Goal: Task Accomplishment & Management: Manage account settings

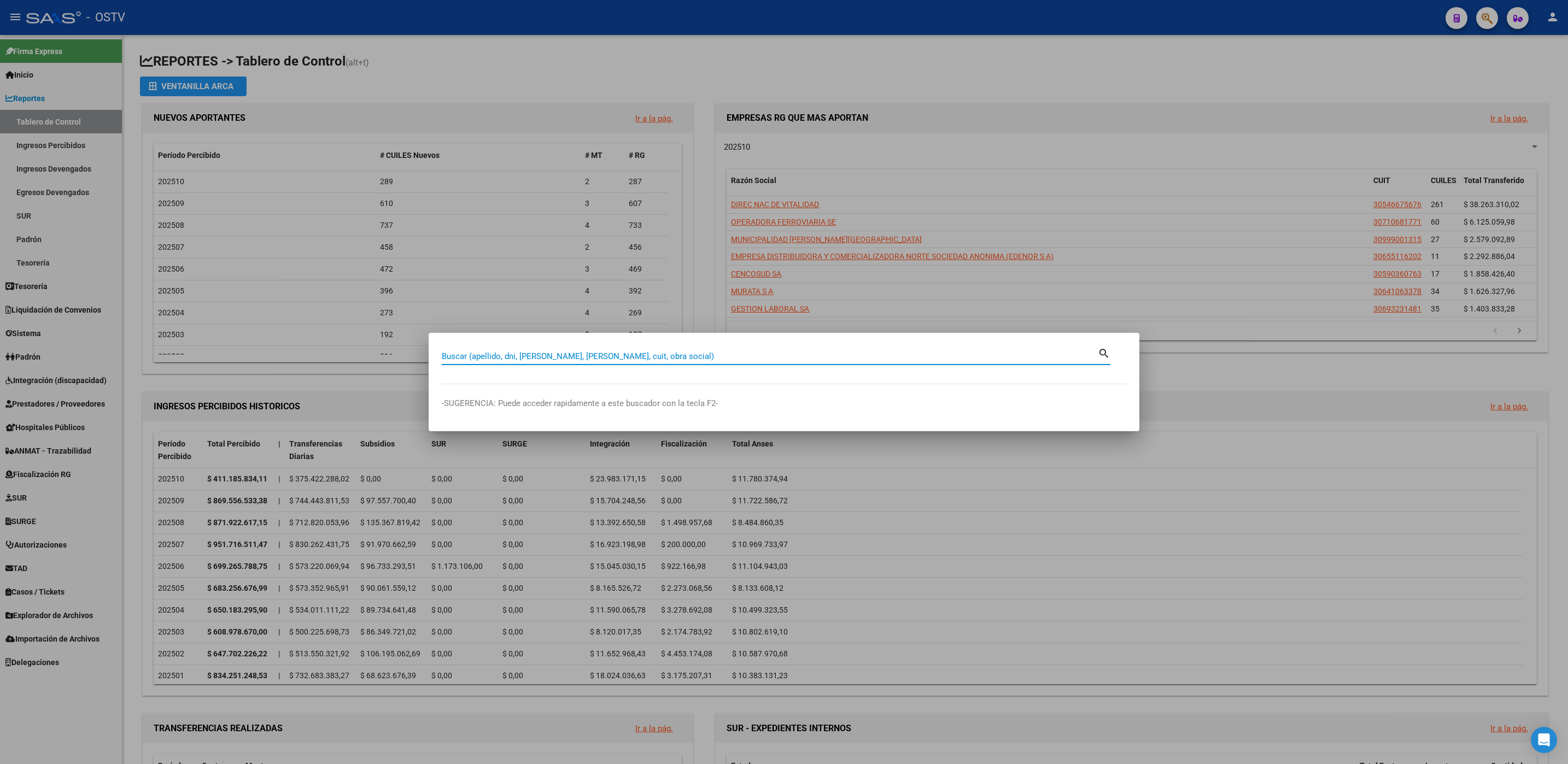
paste input "37142089"
type input "37142089"
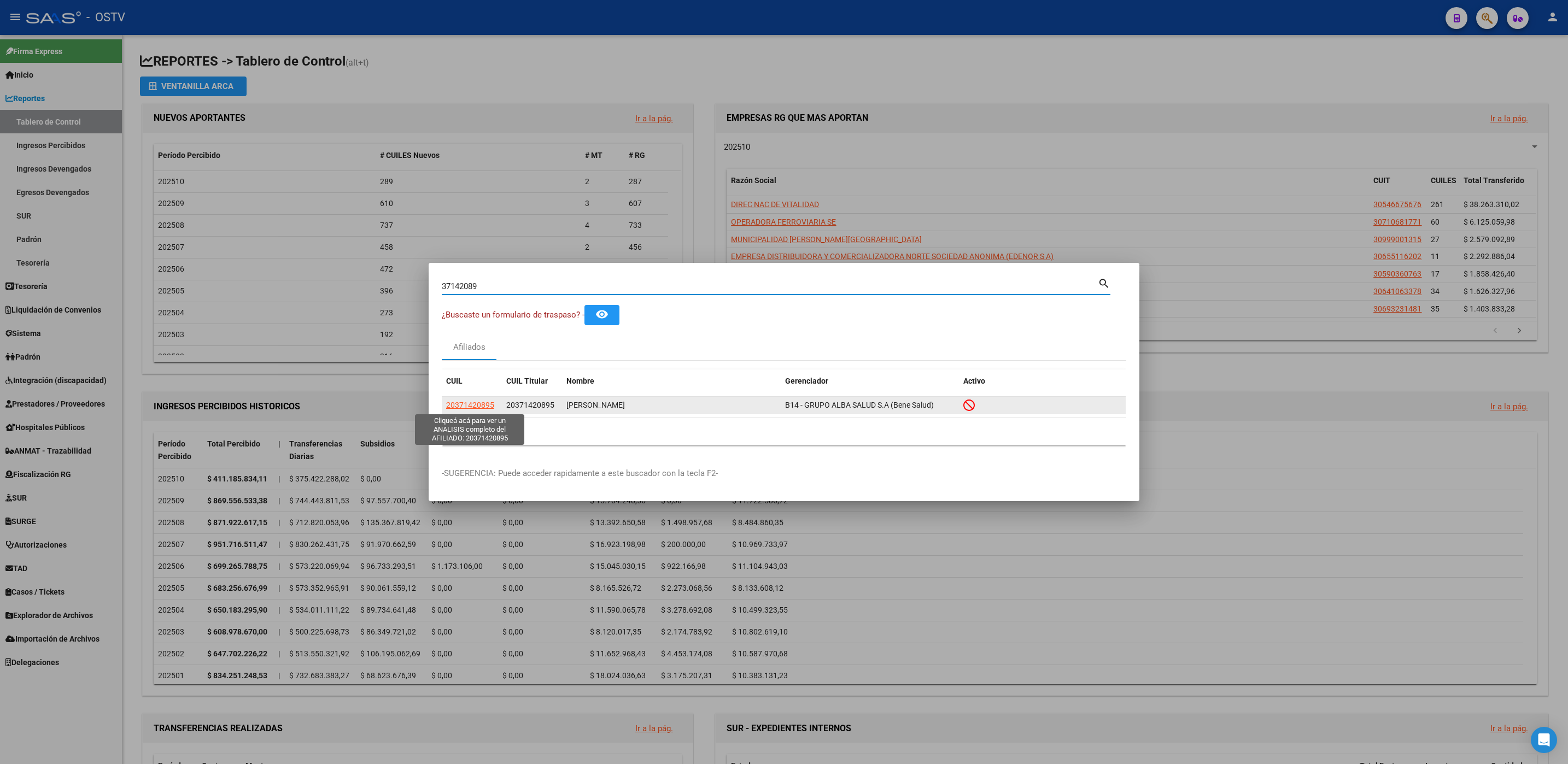
click at [481, 405] on span "20371420895" at bounding box center [470, 405] width 48 height 9
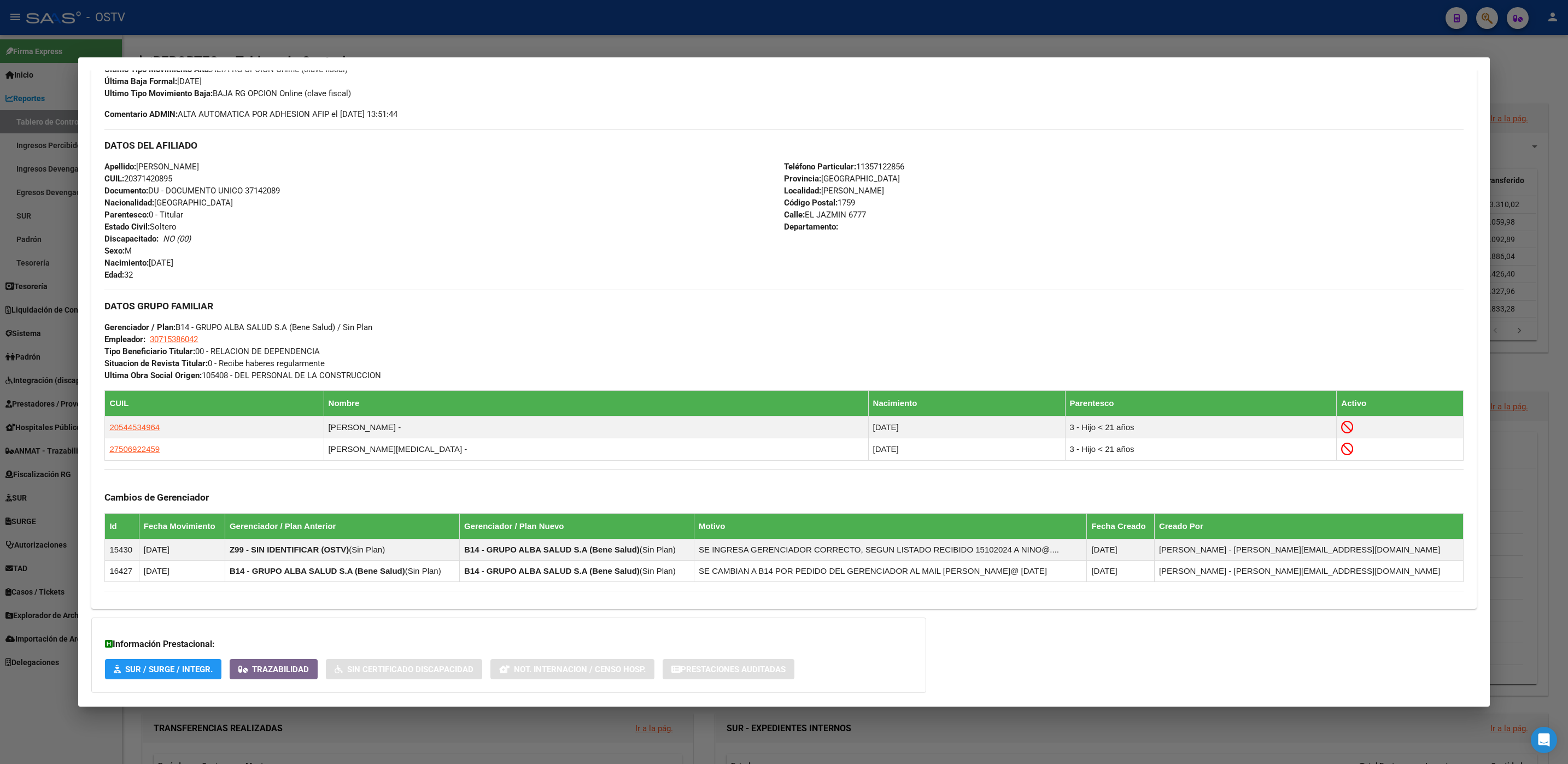
scroll to position [390, 0]
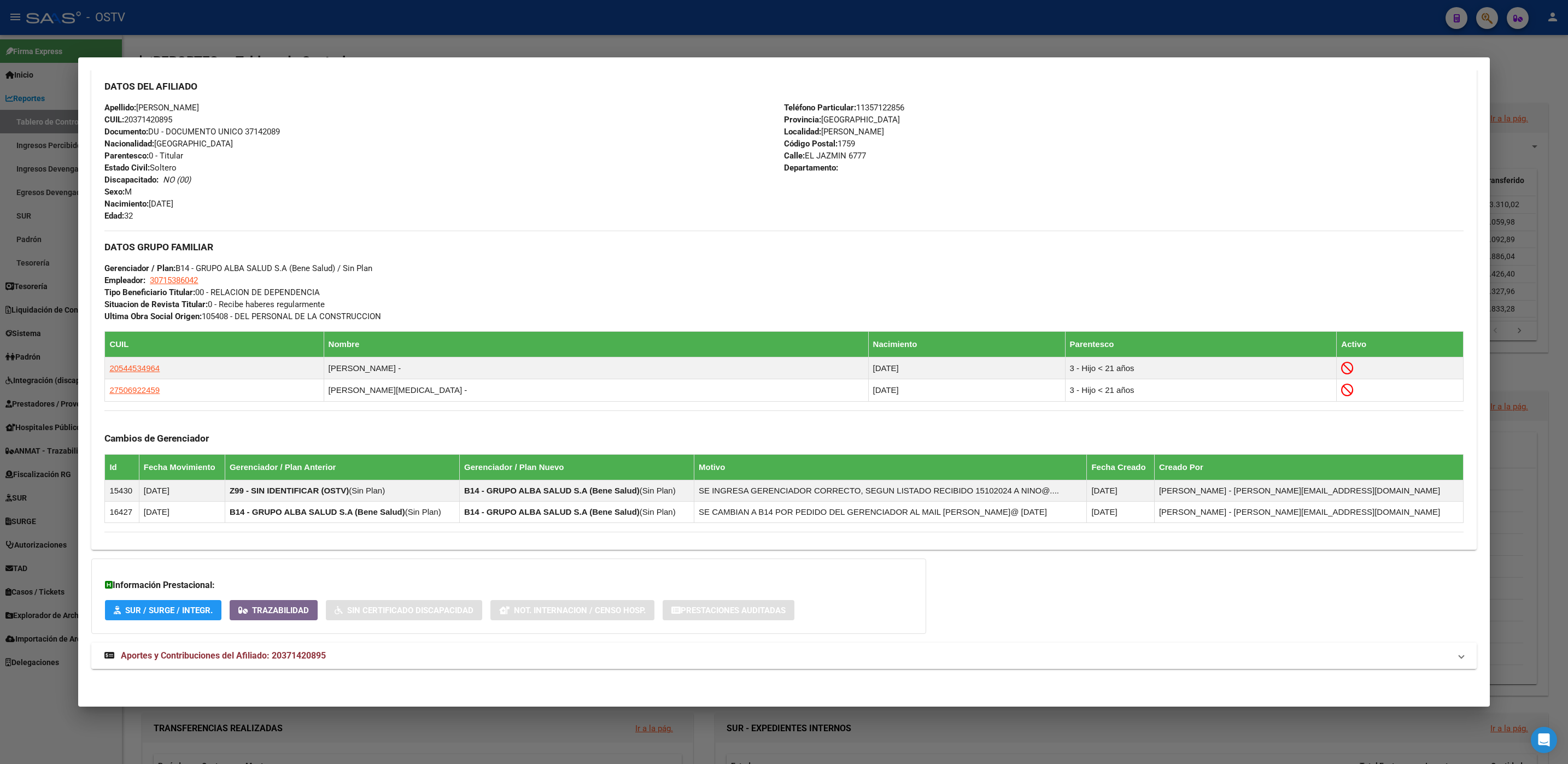
click at [310, 658] on span "Aportes y Contribuciones del Afiliado: 20371420895" at bounding box center [224, 655] width 205 height 10
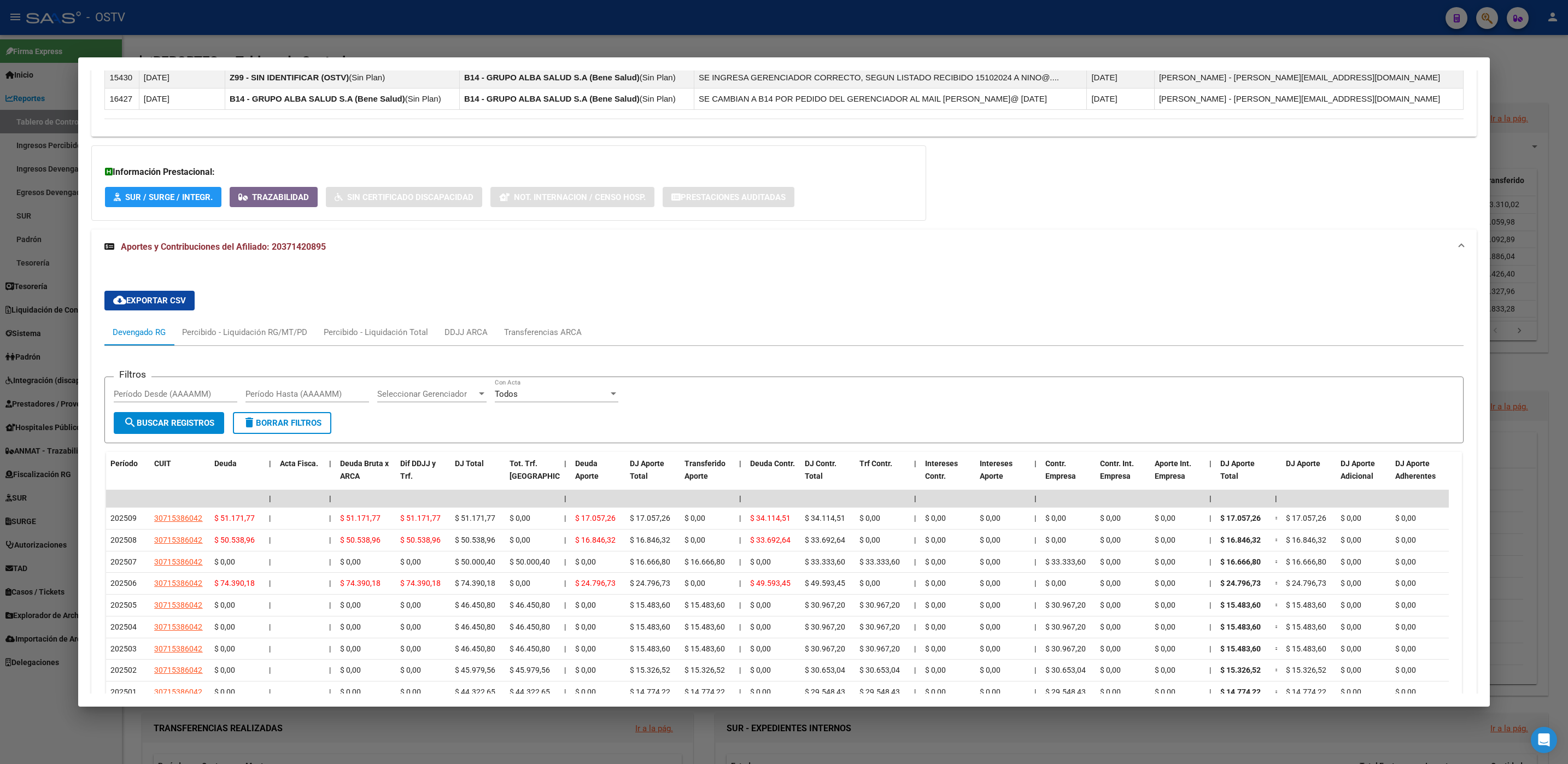
scroll to position [931, 0]
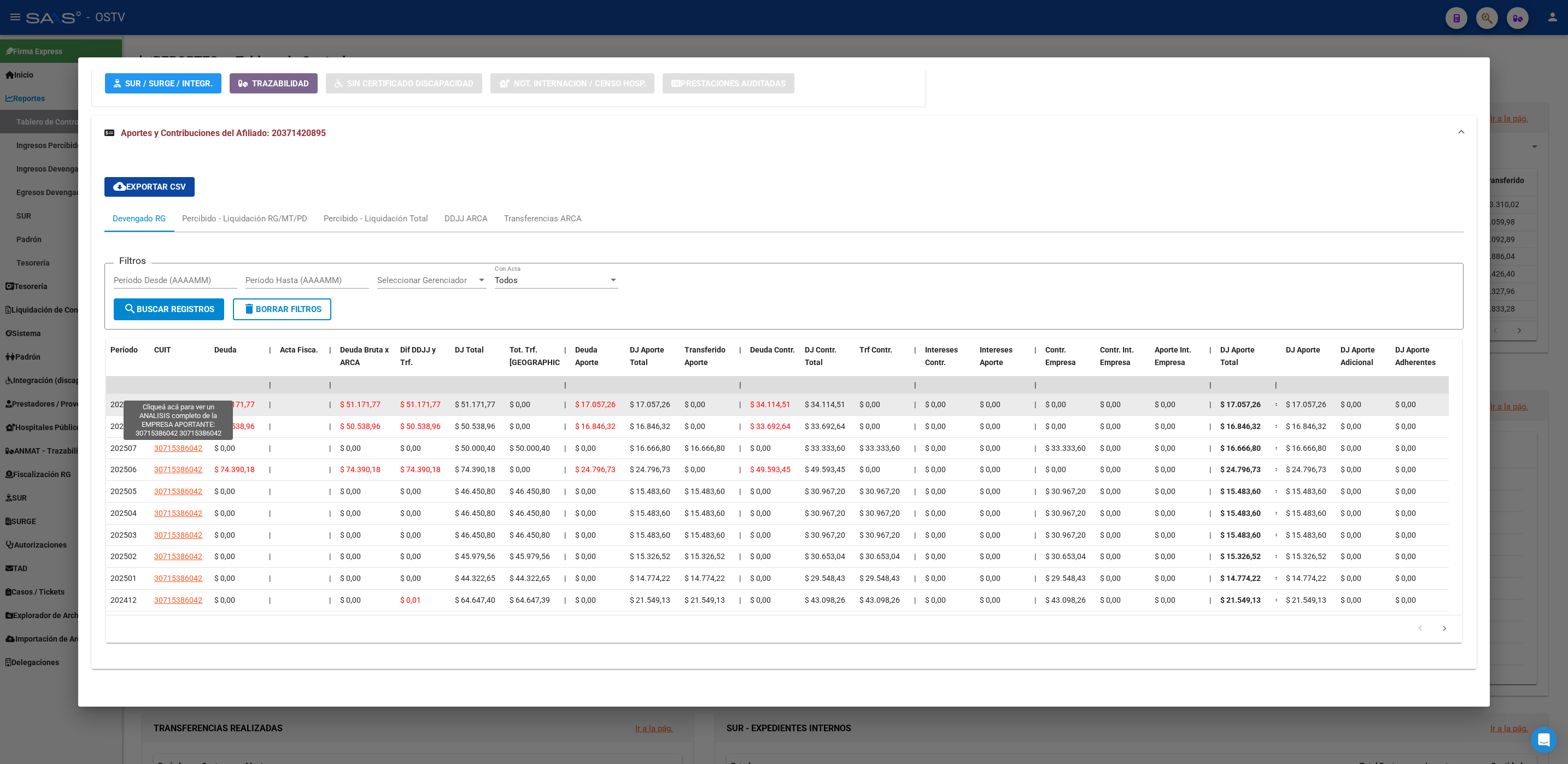
click at [167, 400] on span "30715386042" at bounding box center [178, 404] width 48 height 9
type textarea "30715386042"
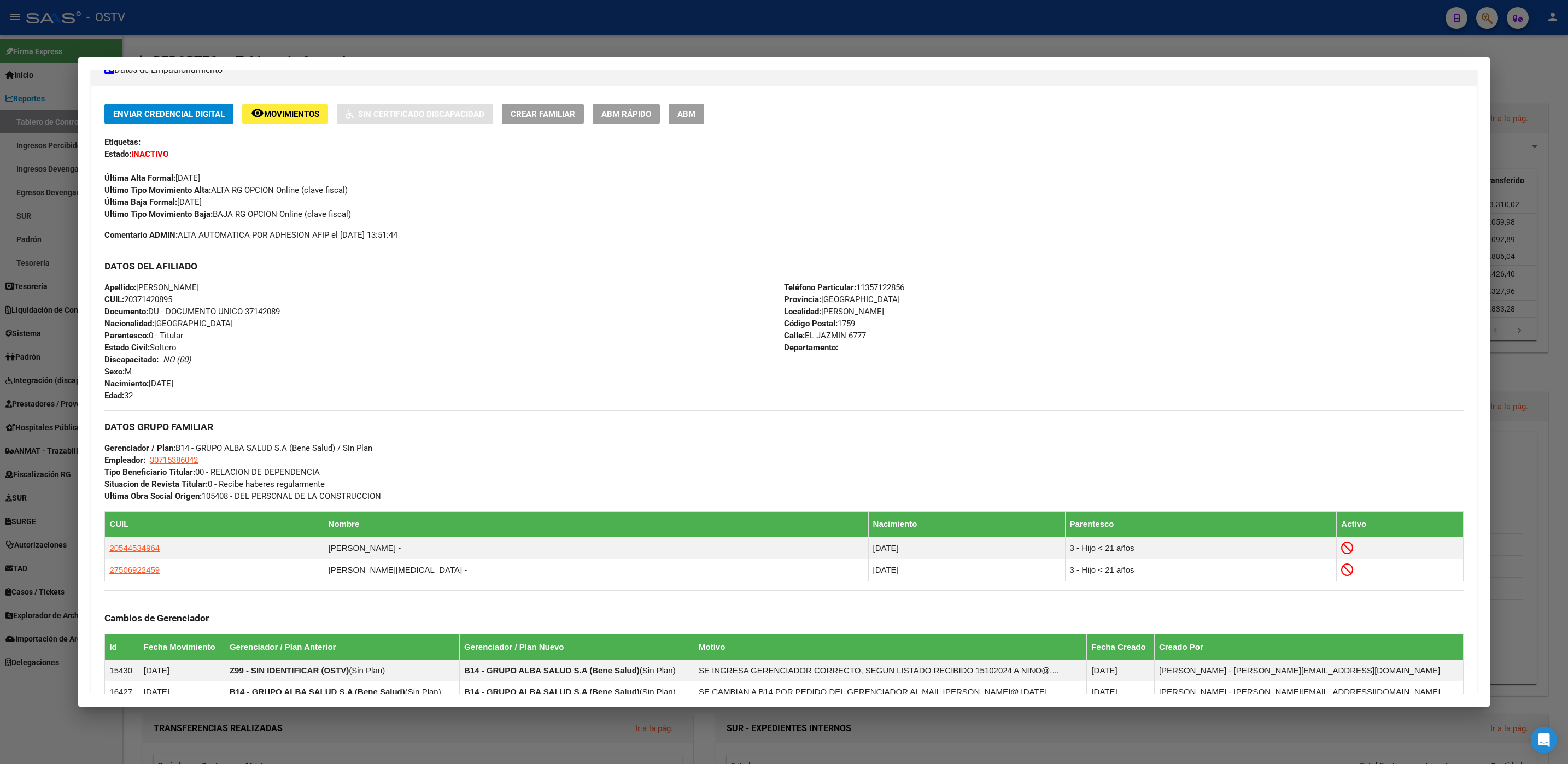
scroll to position [0, 0]
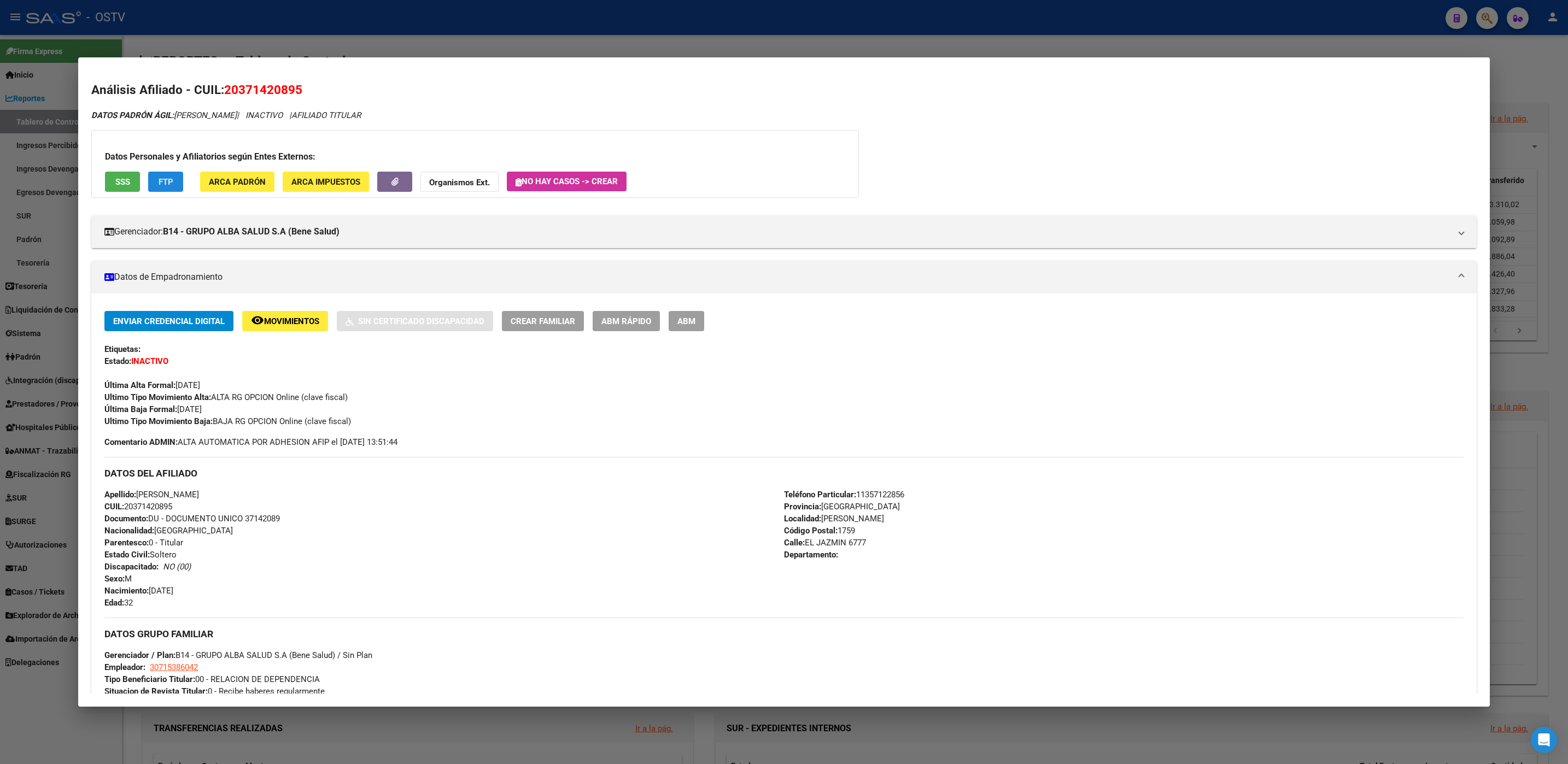
click at [166, 182] on span "FTP" at bounding box center [166, 182] width 15 height 10
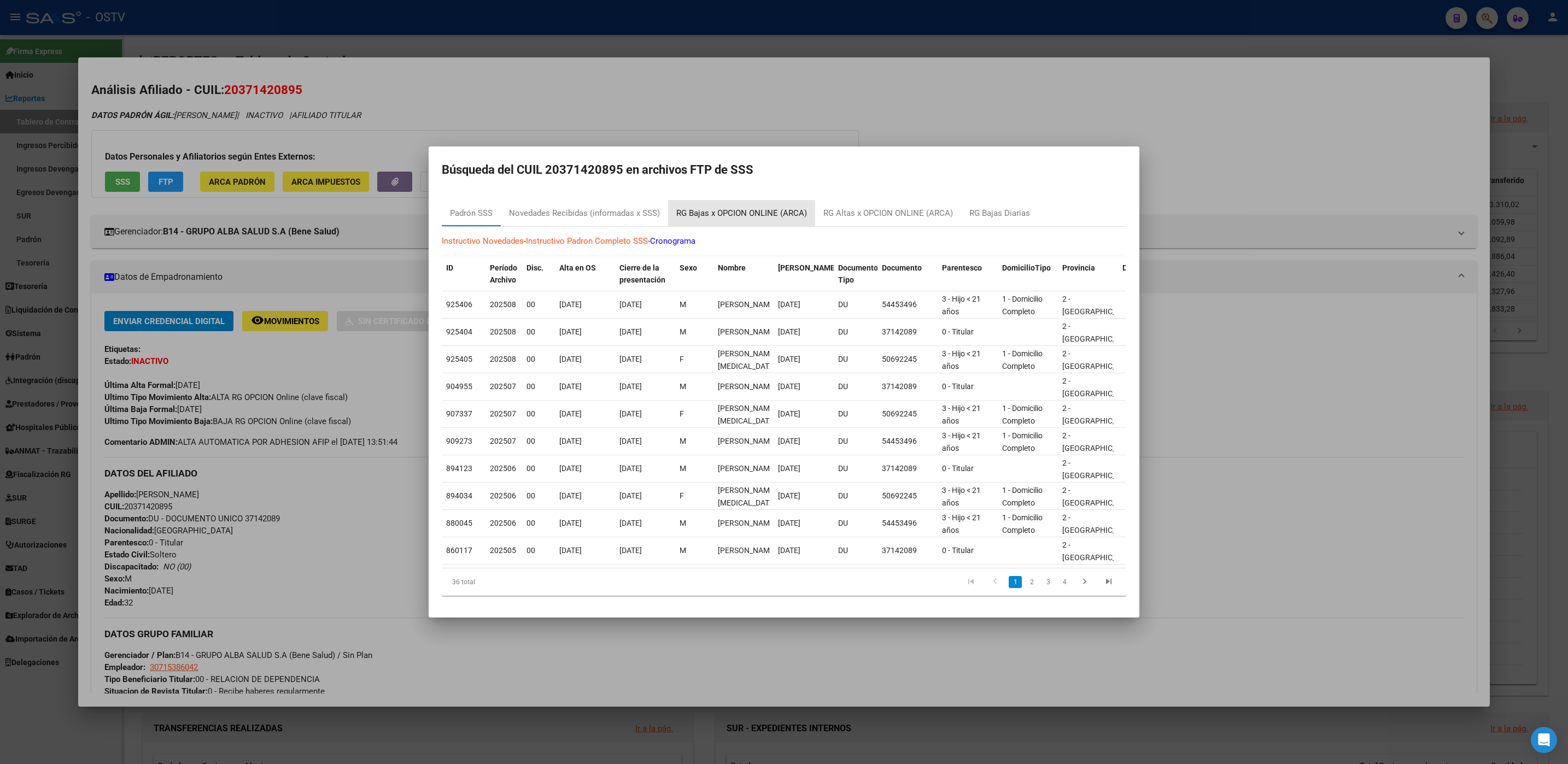
drag, startPoint x: 790, startPoint y: 215, endPoint x: 789, endPoint y: 247, distance: 32.0
click at [789, 215] on div "RG Bajas x OPCION ONLINE (ARCA)" at bounding box center [741, 213] width 147 height 26
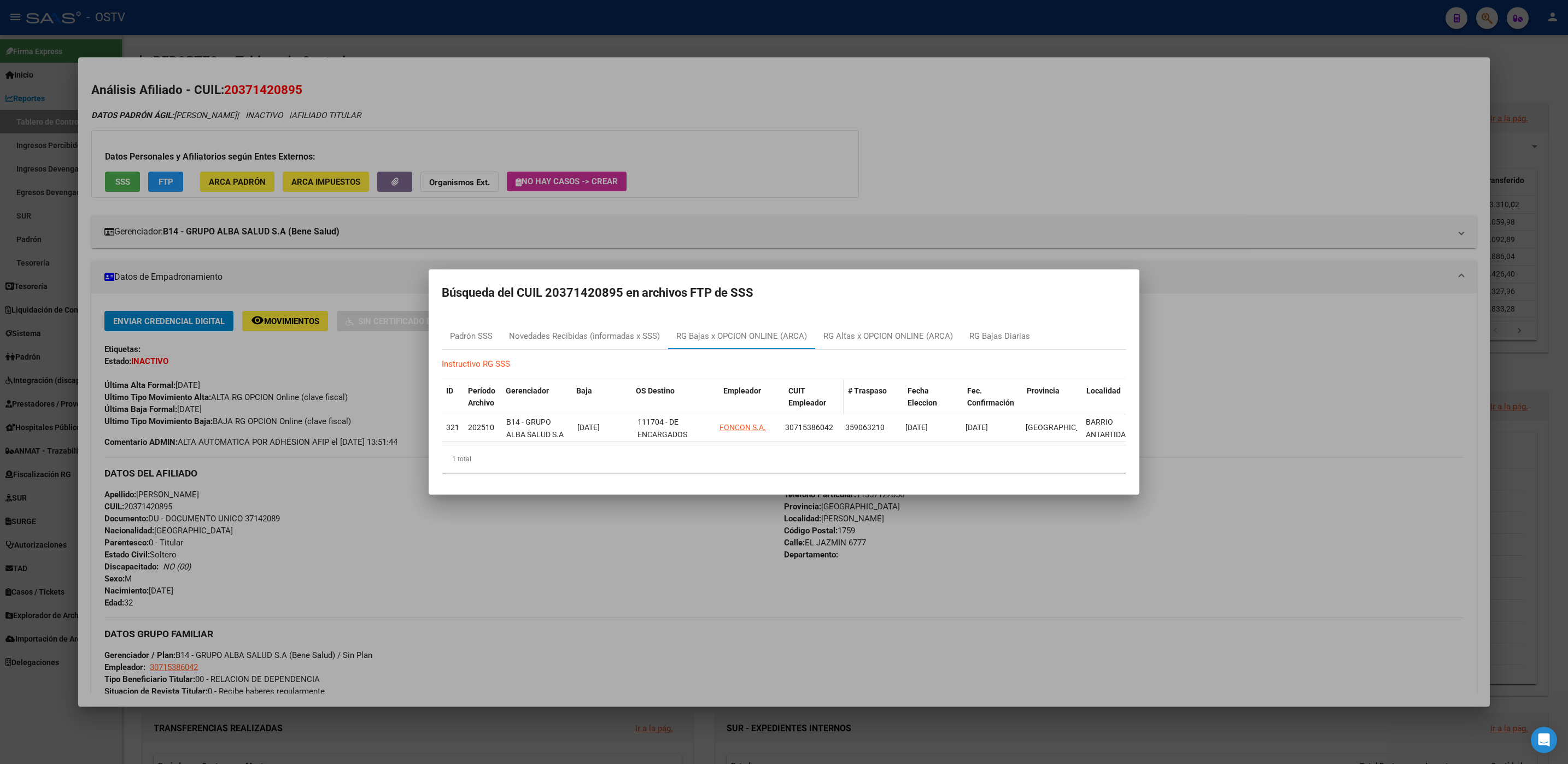
drag, startPoint x: 712, startPoint y: 381, endPoint x: 808, endPoint y: 381, distance: 96.0
click at [808, 381] on div "ID Período Archivo Gerenciador Baja OS Destino Empleador CUIT Empleador # Trasp…" at bounding box center [791, 397] width 700 height 36
drag, startPoint x: 548, startPoint y: 284, endPoint x: 625, endPoint y: 284, distance: 77.0
click at [625, 284] on h2 "Búsqueda del CUIL 20371420895 en archivos FTP de SSS" at bounding box center [783, 293] width 684 height 21
drag, startPoint x: 625, startPoint y: 284, endPoint x: 606, endPoint y: 284, distance: 19.0
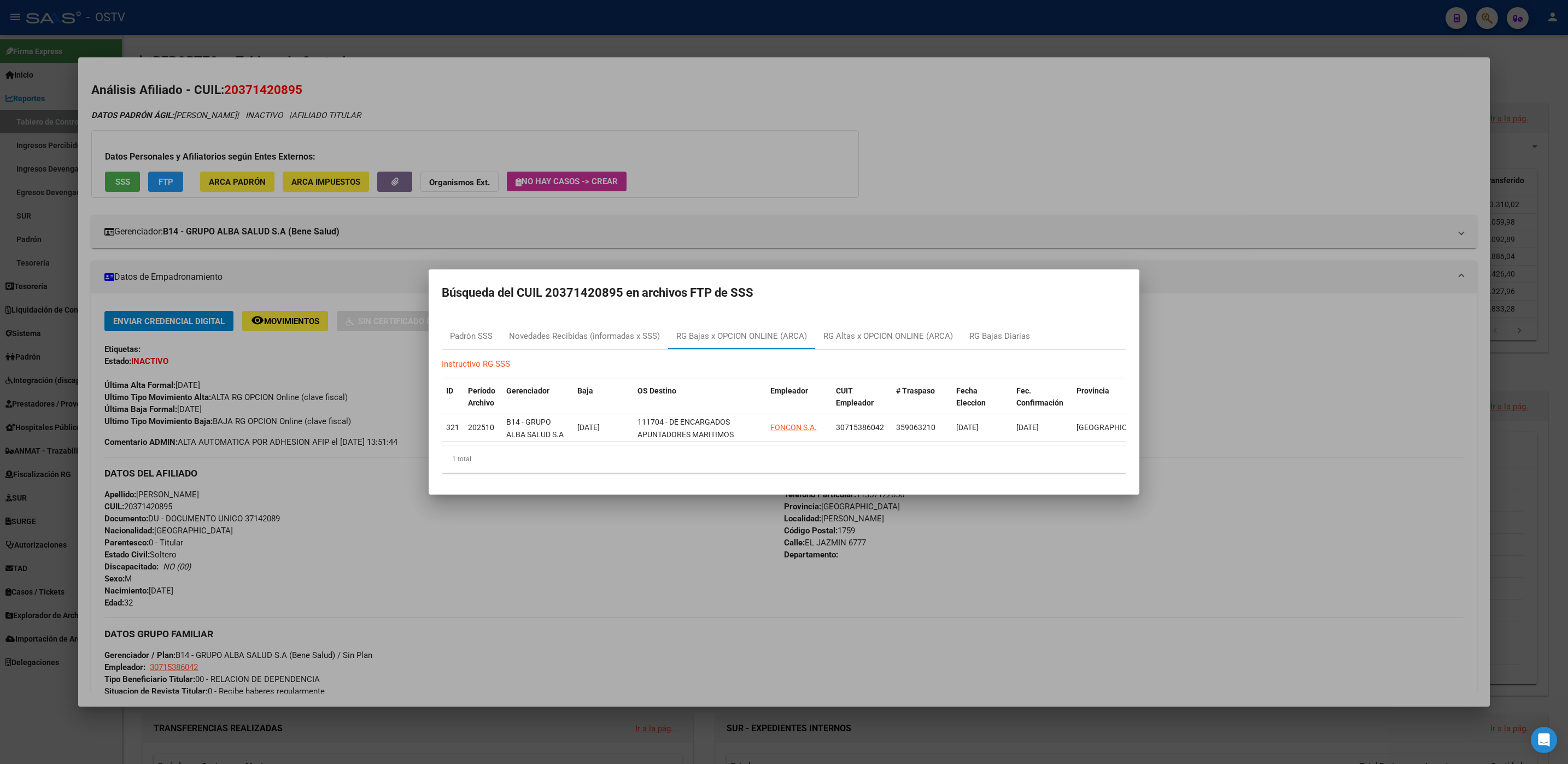
click at [610, 284] on h2 "Búsqueda del CUIL 20371420895 en archivos FTP de SSS" at bounding box center [783, 293] width 684 height 21
click at [584, 287] on h2 "Búsqueda del CUIL 20371420895 en archivos FTP de SSS" at bounding box center [783, 293] width 684 height 21
drag, startPoint x: 548, startPoint y: 286, endPoint x: 623, endPoint y: 287, distance: 75.0
click at [623, 287] on h2 "Búsqueda del CUIL 20371420895 en archivos FTP de SSS" at bounding box center [783, 293] width 684 height 21
drag, startPoint x: 623, startPoint y: 287, endPoint x: 604, endPoint y: 287, distance: 19.0
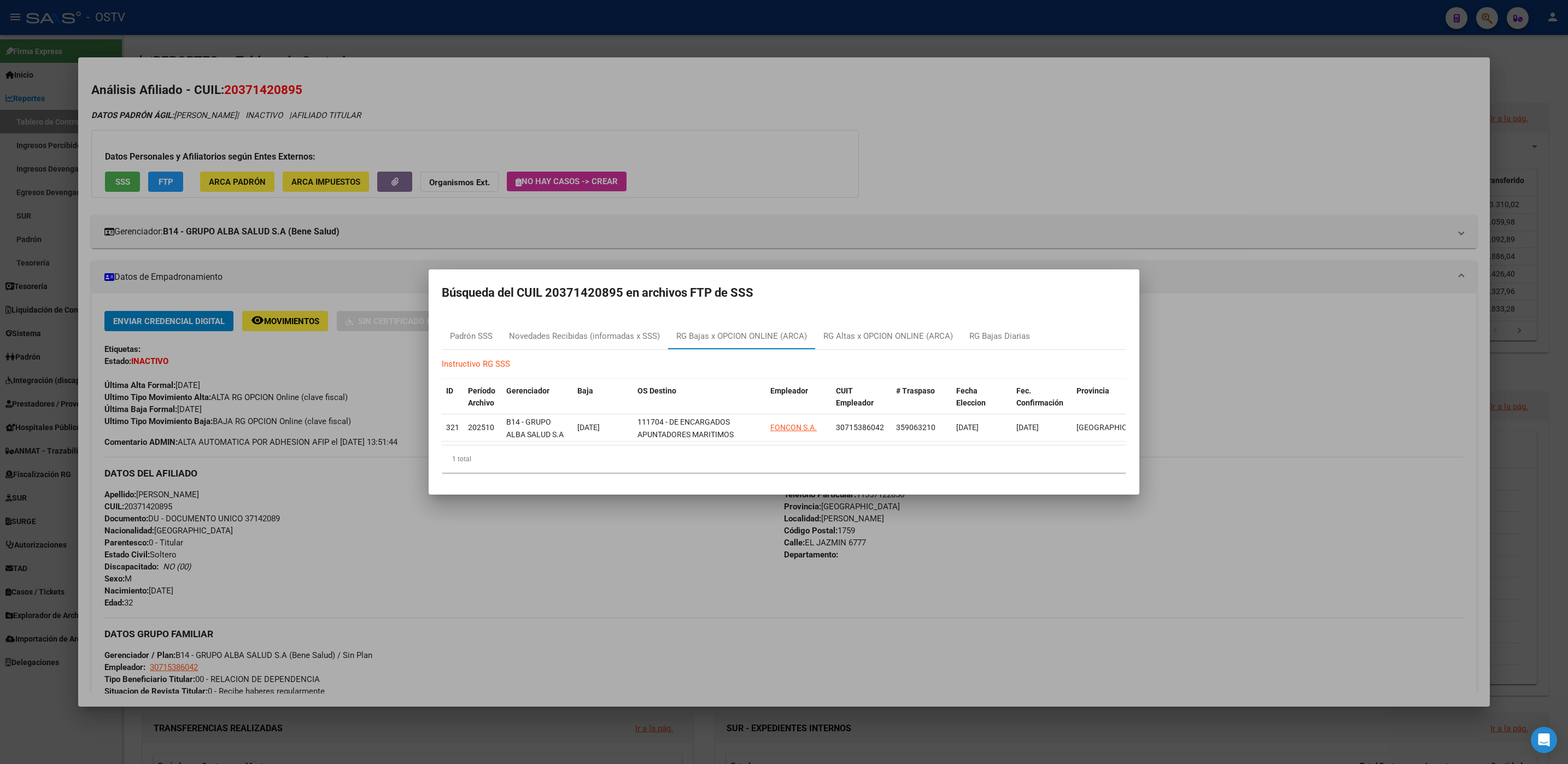
copy h2 "20371420895"
click at [302, 718] on div at bounding box center [784, 382] width 1568 height 764
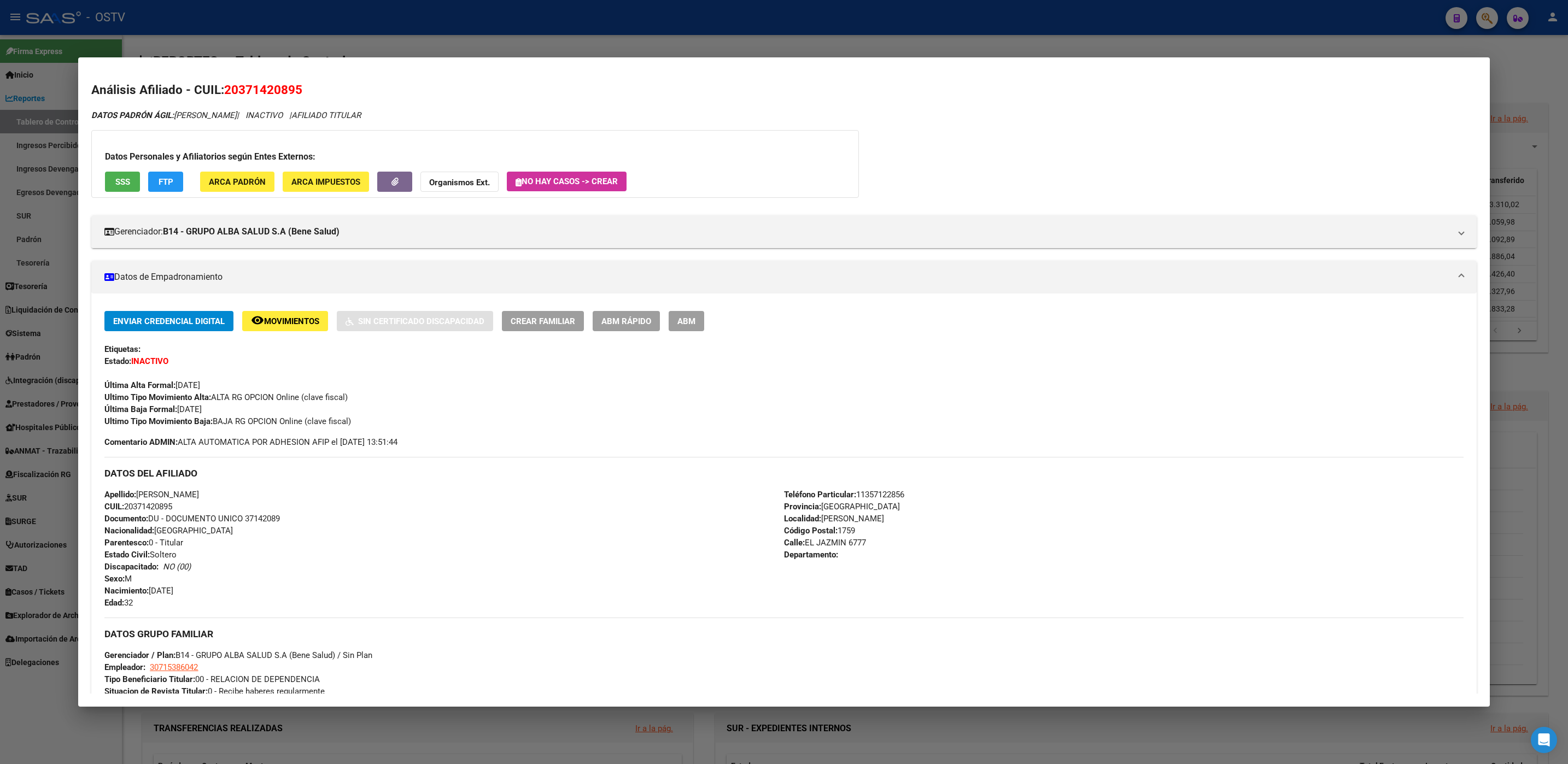
click at [302, 721] on div at bounding box center [784, 382] width 1568 height 764
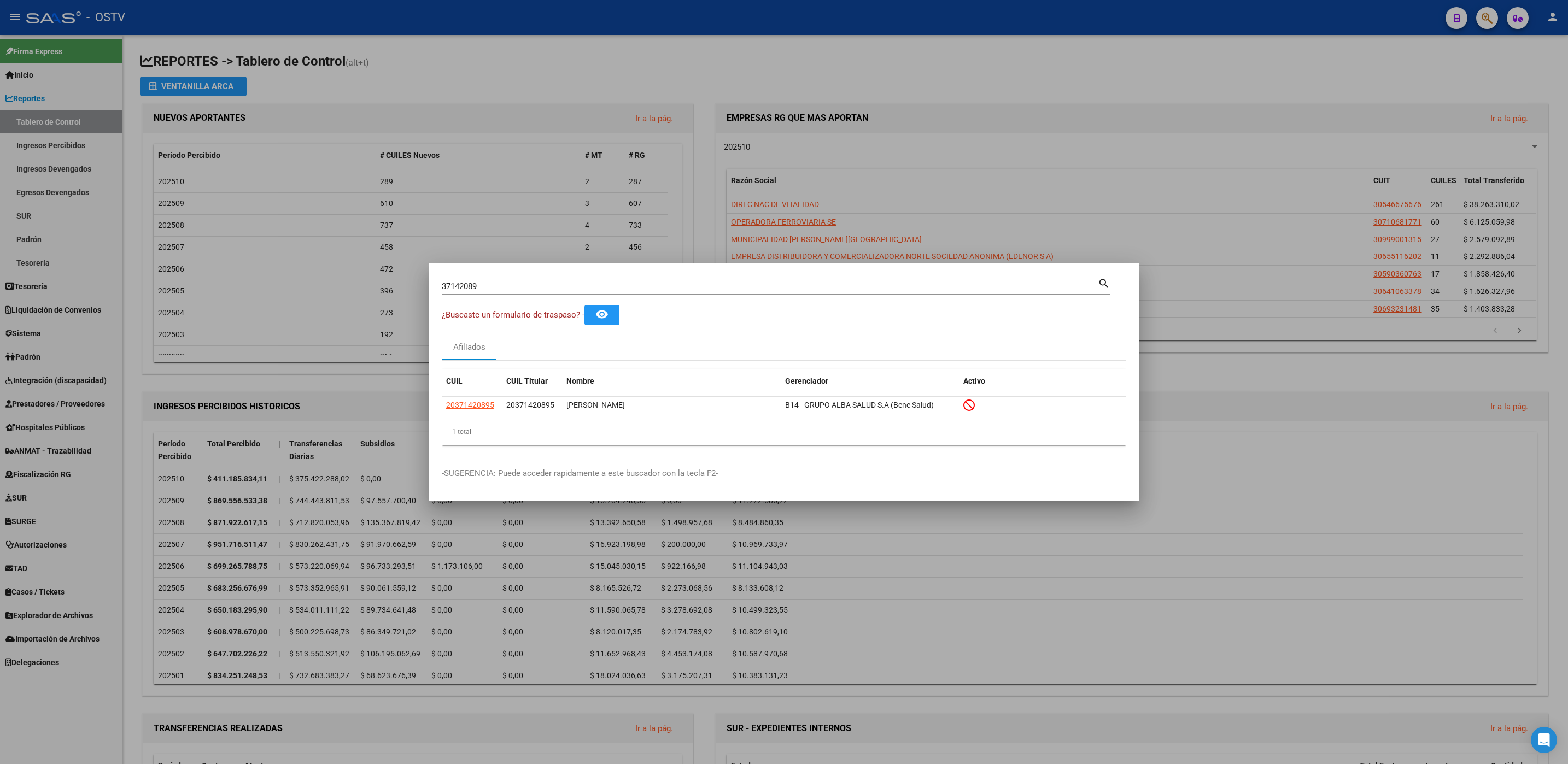
click at [130, 379] on div at bounding box center [784, 382] width 1568 height 764
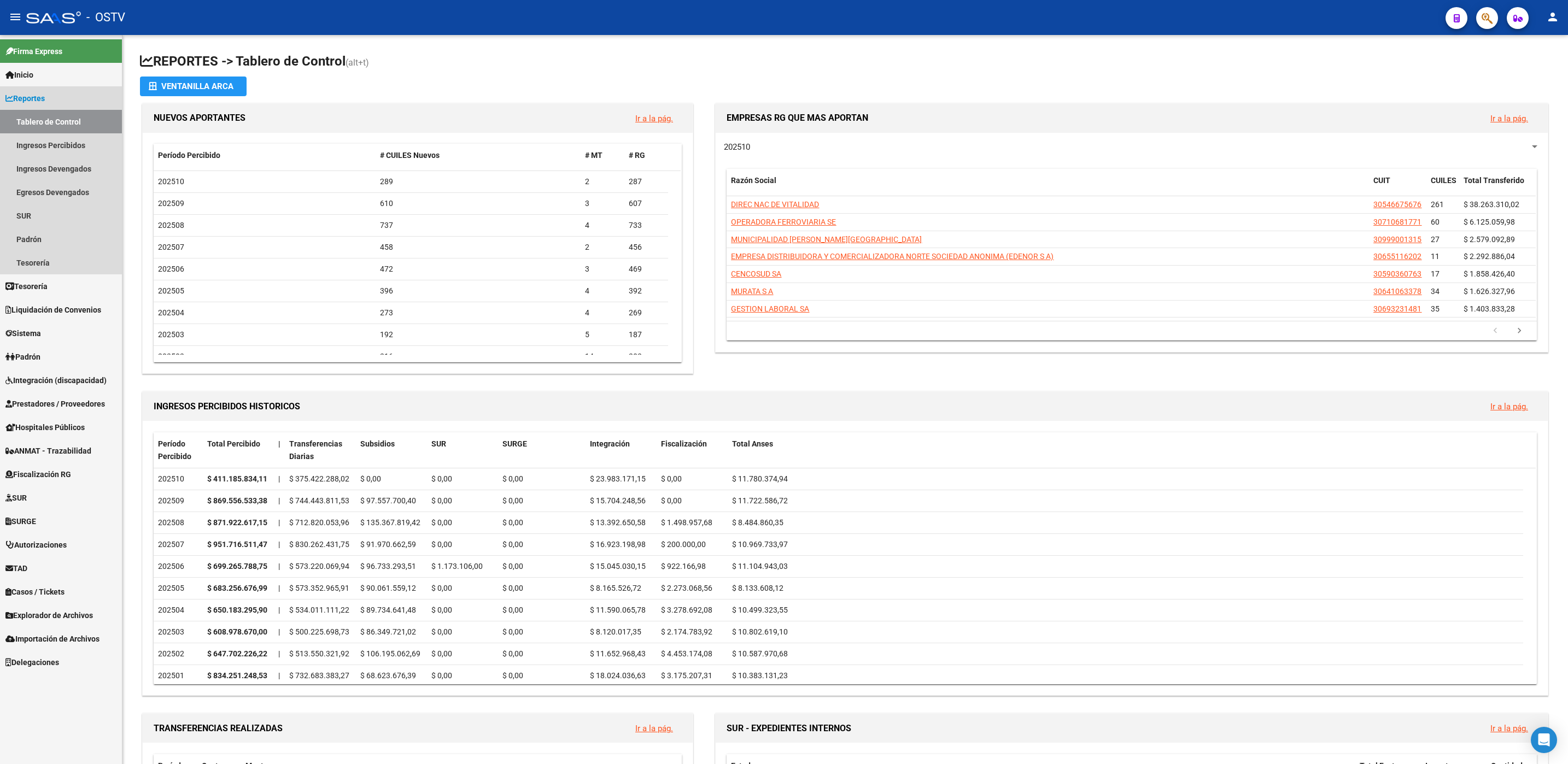
click at [52, 101] on link "Reportes" at bounding box center [60, 98] width 122 height 24
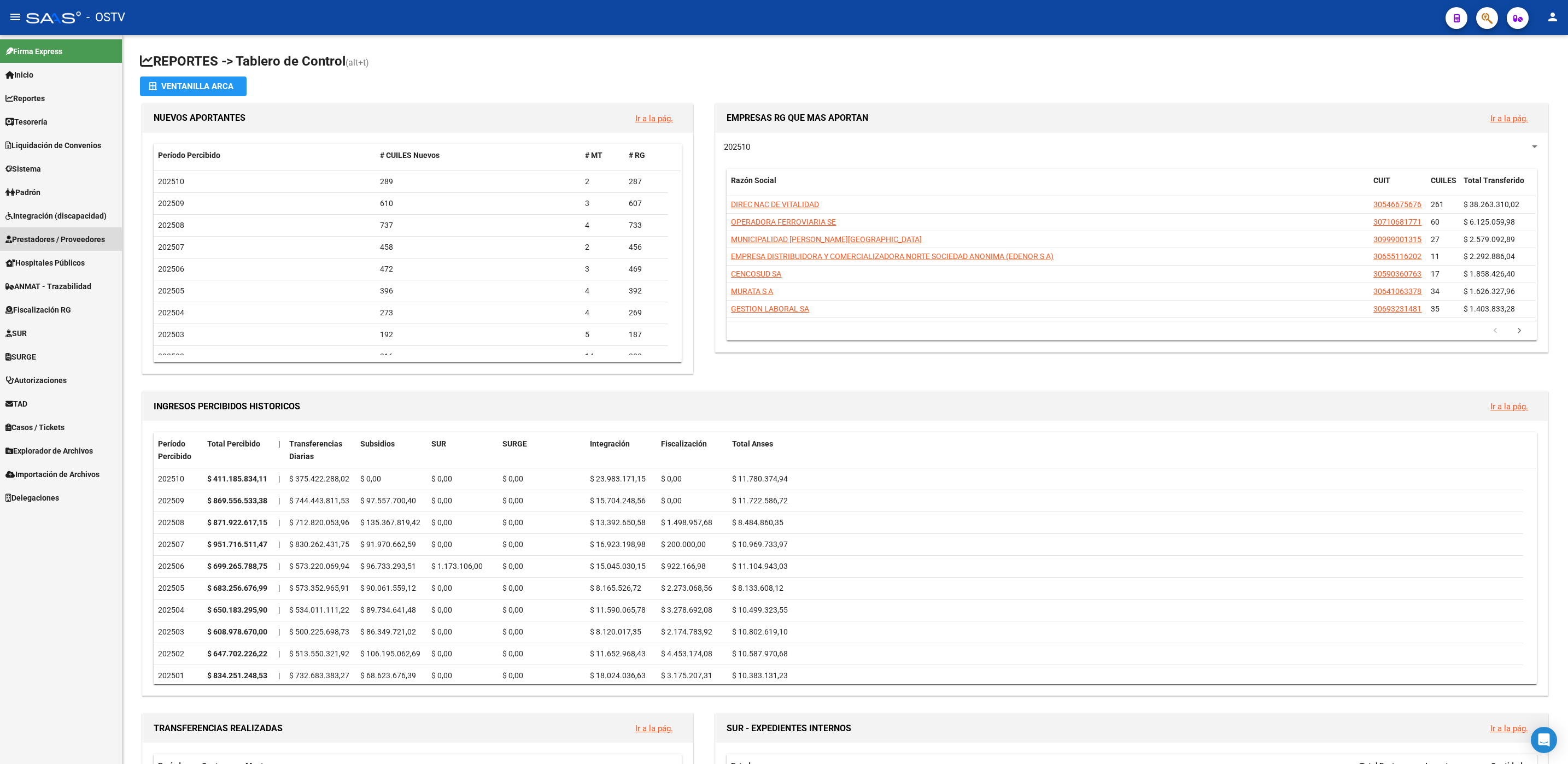
click at [38, 243] on span "Prestadores / Proveedores" at bounding box center [55, 240] width 99 height 12
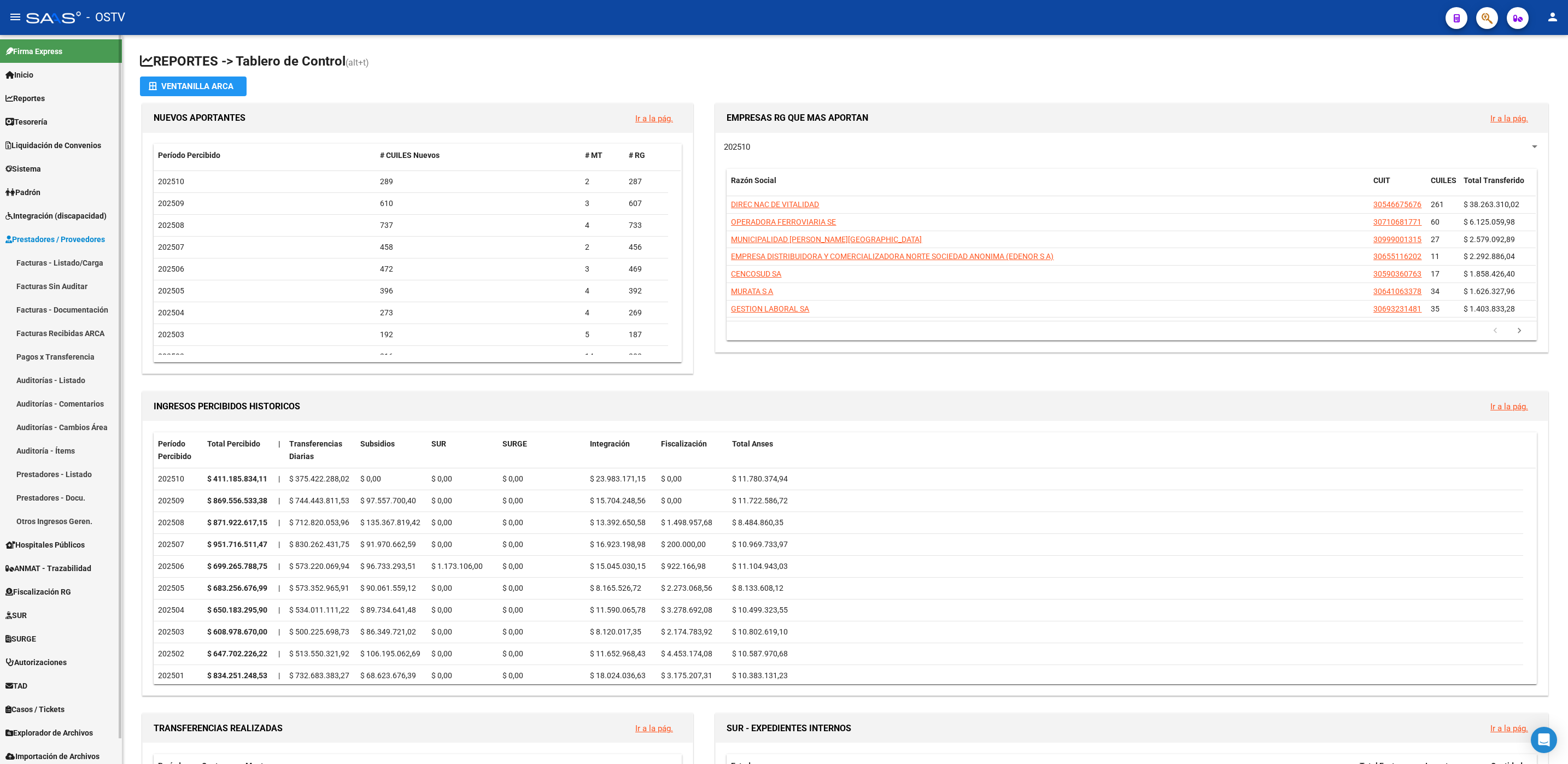
click at [41, 354] on link "Pagos x Transferencia" at bounding box center [60, 357] width 122 height 24
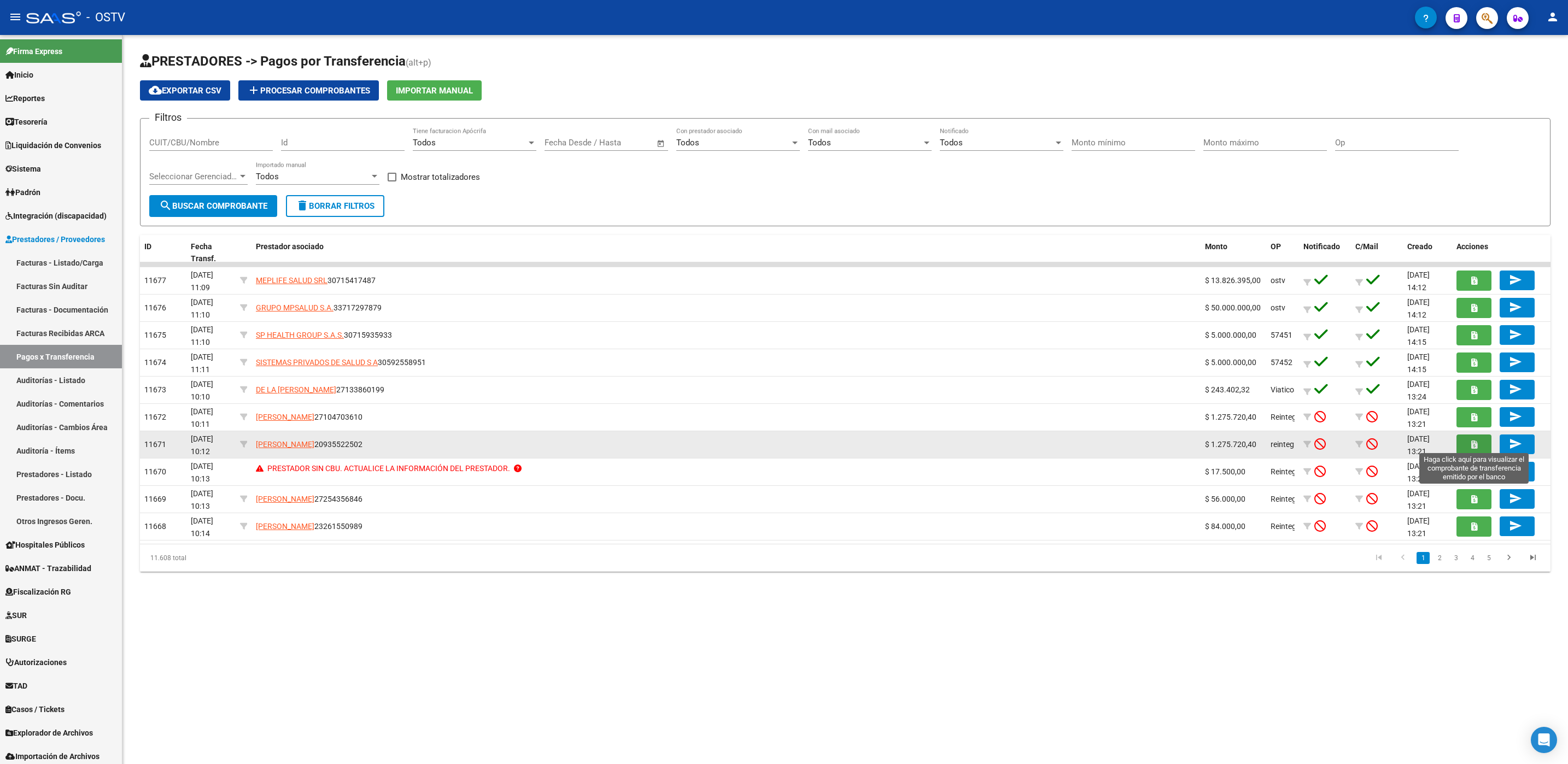
click at [1470, 436] on button "button" at bounding box center [1474, 445] width 35 height 20
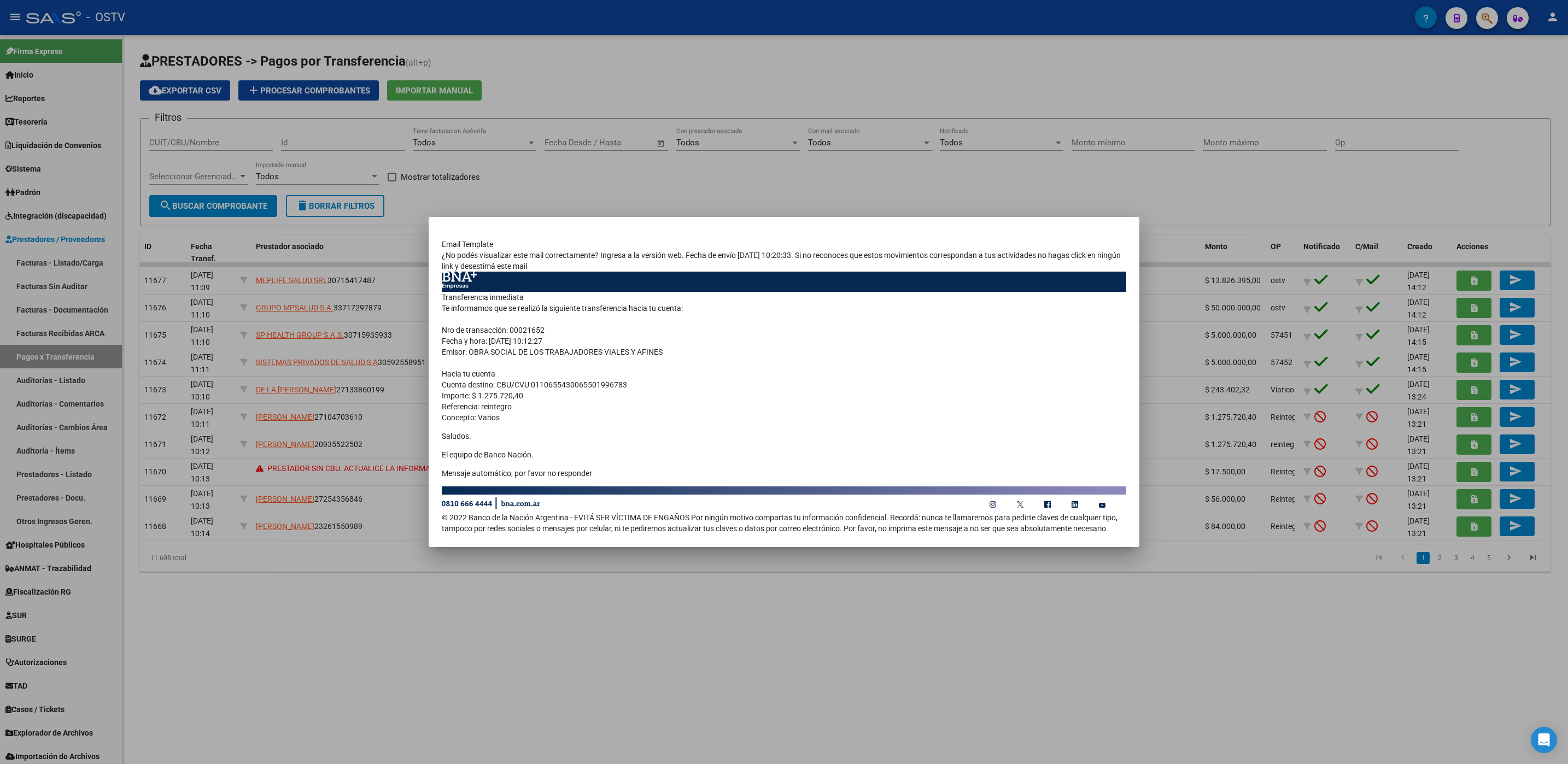
click at [286, 617] on div at bounding box center [784, 382] width 1568 height 764
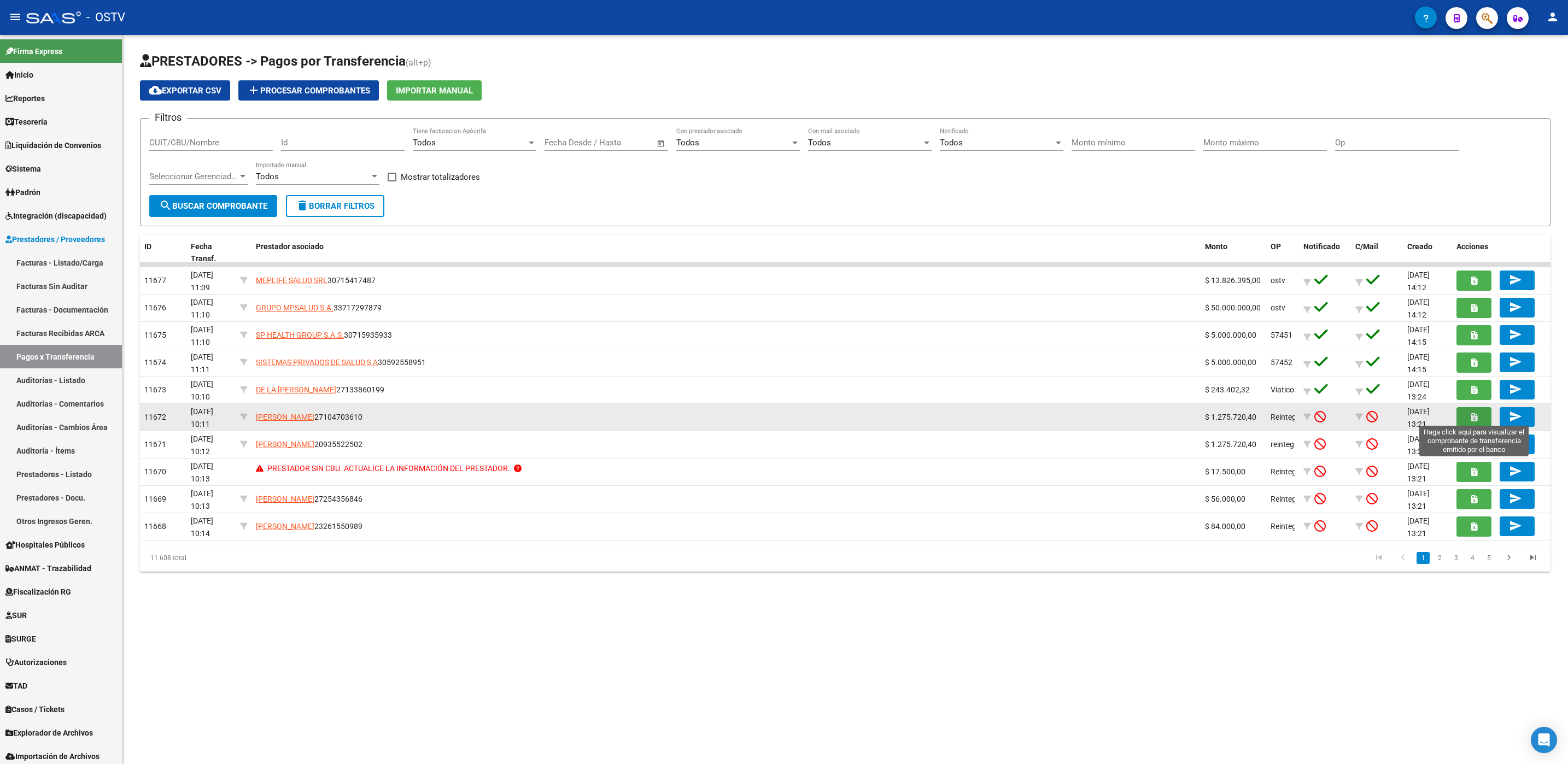
click at [1469, 420] on button "button" at bounding box center [1474, 417] width 35 height 20
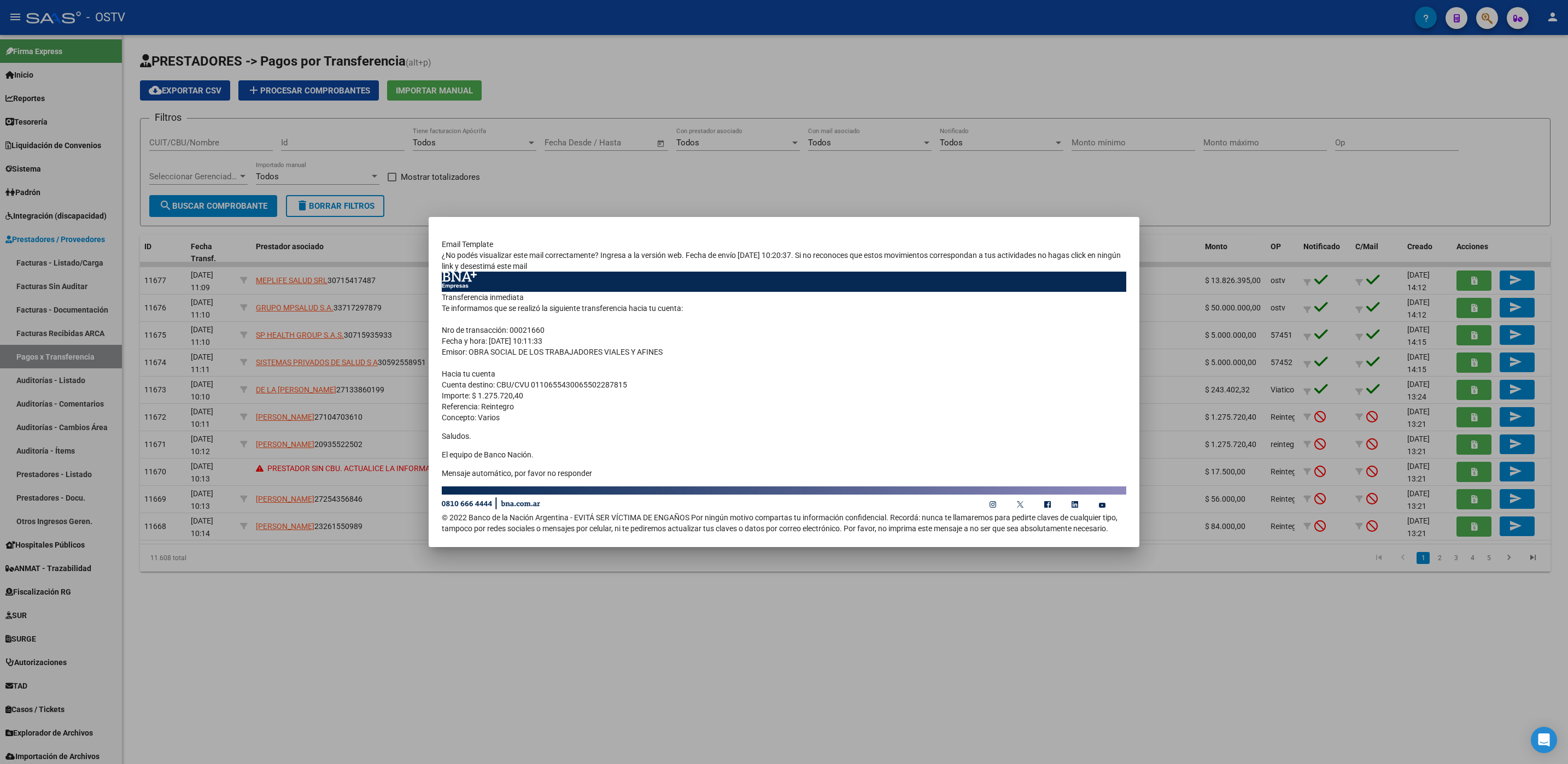
drag, startPoint x: 351, startPoint y: 623, endPoint x: 373, endPoint y: 627, distance: 22.4
click at [351, 625] on div at bounding box center [784, 382] width 1568 height 764
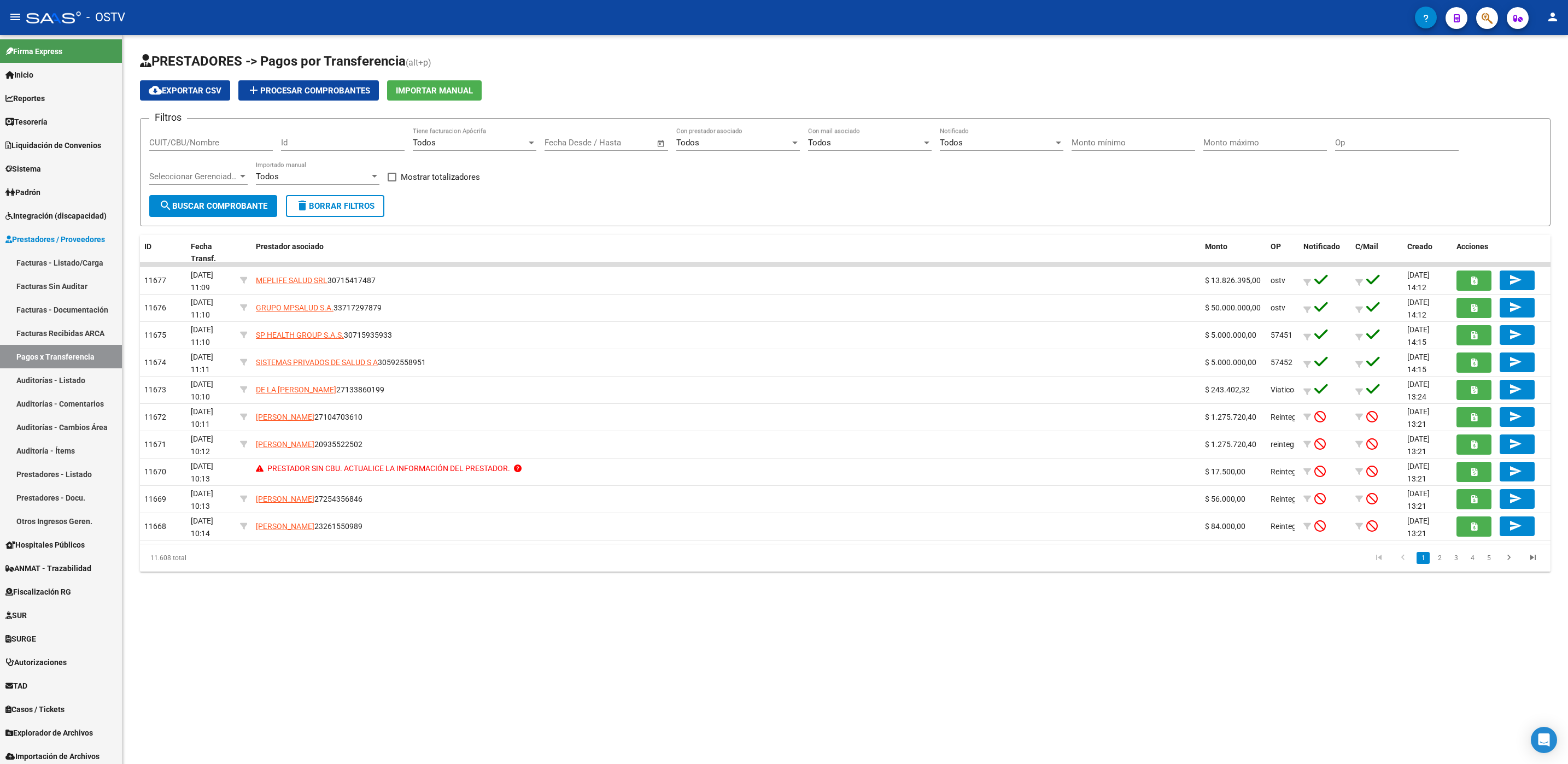
click at [1435, 558] on link "2" at bounding box center [1439, 558] width 13 height 12
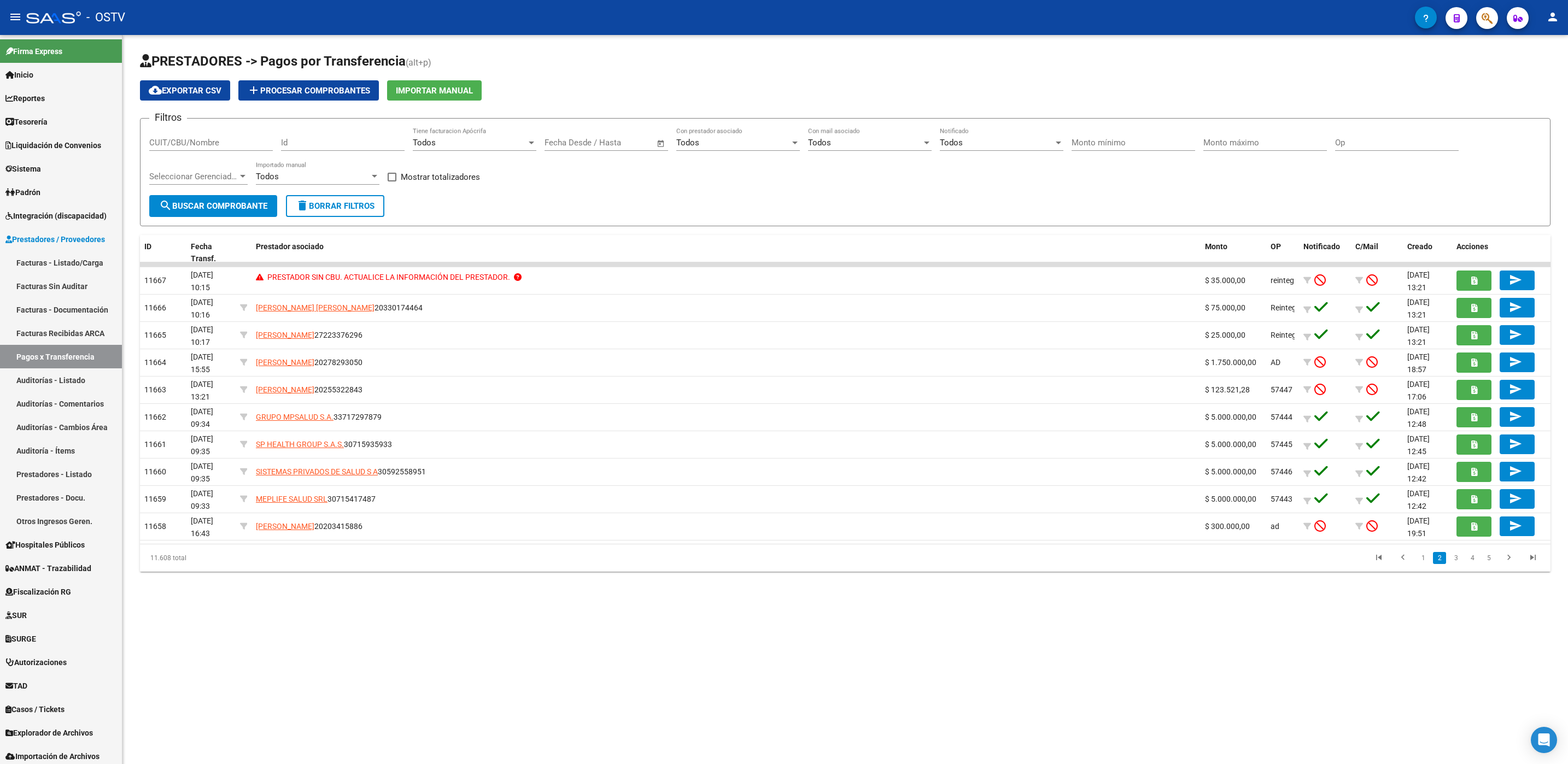
click at [1424, 556] on link "1" at bounding box center [1423, 558] width 13 height 12
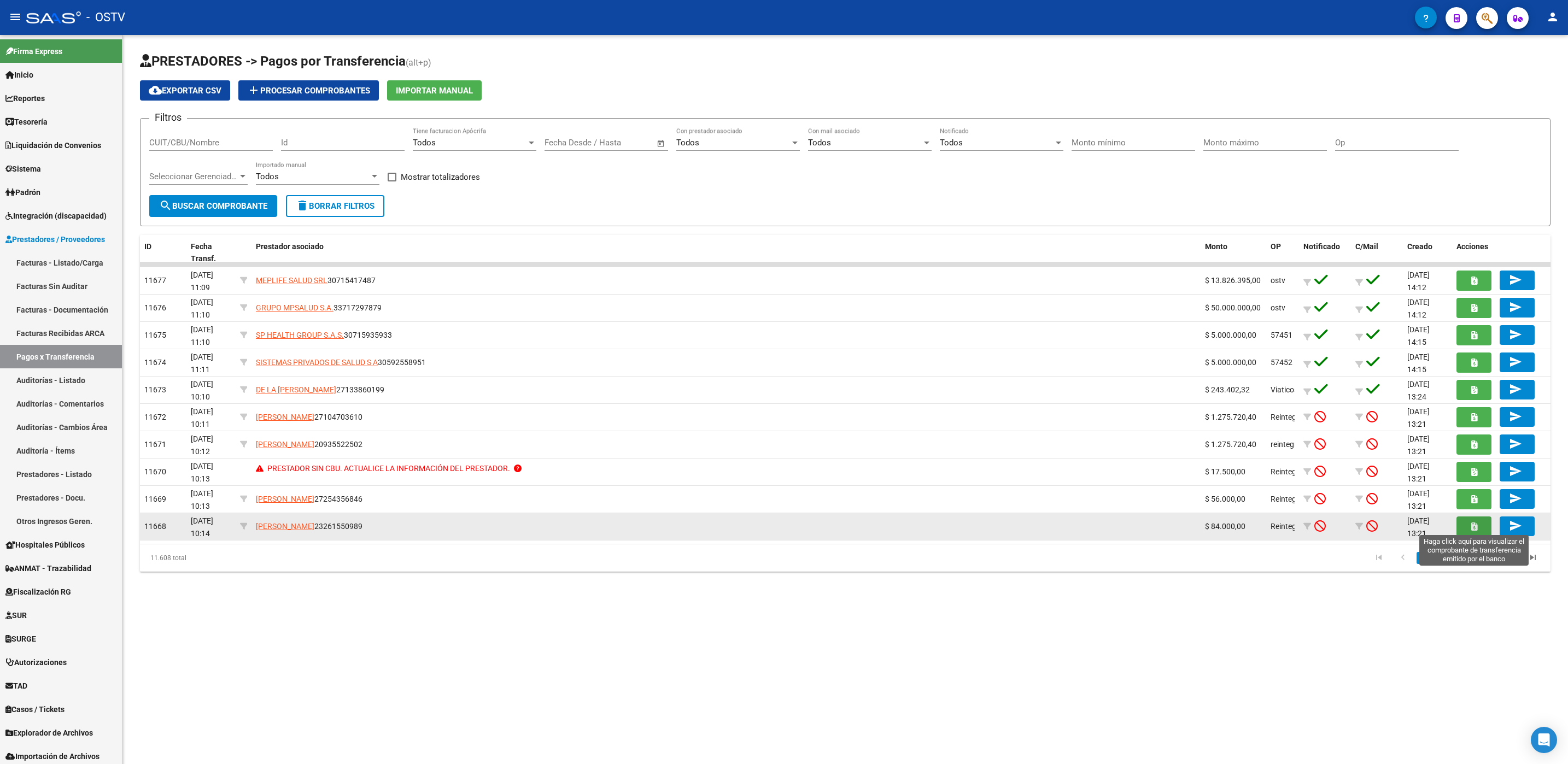
click at [1461, 531] on button "button" at bounding box center [1474, 526] width 35 height 20
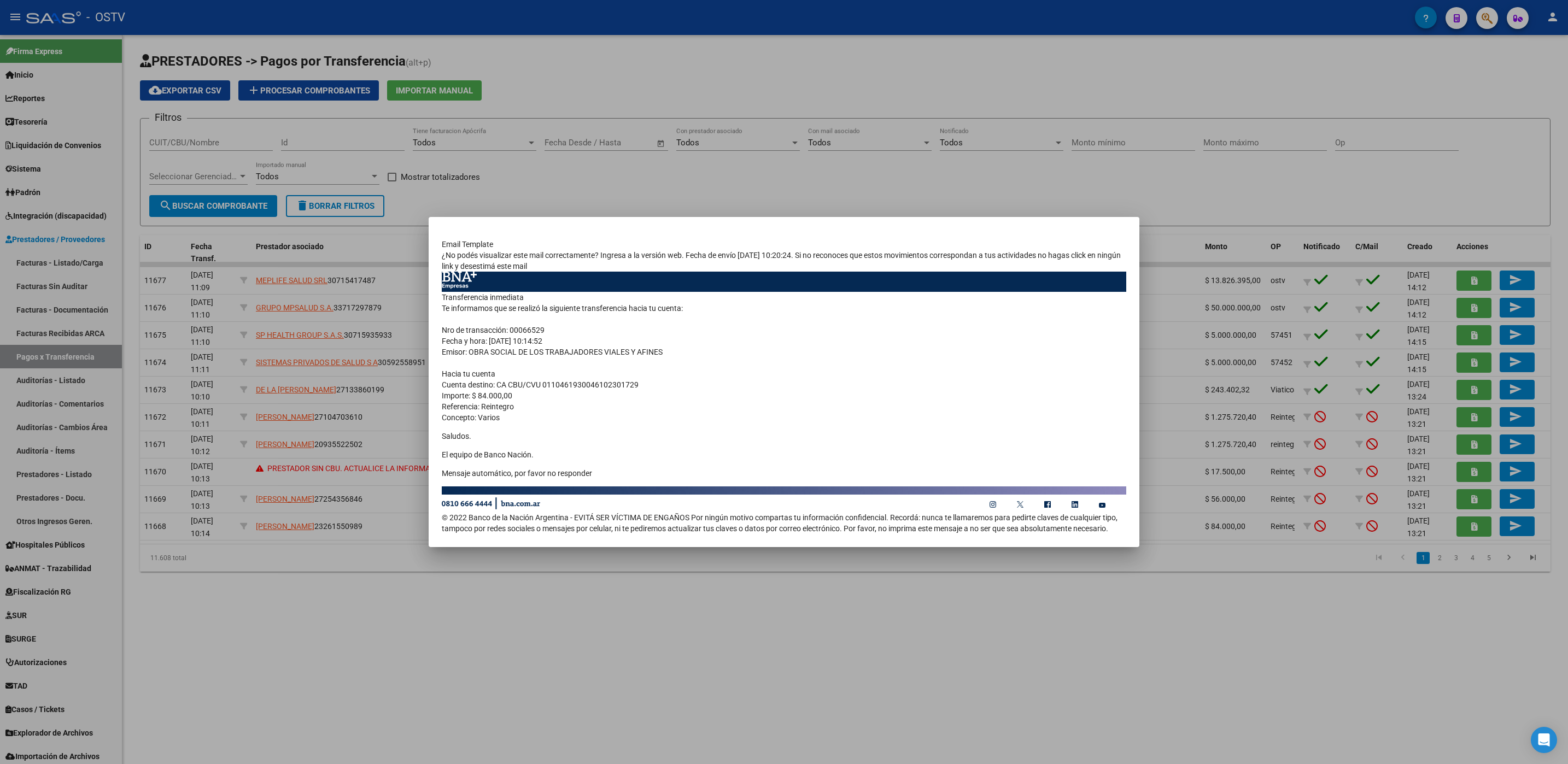
click at [191, 667] on div at bounding box center [784, 382] width 1568 height 764
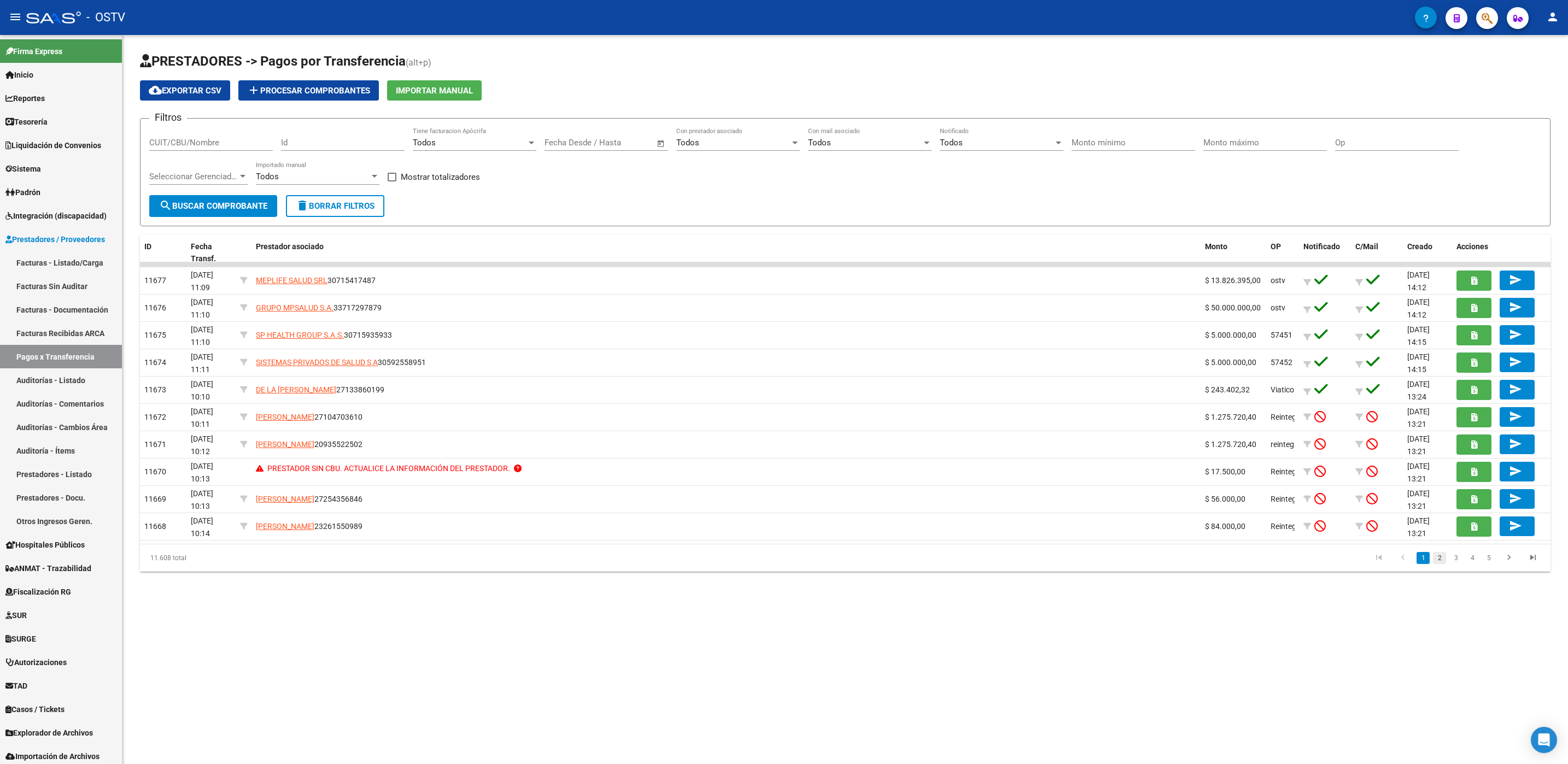
click at [1437, 561] on link "2" at bounding box center [1439, 558] width 13 height 12
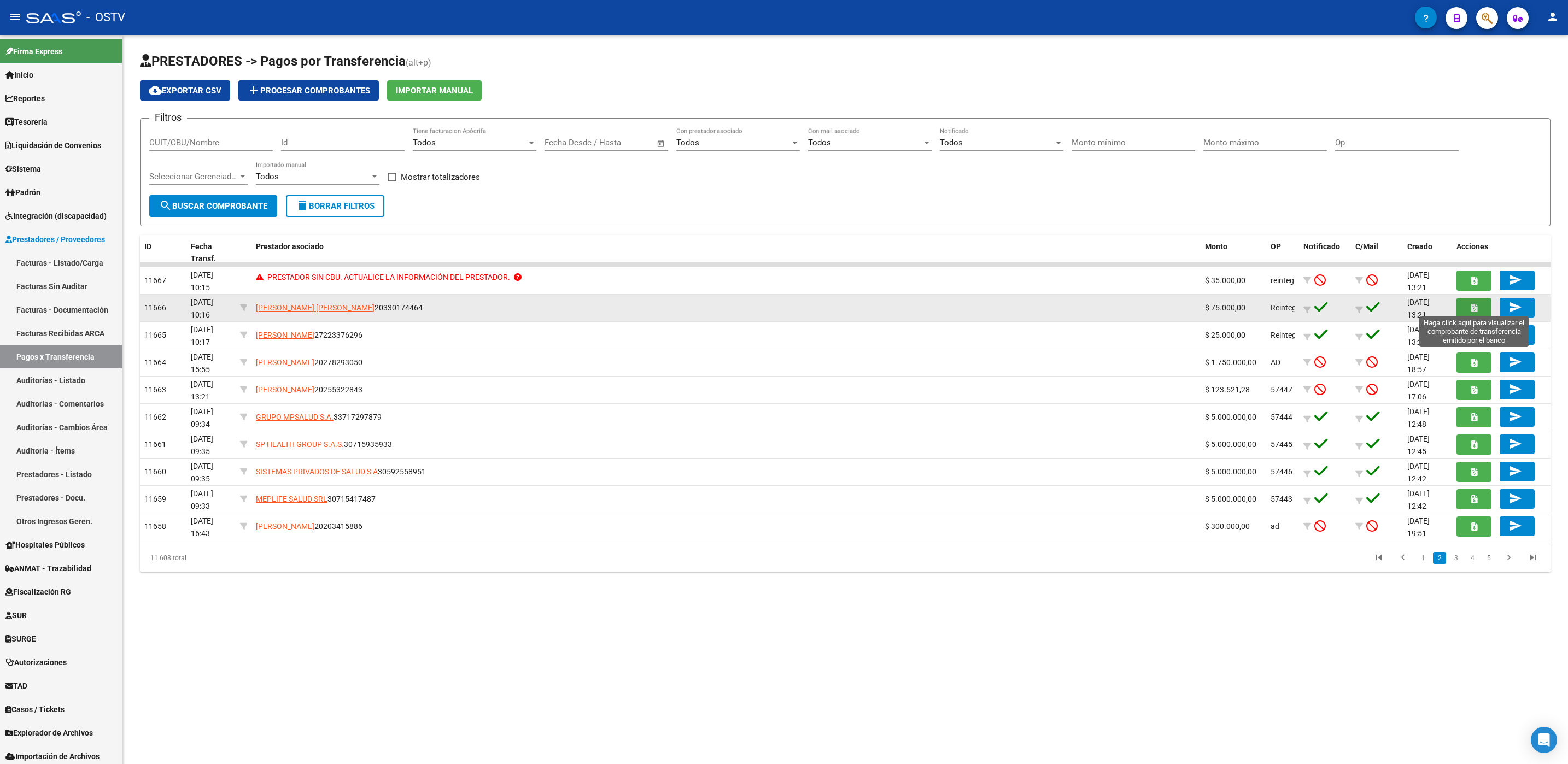
click at [1467, 304] on button "button" at bounding box center [1474, 308] width 35 height 20
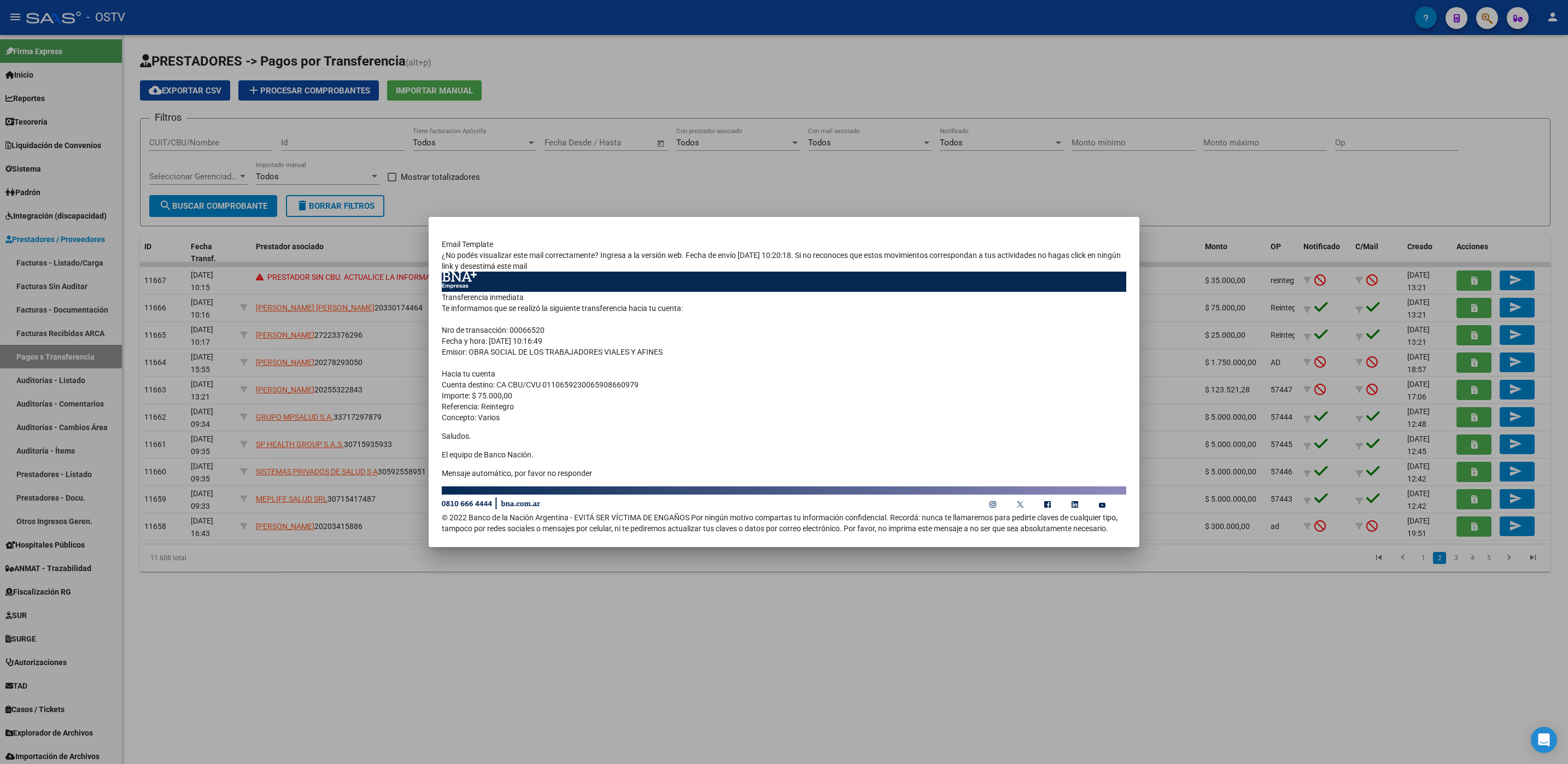
click at [209, 676] on div at bounding box center [784, 382] width 1568 height 764
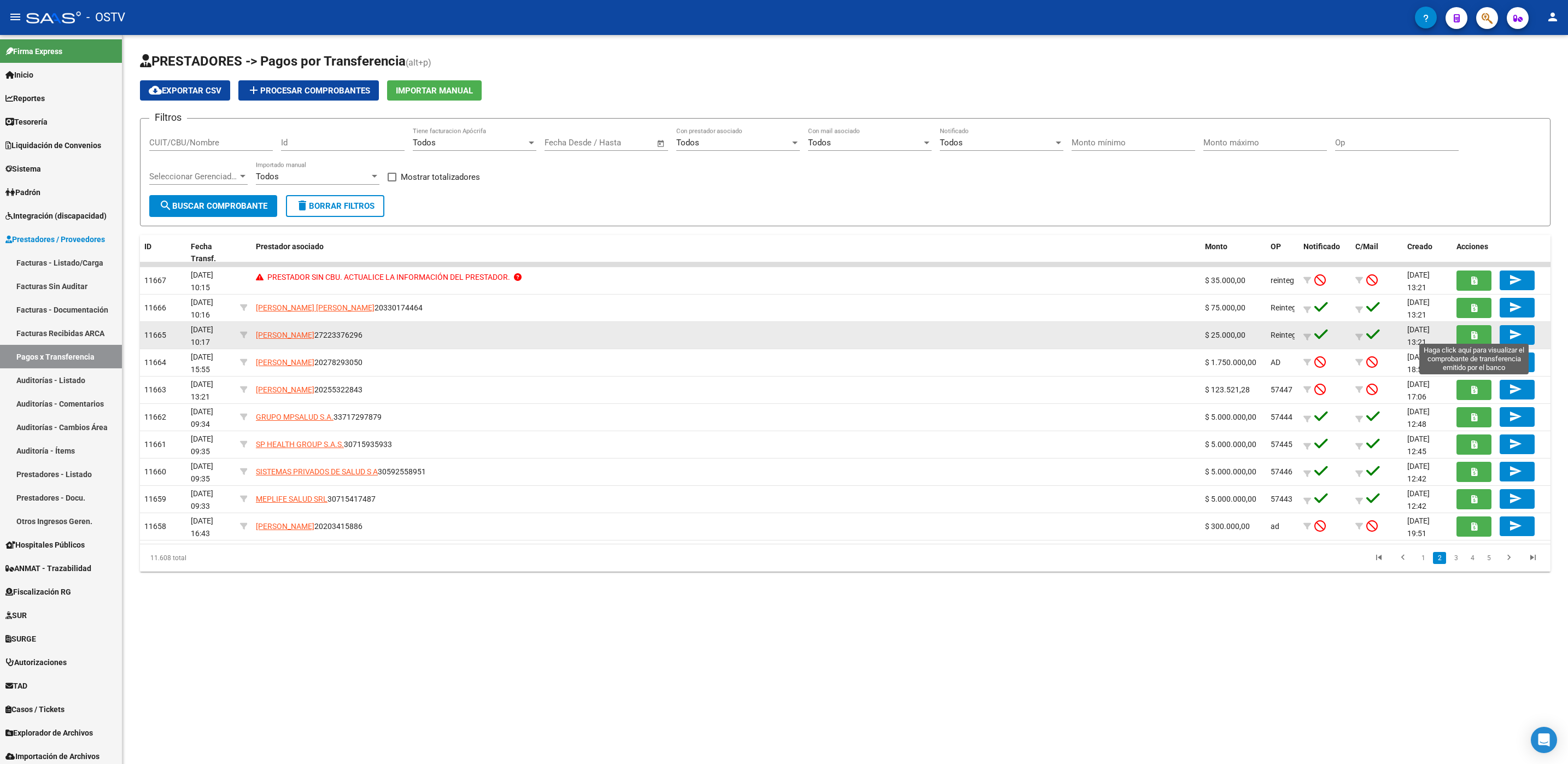
click at [1462, 333] on button "button" at bounding box center [1474, 335] width 35 height 20
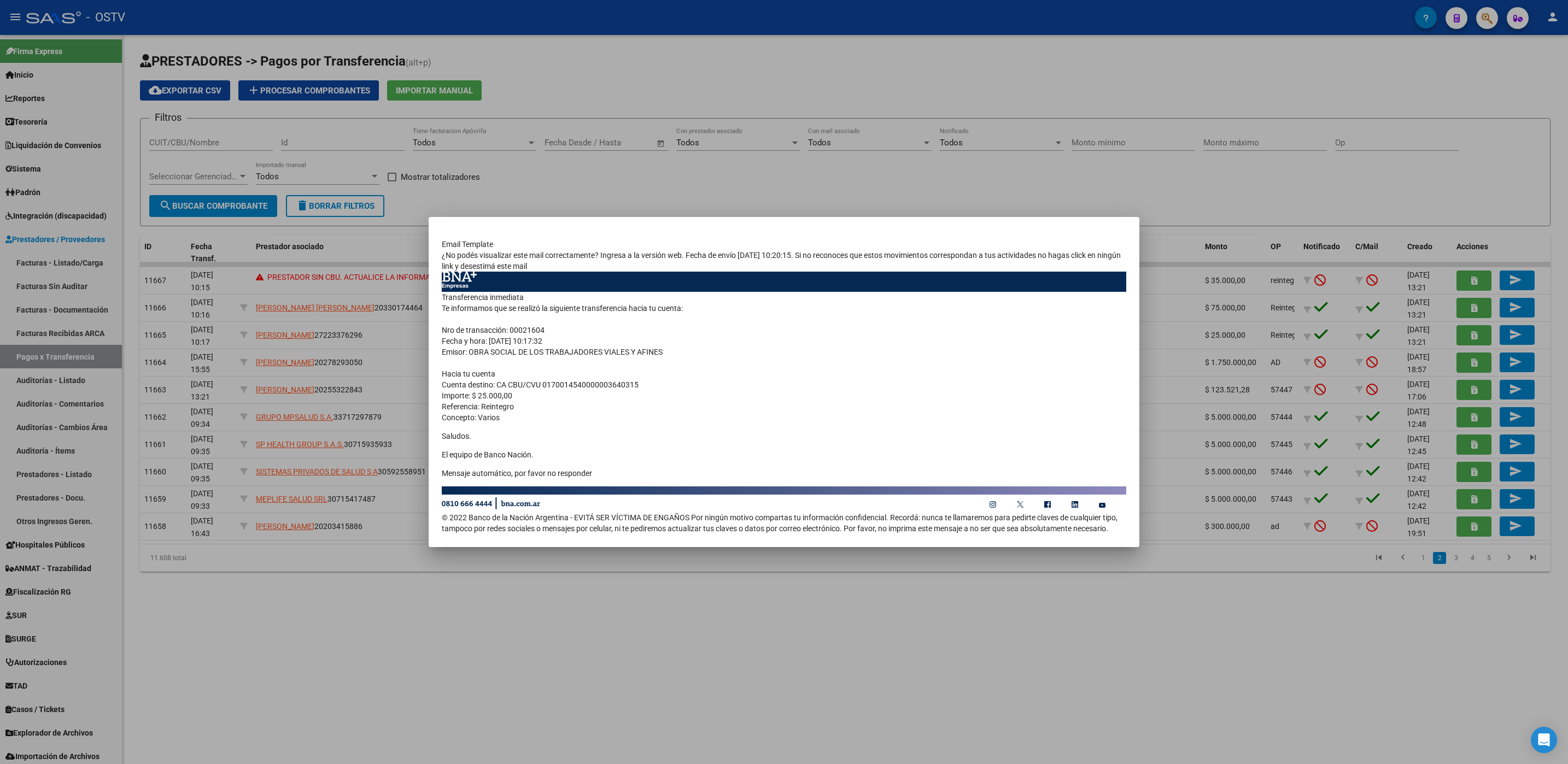
click at [307, 638] on div at bounding box center [784, 382] width 1568 height 764
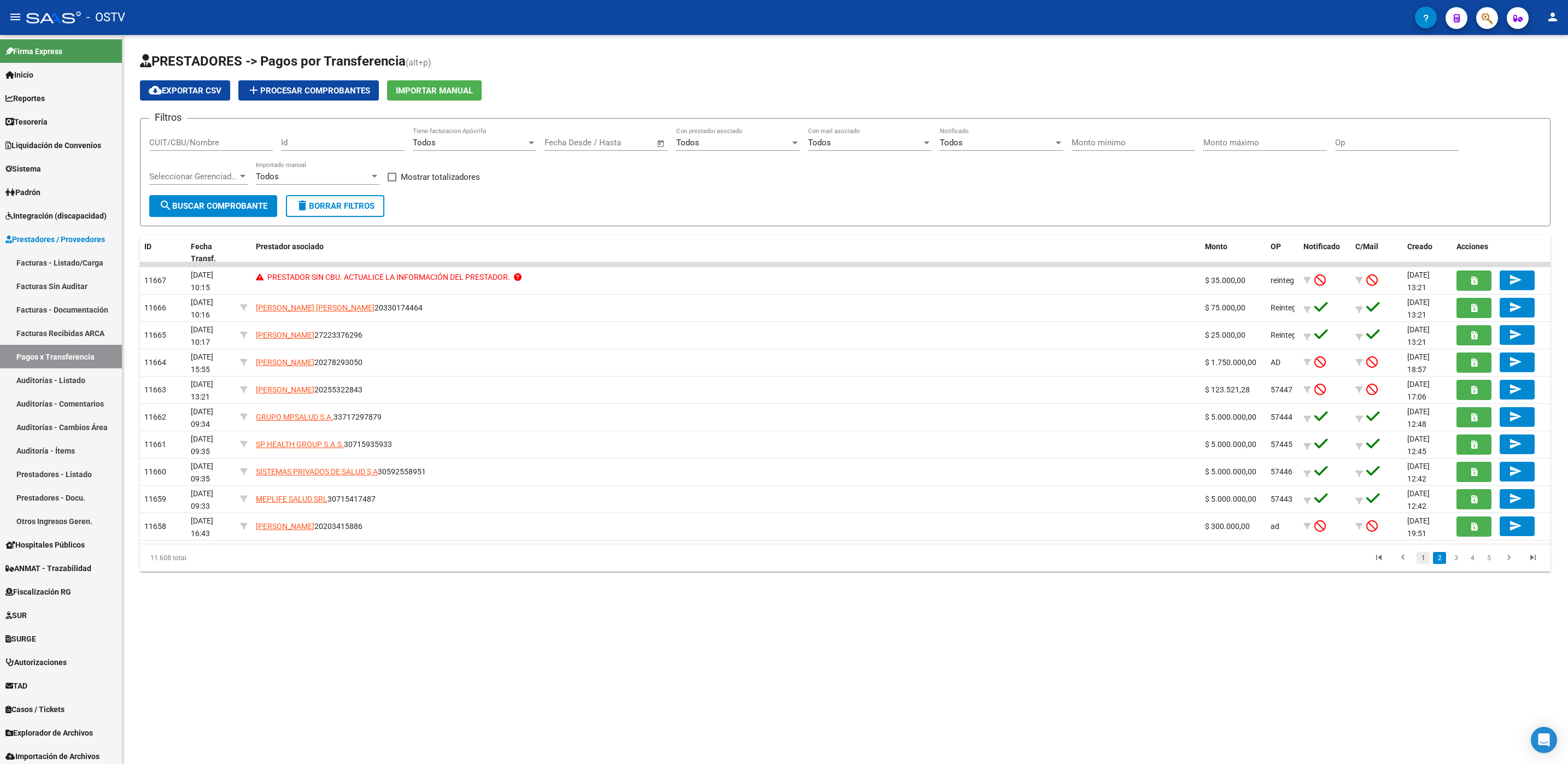
click at [1417, 562] on link "1" at bounding box center [1423, 558] width 13 height 12
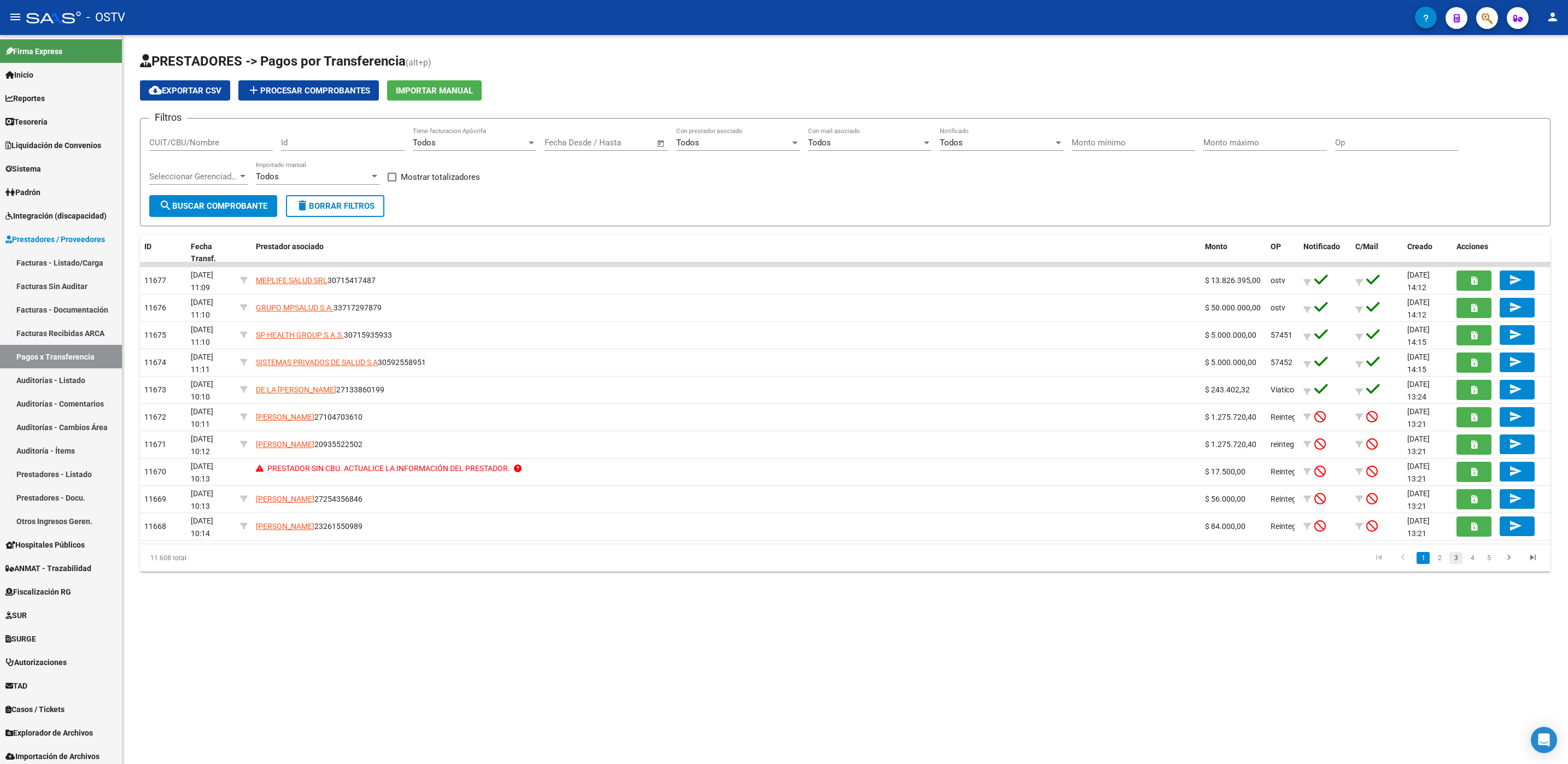
click at [1450, 559] on link "3" at bounding box center [1455, 558] width 13 height 12
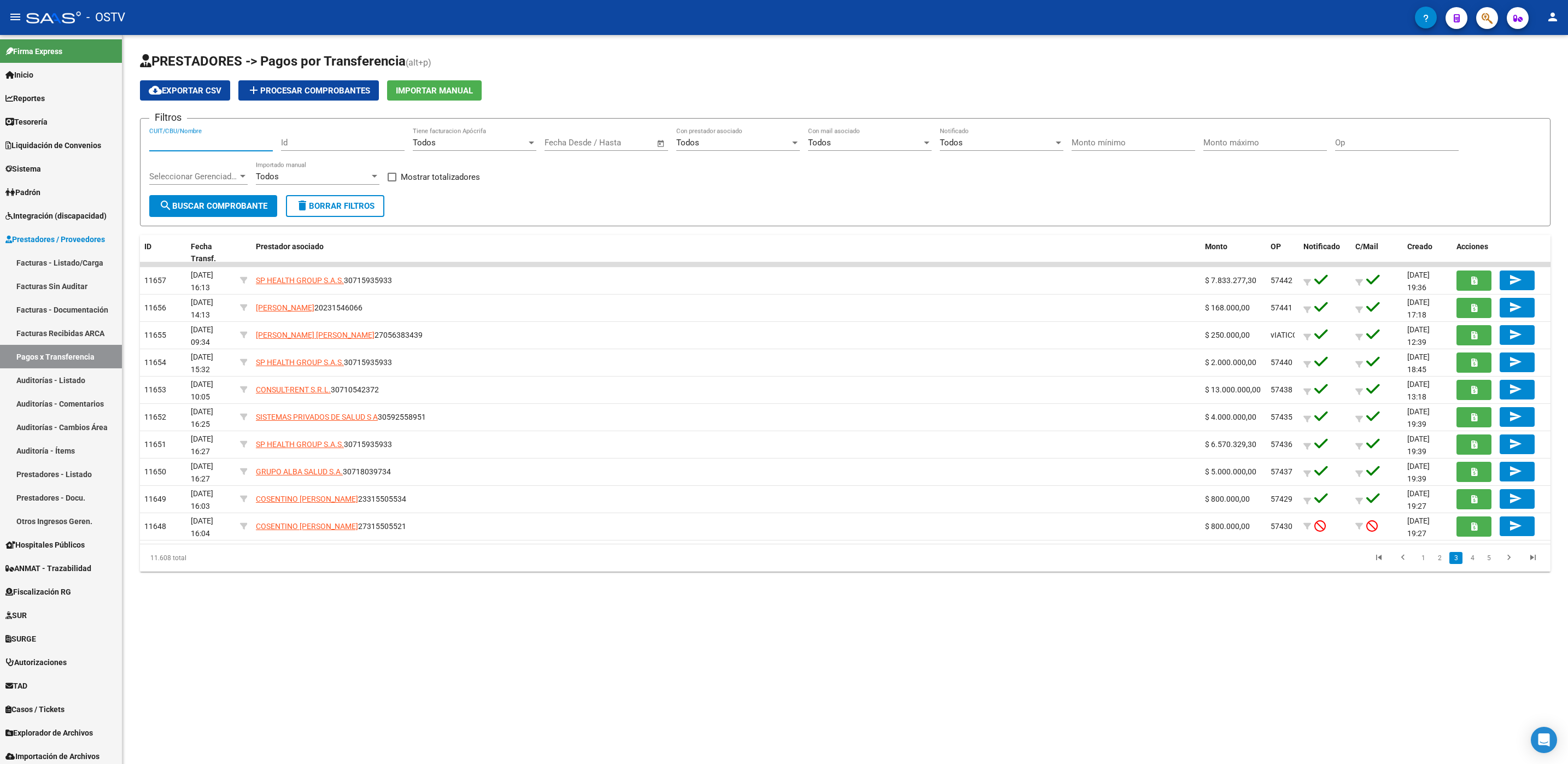
click at [189, 146] on input "CUIT/CBU/Nombre" at bounding box center [211, 143] width 124 height 10
drag, startPoint x: 187, startPoint y: 205, endPoint x: 195, endPoint y: 203, distance: 8.2
click at [188, 205] on span "search Buscar Comprobante" at bounding box center [213, 206] width 108 height 10
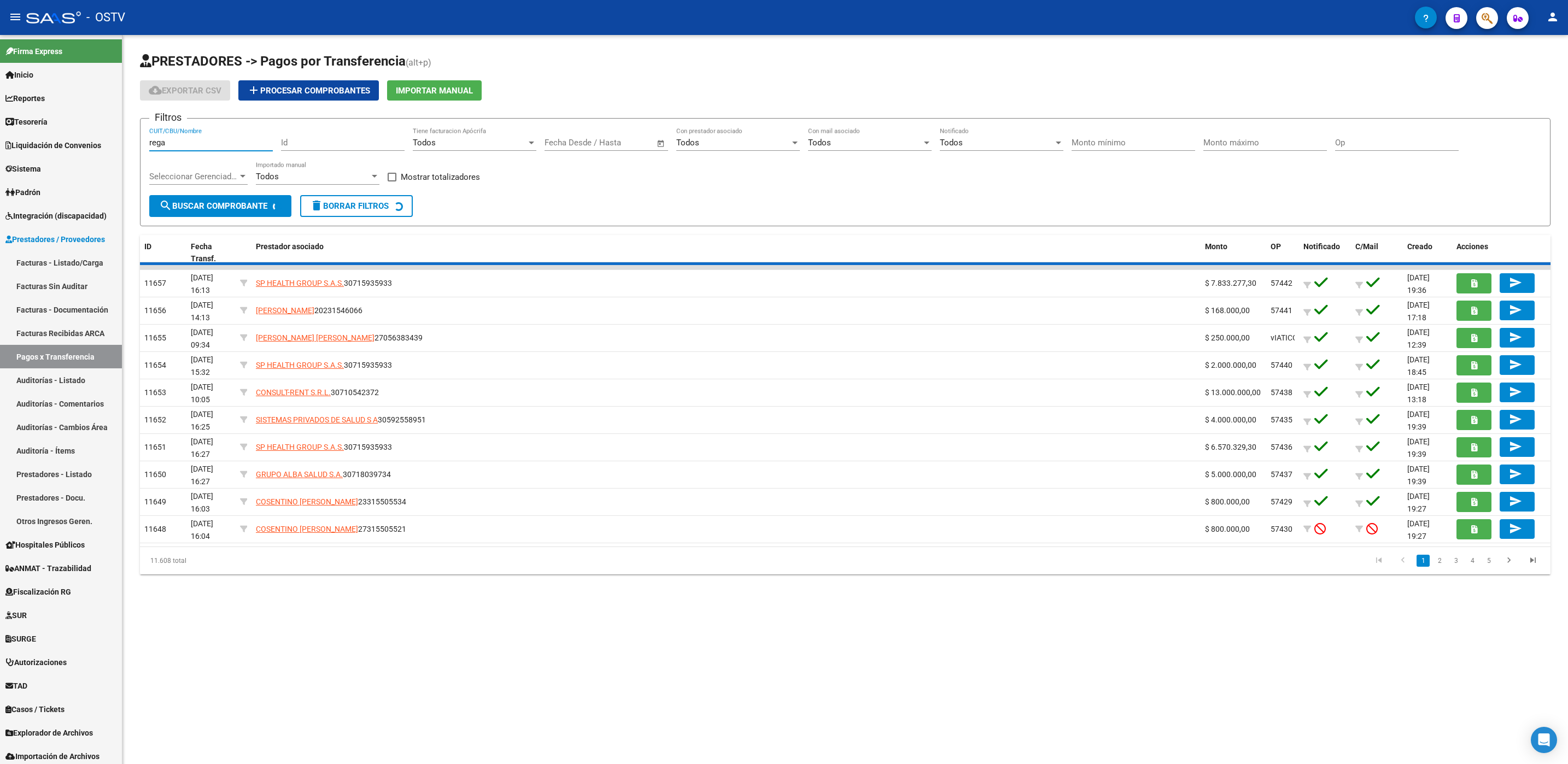
click at [221, 143] on input "rega" at bounding box center [211, 143] width 124 height 10
type input "rega<<"
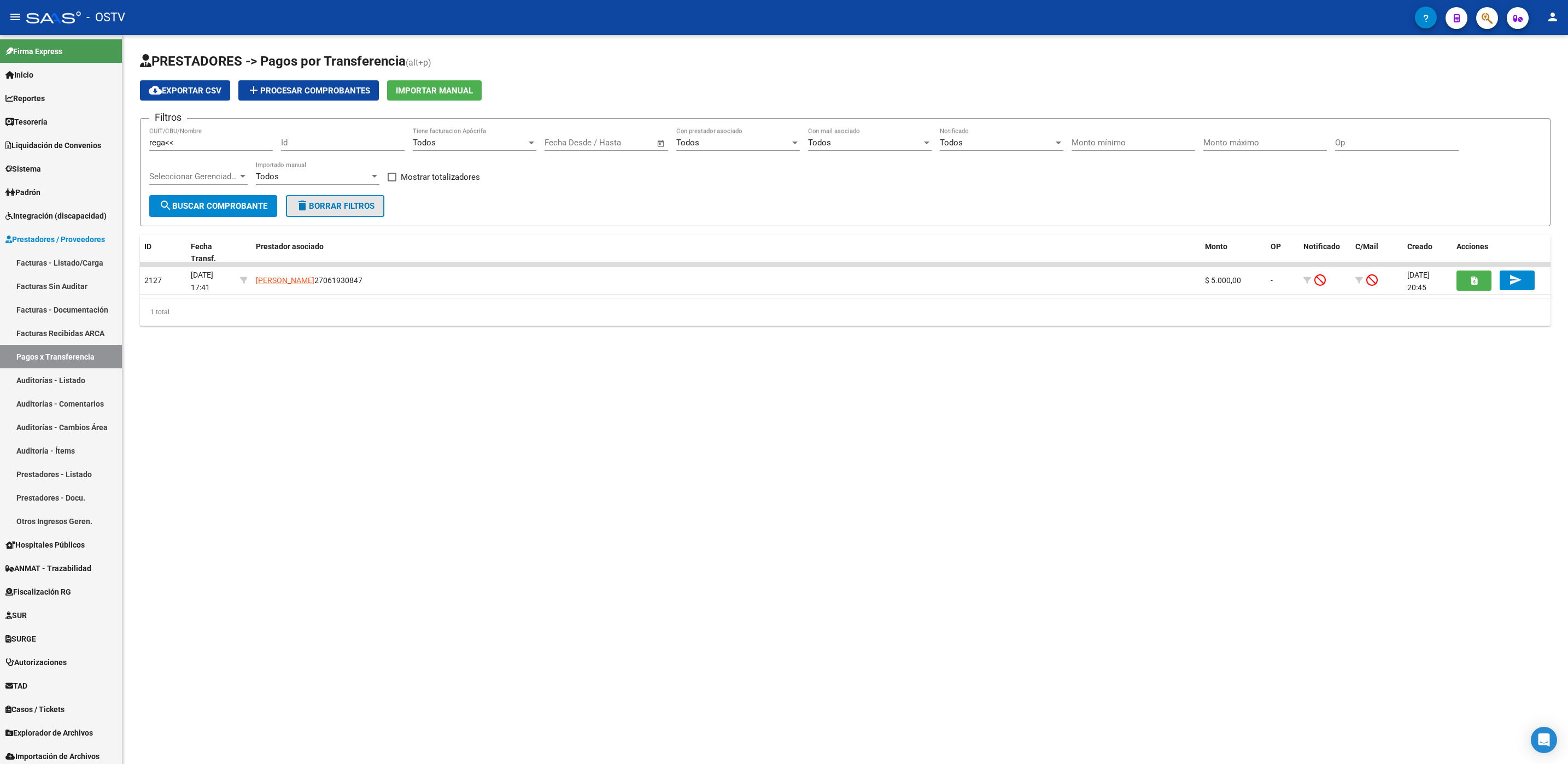
click at [315, 215] on button "delete Borrar Filtros" at bounding box center [335, 206] width 99 height 22
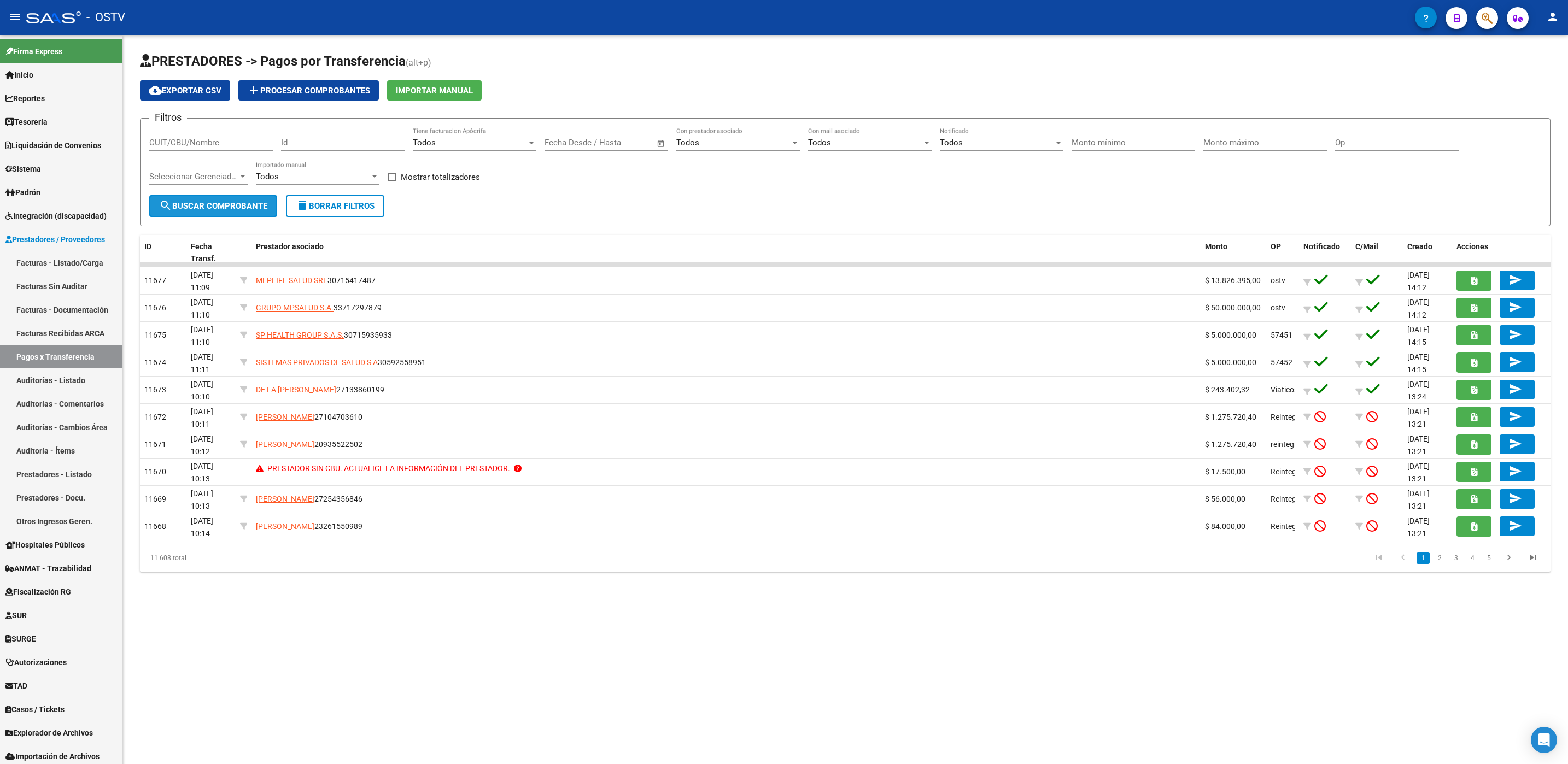
click at [190, 206] on span "search Buscar Comprobante" at bounding box center [213, 206] width 108 height 10
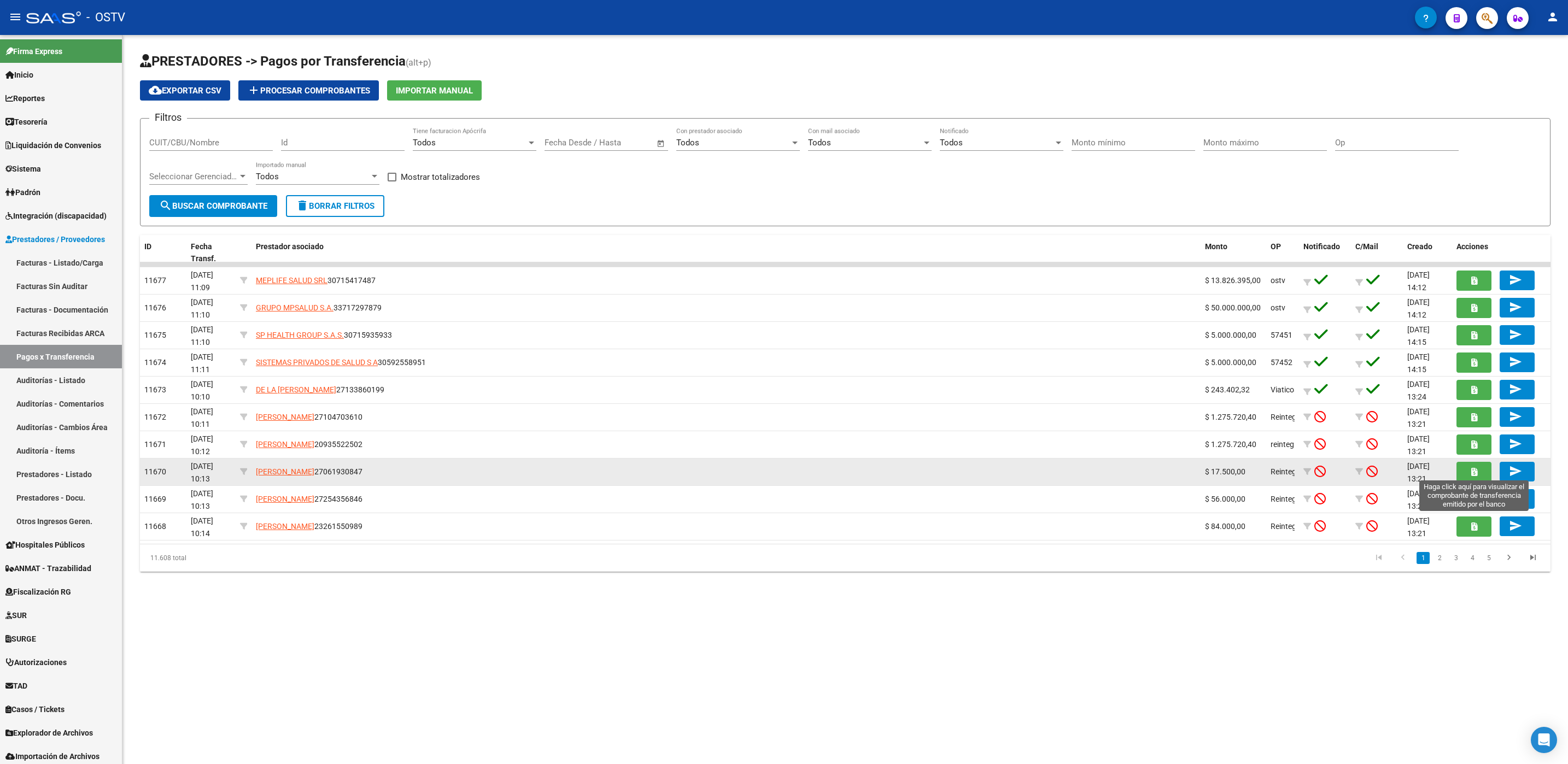
click at [1473, 474] on icon "button" at bounding box center [1474, 472] width 6 height 8
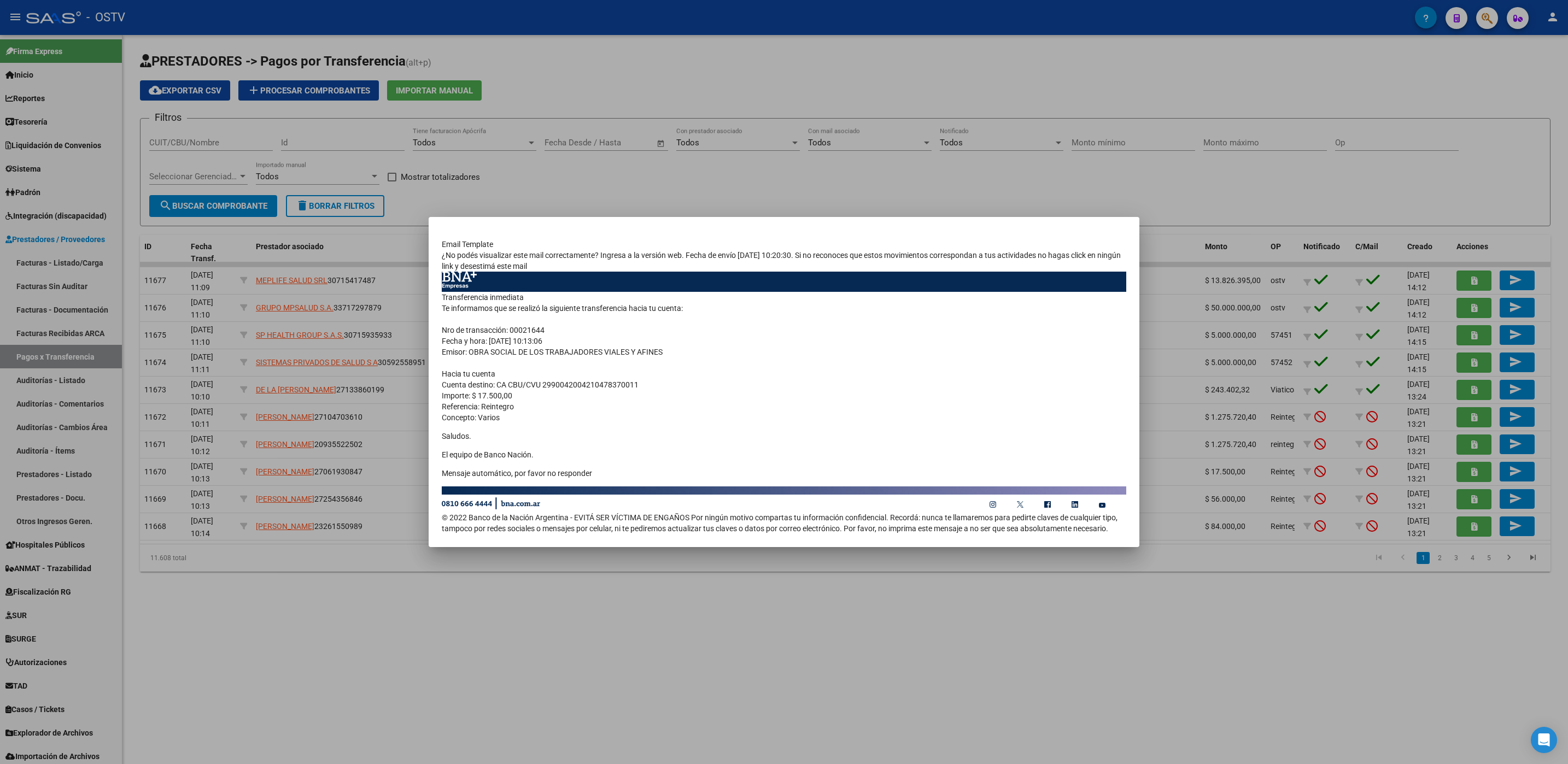
drag, startPoint x: 995, startPoint y: 714, endPoint x: 1025, endPoint y: 706, distance: 31.0
click at [1002, 714] on div at bounding box center [784, 382] width 1568 height 764
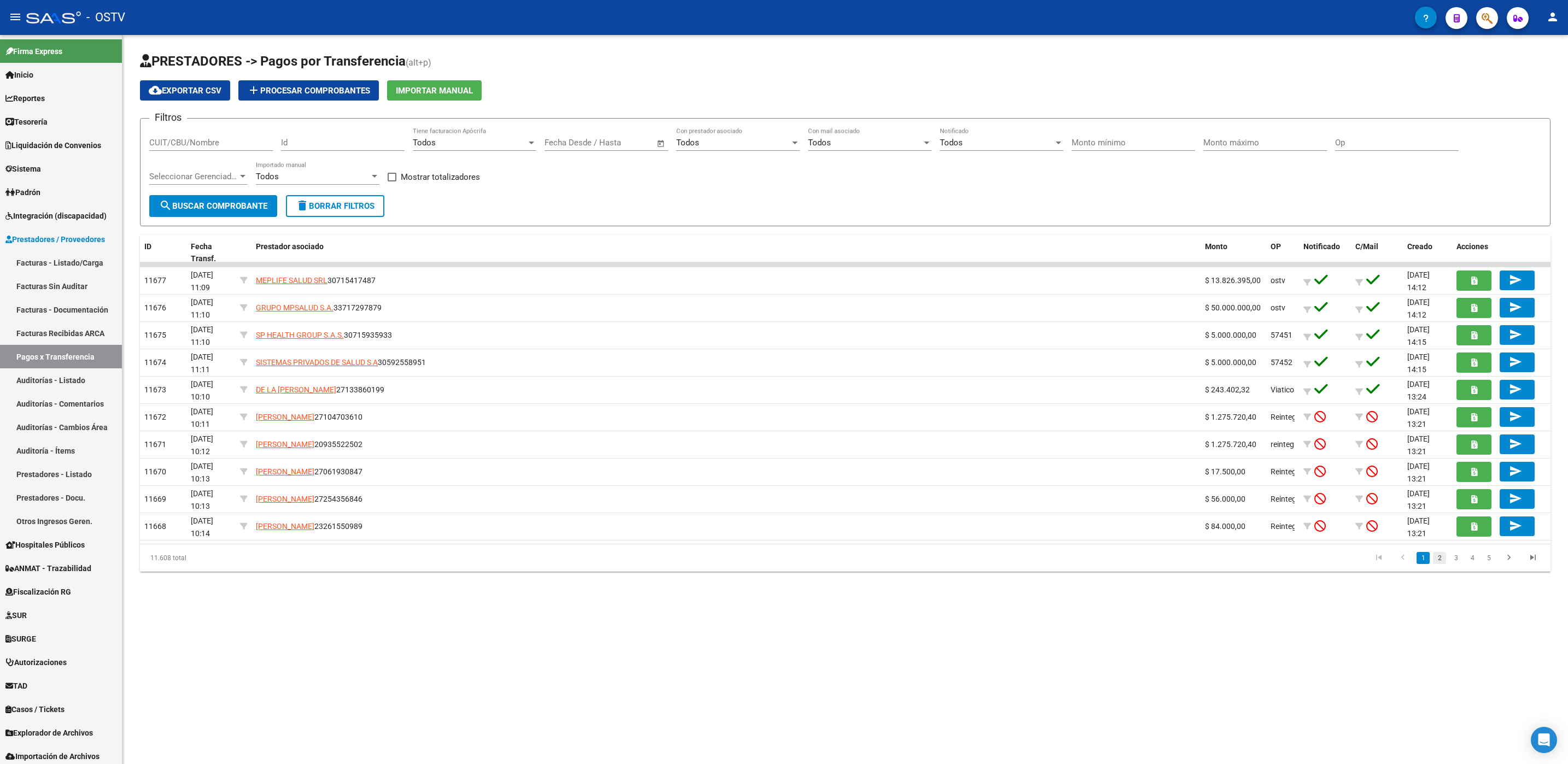
click at [1437, 555] on link "2" at bounding box center [1439, 558] width 13 height 12
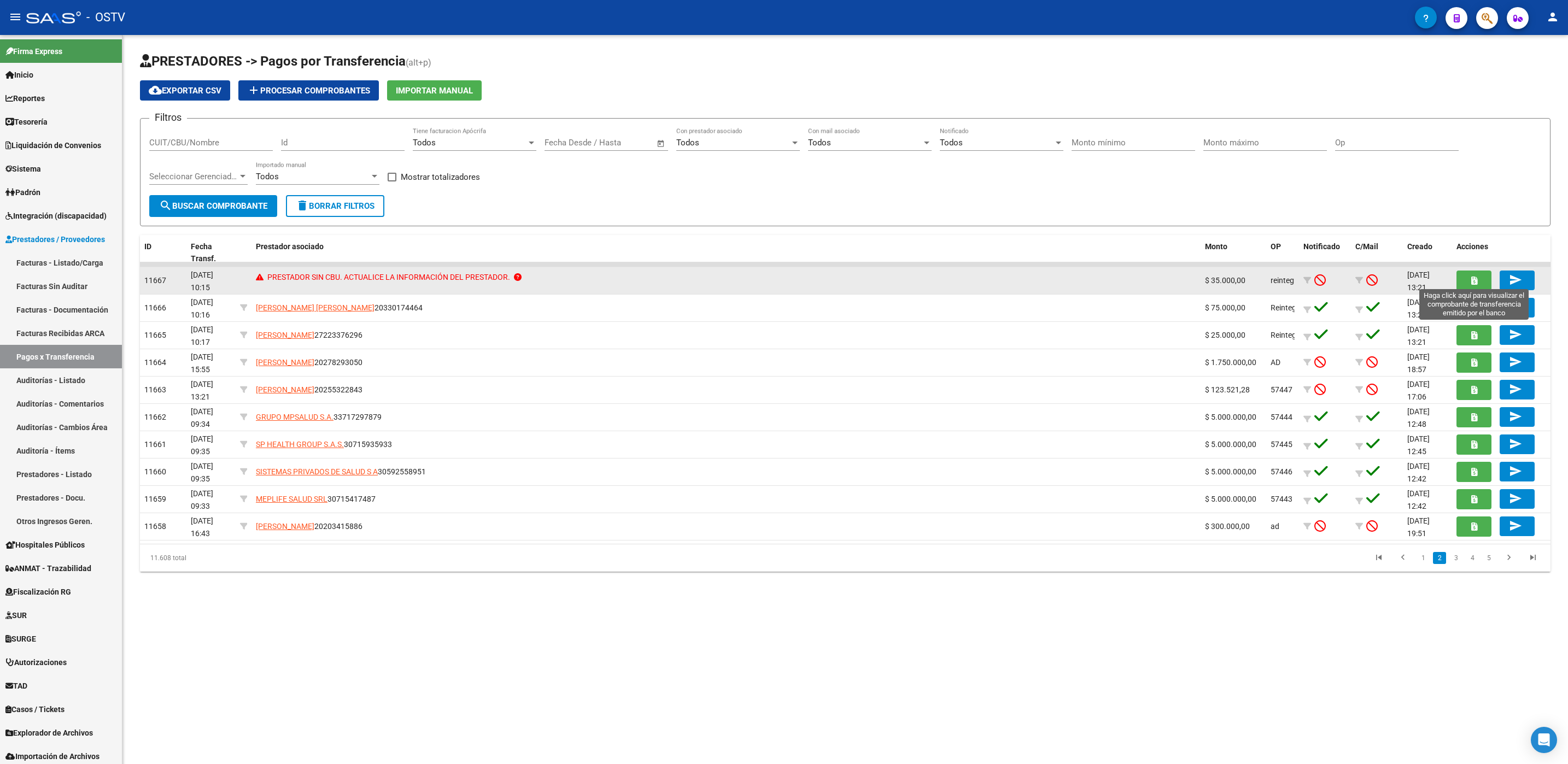
click at [1474, 284] on icon "button" at bounding box center [1474, 280] width 6 height 8
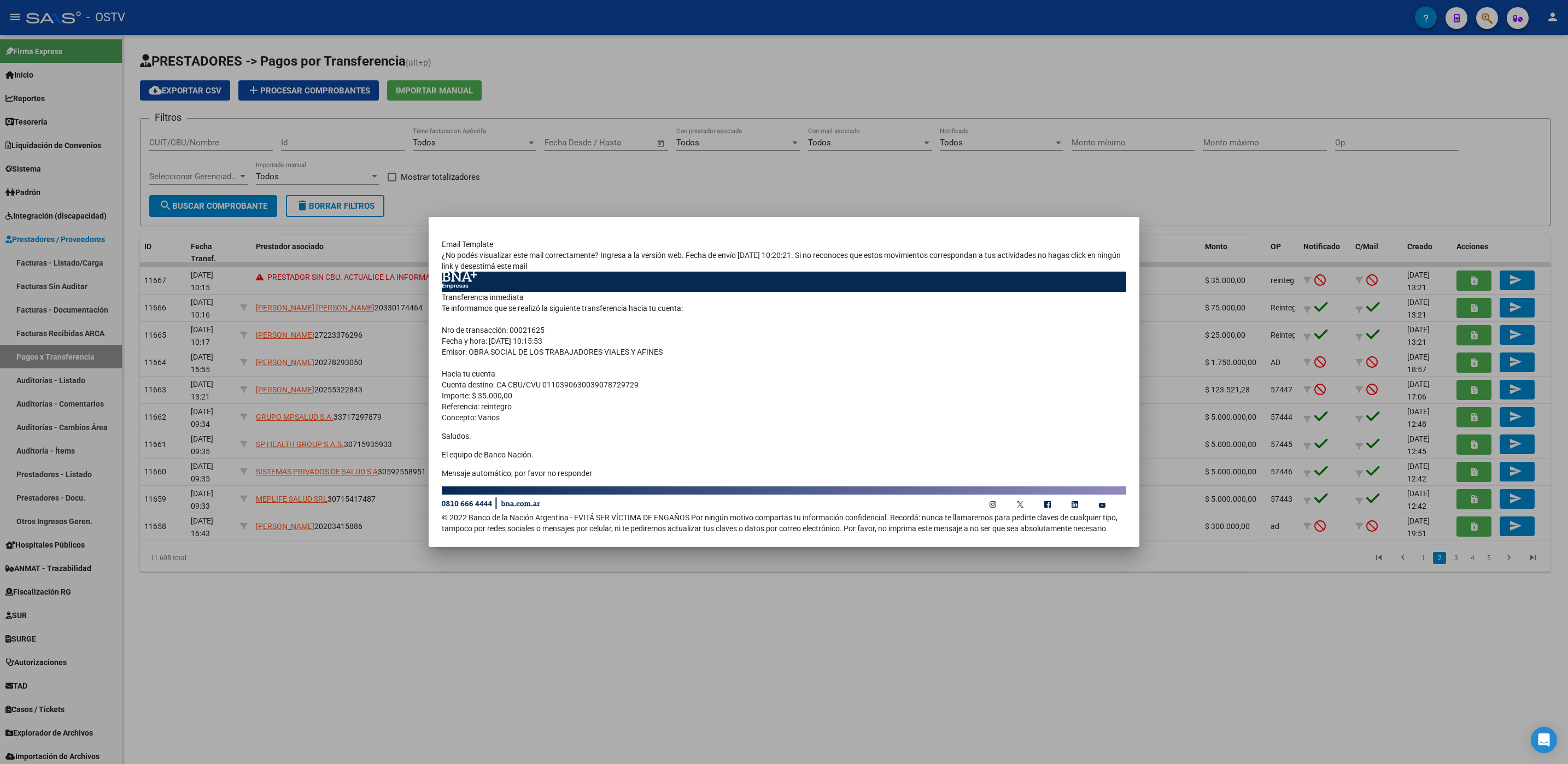
click at [285, 649] on div at bounding box center [784, 382] width 1568 height 764
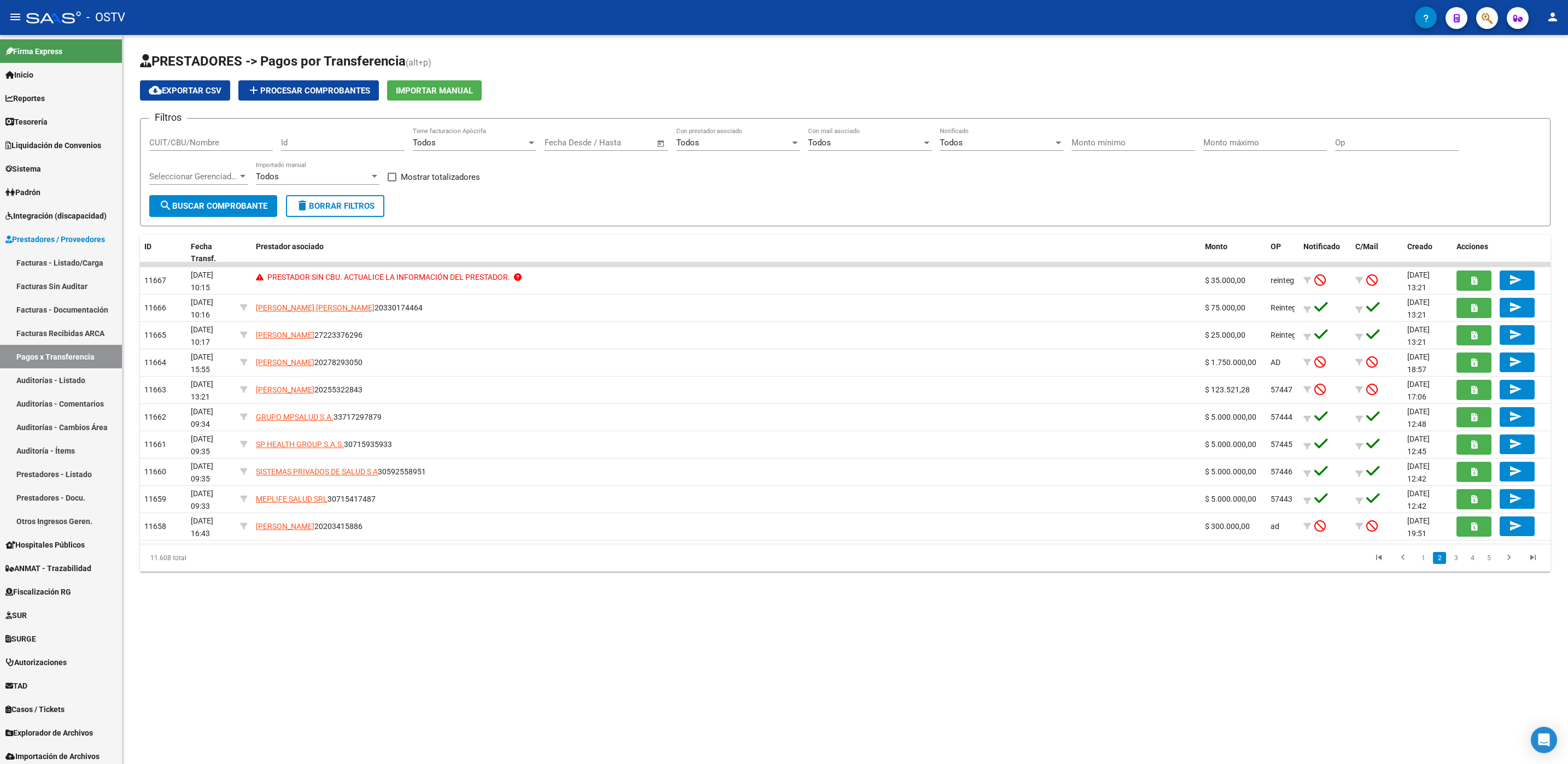
click at [238, 211] on span "search Buscar Comprobante" at bounding box center [213, 206] width 108 height 10
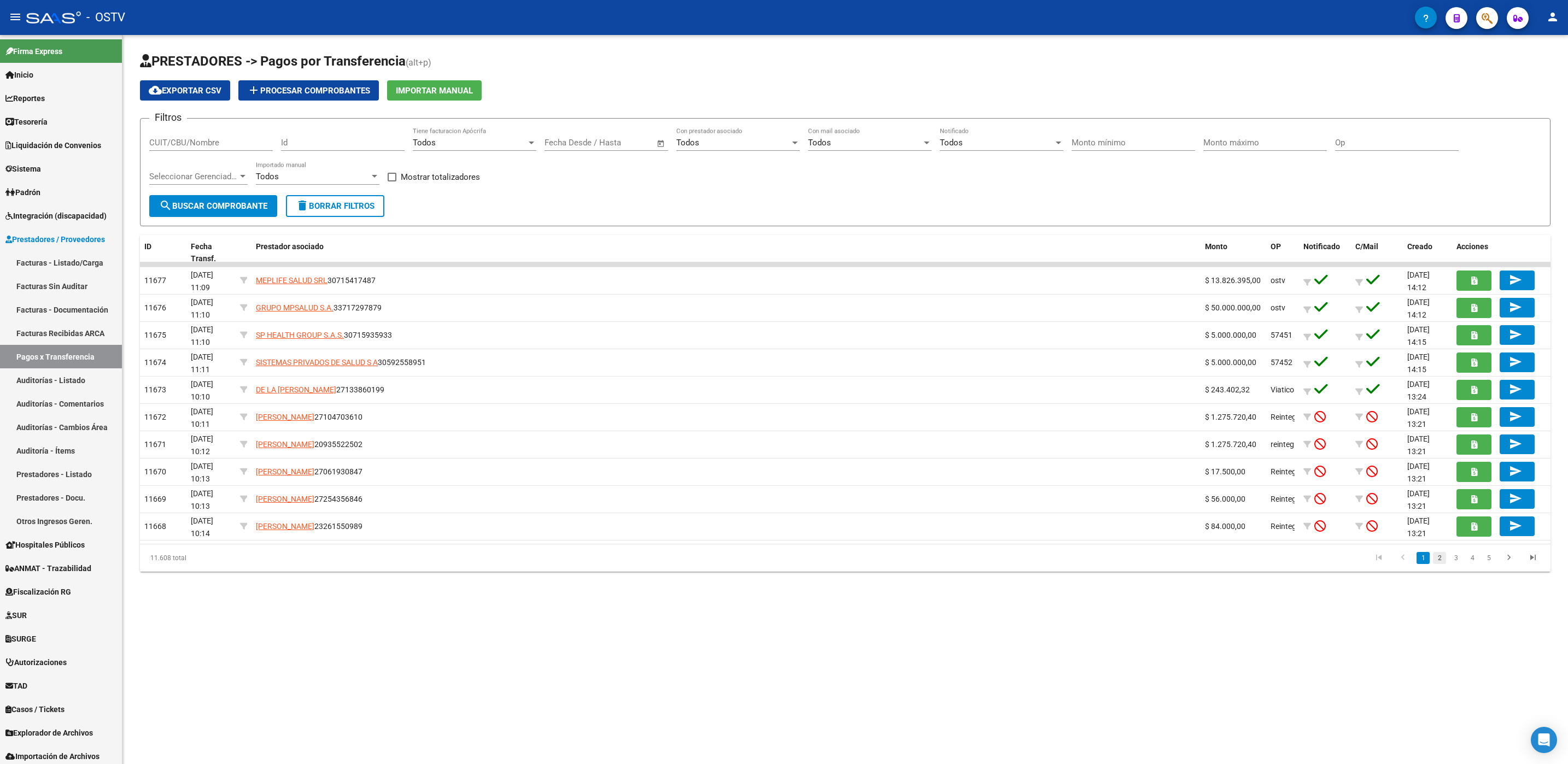
click at [1437, 559] on link "2" at bounding box center [1439, 558] width 13 height 12
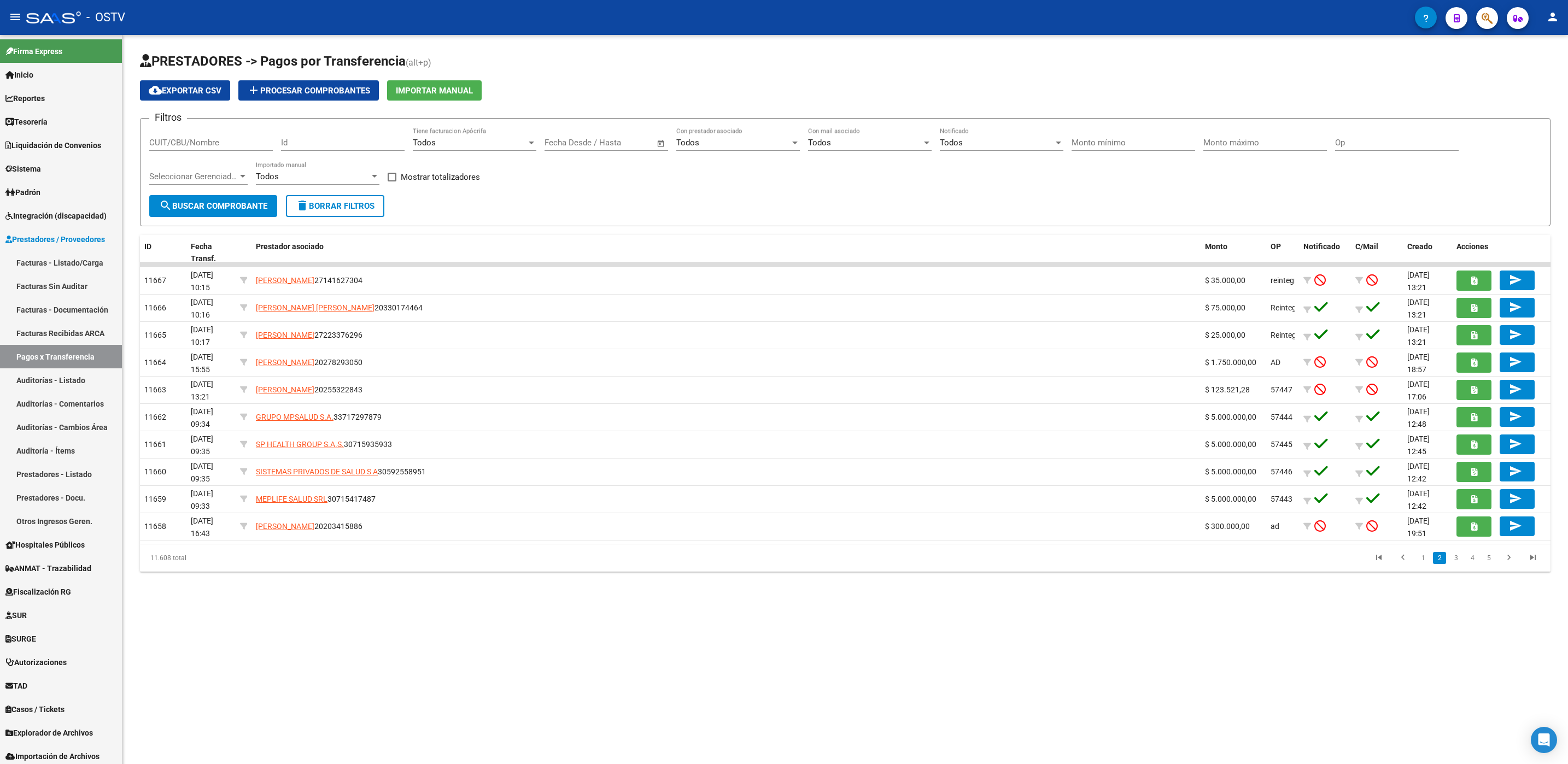
click at [227, 145] on input "CUIT/CBU/Nombre" at bounding box center [211, 143] width 124 height 10
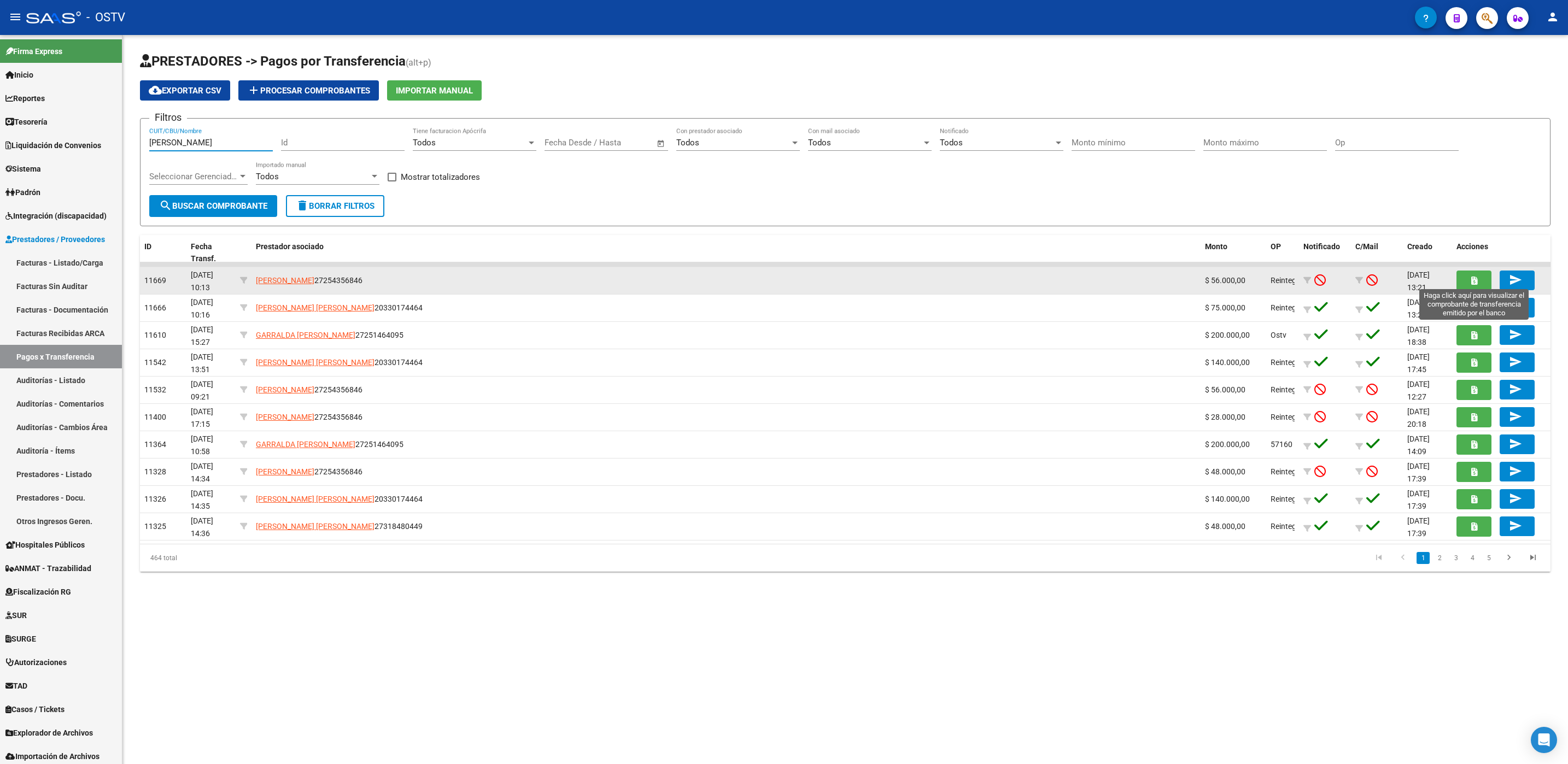
type input "[PERSON_NAME]"
click at [1466, 284] on button "button" at bounding box center [1474, 280] width 35 height 20
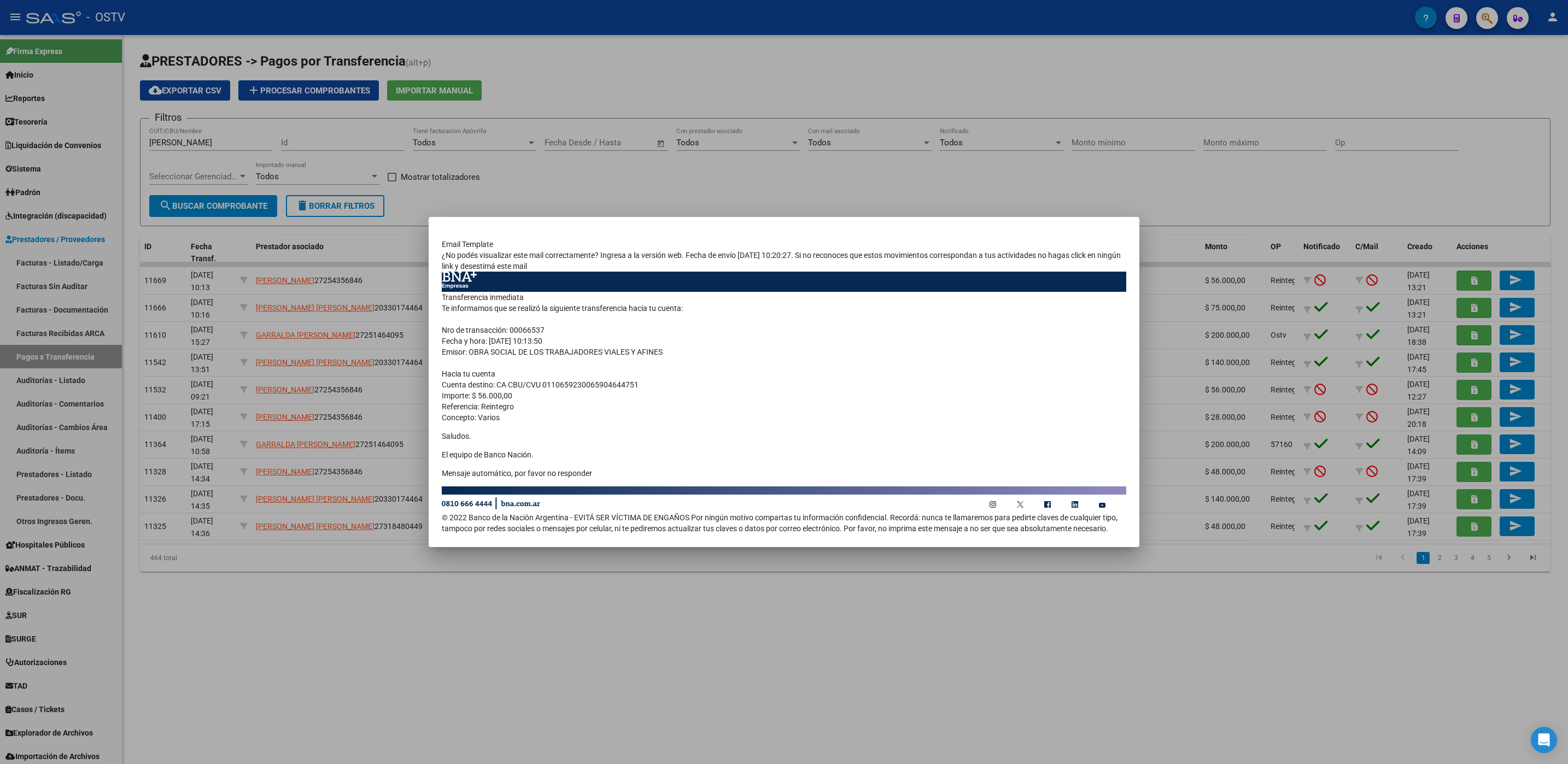
click at [161, 690] on div at bounding box center [784, 382] width 1568 height 764
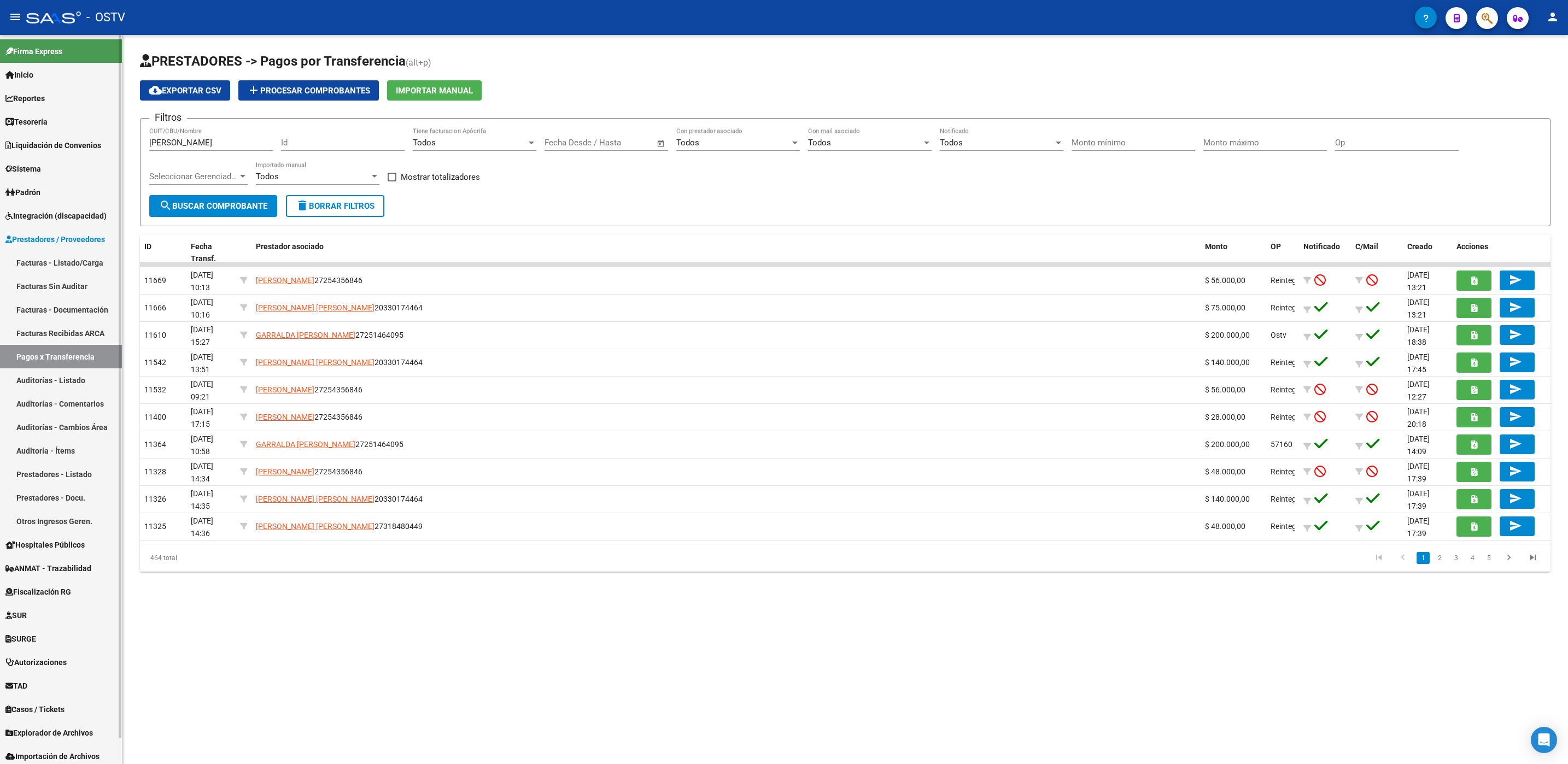
click at [52, 192] on link "Padrón" at bounding box center [60, 192] width 122 height 24
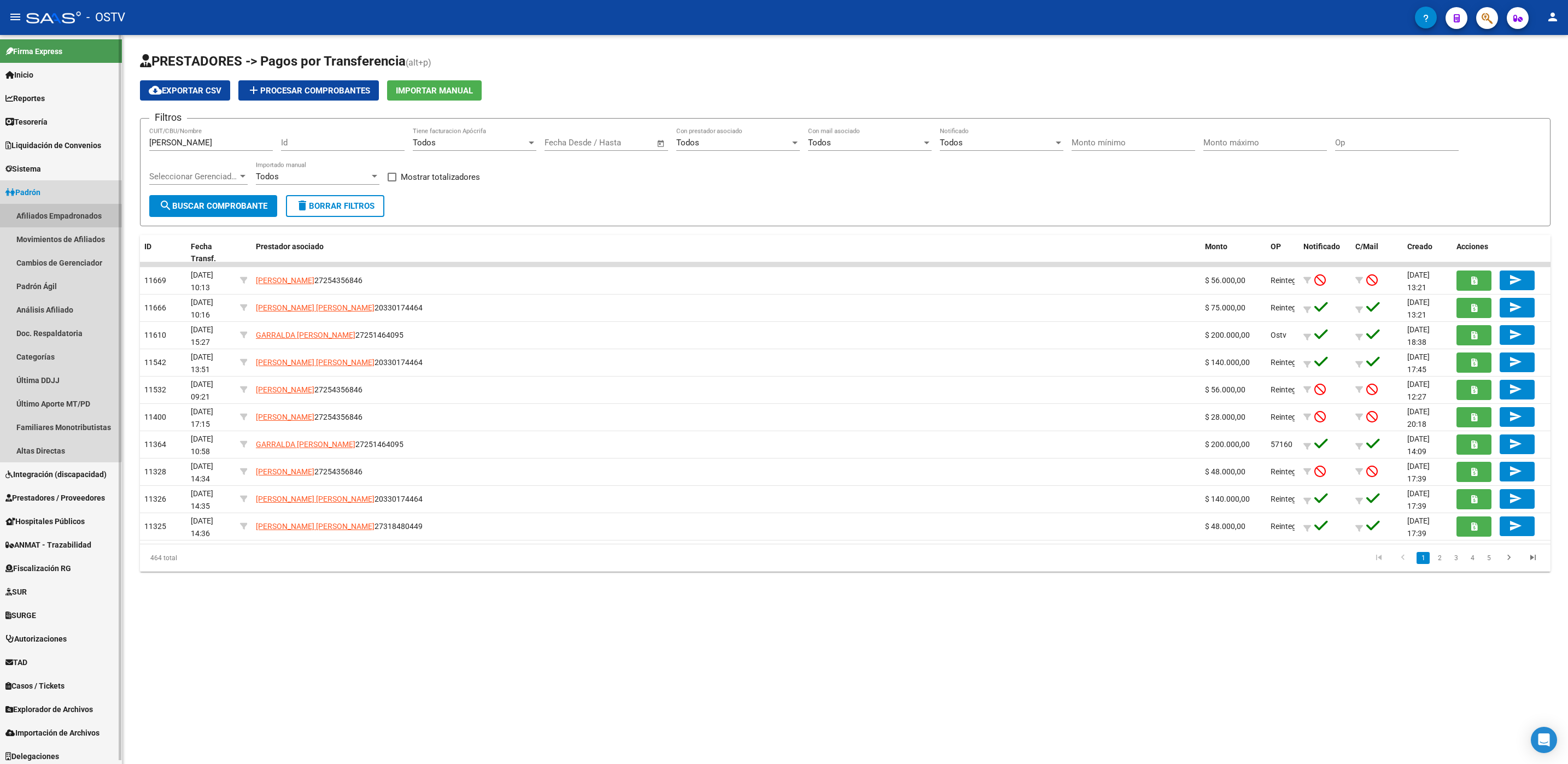
drag, startPoint x: 53, startPoint y: 222, endPoint x: 194, endPoint y: 507, distance: 318.0
click at [53, 221] on link "Afiliados Empadronados" at bounding box center [60, 215] width 122 height 24
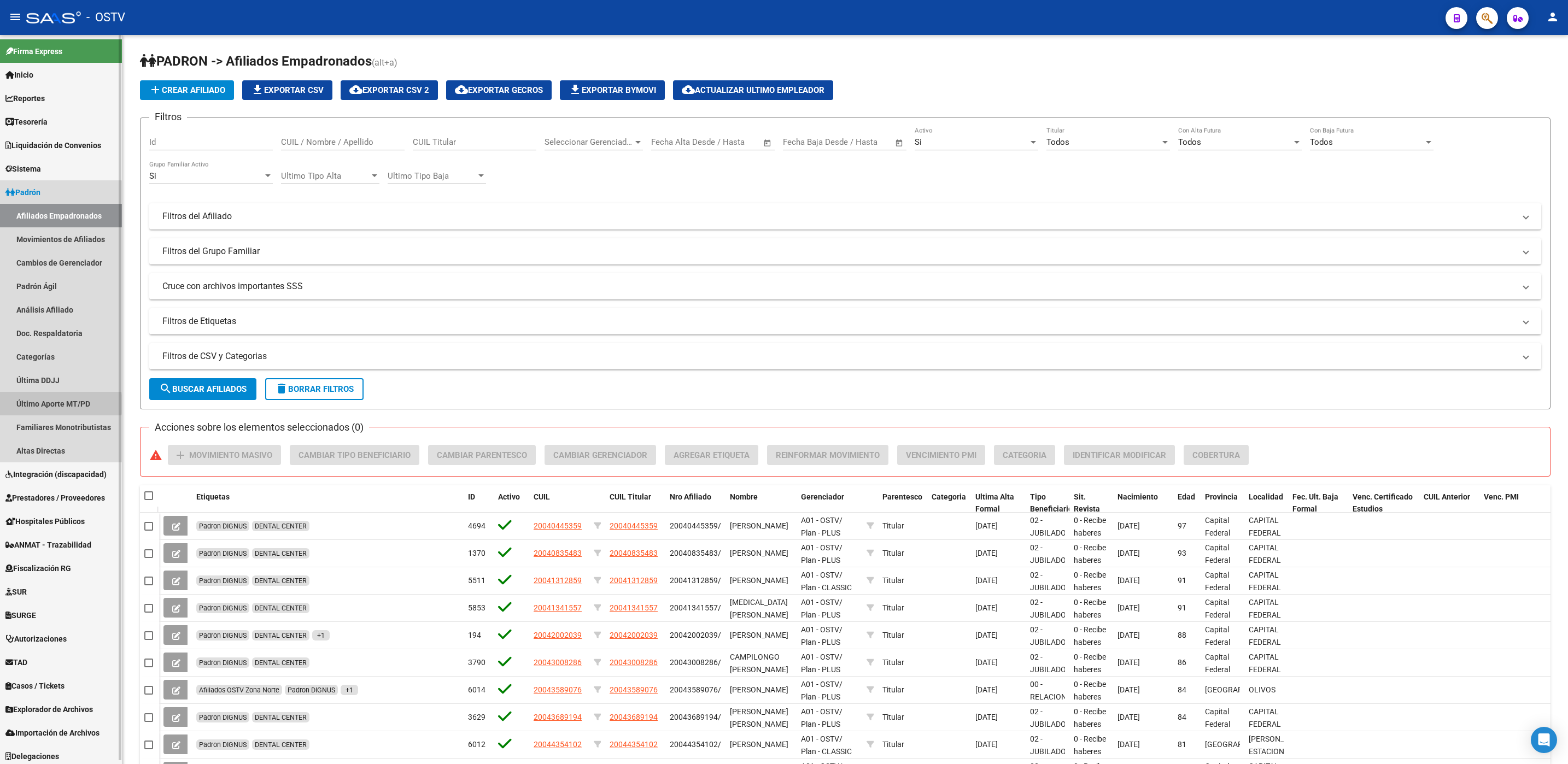
click at [45, 404] on link "Último Aporte MT/PD" at bounding box center [60, 403] width 122 height 24
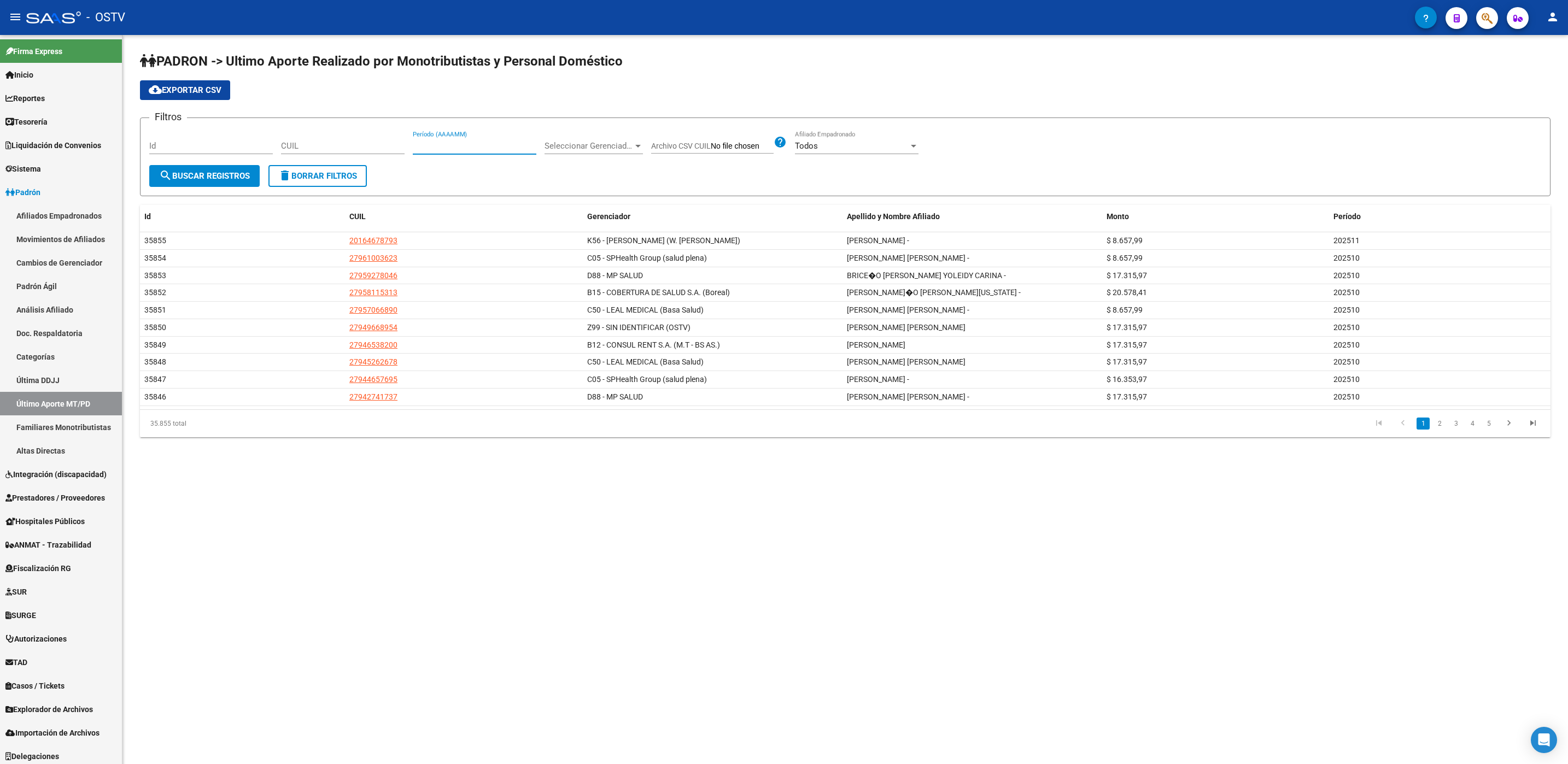
click at [479, 147] on input "Período (AAAAMM)" at bounding box center [474, 146] width 124 height 10
type input "202506"
click at [181, 176] on span "search Buscar Registros" at bounding box center [204, 176] width 91 height 10
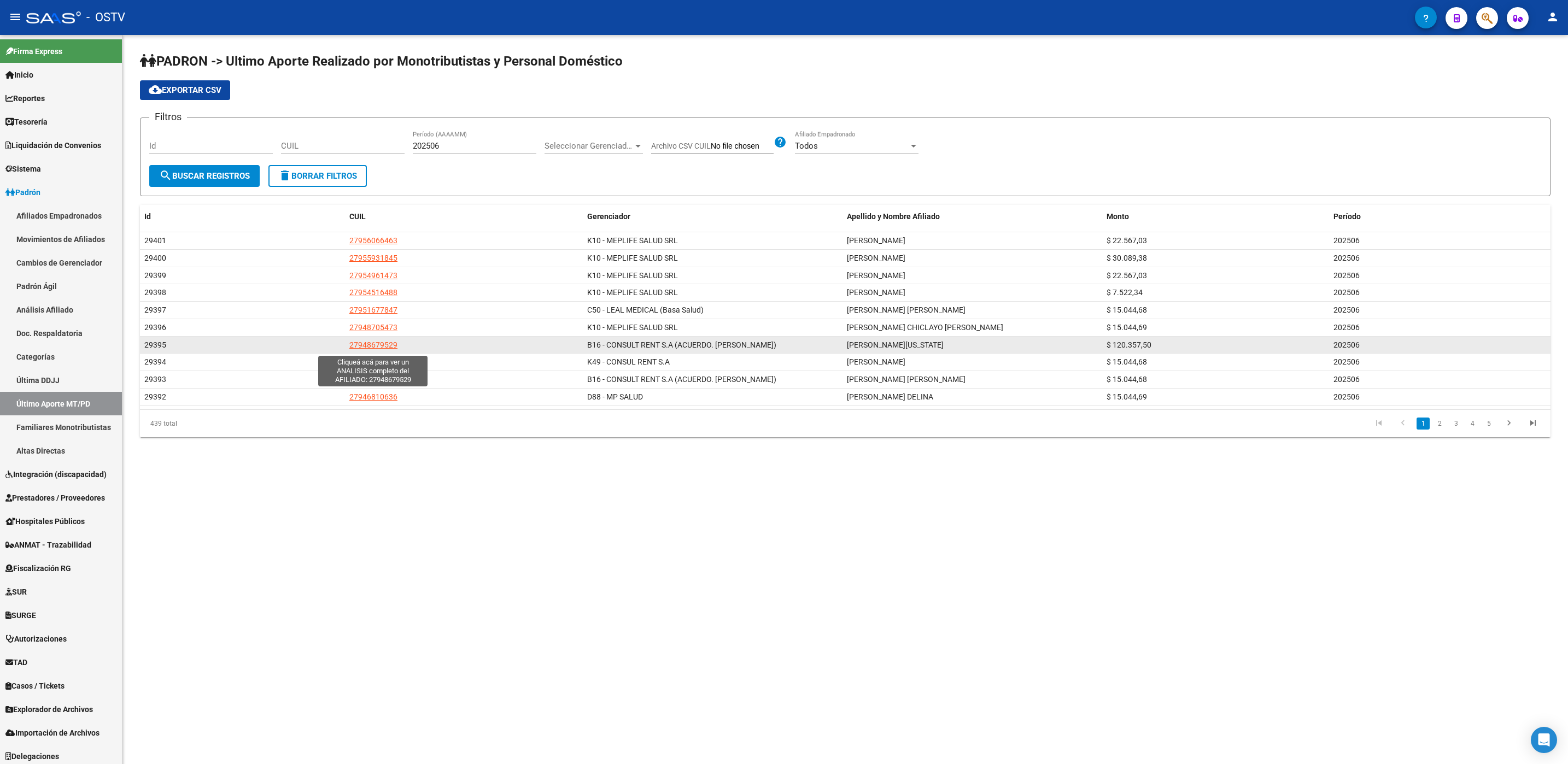
click at [377, 345] on span "27948679529" at bounding box center [373, 344] width 48 height 9
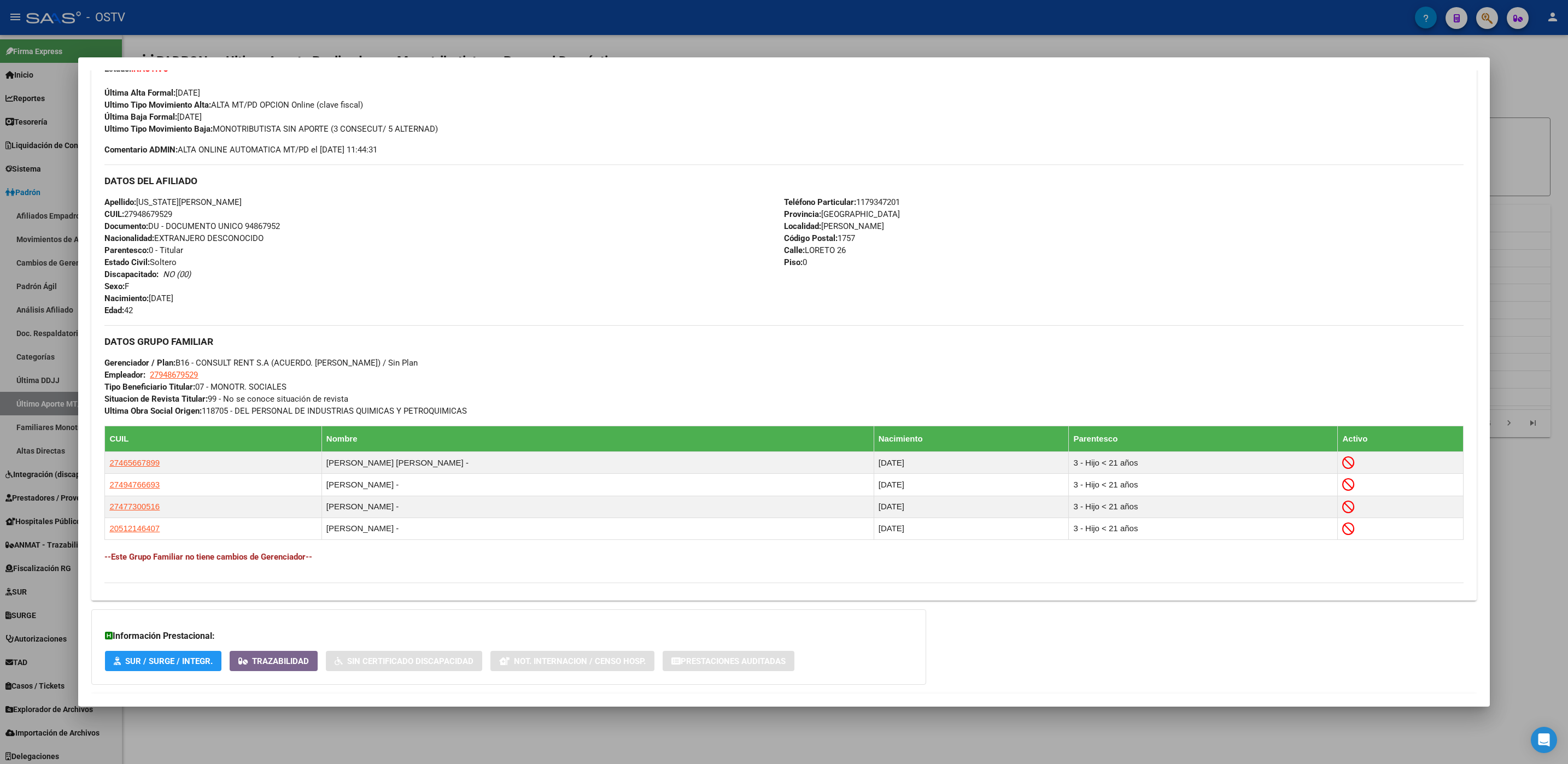
scroll to position [346, 0]
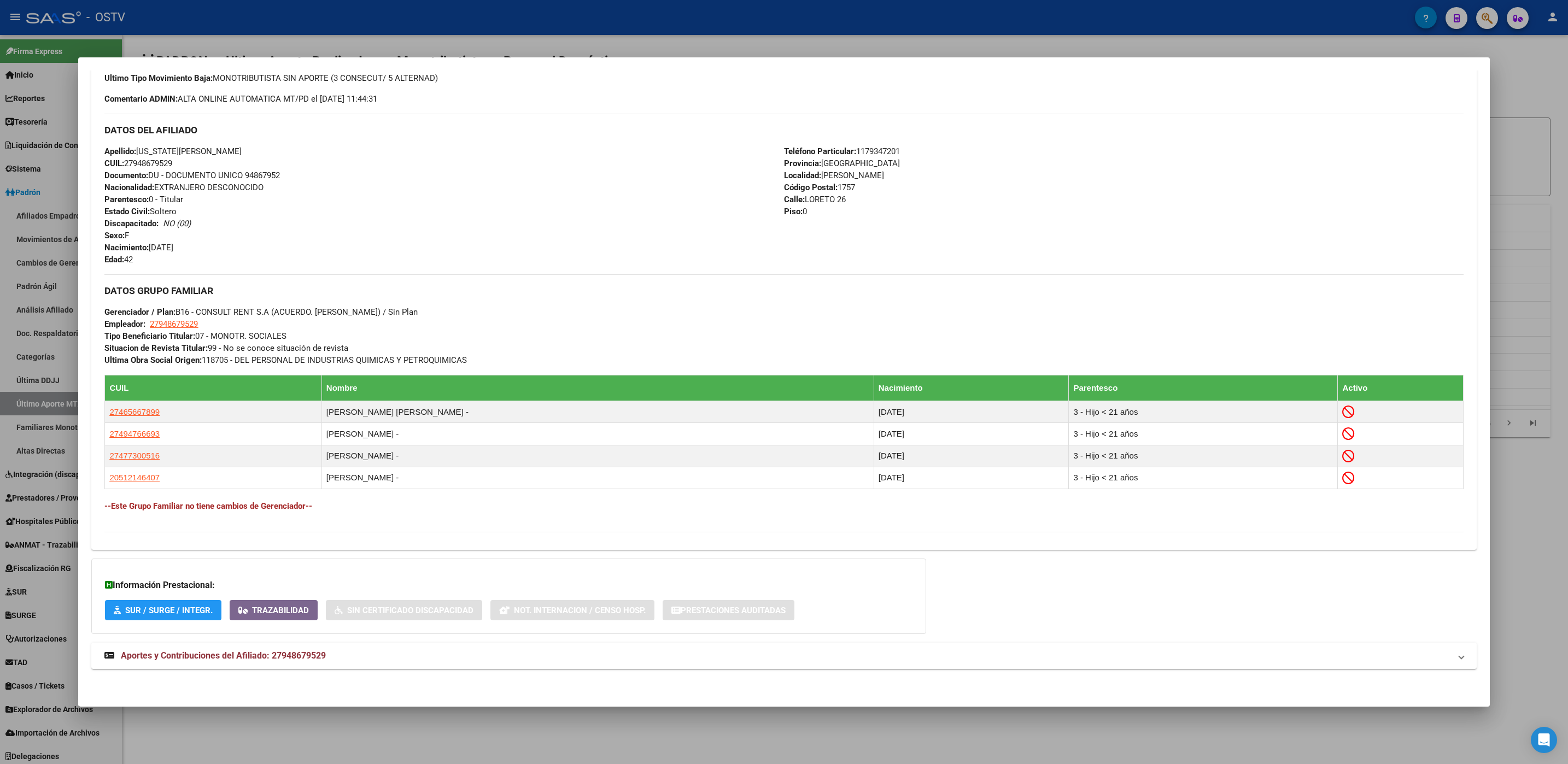
click at [460, 723] on div at bounding box center [784, 382] width 1568 height 764
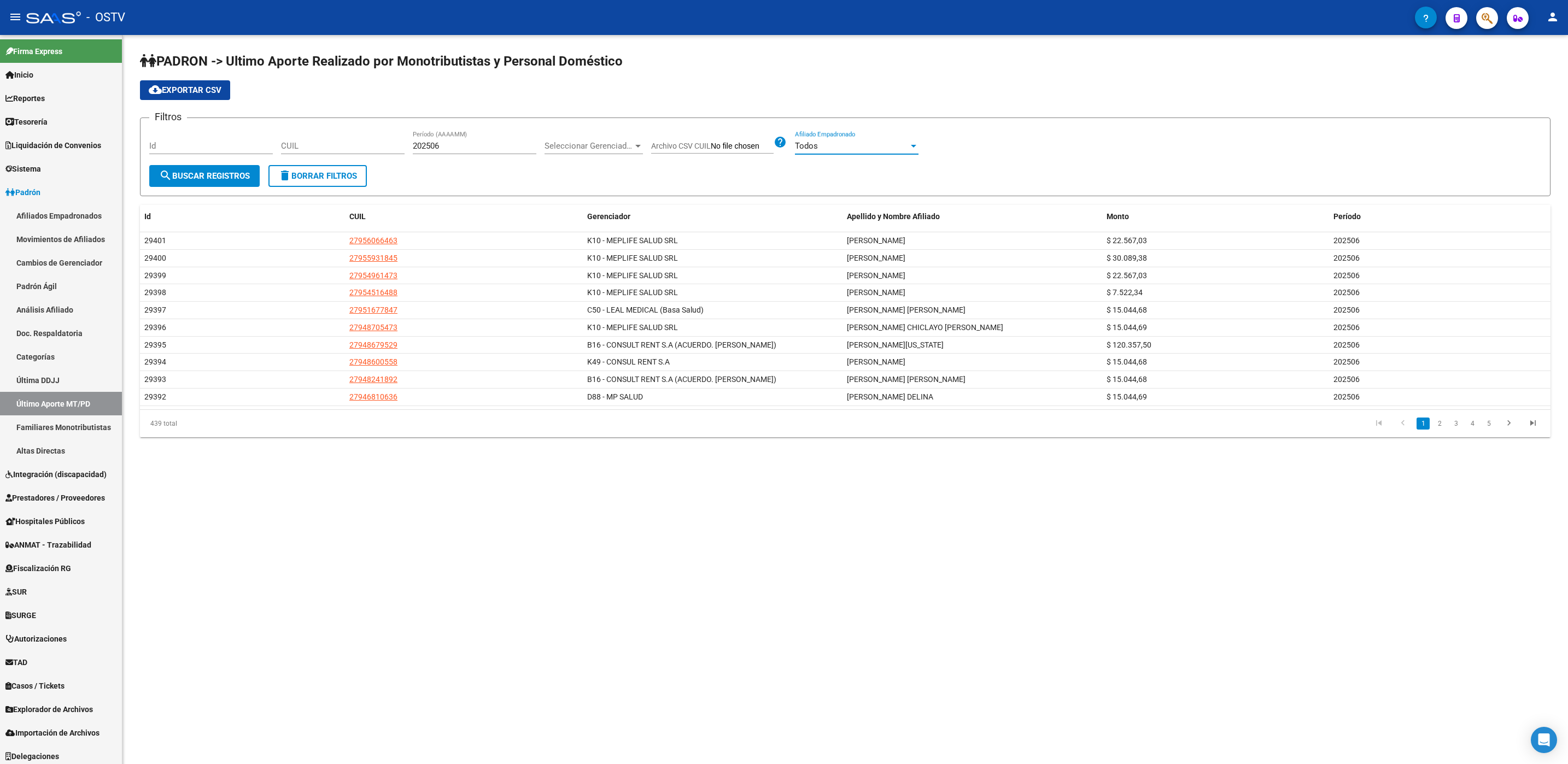
click at [836, 147] on div "Todos" at bounding box center [851, 146] width 113 height 10
click at [836, 147] on span "Todos" at bounding box center [857, 147] width 124 height 24
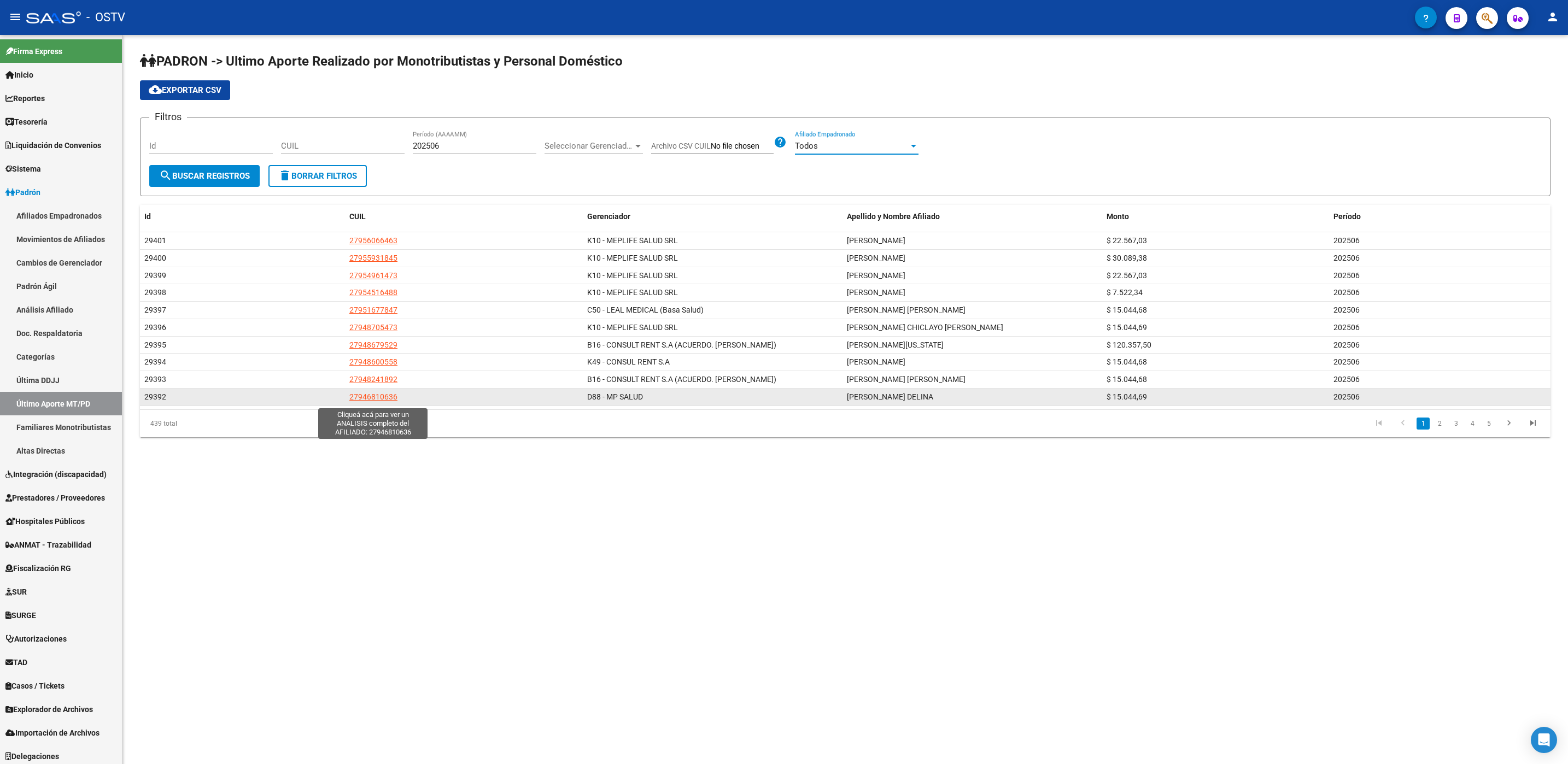
click at [389, 401] on span "27946810636" at bounding box center [373, 397] width 48 height 9
type textarea "27946810636"
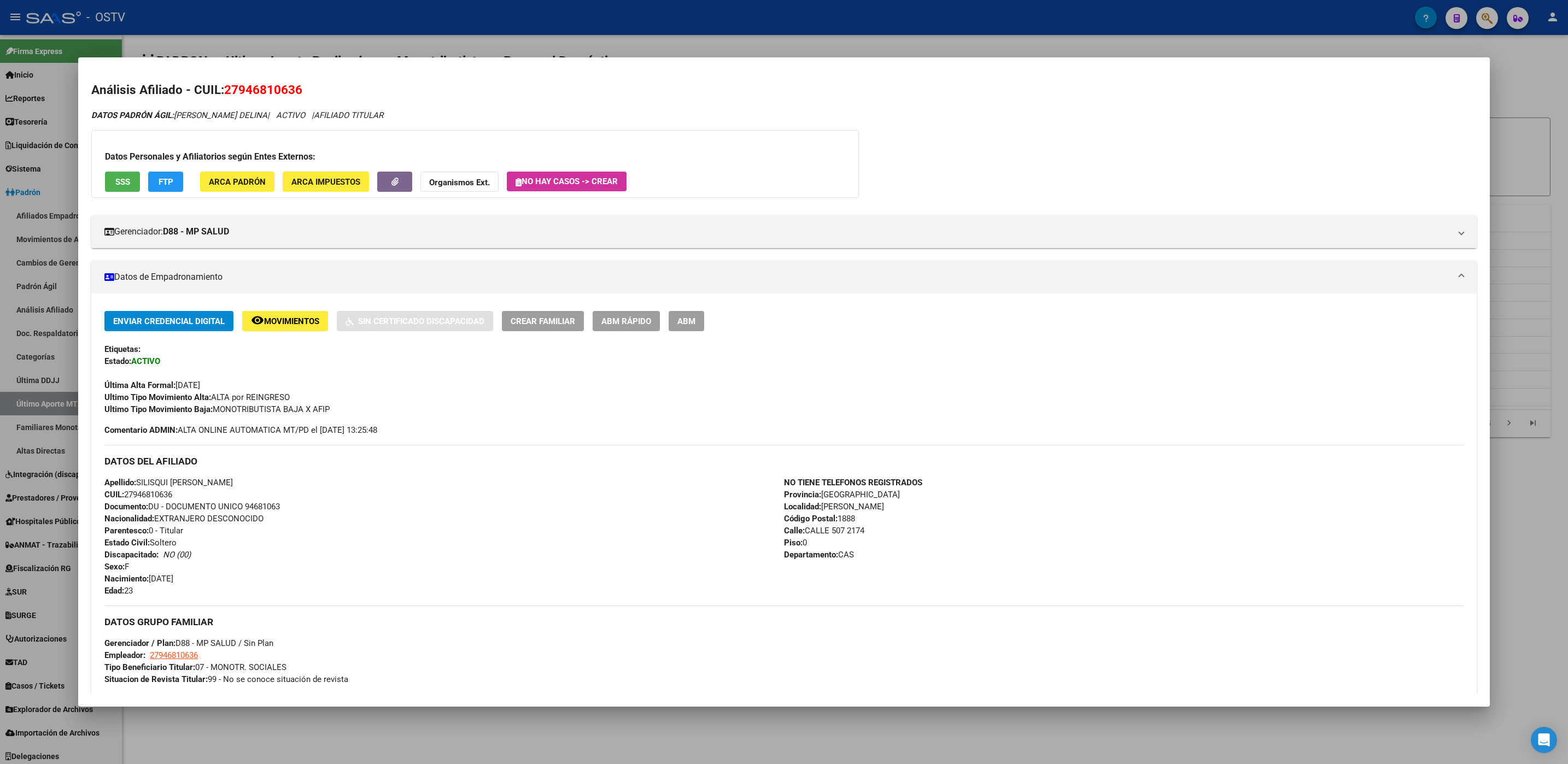
scroll to position [220, 0]
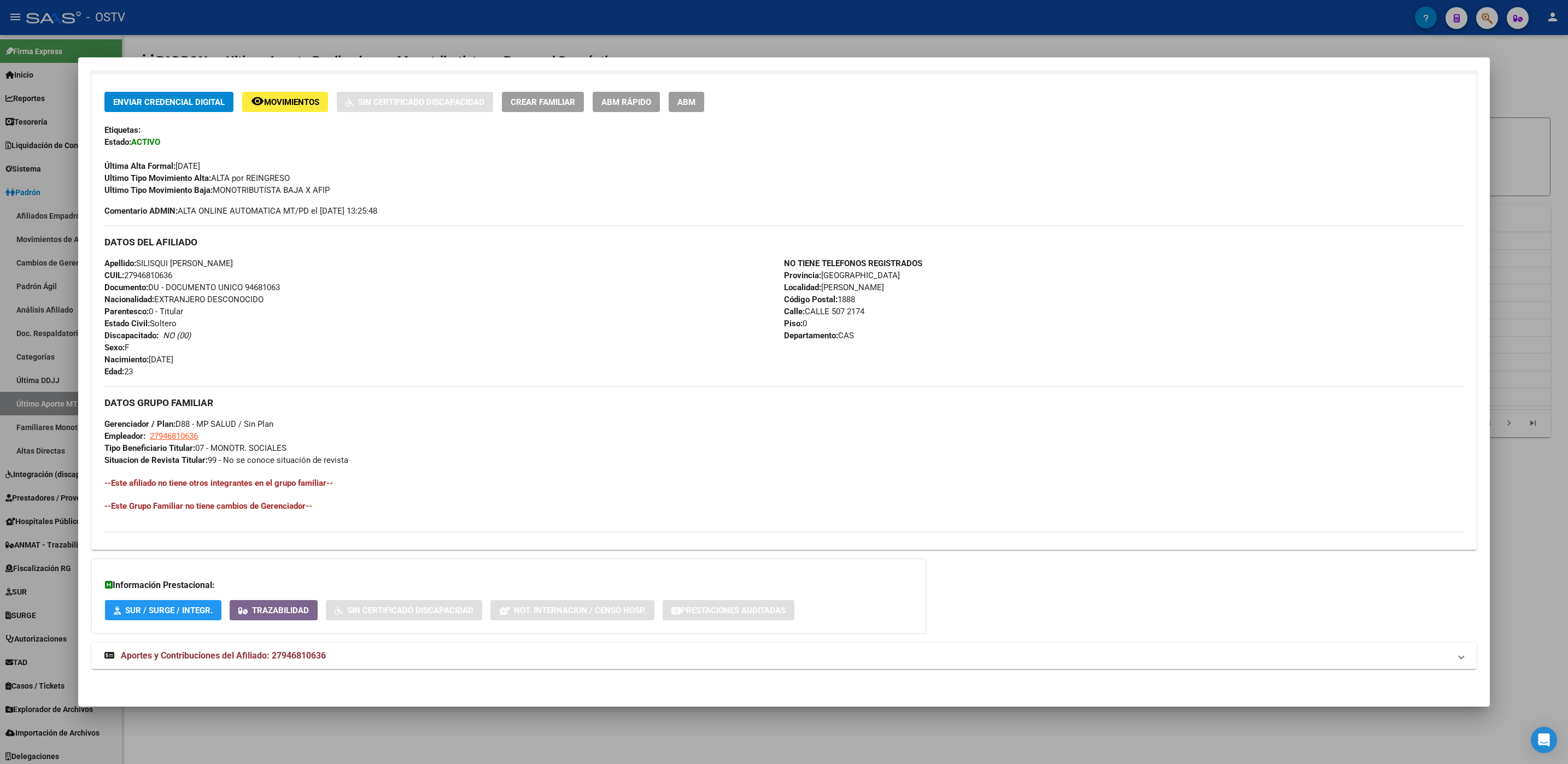
click at [502, 751] on div at bounding box center [784, 382] width 1568 height 764
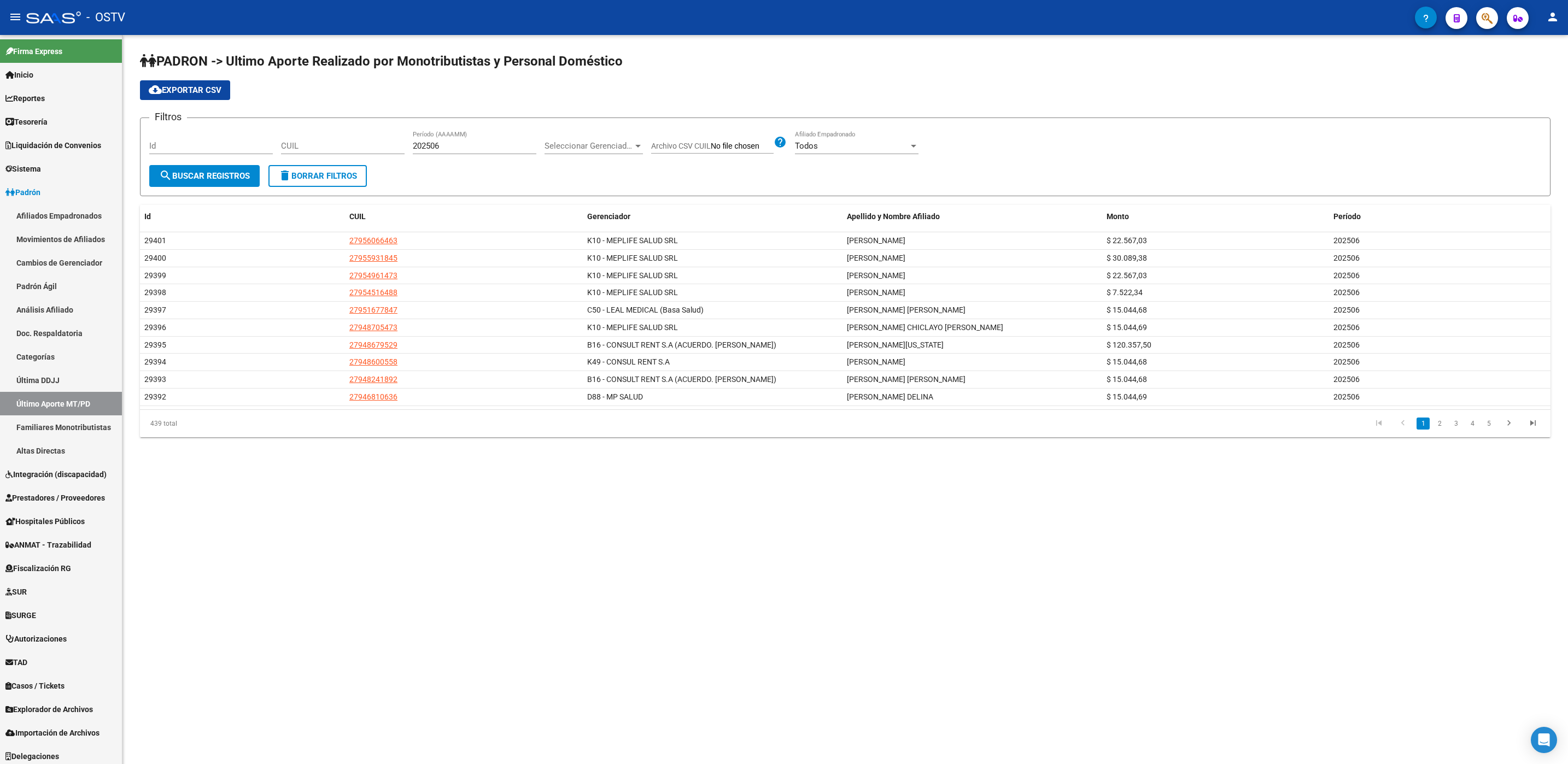
click at [190, 88] on span "cloud_download Exportar CSV" at bounding box center [185, 90] width 73 height 10
click at [309, 523] on mat-sidenav-content "PADRON -> Ultimo Aporte Realizado por Monotributistas y Personal Doméstico clou…" at bounding box center [844, 399] width 1445 height 729
click at [218, 181] on span "search Buscar Registros" at bounding box center [204, 176] width 91 height 10
click at [850, 151] on div "Todos Afiliado Empadronado" at bounding box center [857, 142] width 124 height 24
drag, startPoint x: 836, startPoint y: 170, endPoint x: 858, endPoint y: 166, distance: 22.4
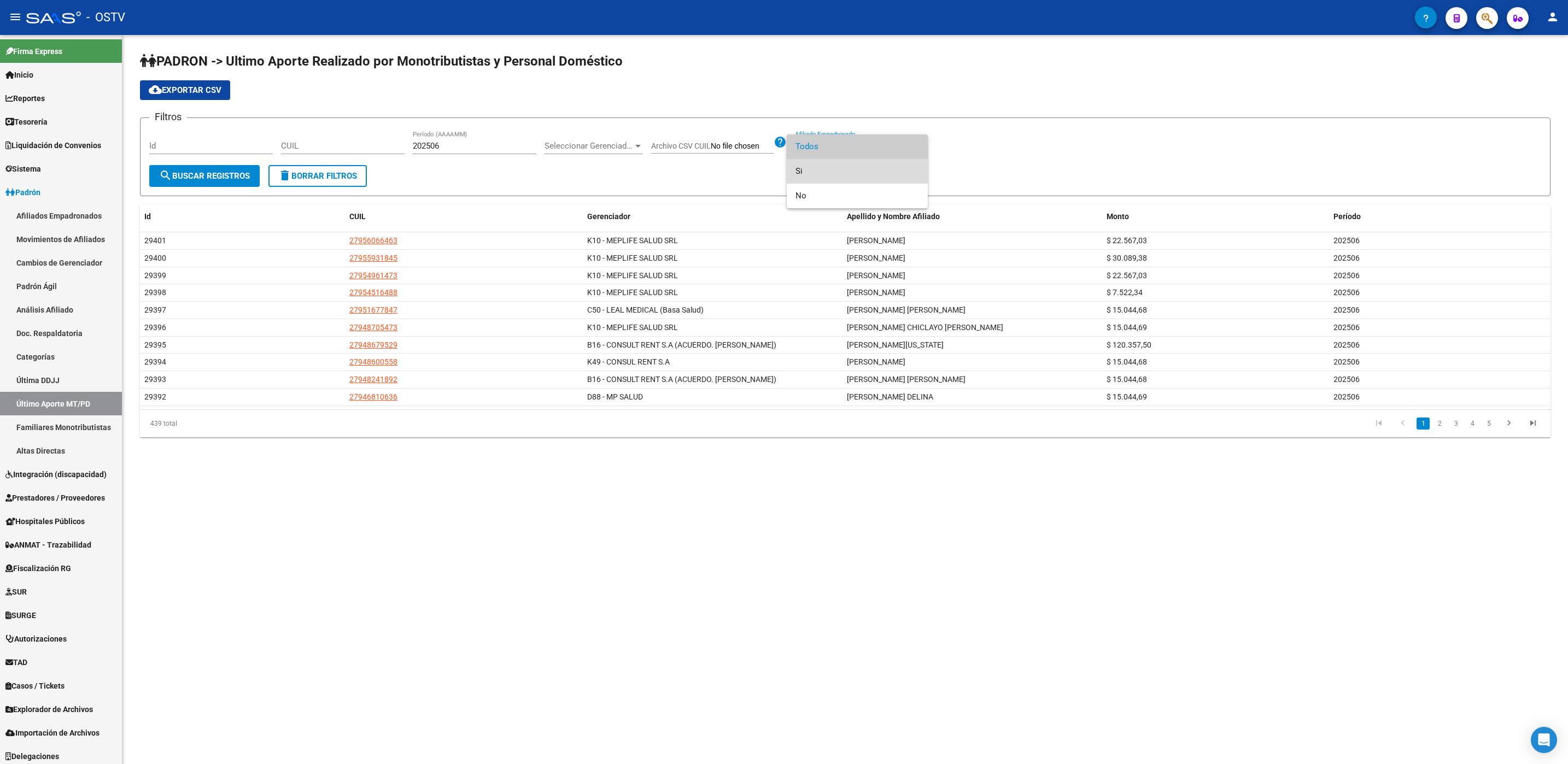
click at [836, 171] on span "Si" at bounding box center [857, 171] width 124 height 24
click at [979, 148] on div "Todos" at bounding box center [983, 146] width 113 height 10
click at [959, 172] on span "Si" at bounding box center [989, 171] width 124 height 24
click at [209, 175] on span "search Buscar Registros" at bounding box center [204, 176] width 91 height 10
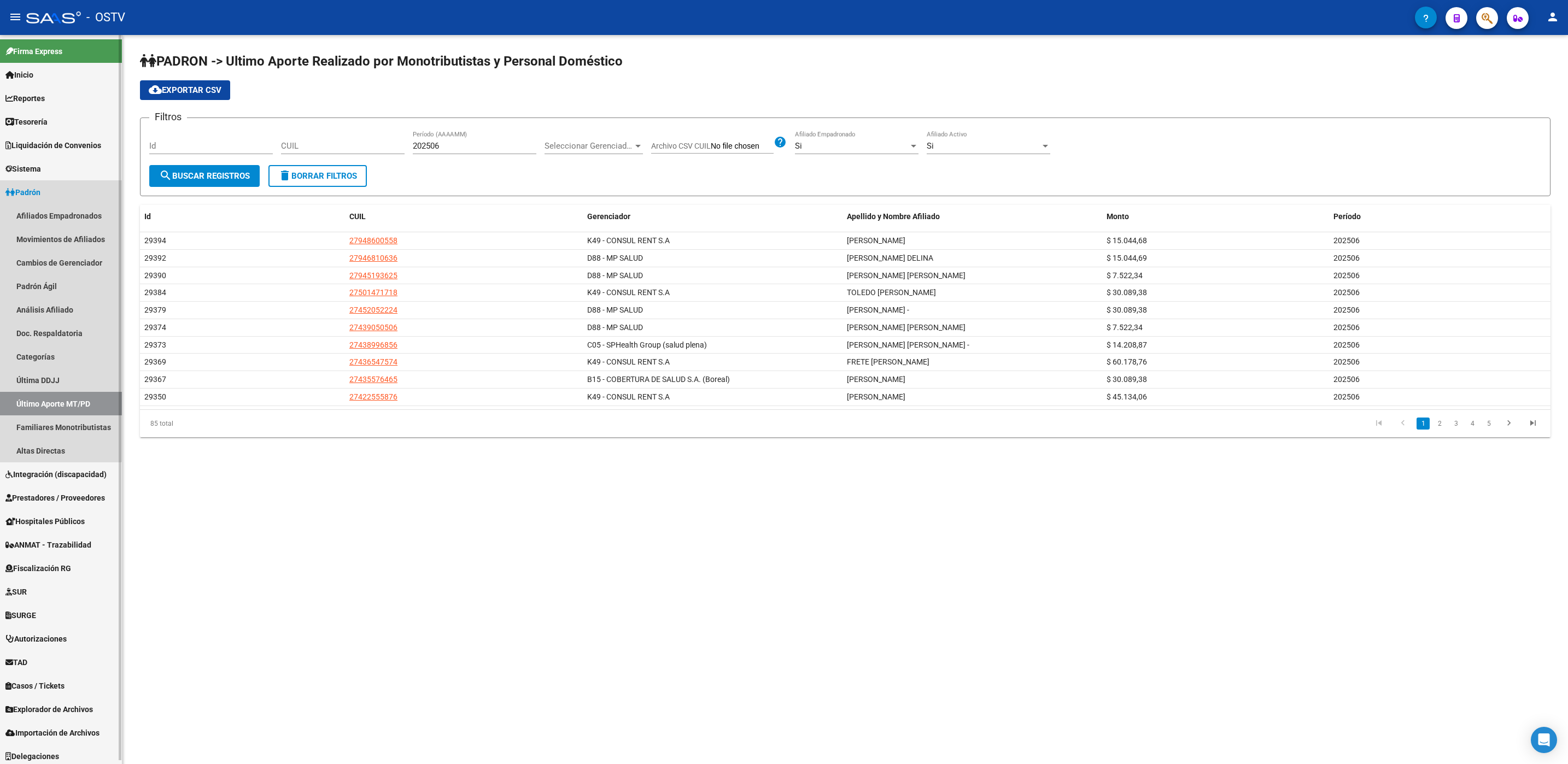
click at [35, 198] on link "Padrón" at bounding box center [60, 192] width 122 height 24
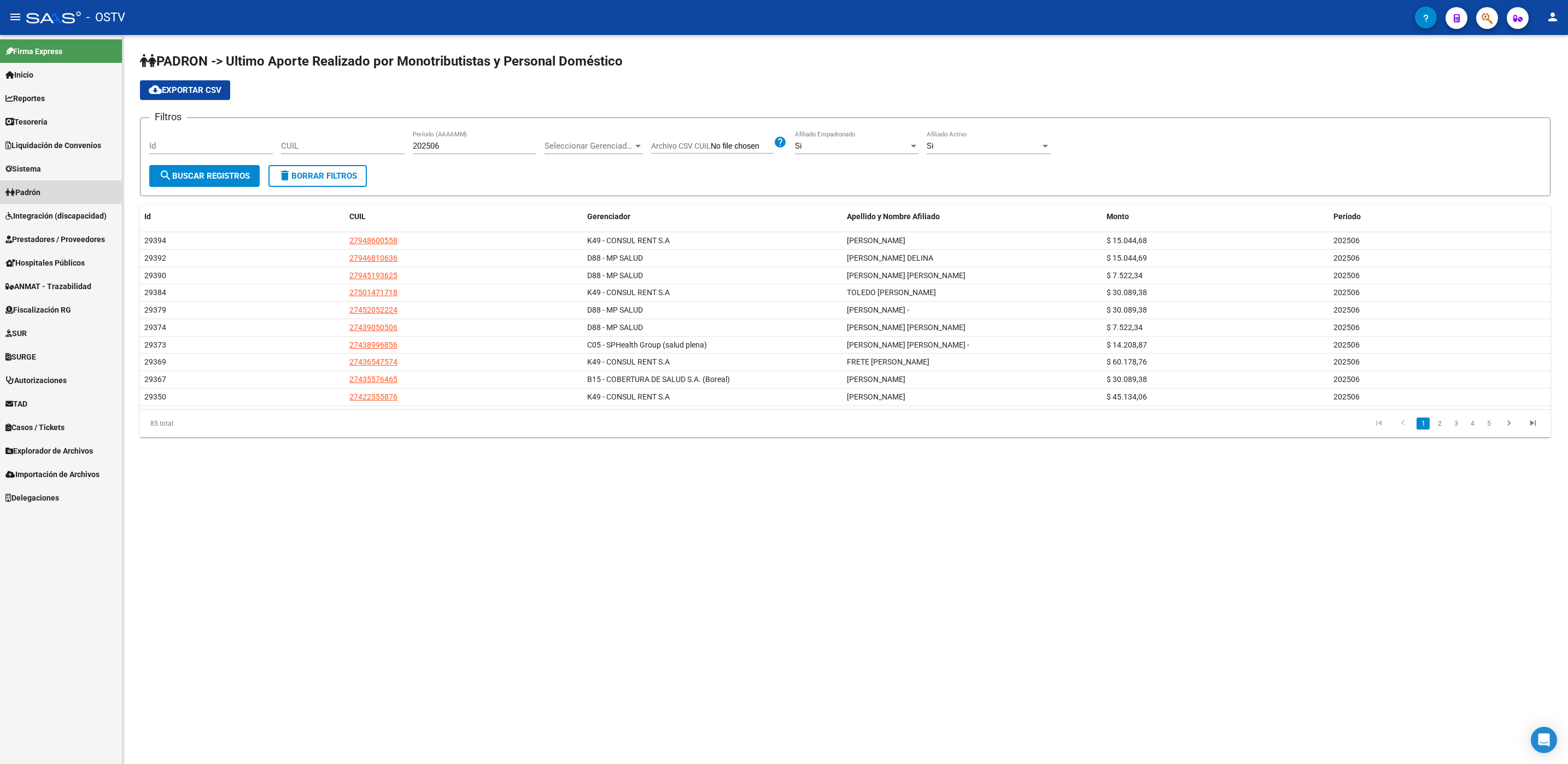
click at [52, 192] on link "Padrón" at bounding box center [60, 192] width 122 height 24
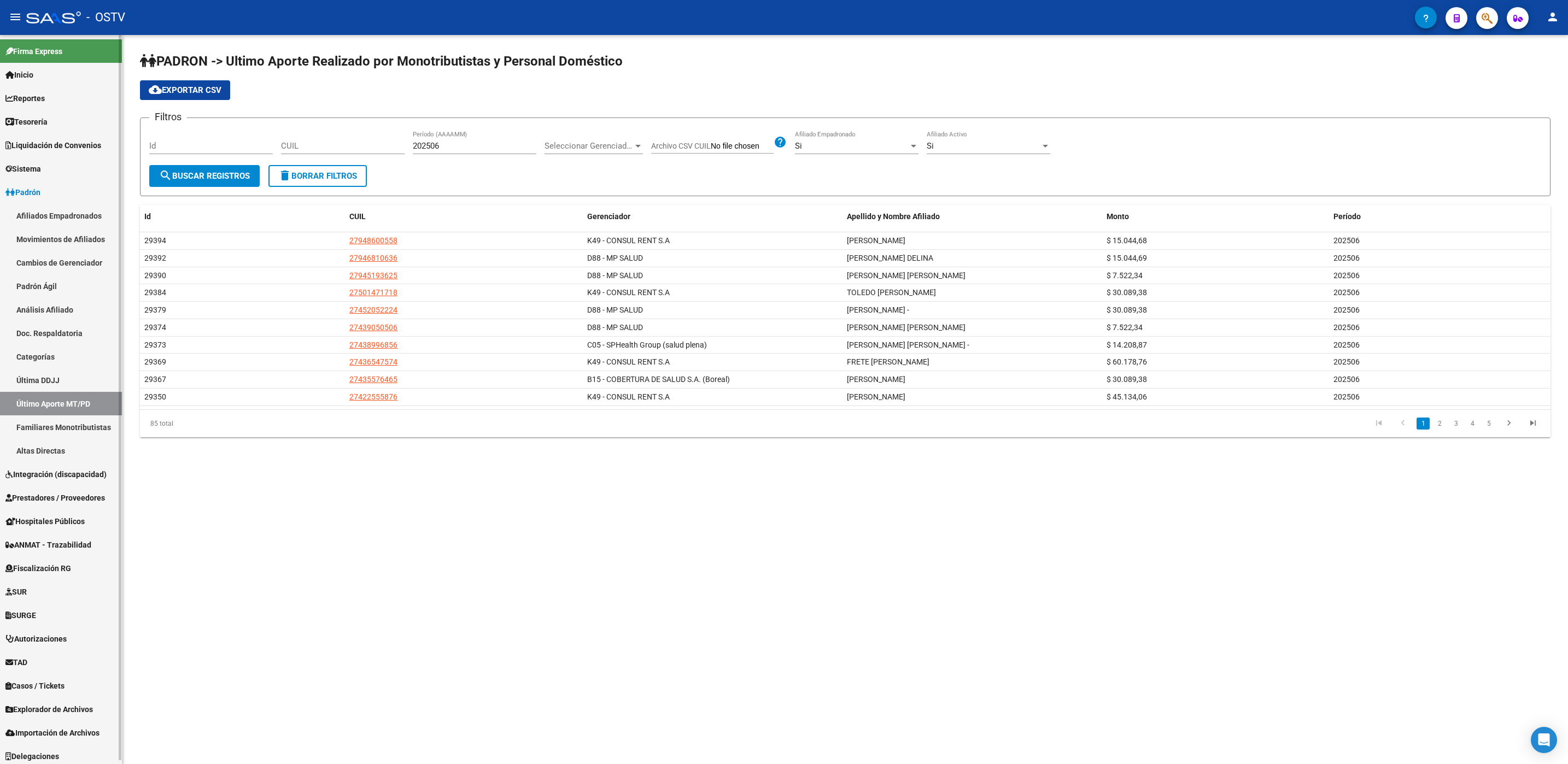
click at [51, 444] on link "Altas Directas" at bounding box center [60, 450] width 122 height 24
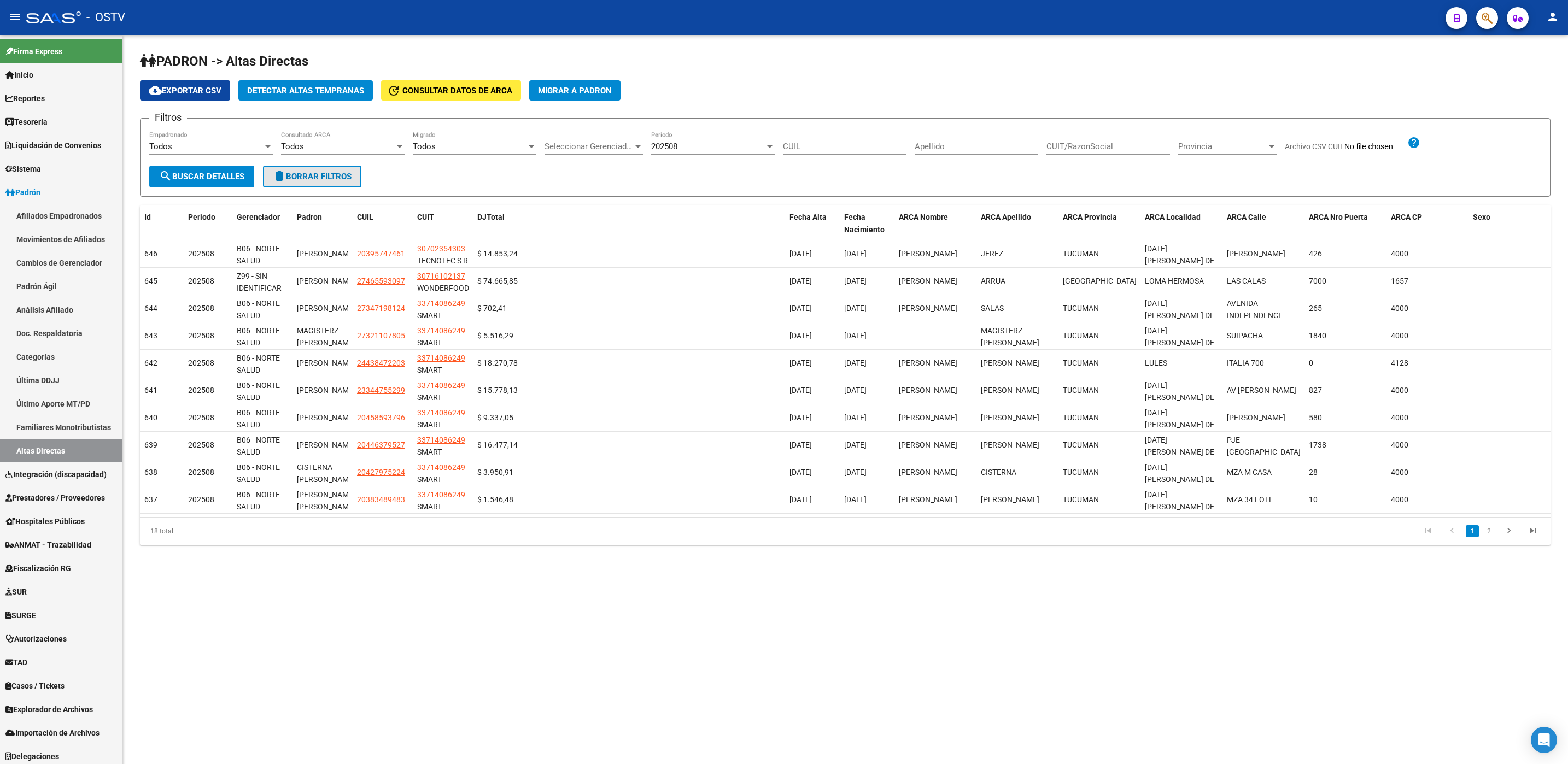
click at [322, 172] on span "delete Borrar Filtros" at bounding box center [313, 177] width 79 height 10
click at [307, 87] on span "Detectar Altas Tempranas" at bounding box center [306, 90] width 117 height 10
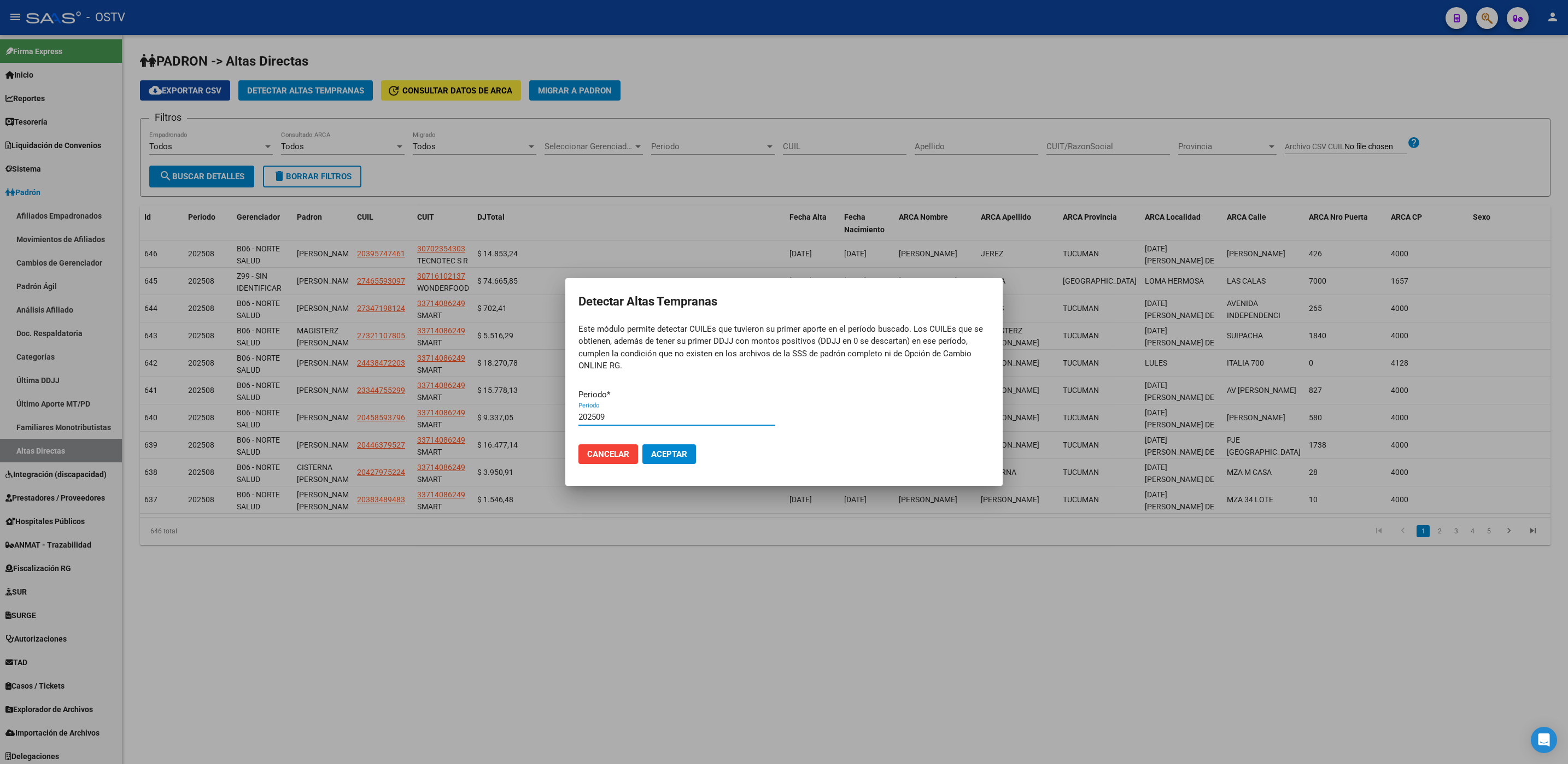
type input "202509"
click at [670, 445] on button "Aceptar" at bounding box center [669, 454] width 54 height 20
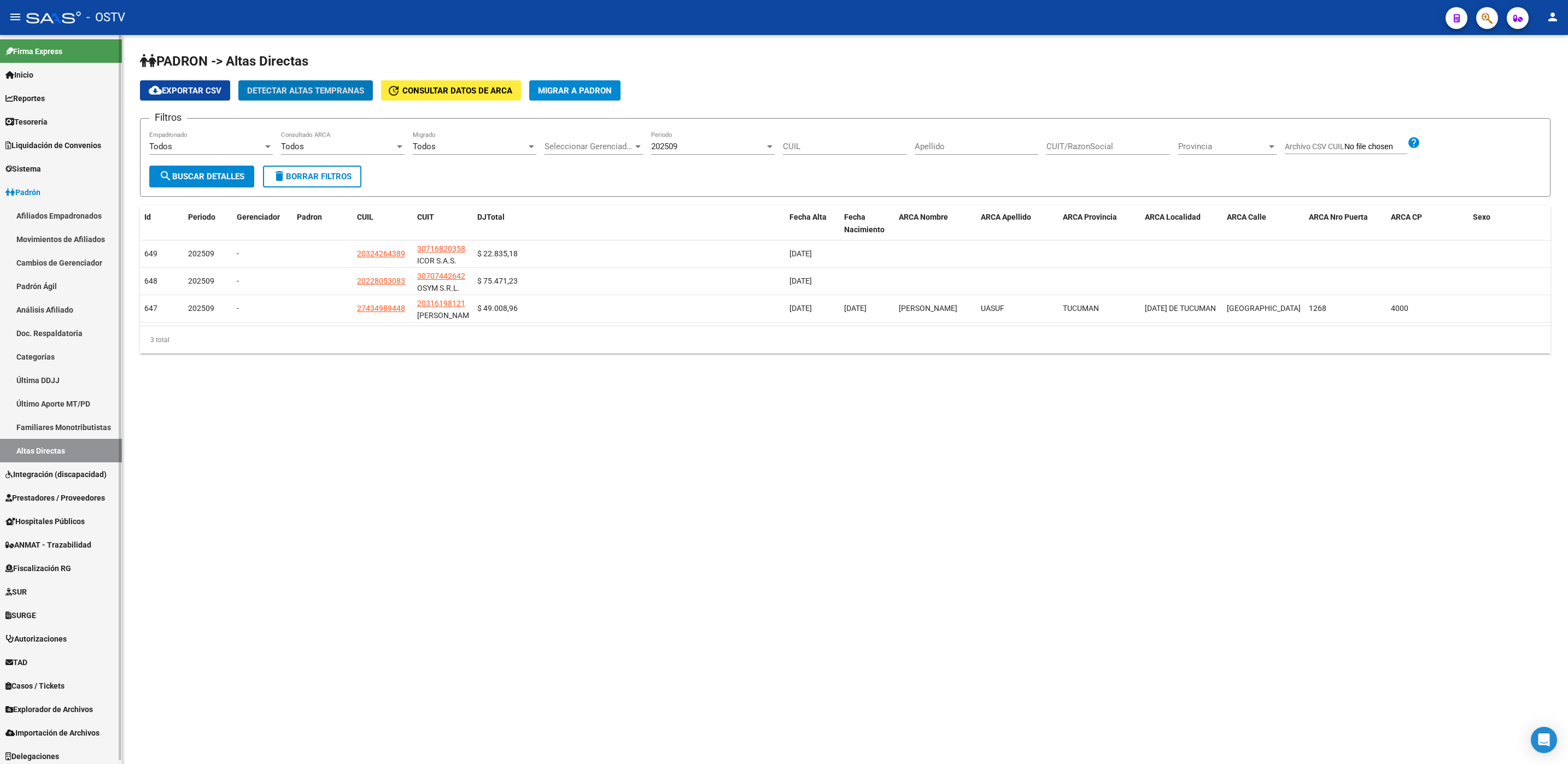
scroll to position [3, 0]
click at [63, 702] on span "Explorador de Archivos" at bounding box center [49, 706] width 88 height 12
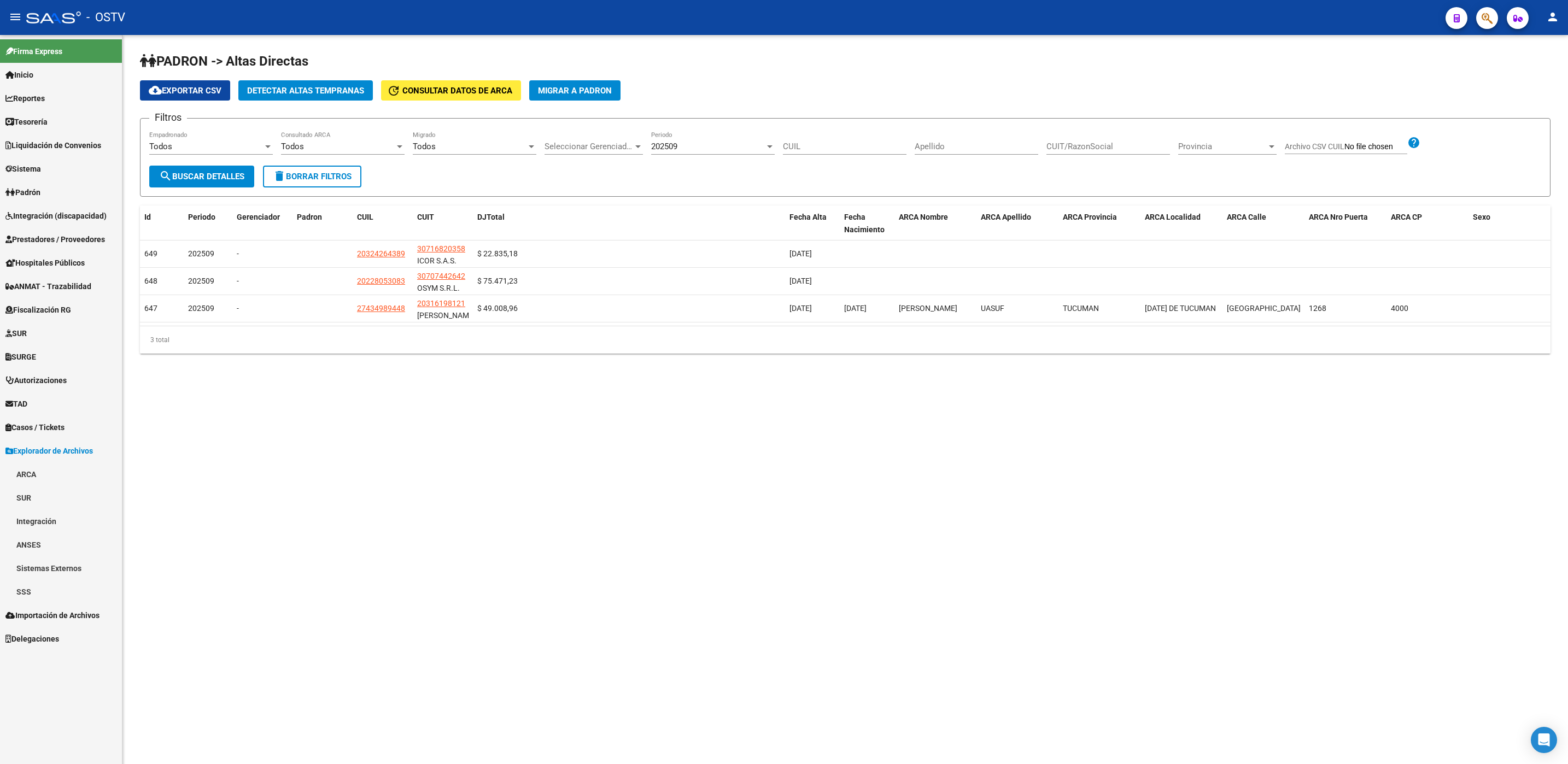
scroll to position [0, 0]
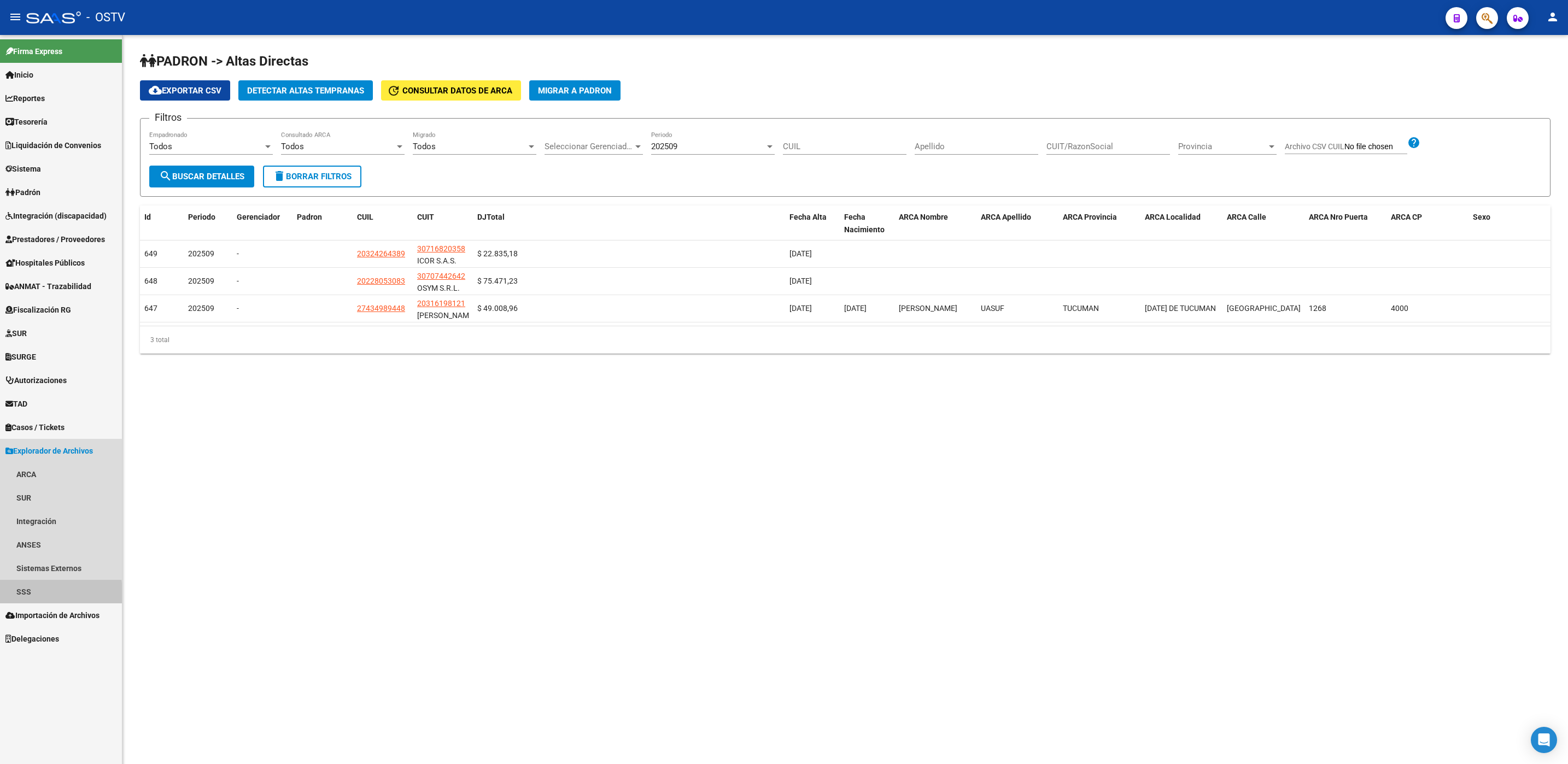
click at [31, 592] on link "SSS" at bounding box center [60, 592] width 122 height 24
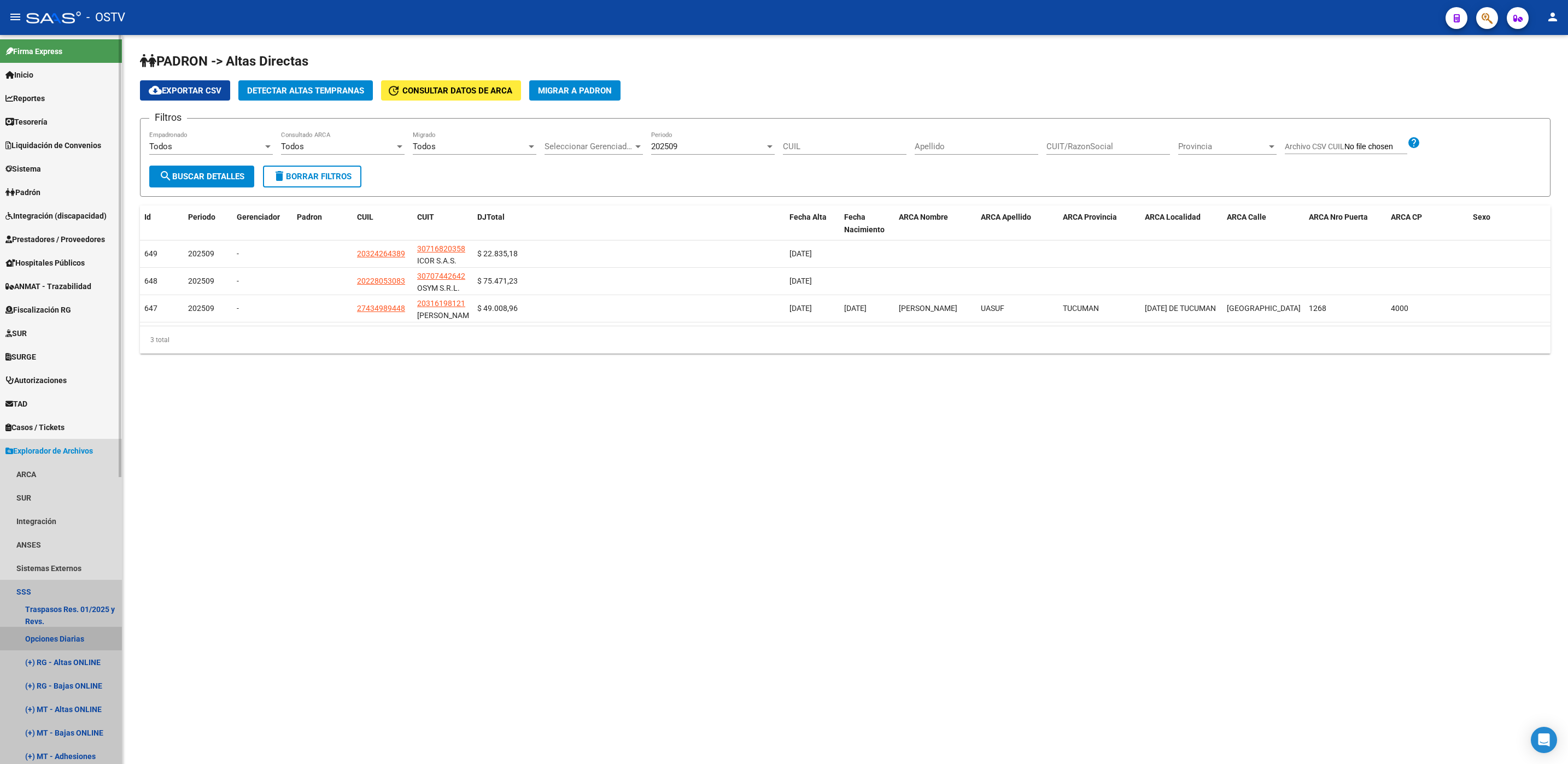
click at [58, 638] on link "Opciones Diarias" at bounding box center [60, 638] width 122 height 24
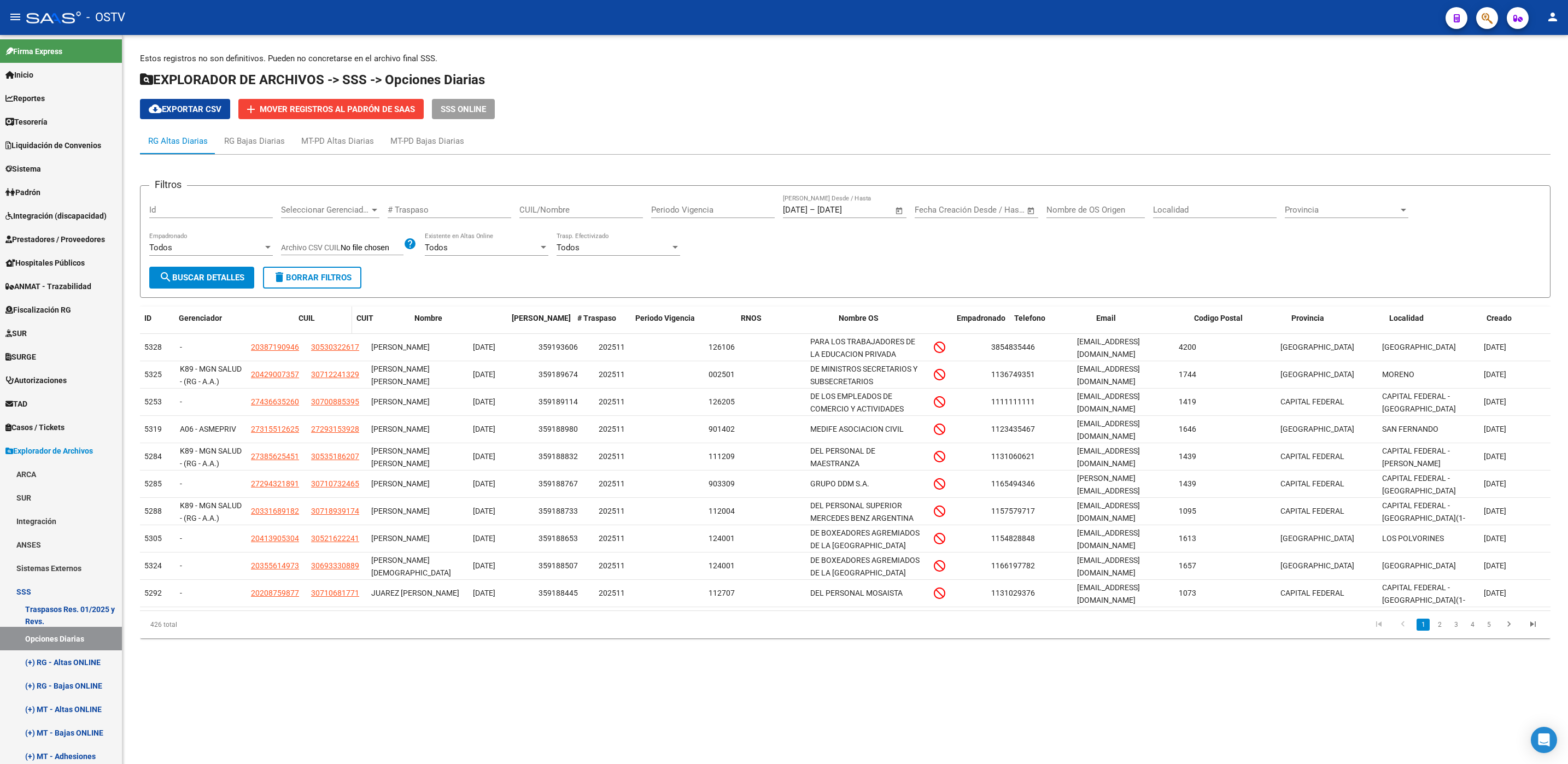
drag, startPoint x: 243, startPoint y: 317, endPoint x: 323, endPoint y: 318, distance: 80.0
click at [323, 318] on div "ID Gerenciador CUIL CUIT Nombre Fecha Traspaso # Traspaso Periodo Vigencia RNOS…" at bounding box center [845, 324] width 1410 height 36
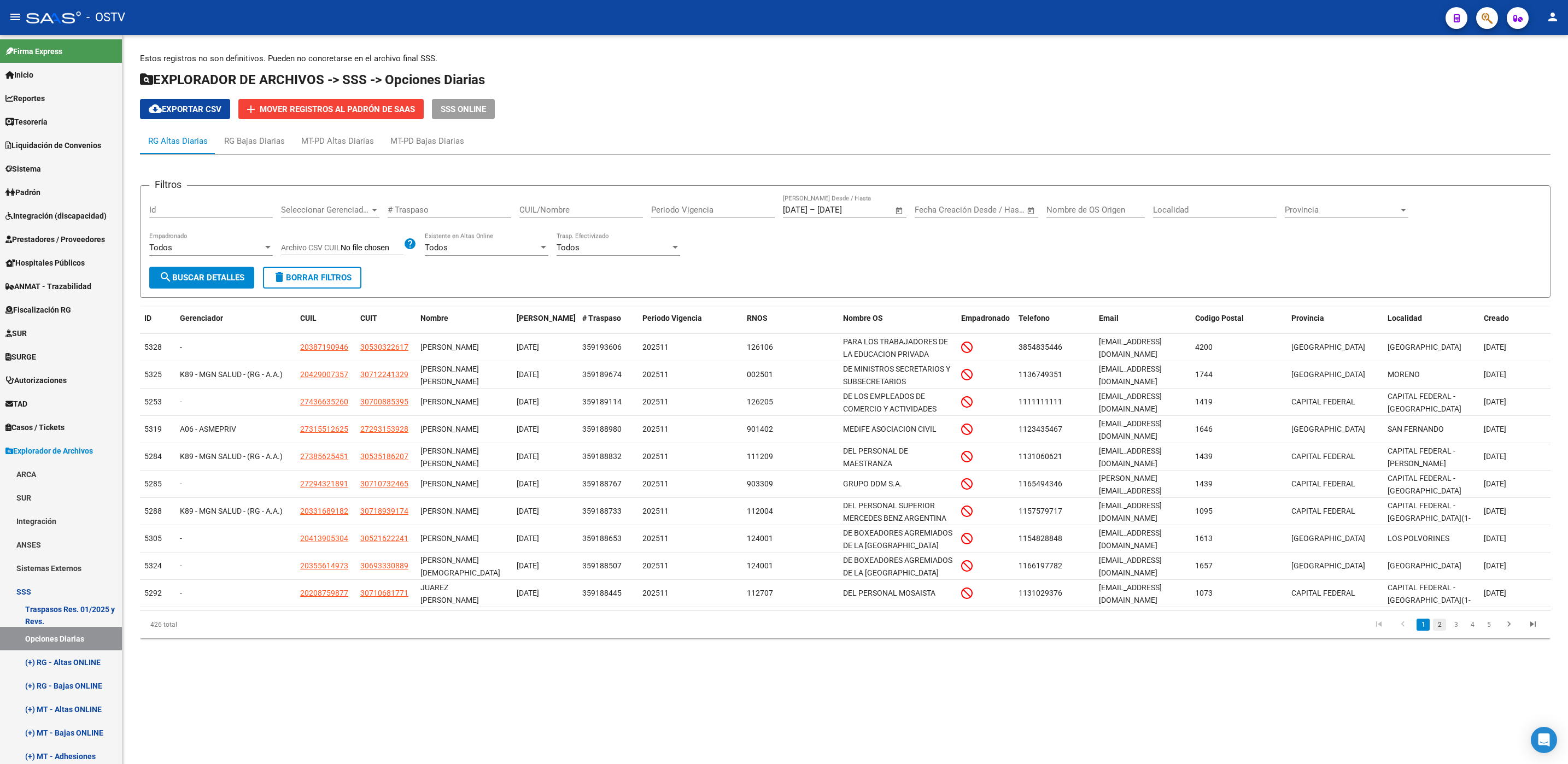
click at [1442, 623] on link "2" at bounding box center [1439, 625] width 13 height 12
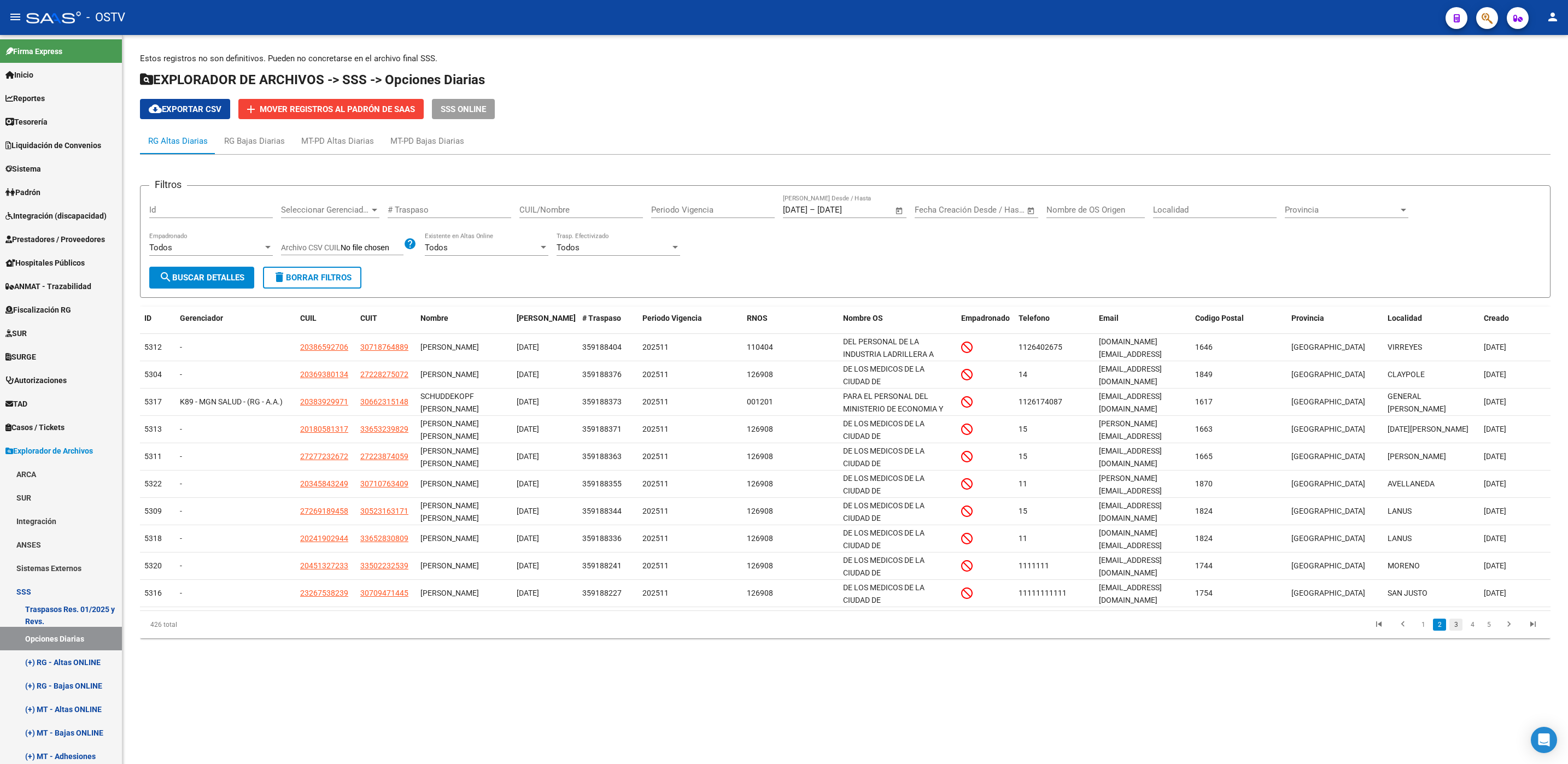
click at [1454, 628] on link "3" at bounding box center [1455, 625] width 13 height 12
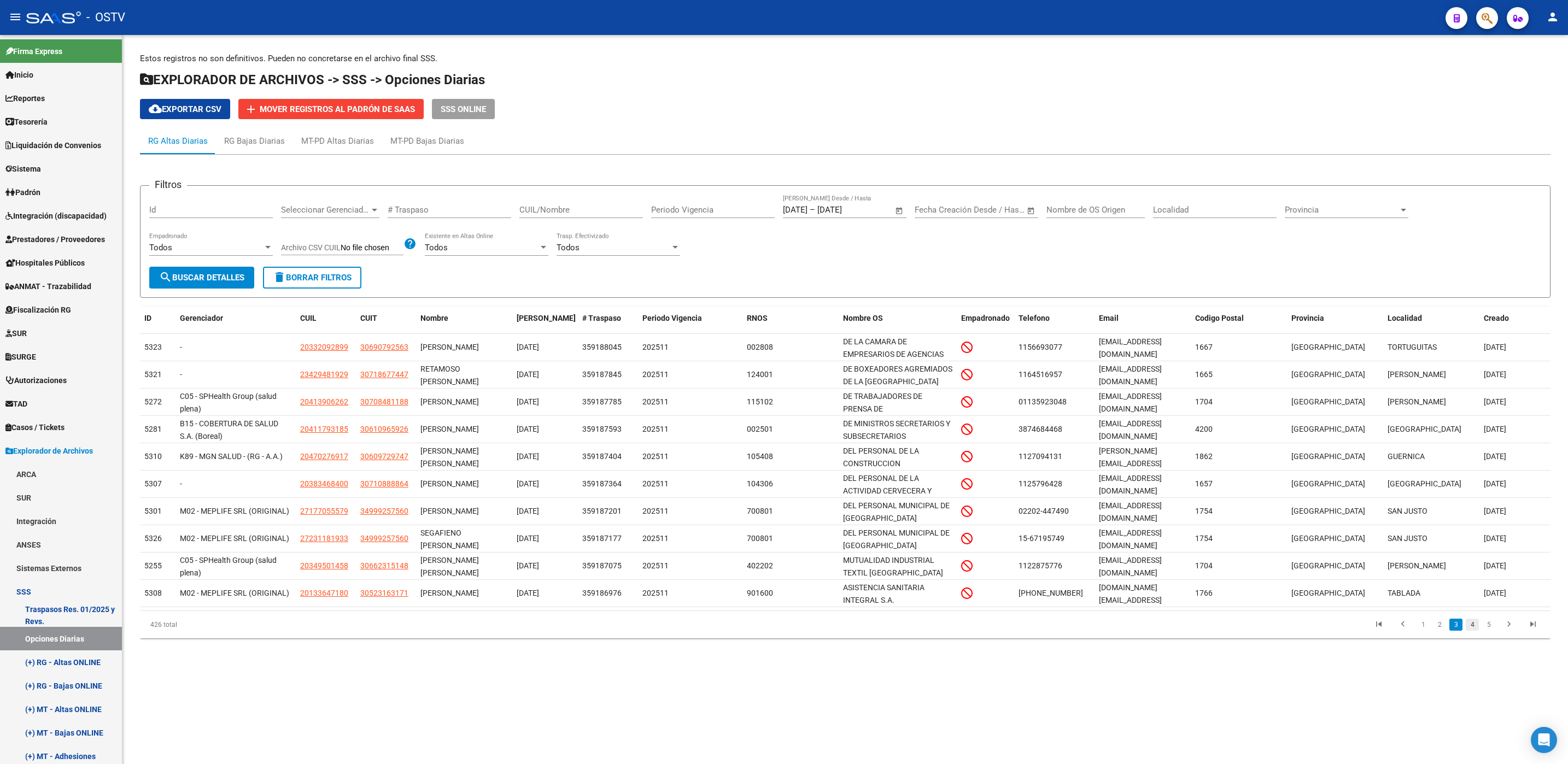
click at [1467, 628] on link "4" at bounding box center [1472, 625] width 13 height 12
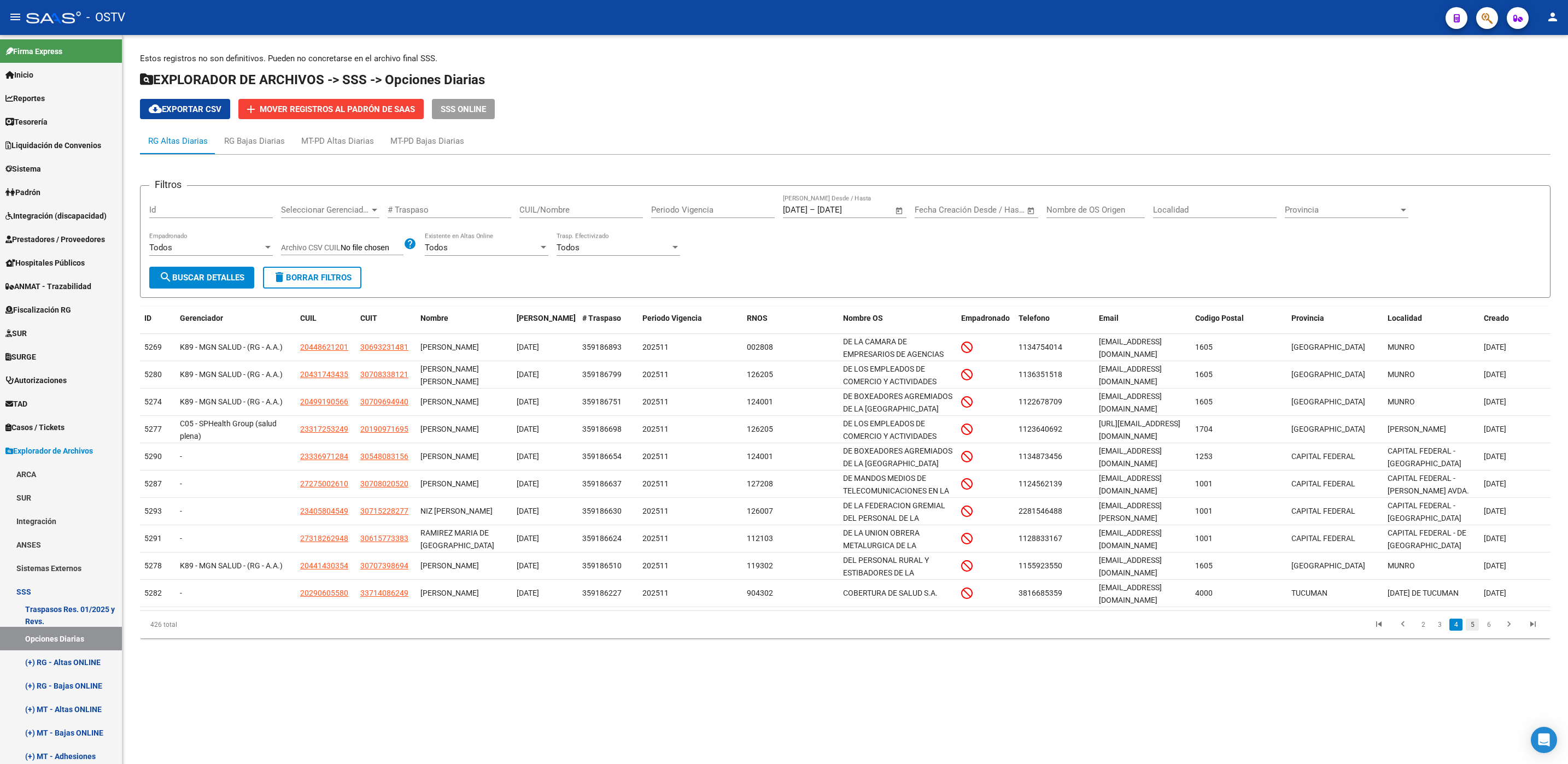
click at [1471, 628] on link "5" at bounding box center [1472, 625] width 13 height 12
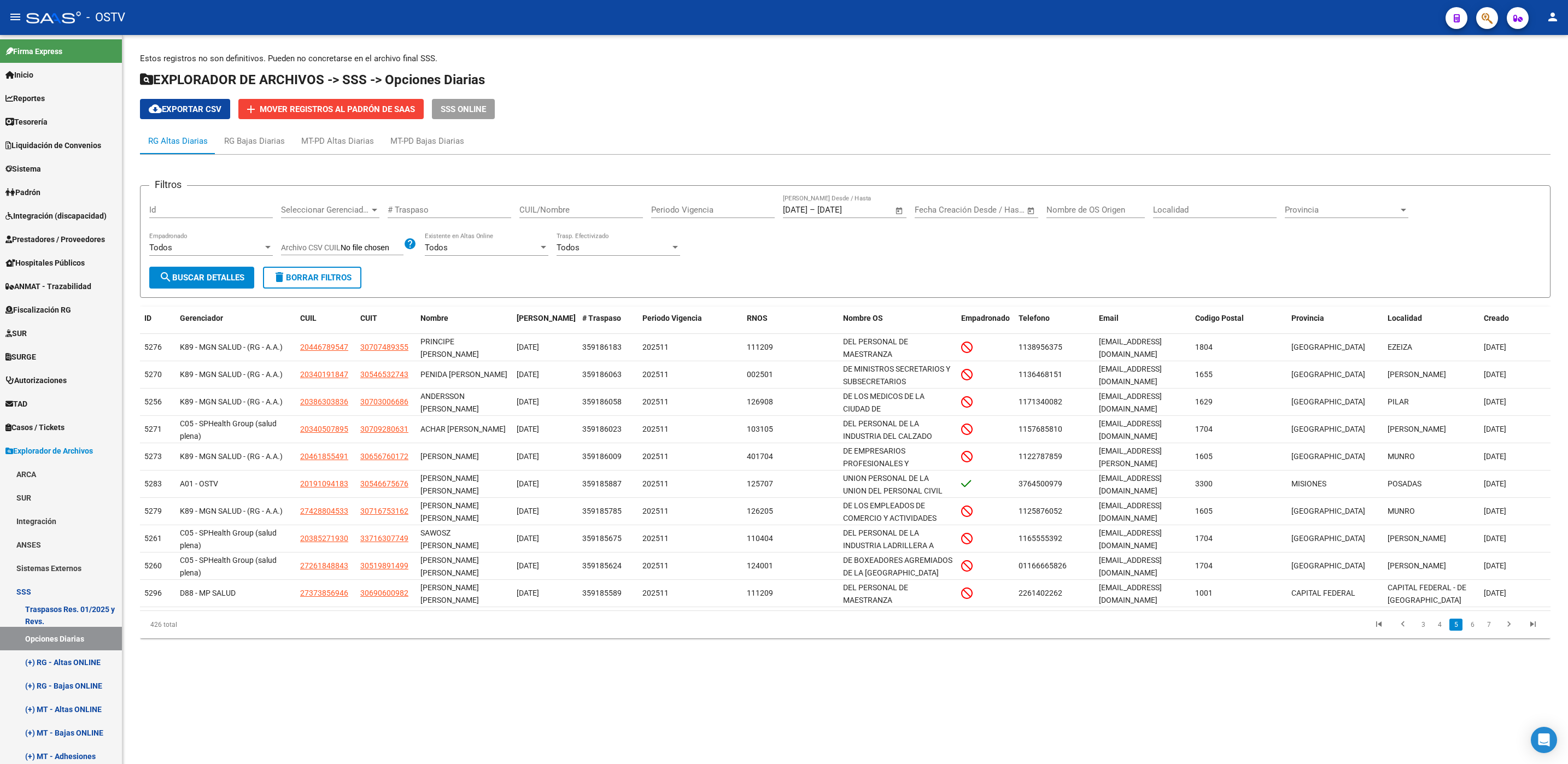
click at [1469, 628] on link "6" at bounding box center [1472, 625] width 13 height 12
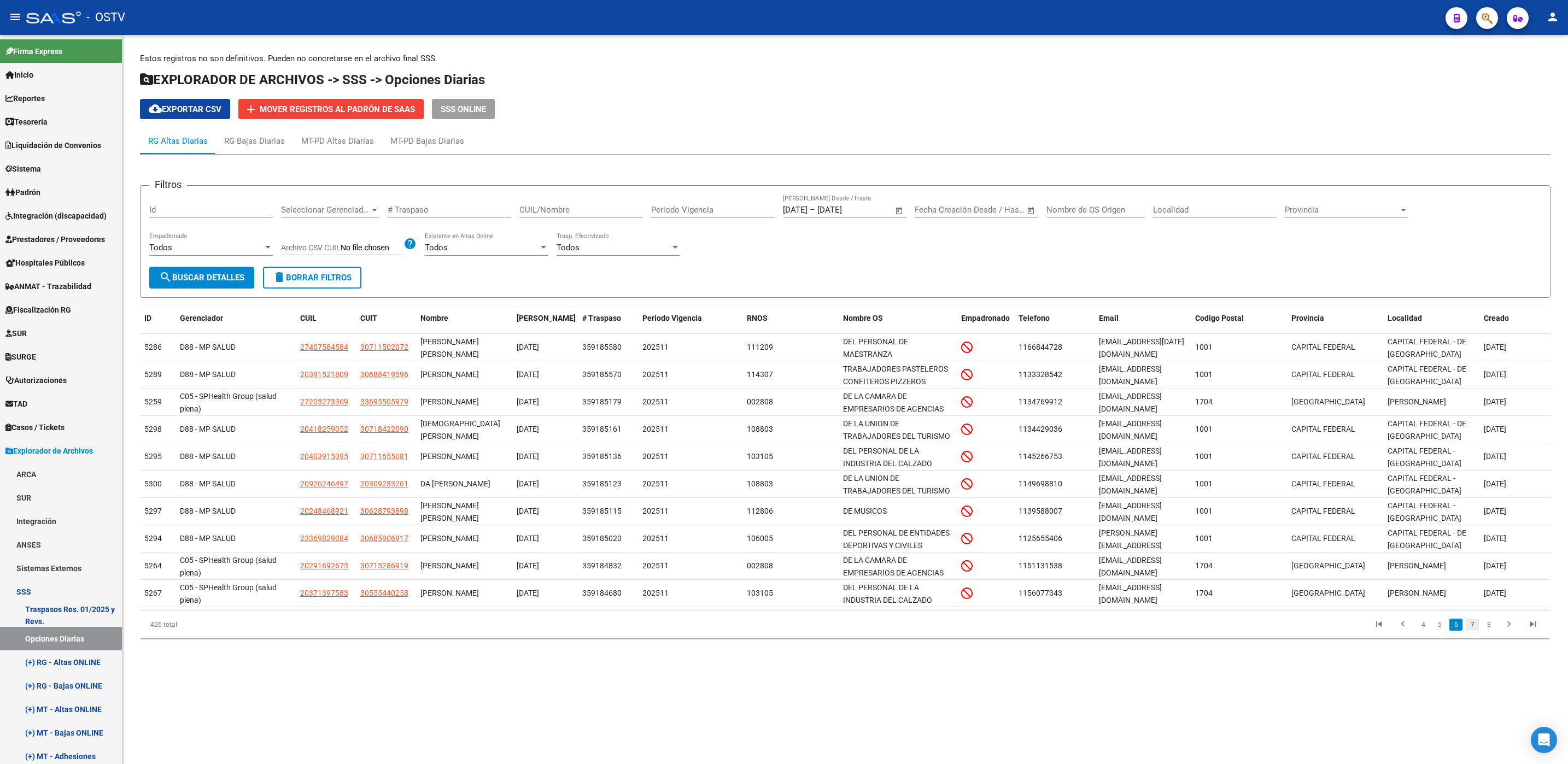
click at [1473, 628] on link "7" at bounding box center [1472, 625] width 13 height 12
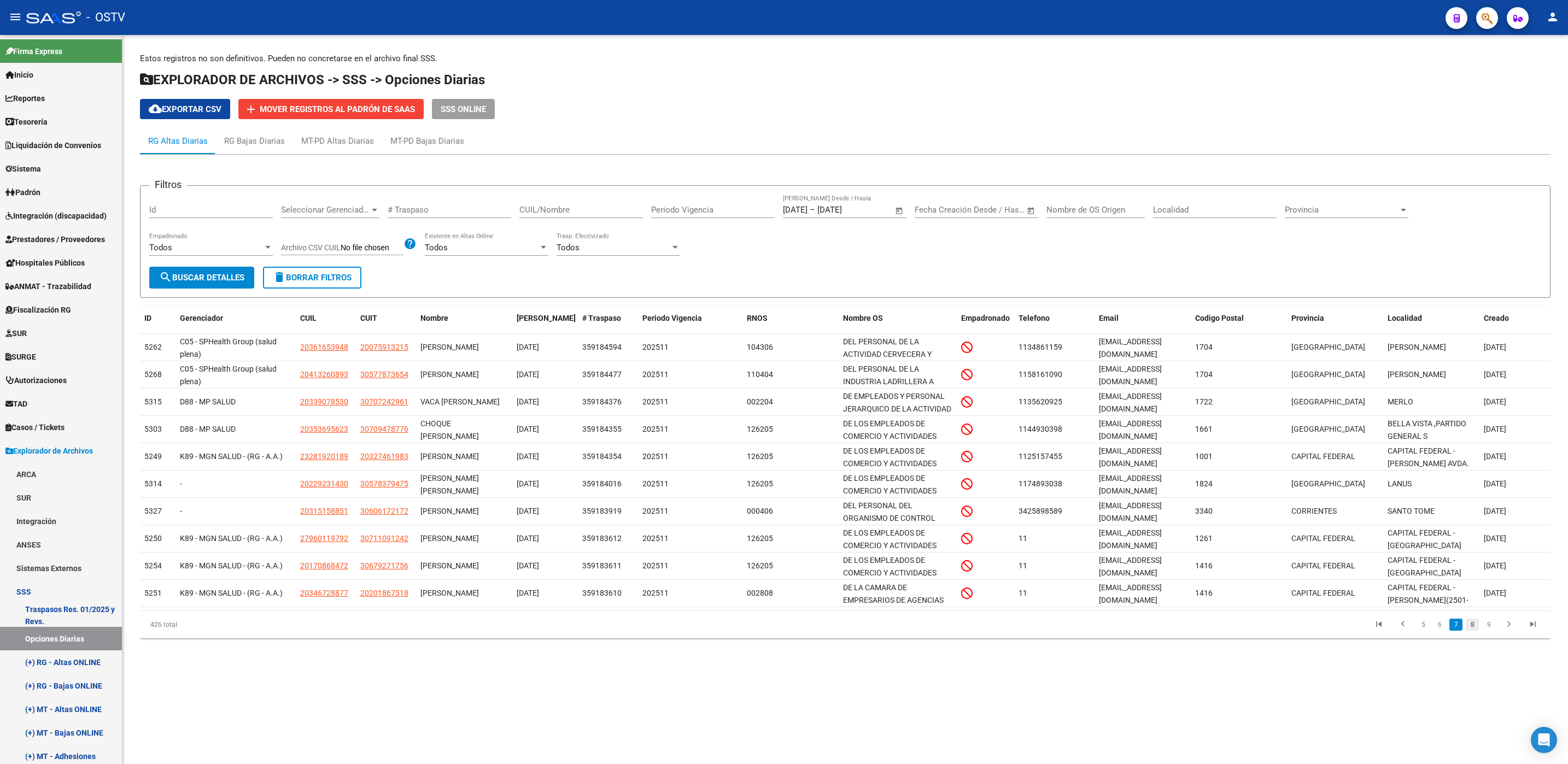
click at [1466, 625] on link "8" at bounding box center [1472, 625] width 13 height 12
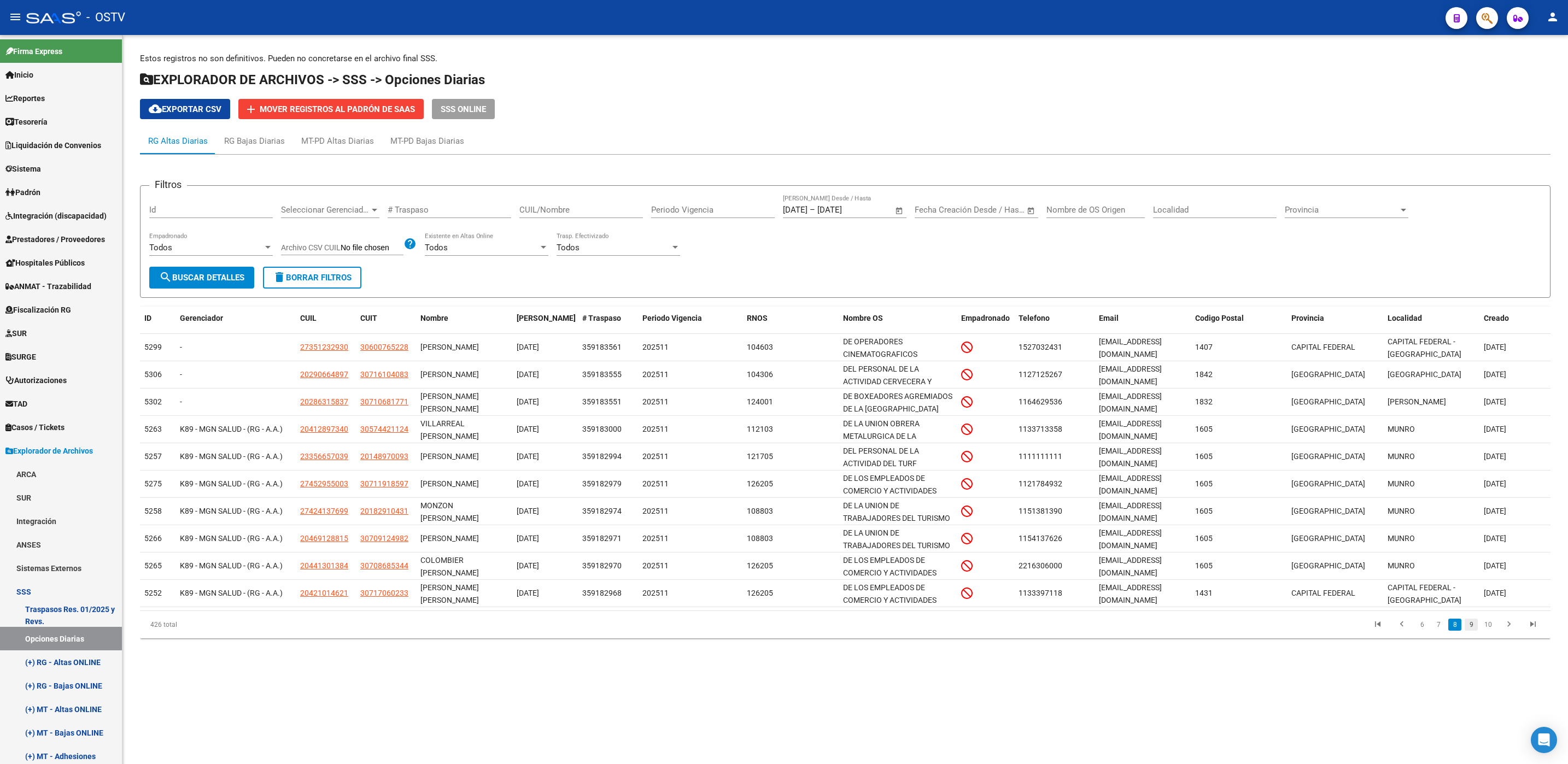
click at [1471, 630] on link "9" at bounding box center [1471, 625] width 13 height 12
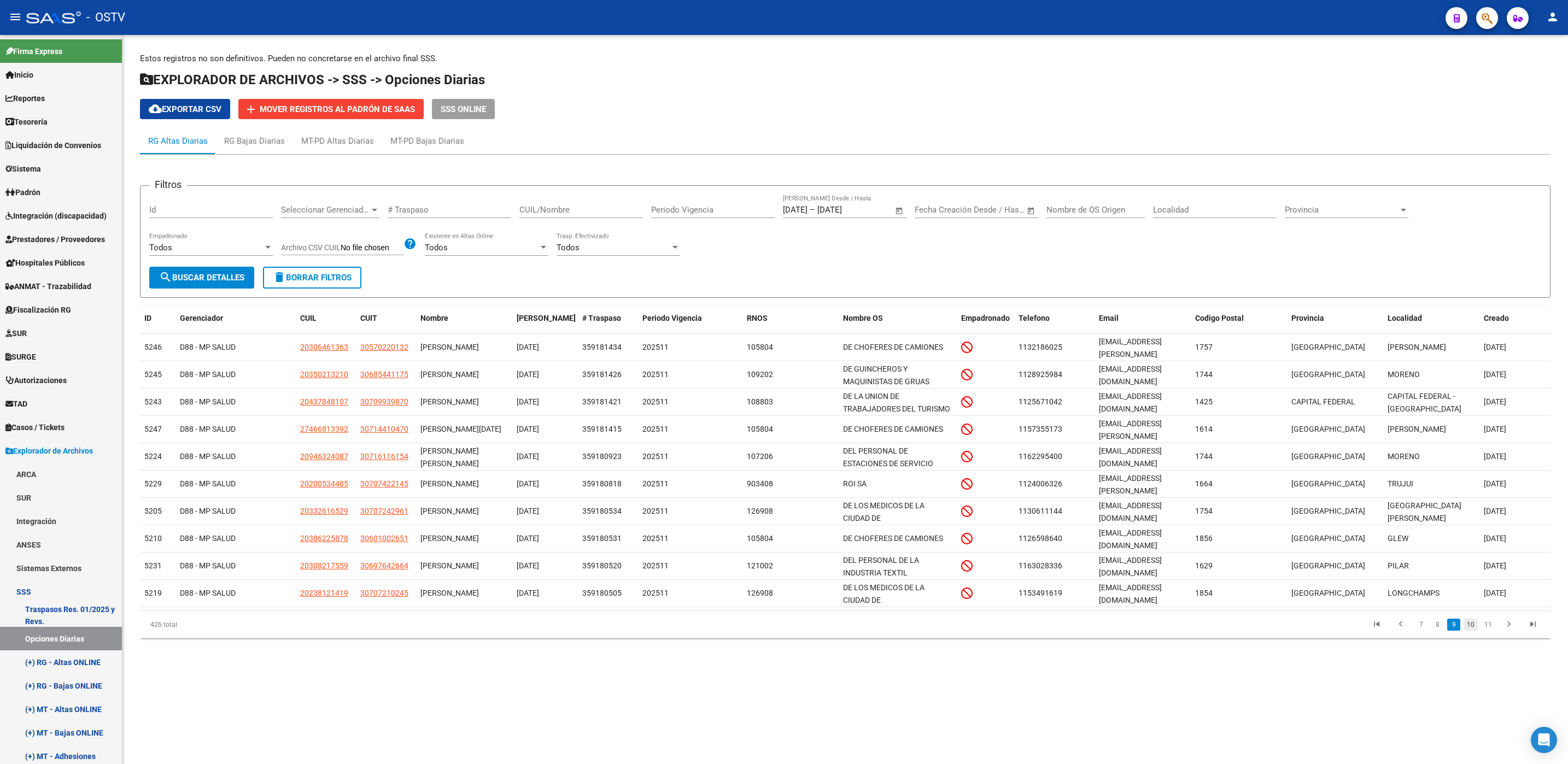
click at [1471, 622] on link "10" at bounding box center [1470, 625] width 14 height 12
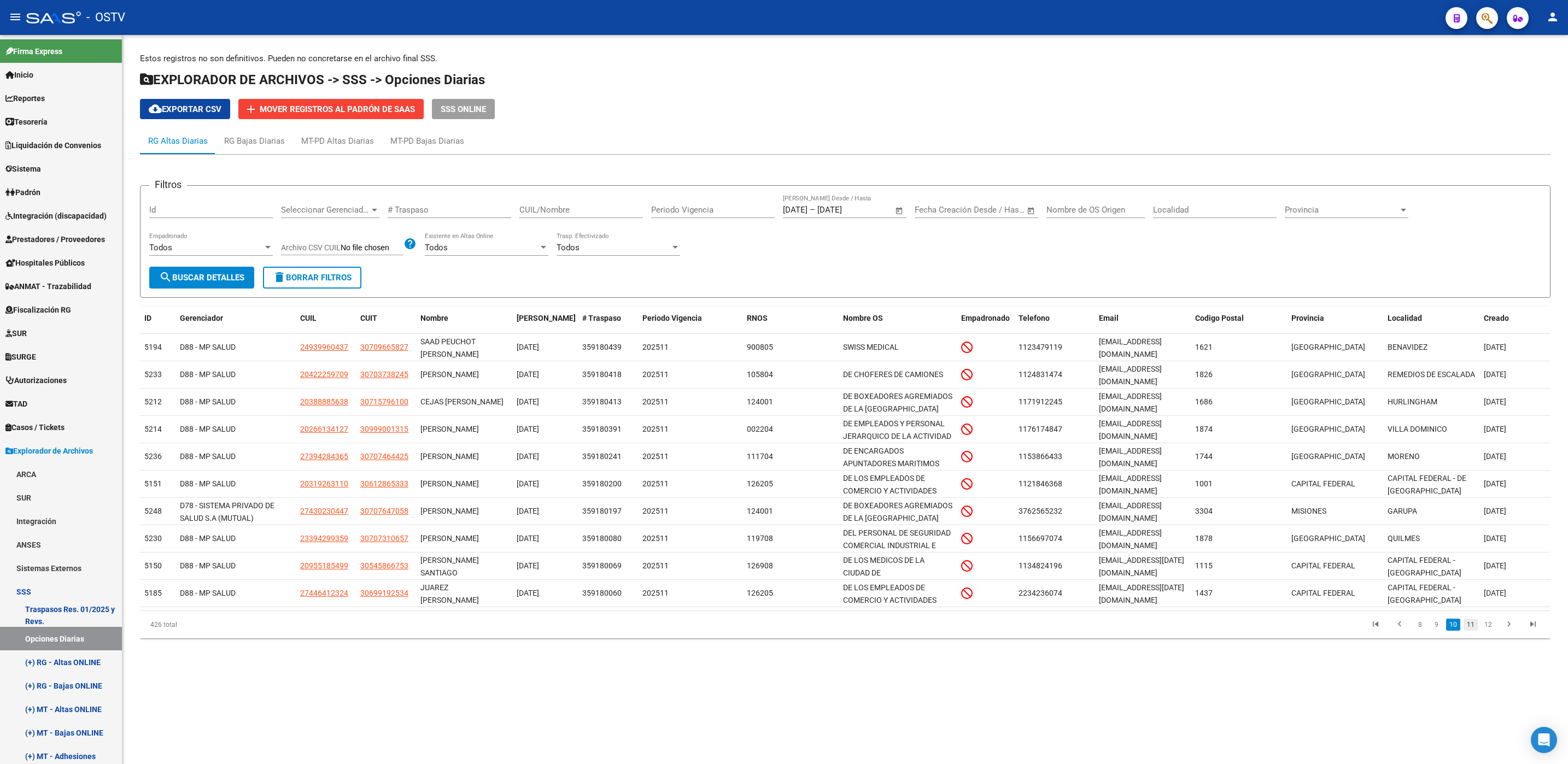
click at [1470, 623] on link "11" at bounding box center [1470, 625] width 14 height 12
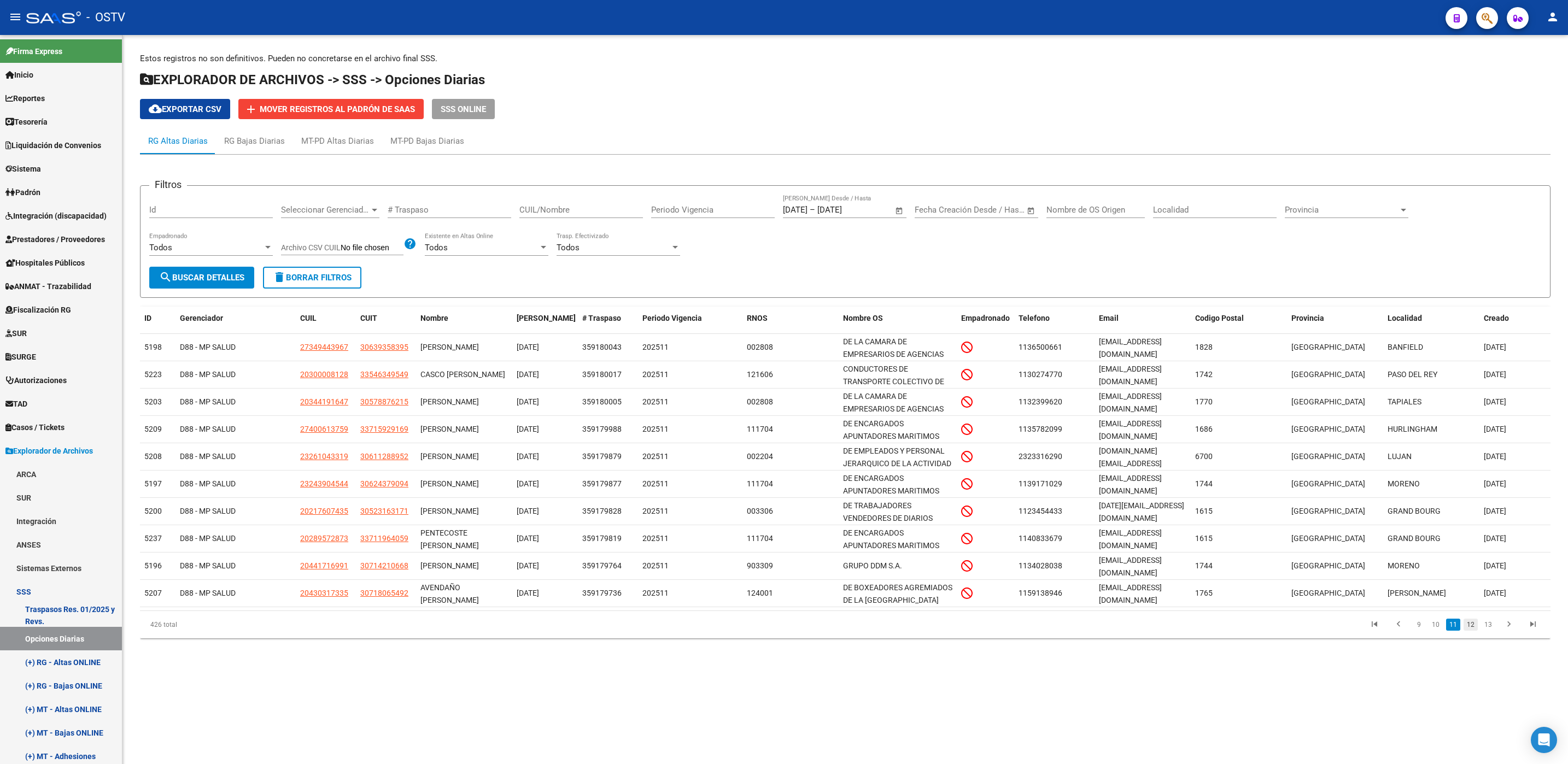
click at [1468, 625] on link "12" at bounding box center [1470, 625] width 14 height 12
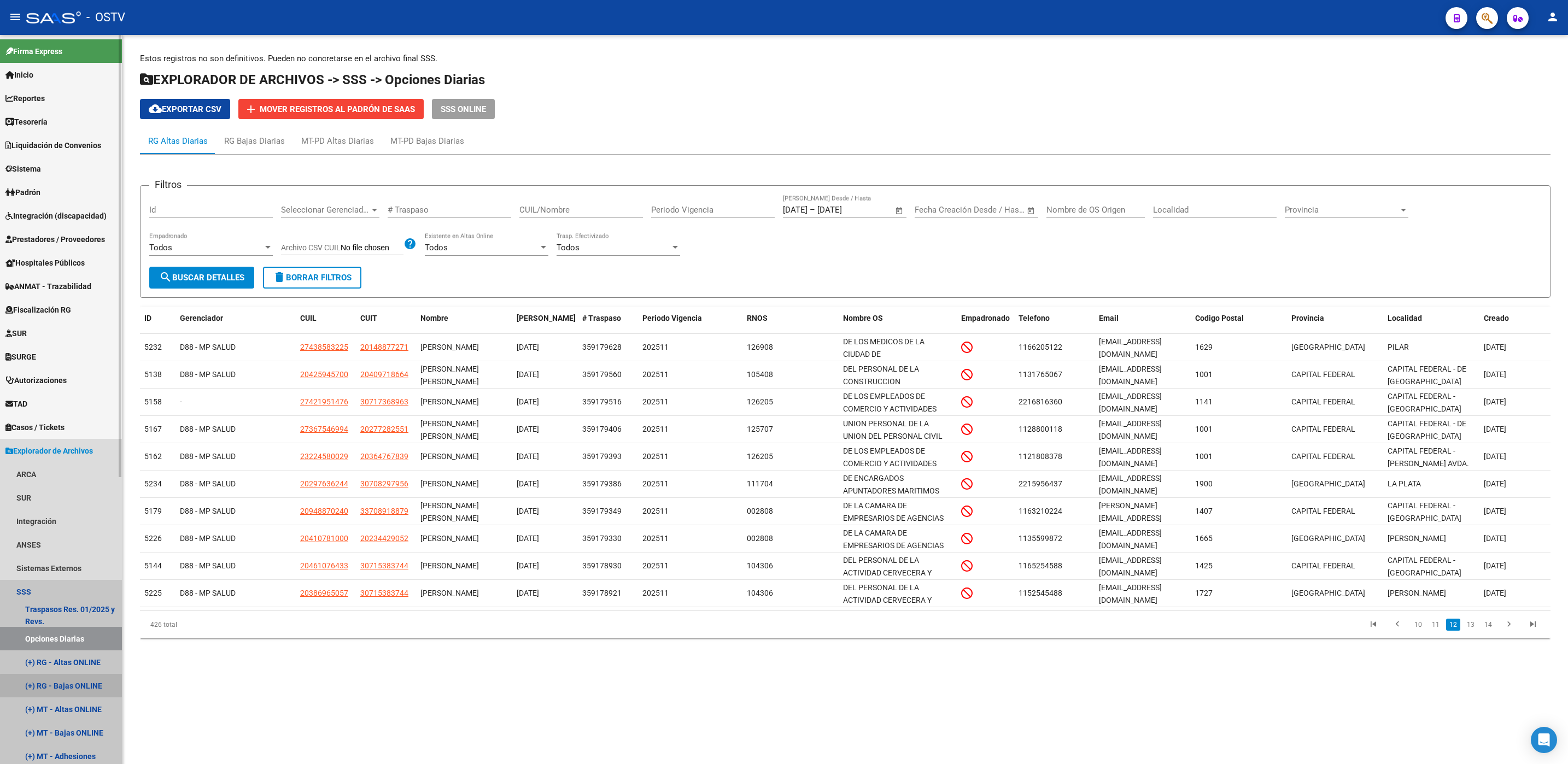
click at [71, 686] on link "(+) RG - Bajas ONLINE" at bounding box center [60, 685] width 122 height 24
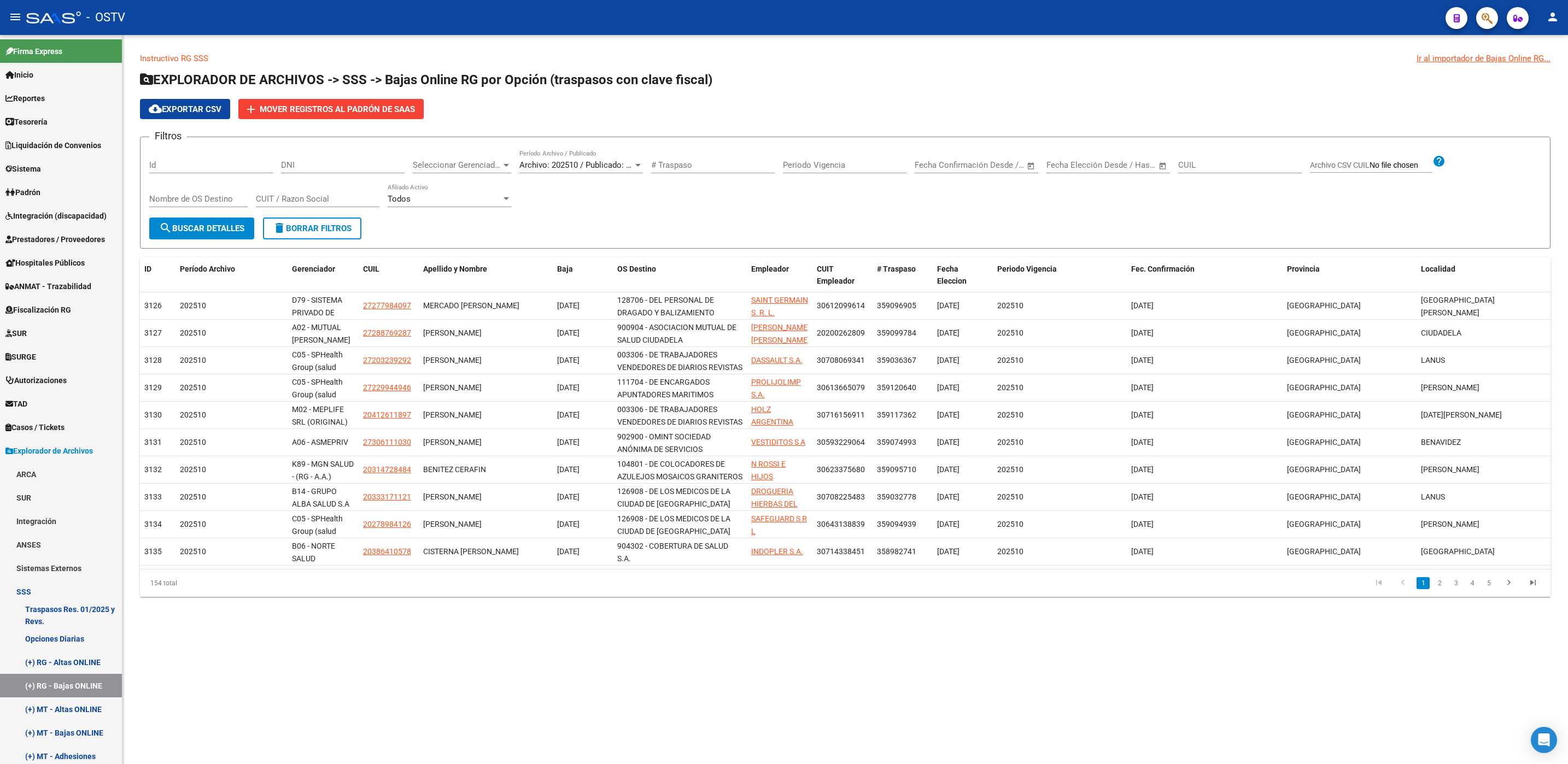
click at [393, 199] on span "Todos" at bounding box center [399, 199] width 23 height 10
click at [401, 199] on span "Todos" at bounding box center [449, 200] width 124 height 24
click at [649, 217] on div "Filtros Id DNI Seleccionar Gerenciador Seleccionar Gerenciador Archivo: 202510 …" at bounding box center [845, 181] width 1392 height 71
click at [639, 164] on div at bounding box center [638, 165] width 5 height 3
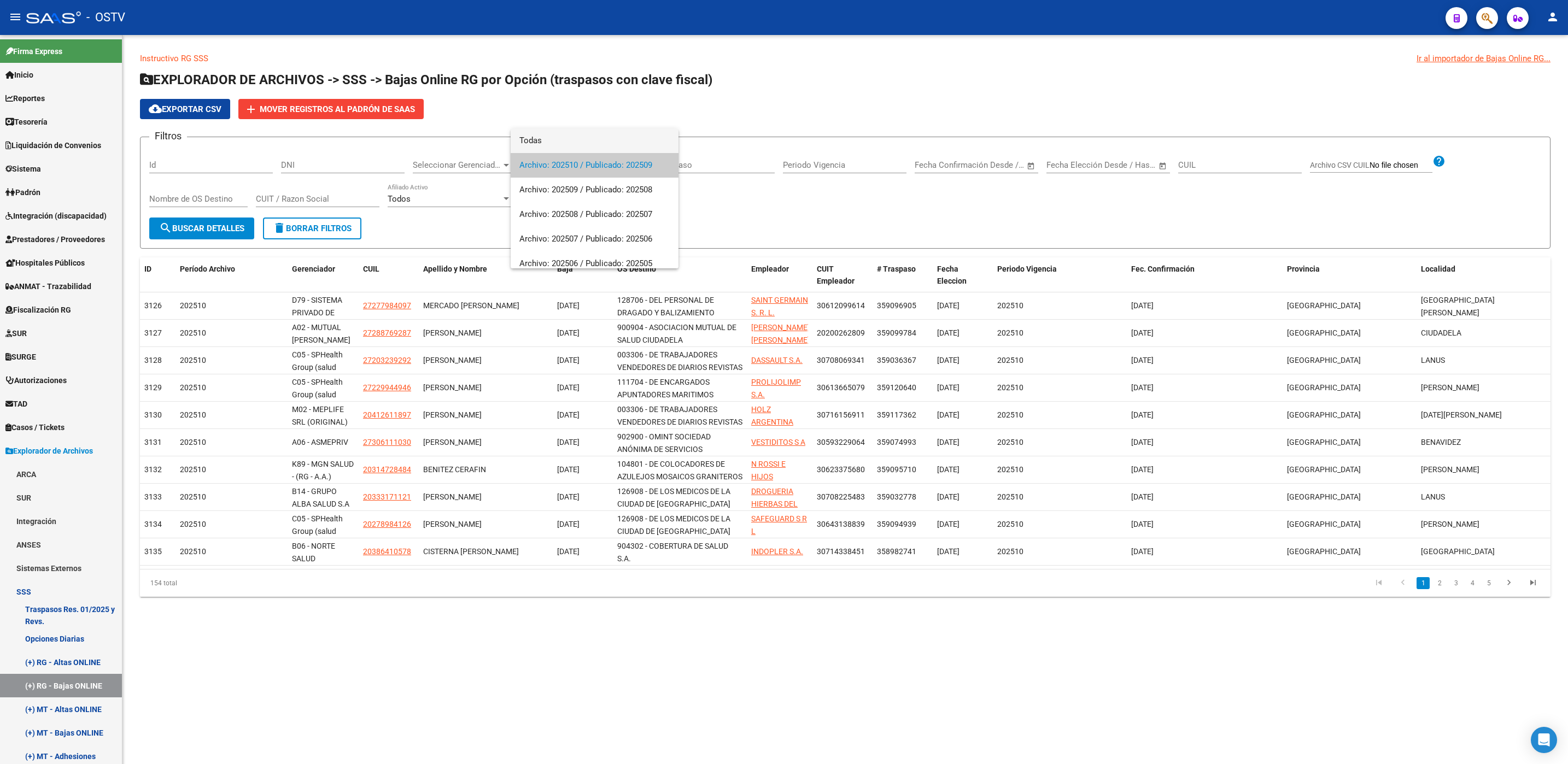
click at [580, 139] on span "Todas" at bounding box center [594, 141] width 150 height 24
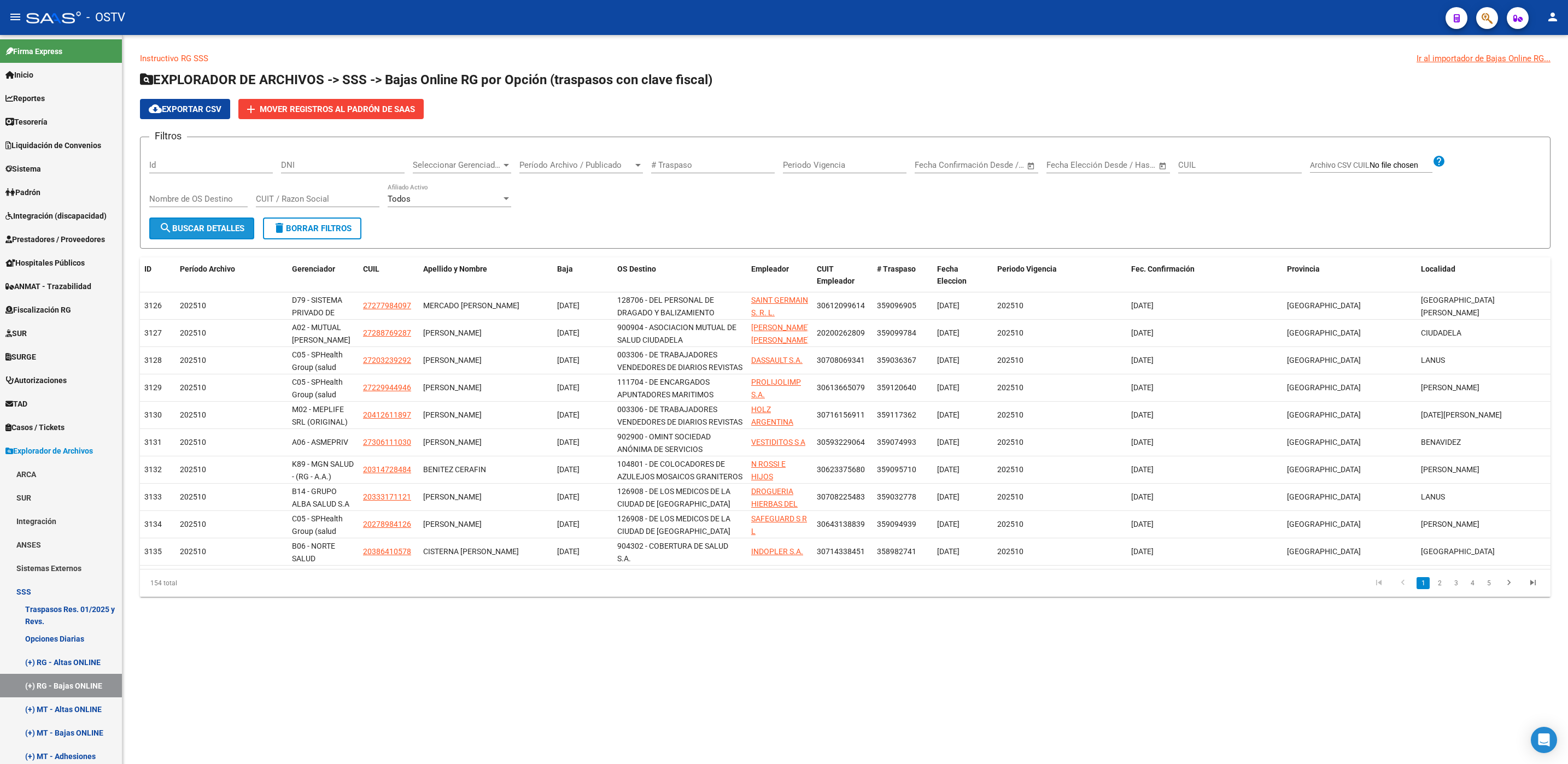
click at [203, 226] on span "search Buscar Detalles" at bounding box center [202, 228] width 86 height 10
click at [189, 109] on span "cloud_download Exportar CSV" at bounding box center [185, 109] width 73 height 10
click at [284, 720] on mat-sidenav-content "Instructivo RG SSS Ir al importador de Bajas Online RG... EXPLORADOR DE ARCHIVO…" at bounding box center [844, 399] width 1445 height 729
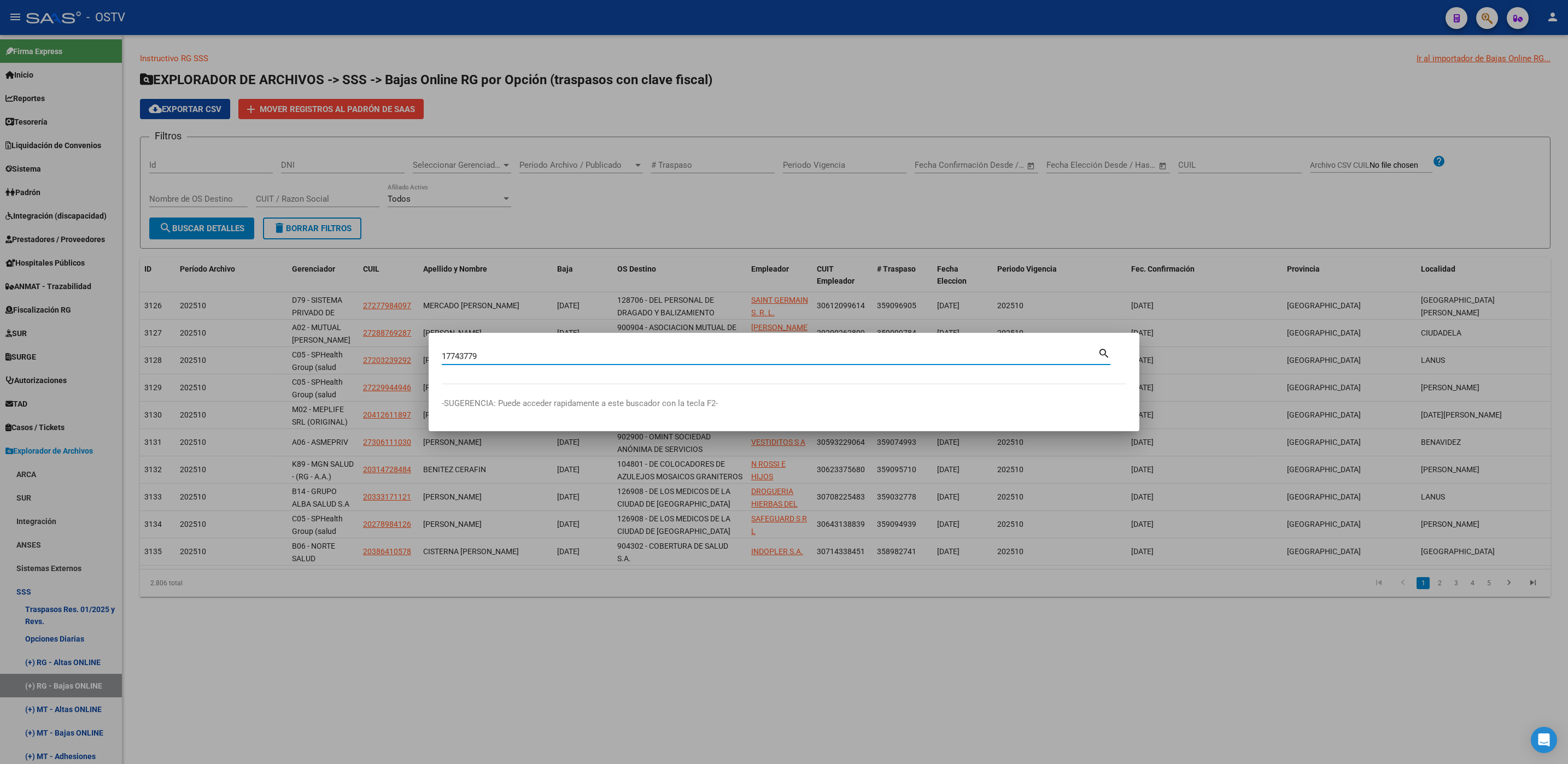
type input "17743779"
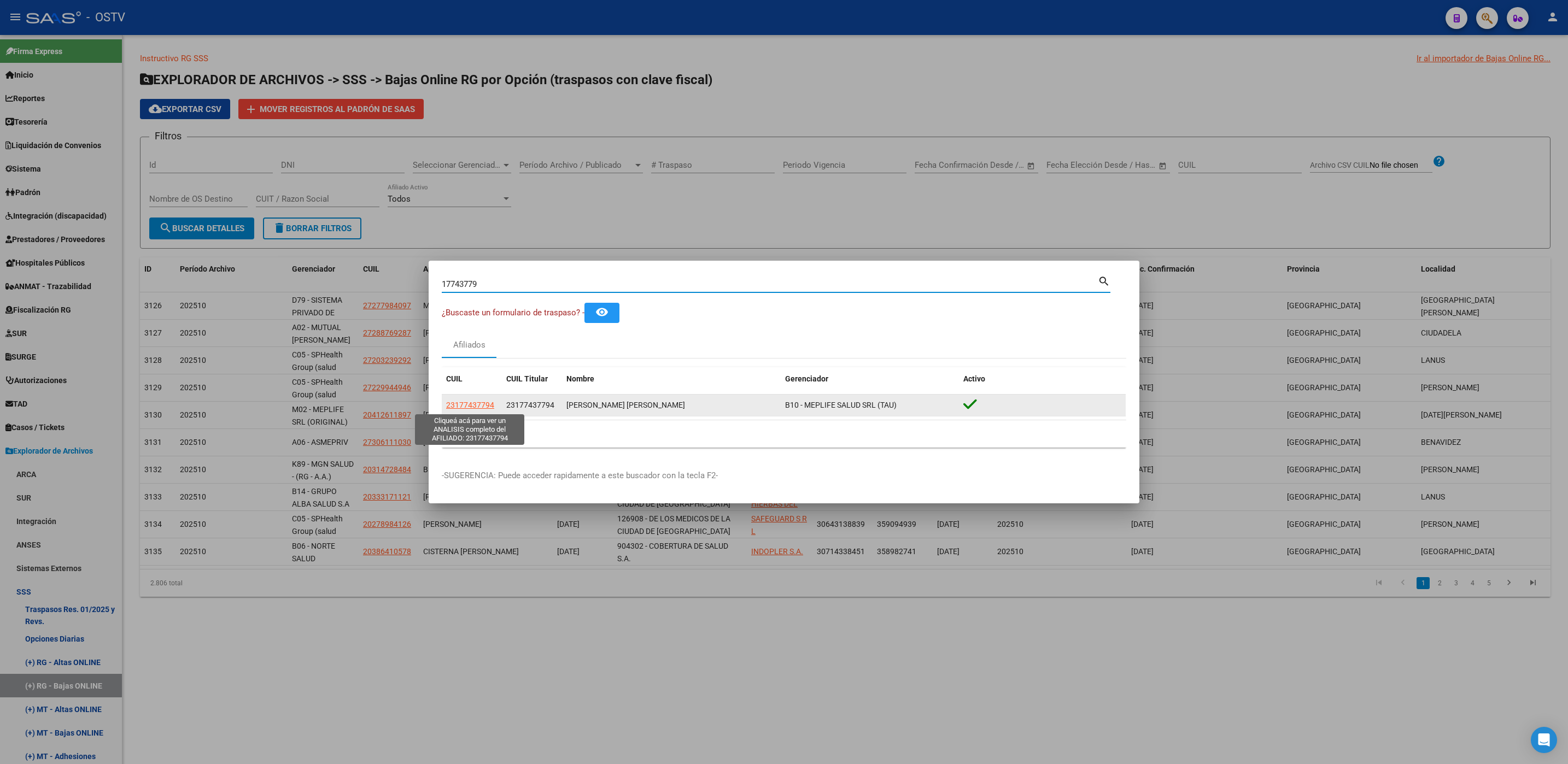
click at [461, 402] on span "23177437794" at bounding box center [470, 405] width 48 height 9
type textarea "23177437794"
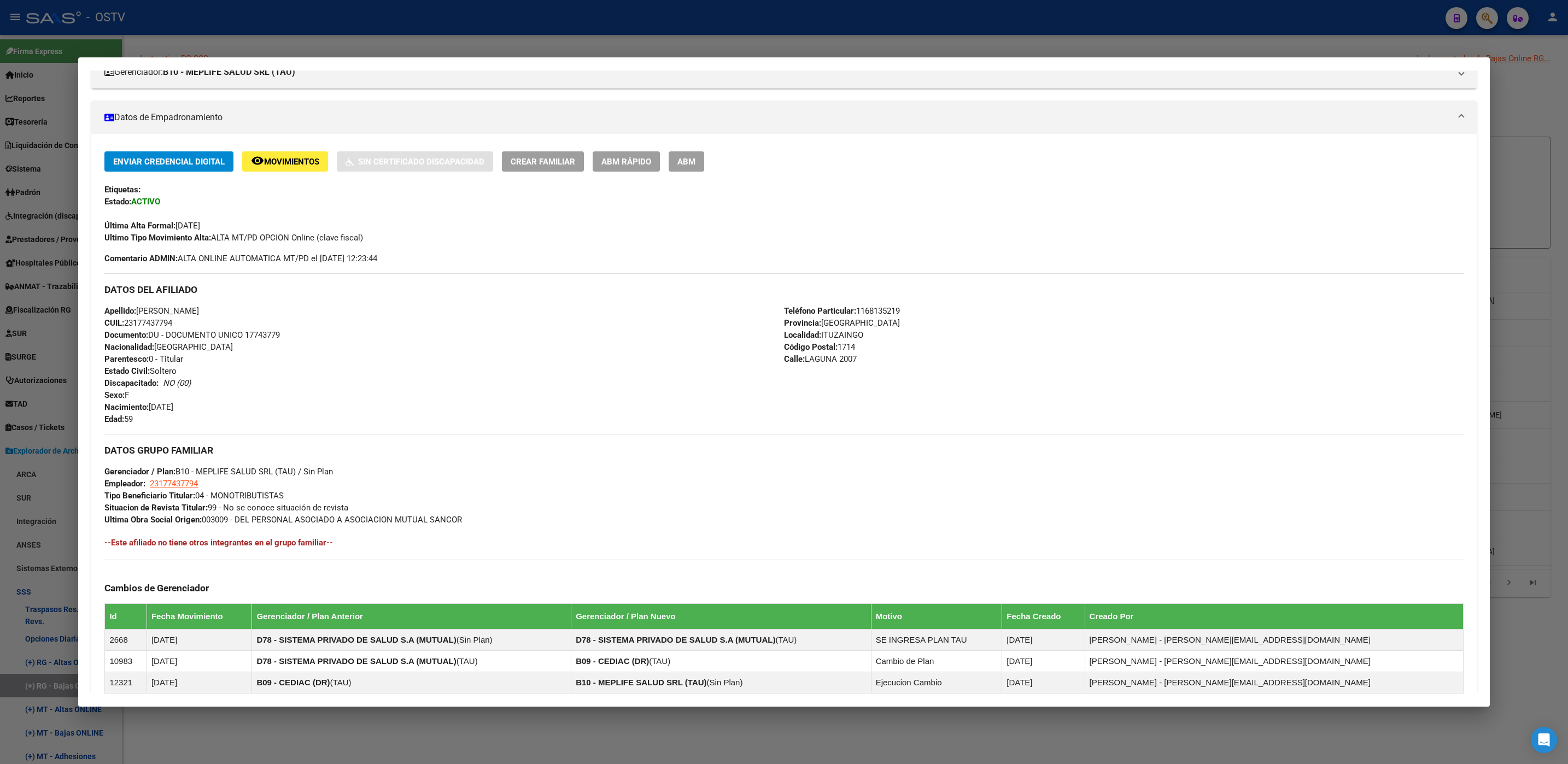
scroll to position [333, 0]
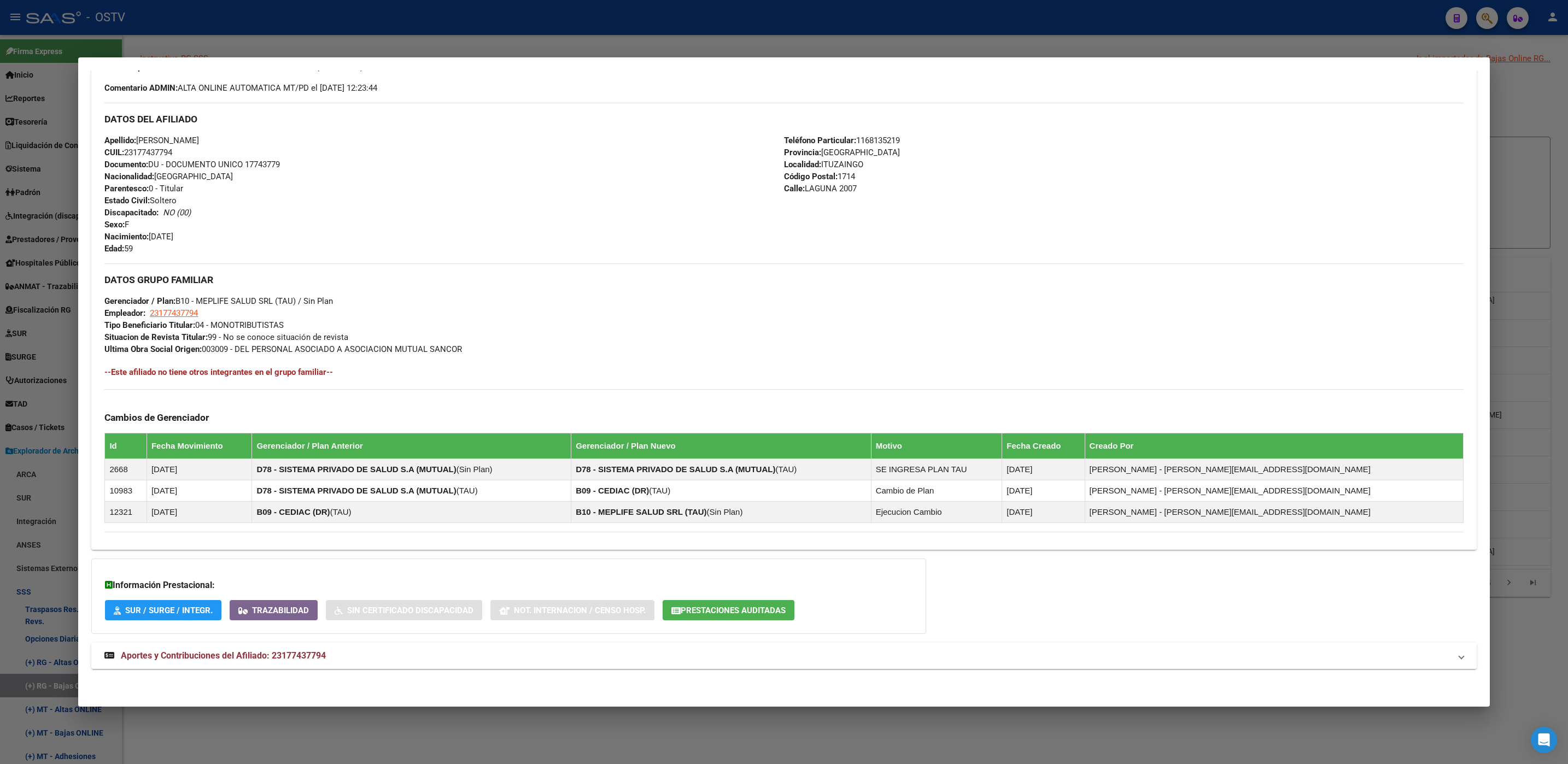
click at [325, 653] on span "Aportes y Contribuciones del Afiliado: 23177437794" at bounding box center [224, 655] width 205 height 10
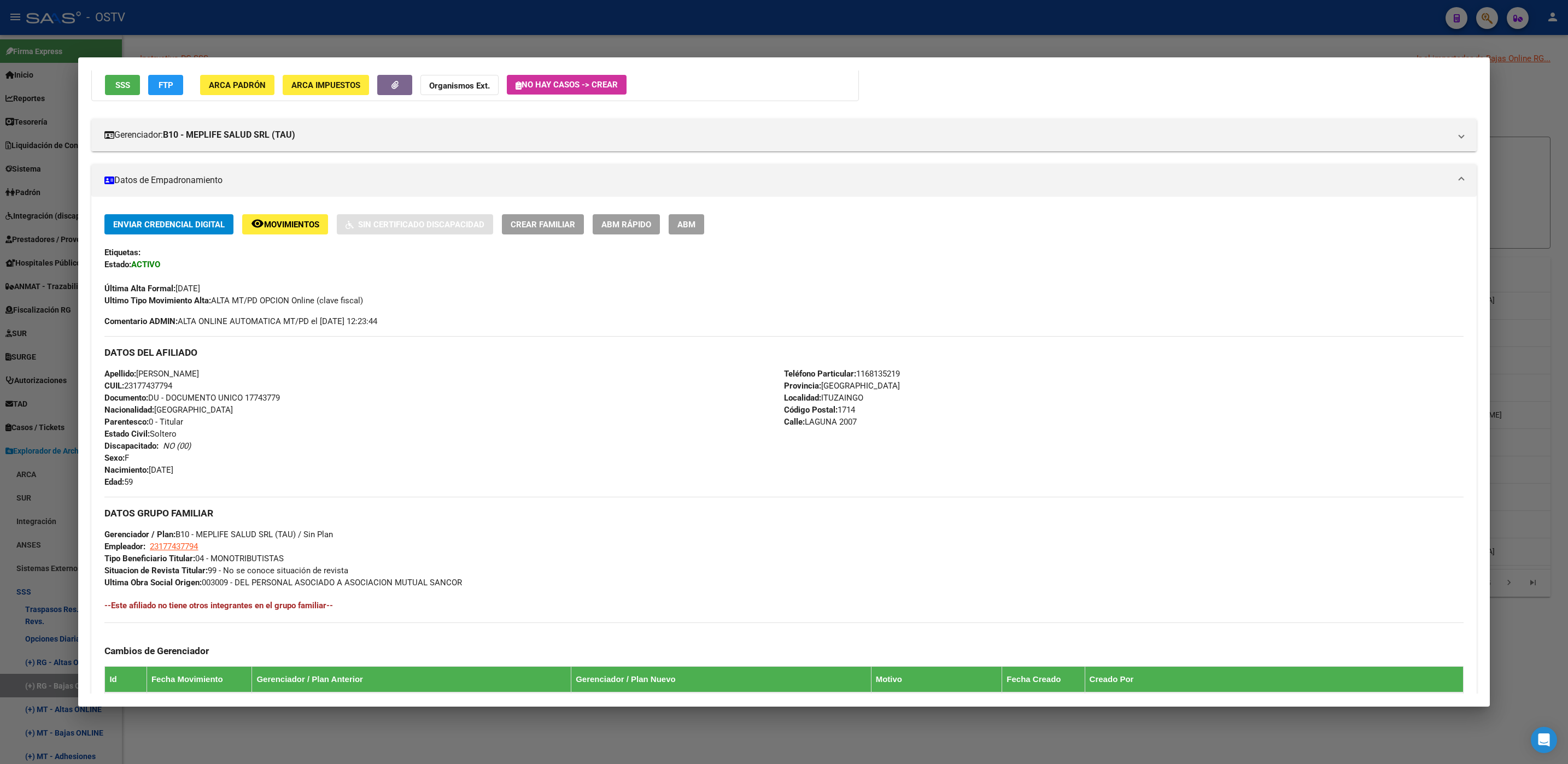
scroll to position [89, 0]
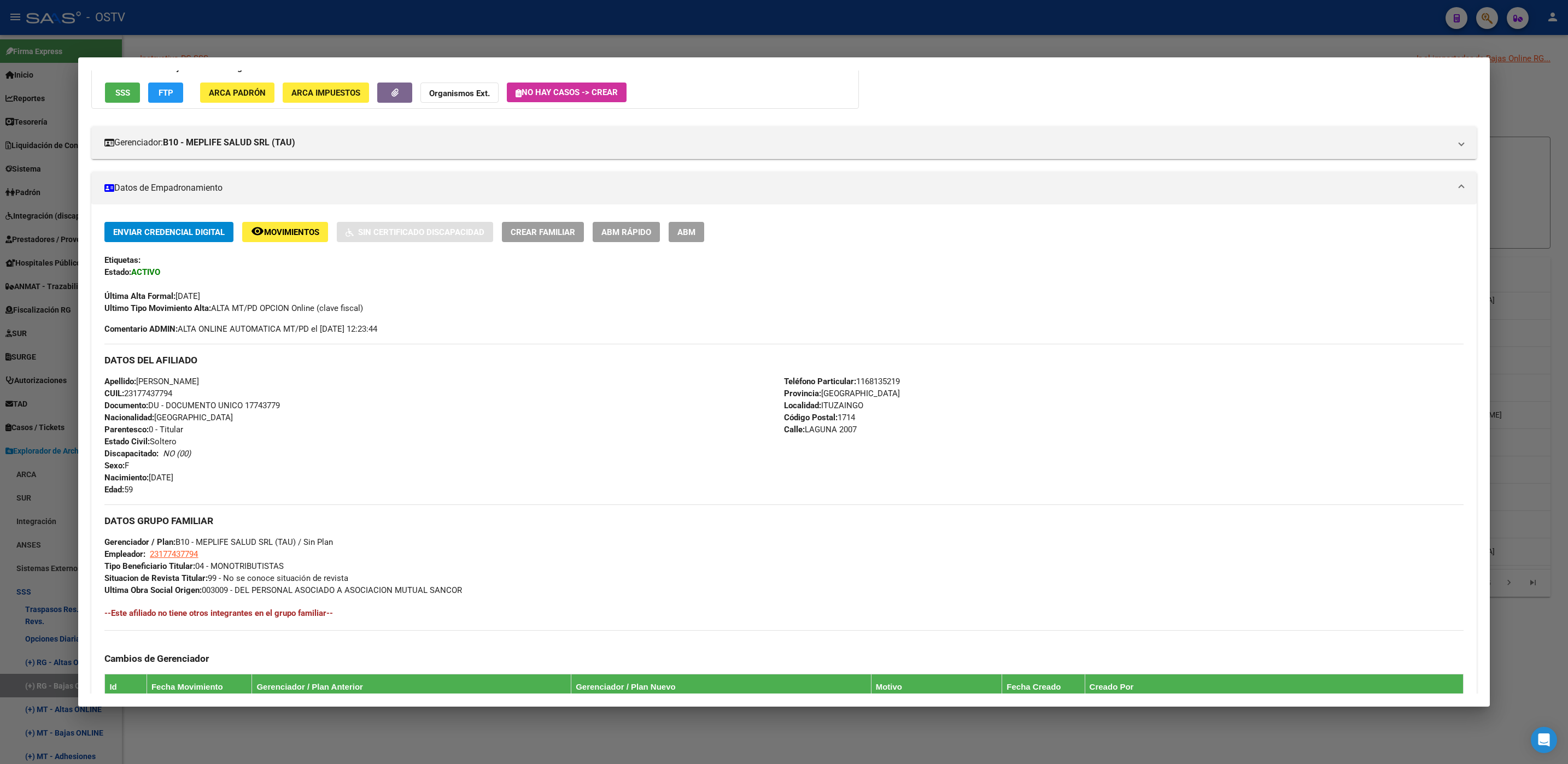
click at [685, 230] on span "ABM" at bounding box center [686, 232] width 18 height 10
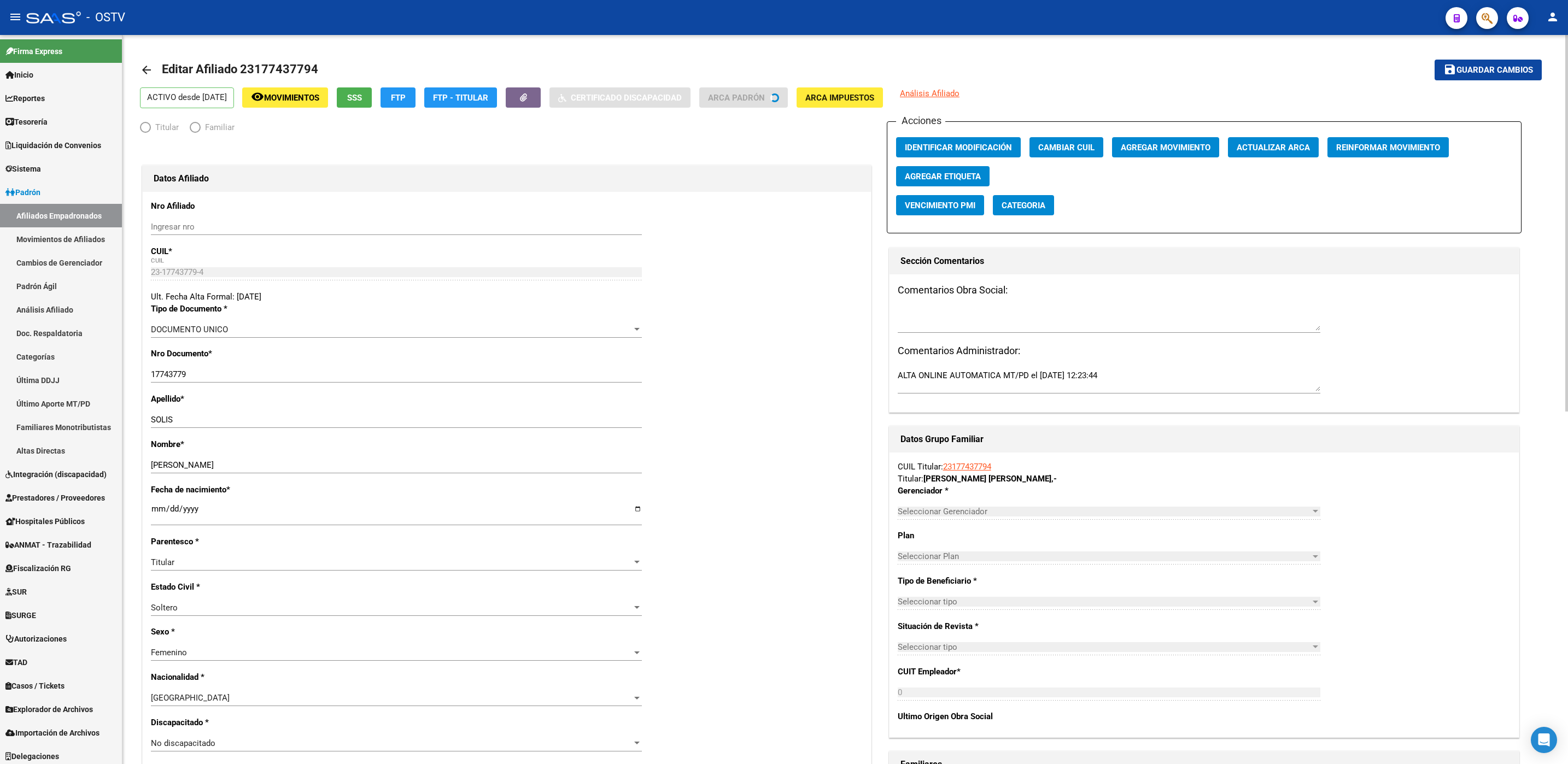
radio input "true"
type input "23-17743779-4"
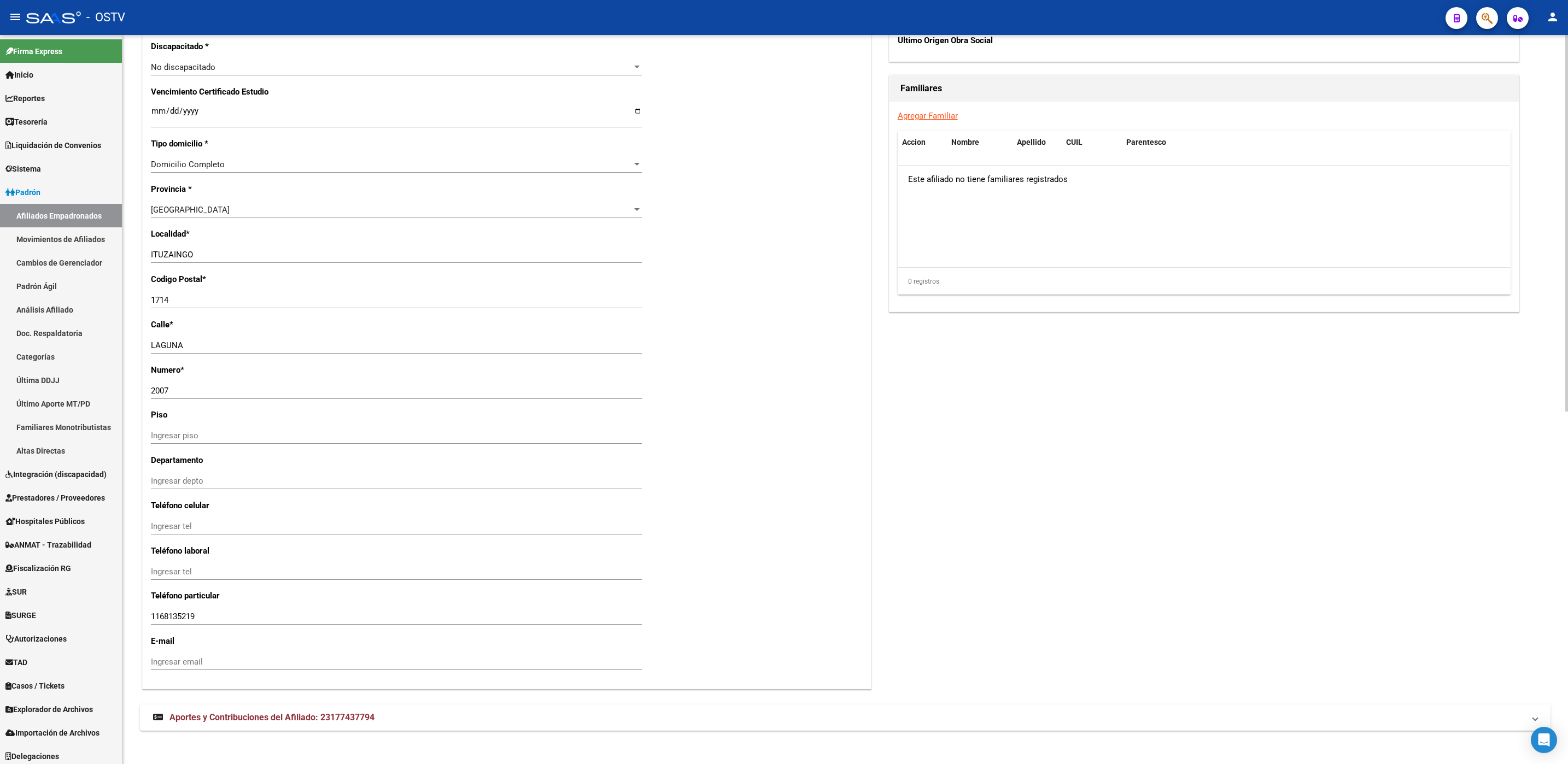
scroll to position [683, 0]
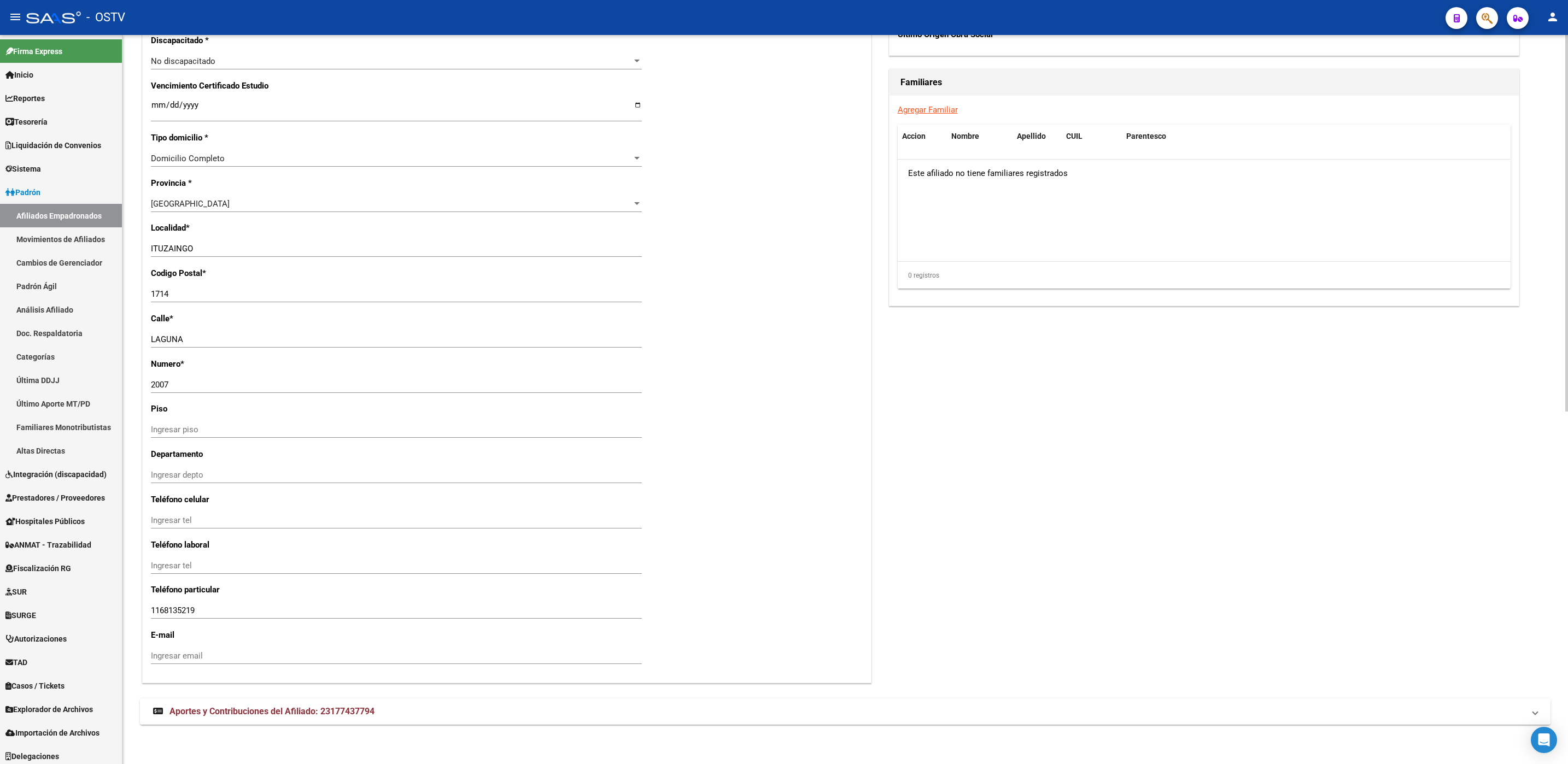
click at [325, 714] on span "Aportes y Contribuciones del Afiliado: 23177437794" at bounding box center [272, 711] width 205 height 10
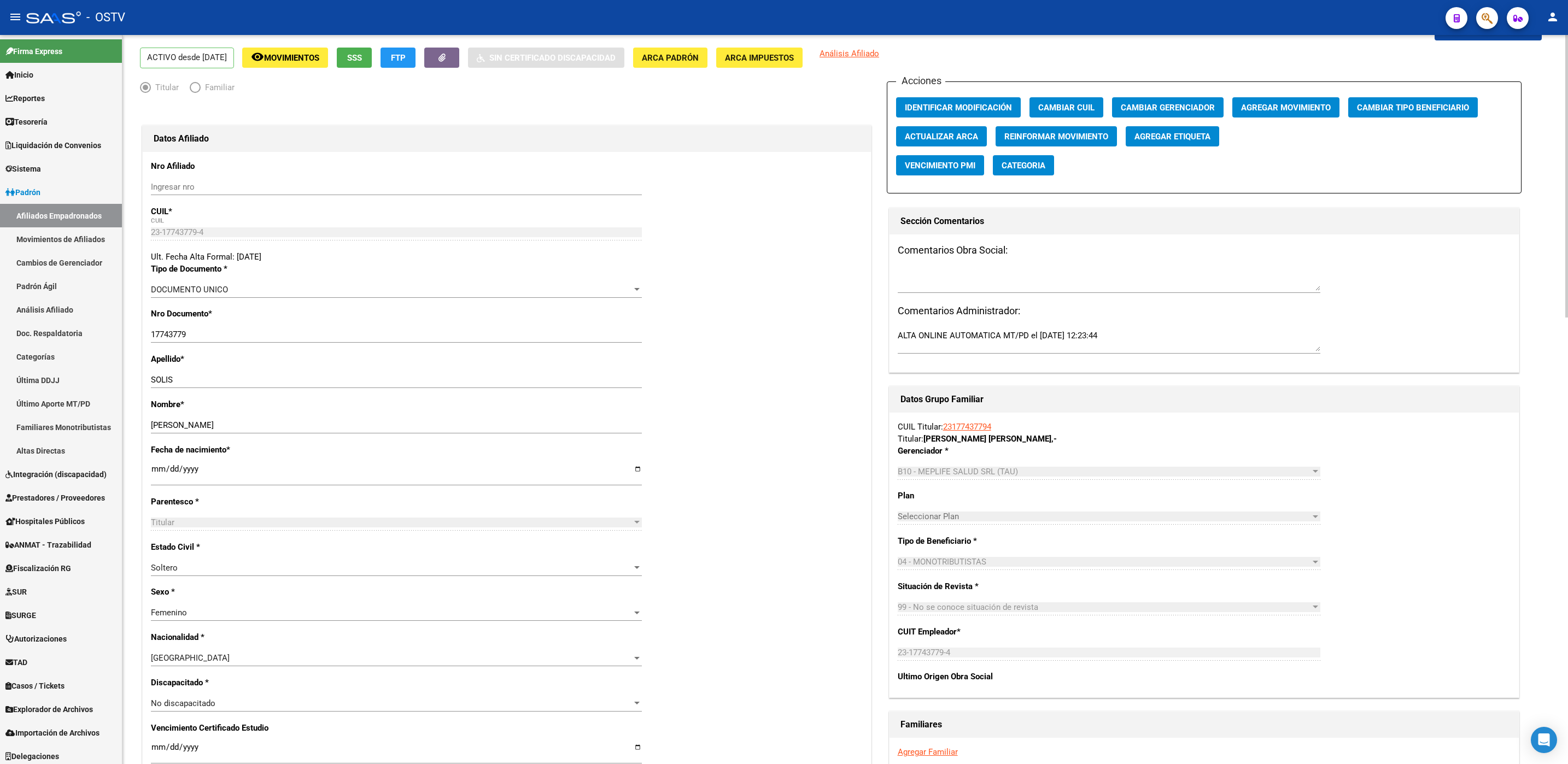
scroll to position [0, 0]
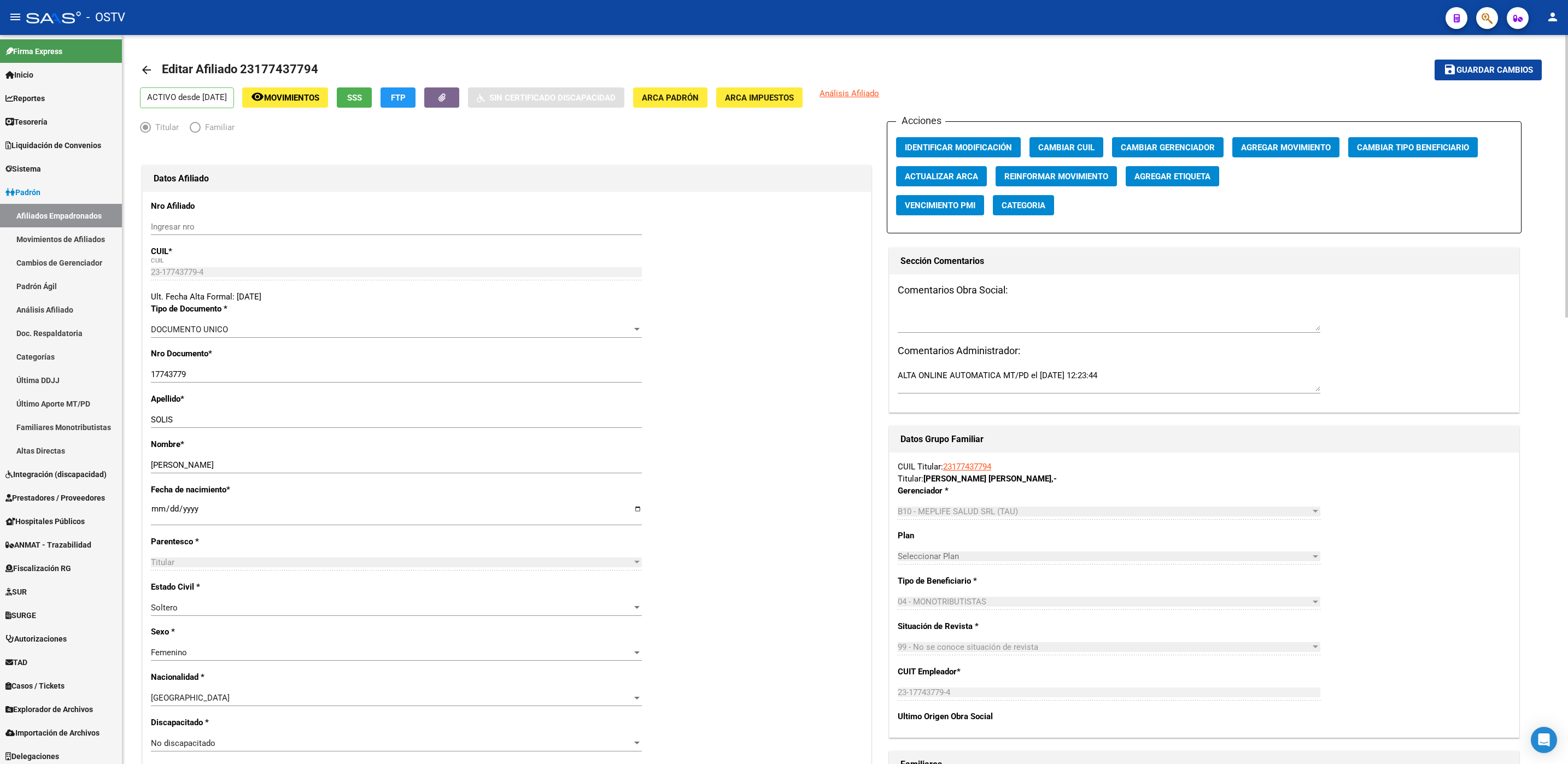
drag, startPoint x: 1563, startPoint y: 261, endPoint x: 1565, endPoint y: 328, distance: 67.0
click at [372, 105] on button "SSS" at bounding box center [354, 98] width 35 height 20
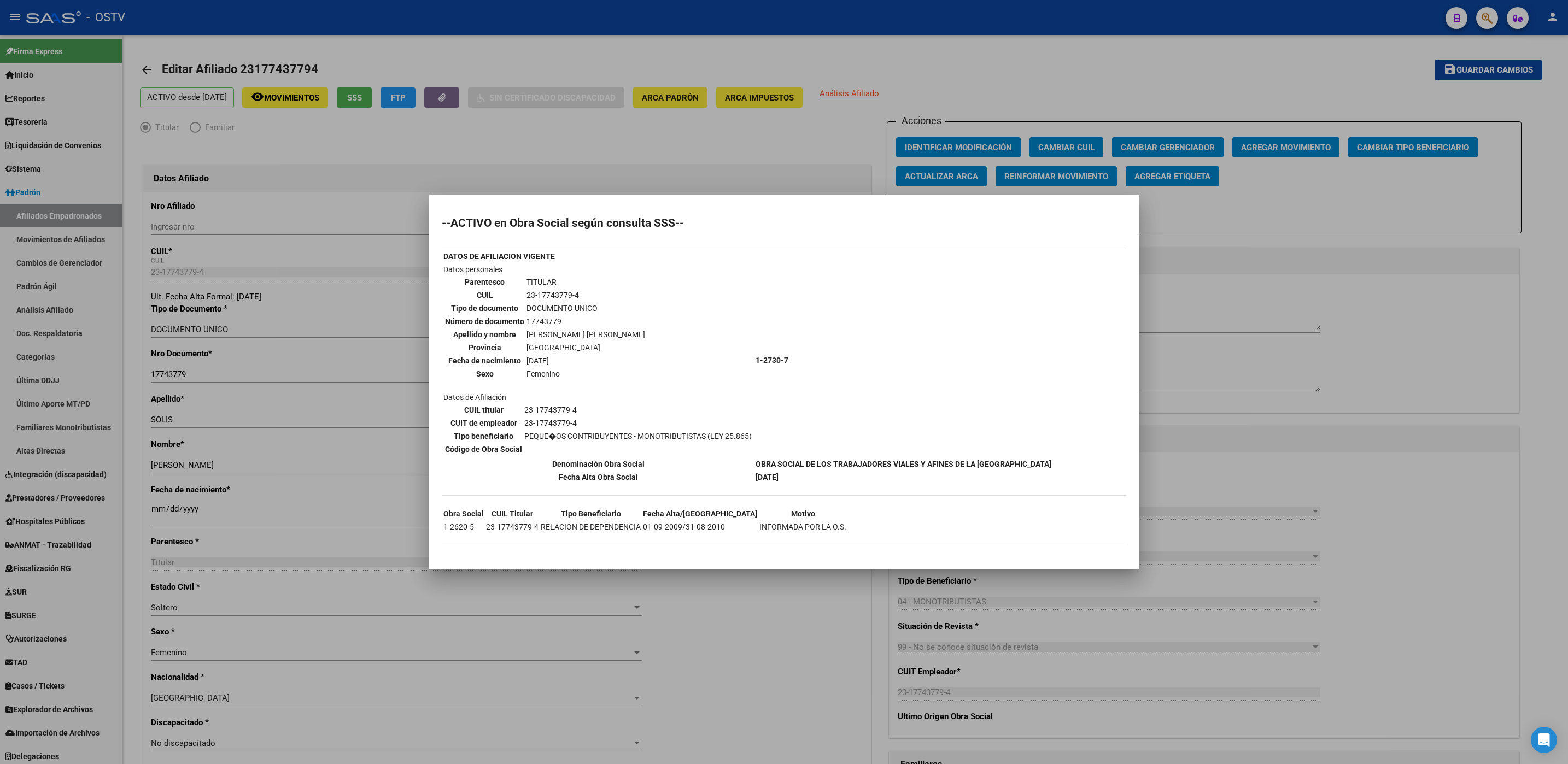
click at [702, 597] on div at bounding box center [784, 382] width 1568 height 764
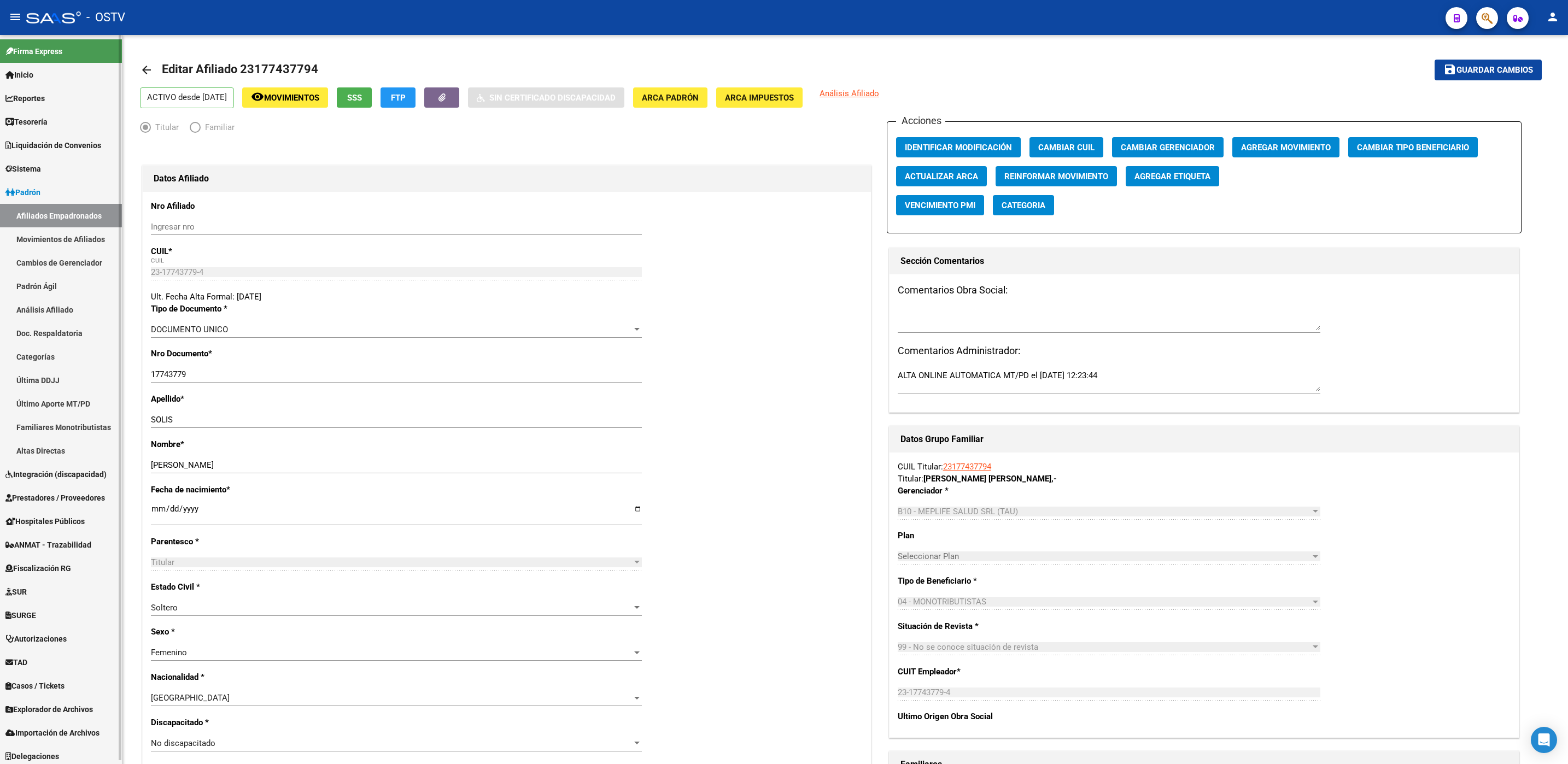
click at [54, 511] on link "Hospitales Públicos" at bounding box center [60, 521] width 122 height 24
click at [52, 595] on link "SSS - Comprobantes" at bounding box center [60, 592] width 122 height 24
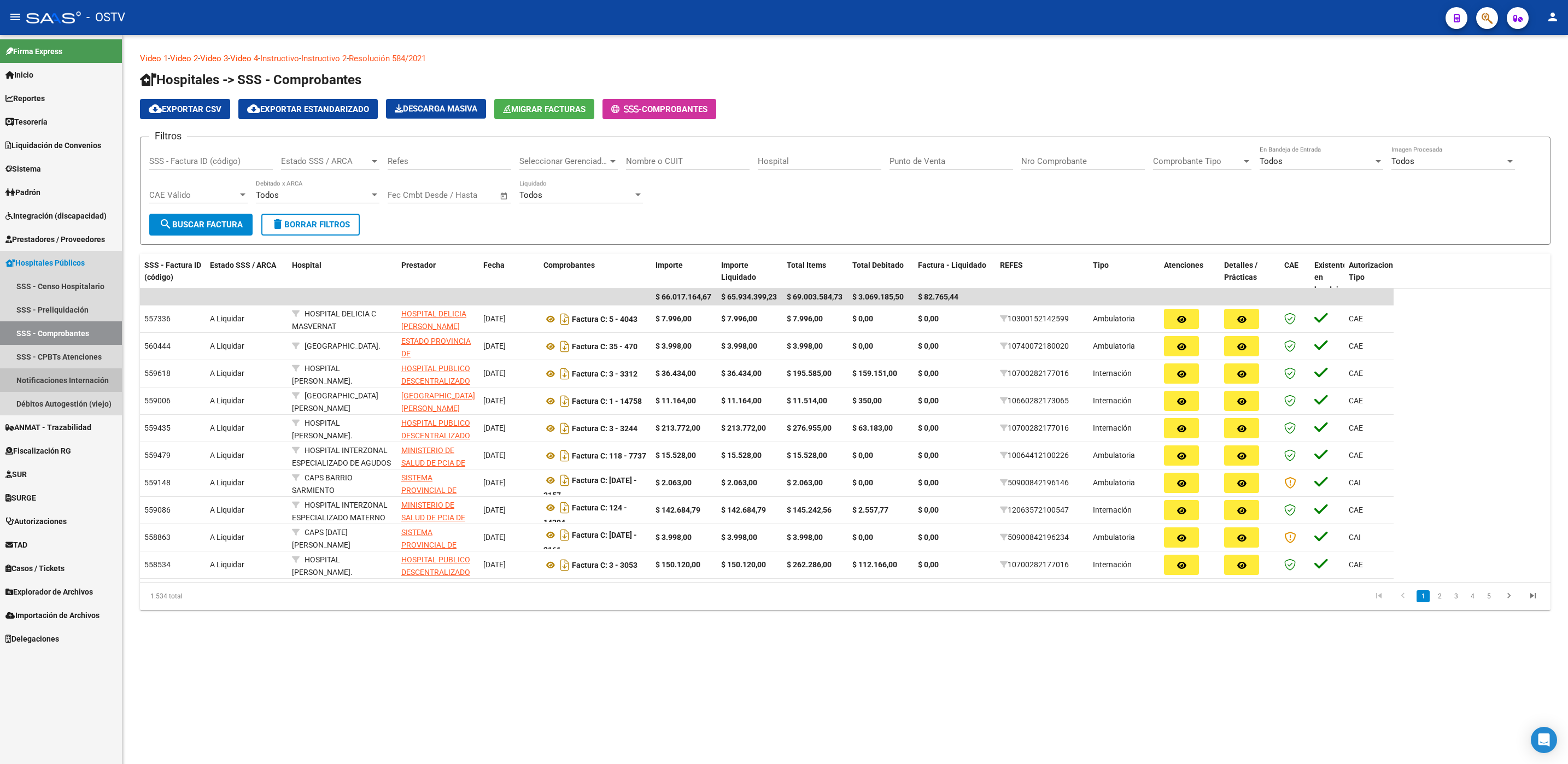
click at [53, 381] on link "Notificaciones Internación" at bounding box center [60, 380] width 122 height 24
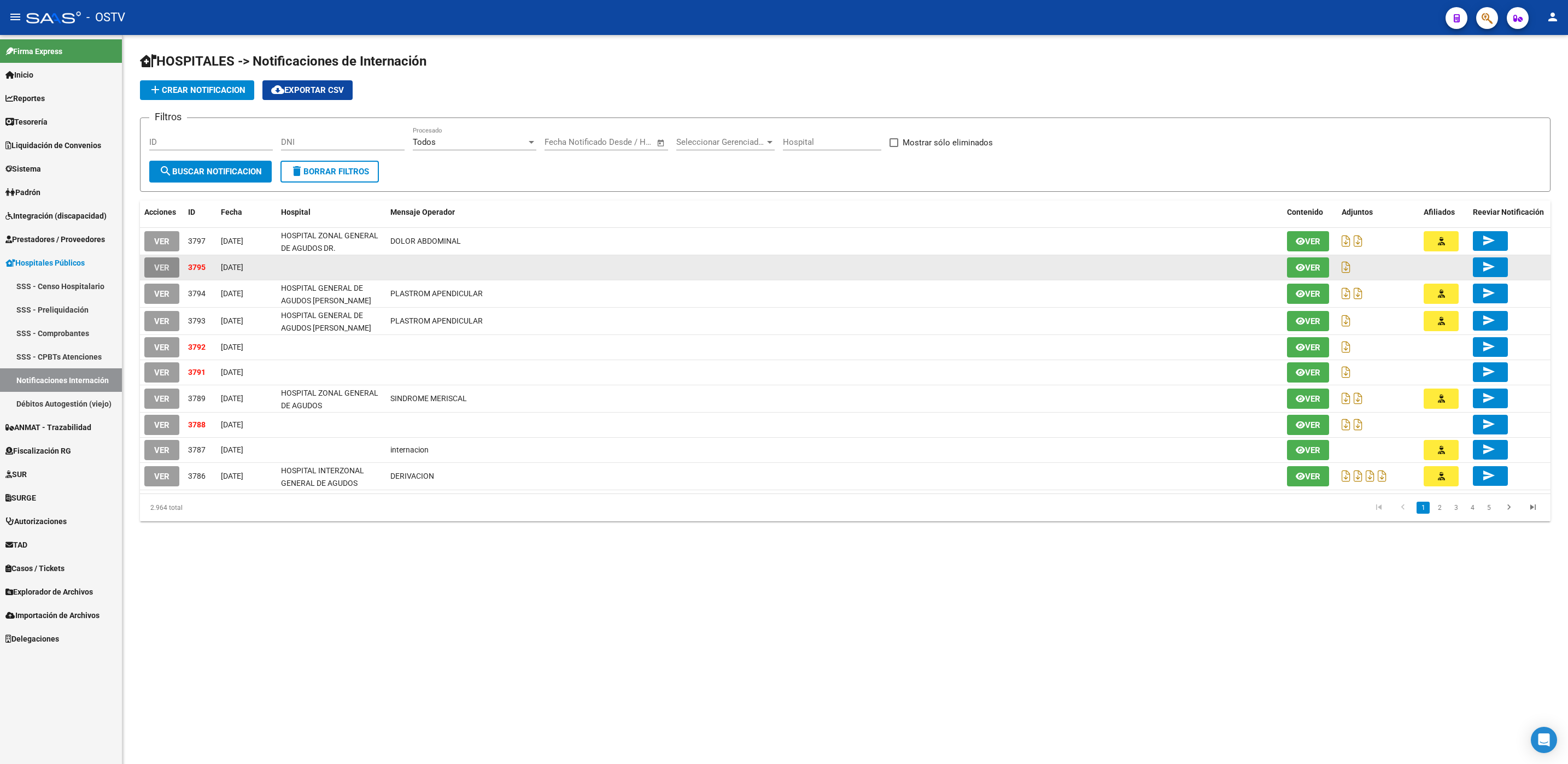
click at [158, 269] on span "VER" at bounding box center [162, 268] width 16 height 10
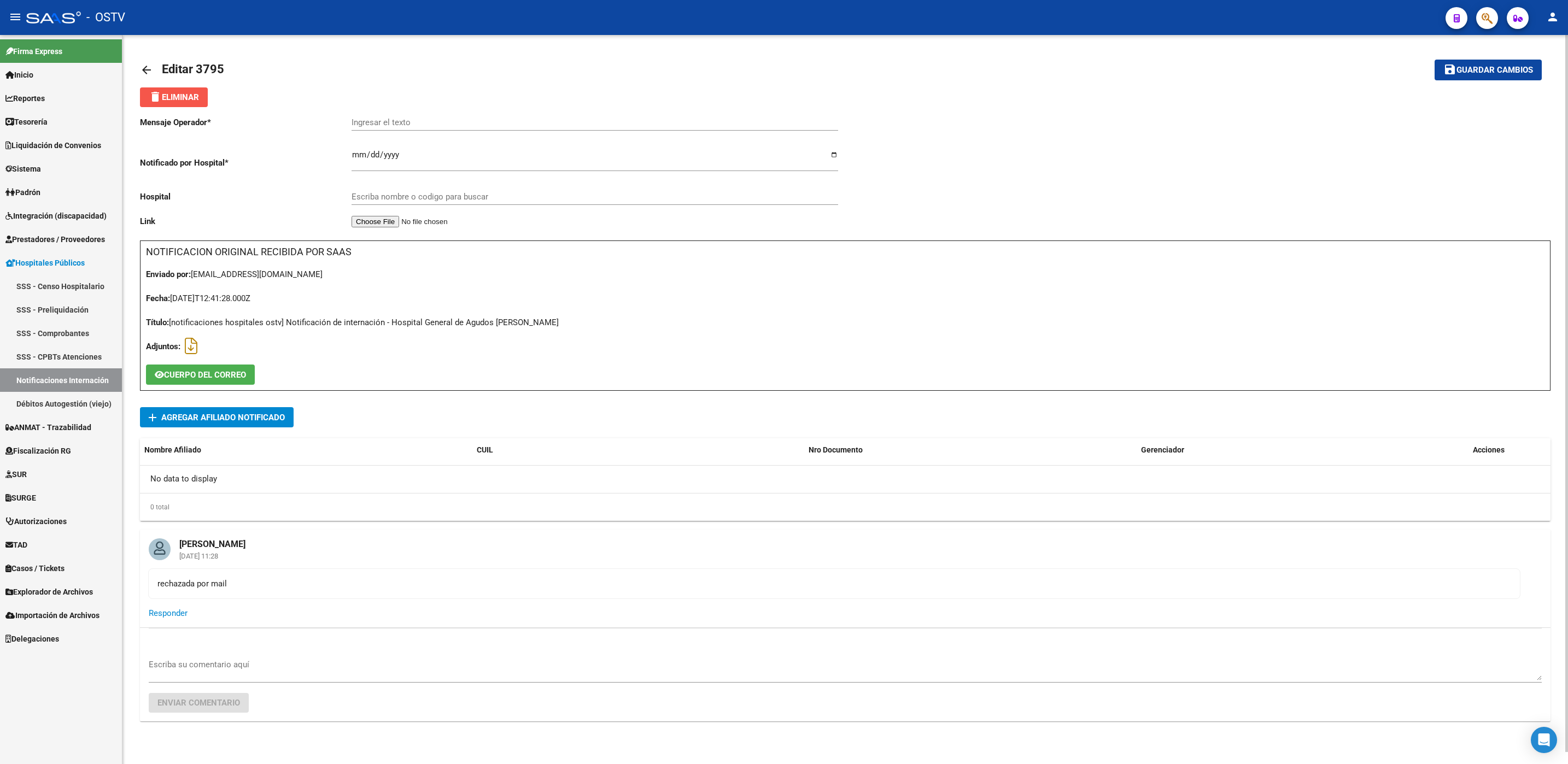
click at [183, 97] on span "delete Eliminar" at bounding box center [174, 97] width 50 height 10
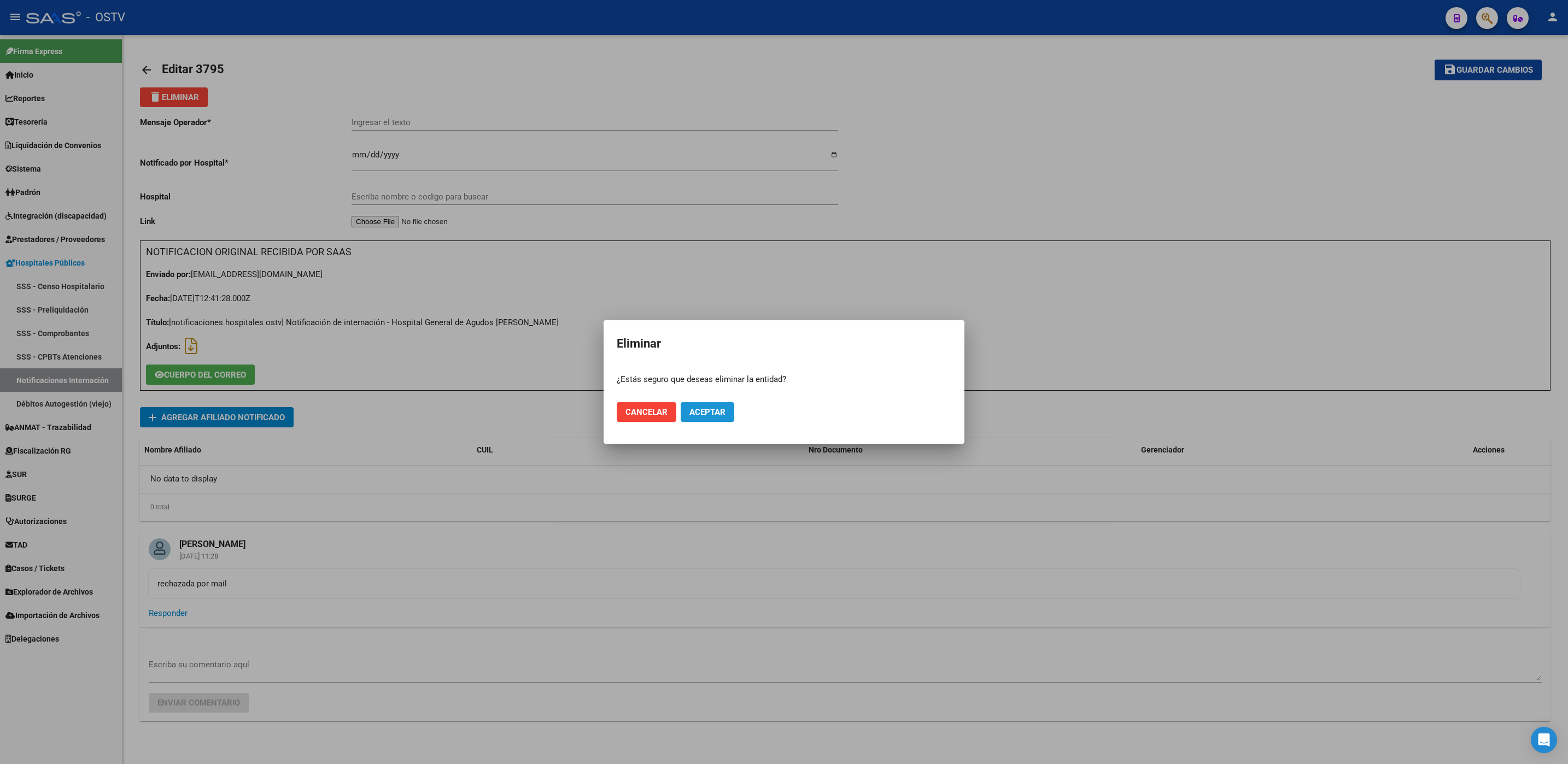
click at [705, 407] on span "Aceptar" at bounding box center [707, 412] width 36 height 10
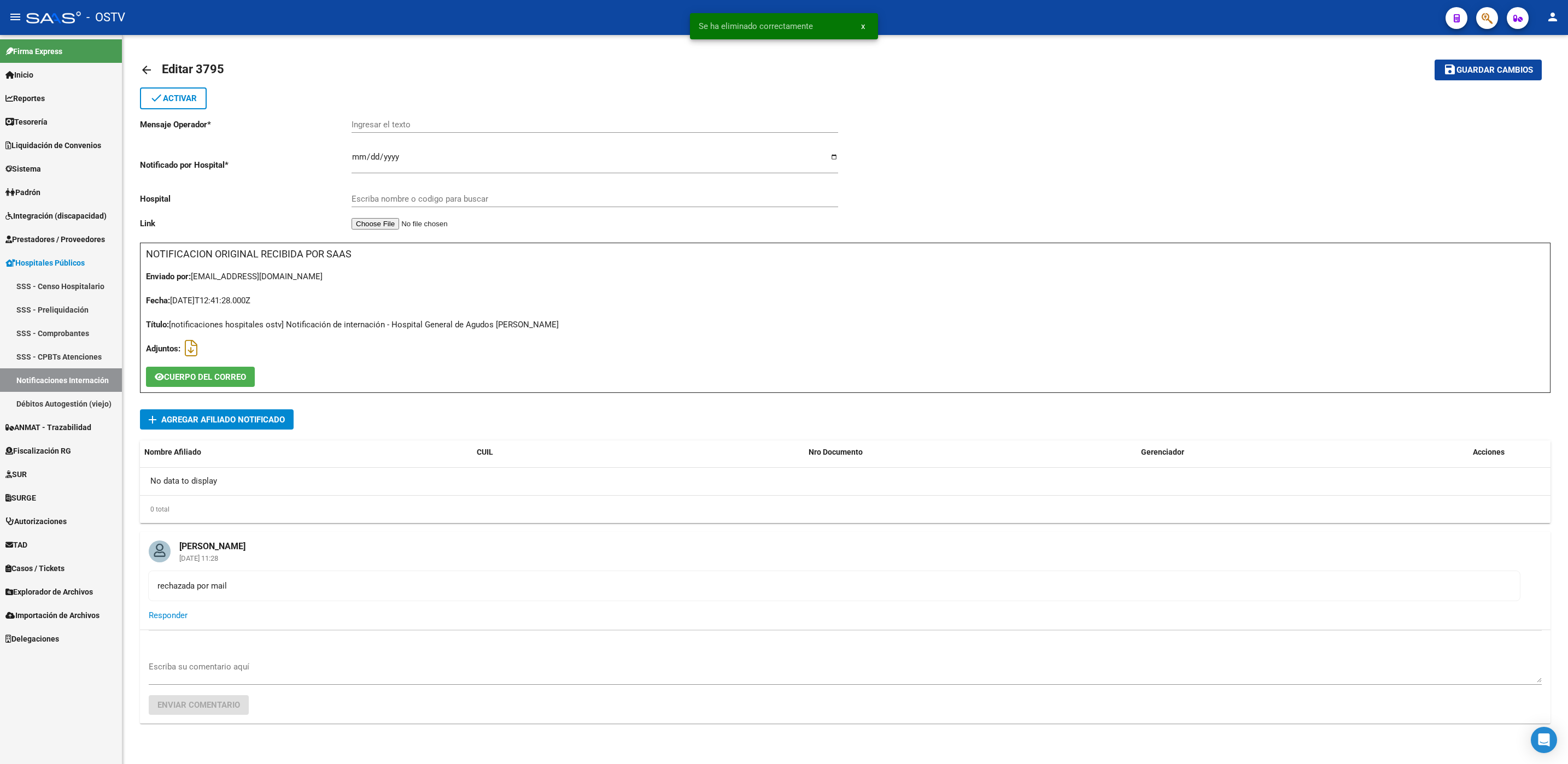
click at [66, 382] on link "Notificaciones Internación" at bounding box center [60, 380] width 122 height 24
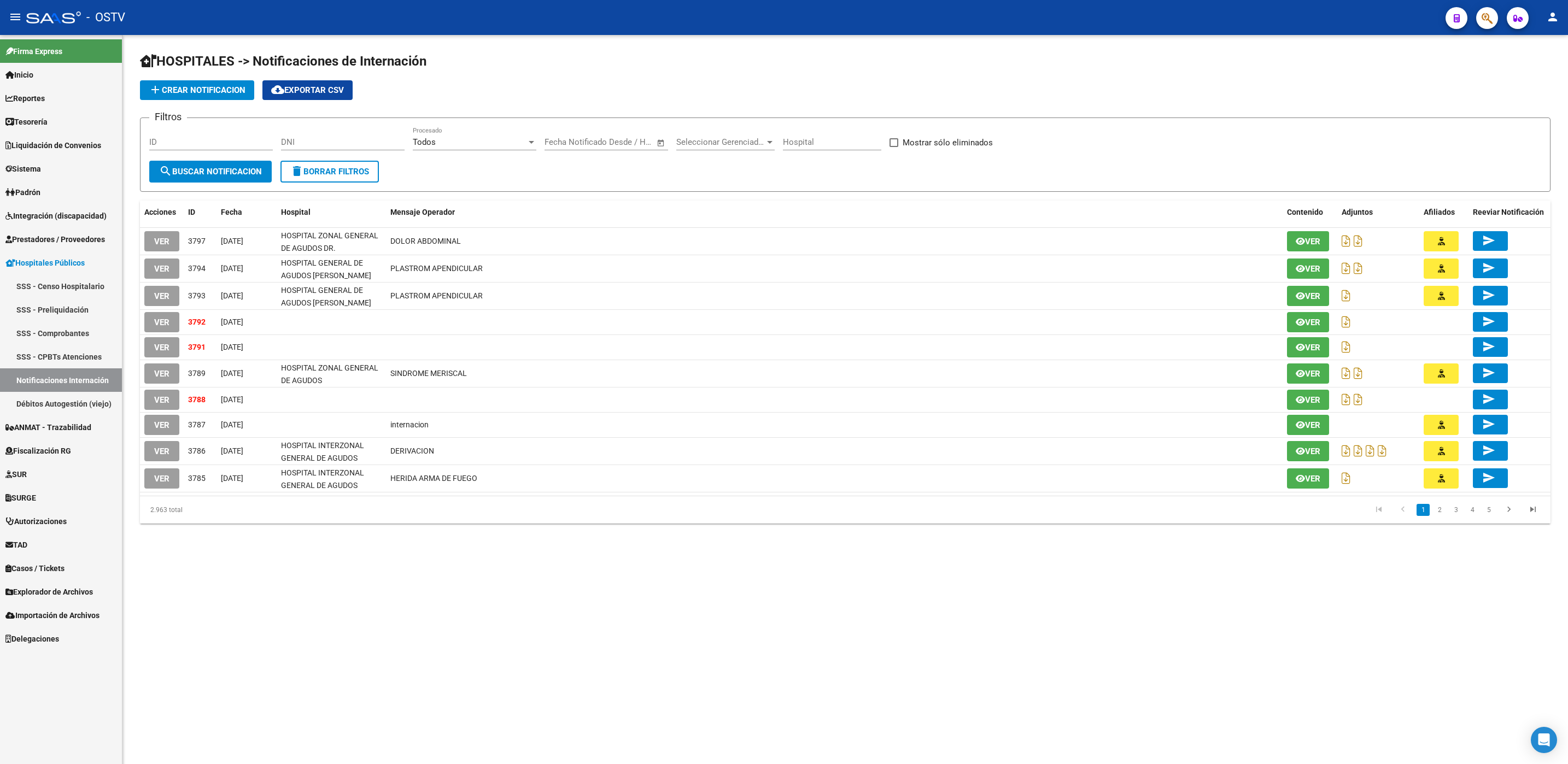
click at [455, 581] on mat-sidenav-content "HOSPITALES -> Notificaciones de Internación add Crear Notificacion cloud_downlo…" at bounding box center [844, 399] width 1445 height 729
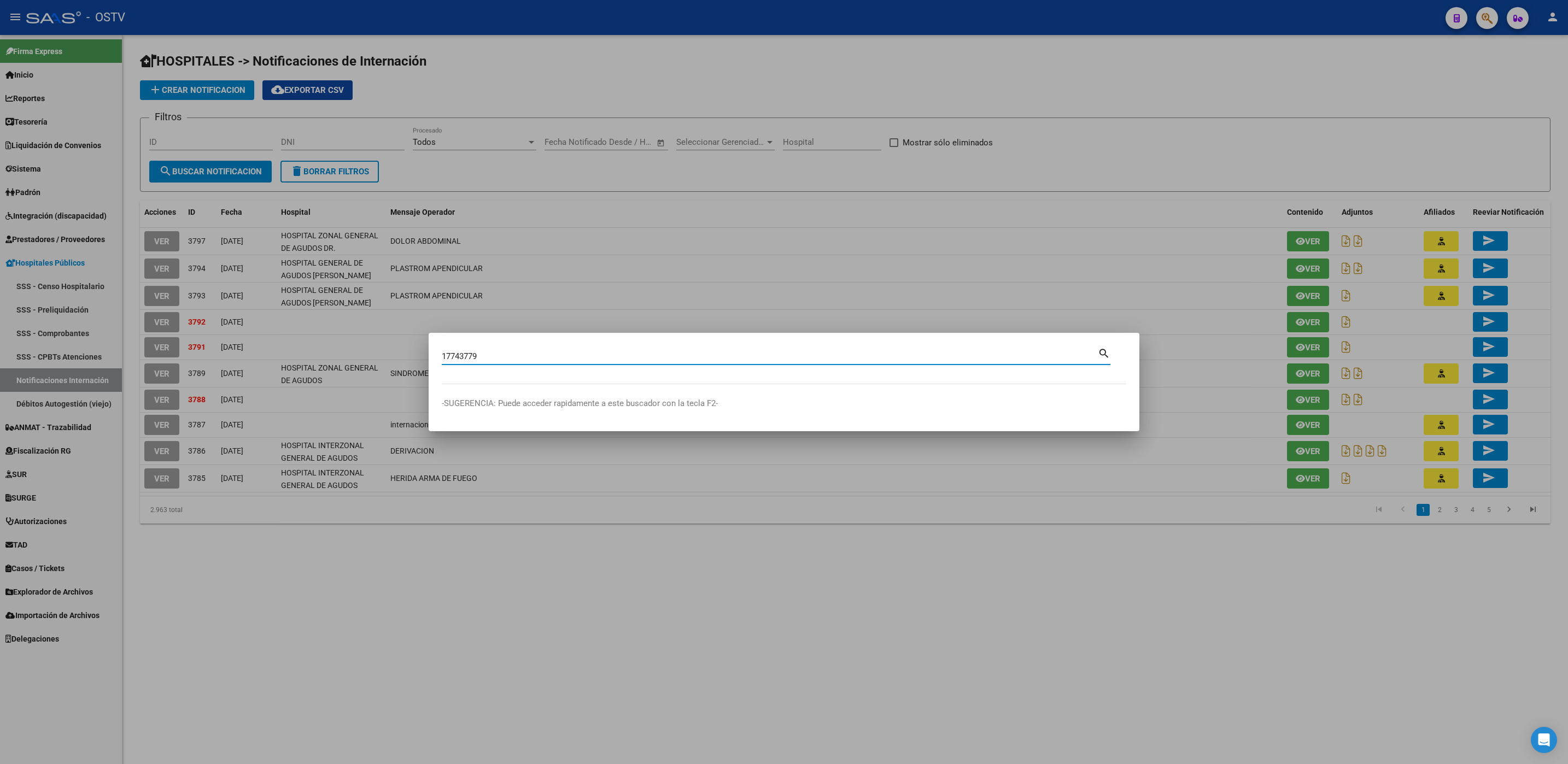
type input "17743779"
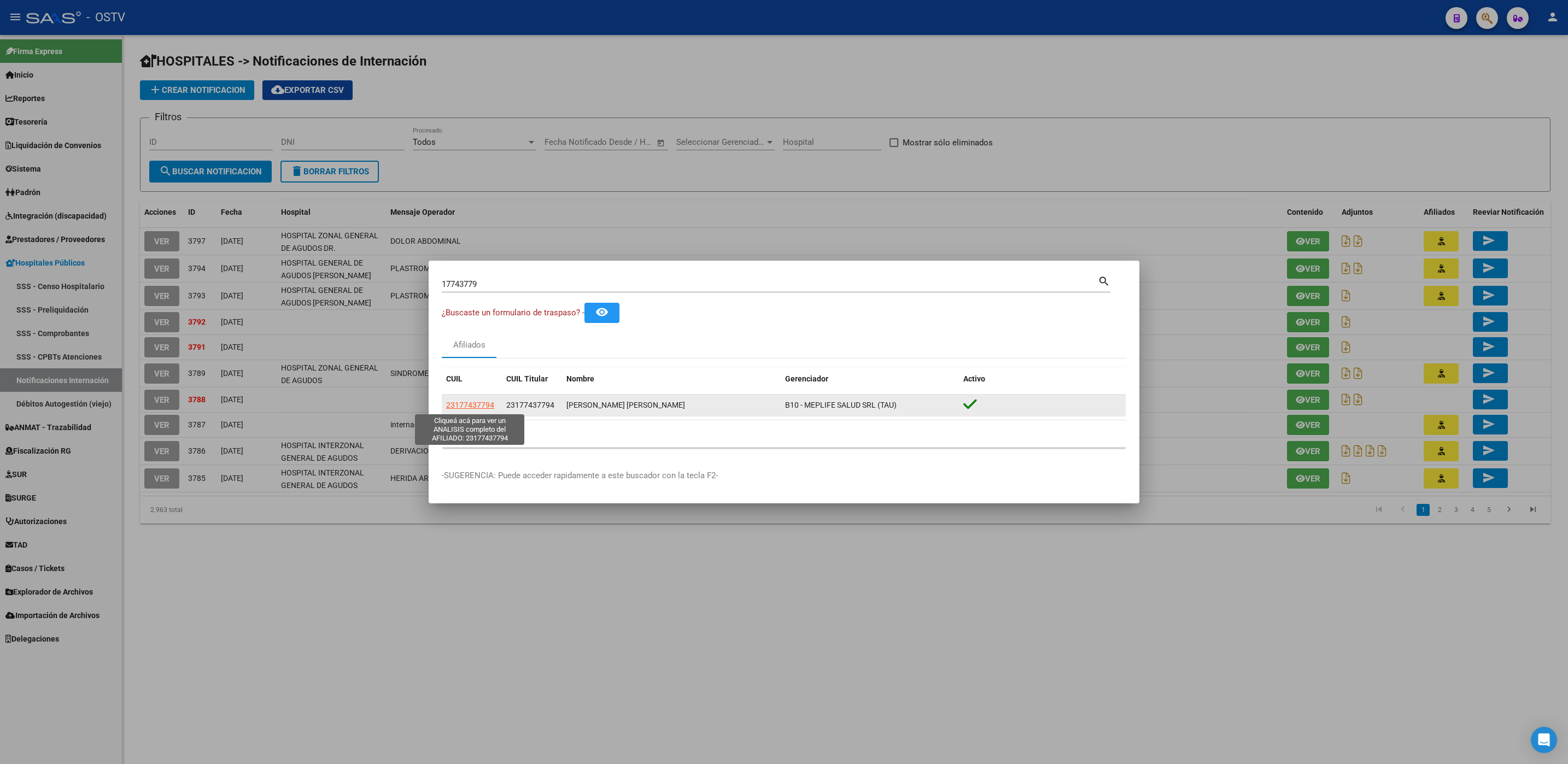
click at [474, 407] on span "23177437794" at bounding box center [470, 405] width 48 height 9
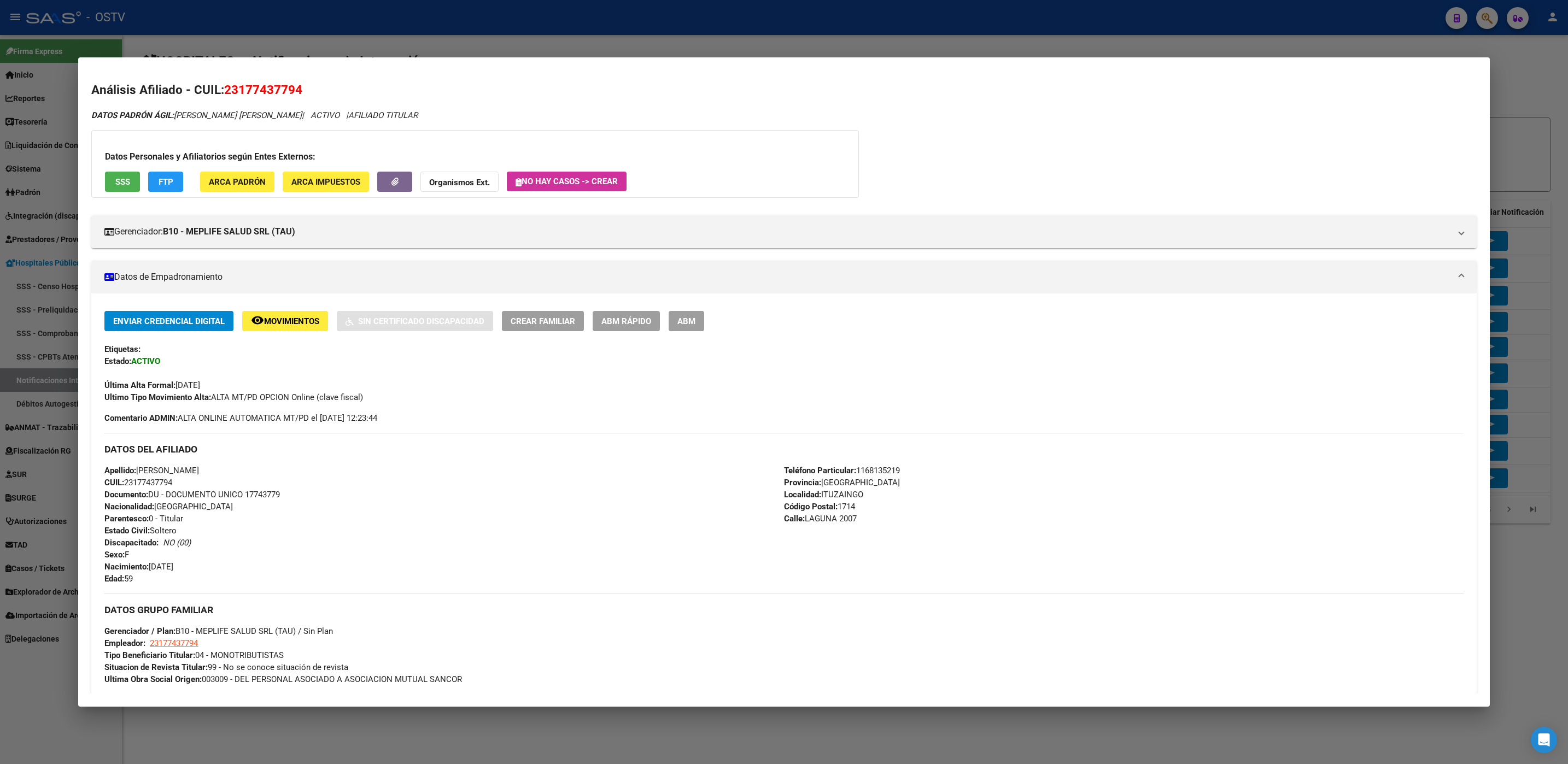
click at [260, 494] on span "Documento: DU - DOCUMENTO UNICO 17743779" at bounding box center [192, 494] width 175 height 10
copy span "17743779"
click at [698, 325] on button "ABM" at bounding box center [686, 321] width 35 height 20
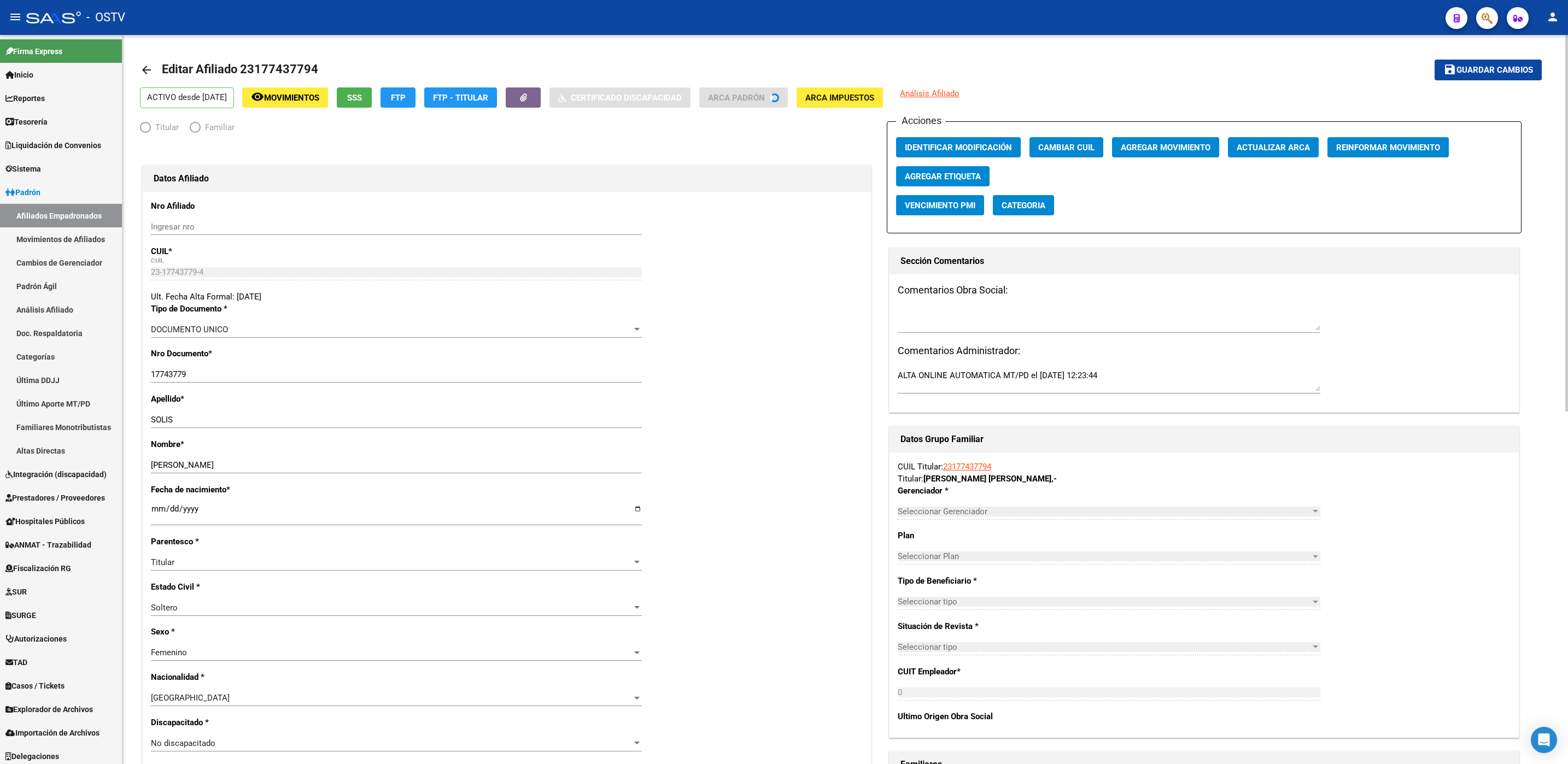
radio input "true"
type input "23-17743779-4"
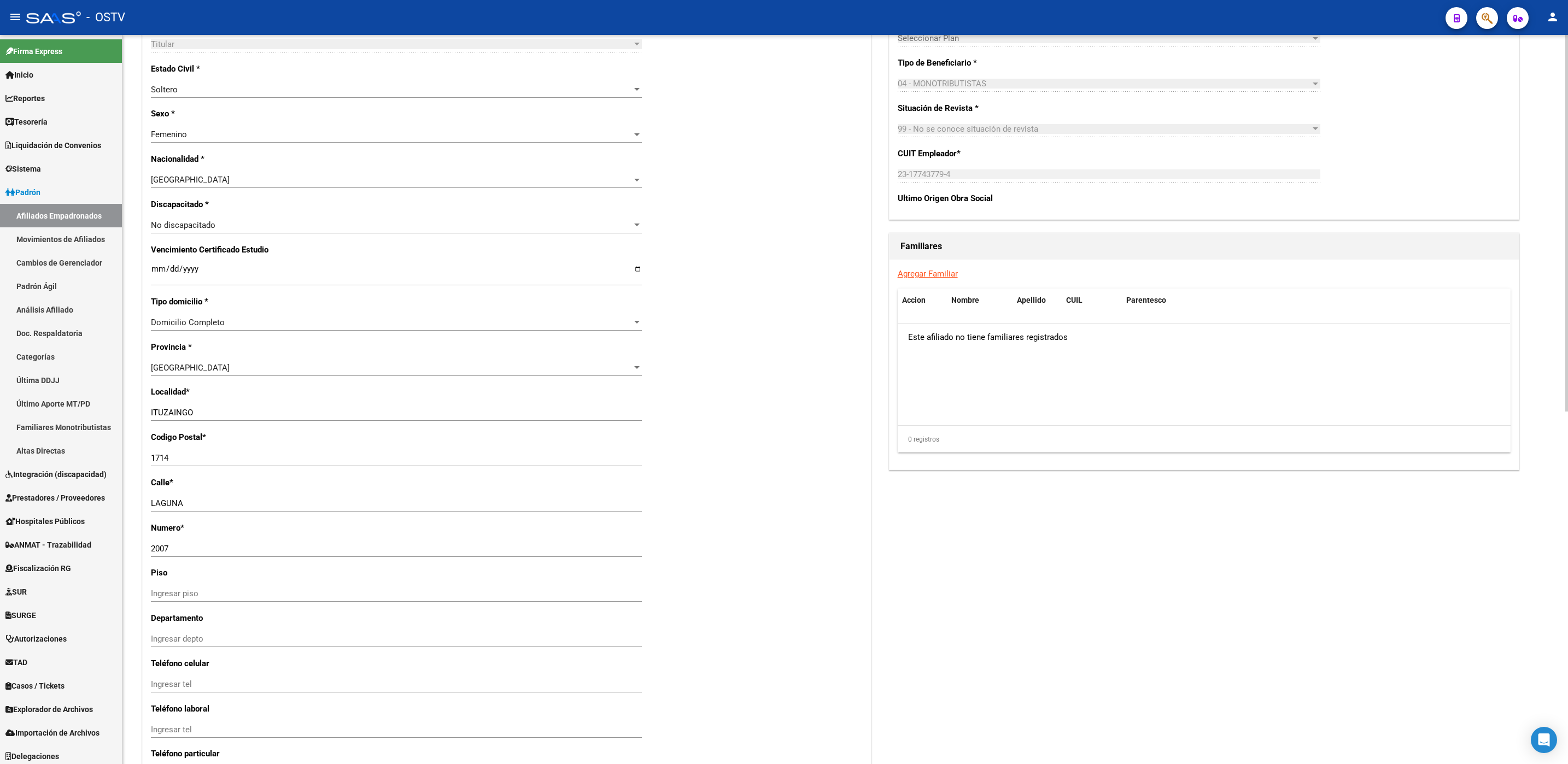
scroll to position [683, 0]
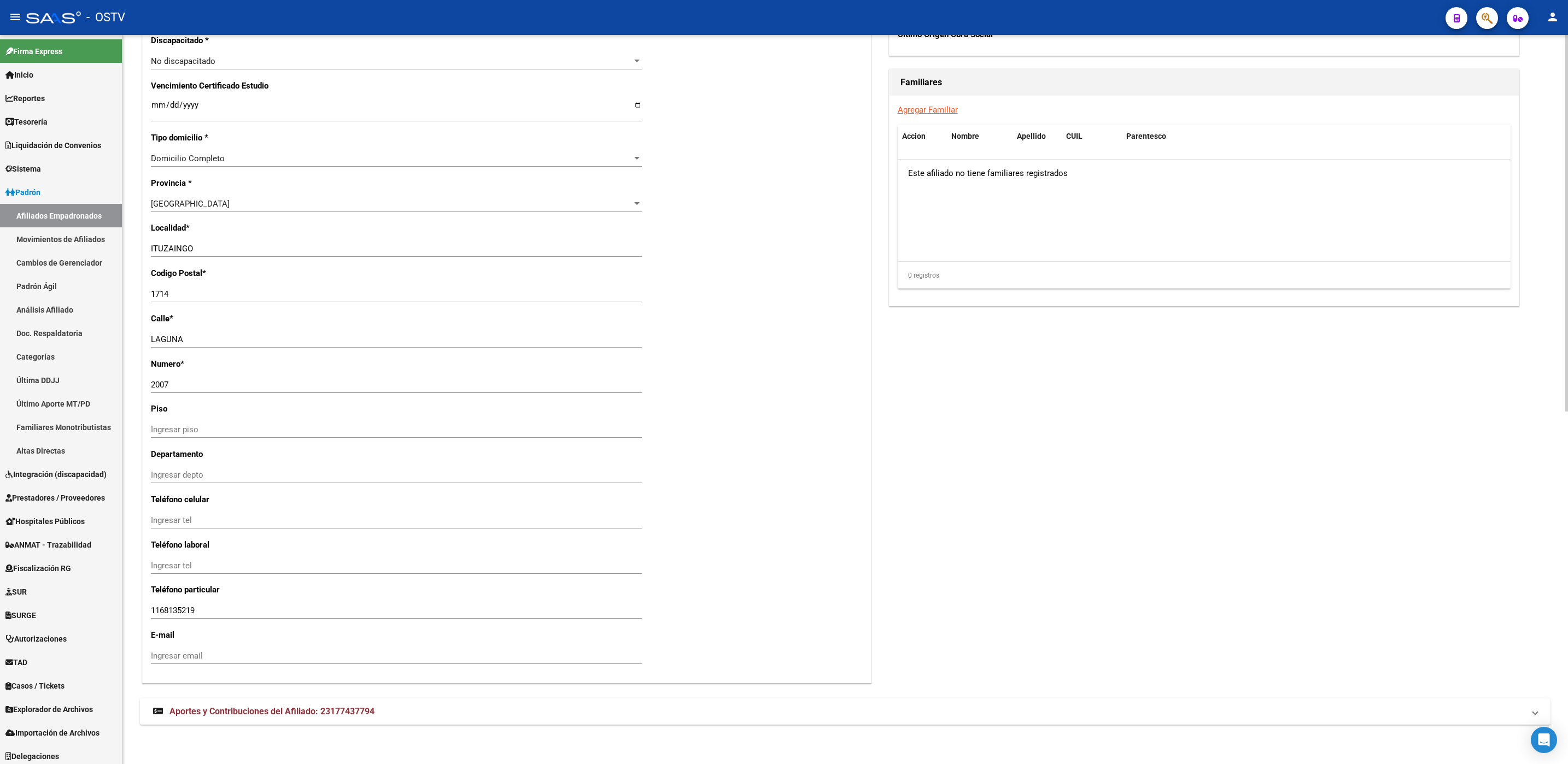
click at [325, 714] on span "Aportes y Contribuciones del Afiliado: 23177437794" at bounding box center [272, 711] width 205 height 10
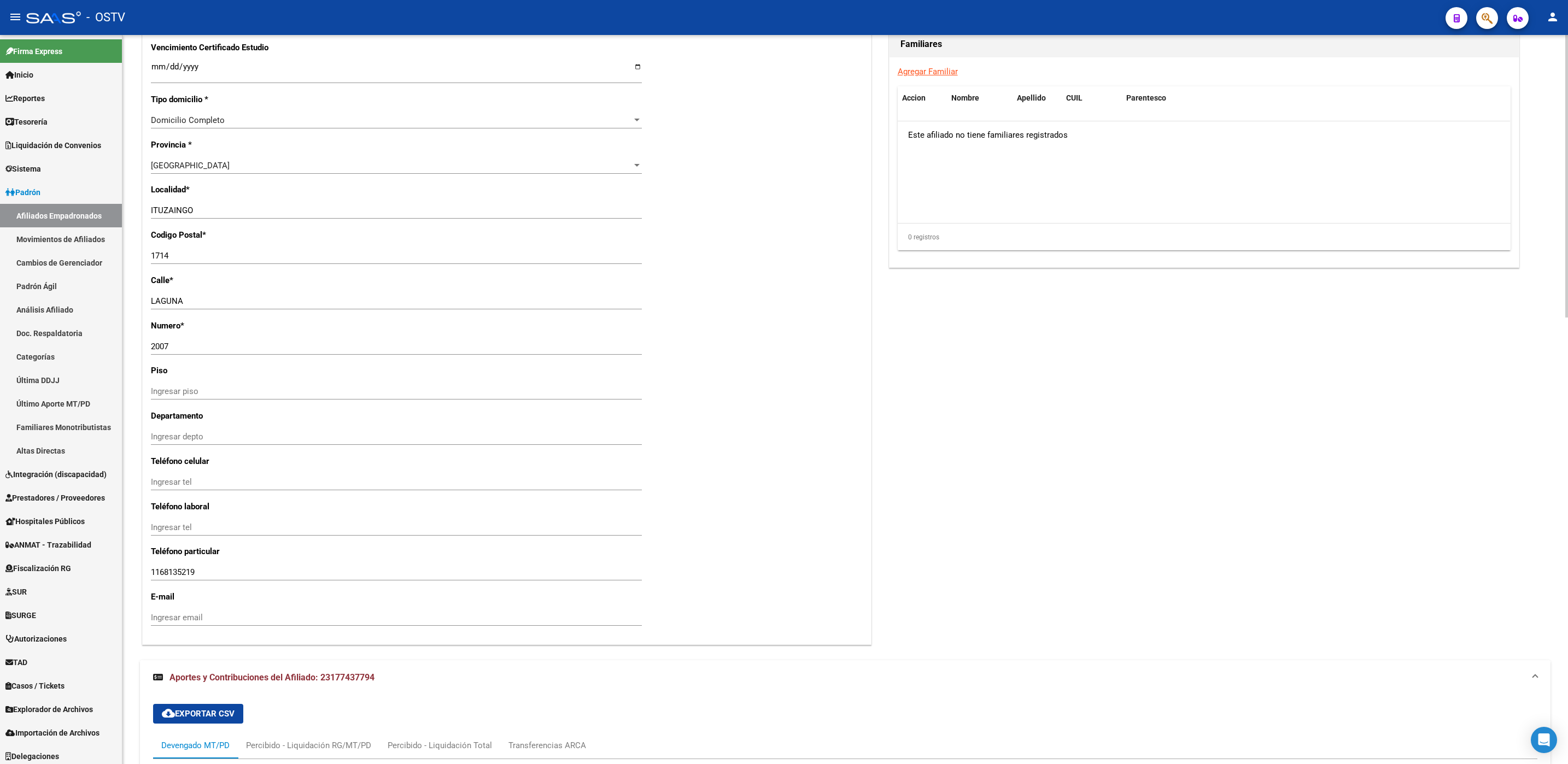
scroll to position [1151, 0]
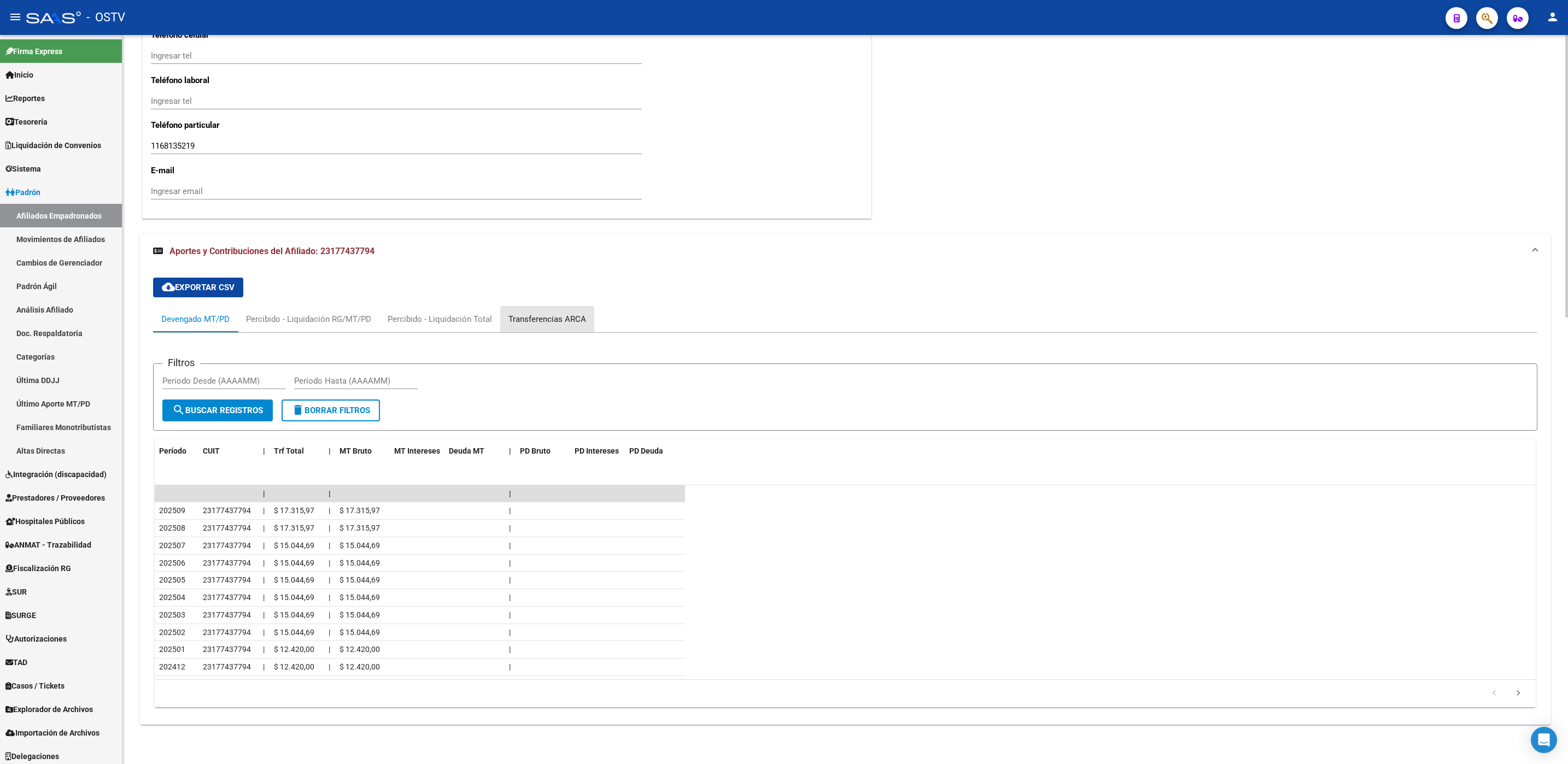
click at [535, 318] on div "Transferencias ARCA" at bounding box center [547, 319] width 77 height 12
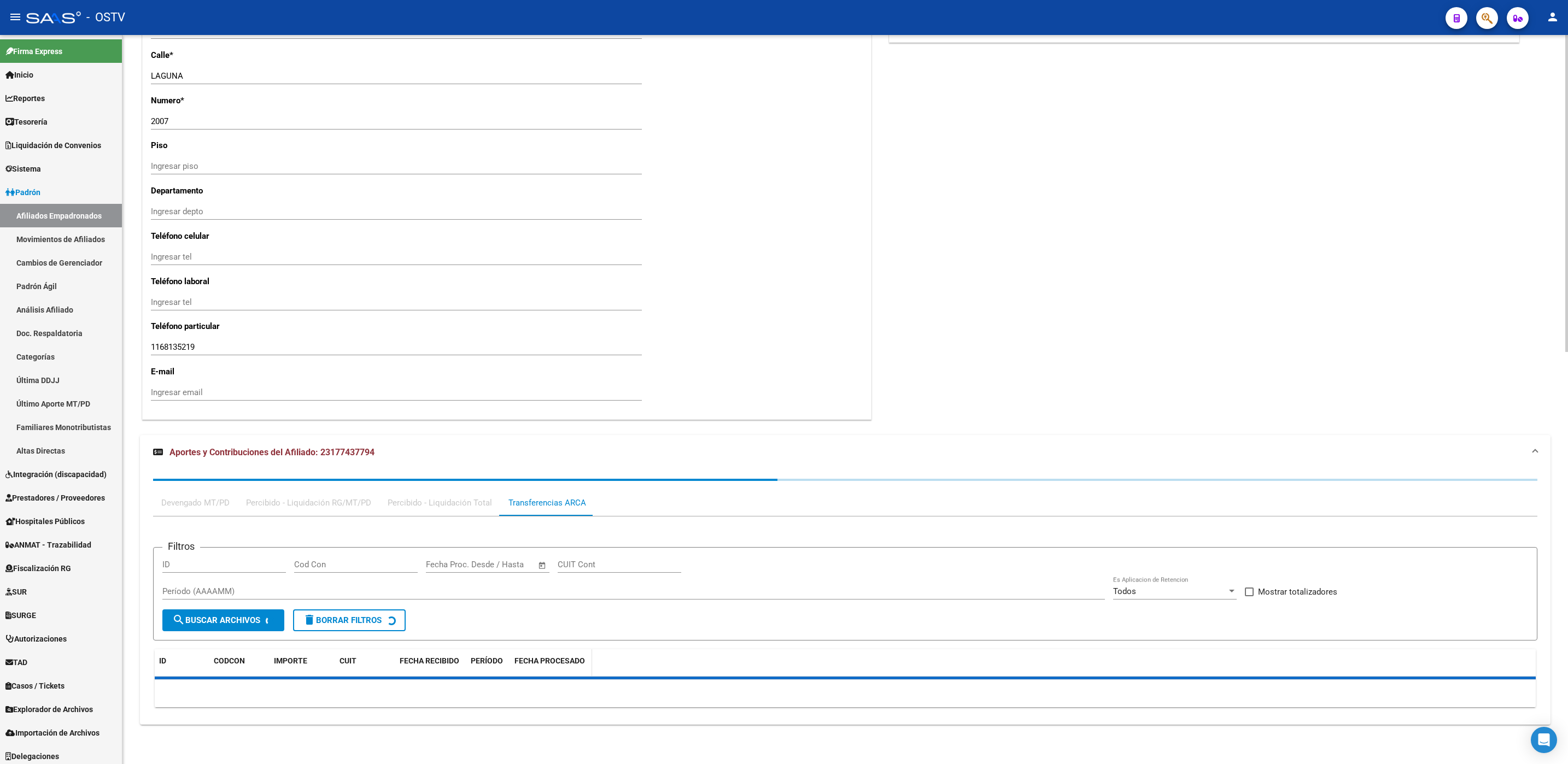
scroll to position [1146, 0]
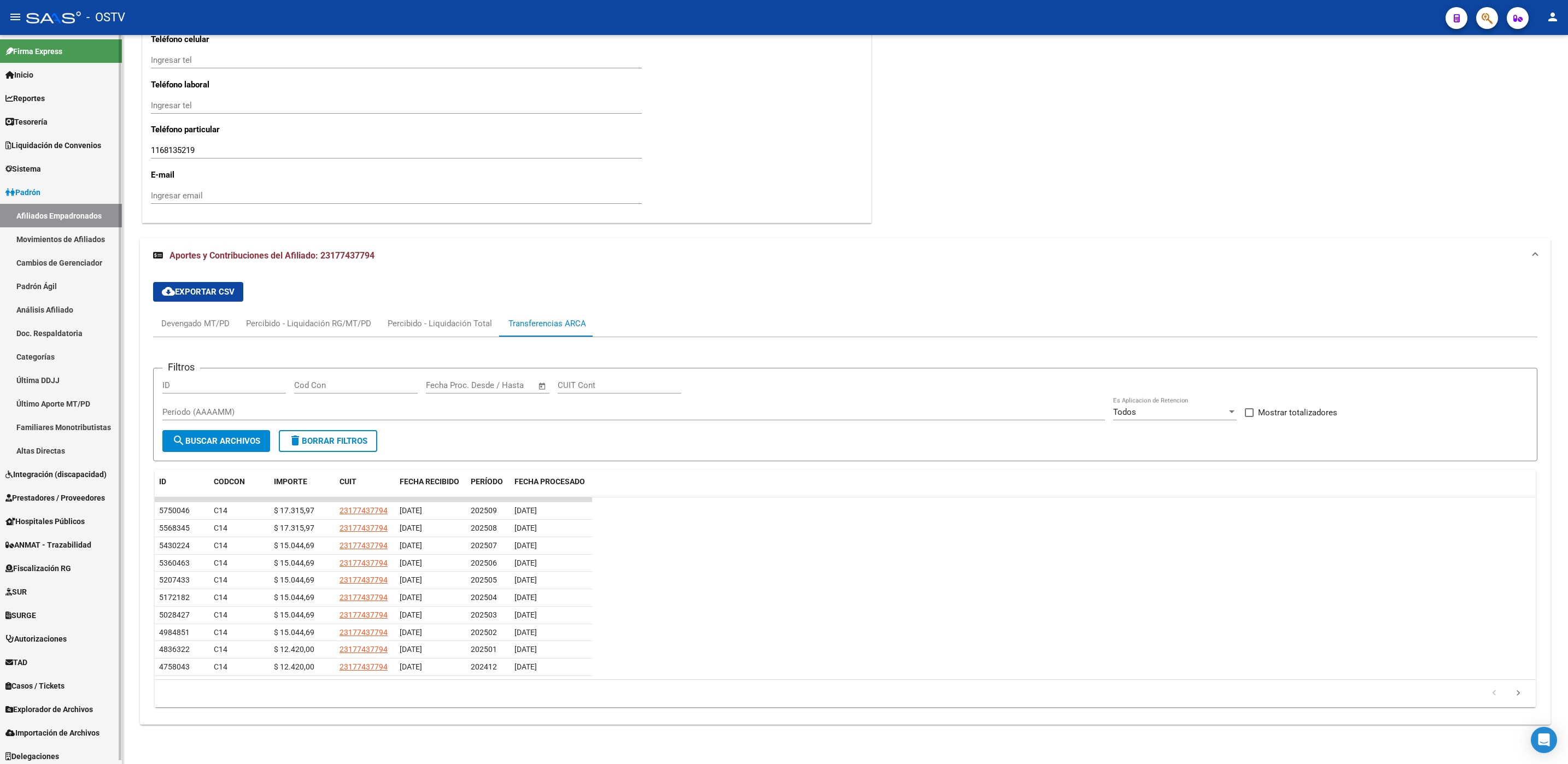
click at [48, 219] on link "Afiliados Empadronados" at bounding box center [60, 215] width 122 height 24
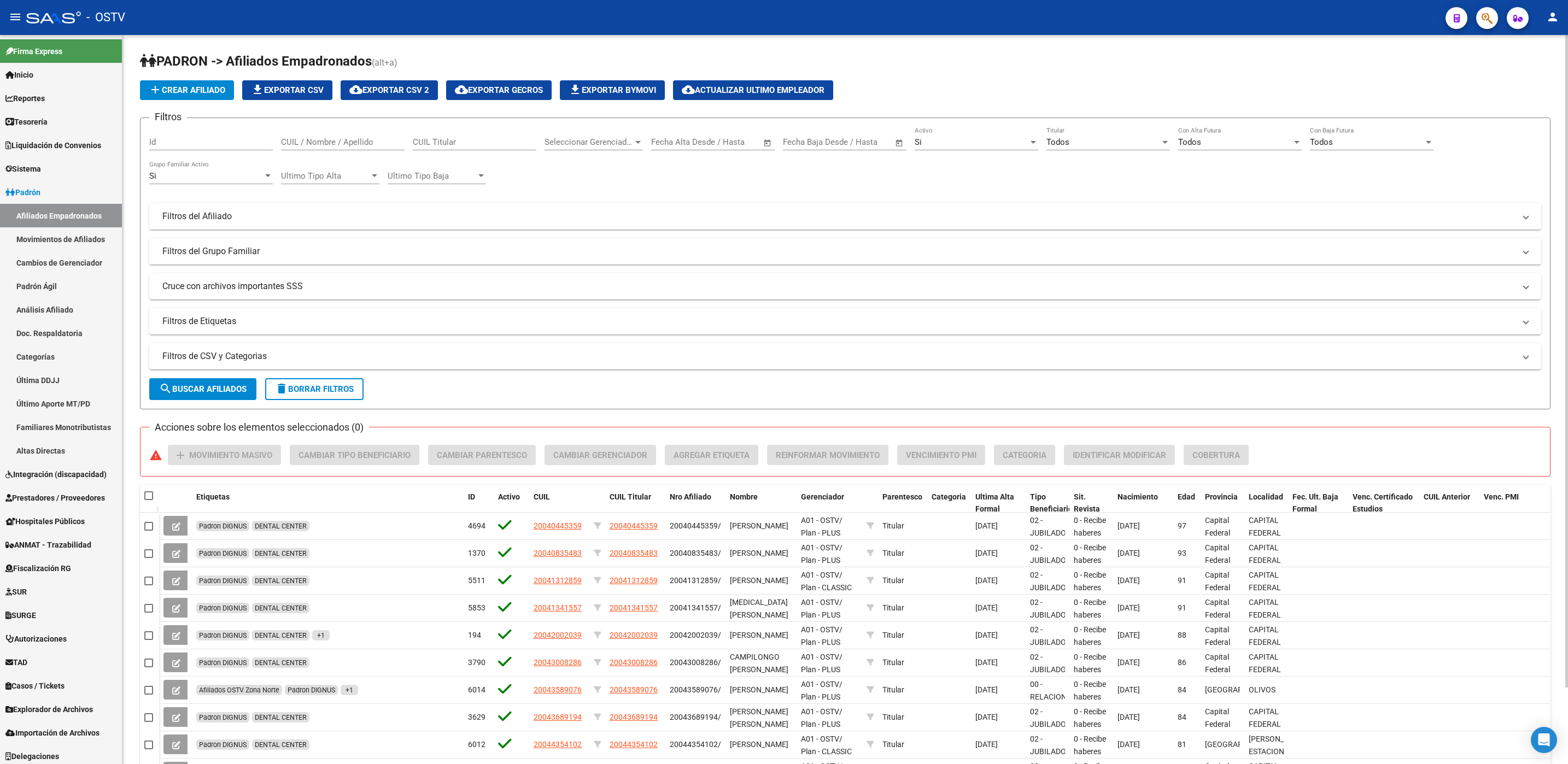
click at [128, 248] on div "PADRON -> Afiliados Empadronados (alt+a) add Crear Afiliado file_download Expor…" at bounding box center [844, 441] width 1445 height 814
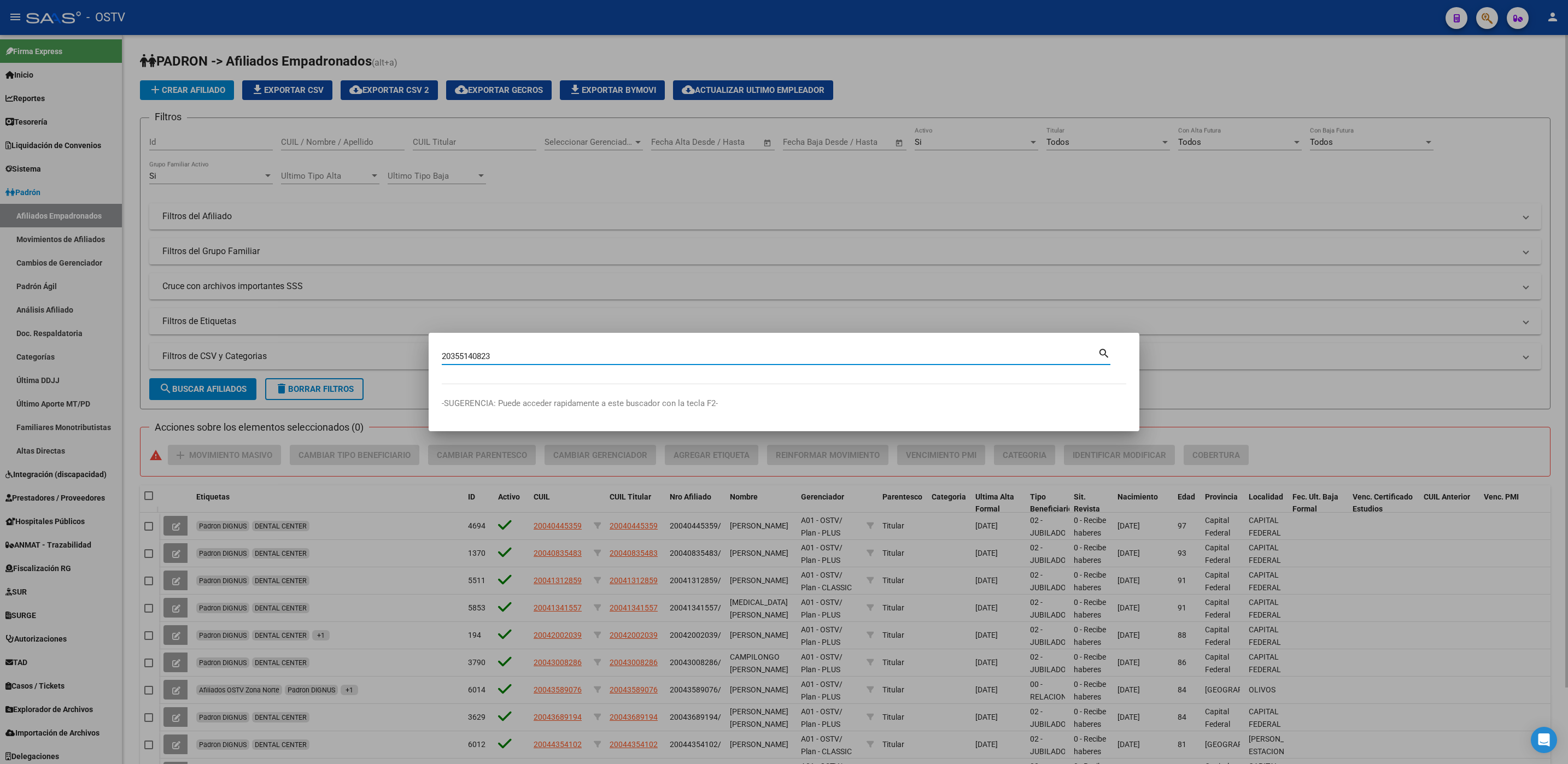
type input "20355140823"
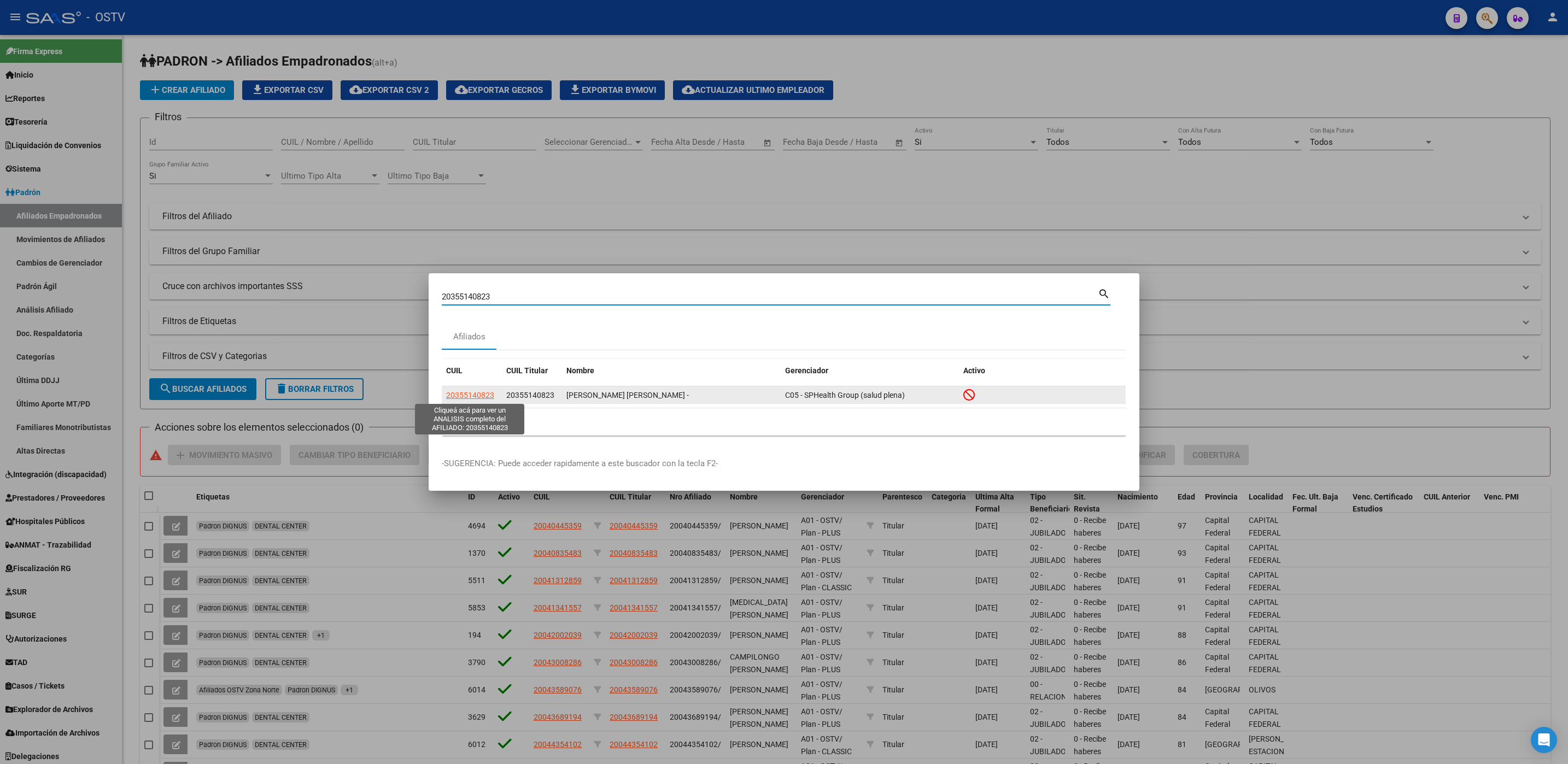
click at [476, 397] on span "20355140823" at bounding box center [470, 395] width 48 height 9
type textarea "20355140823"
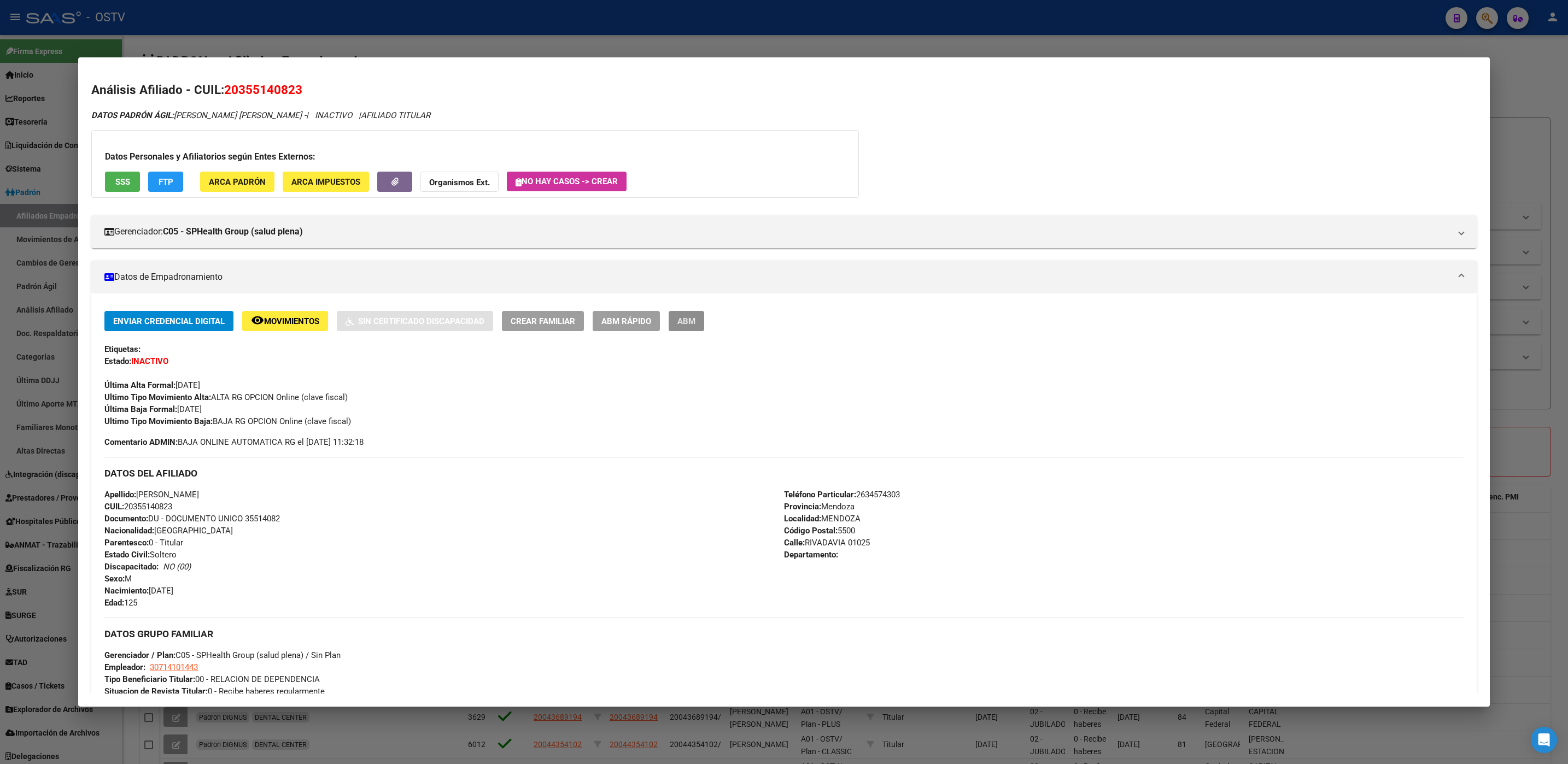
click at [692, 323] on span "ABM" at bounding box center [686, 321] width 18 height 10
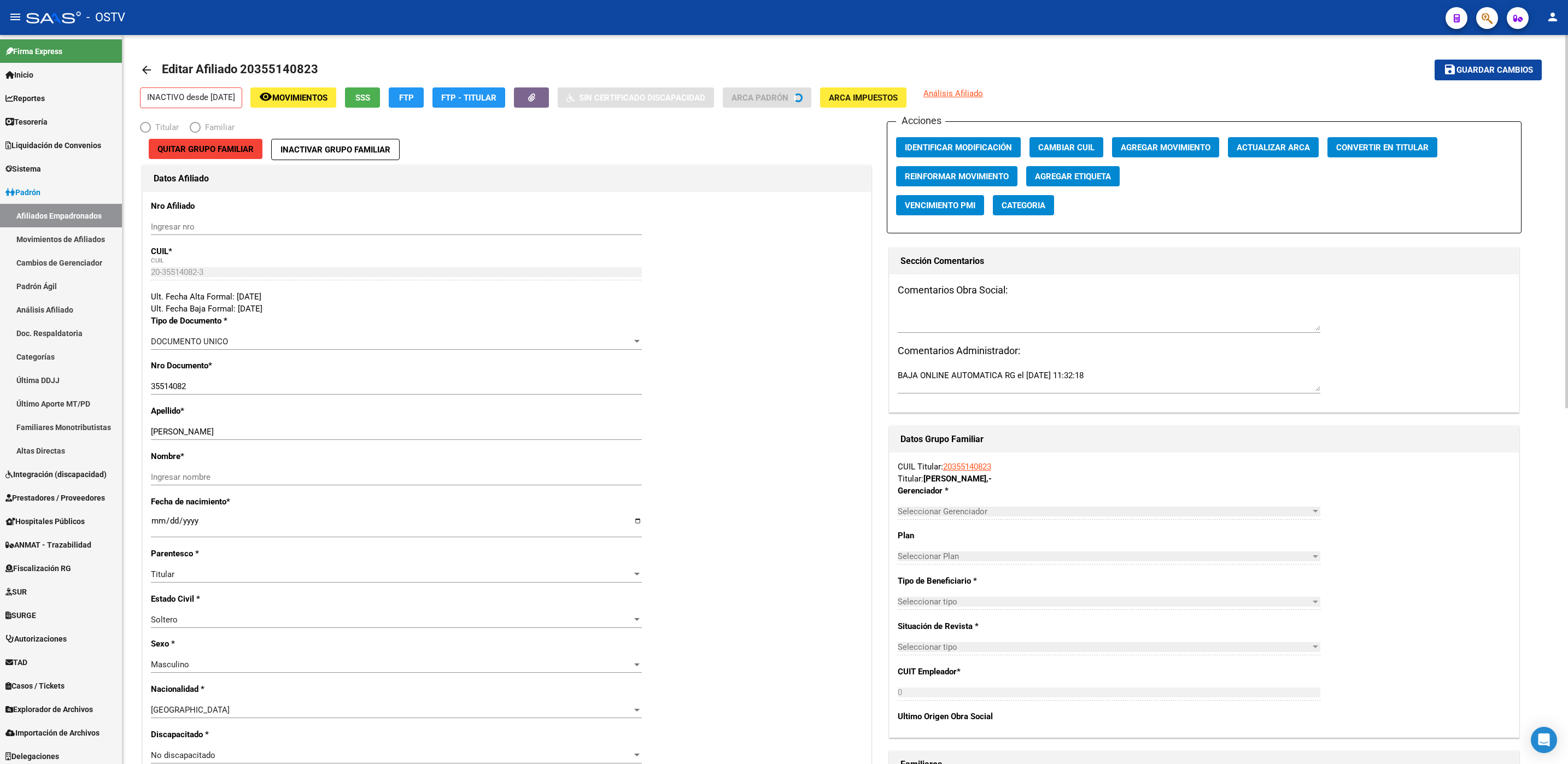
radio input "true"
type input "30-71410144-3"
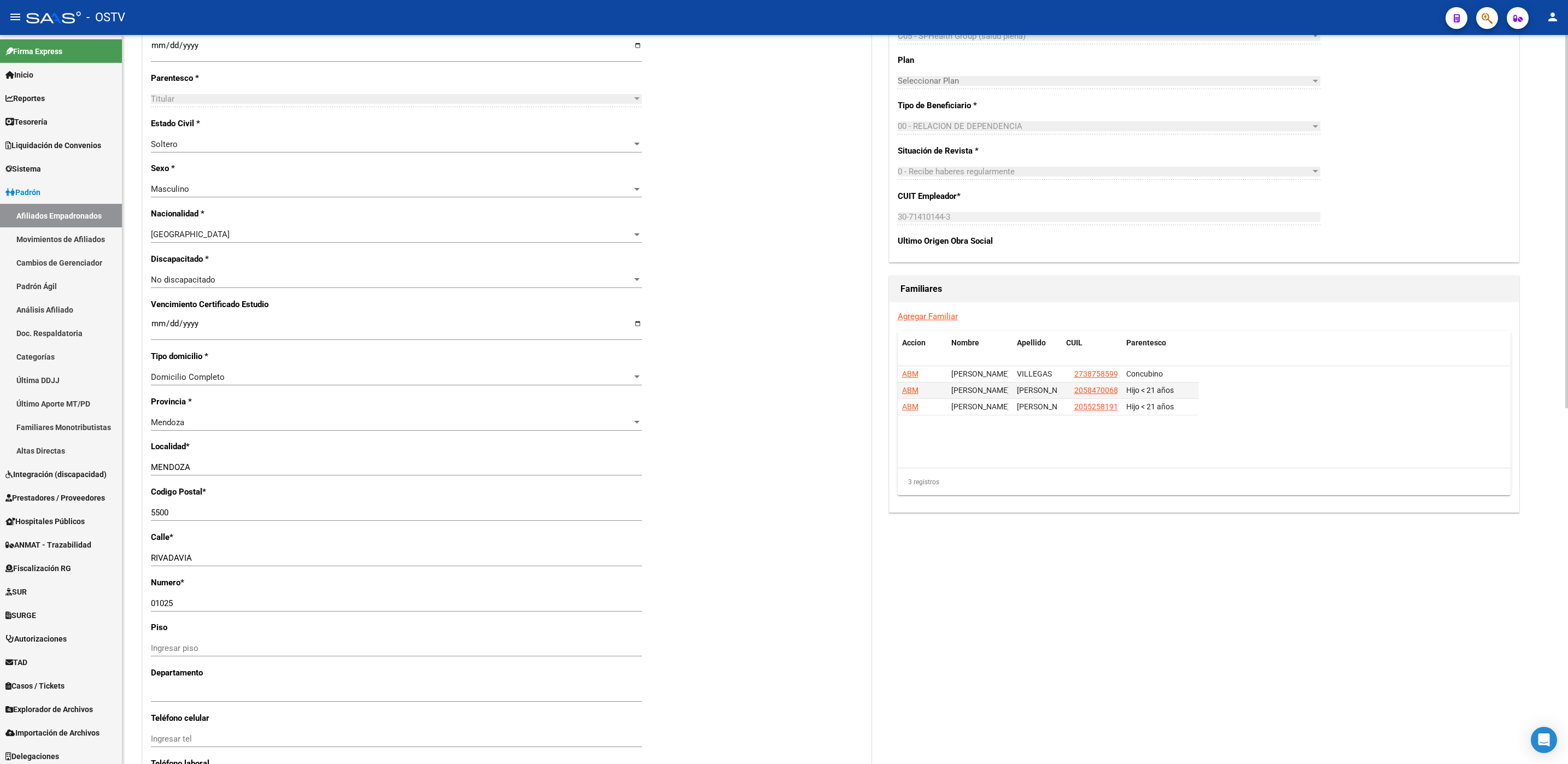
scroll to position [695, 0]
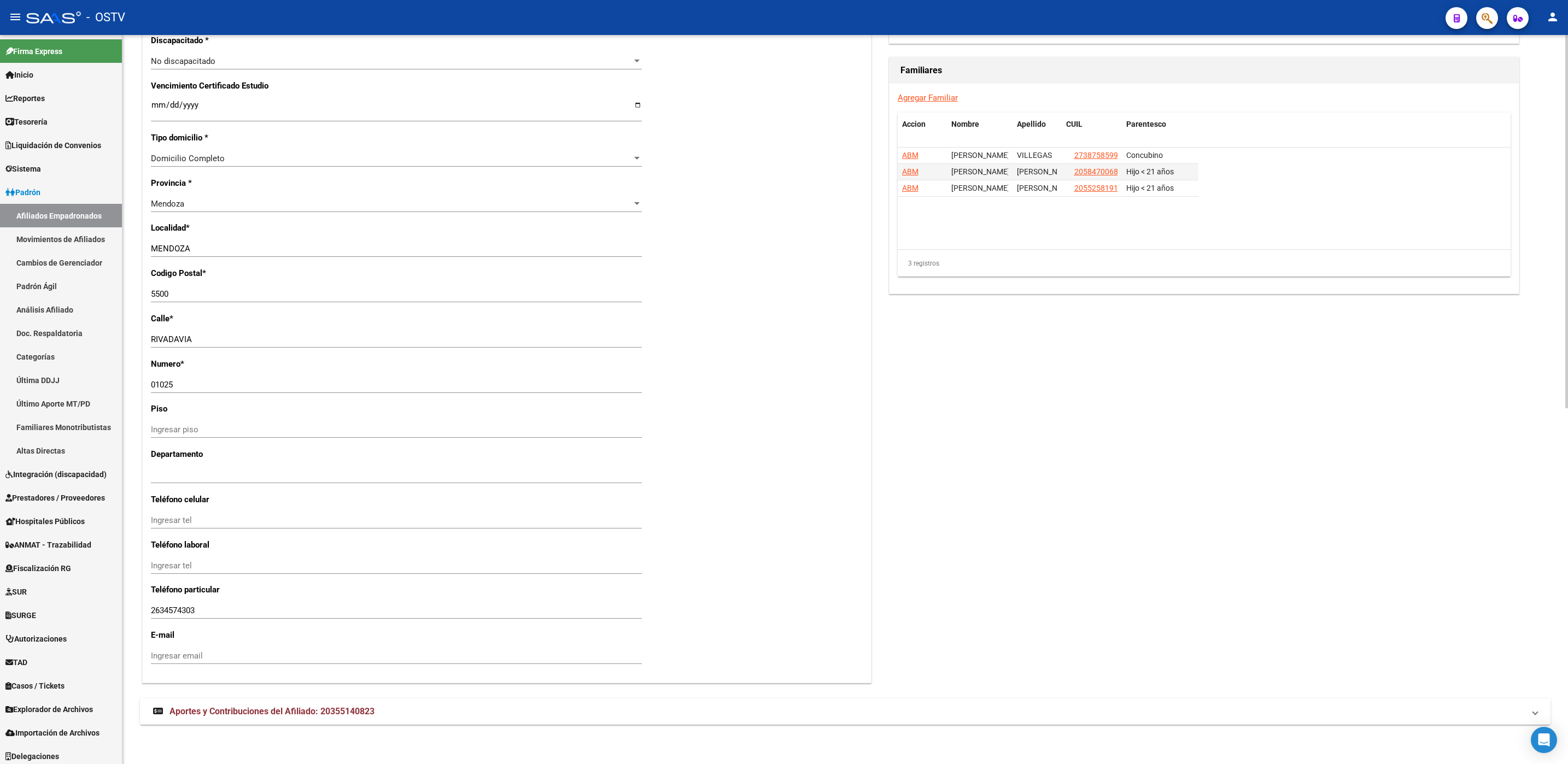
click at [349, 721] on mat-expansion-panel-header "Aportes y Contribuciones del Afiliado: 20355140823" at bounding box center [845, 711] width 1410 height 26
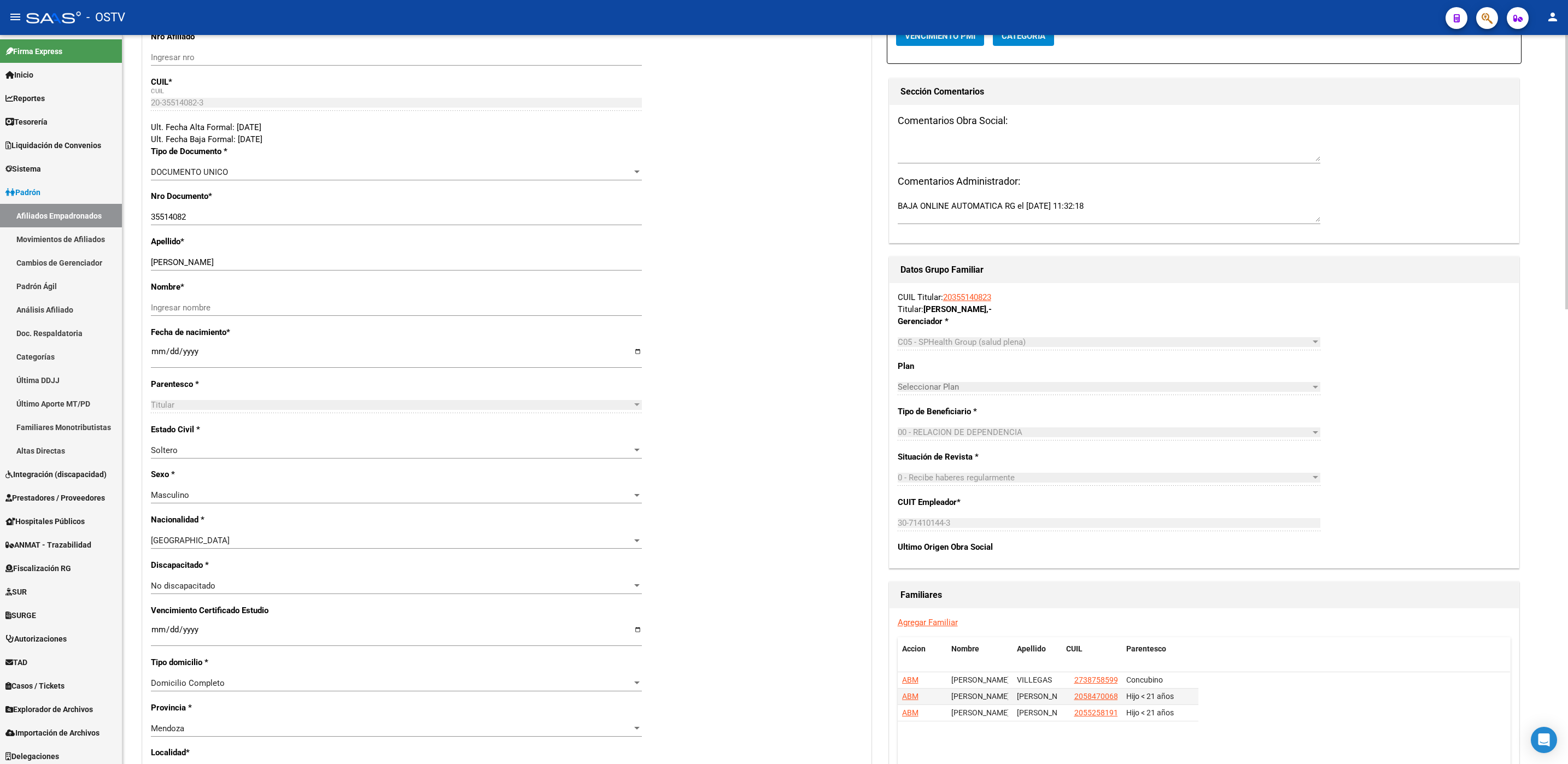
scroll to position [0, 0]
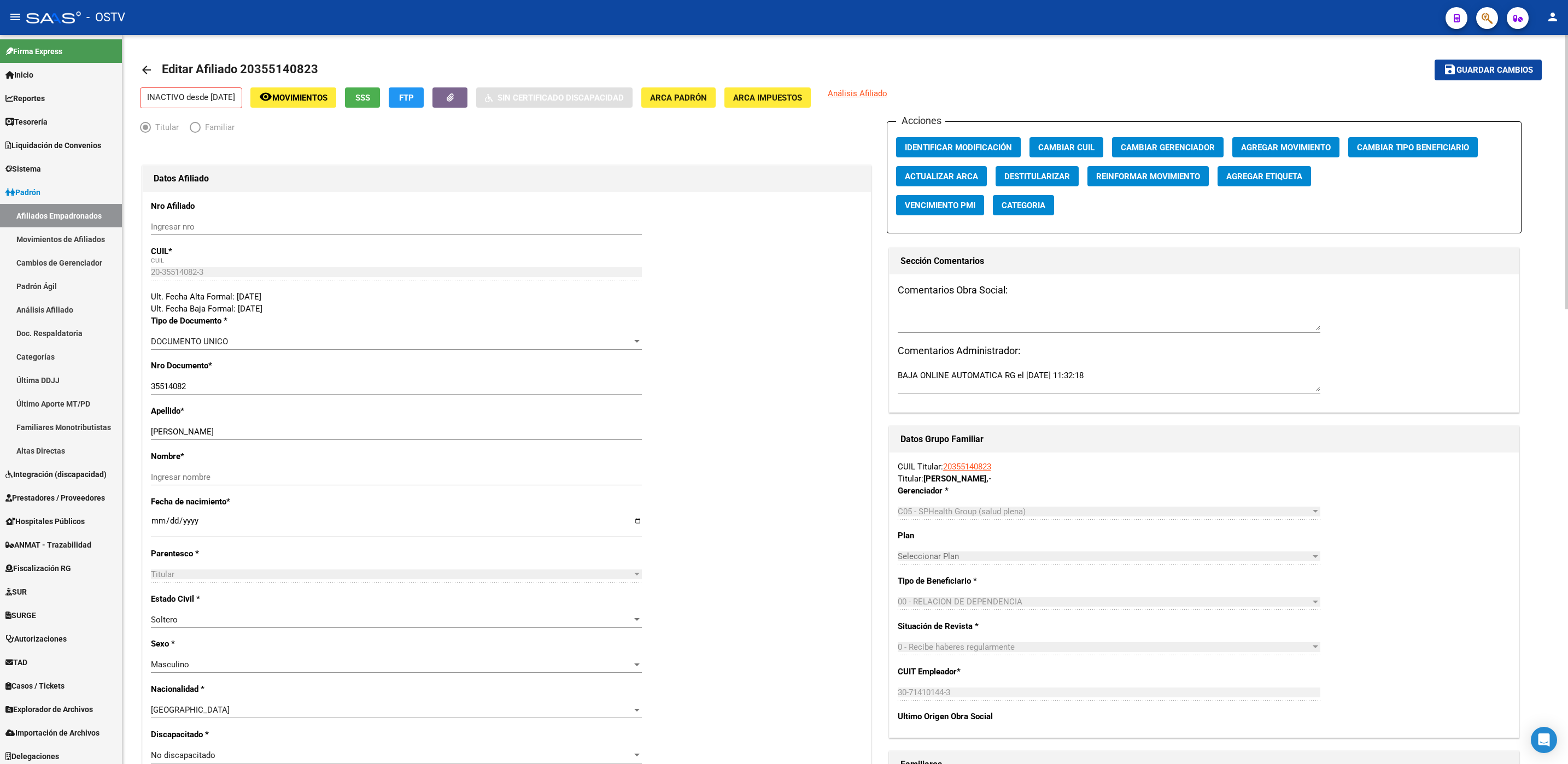
drag, startPoint x: 240, startPoint y: 62, endPoint x: 313, endPoint y: 69, distance: 73.3
click at [313, 69] on span "Editar Afiliado 20355140823" at bounding box center [240, 69] width 156 height 14
drag, startPoint x: 313, startPoint y: 69, endPoint x: 307, endPoint y: 71, distance: 6.3
copy span "20355140823"
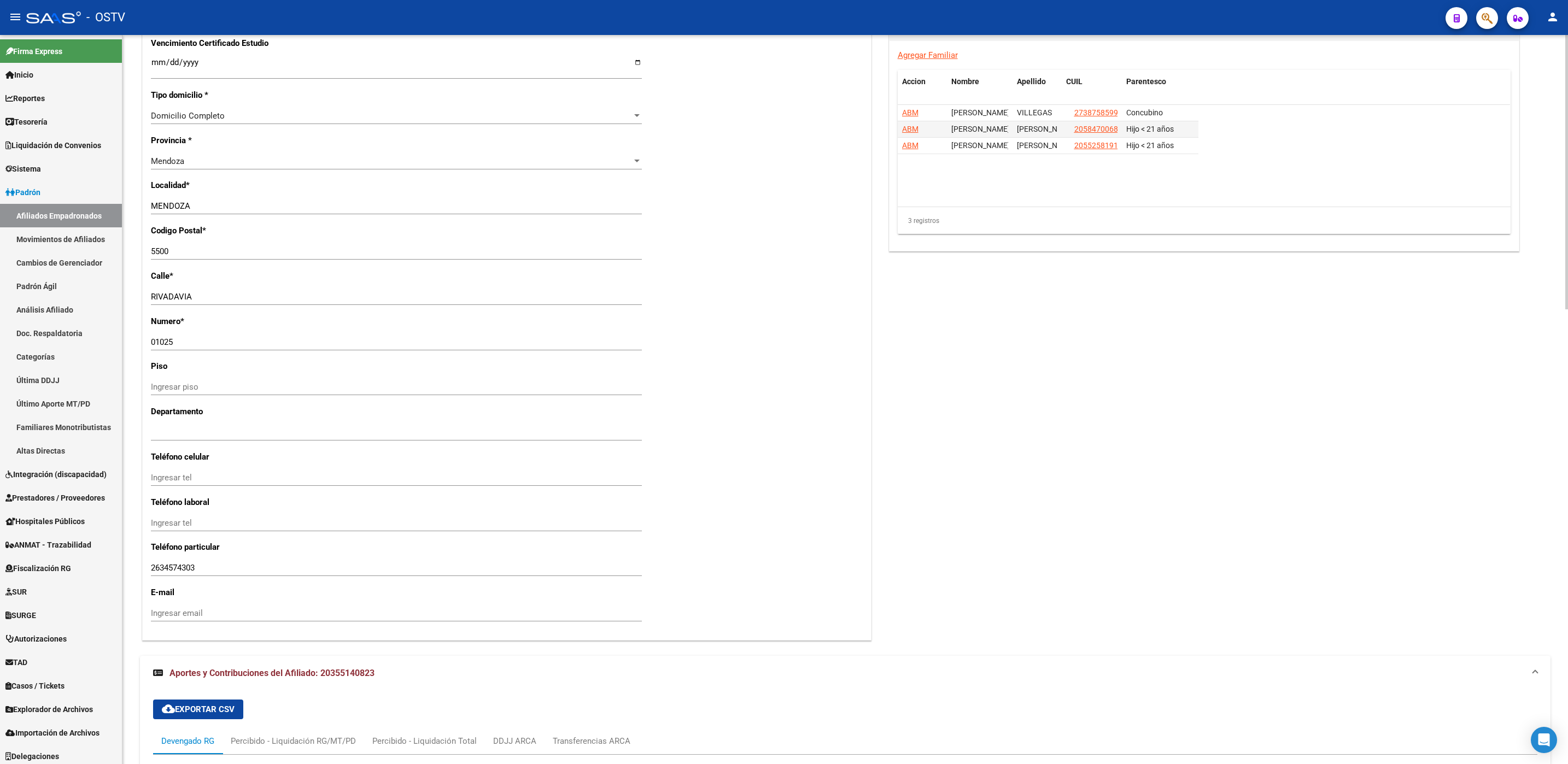
scroll to position [738, 0]
drag, startPoint x: 211, startPoint y: 569, endPoint x: 82, endPoint y: 572, distance: 129.0
click at [82, 572] on mat-sidenav-container "Firma Express Inicio Calendario SSS Instructivos Contacto OS Reportes Tablero d…" at bounding box center [784, 399] width 1568 height 729
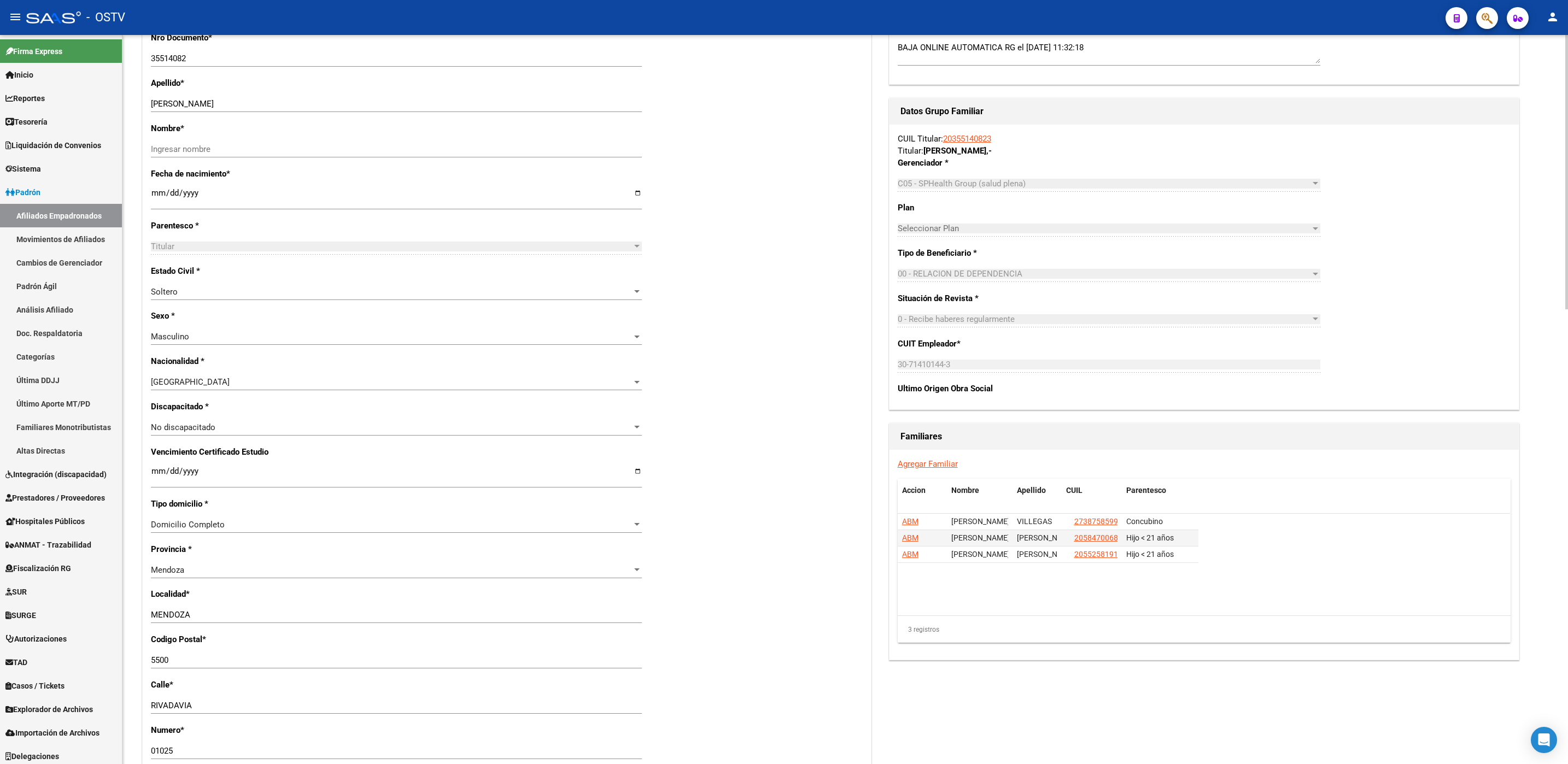
scroll to position [0, 0]
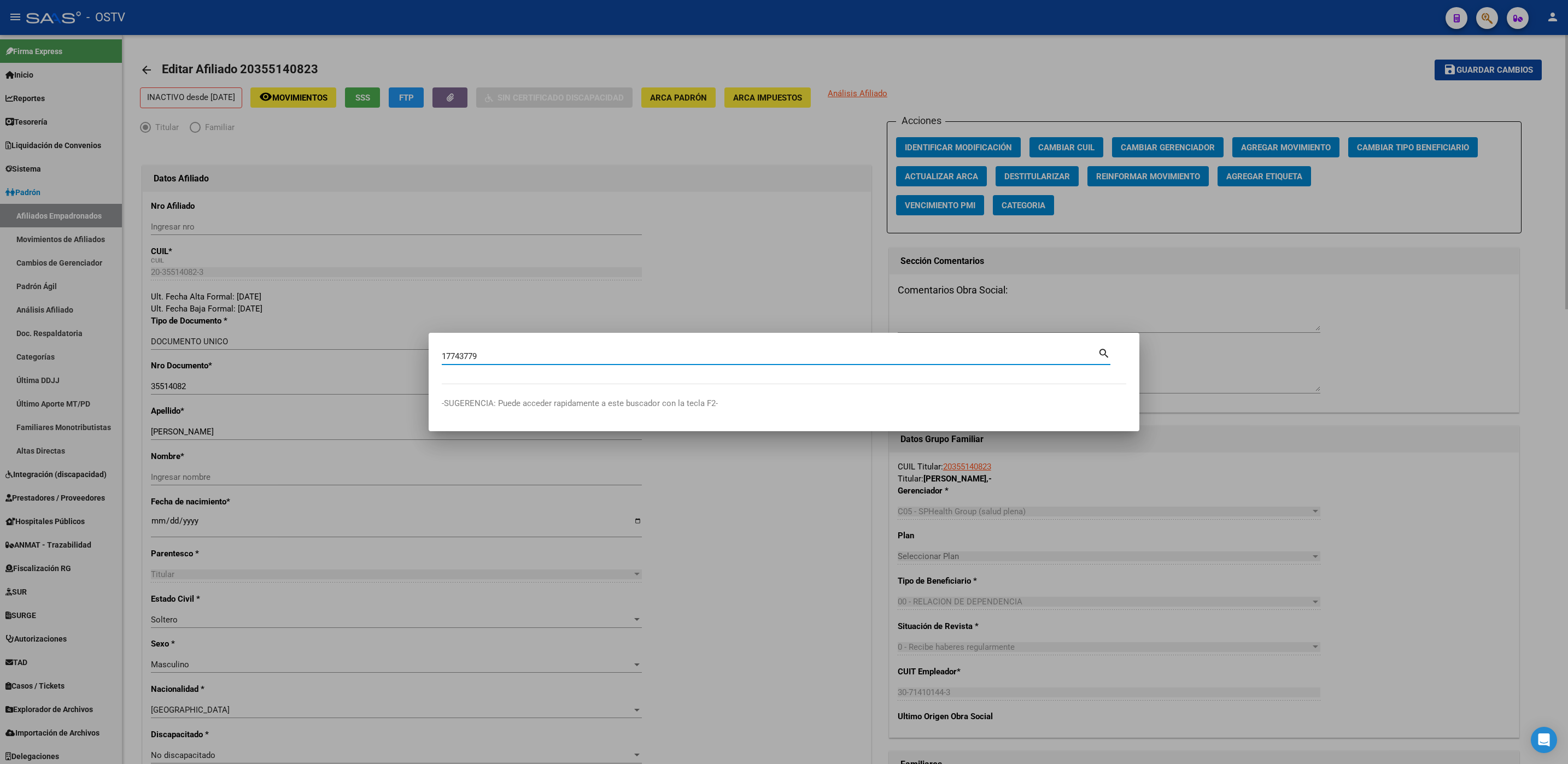
type input "17743779"
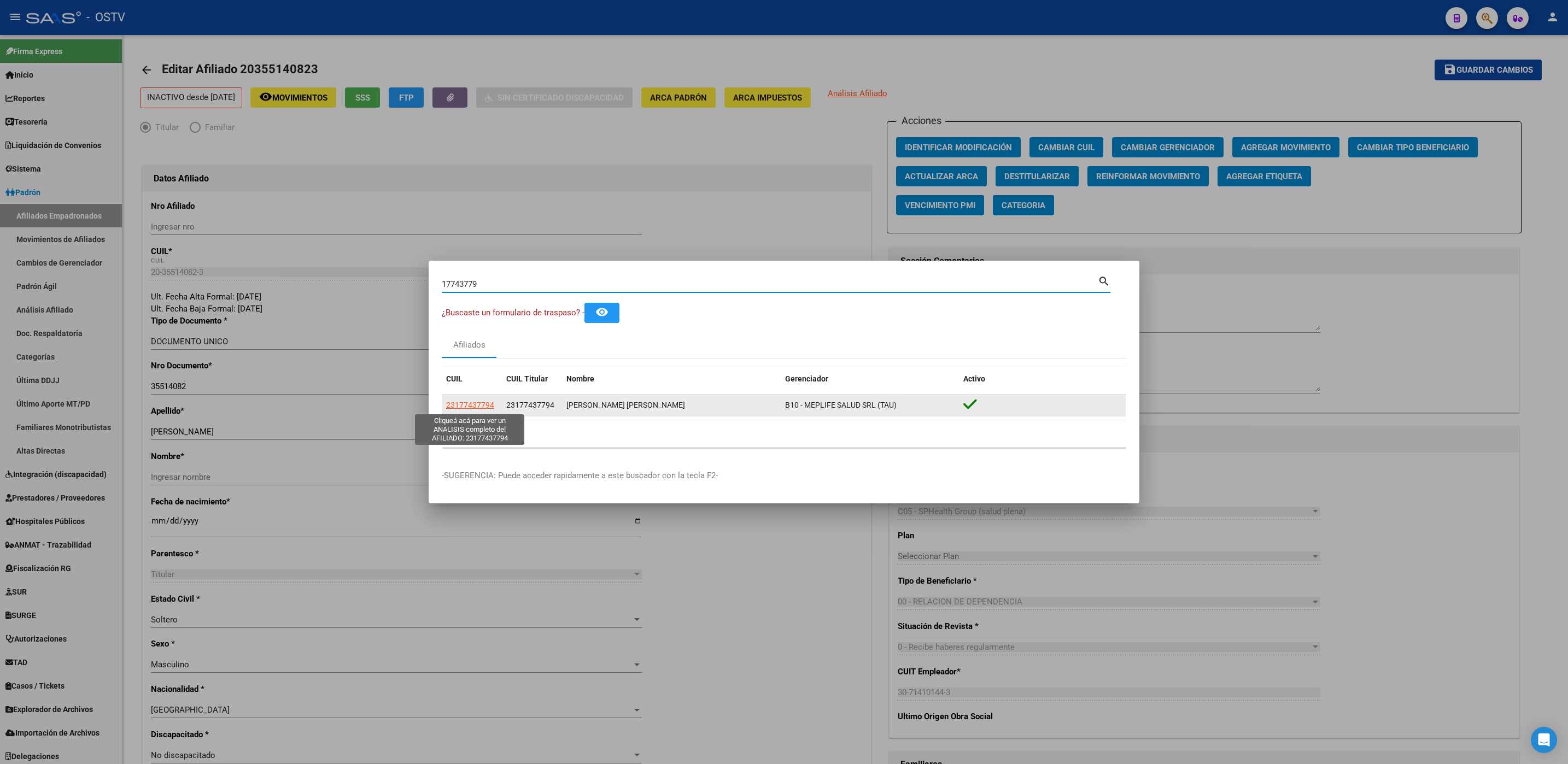
click at [469, 402] on span "23177437794" at bounding box center [470, 405] width 48 height 9
type textarea "23177437794"
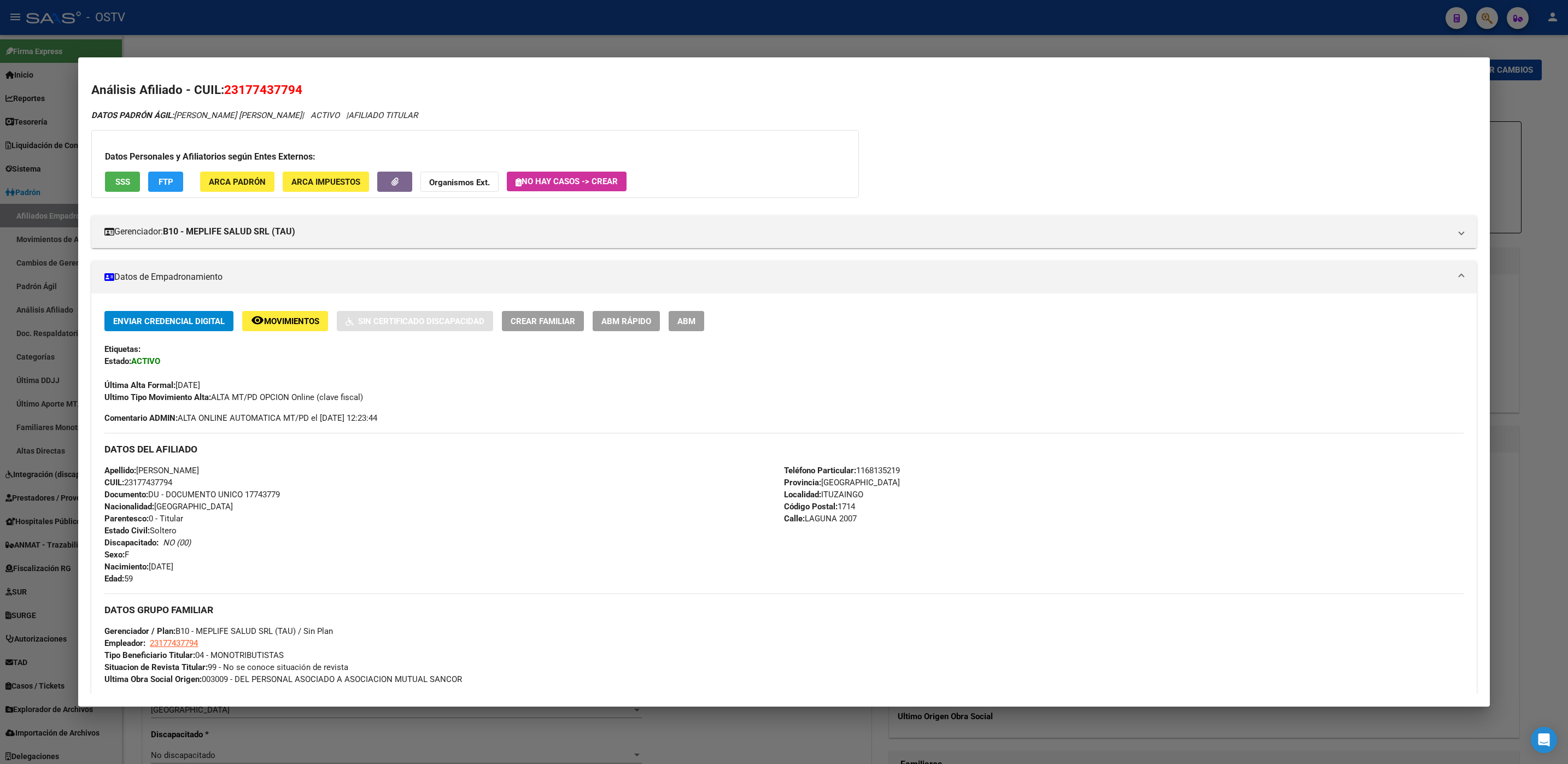
scroll to position [333, 0]
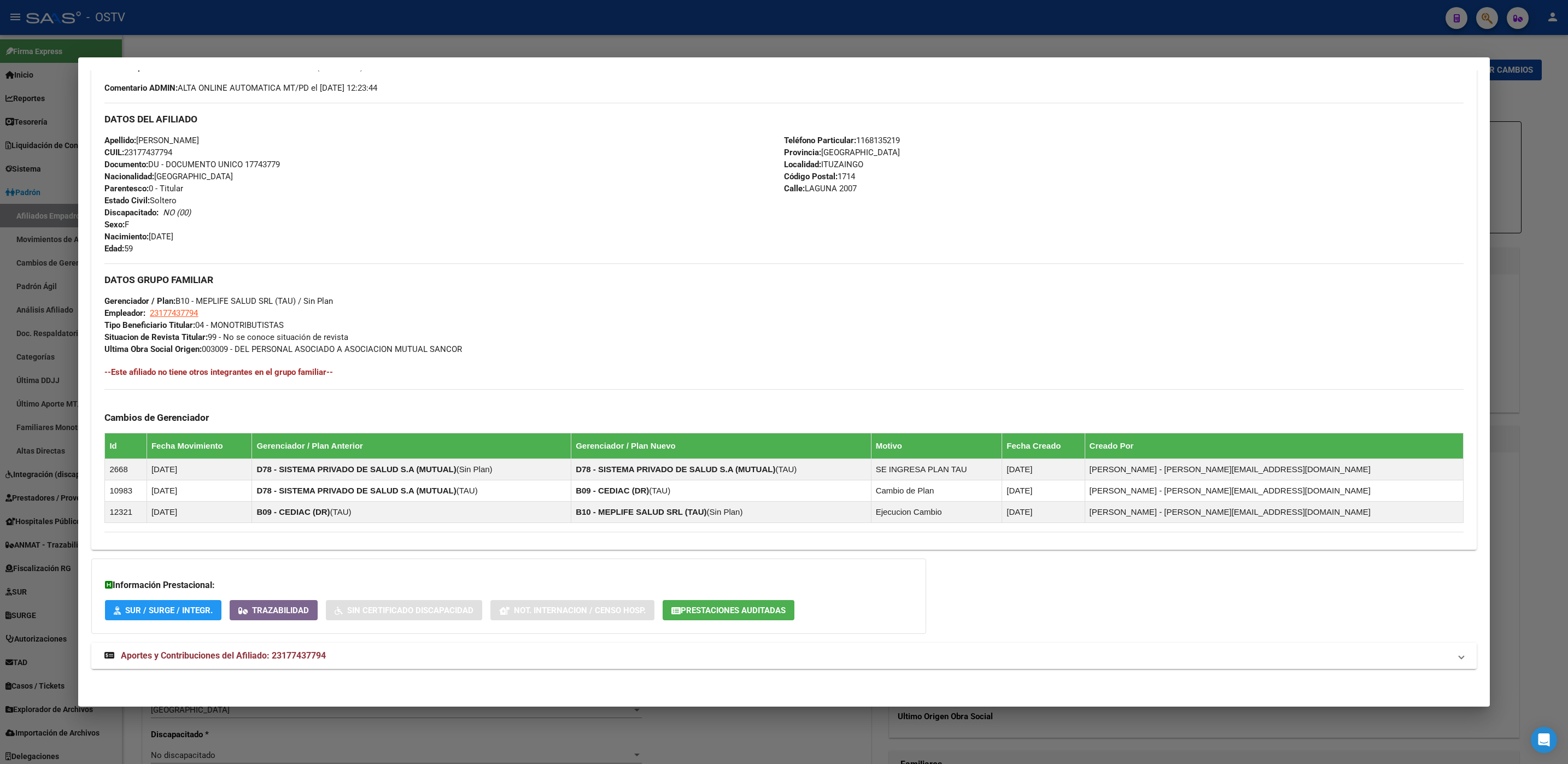
click at [273, 654] on span "Aportes y Contribuciones del Afiliado: 23177437794" at bounding box center [224, 655] width 205 height 10
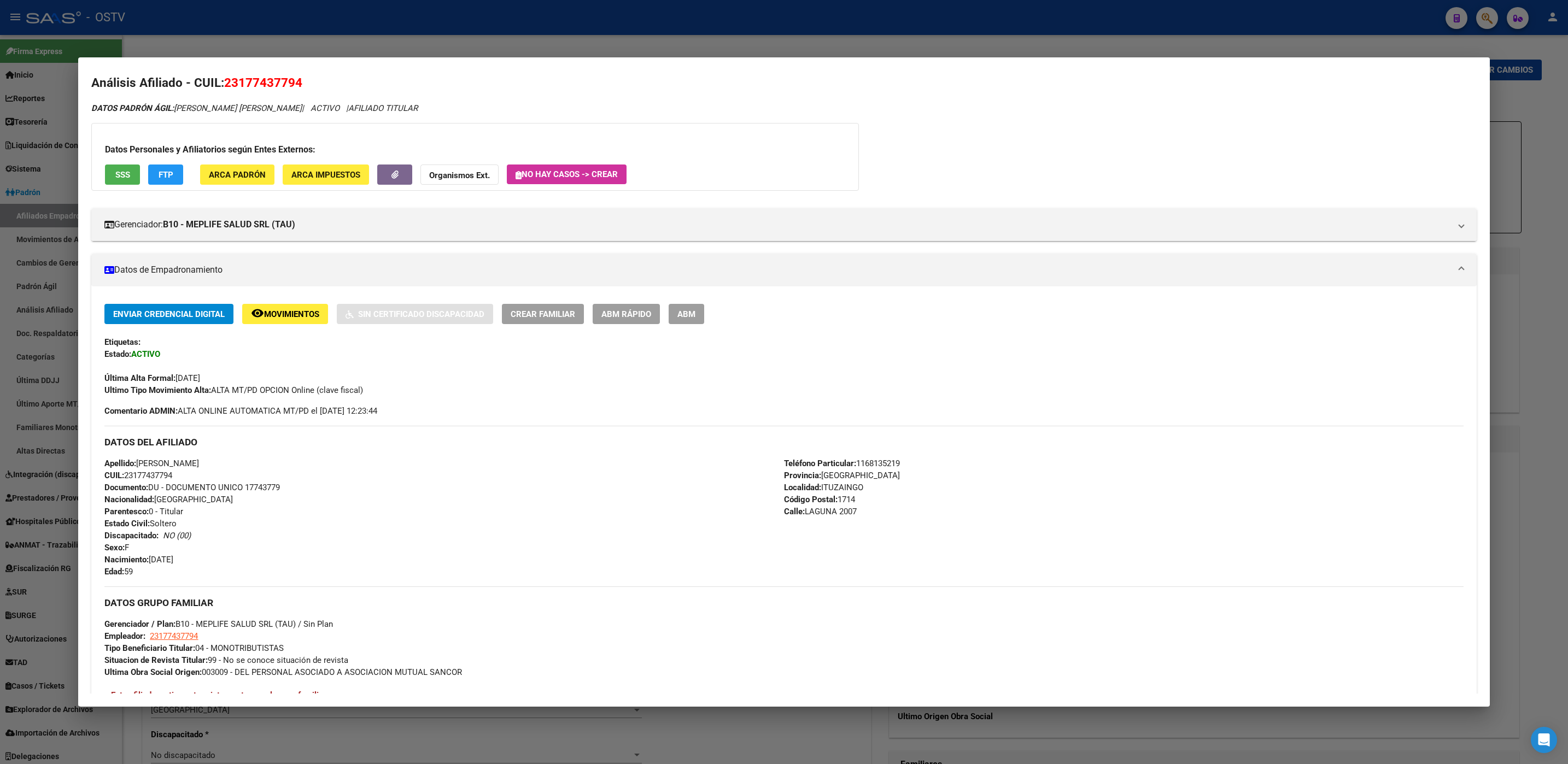
scroll to position [253, 0]
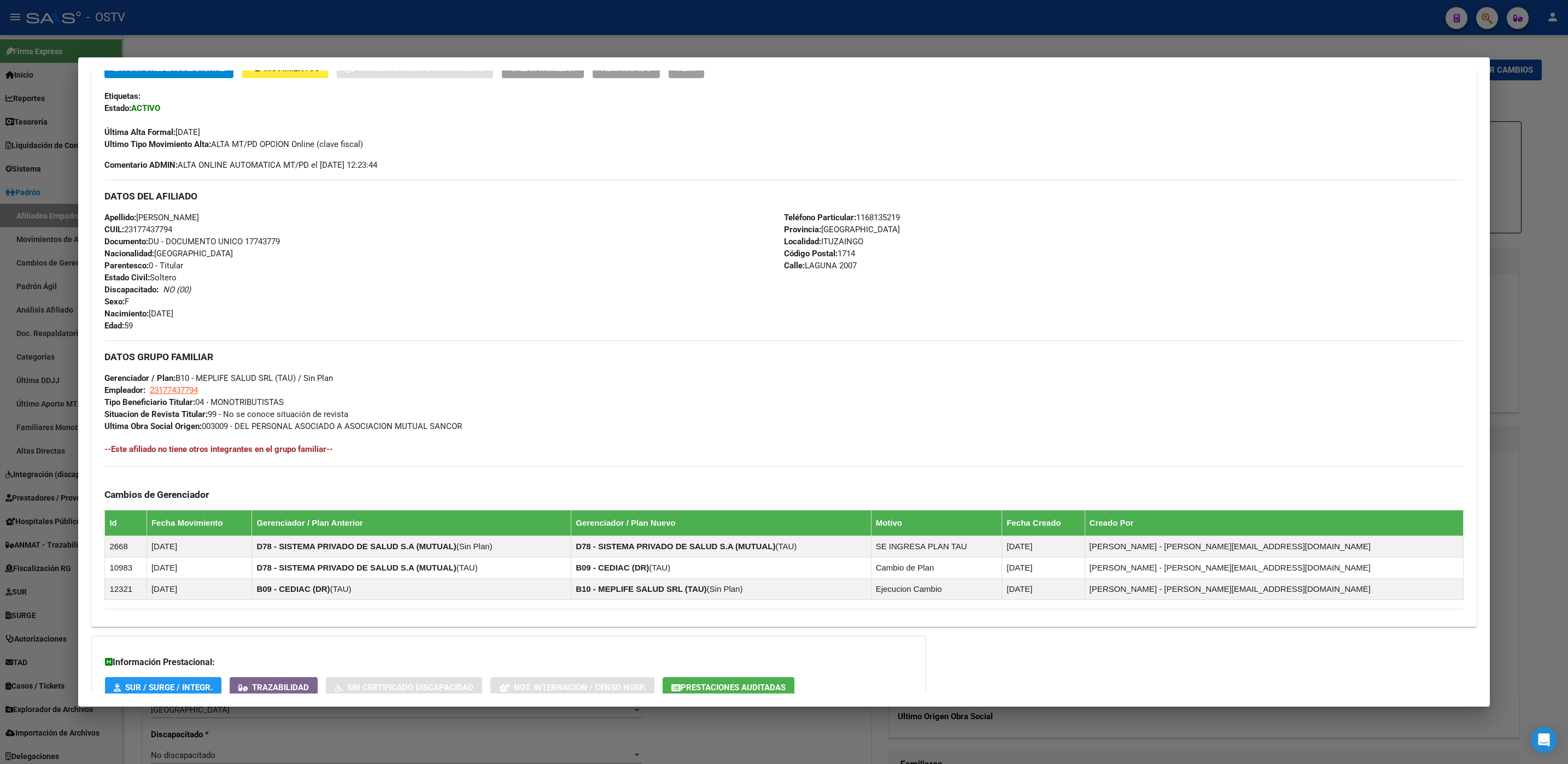
drag, startPoint x: 107, startPoint y: 194, endPoint x: 214, endPoint y: 269, distance: 130.7
click at [214, 269] on div "DATOS DEL AFILIADO Apellido: [PERSON_NAME] CUIL: 23177437794 Documento: DU - DO…" at bounding box center [784, 256] width 1359 height 152
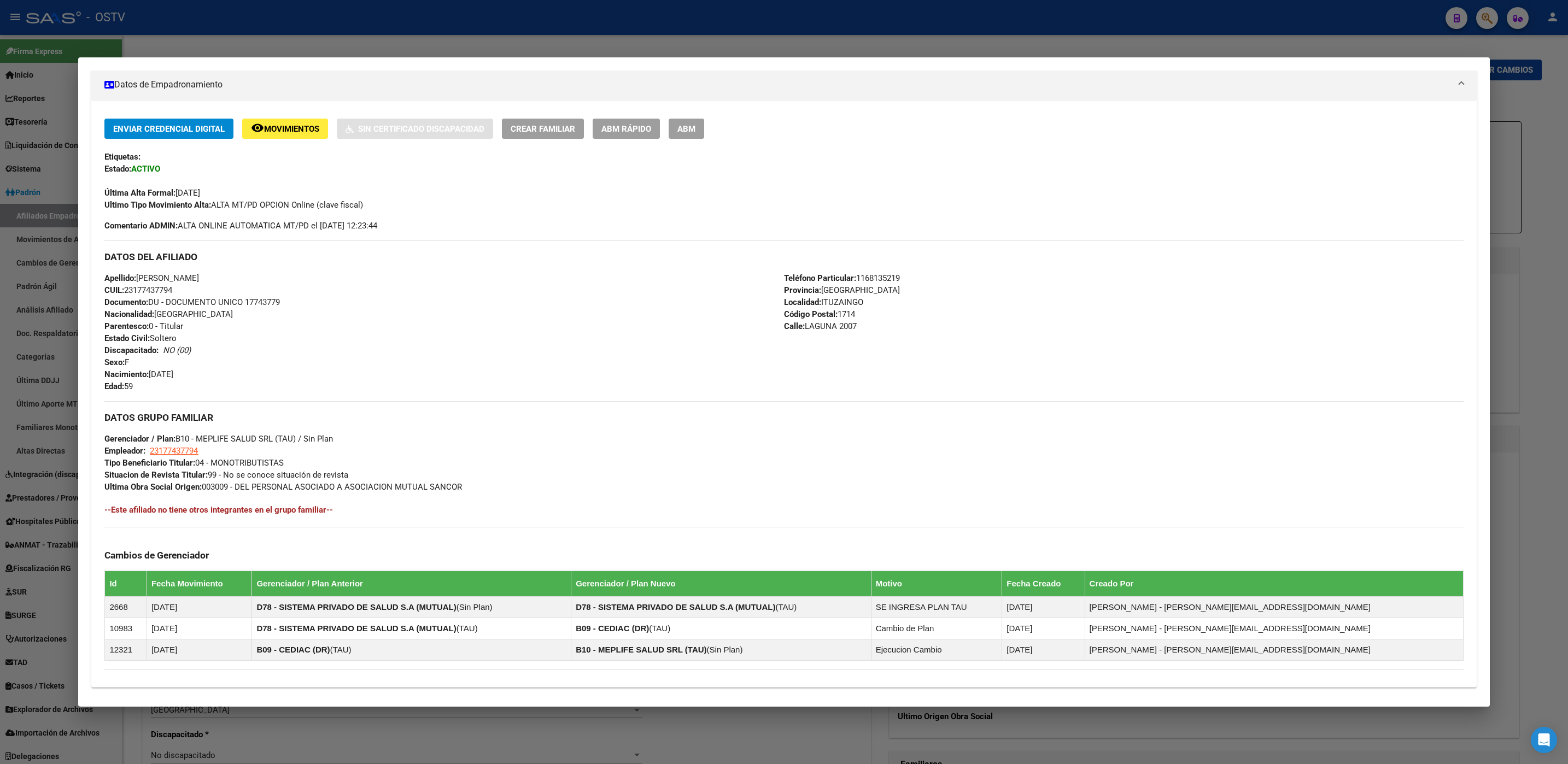
scroll to position [171, 0]
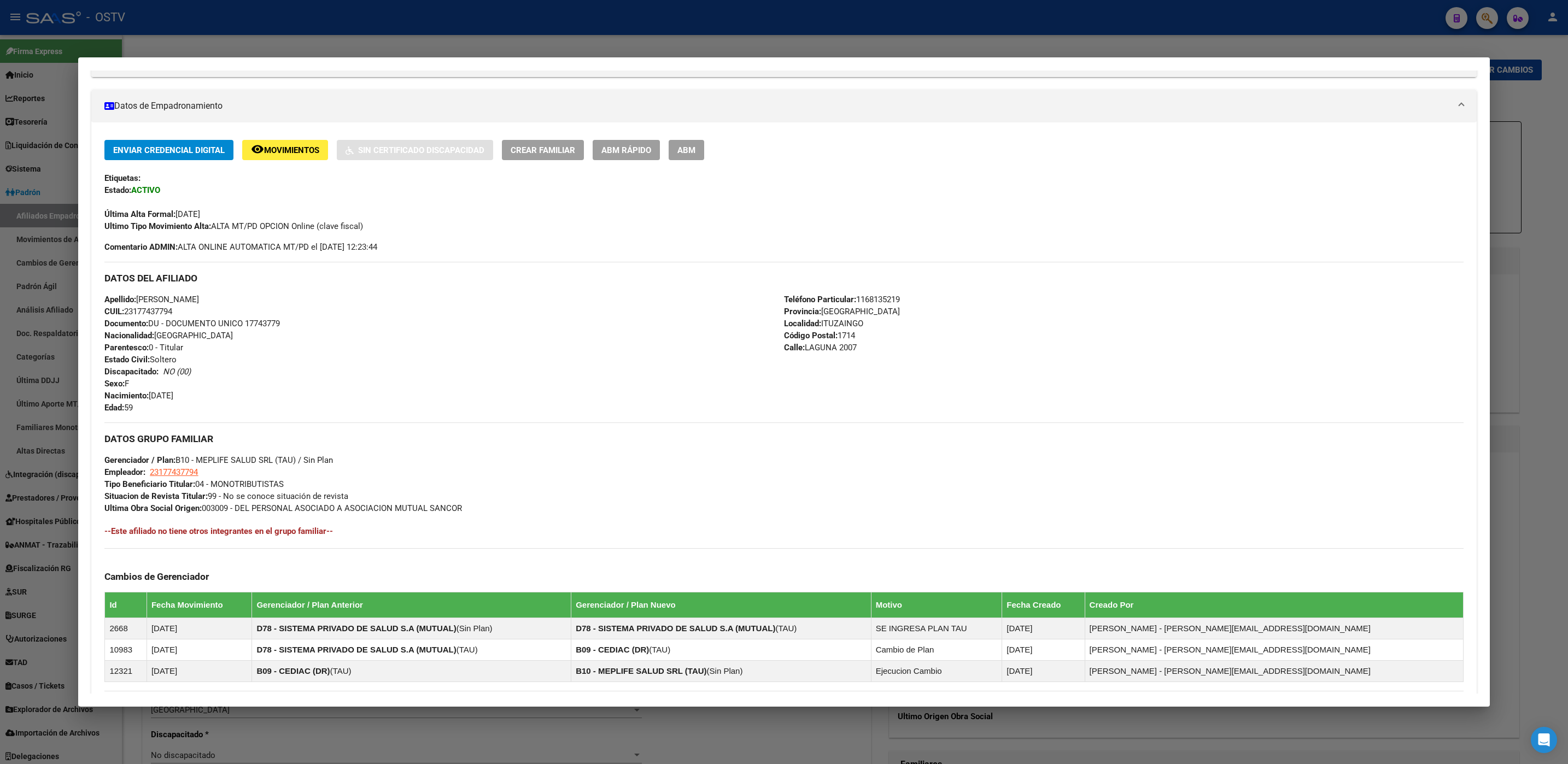
copy div "DATOS DEL AFILIADO Apellido: [PERSON_NAME] CUIL: 23177437794 Documento: DU - DO…"
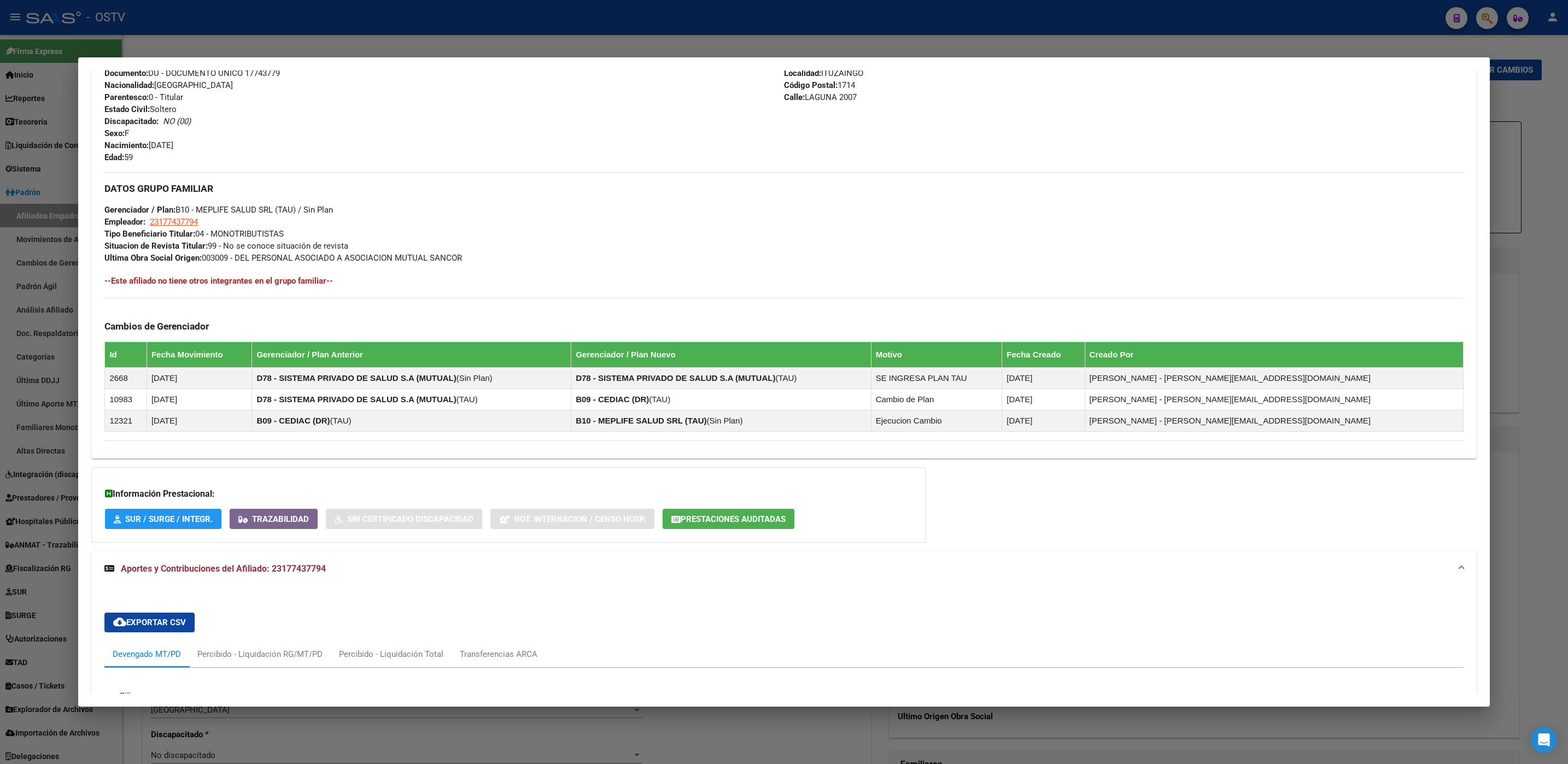
scroll to position [417, 0]
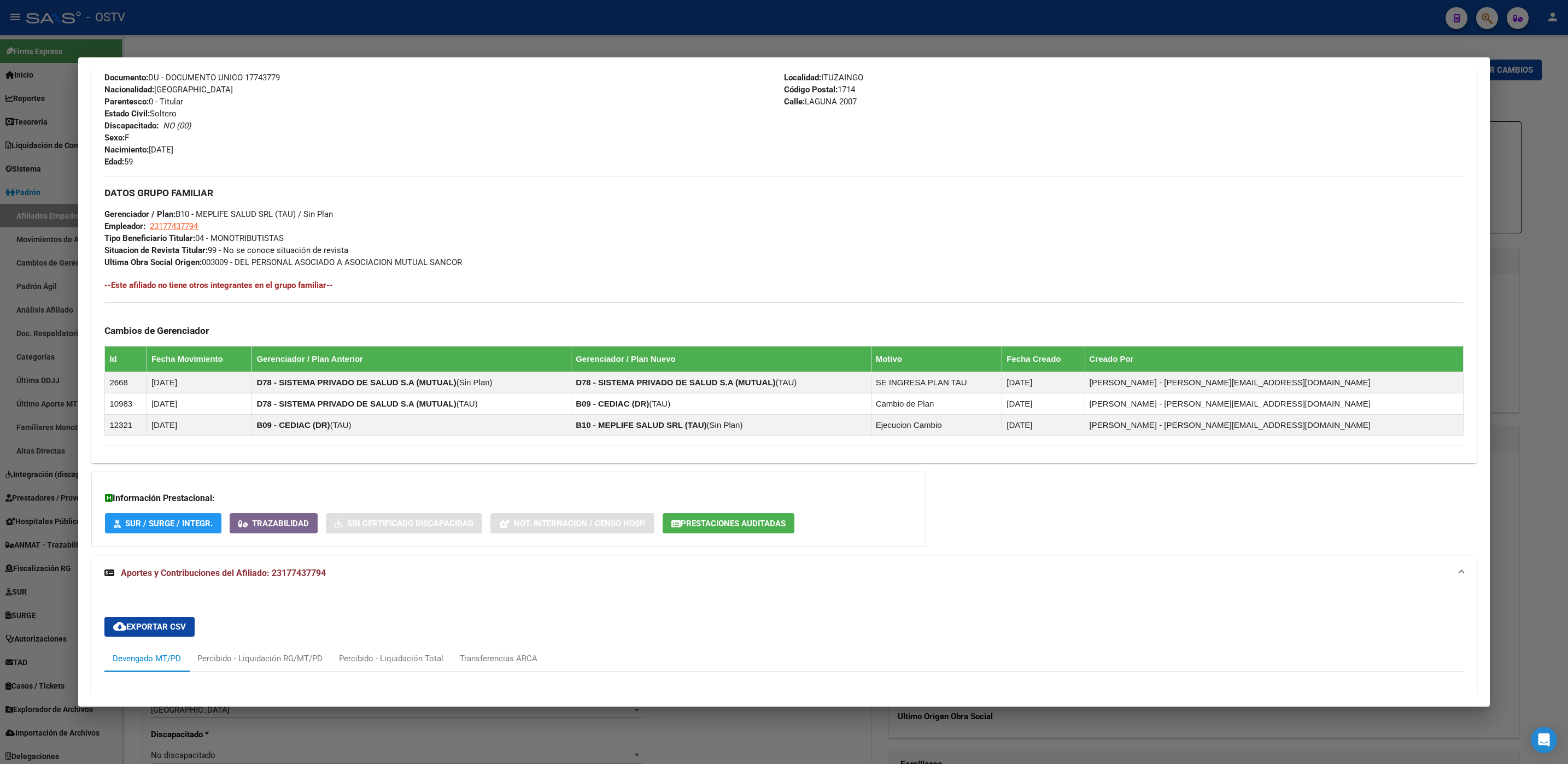
copy div "DATOS DEL AFILIADO Apellido: [PERSON_NAME] CUIL: 23177437794 Documento: DU - DO…"
click at [469, 662] on div "Transferencias ARCA" at bounding box center [499, 659] width 77 height 12
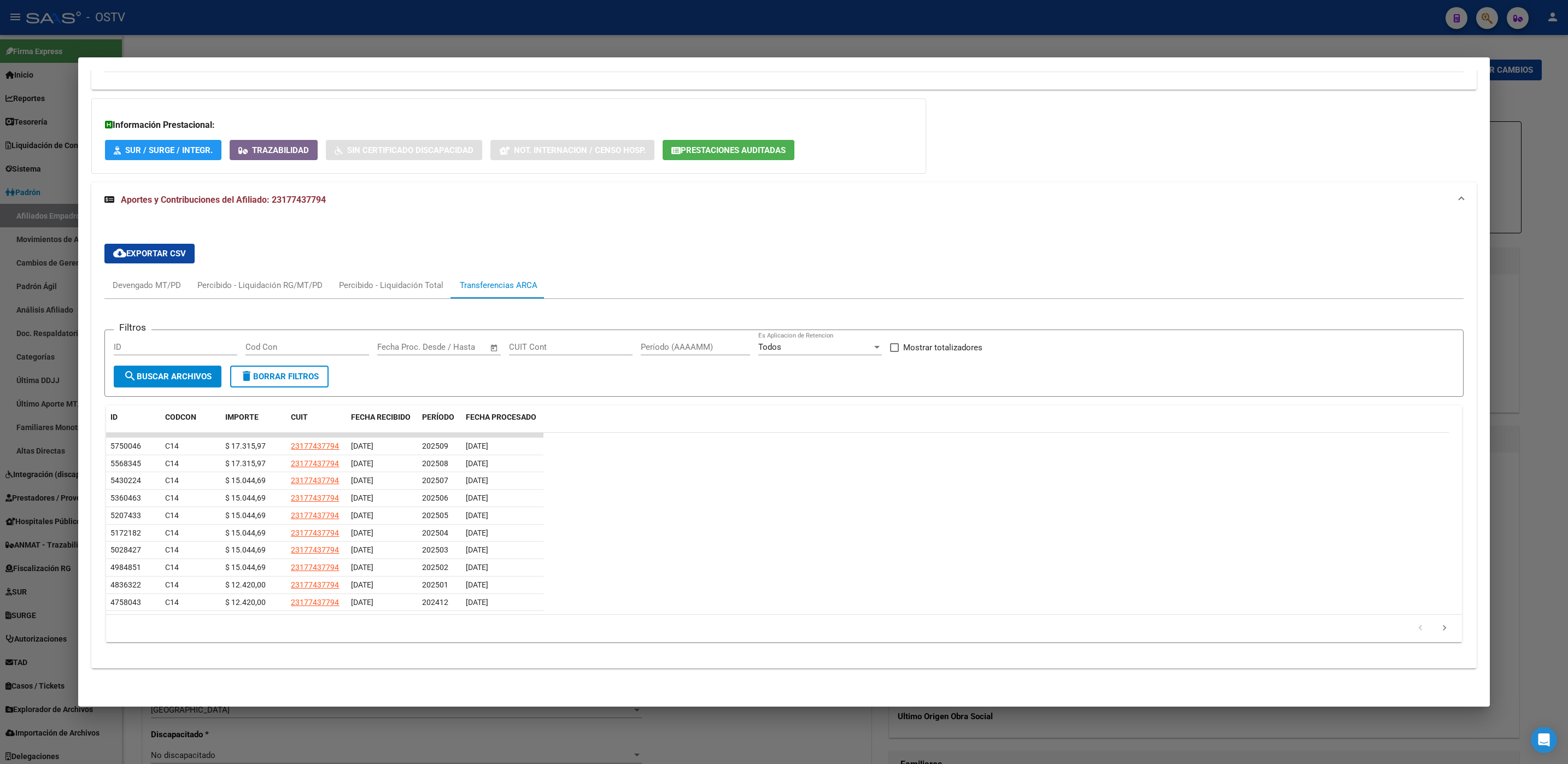
scroll to position [796, 0]
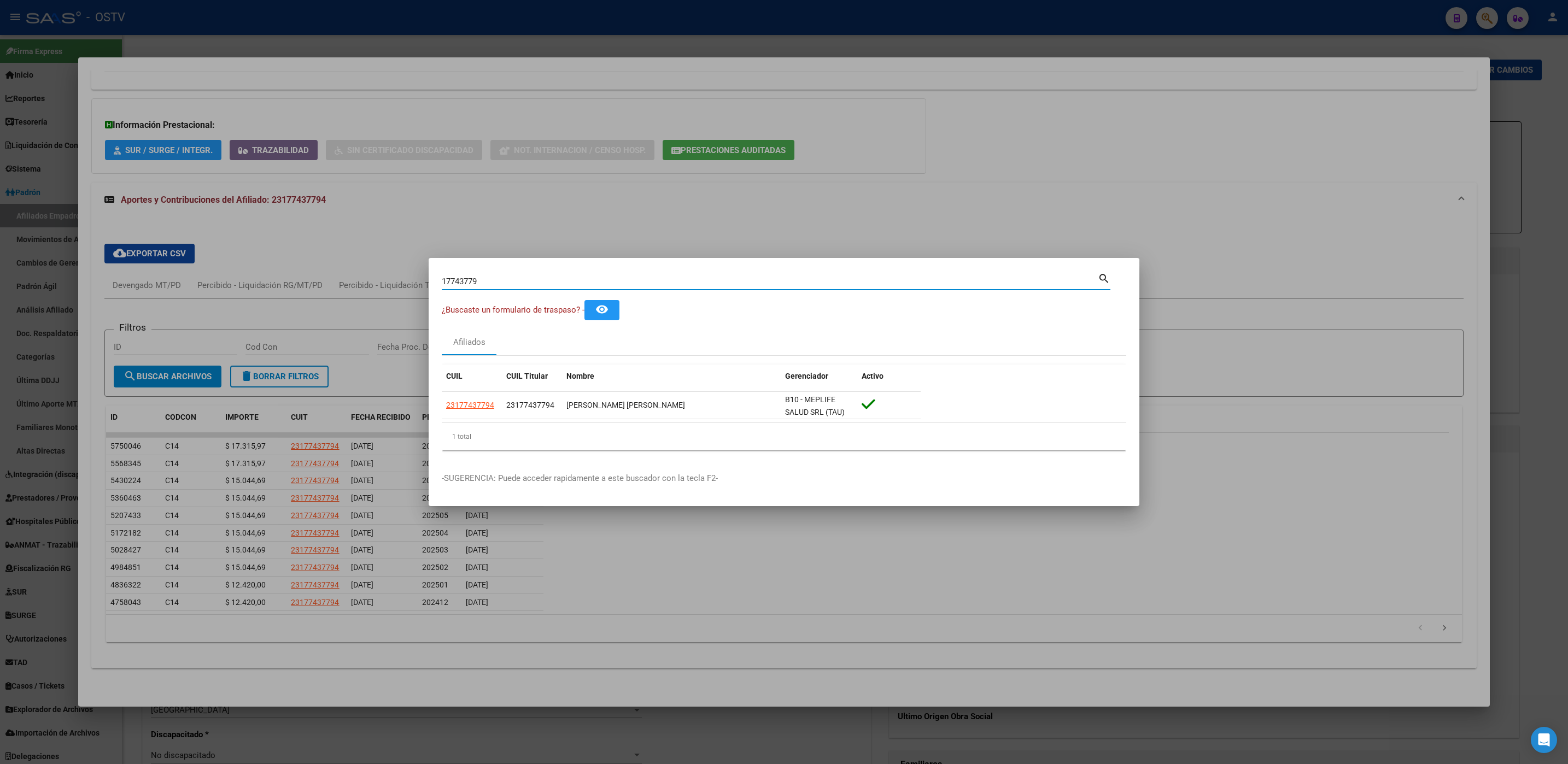
type input "1774377"
type input "177437"
type input "17743"
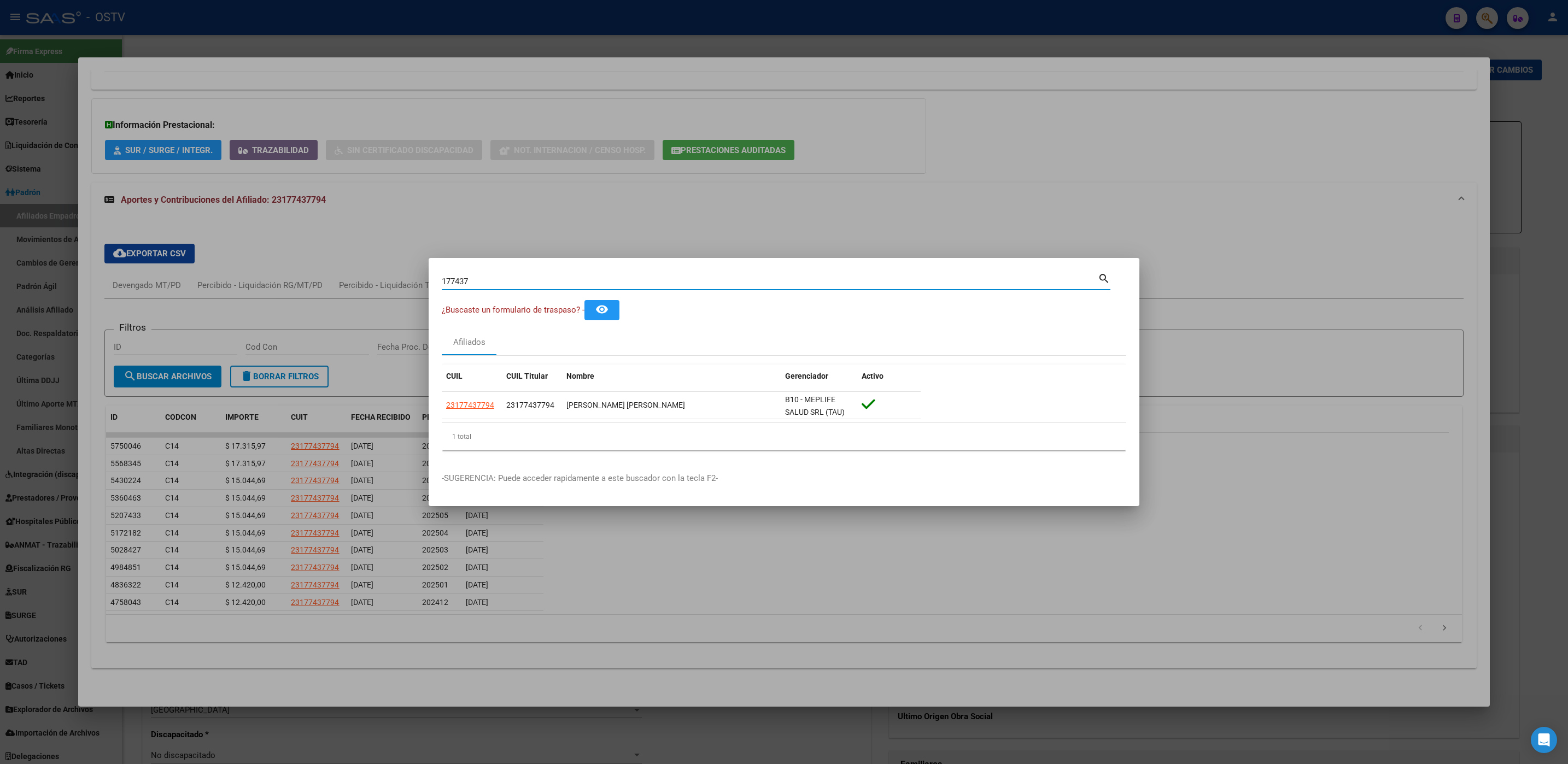
type input "17743"
type input "1774"
type input "177"
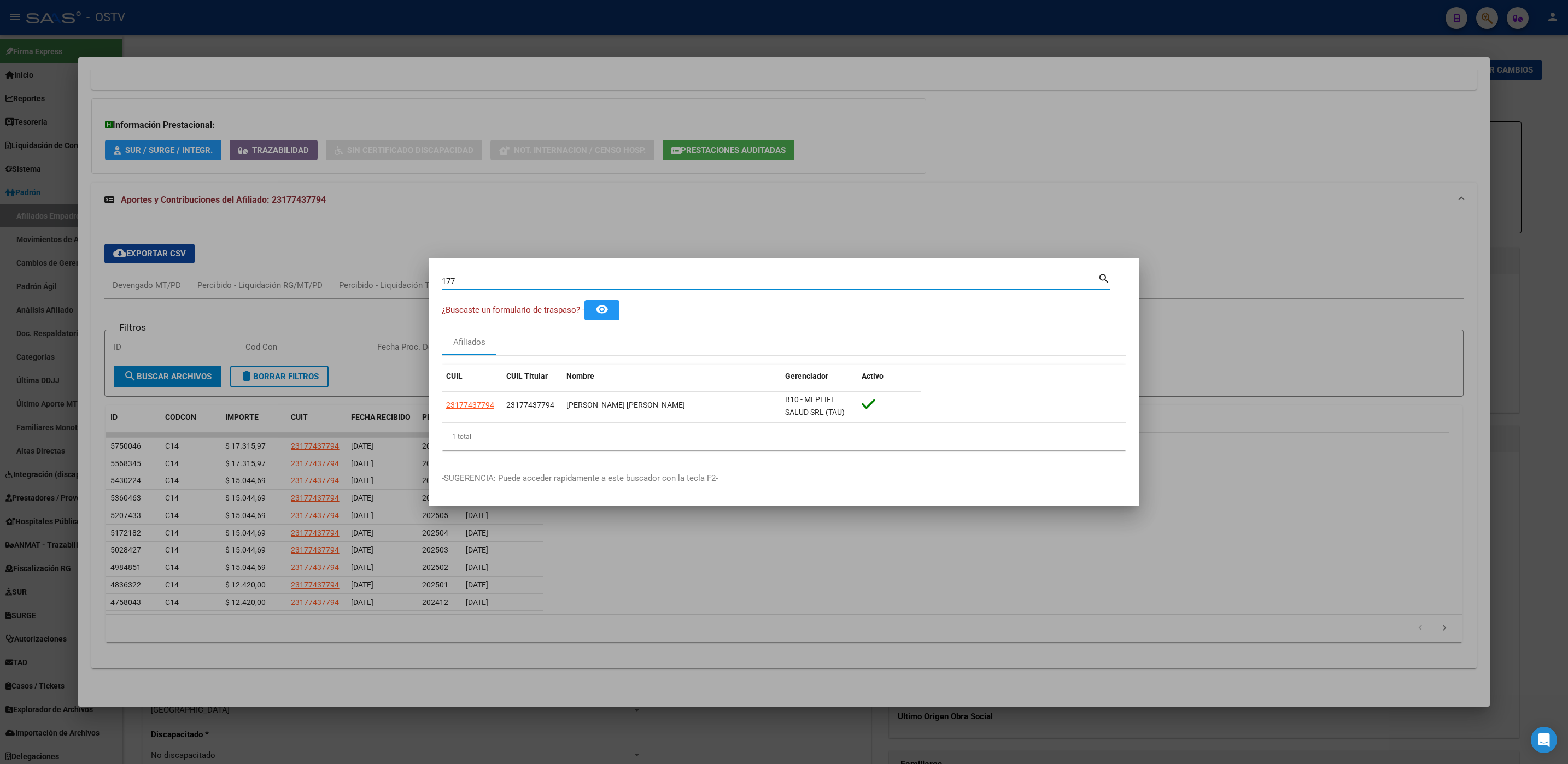
type input "17"
type input "1"
type input "3"
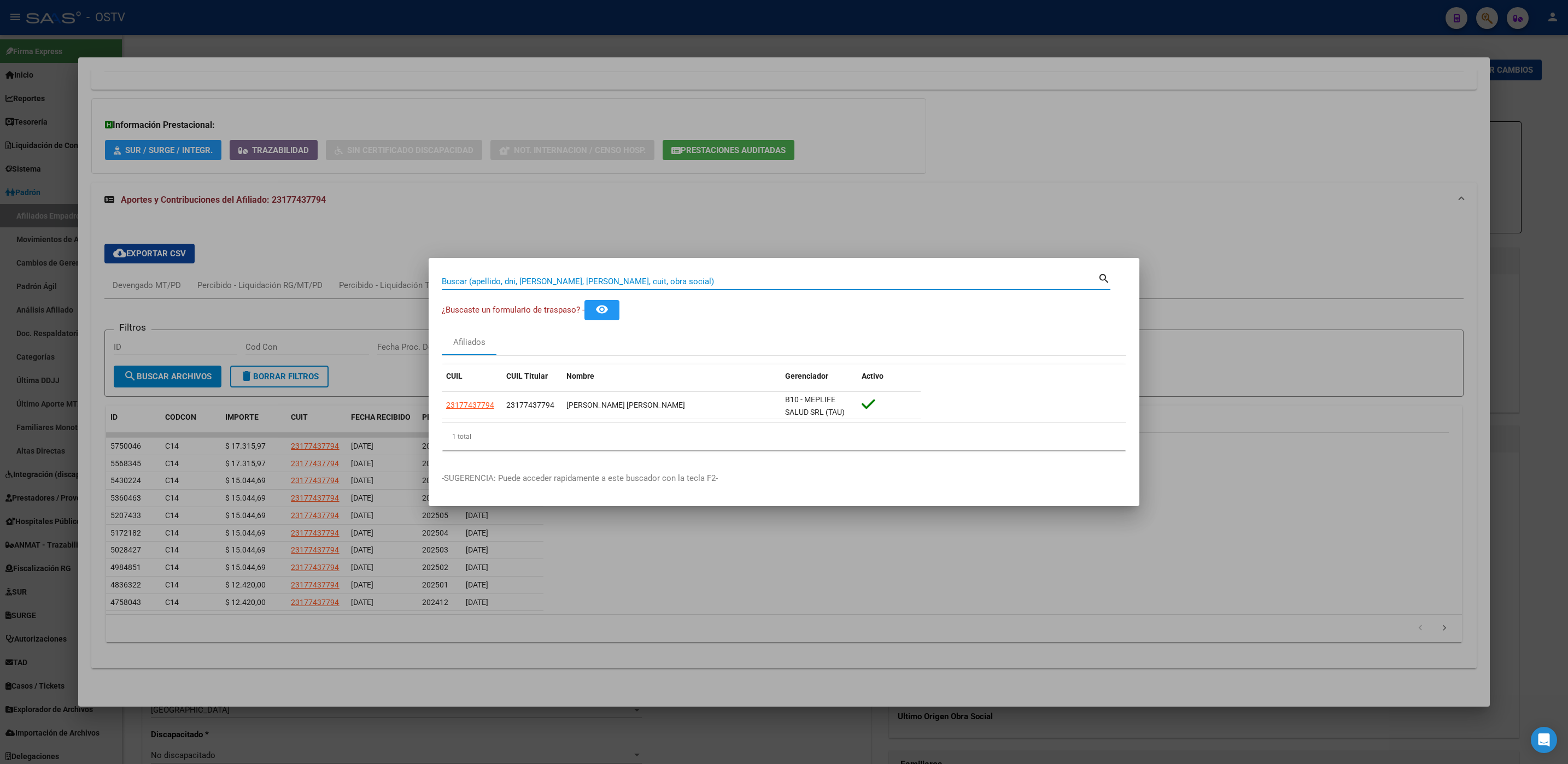
type input "3"
type input "38"
type input "381"
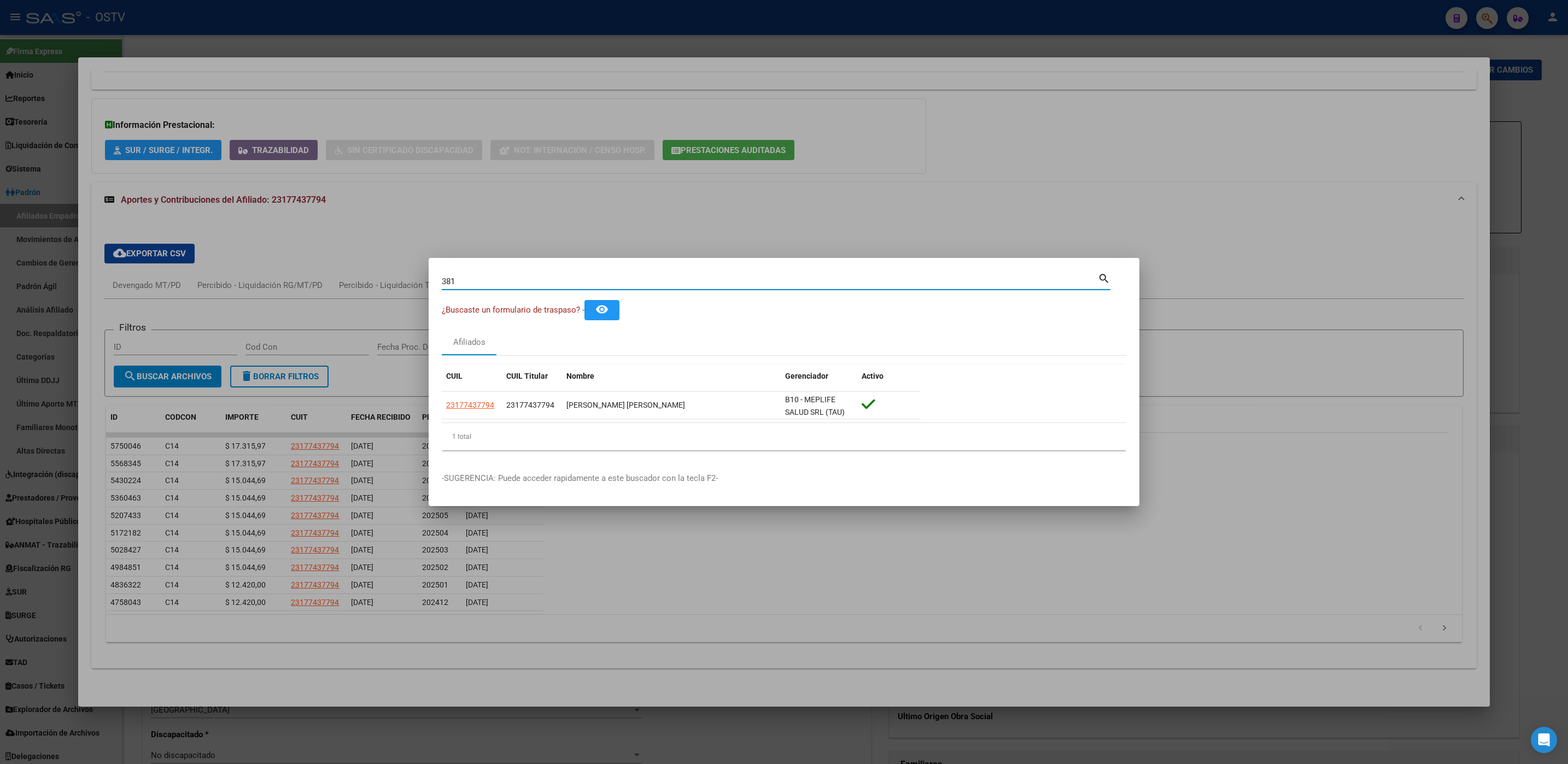
type input "3819"
type input "38191"
type input "381911"
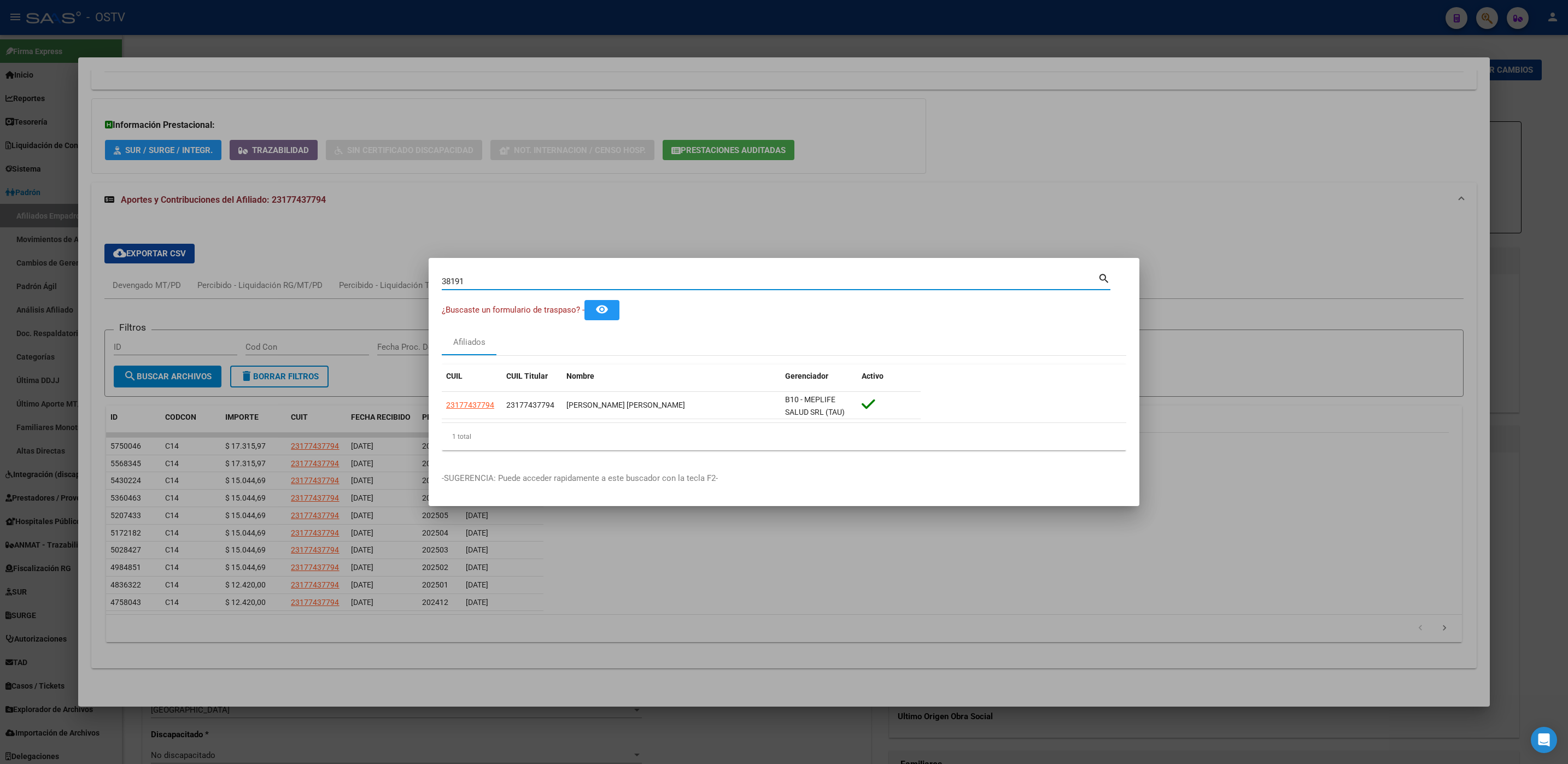
type input "381911"
type input "3819111"
type input "38191117"
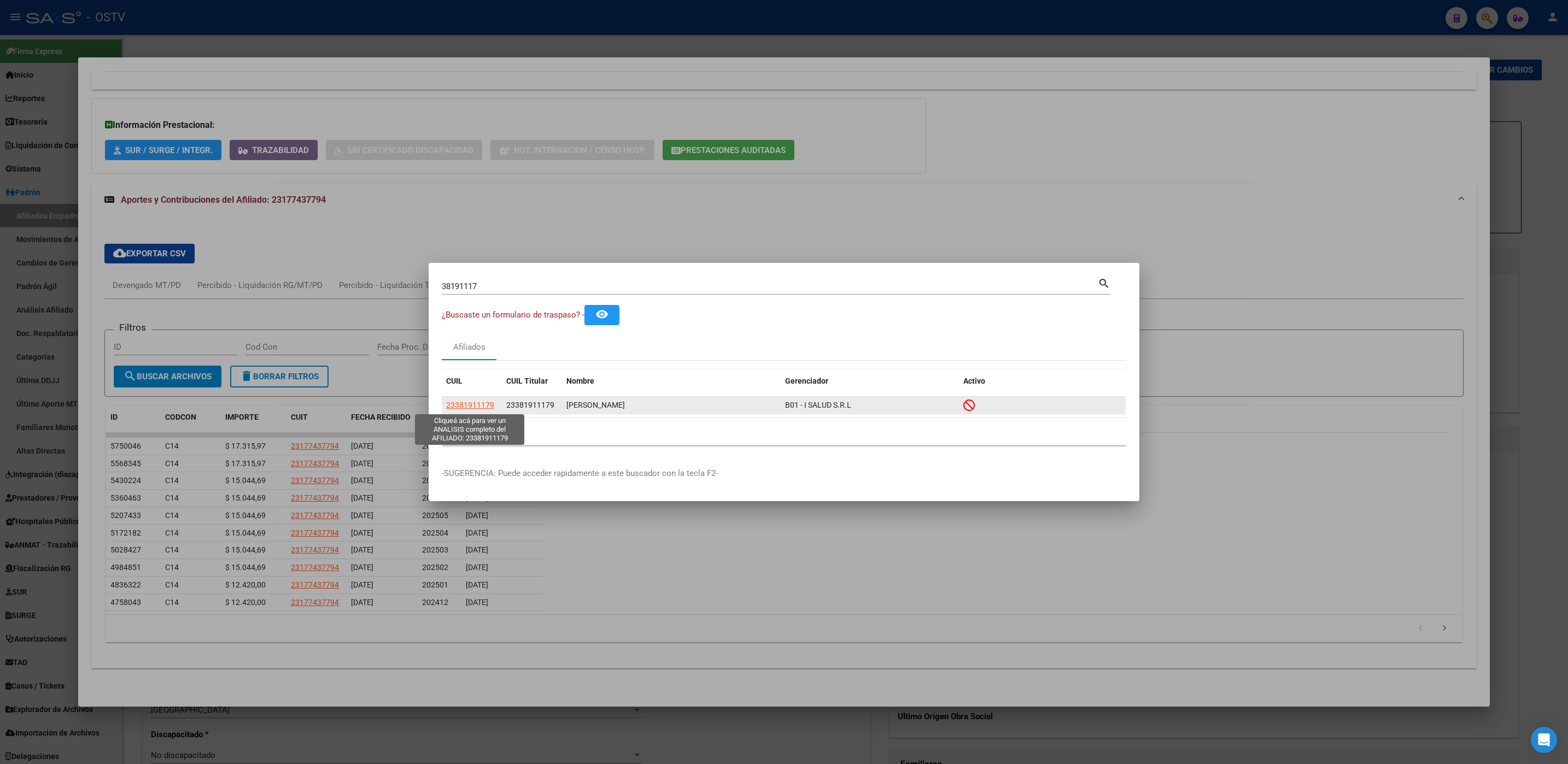
click at [480, 405] on span "23381911179" at bounding box center [470, 405] width 48 height 9
type textarea "23381911179"
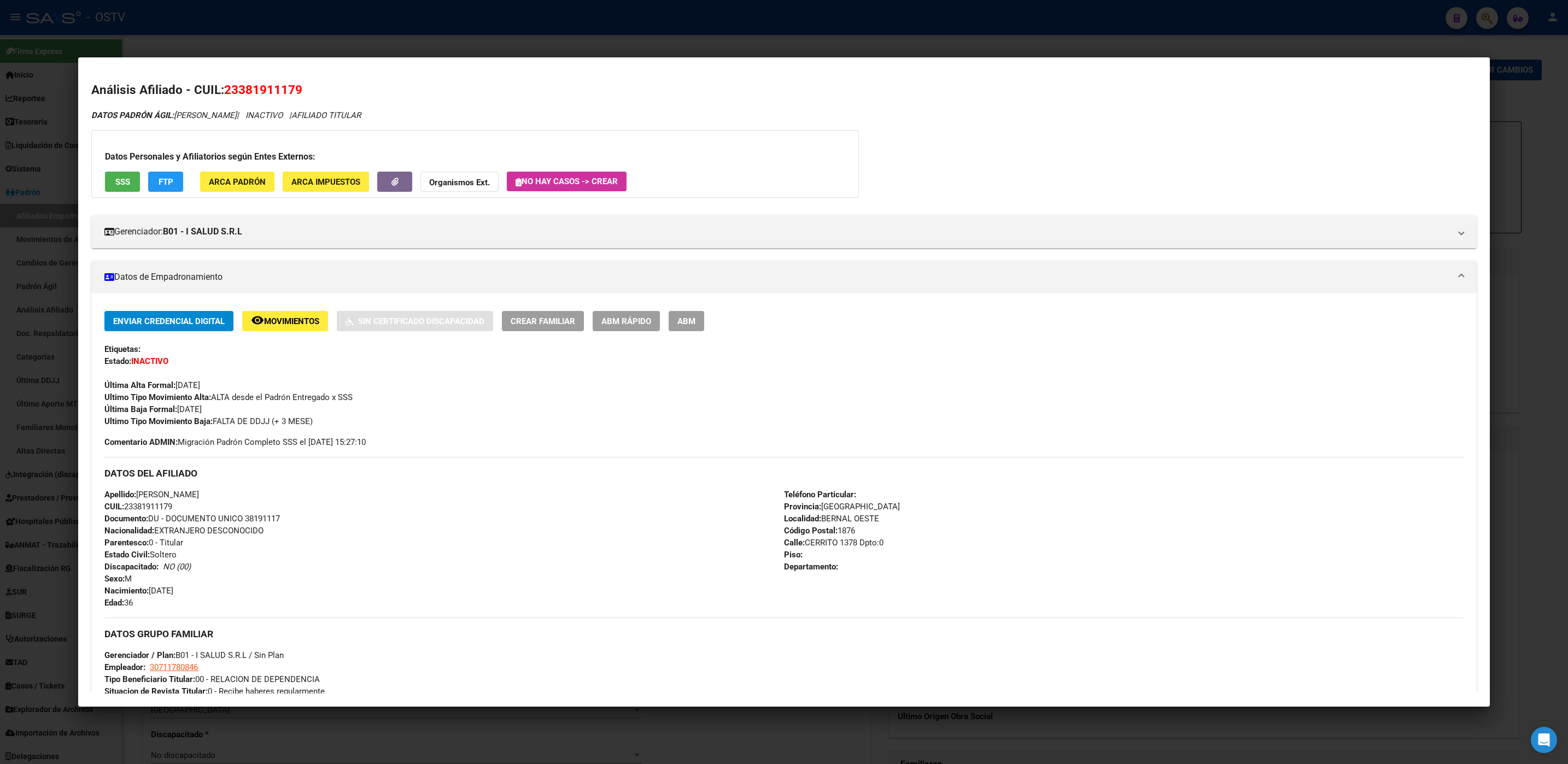
click at [689, 329] on div "Enviar Credencial Digital remove_red_eye Movimientos Sin Certificado Discapacid…" at bounding box center [784, 369] width 1359 height 116
click at [689, 329] on button "ABM" at bounding box center [686, 321] width 35 height 20
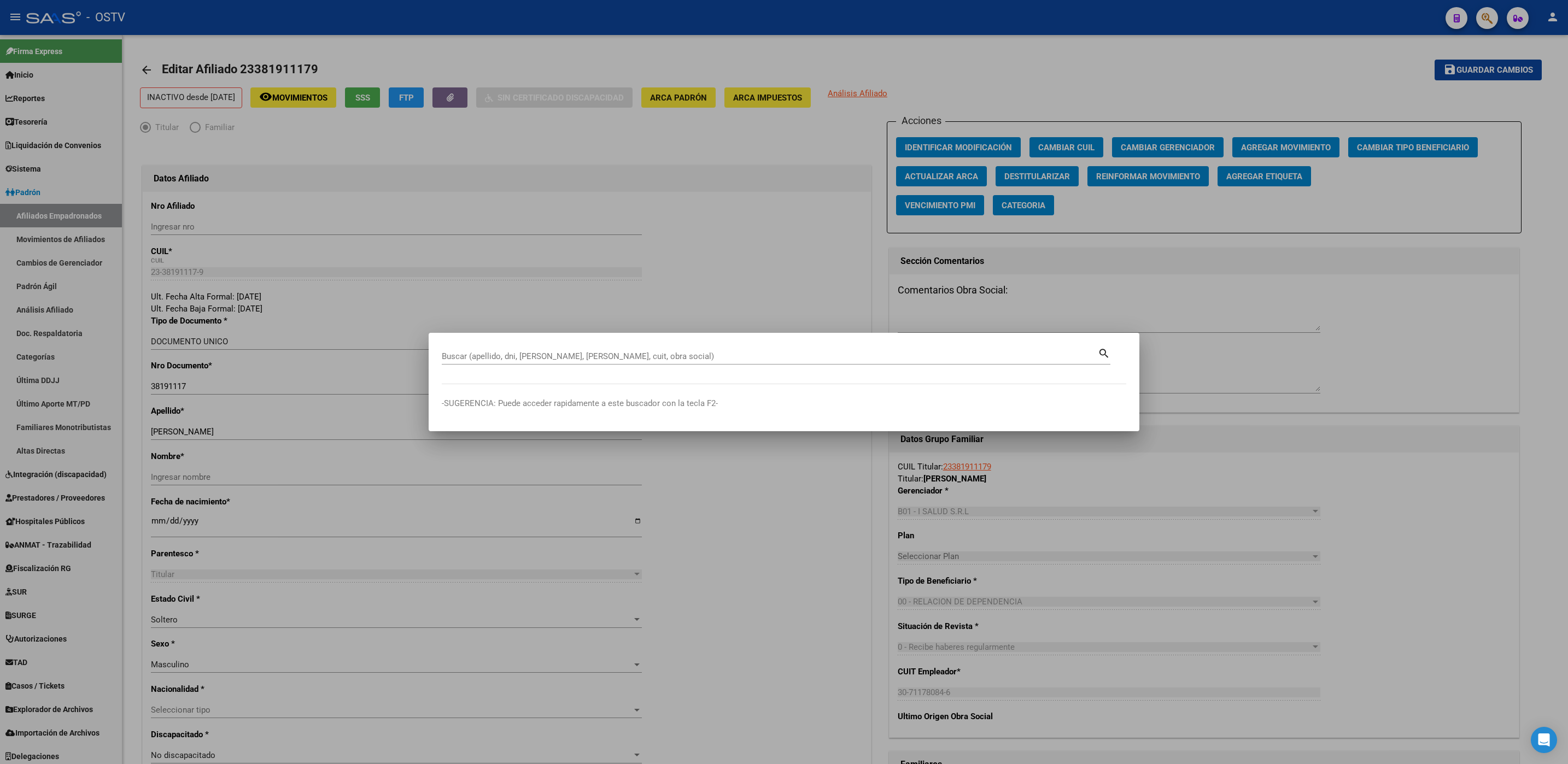
click at [531, 352] on input "Buscar (apellido, dni, [PERSON_NAME], [PERSON_NAME], cuit, obra social)" at bounding box center [770, 356] width 656 height 10
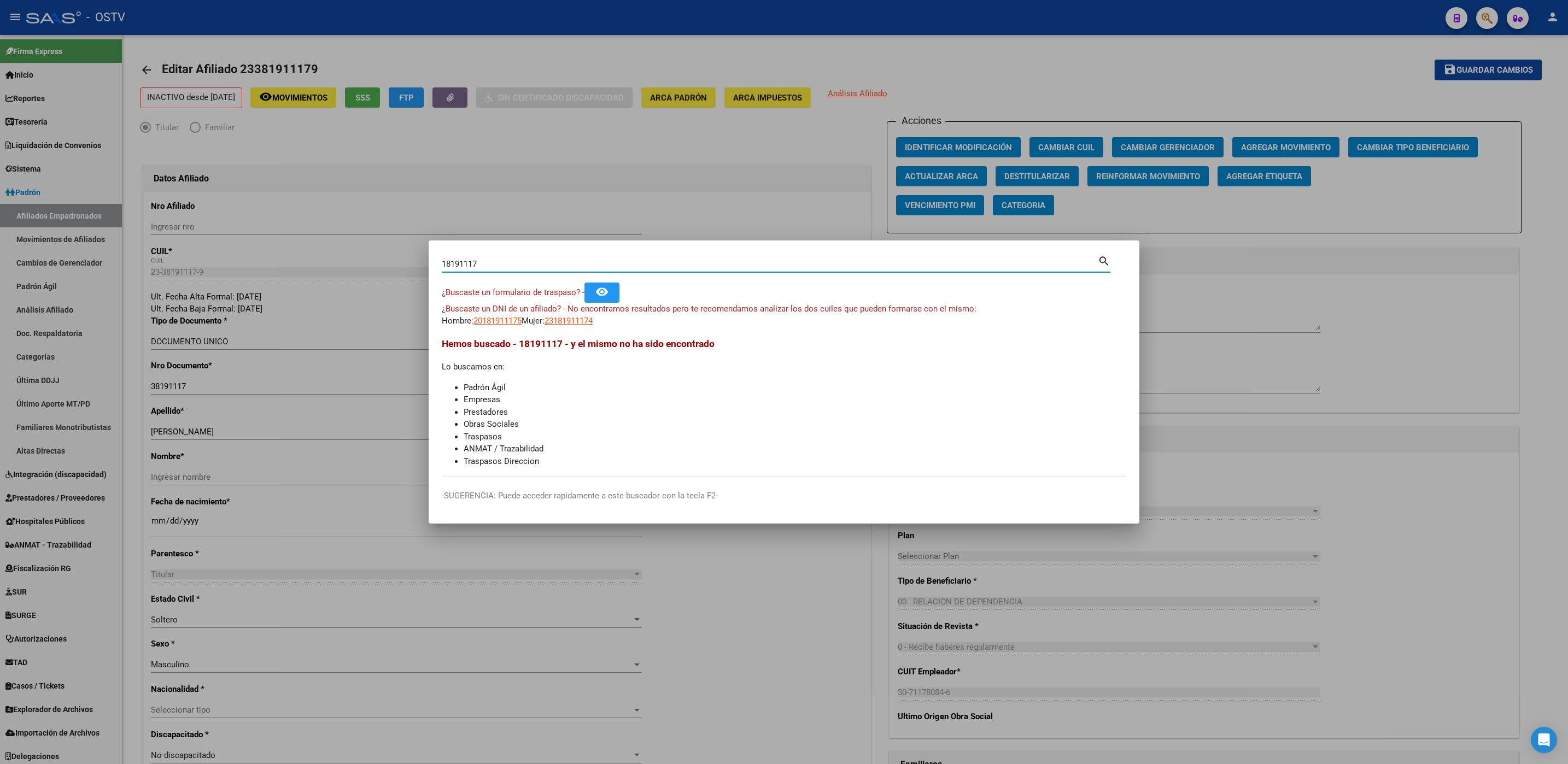
click at [530, 264] on input "18191117" at bounding box center [770, 263] width 656 height 10
type input "38191117"
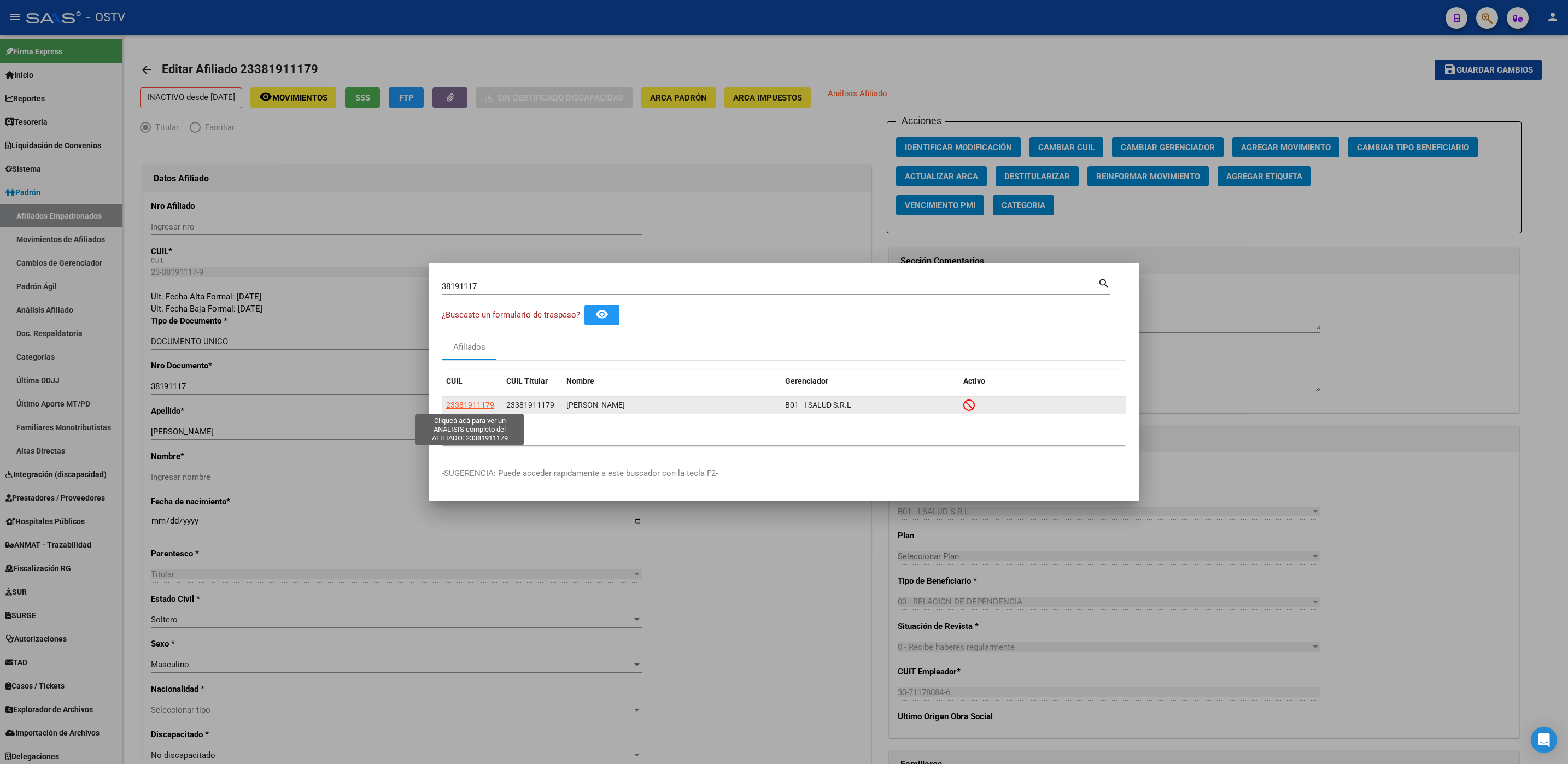
click at [480, 404] on span "23381911179" at bounding box center [470, 405] width 48 height 9
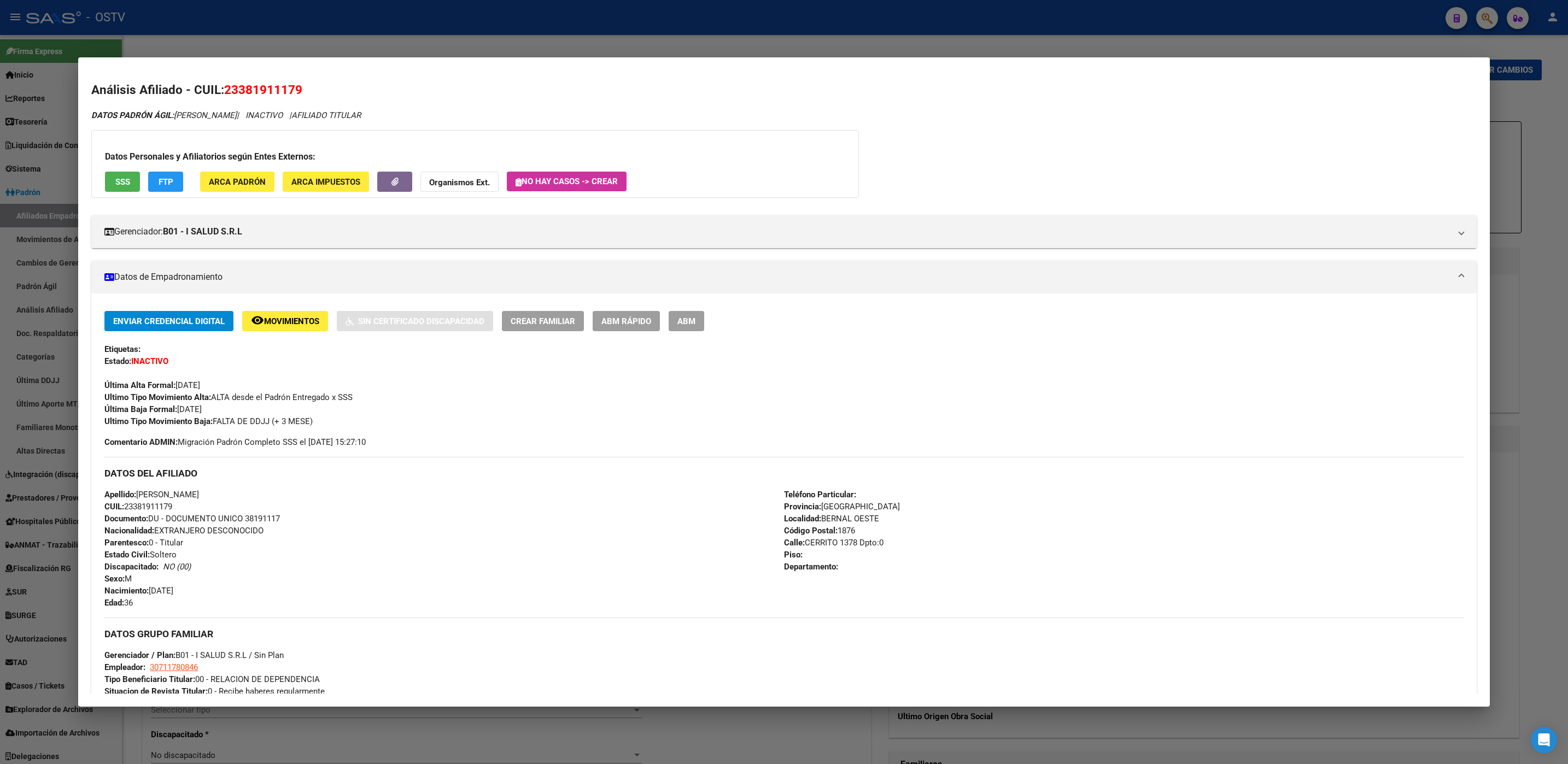
click at [686, 318] on span "ABM" at bounding box center [686, 321] width 18 height 10
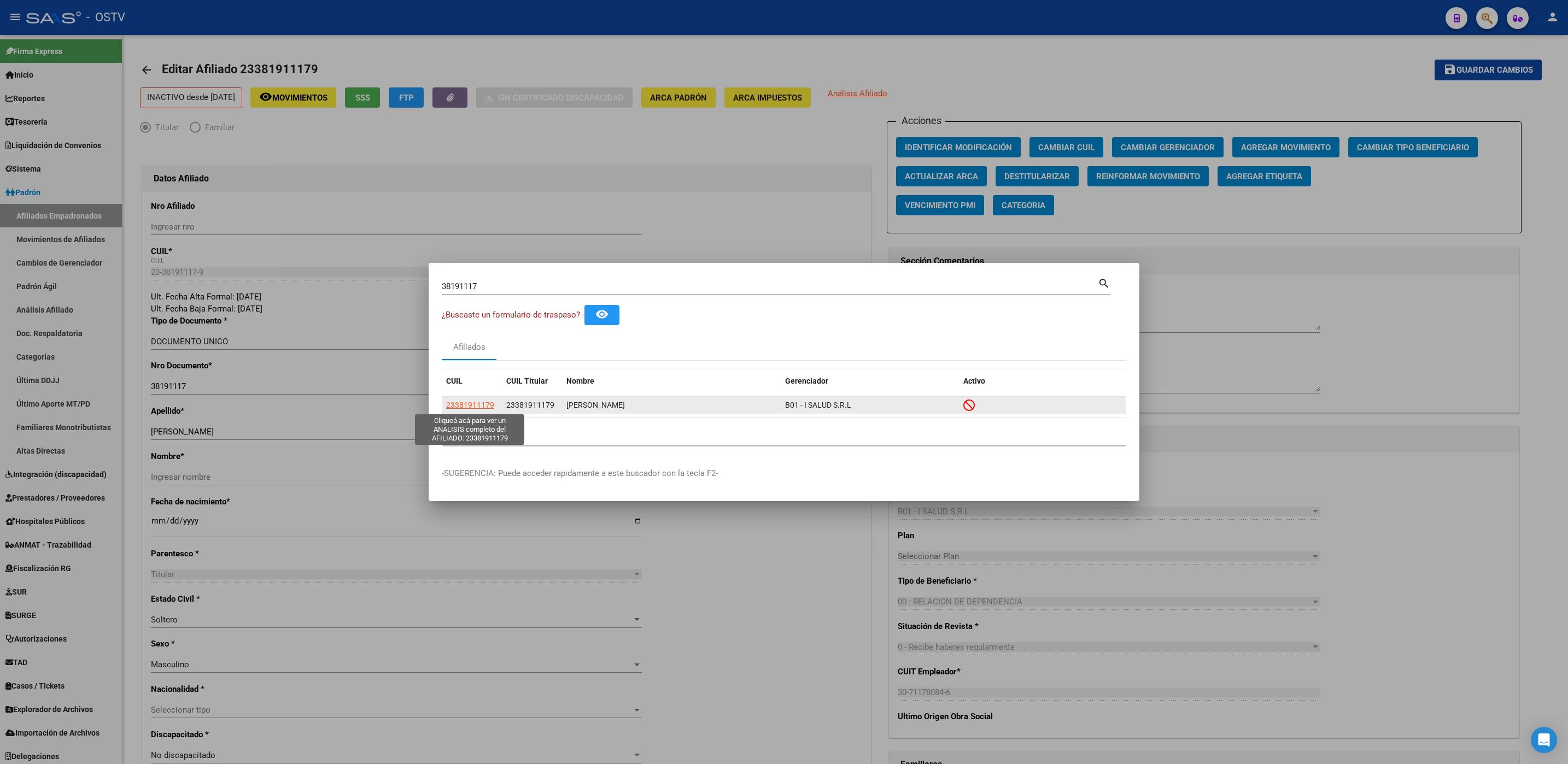
click at [482, 407] on span "23381911179" at bounding box center [470, 405] width 48 height 9
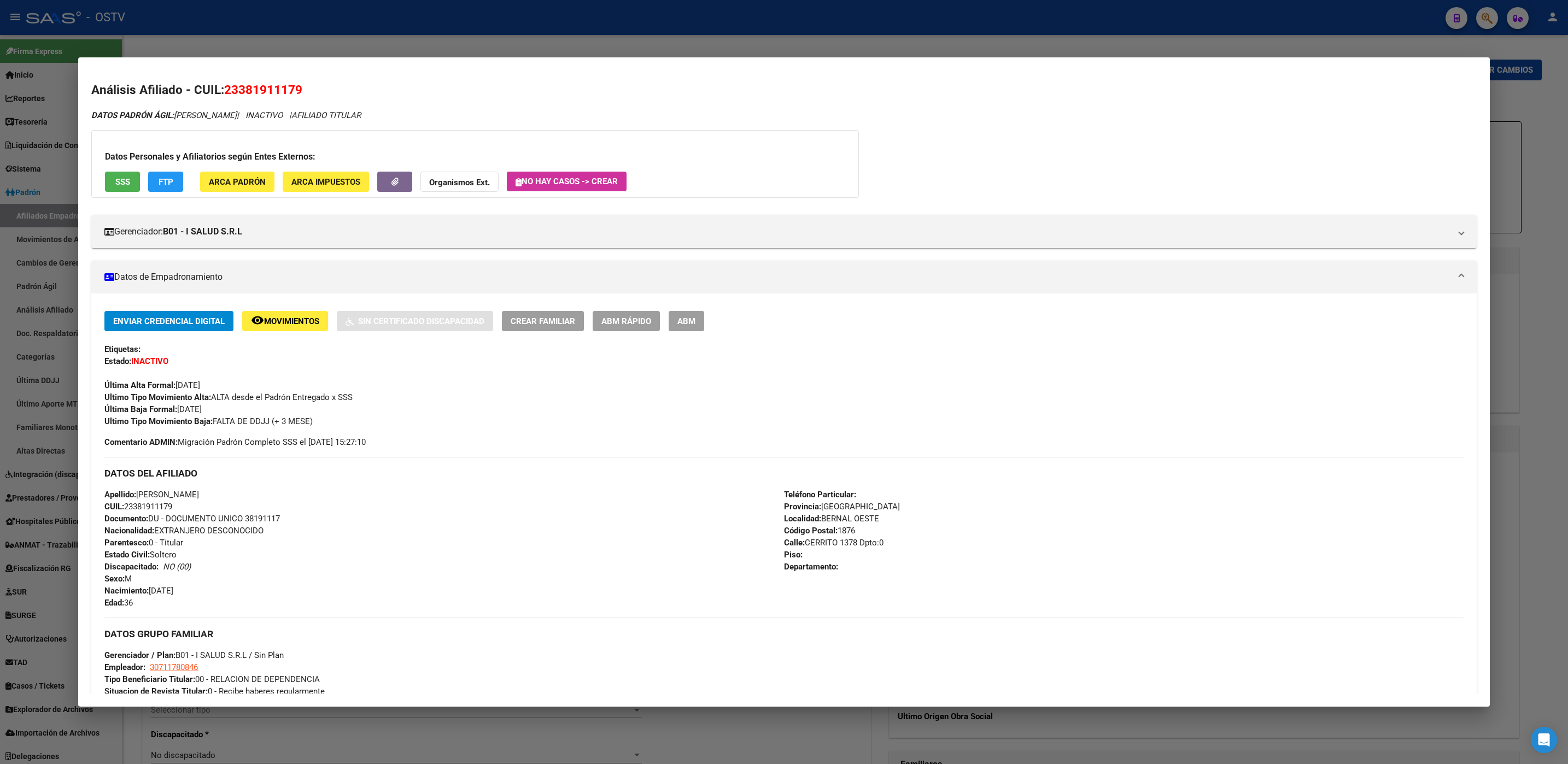
click at [707, 727] on div at bounding box center [784, 382] width 1568 height 764
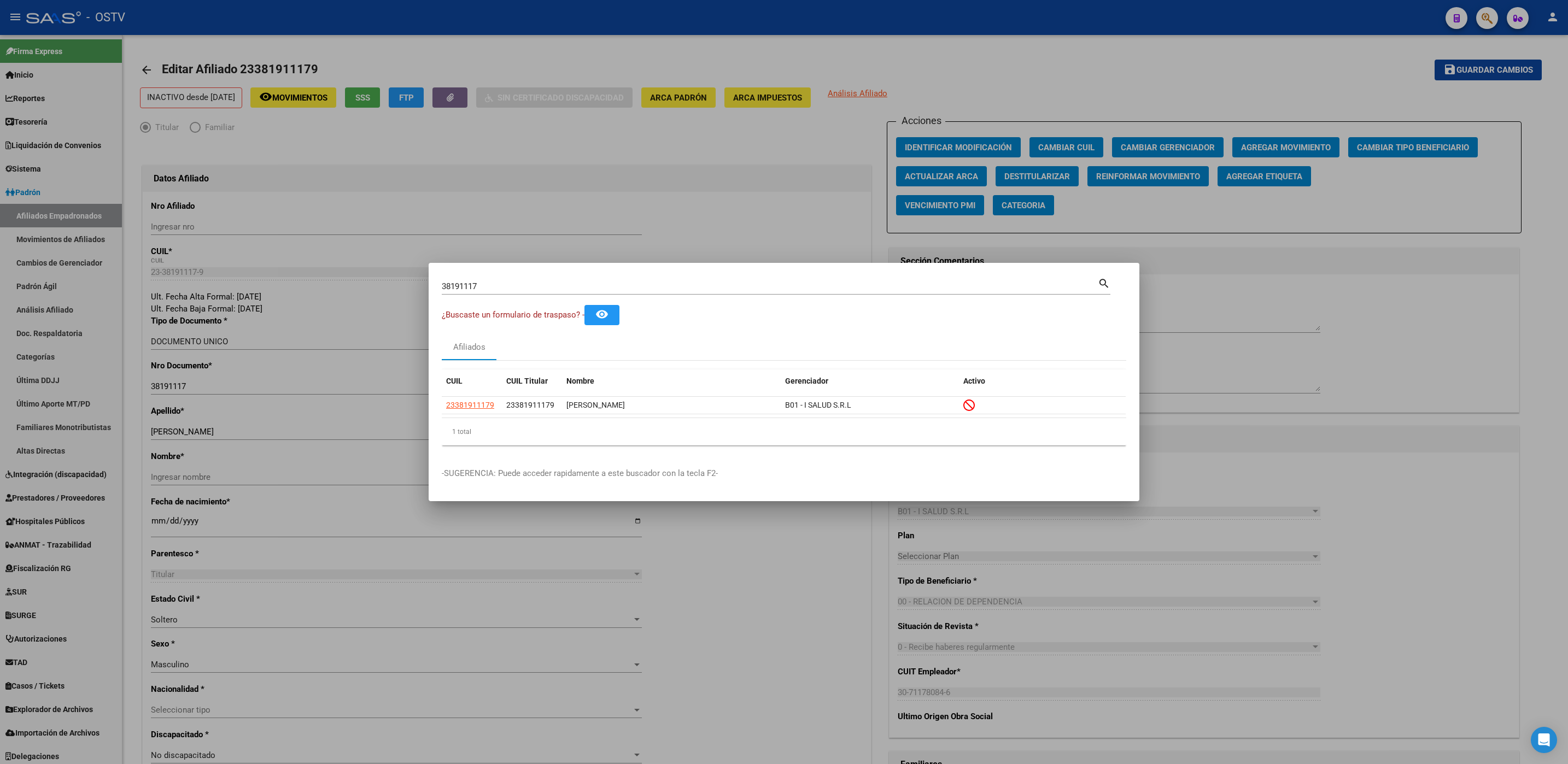
drag, startPoint x: 794, startPoint y: 698, endPoint x: 561, endPoint y: 560, distance: 270.8
click at [796, 697] on div at bounding box center [784, 382] width 1568 height 764
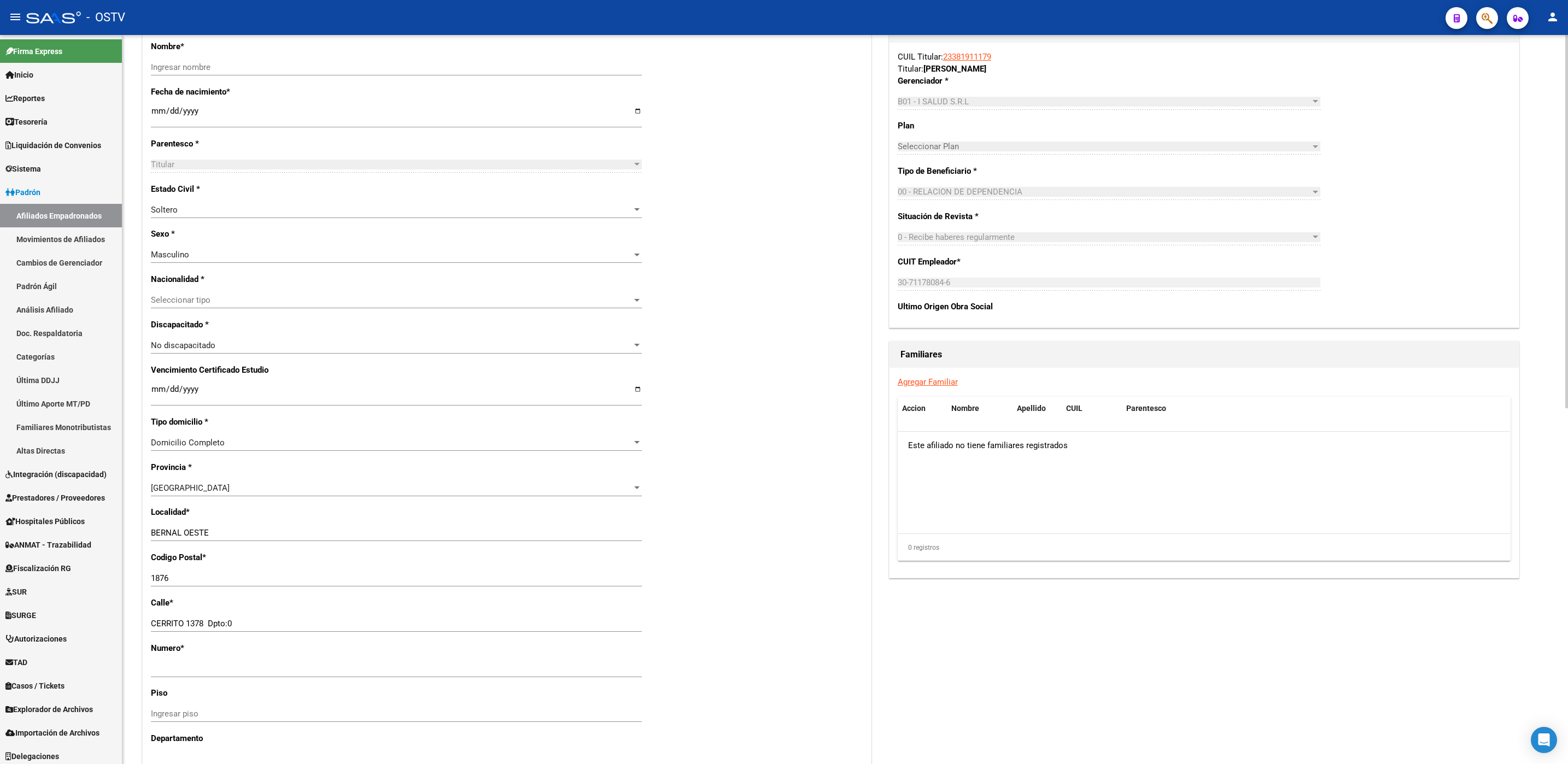
scroll to position [695, 0]
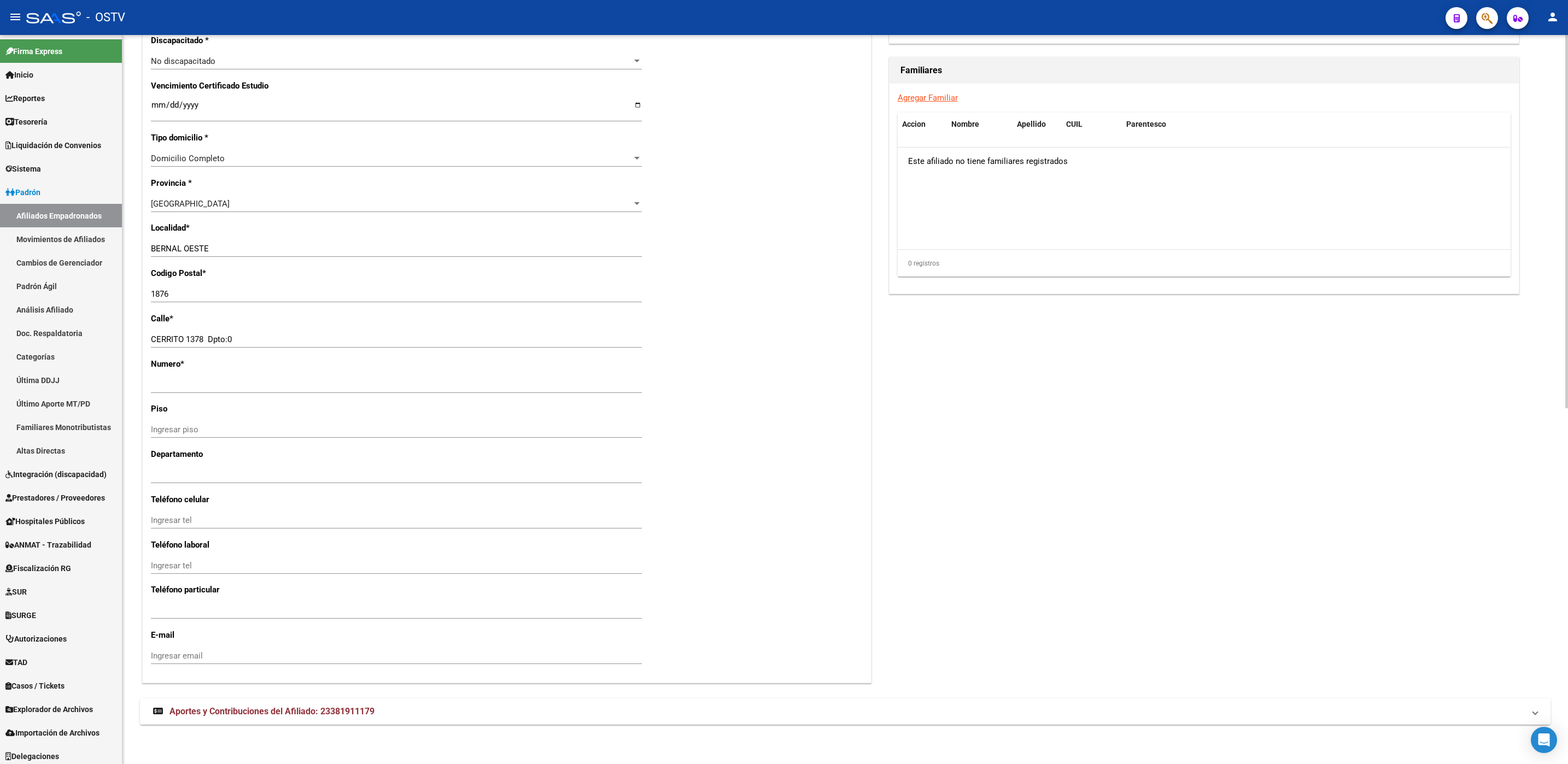
click at [317, 714] on span "Aportes y Contribuciones del Afiliado: 23381911179" at bounding box center [272, 711] width 205 height 10
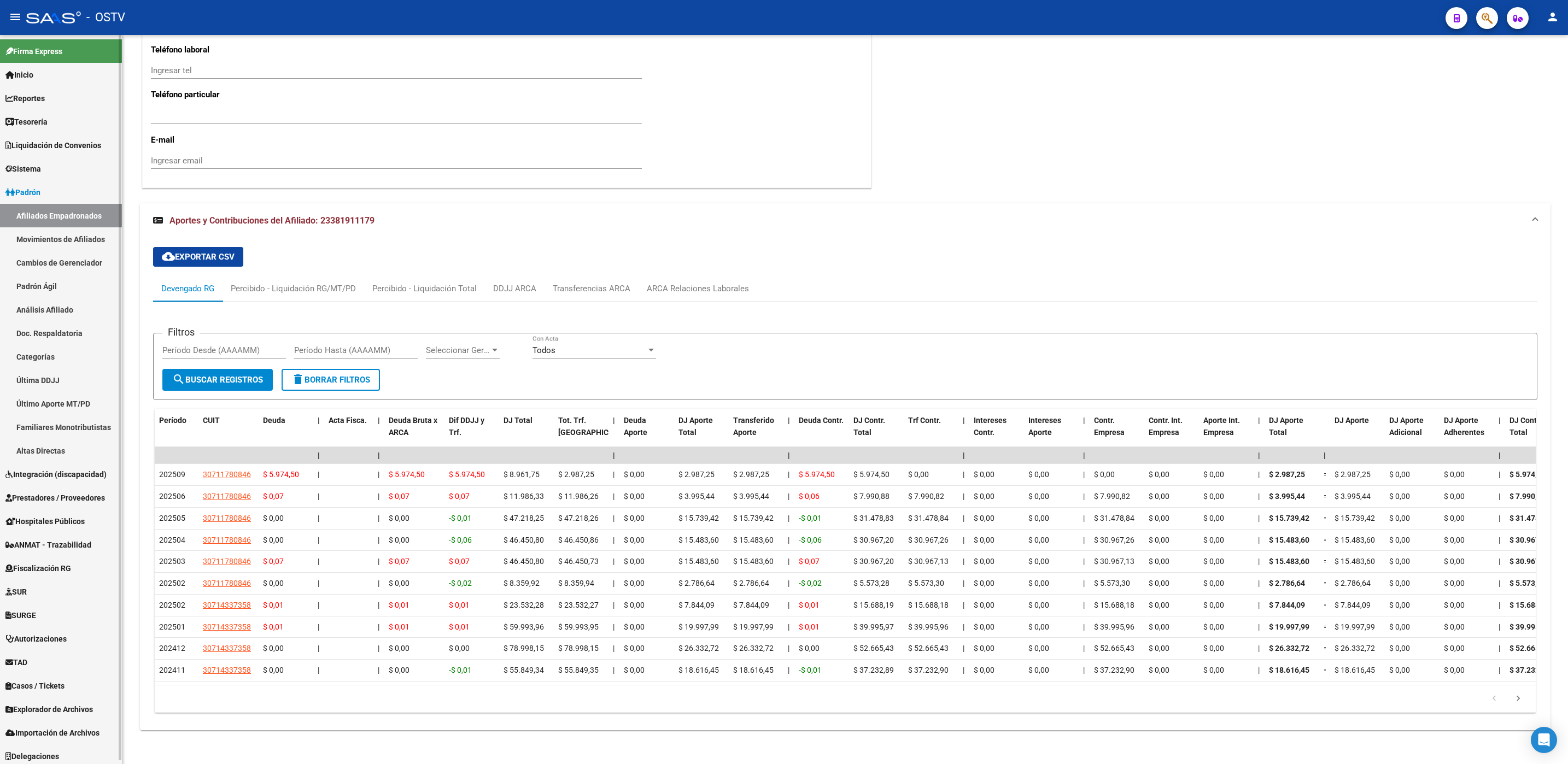
scroll to position [3, 0]
click at [40, 567] on span "Fiscalización RG" at bounding box center [38, 565] width 66 height 12
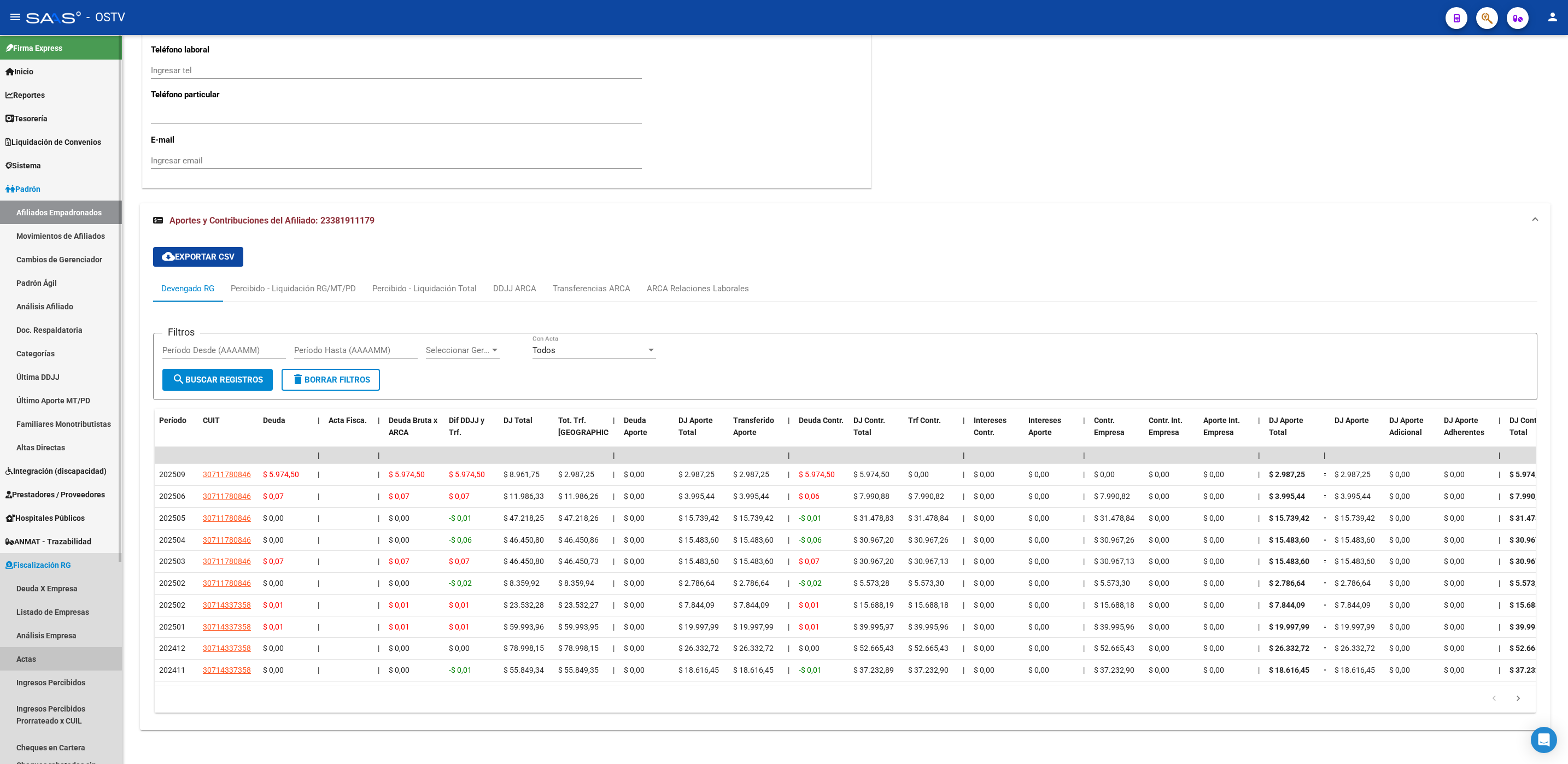
click at [26, 656] on link "Actas" at bounding box center [60, 659] width 122 height 24
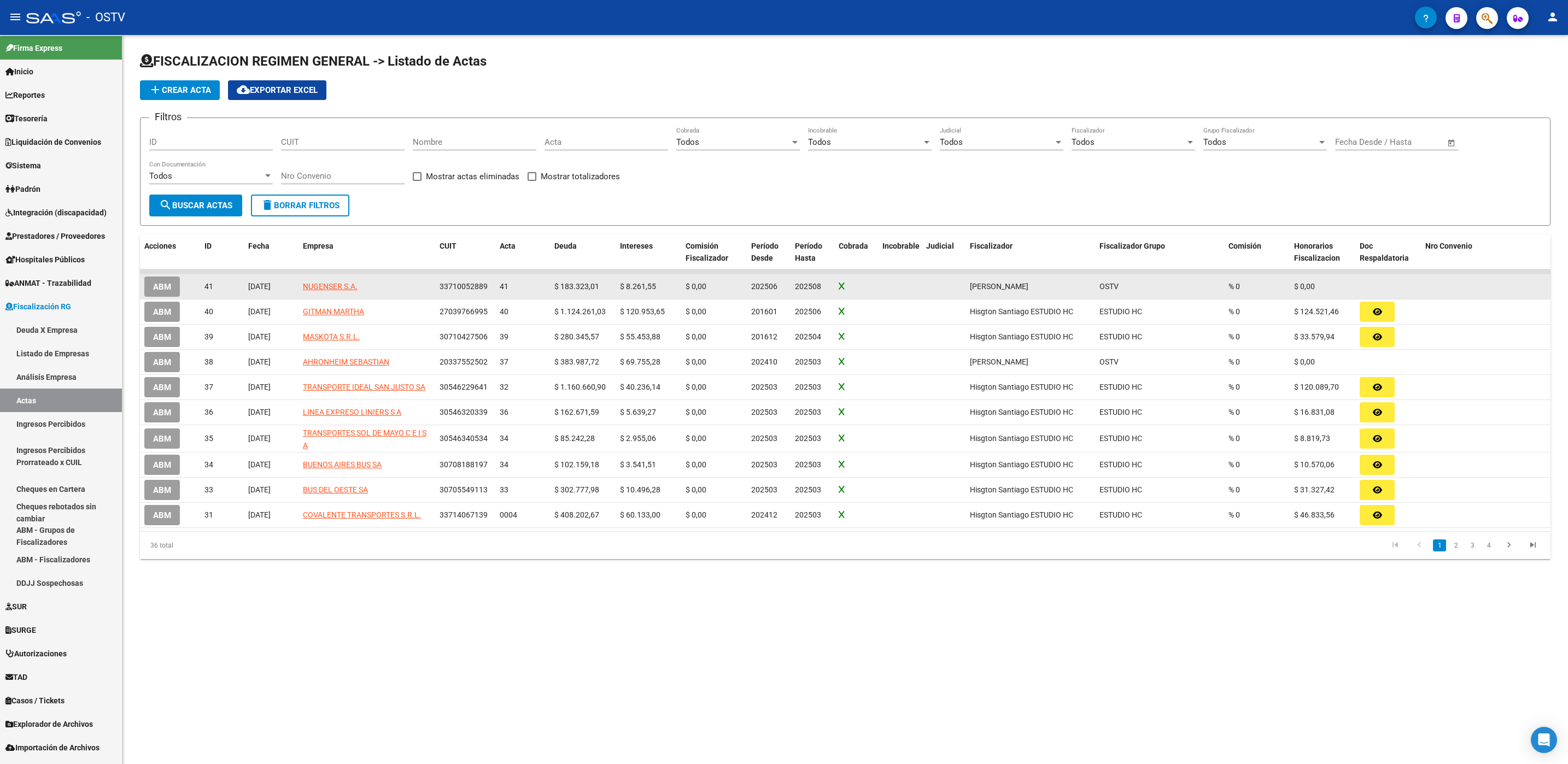
click at [161, 283] on span "ABM" at bounding box center [162, 287] width 18 height 10
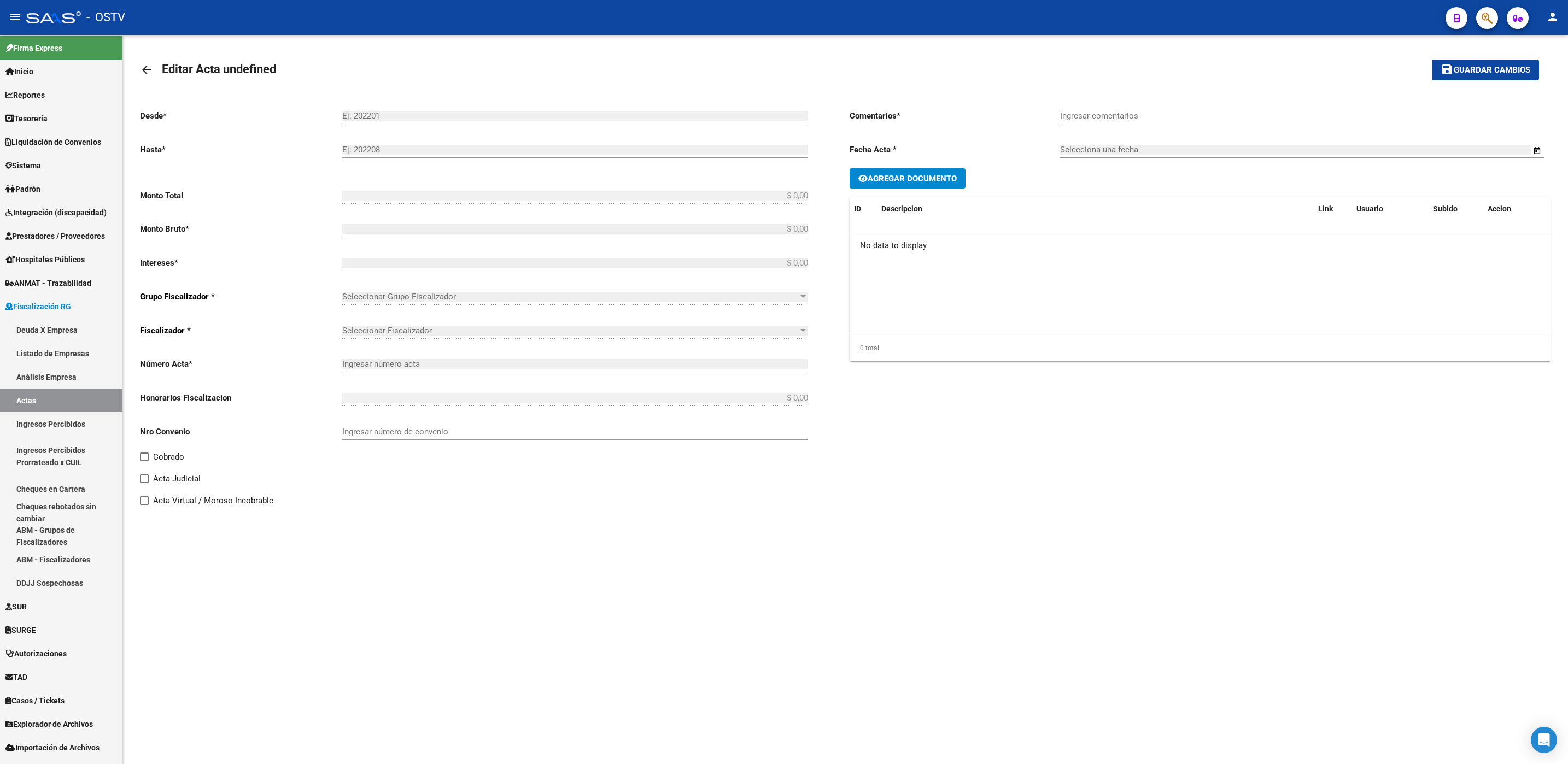
type input "202506"
type input "202508"
type input "$ 191.584,56"
type input "$ 183.323,01"
type input "$ 8.261,55"
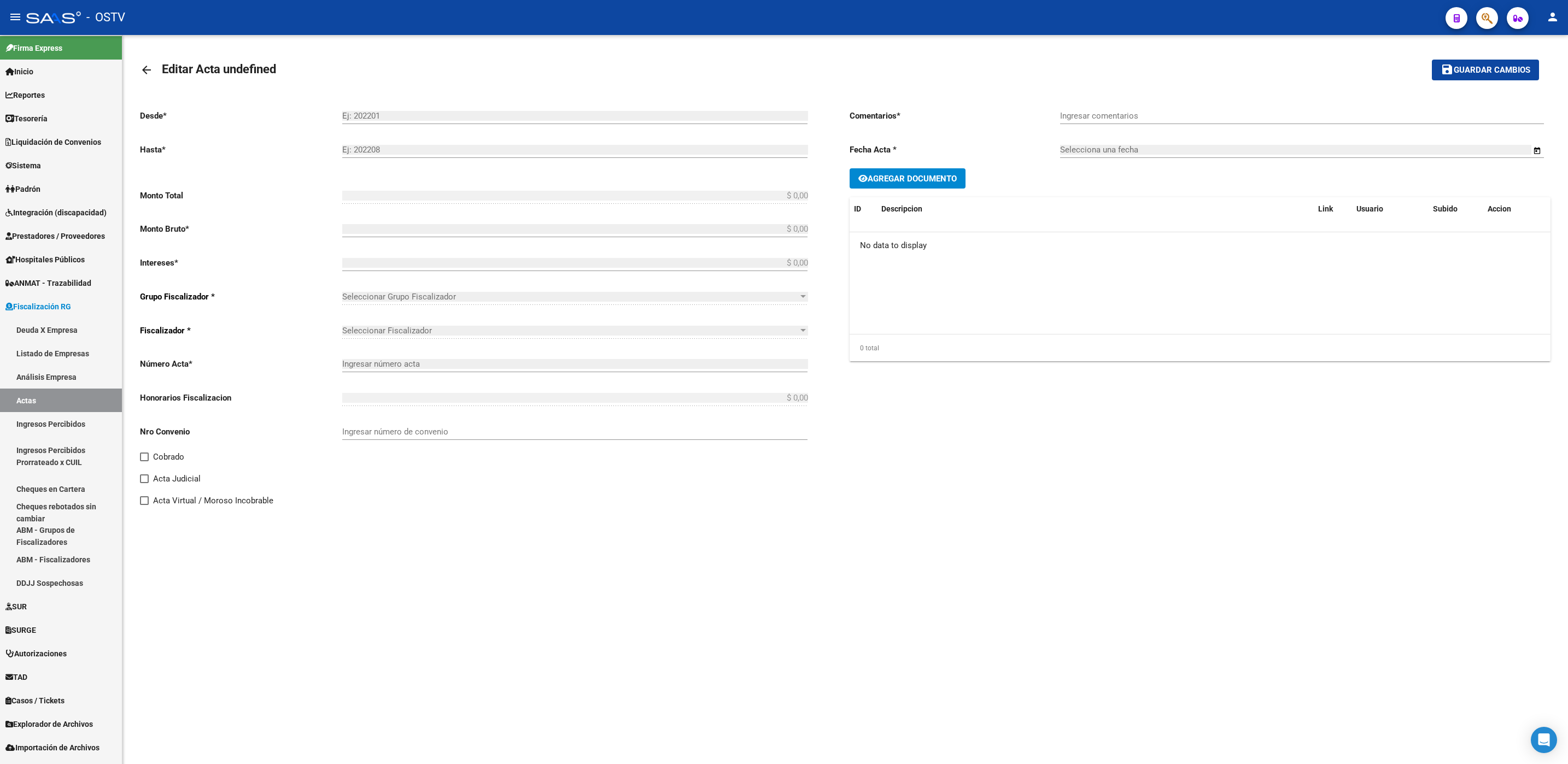
type input "41"
checkbox input "true"
type input "Ingresada"
type input "[DATE]"
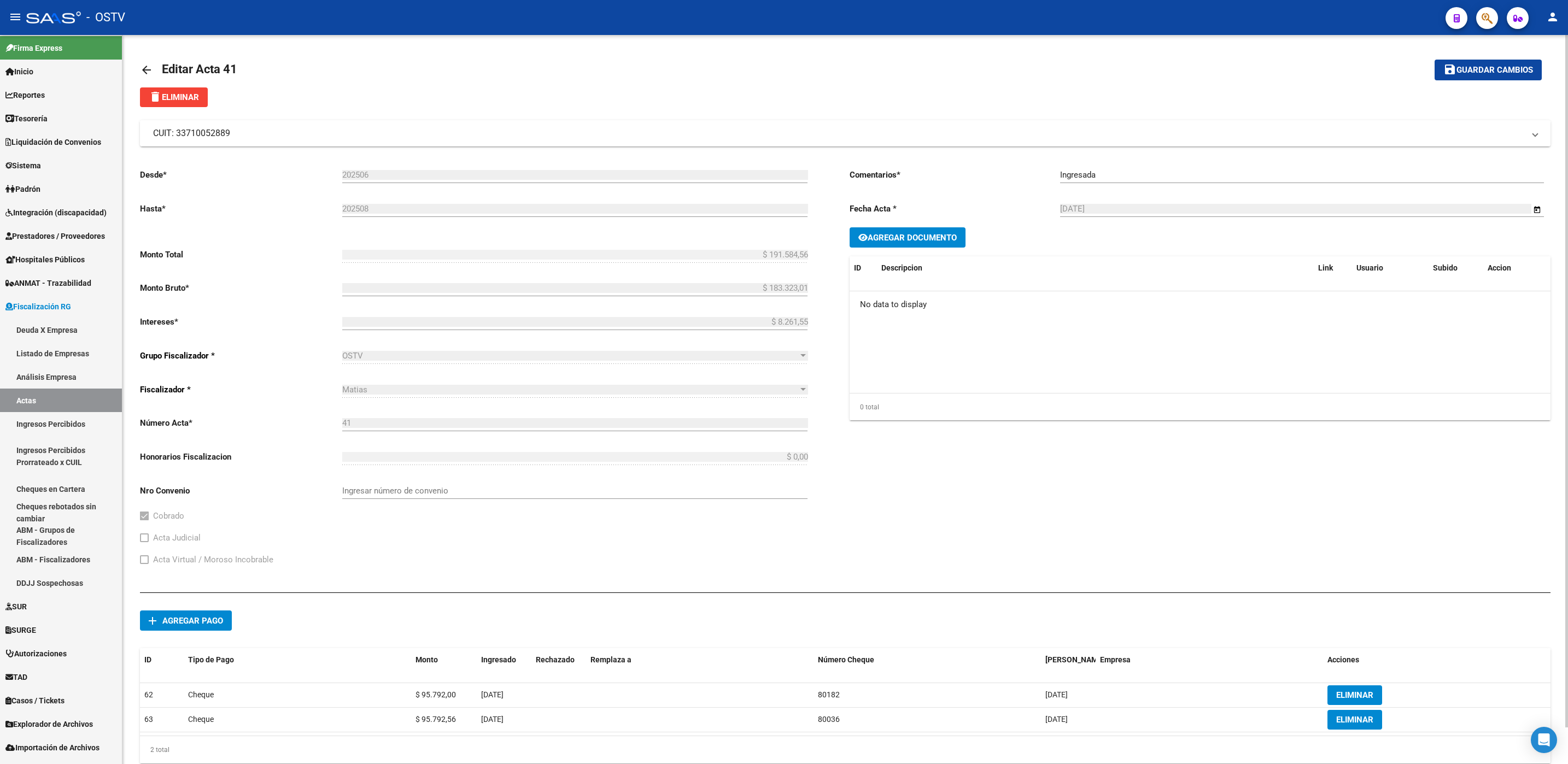
click at [274, 139] on mat-expansion-panel-header "CUIT: 33710052889" at bounding box center [845, 133] width 1410 height 26
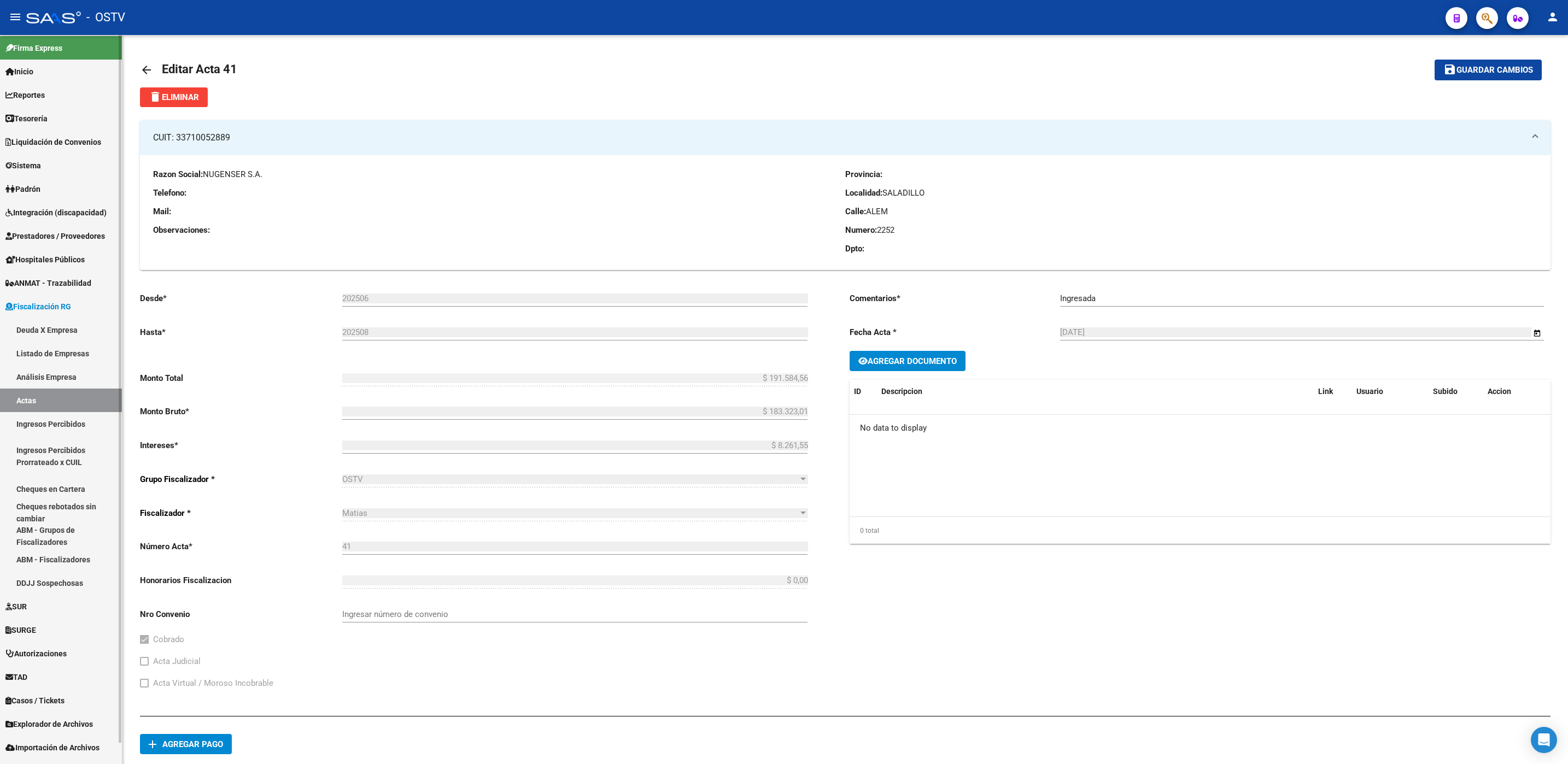
click at [29, 190] on span "Padrón" at bounding box center [22, 189] width 35 height 12
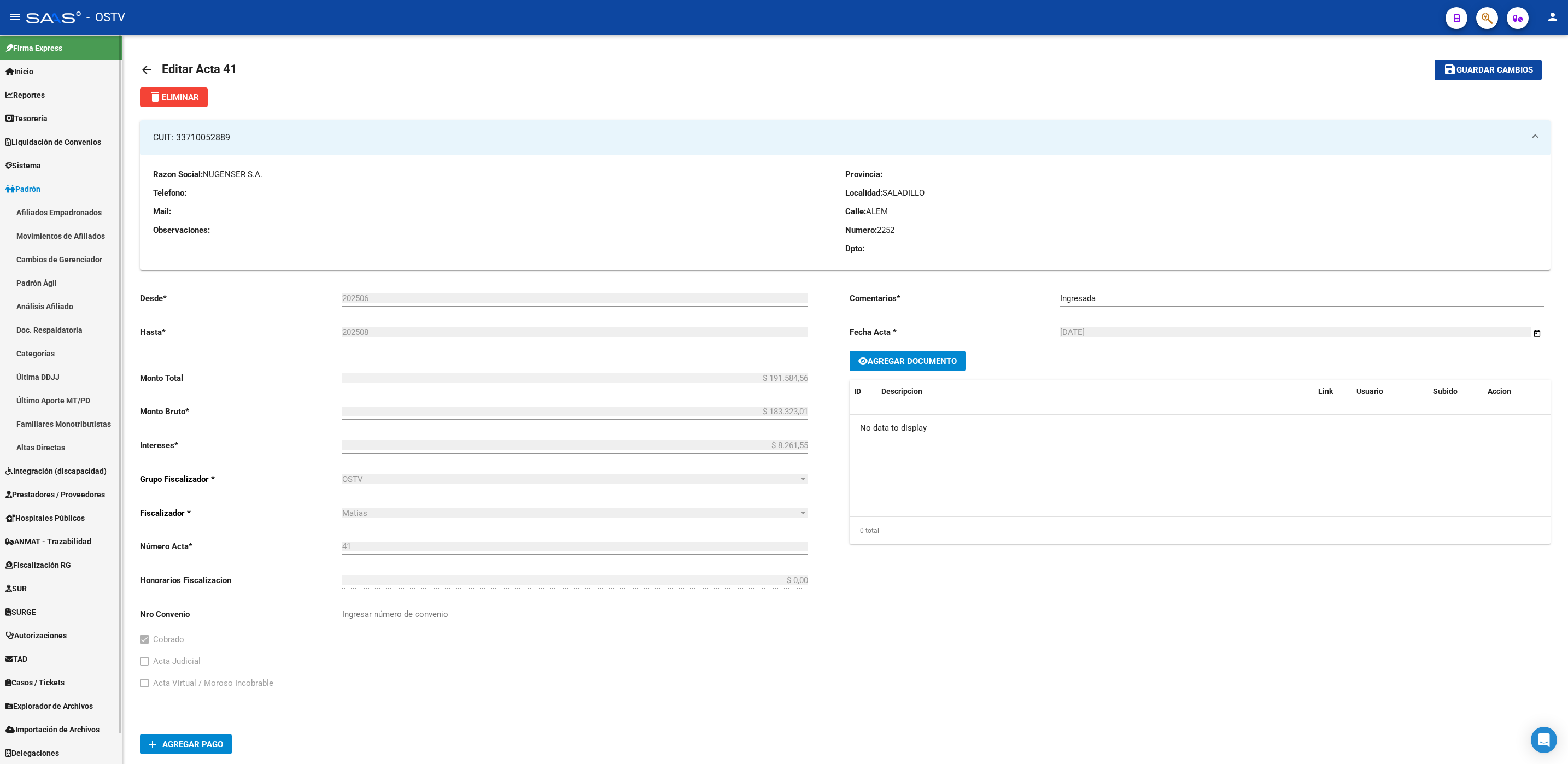
click at [40, 211] on link "Afiliados Empadronados" at bounding box center [60, 212] width 122 height 24
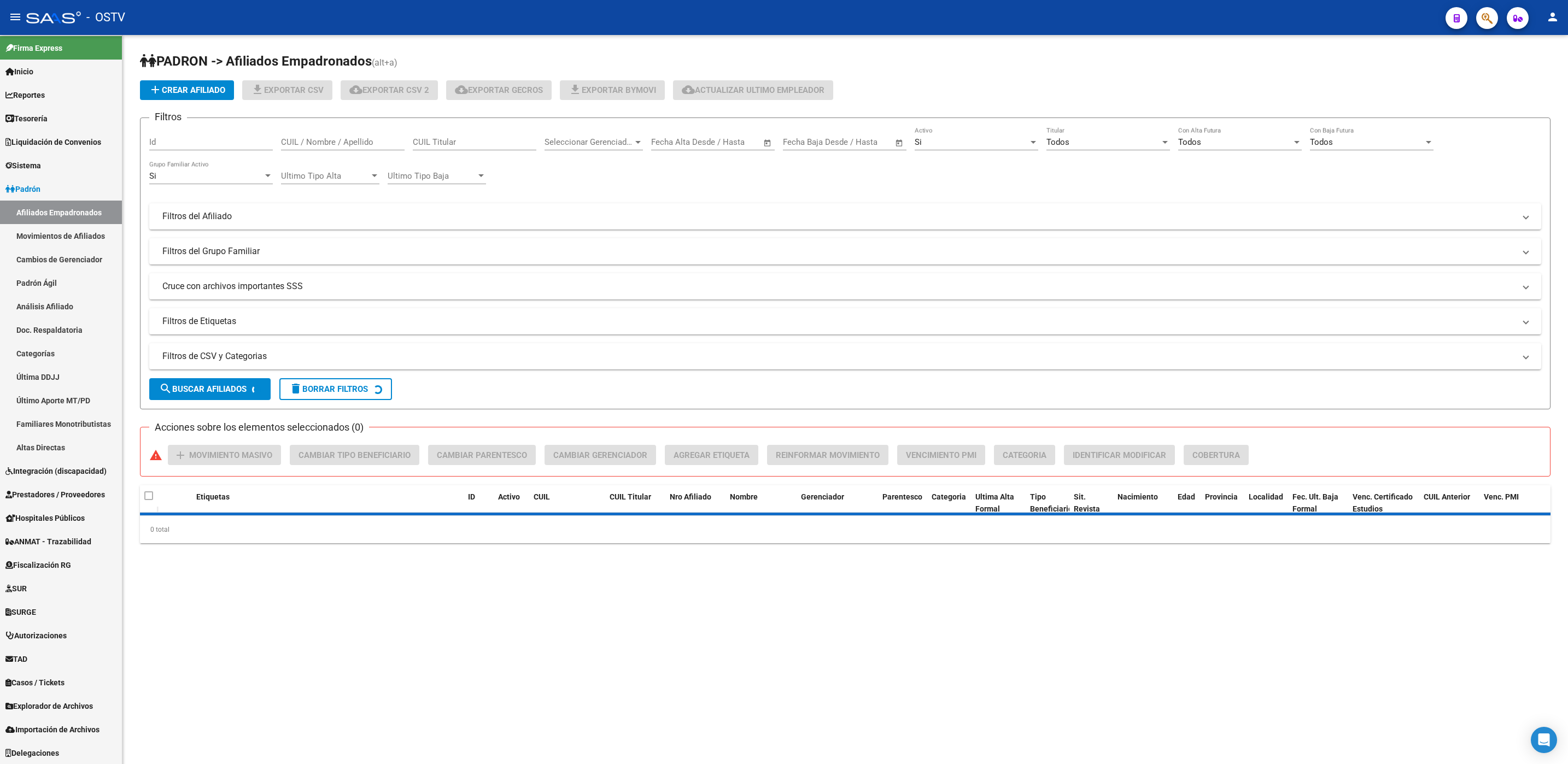
click at [127, 234] on div "PADRON -> Afiliados Empadronados (alt+a) add Crear Afiliado file_download Expor…" at bounding box center [844, 306] width 1445 height 543
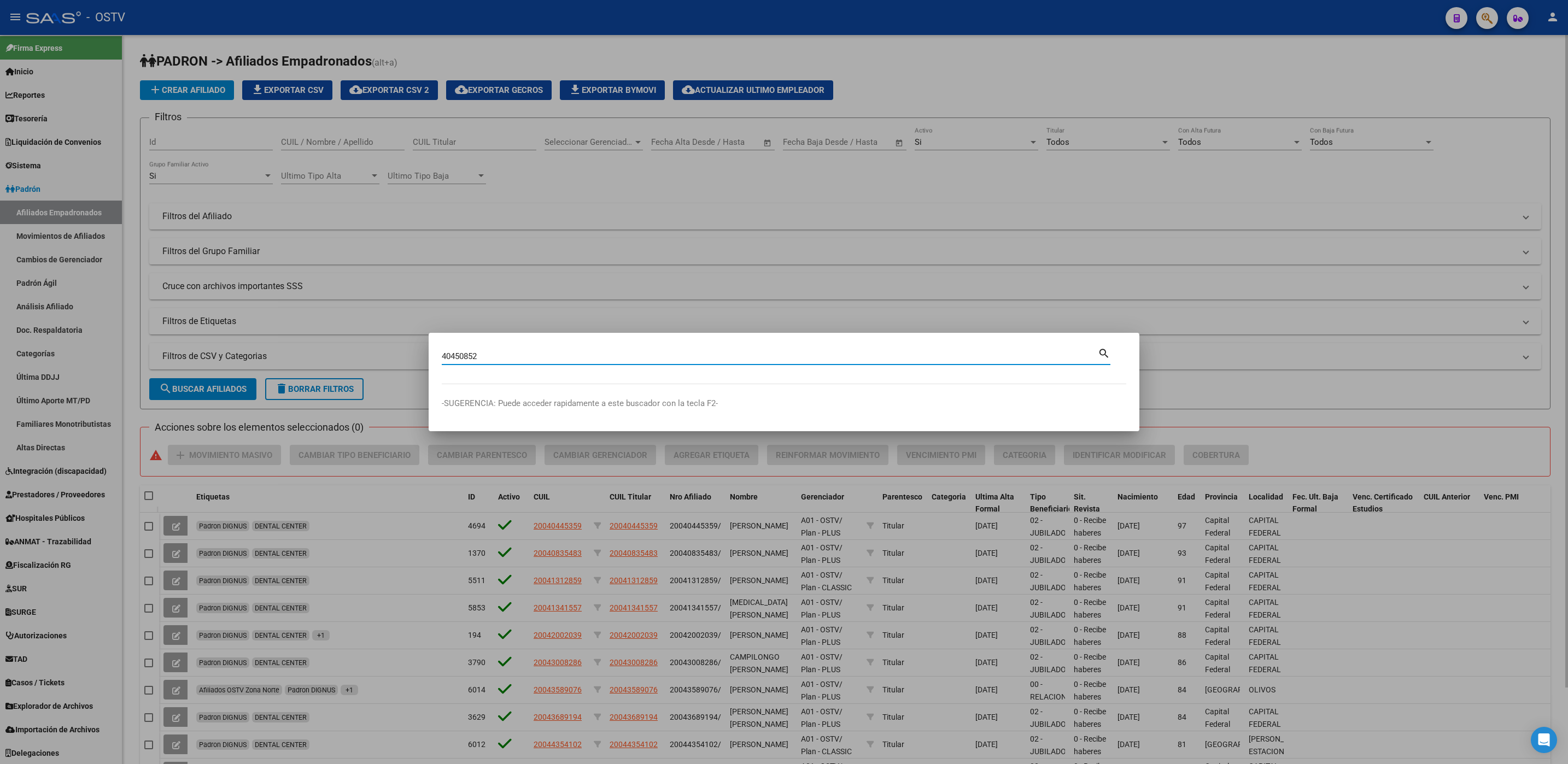
type input "40450852"
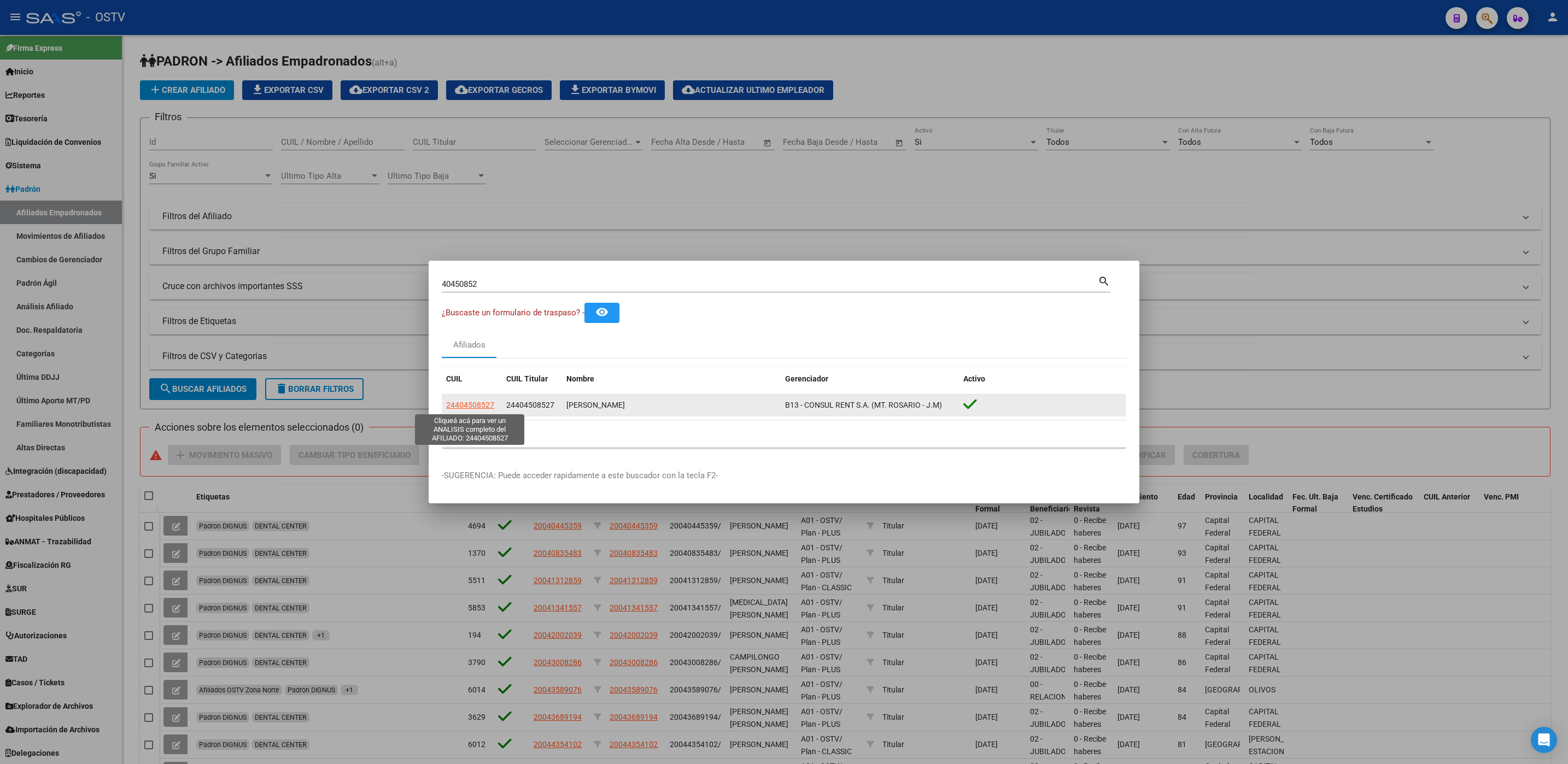
click at [472, 402] on span "24404508527" at bounding box center [470, 405] width 48 height 9
type textarea "24404508527"
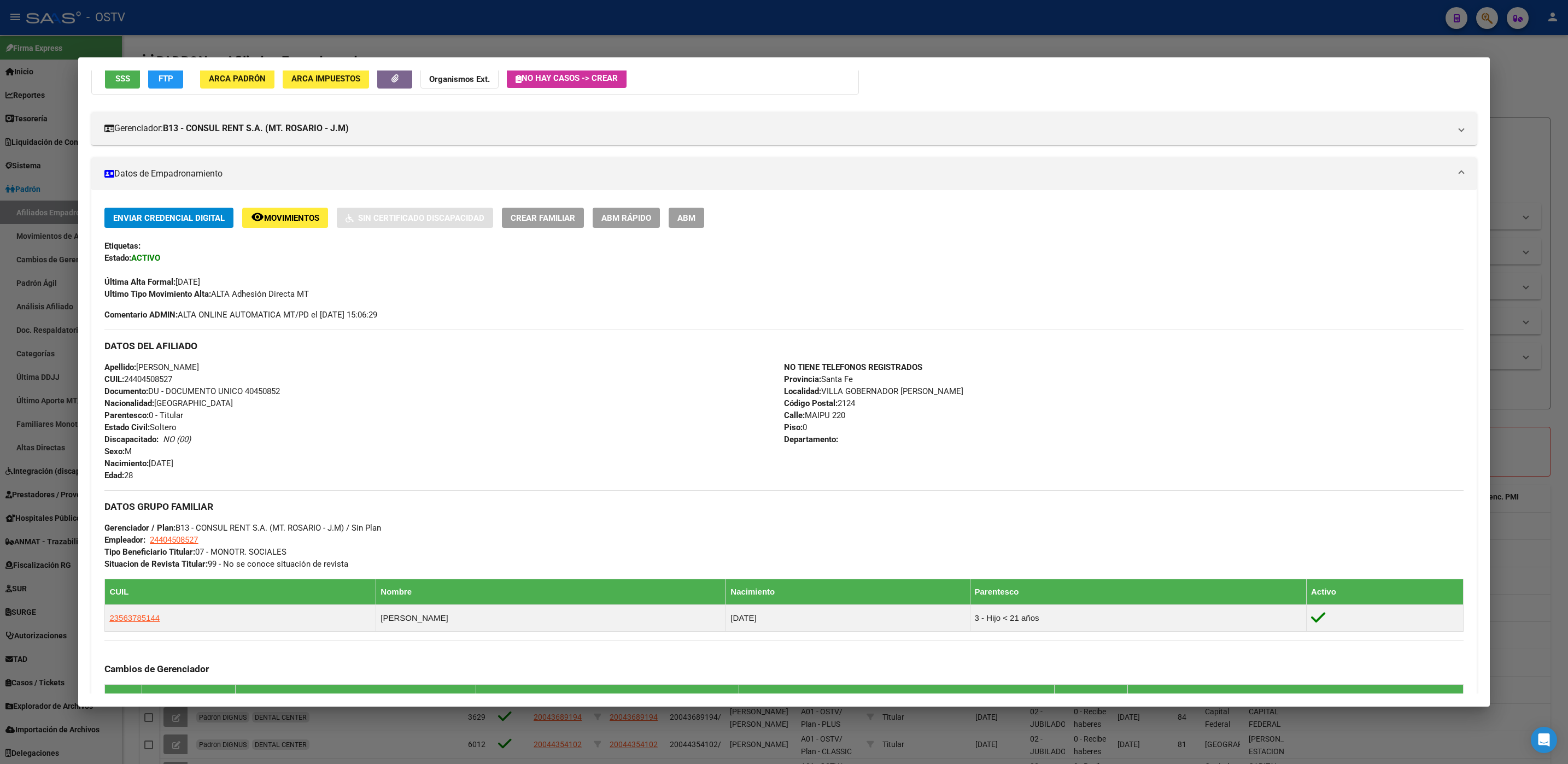
scroll to position [358, 0]
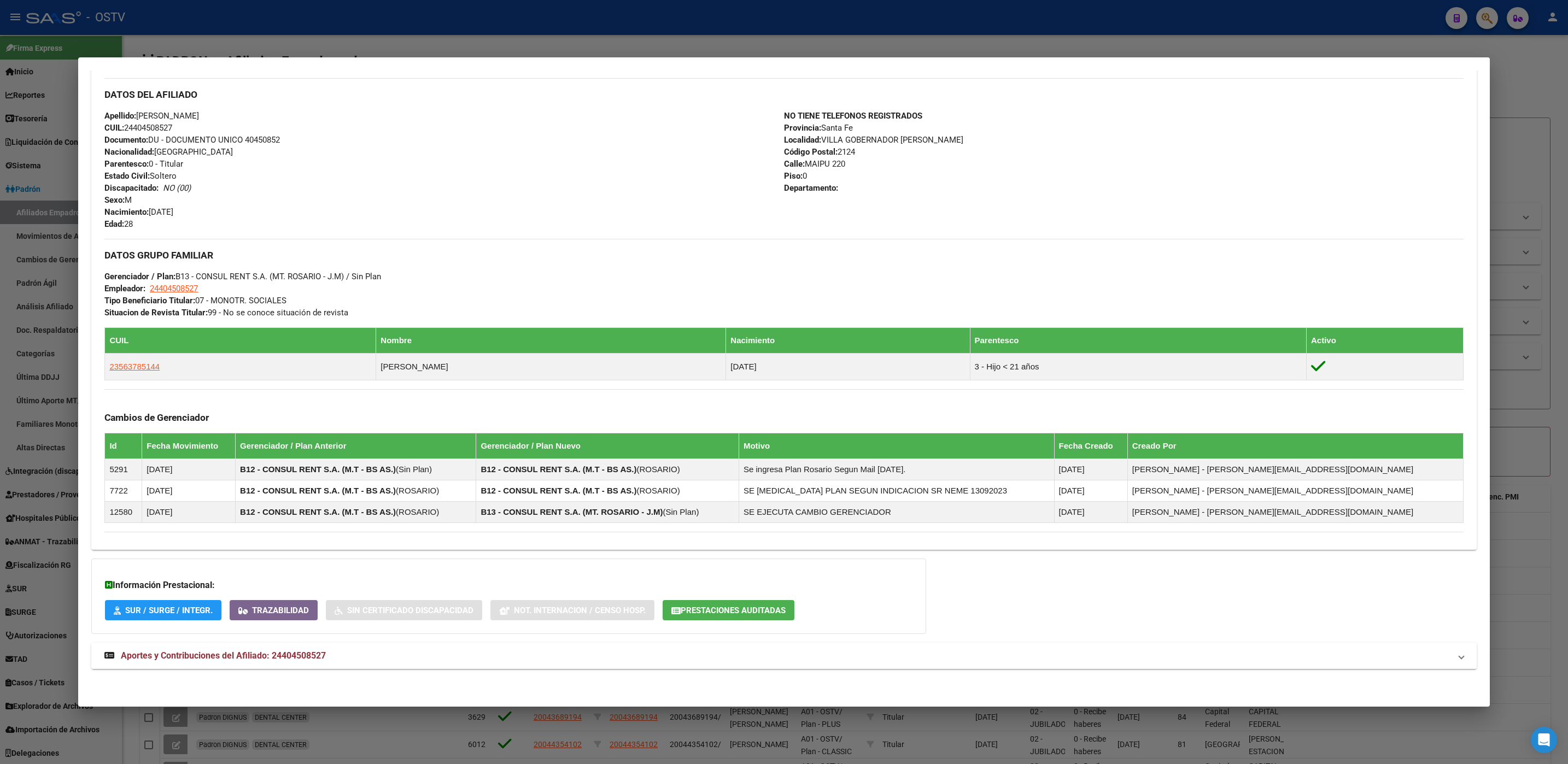
click at [291, 657] on span "Aportes y Contribuciones del Afiliado: 24404508527" at bounding box center [224, 655] width 205 height 10
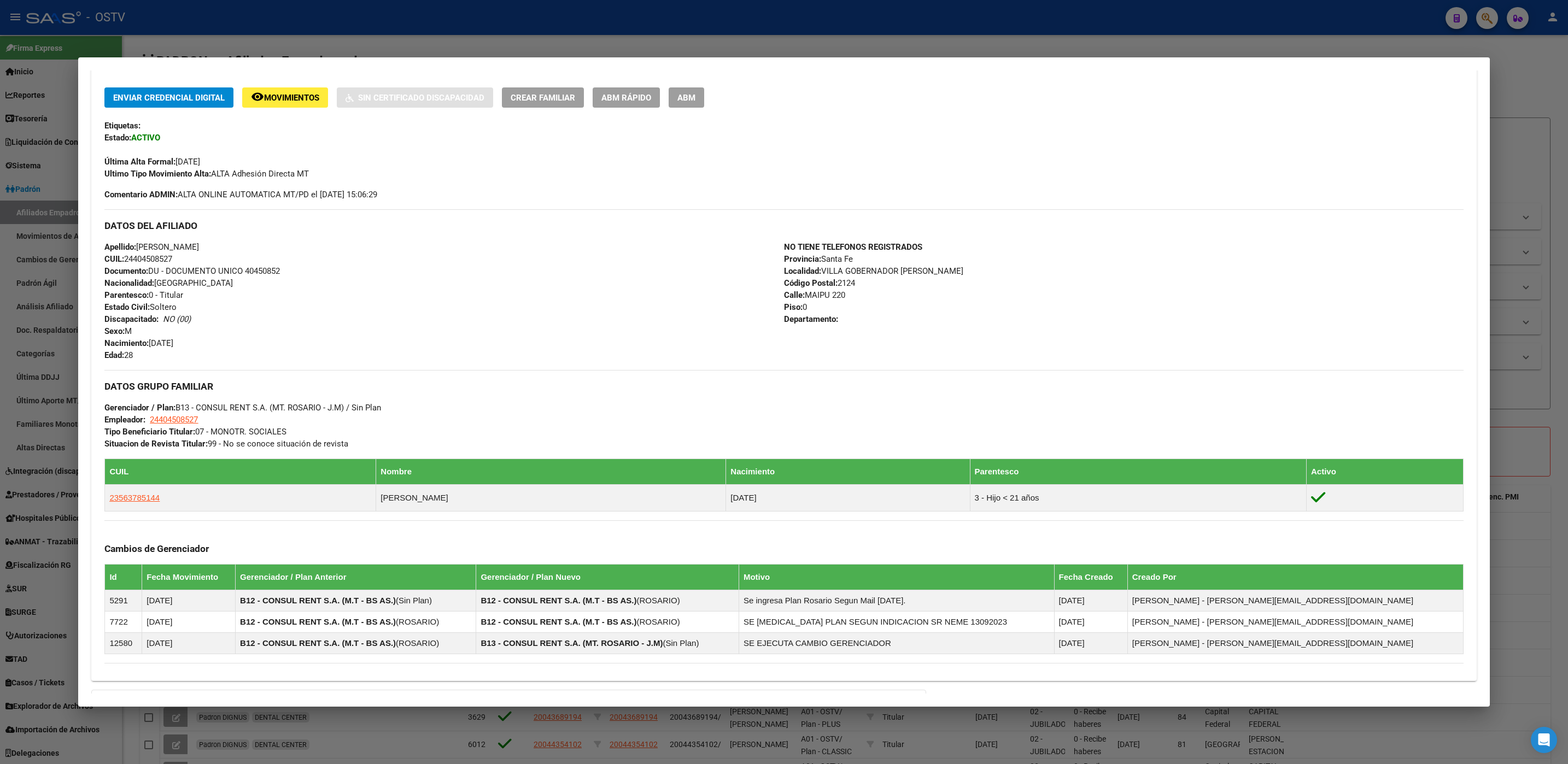
scroll to position [197, 0]
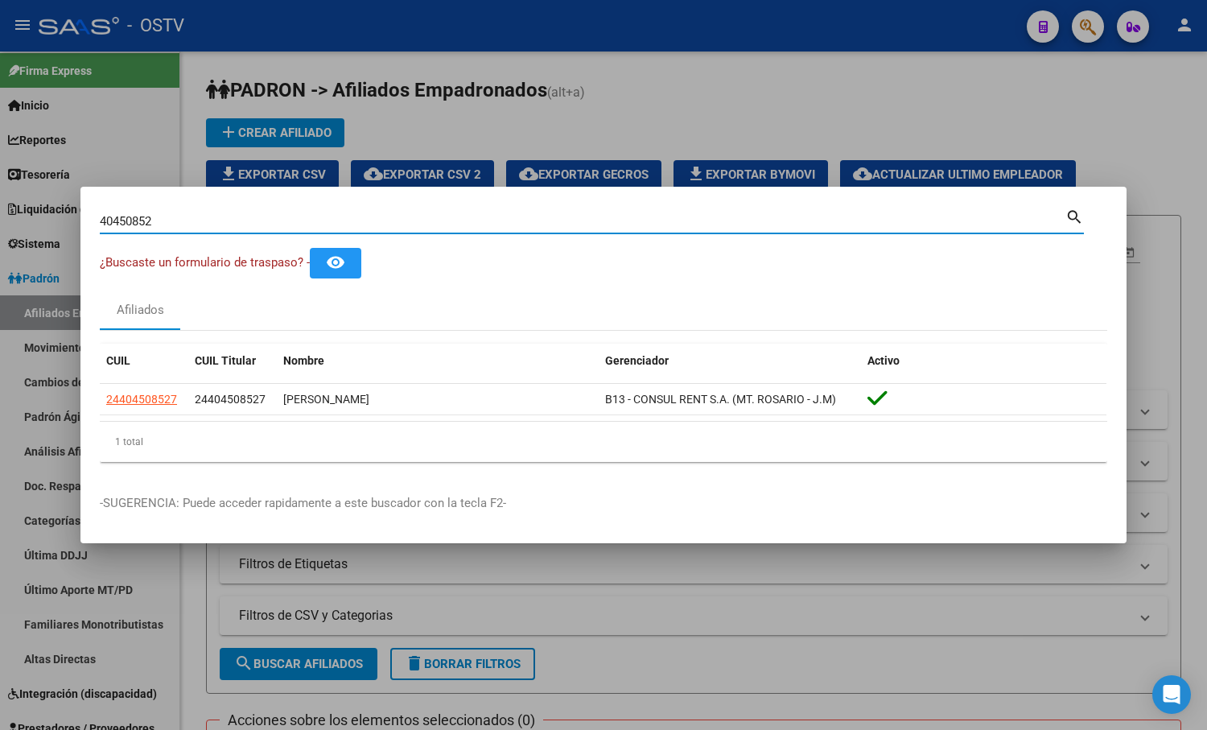
drag, startPoint x: 131, startPoint y: 218, endPoint x: -56, endPoint y: 218, distance: 186.7
click at [0, 218] on html "menu - OSTV person Firma Express Inicio Calendario SSS Instructivos Contacto OS…" at bounding box center [603, 365] width 1207 height 730
paste input "16825739"
type input "4045085216825739"
paste input "16825739"
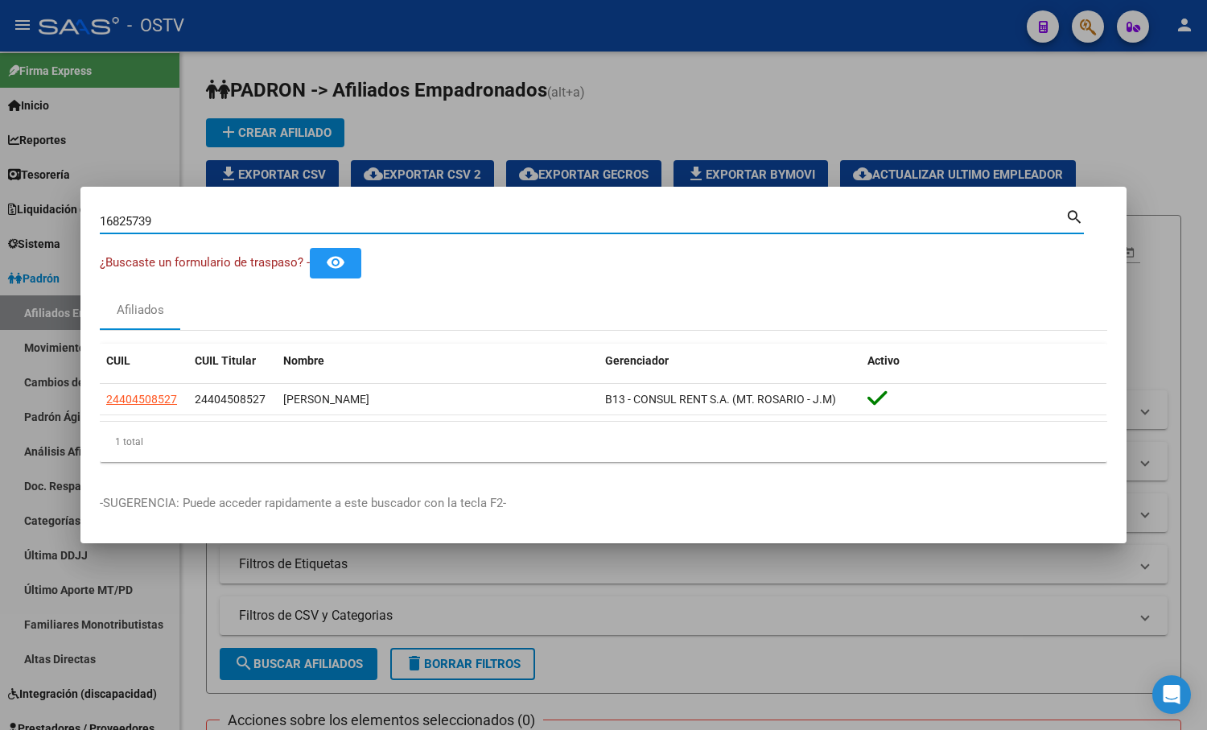
type input "16825739"
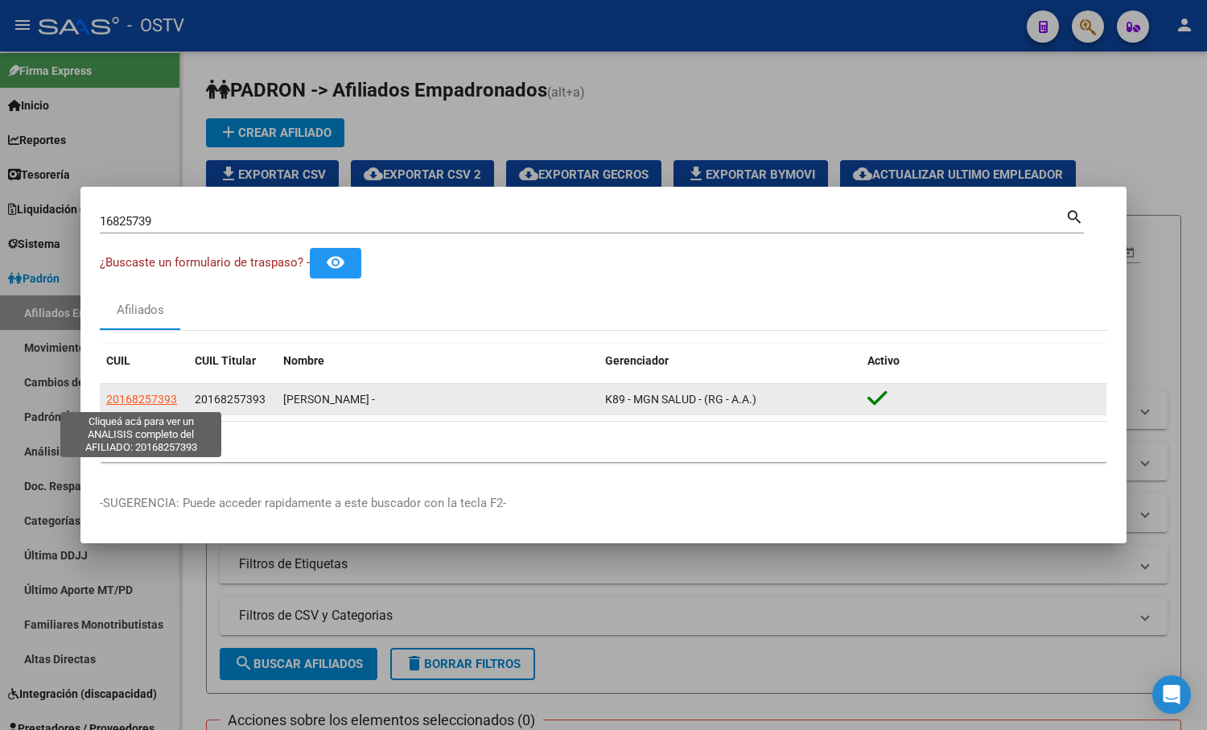
click at [160, 402] on span "20168257393" at bounding box center [141, 399] width 71 height 13
type textarea "20168257393"
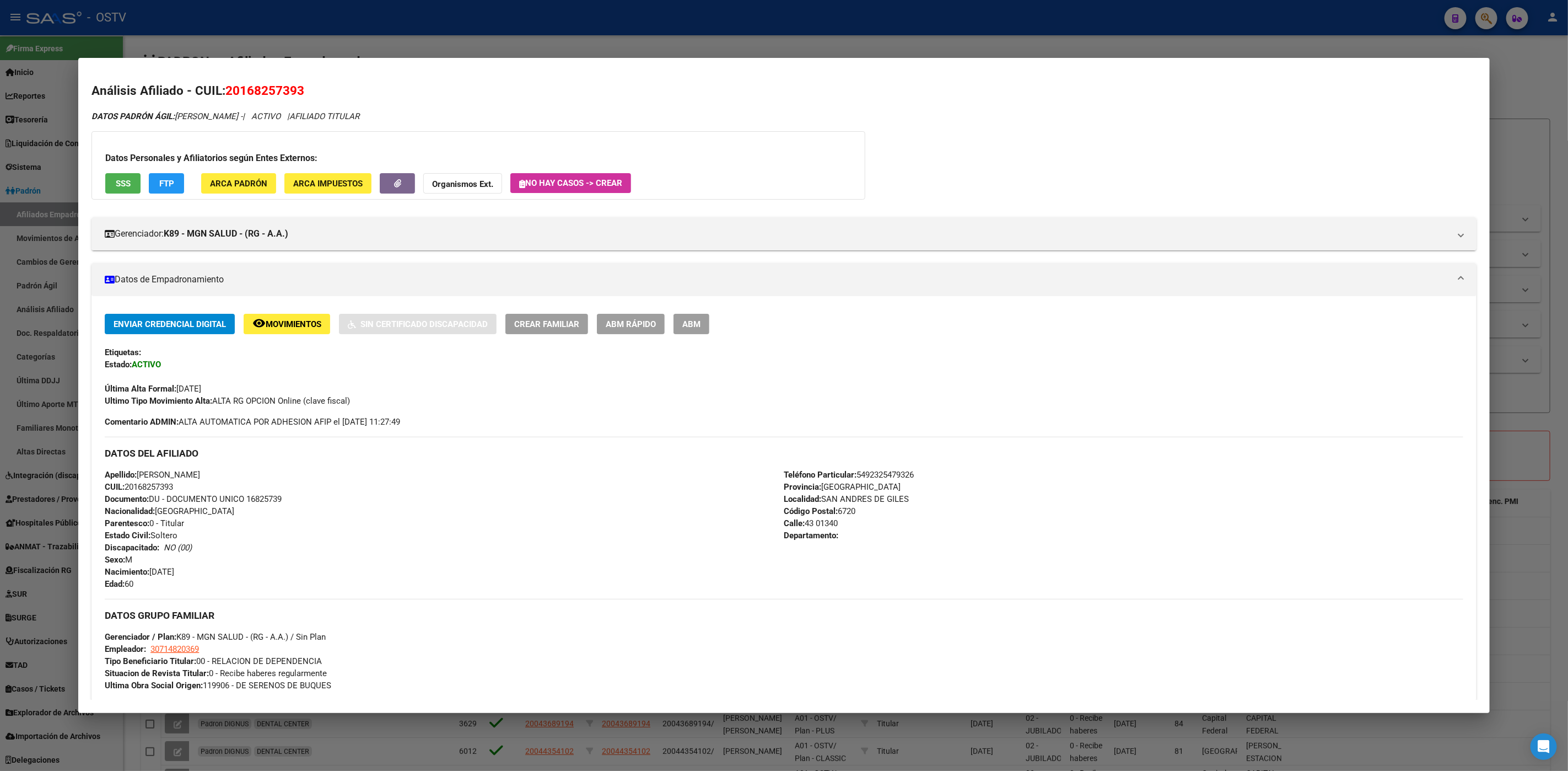
drag, startPoint x: 696, startPoint y: 319, endPoint x: 692, endPoint y: 328, distance: 9.8
click at [695, 320] on button "ABM" at bounding box center [691, 324] width 36 height 21
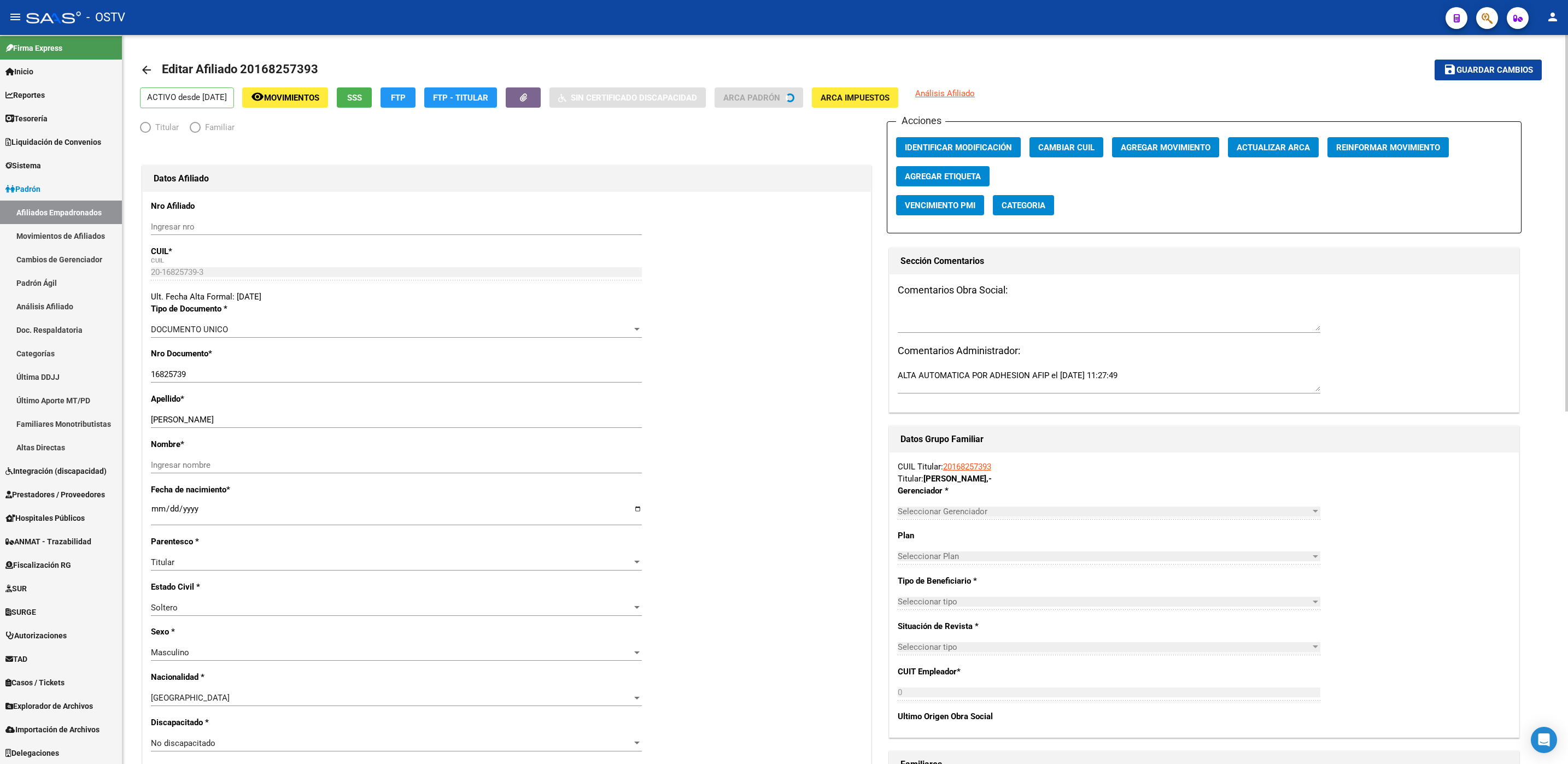
radio input "true"
type input "30-71482036-9"
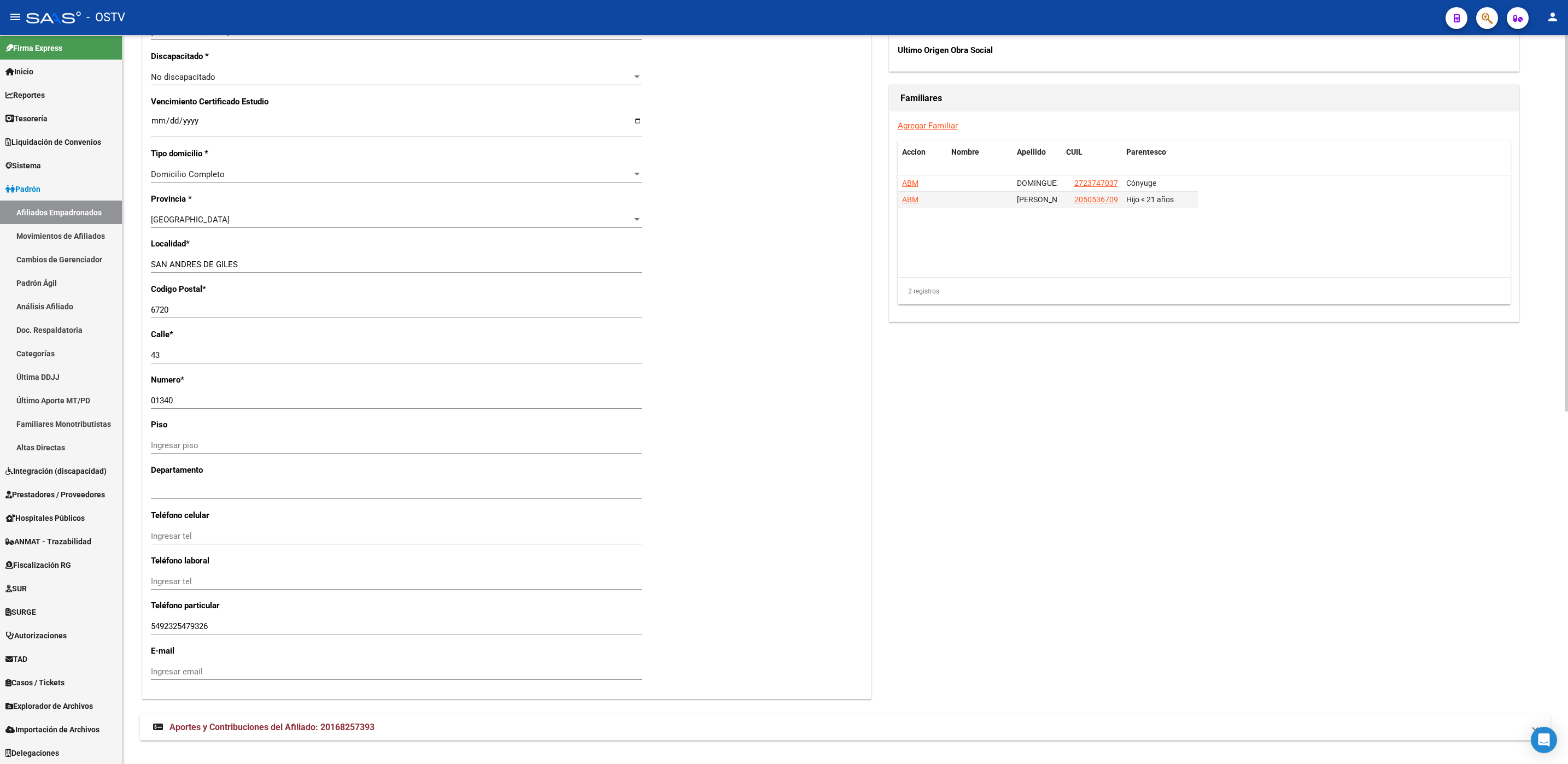
scroll to position [683, 0]
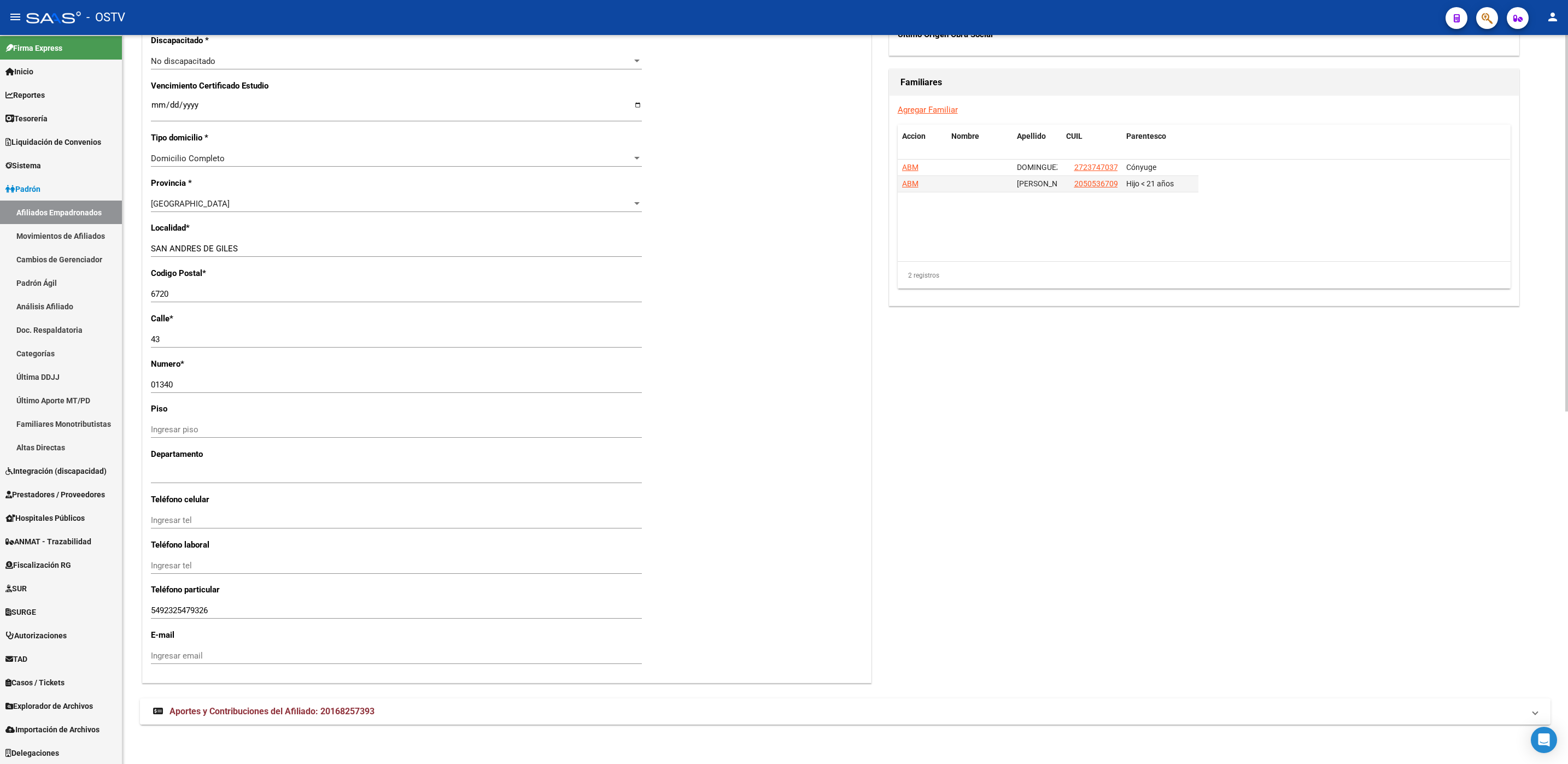
click at [332, 714] on span "Aportes y Contribuciones del Afiliado: 20168257393" at bounding box center [272, 711] width 205 height 10
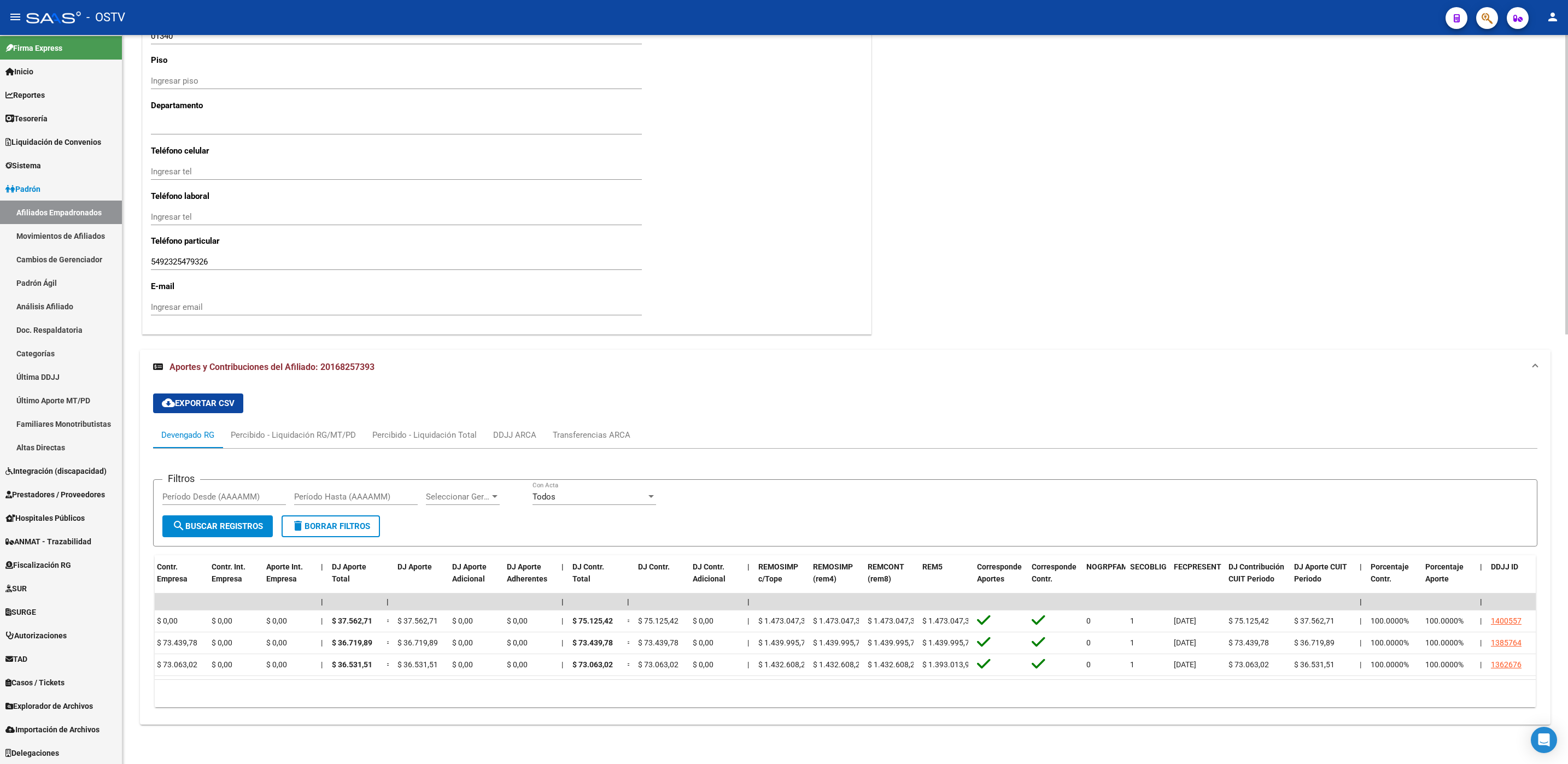
scroll to position [0, 0]
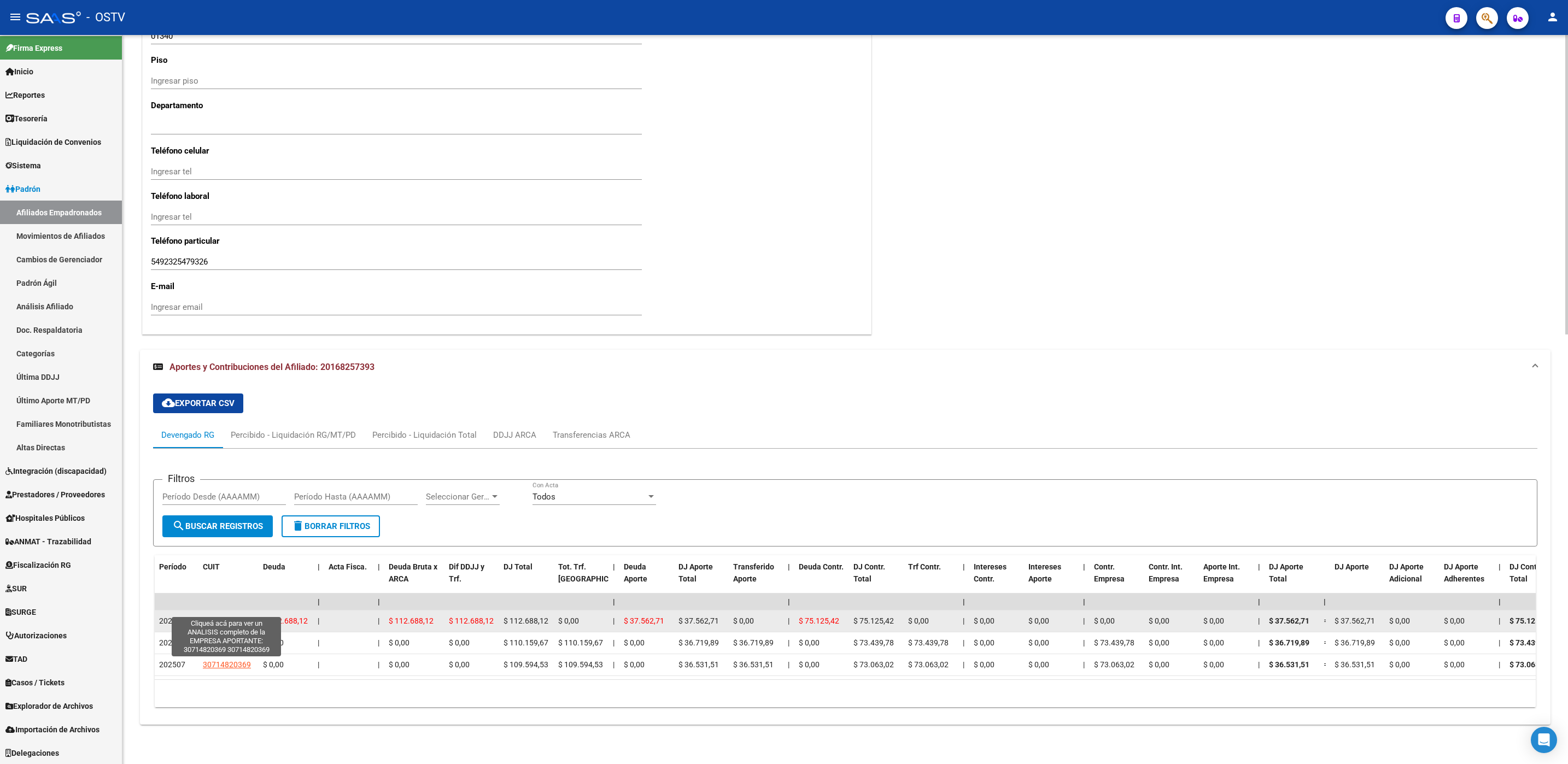
click at [234, 617] on span "30714820369" at bounding box center [227, 621] width 48 height 9
type textarea "30714820369"
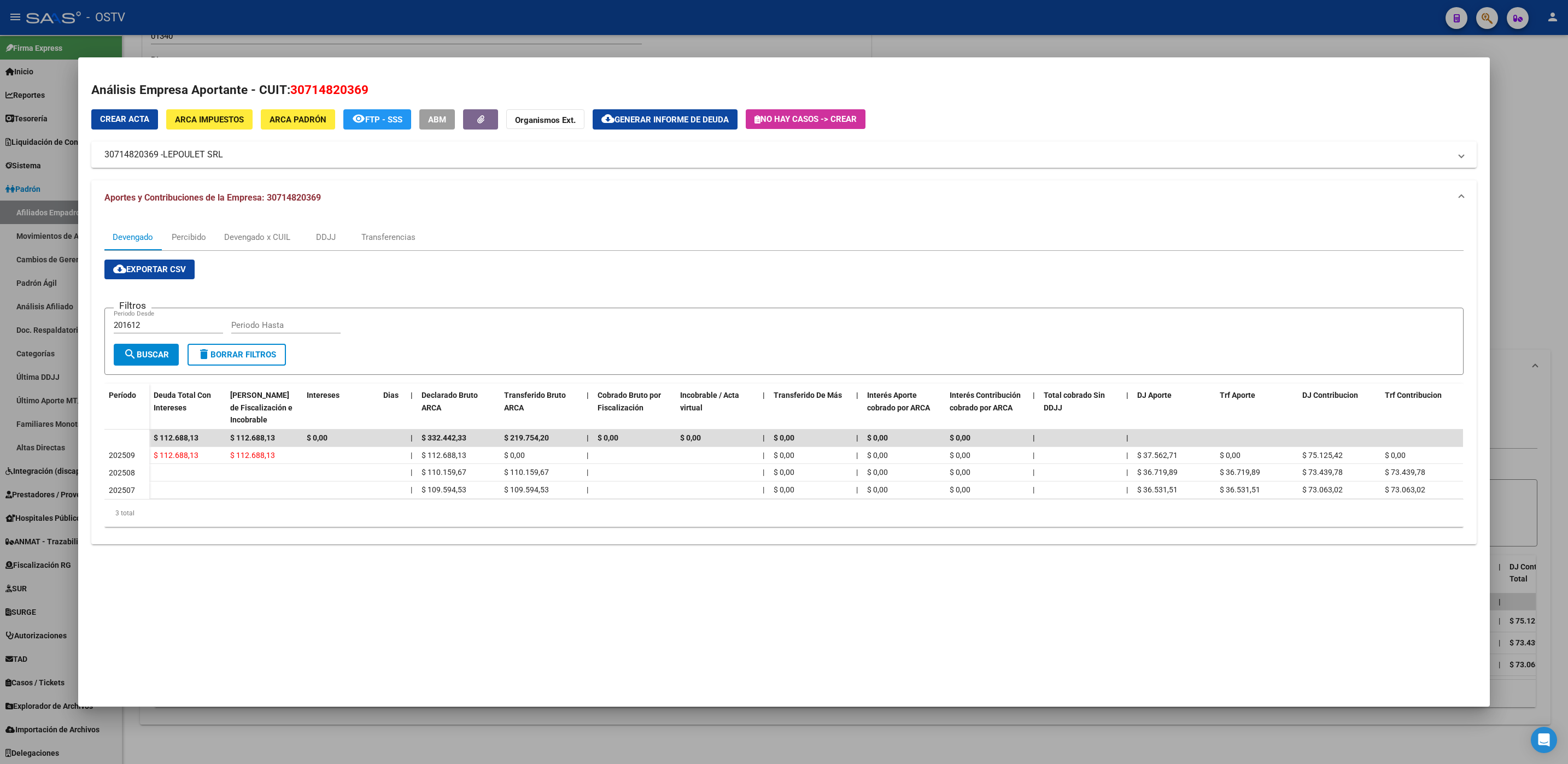
click at [433, 743] on div at bounding box center [784, 382] width 1568 height 764
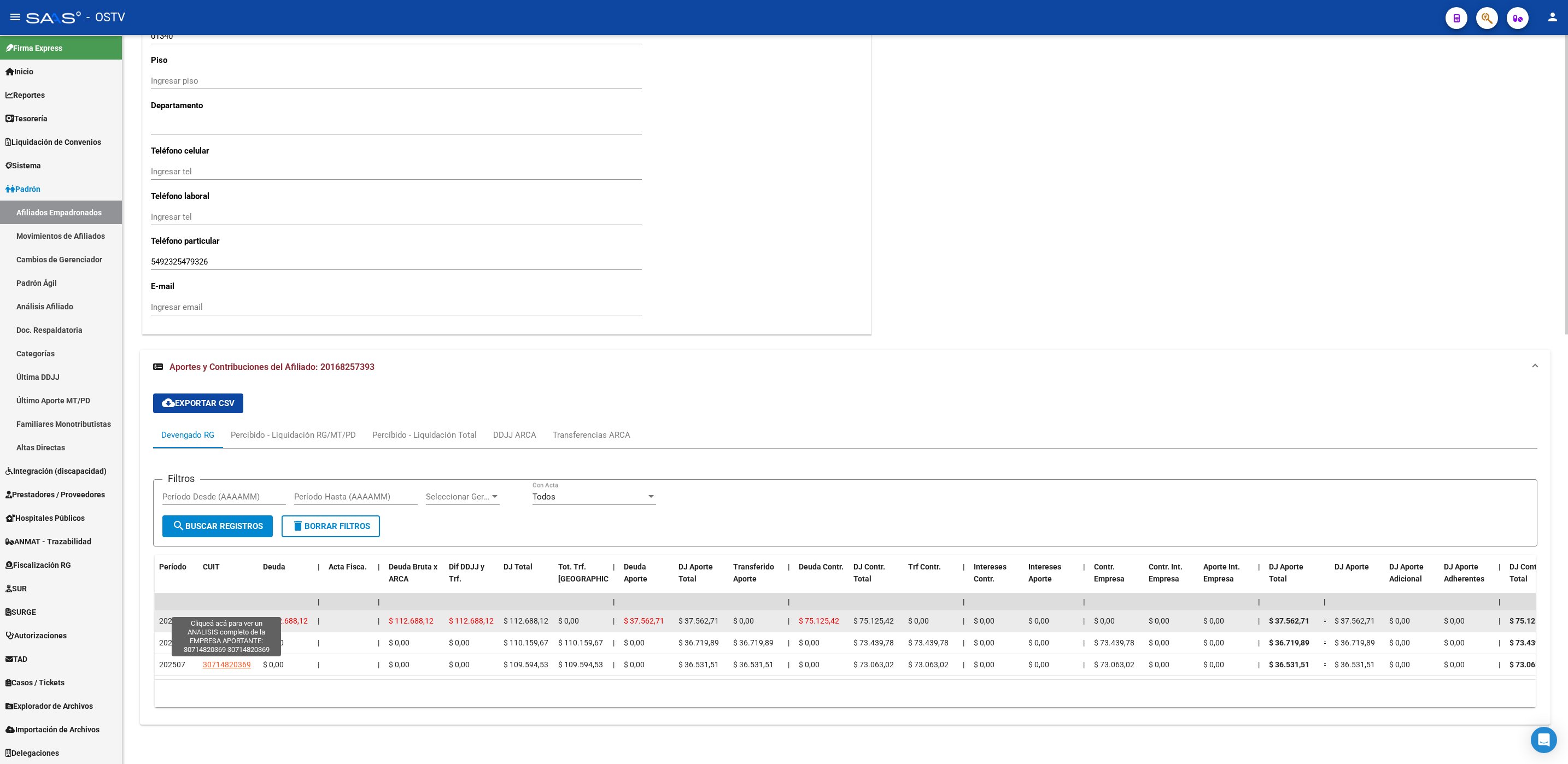
click at [222, 617] on span "30714820369" at bounding box center [227, 621] width 48 height 9
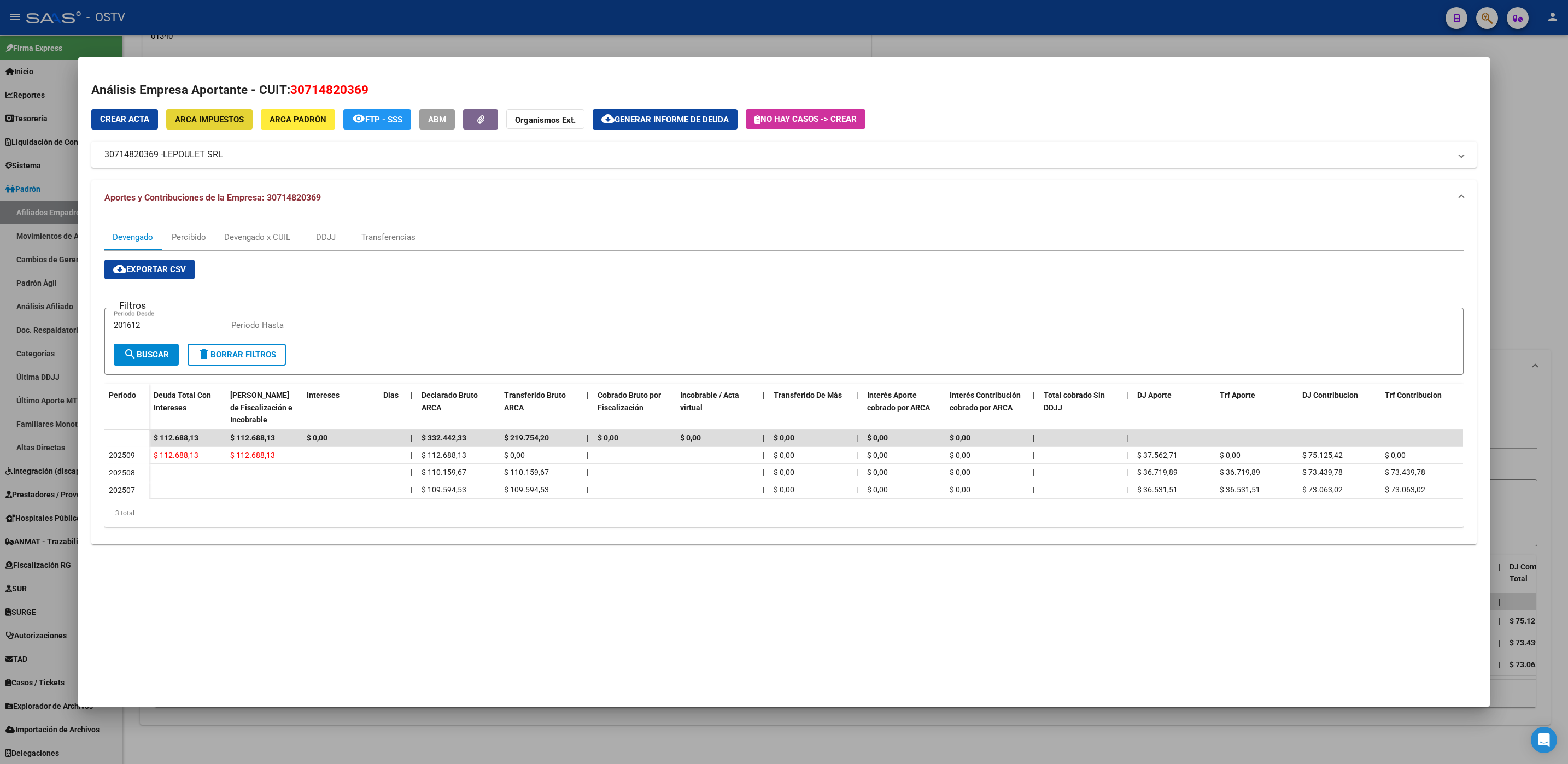
click at [226, 118] on span "ARCA Impuestos" at bounding box center [209, 120] width 69 height 10
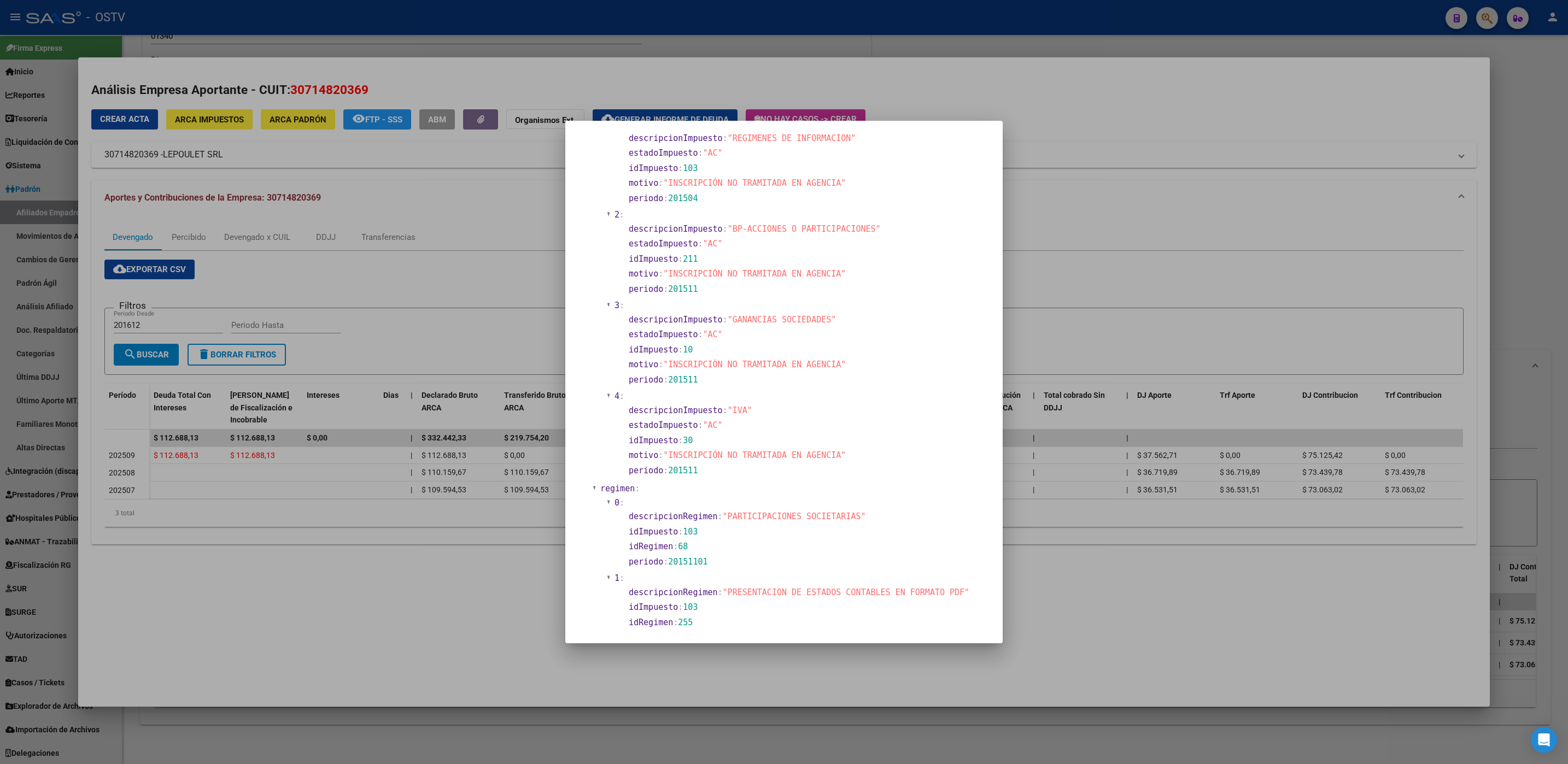
scroll to position [983, 0]
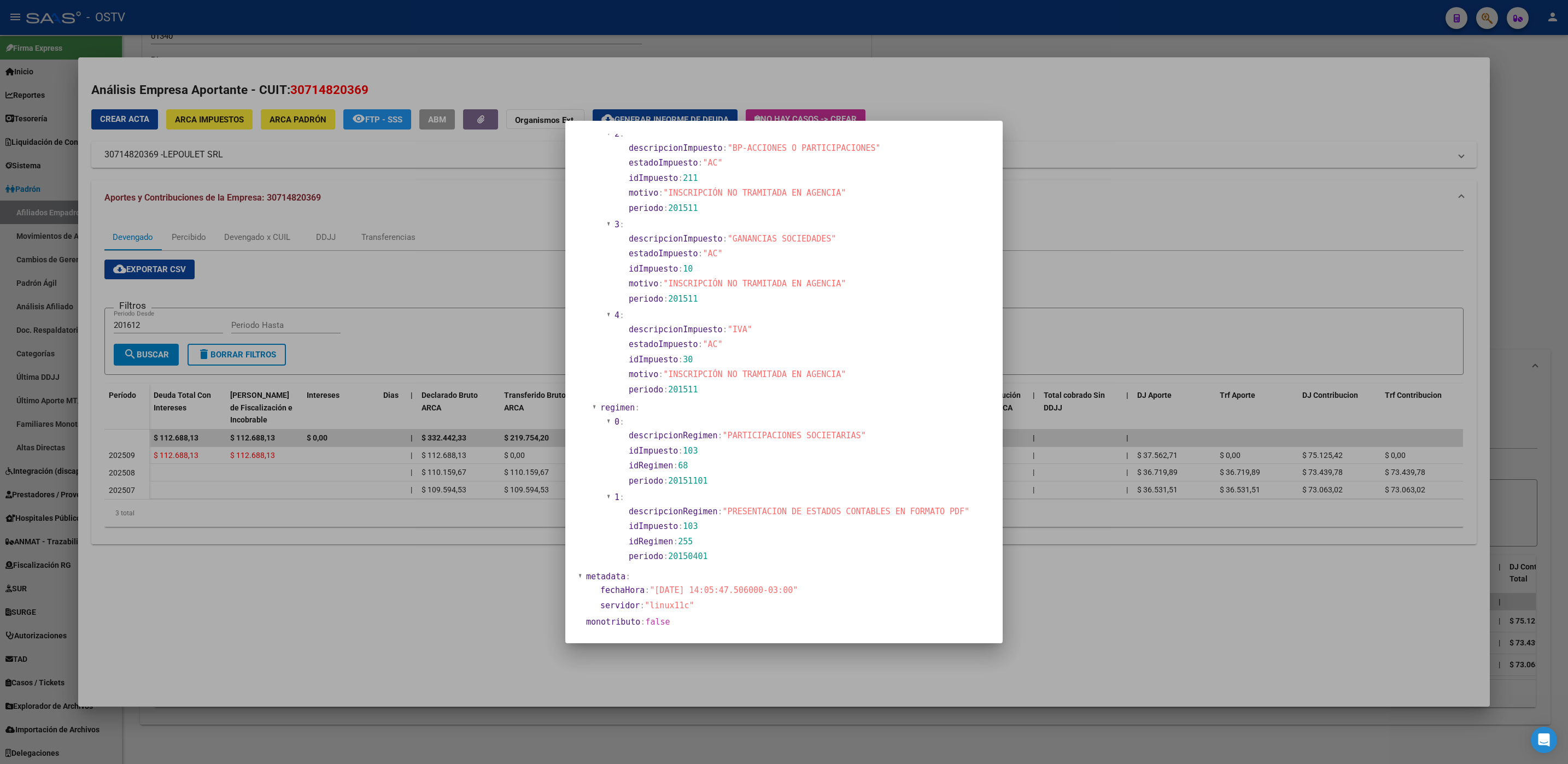
click at [385, 572] on div at bounding box center [784, 382] width 1568 height 764
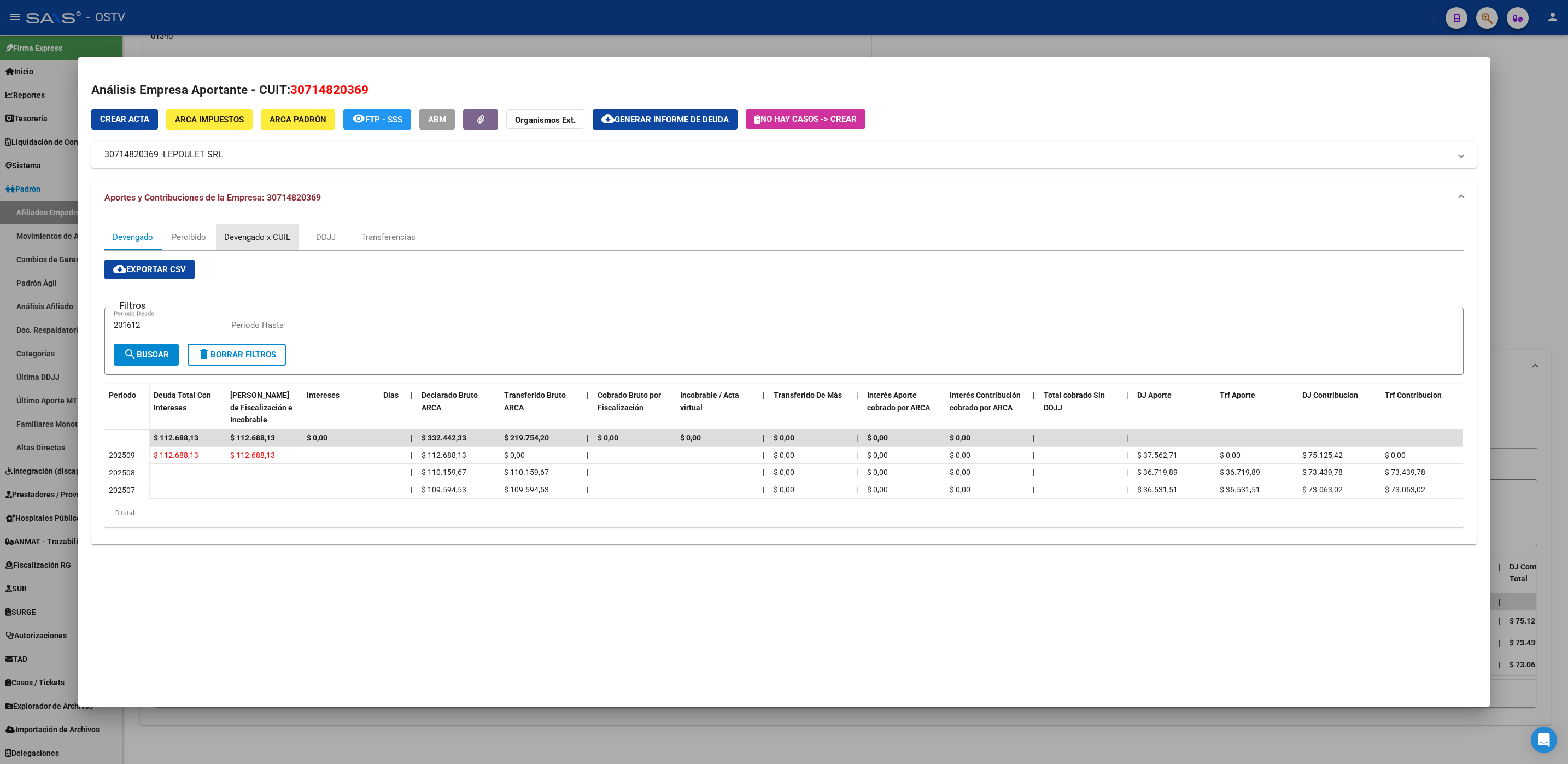
drag, startPoint x: 262, startPoint y: 239, endPoint x: 269, endPoint y: 238, distance: 7.1
click at [264, 238] on div "Devengado x CUIL" at bounding box center [257, 237] width 66 height 12
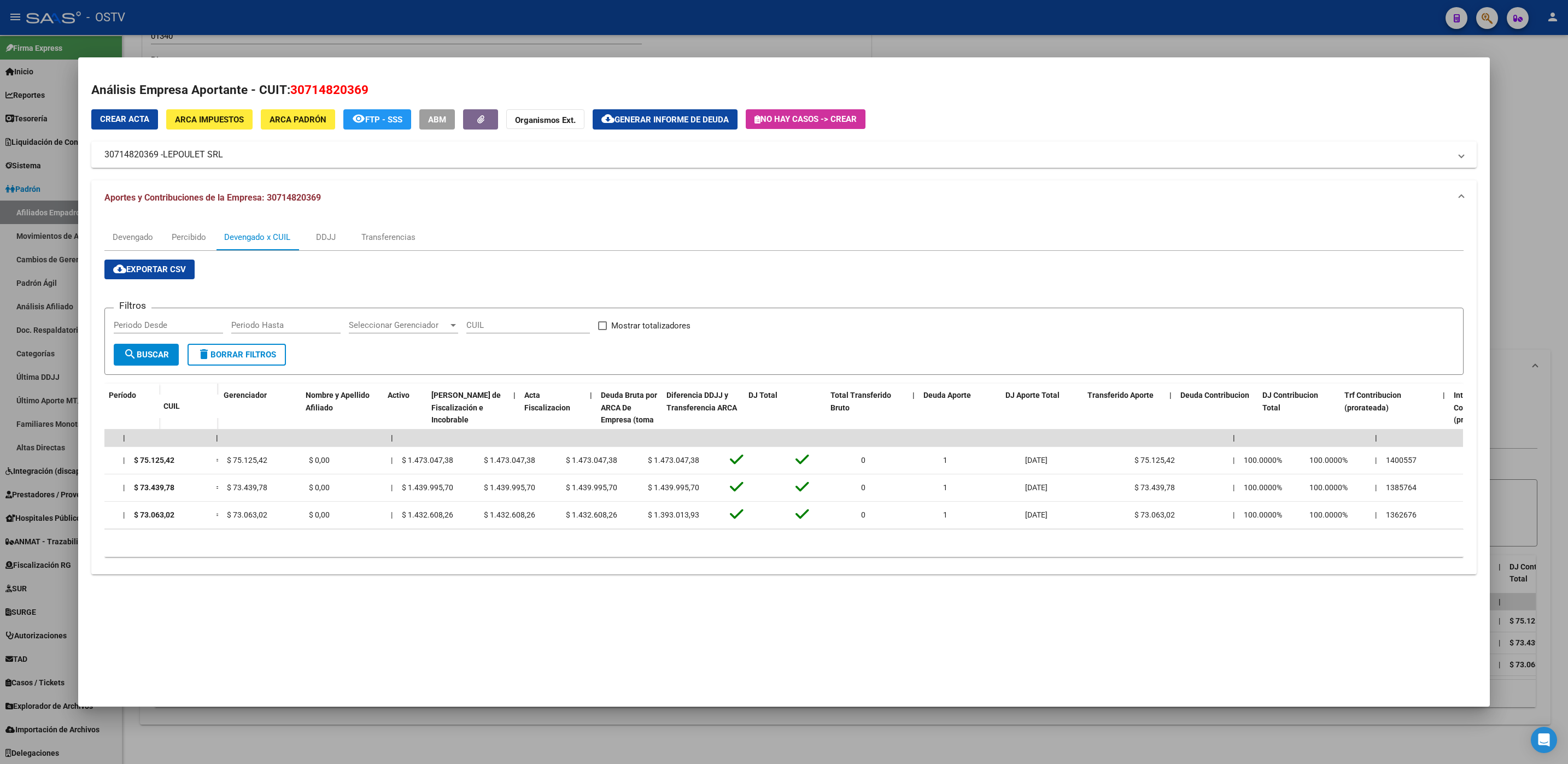
scroll to position [0, 0]
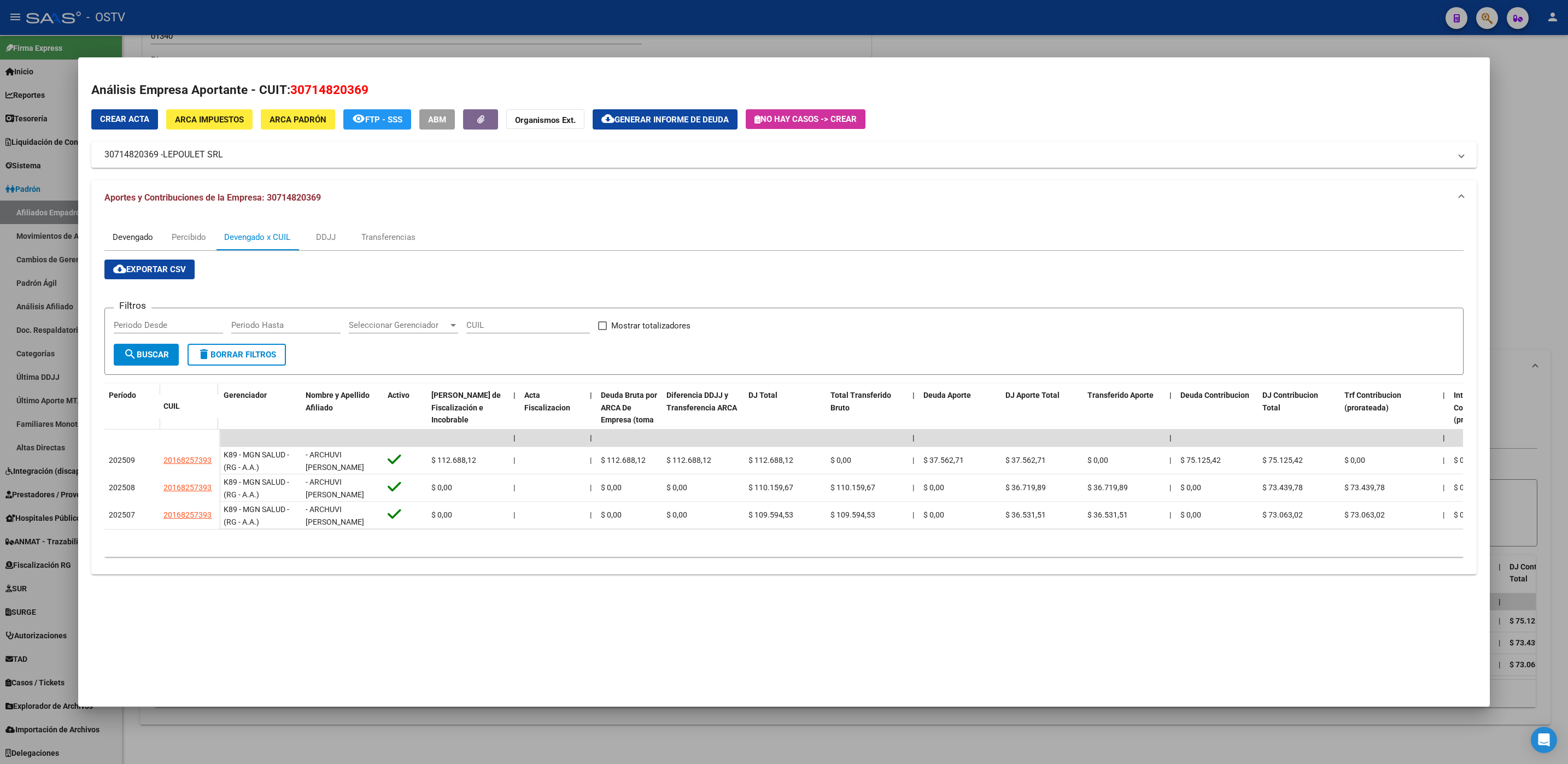
click at [149, 236] on div "Devengado" at bounding box center [133, 237] width 41 height 12
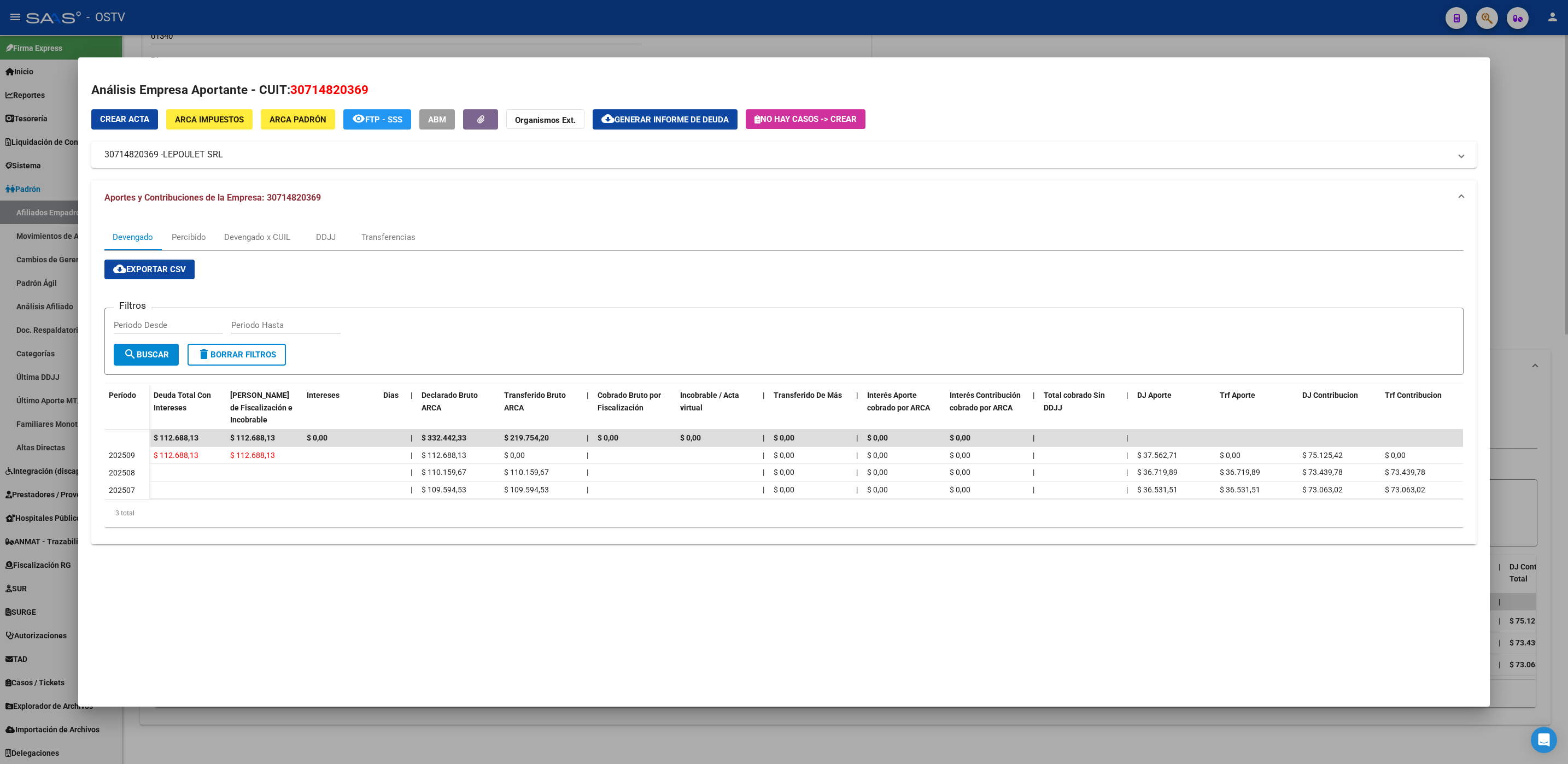
click at [266, 723] on div at bounding box center [784, 382] width 1568 height 764
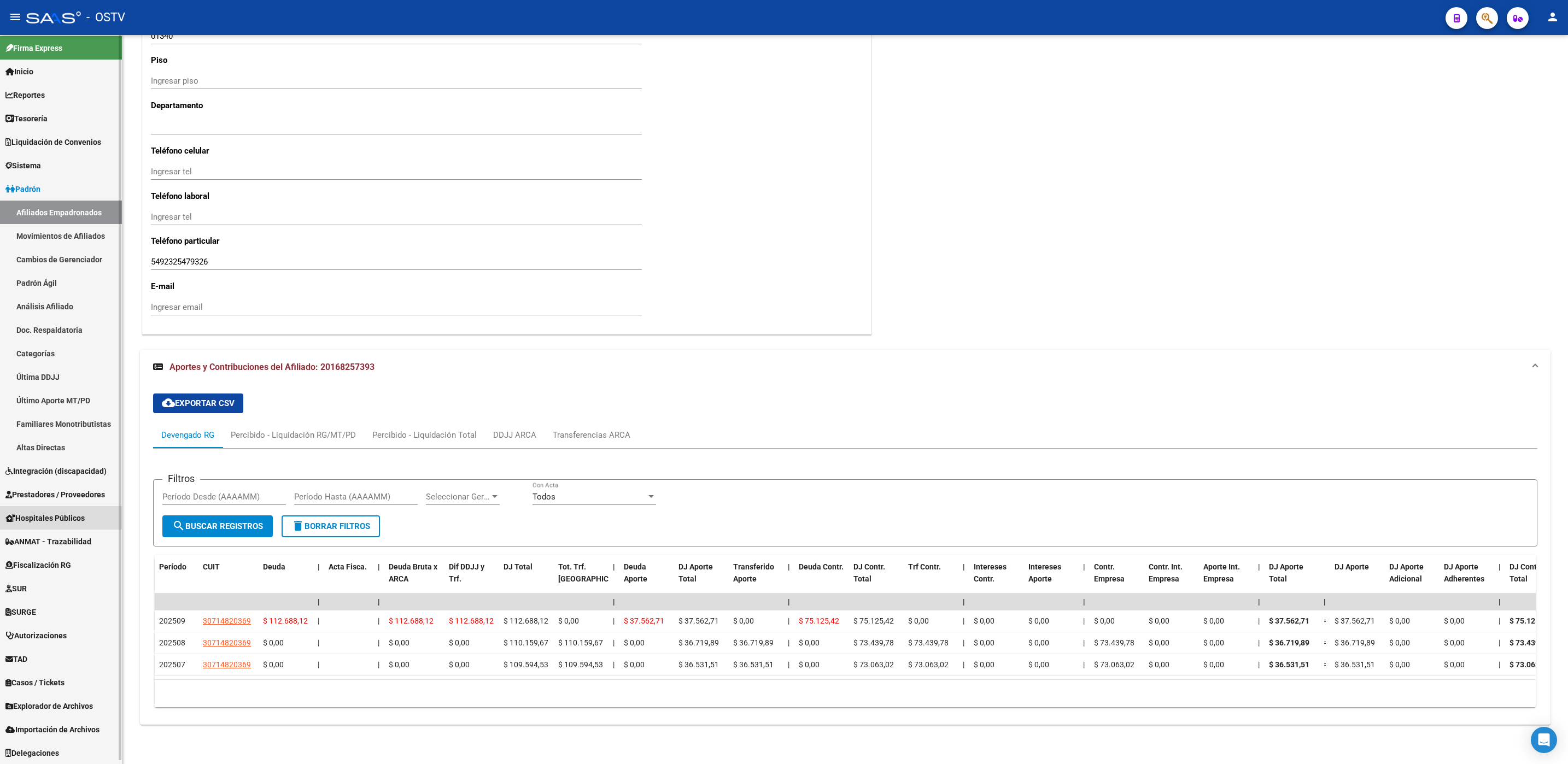
click at [33, 512] on span "Hospitales Públicos" at bounding box center [45, 518] width 79 height 12
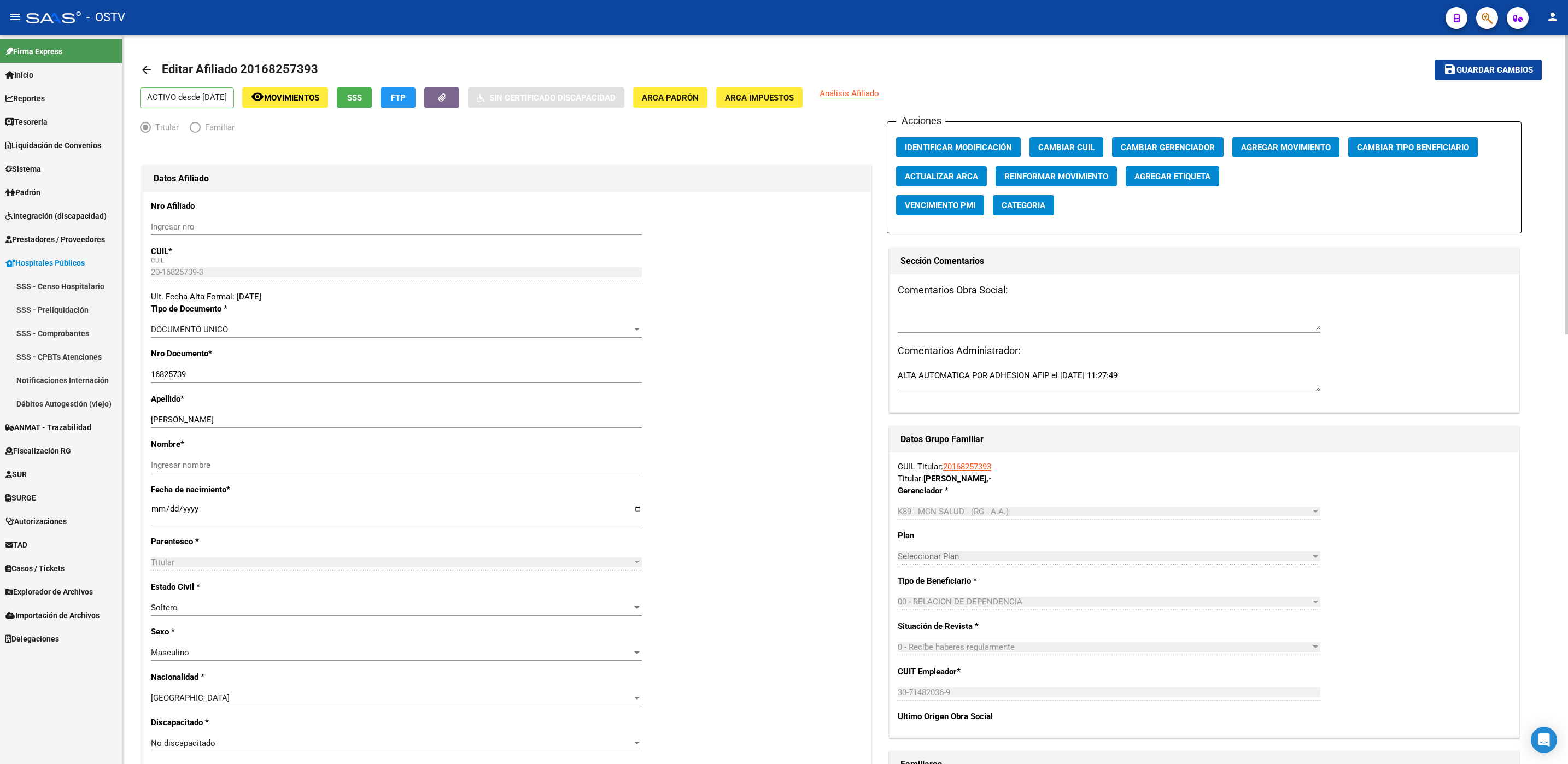
click at [406, 93] on span "FTP" at bounding box center [398, 98] width 15 height 10
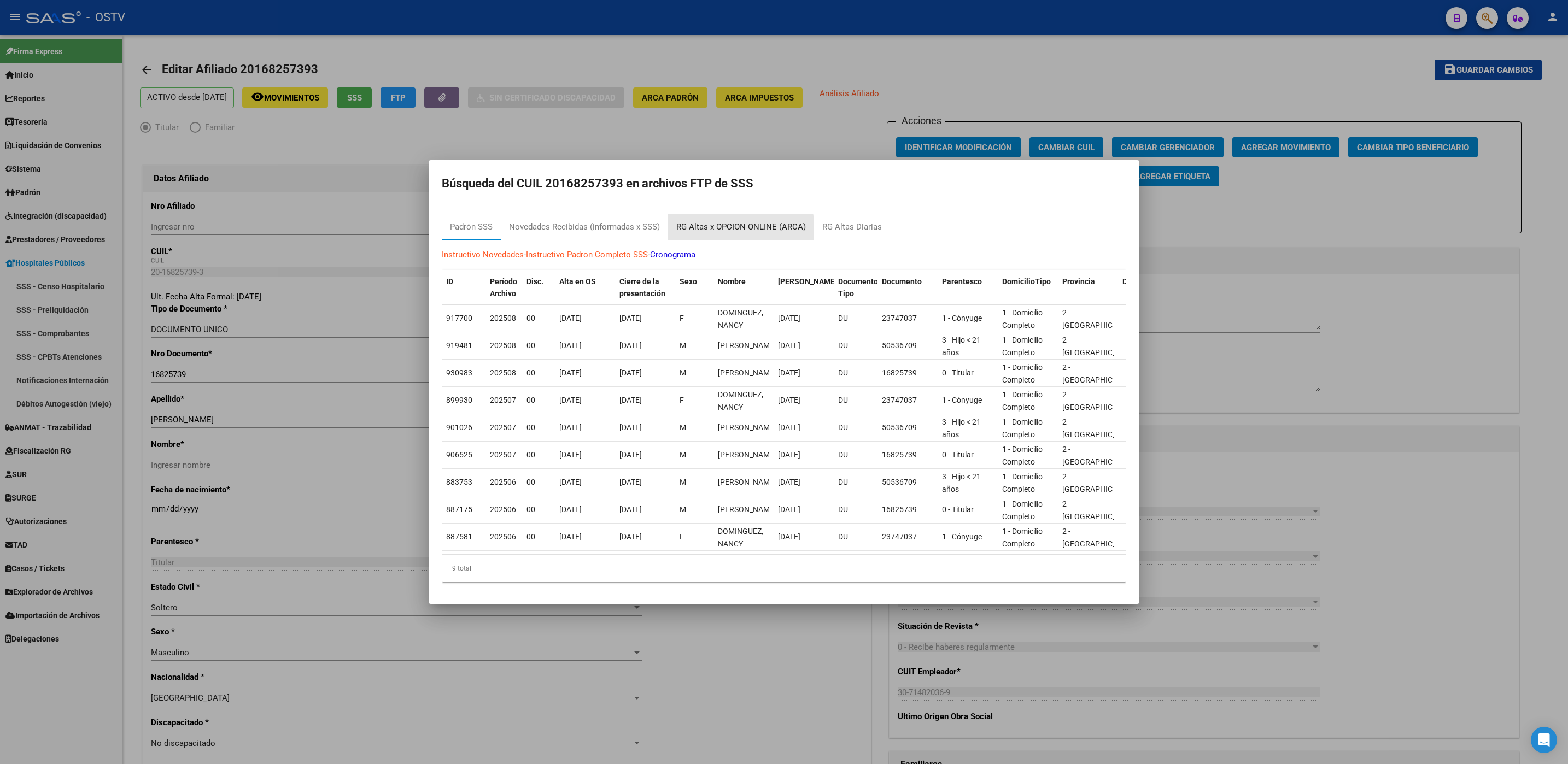
click at [710, 225] on div "RG Altas x OPCION ONLINE (ARCA)" at bounding box center [741, 227] width 130 height 13
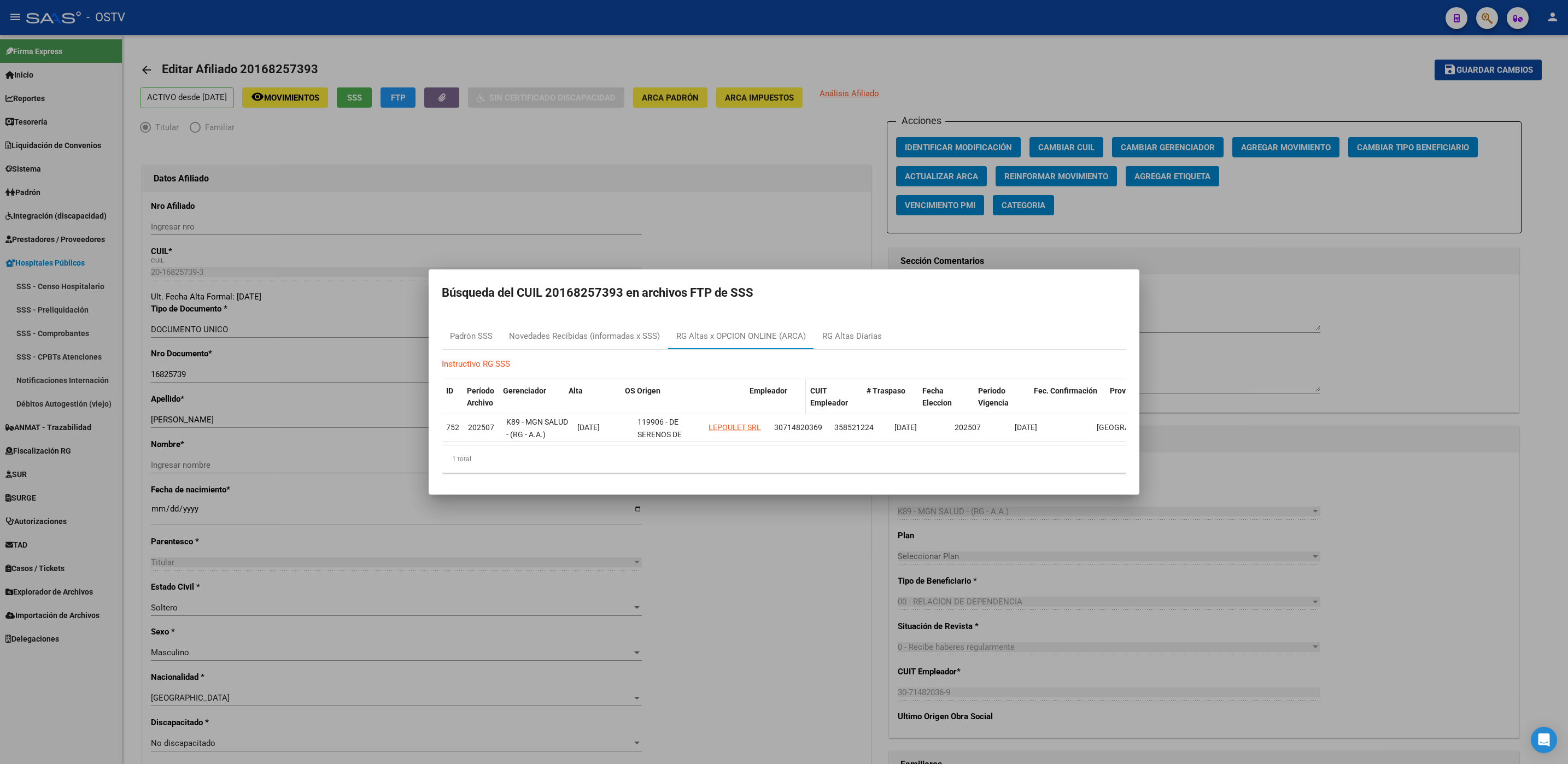
drag, startPoint x: 700, startPoint y: 387, endPoint x: 799, endPoint y: 374, distance: 99.8
click at [799, 379] on div "ID Período Archivo Gerenciador Alta OS Origen Empleador CUIT Empleador # Traspa…" at bounding box center [857, 397] width 831 height 36
click at [671, 723] on div at bounding box center [784, 382] width 1568 height 764
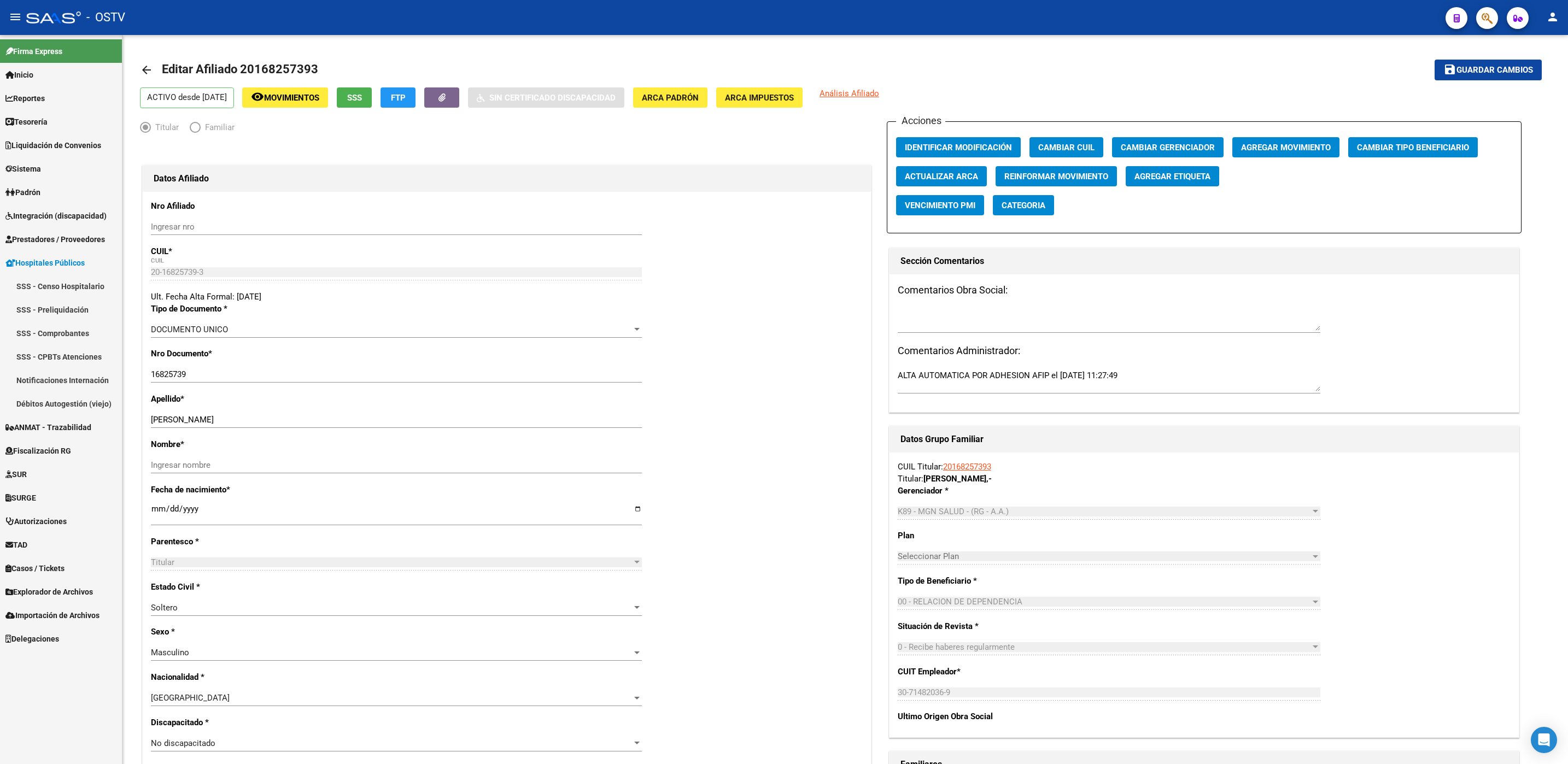
click at [60, 589] on span "Explorador de Archivos" at bounding box center [49, 592] width 88 height 12
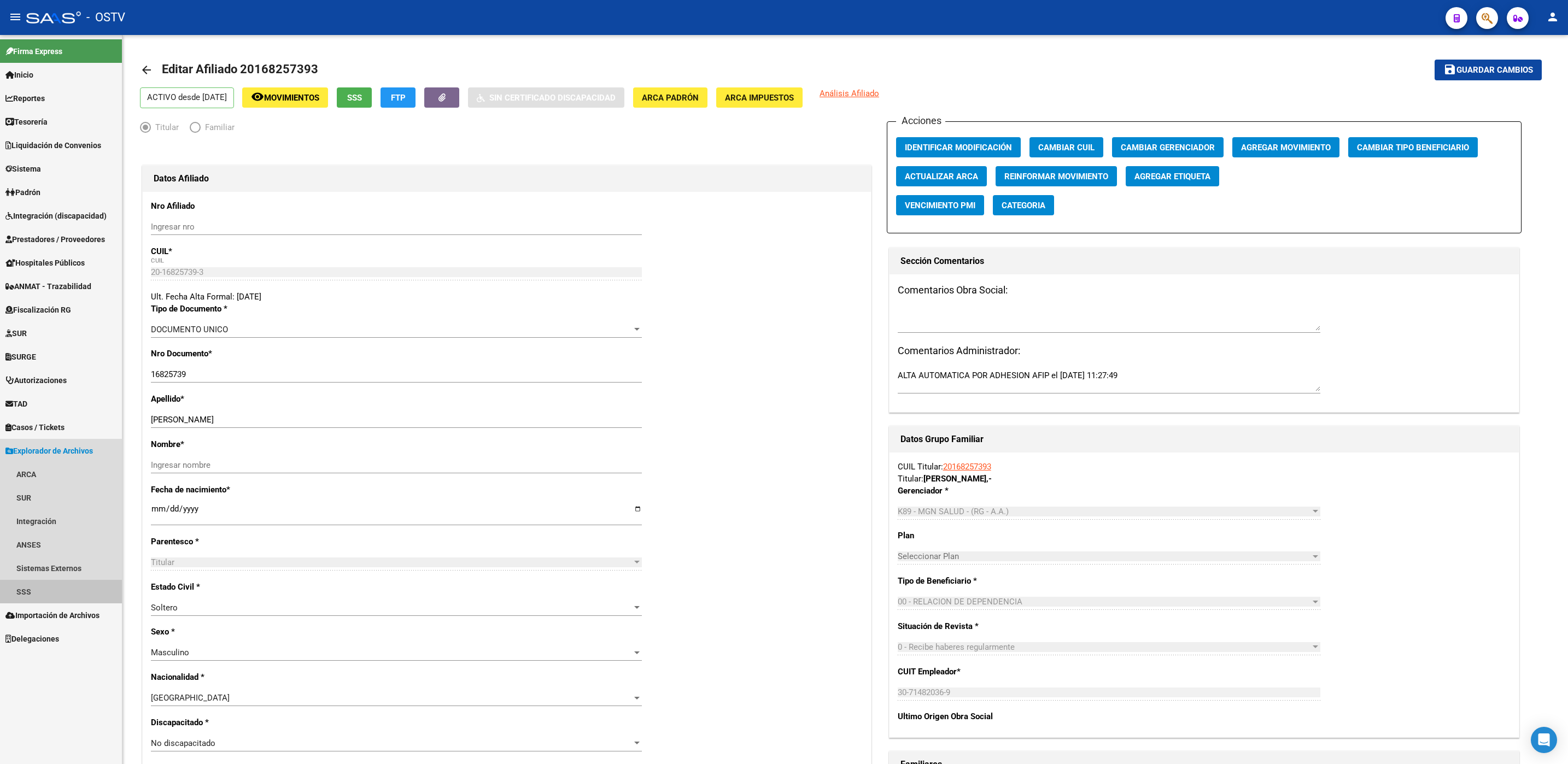
click at [48, 592] on link "SSS" at bounding box center [60, 592] width 122 height 24
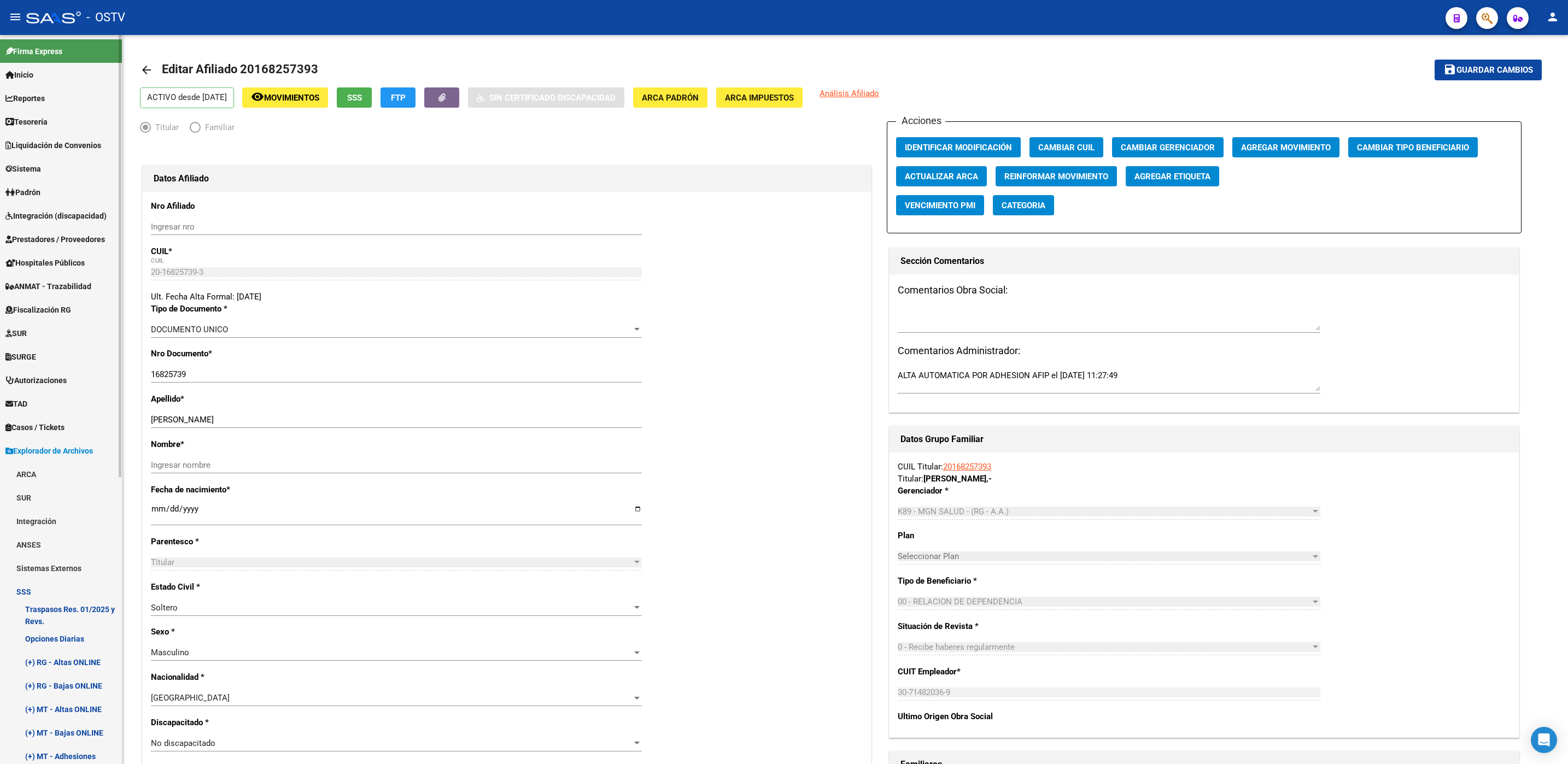
click at [57, 638] on link "Opciones Diarias" at bounding box center [60, 638] width 122 height 24
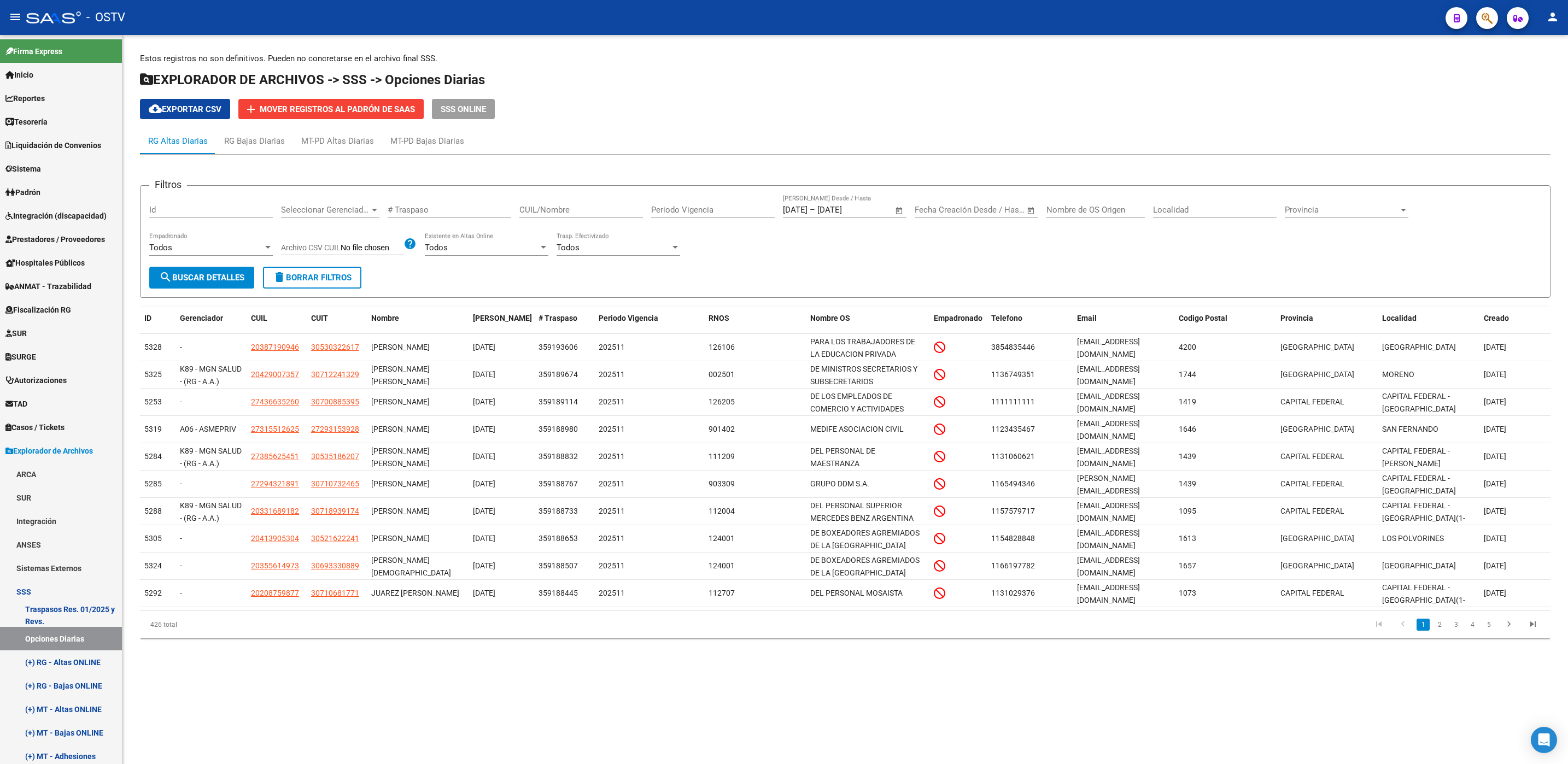
click at [897, 207] on span "Open calendar" at bounding box center [899, 210] width 26 height 26
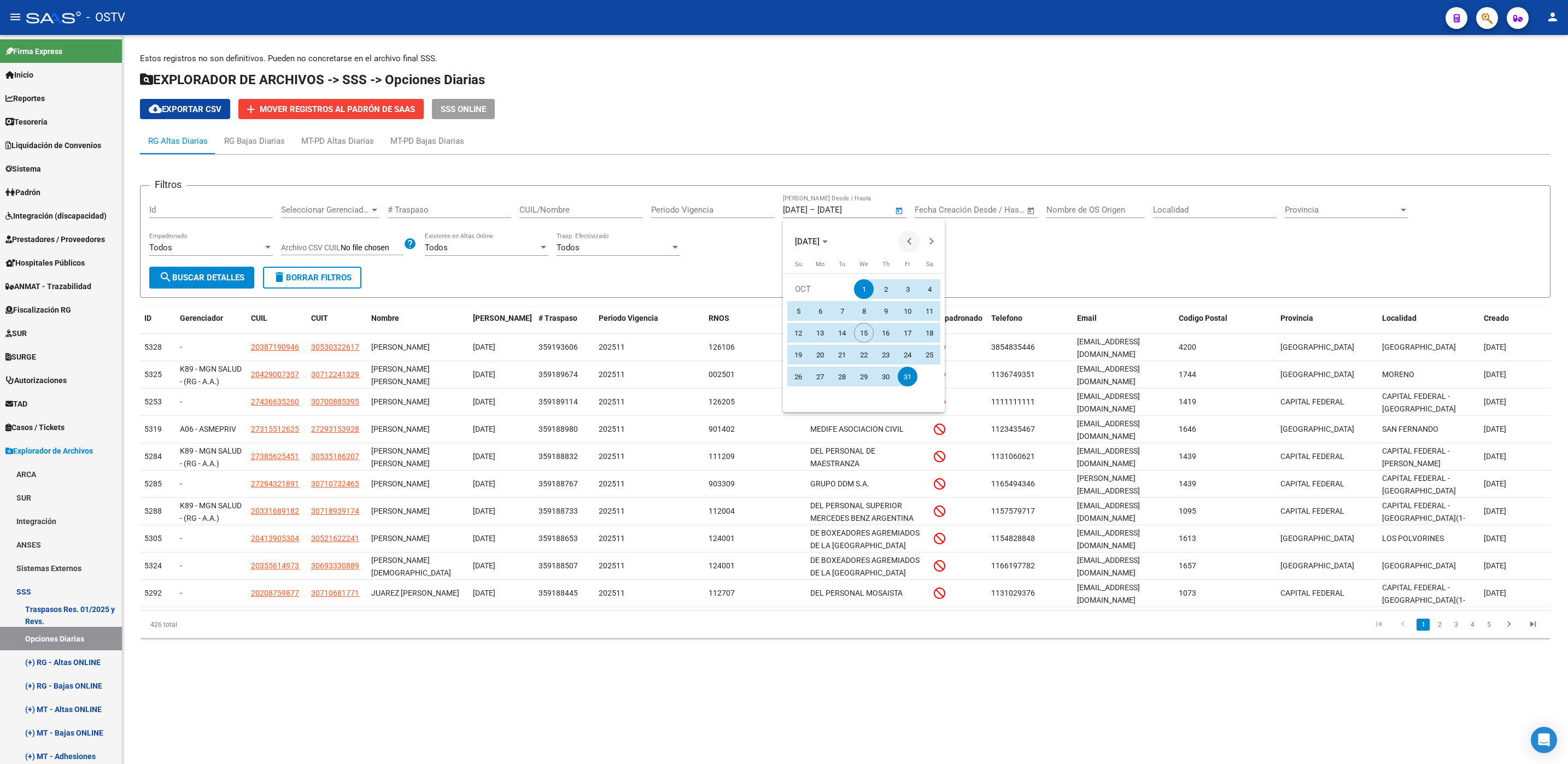
click at [907, 244] on span "Previous month" at bounding box center [909, 242] width 22 height 22
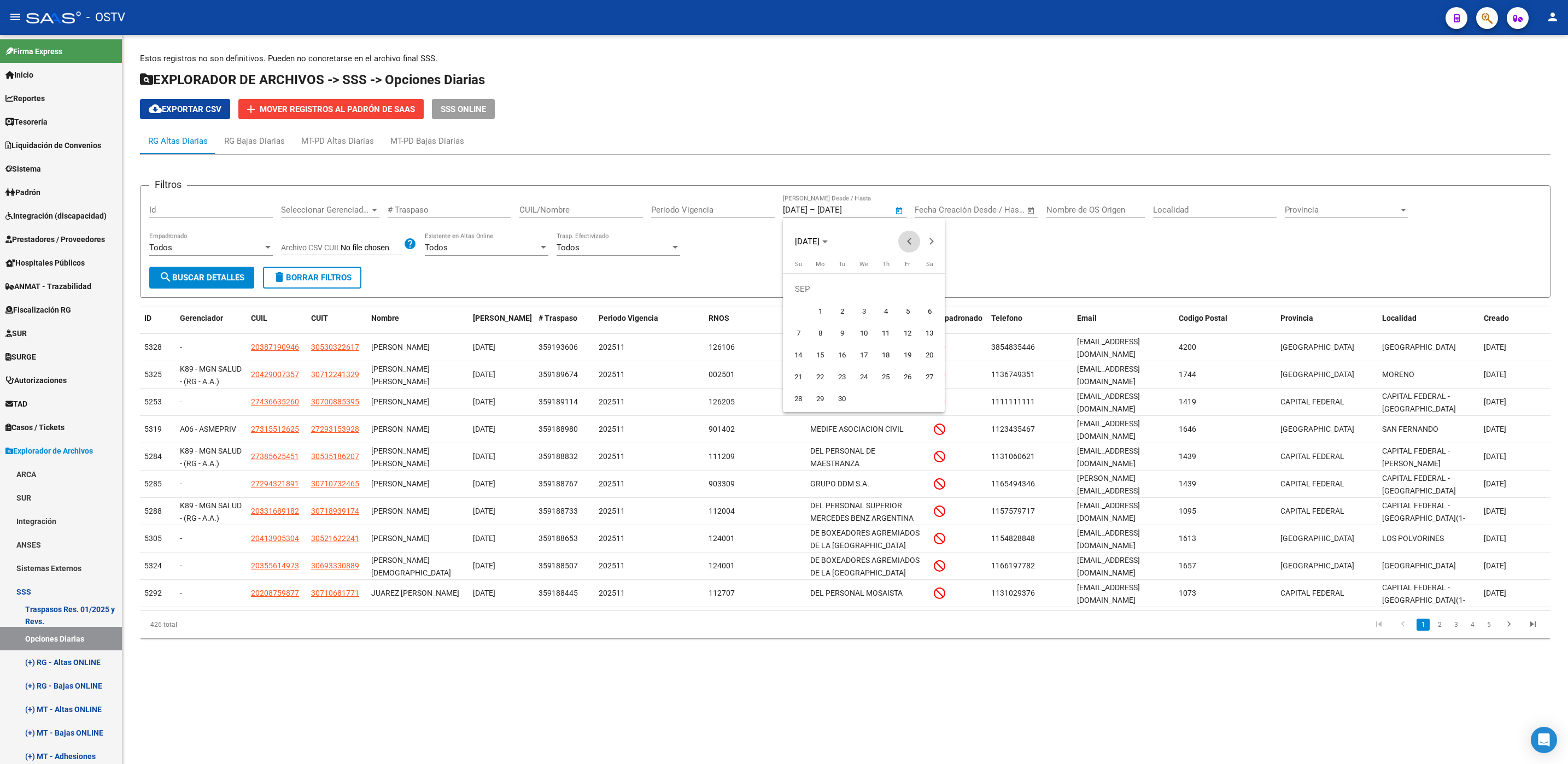
click at [907, 244] on span "Previous month" at bounding box center [909, 242] width 22 height 22
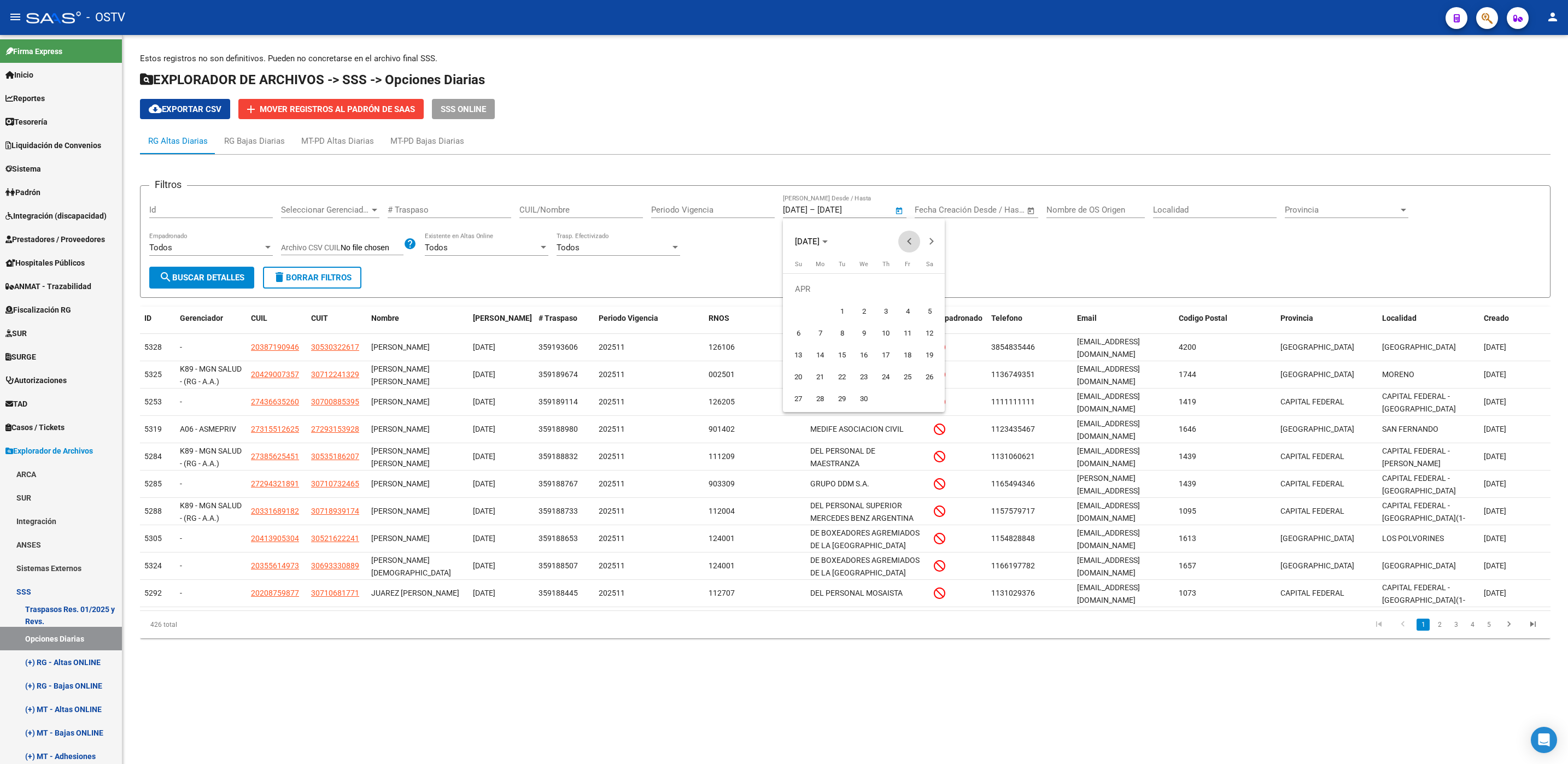
click at [907, 244] on span "Previous month" at bounding box center [909, 242] width 22 height 22
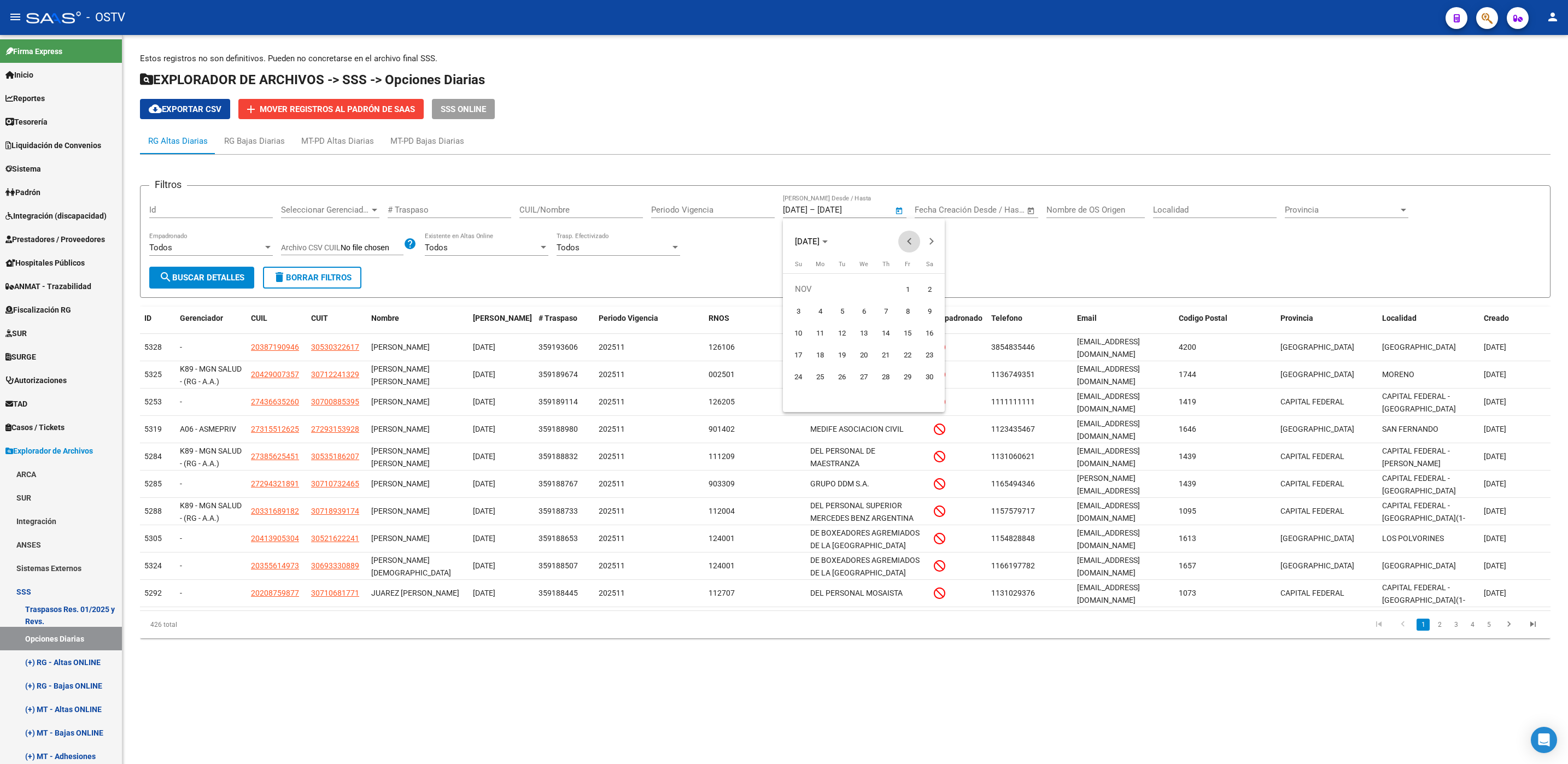
click at [907, 244] on span "Previous month" at bounding box center [909, 242] width 22 height 22
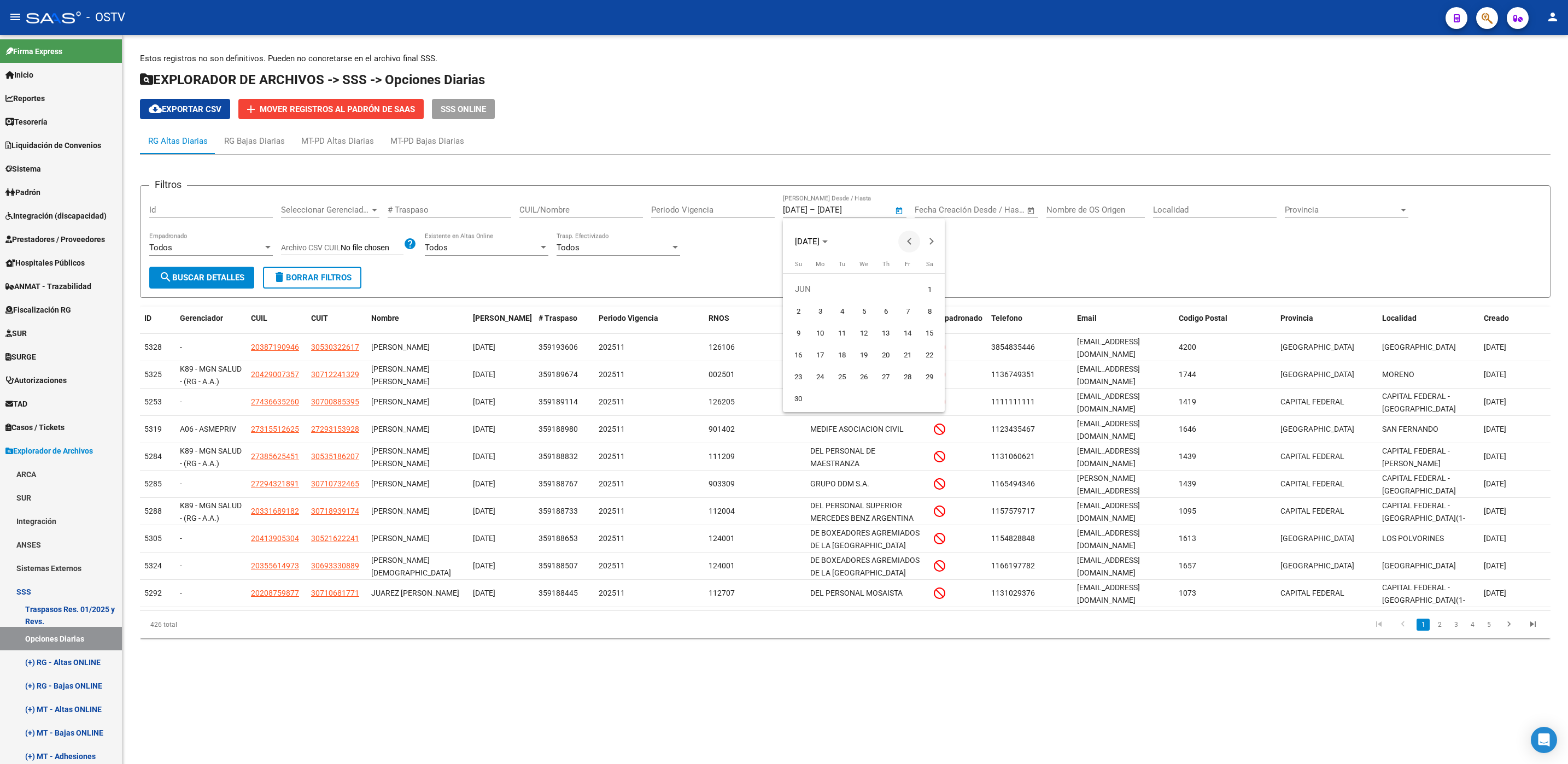
click at [907, 244] on span "Previous month" at bounding box center [909, 242] width 22 height 22
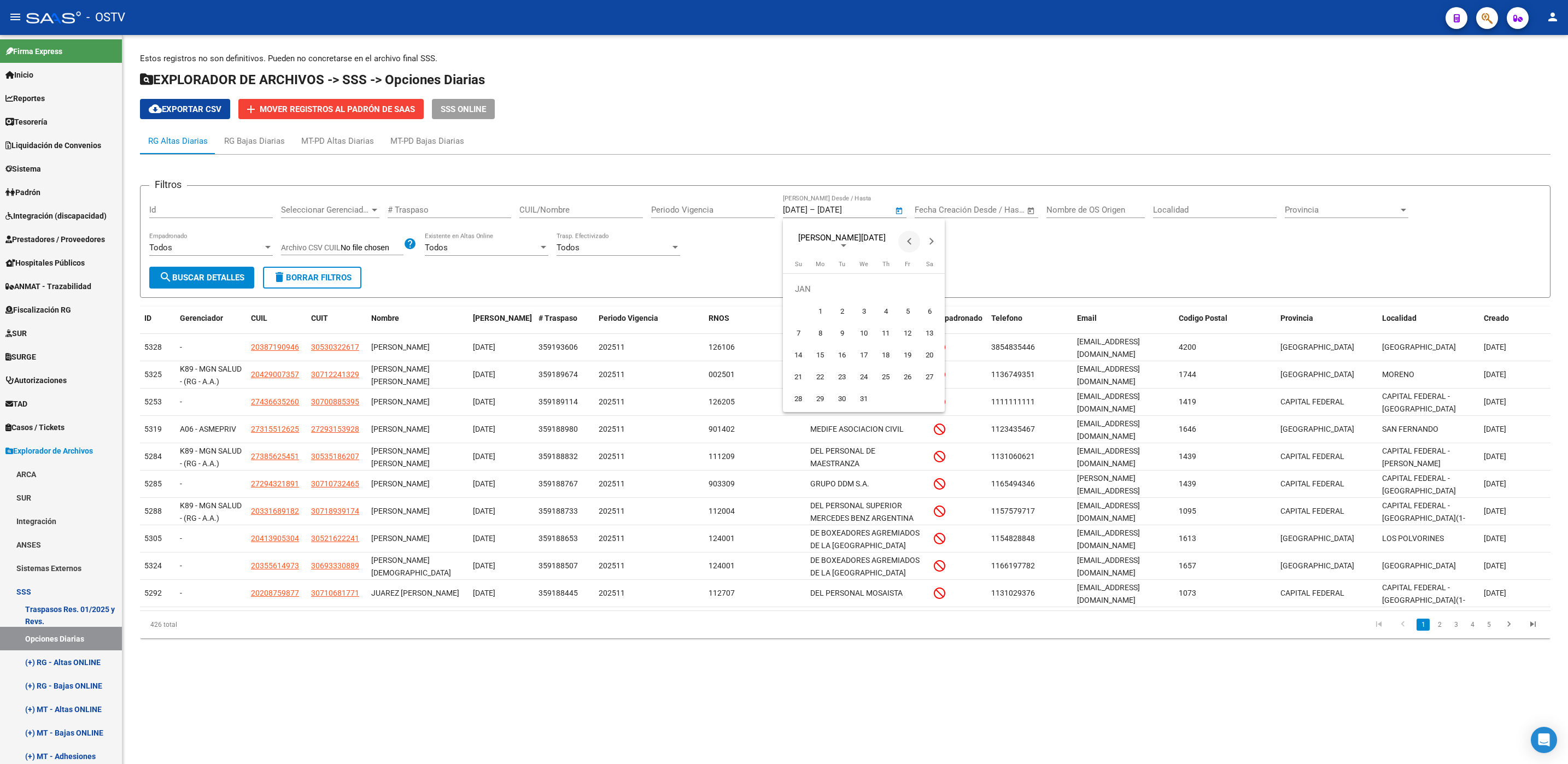
click at [907, 244] on span "Previous month" at bounding box center [909, 242] width 22 height 22
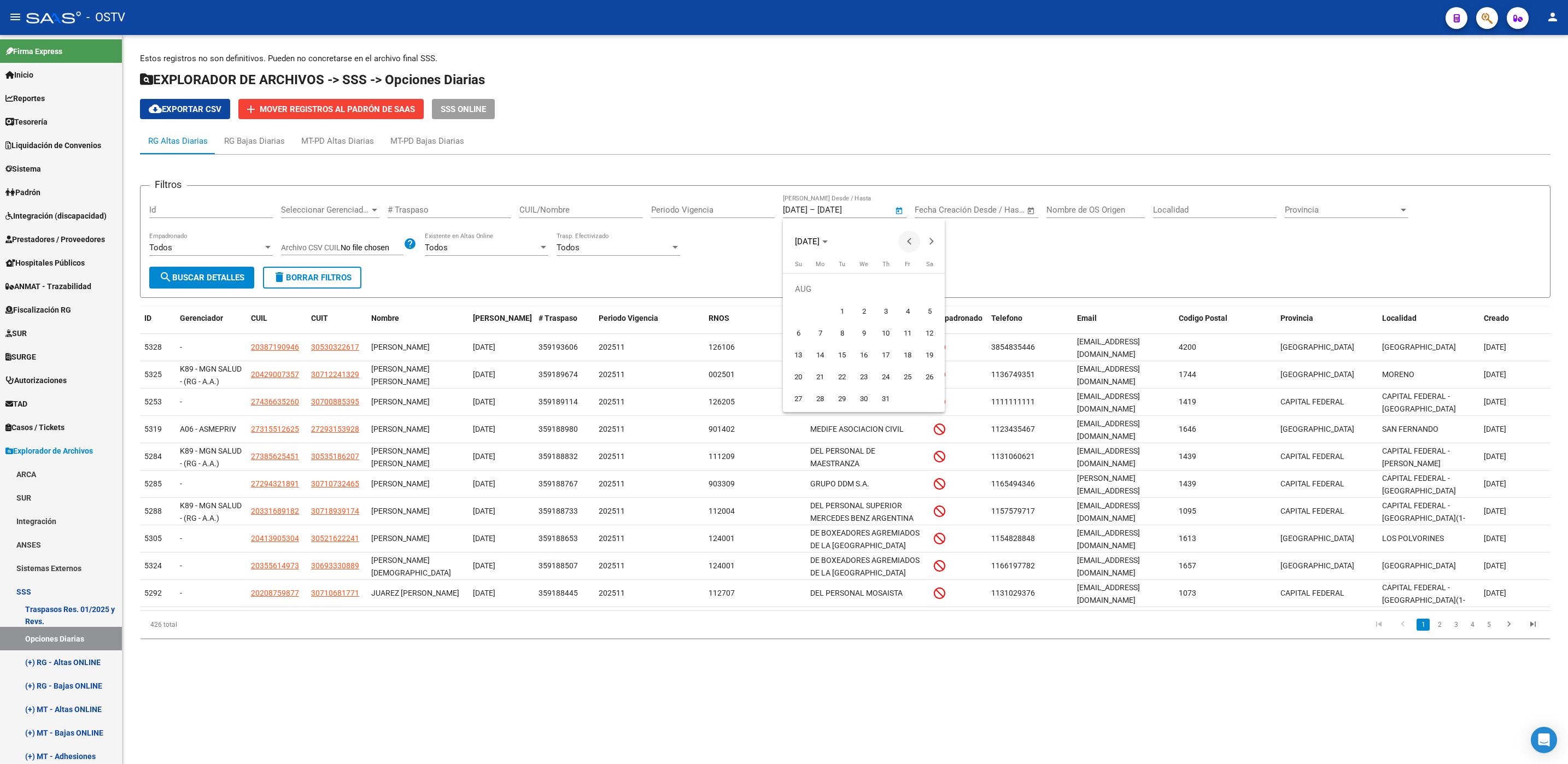
click at [907, 244] on span "Previous month" at bounding box center [909, 242] width 22 height 22
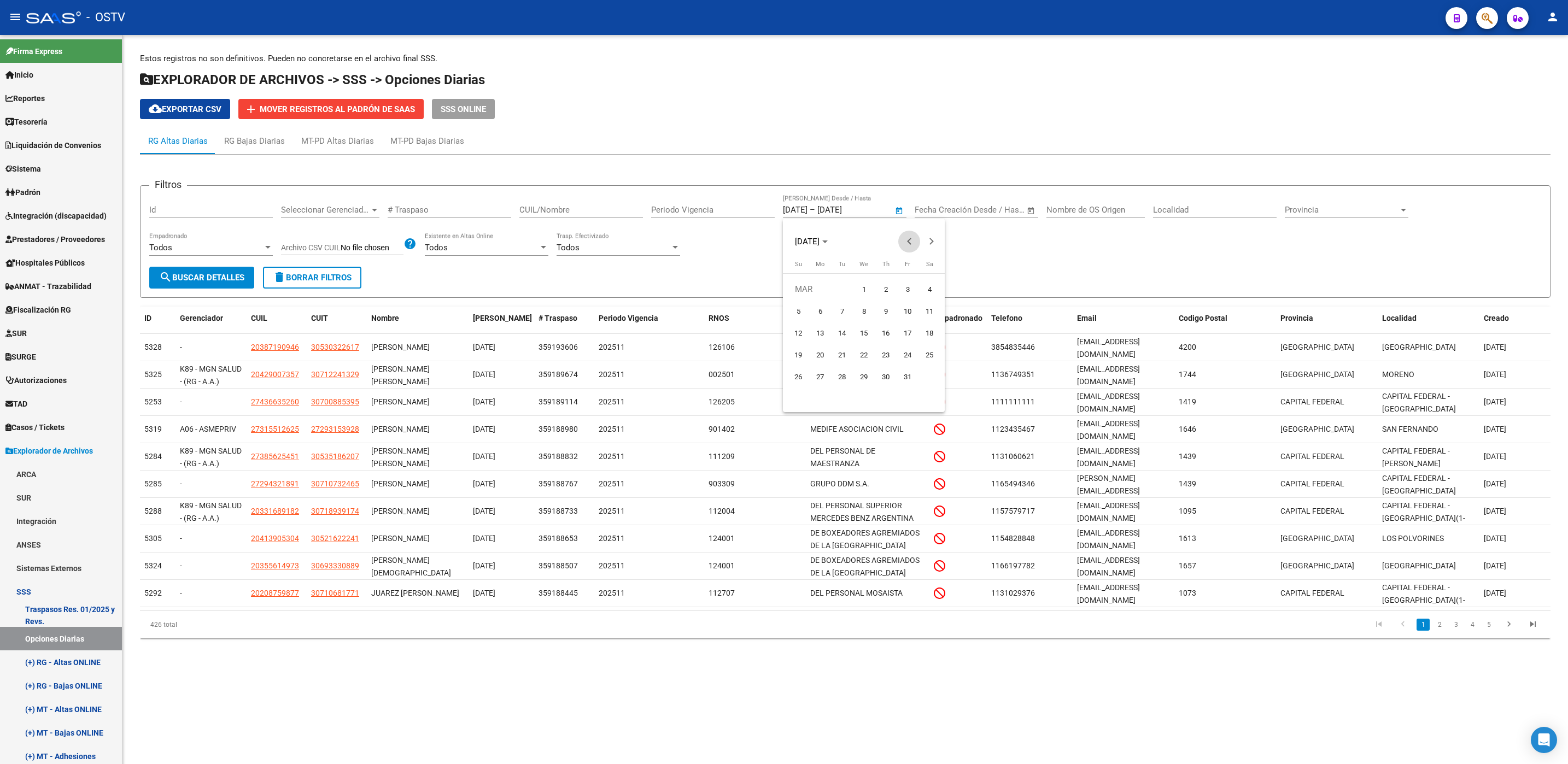
click at [907, 244] on span "Previous month" at bounding box center [909, 242] width 22 height 22
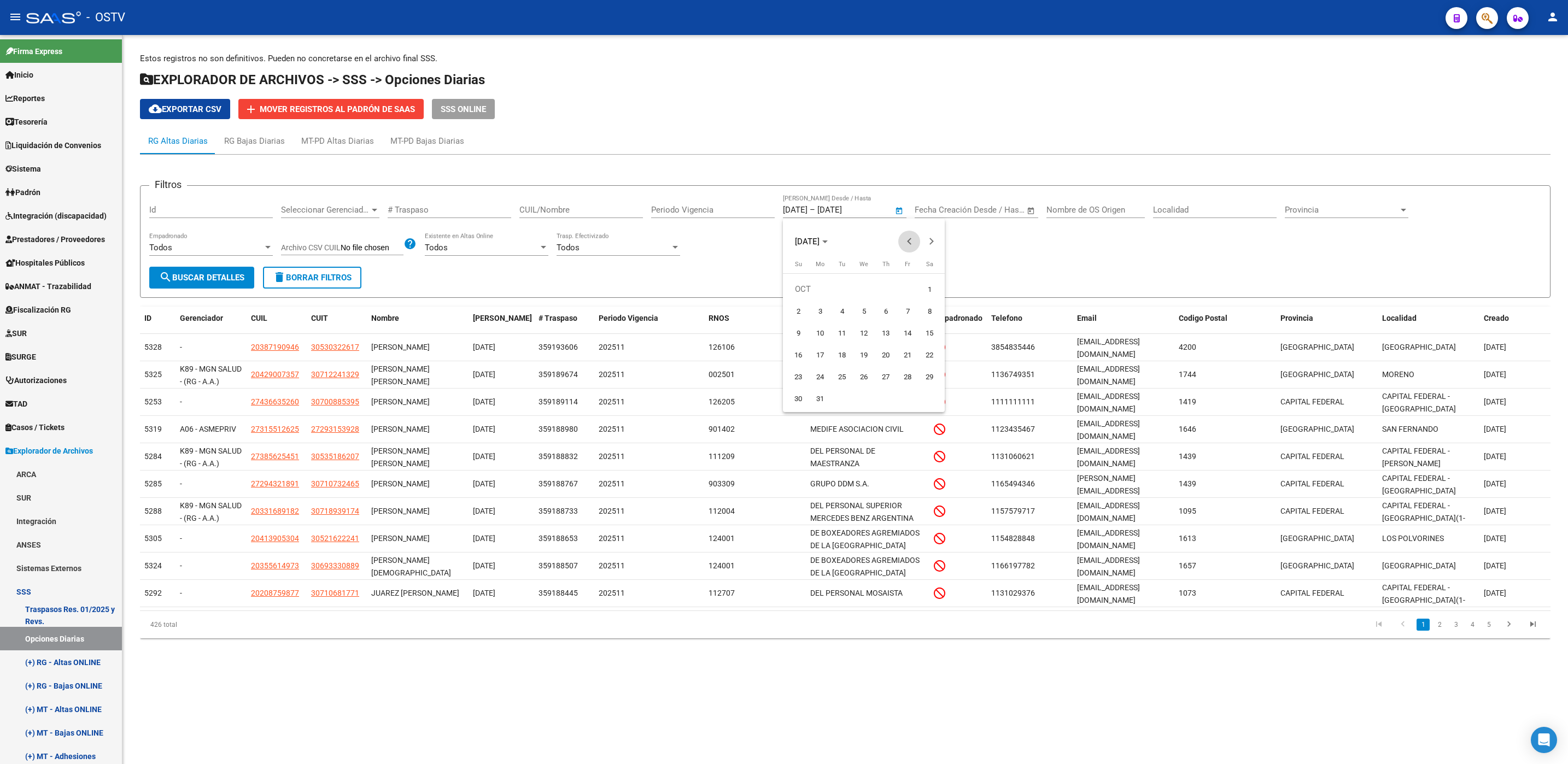
click at [907, 244] on span "Previous month" at bounding box center [909, 242] width 22 height 22
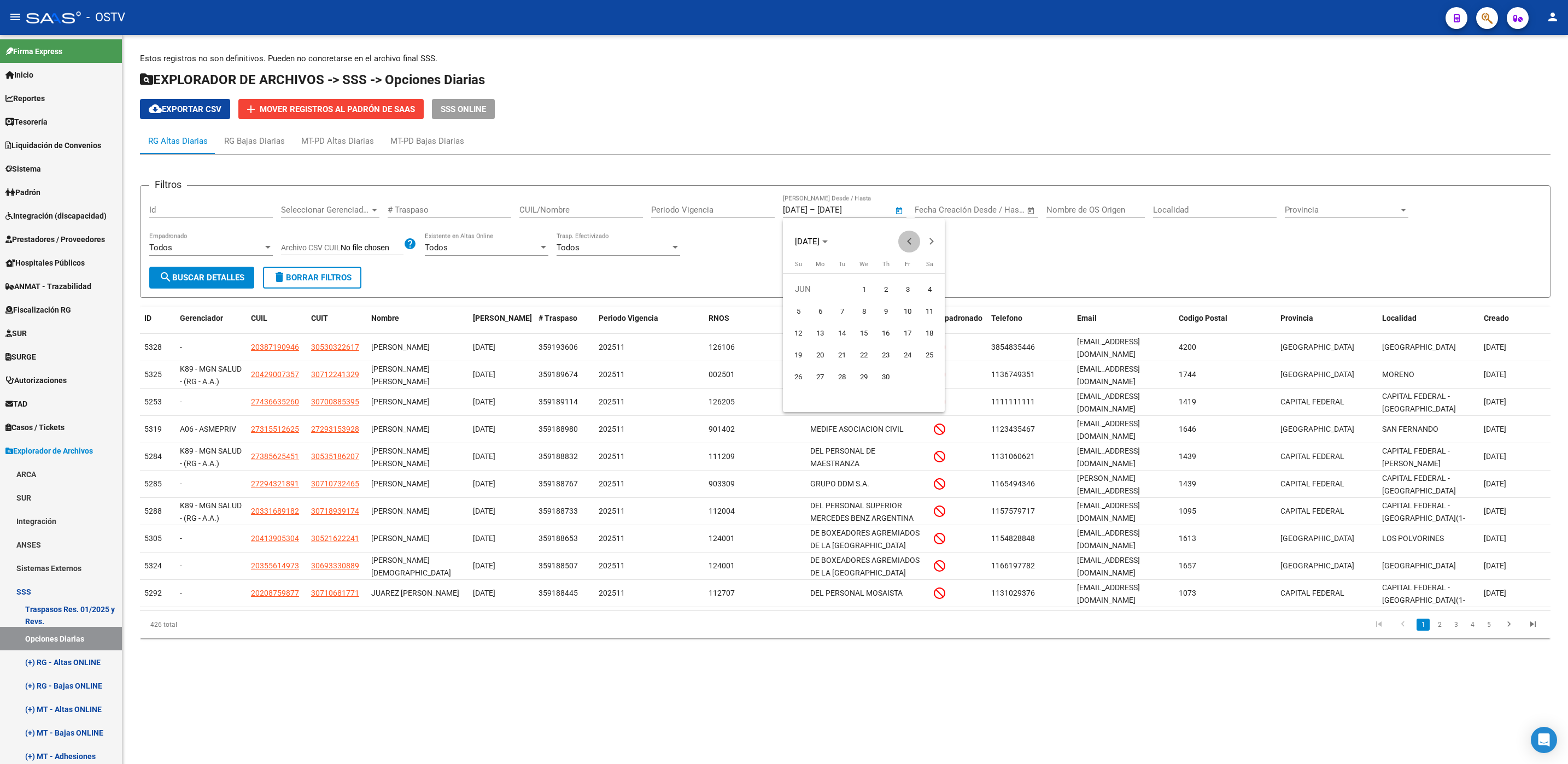
click at [907, 244] on span "Previous month" at bounding box center [909, 242] width 22 height 22
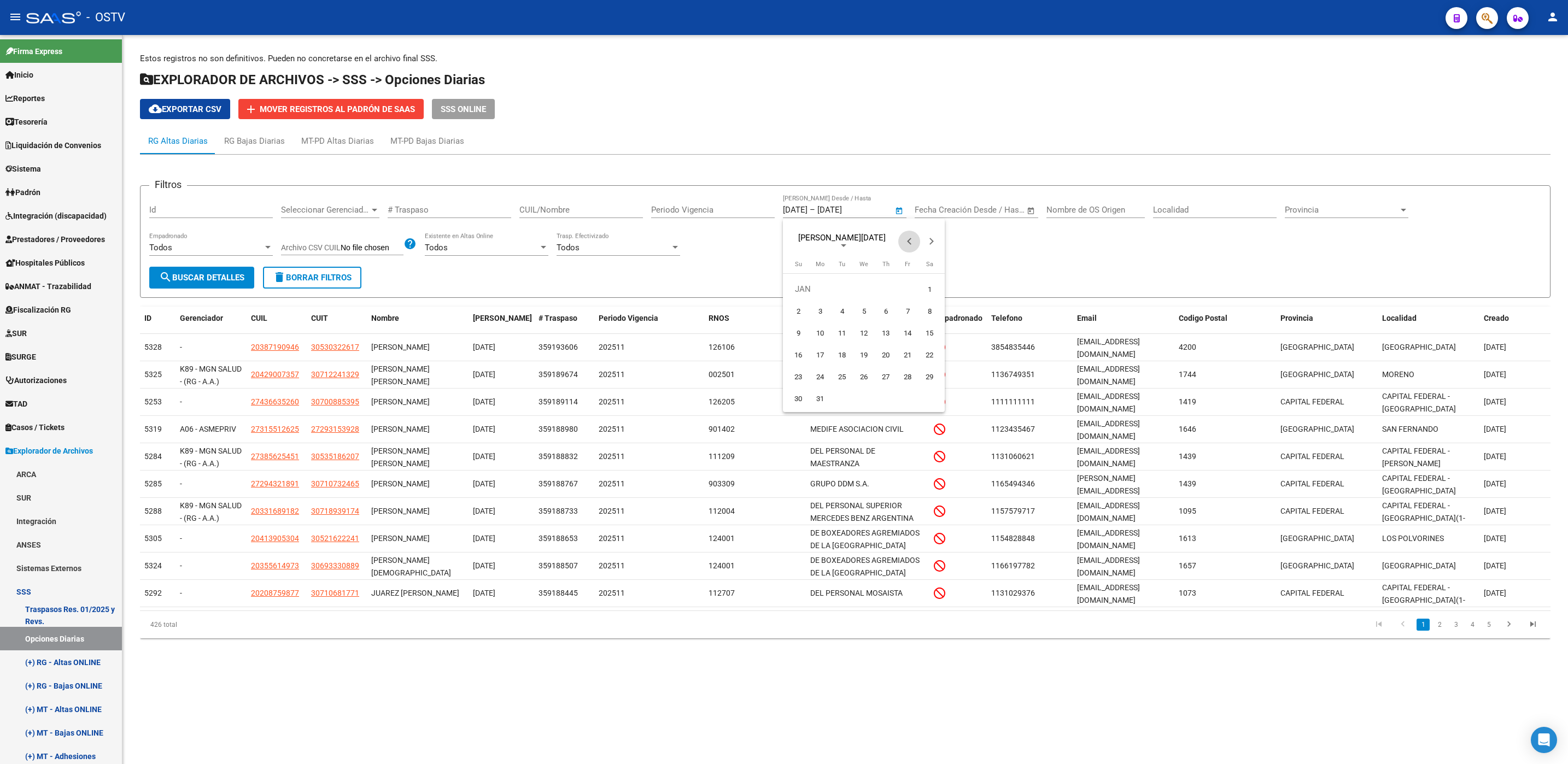
click at [907, 244] on span "Previous month" at bounding box center [909, 242] width 22 height 22
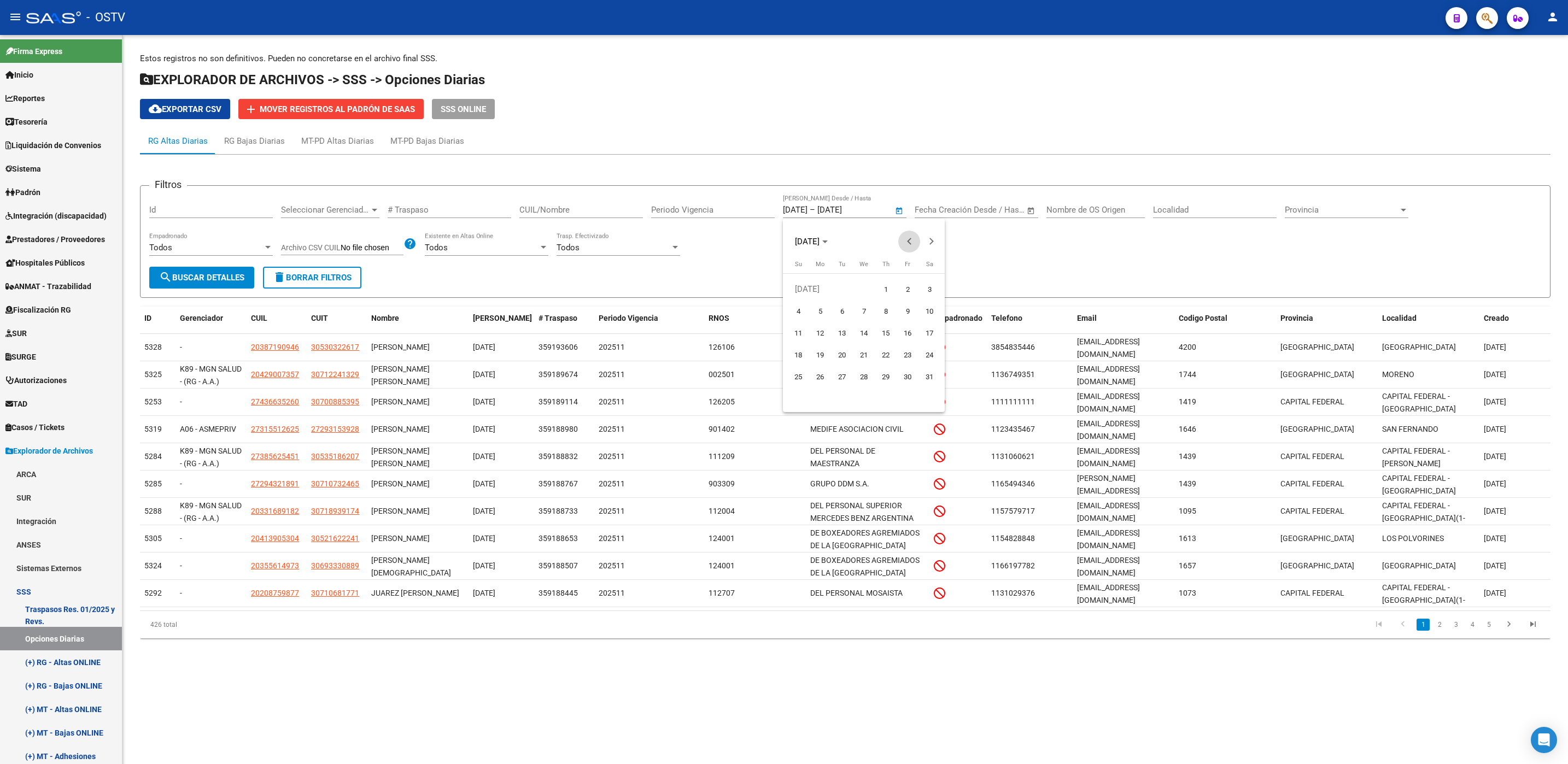
click at [907, 244] on span "Previous month" at bounding box center [909, 242] width 22 height 22
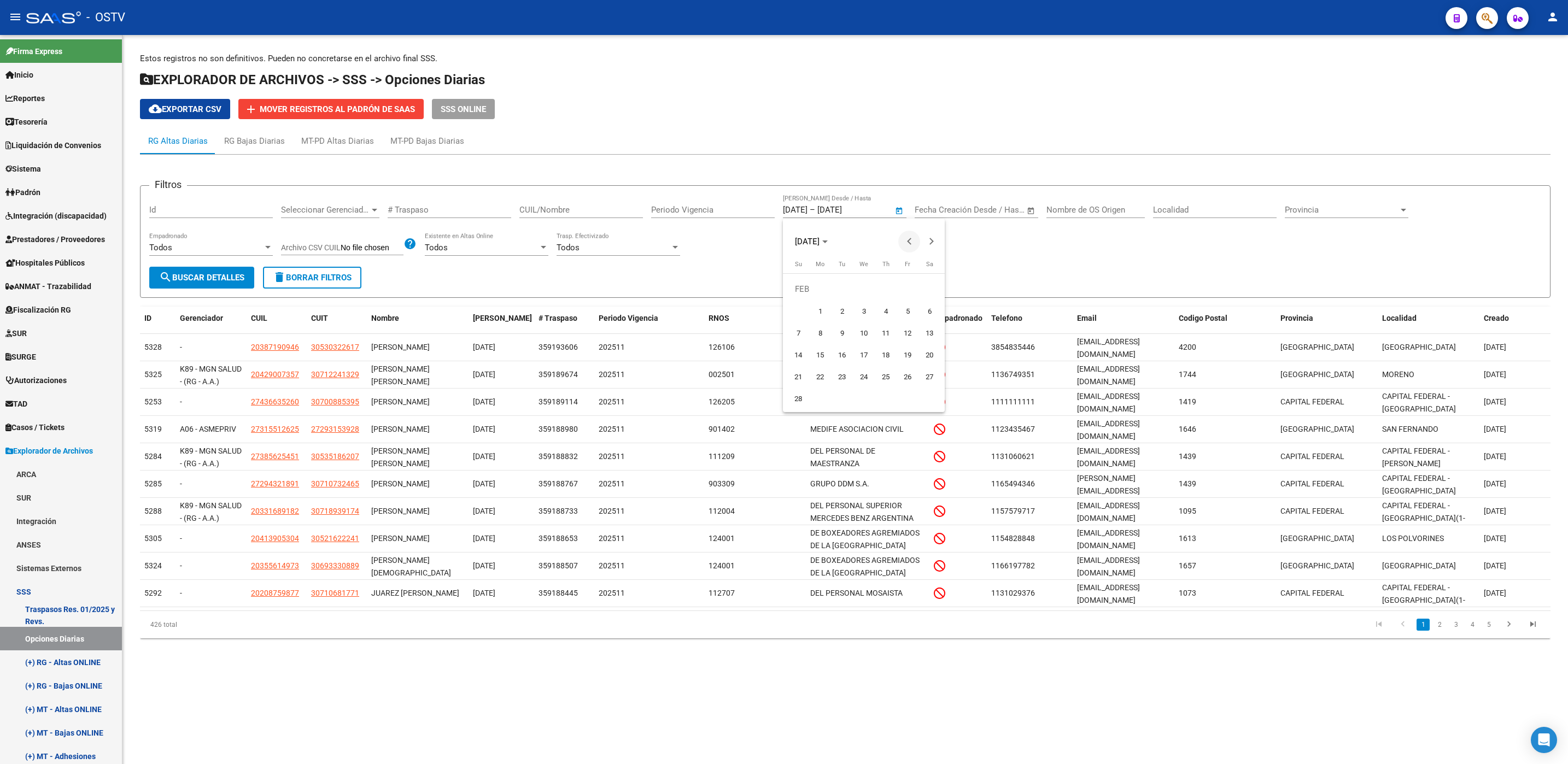
click at [907, 244] on span "Previous month" at bounding box center [909, 242] width 22 height 22
click at [902, 289] on span "1" at bounding box center [907, 289] width 20 height 20
type input "[DATE]"
click at [827, 244] on span "[DATE]" at bounding box center [811, 241] width 33 height 7
click at [850, 322] on span "2025" at bounding box center [844, 319] width 35 height 20
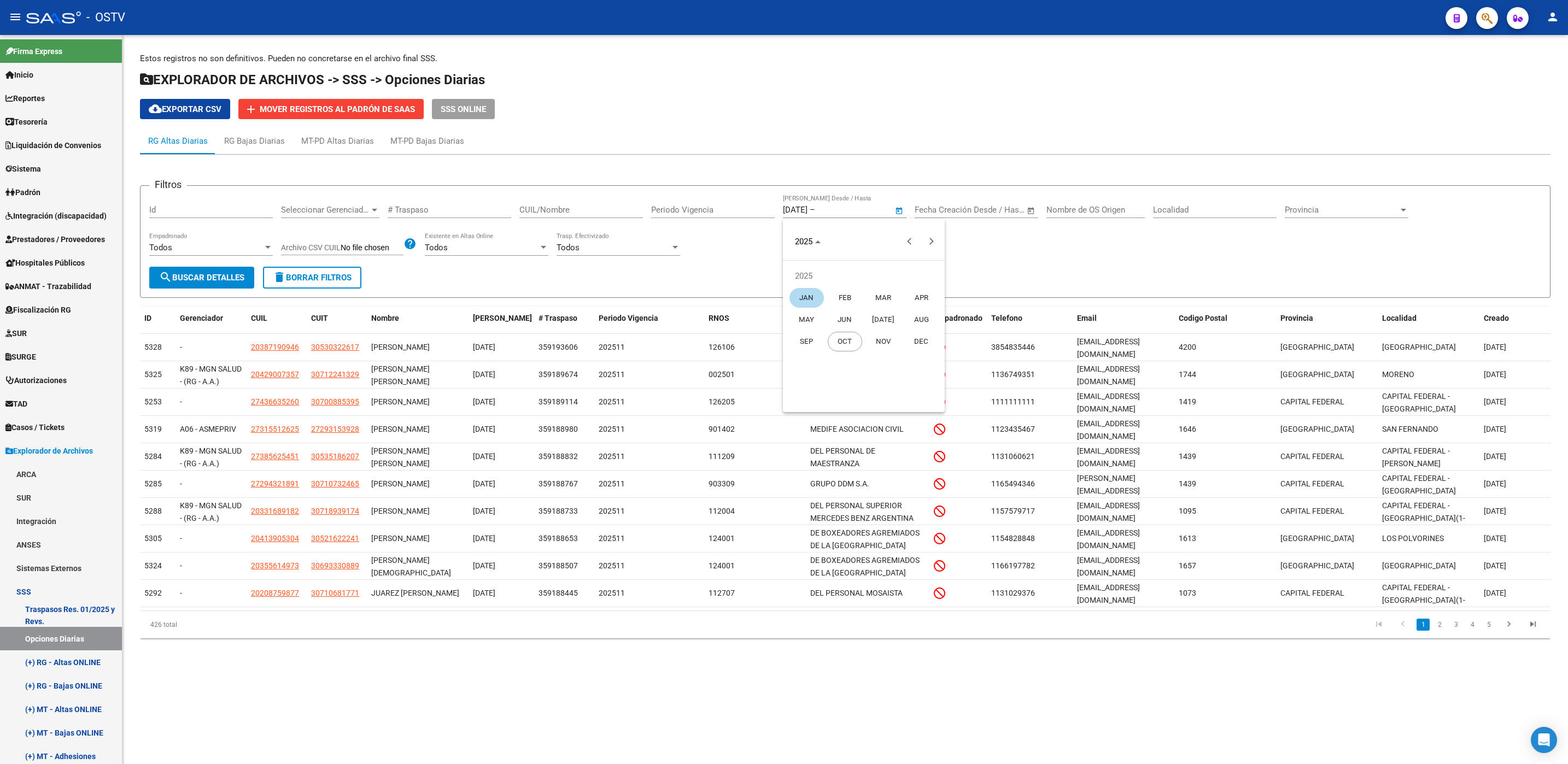
click at [847, 336] on span "OCT" at bounding box center [844, 341] width 35 height 20
click at [861, 291] on span "1" at bounding box center [863, 289] width 20 height 20
type input "[DATE]"
click at [203, 285] on button "search Buscar Detalles" at bounding box center [202, 278] width 105 height 22
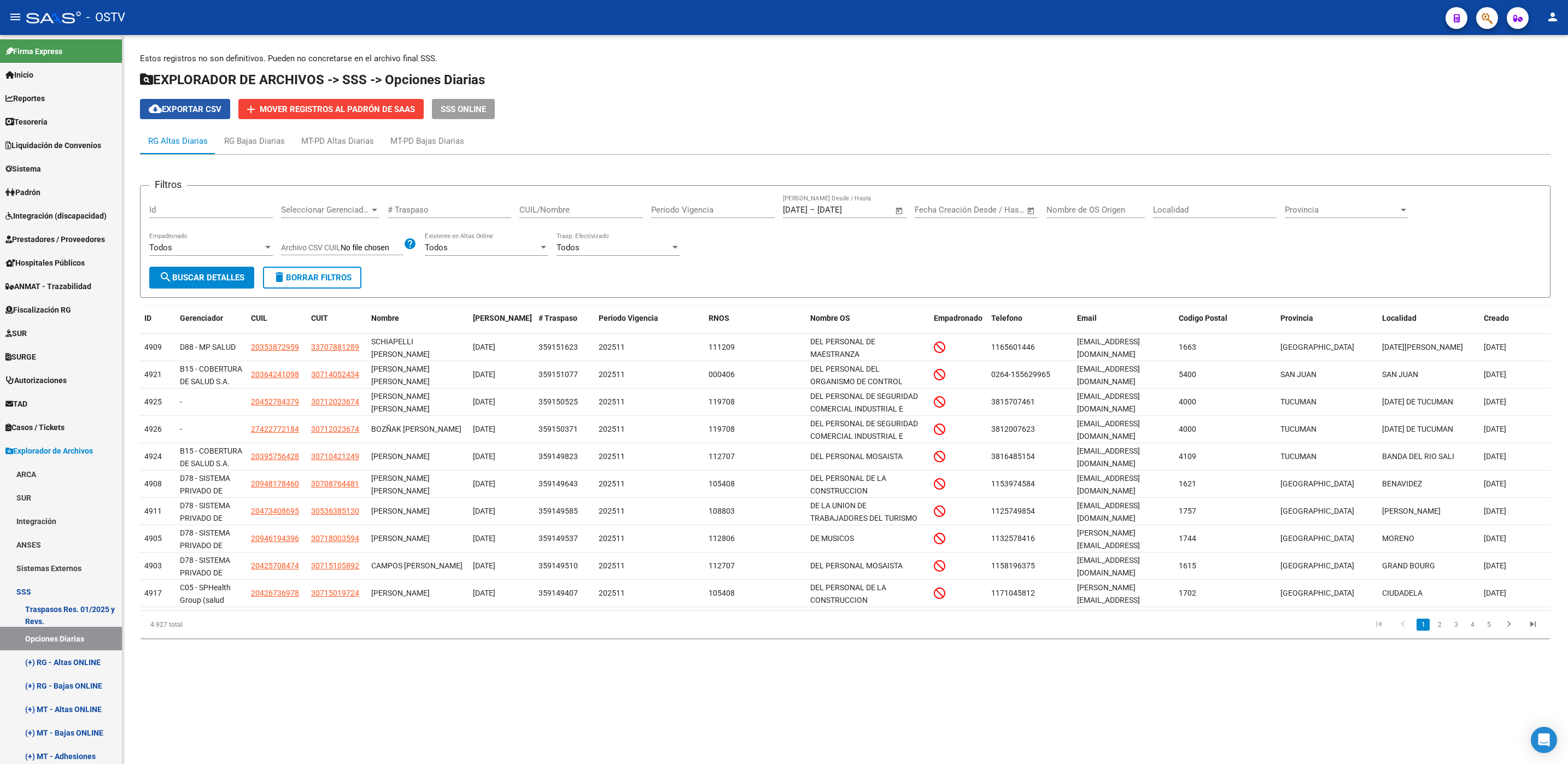
drag, startPoint x: 206, startPoint y: 109, endPoint x: 218, endPoint y: 153, distance: 45.6
click at [202, 109] on span "cloud_download Exportar CSV" at bounding box center [185, 109] width 73 height 10
click at [332, 282] on span "delete Borrar Filtros" at bounding box center [313, 278] width 79 height 10
type input "[DATE]"
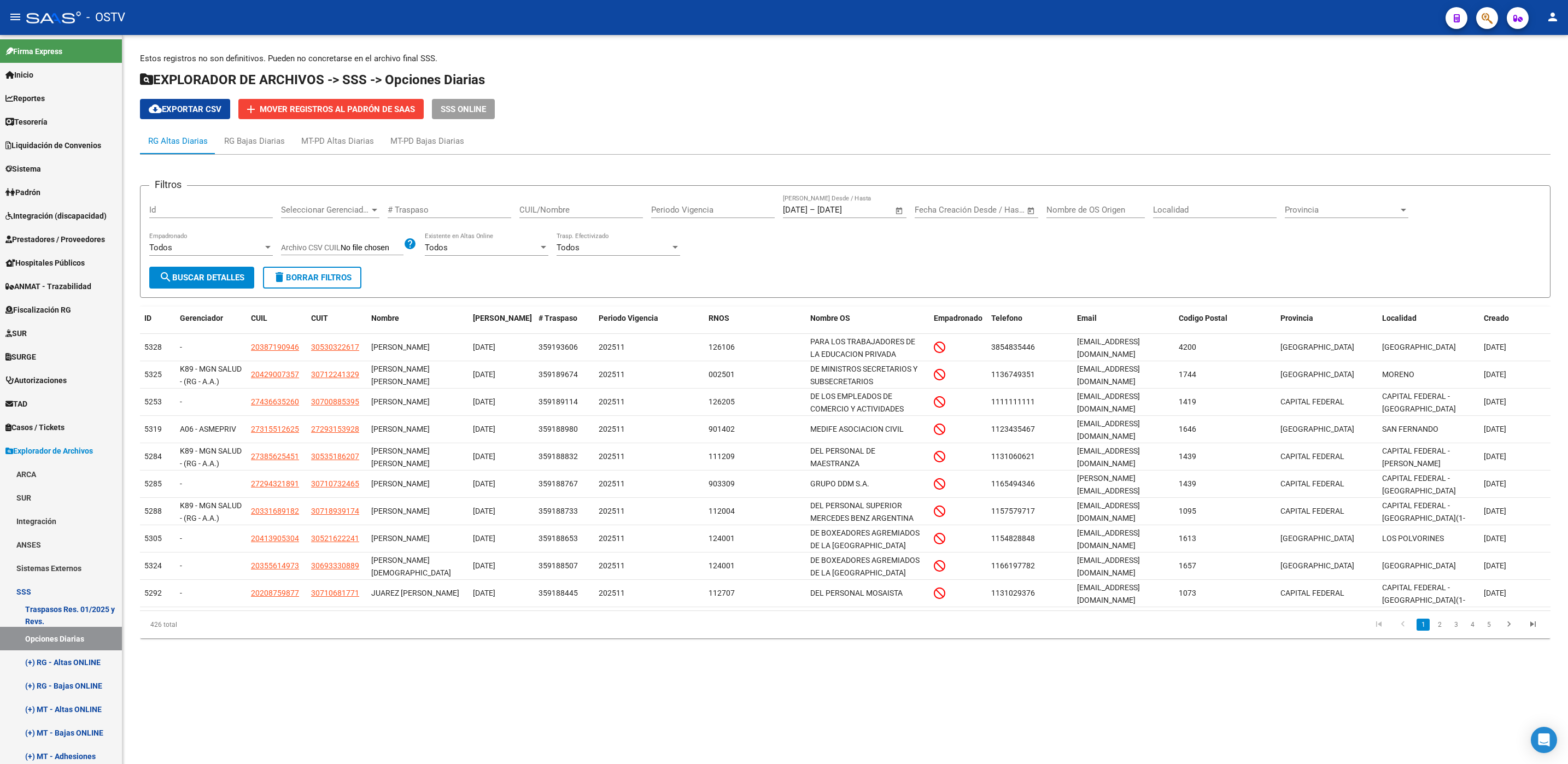
click at [897, 215] on span "Open calendar" at bounding box center [899, 210] width 26 height 26
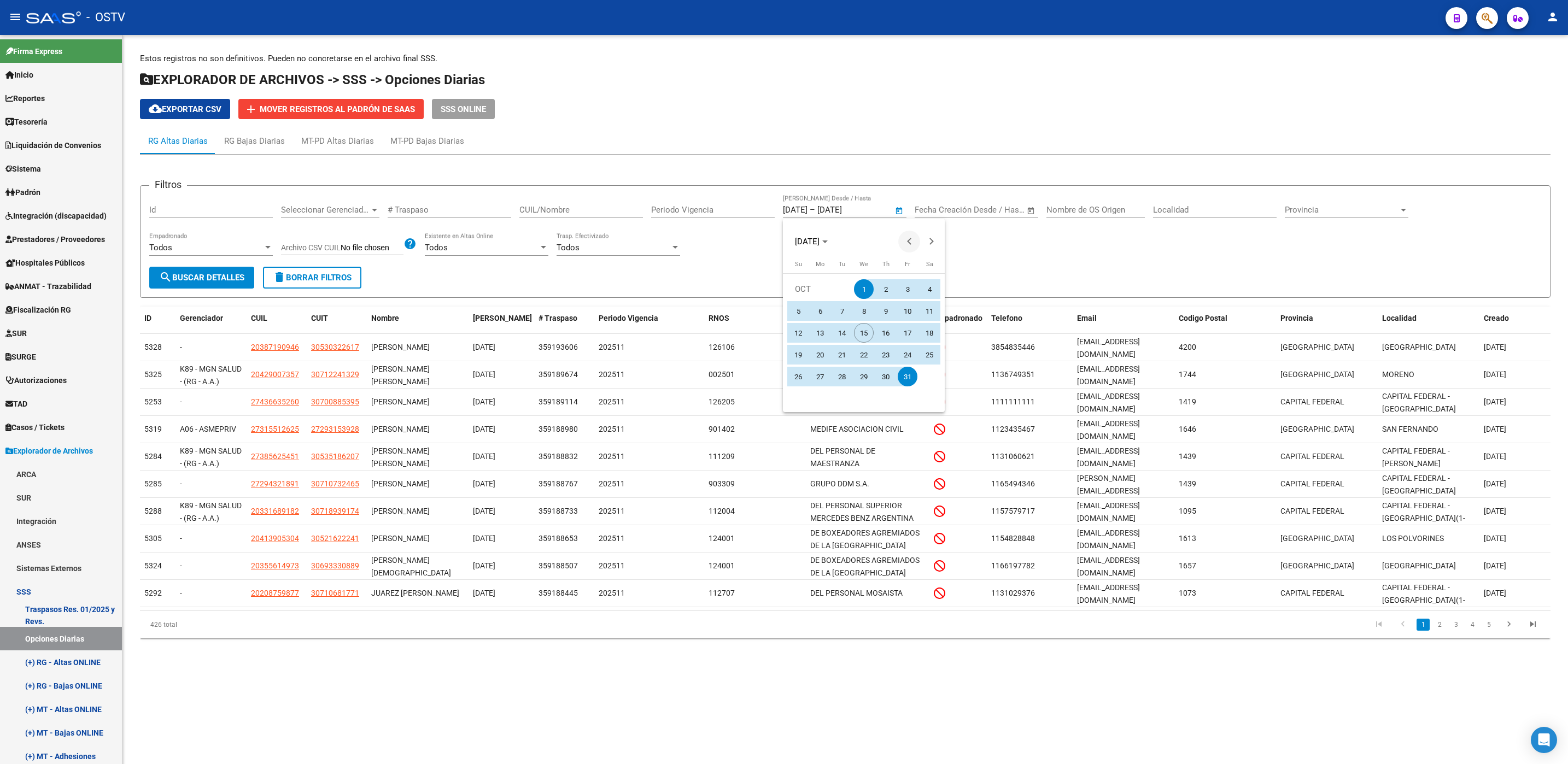
click at [902, 243] on span "Previous month" at bounding box center [909, 242] width 22 height 22
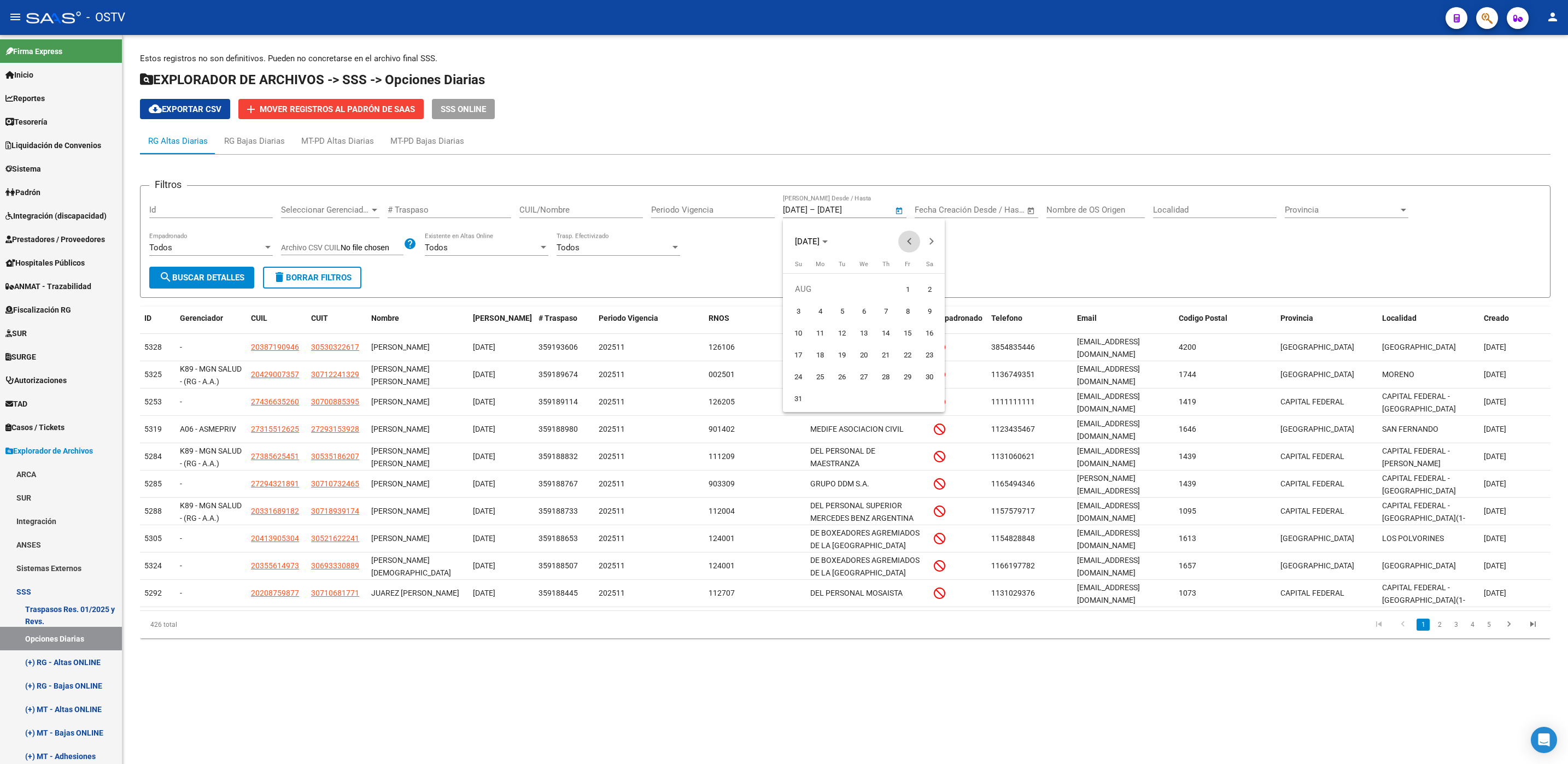
click at [902, 243] on span "Previous month" at bounding box center [909, 242] width 22 height 22
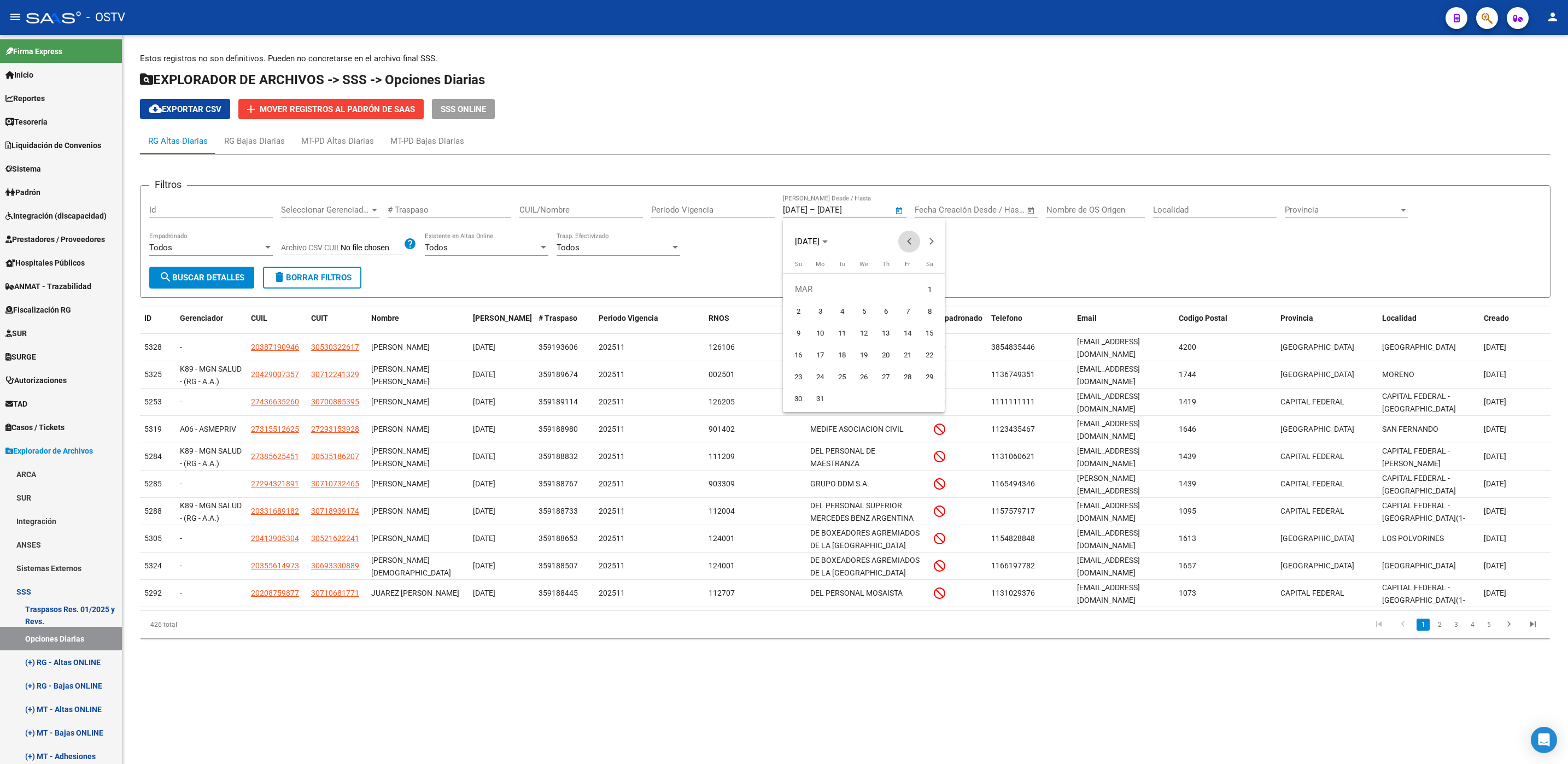
click at [902, 243] on span "Previous month" at bounding box center [909, 242] width 22 height 22
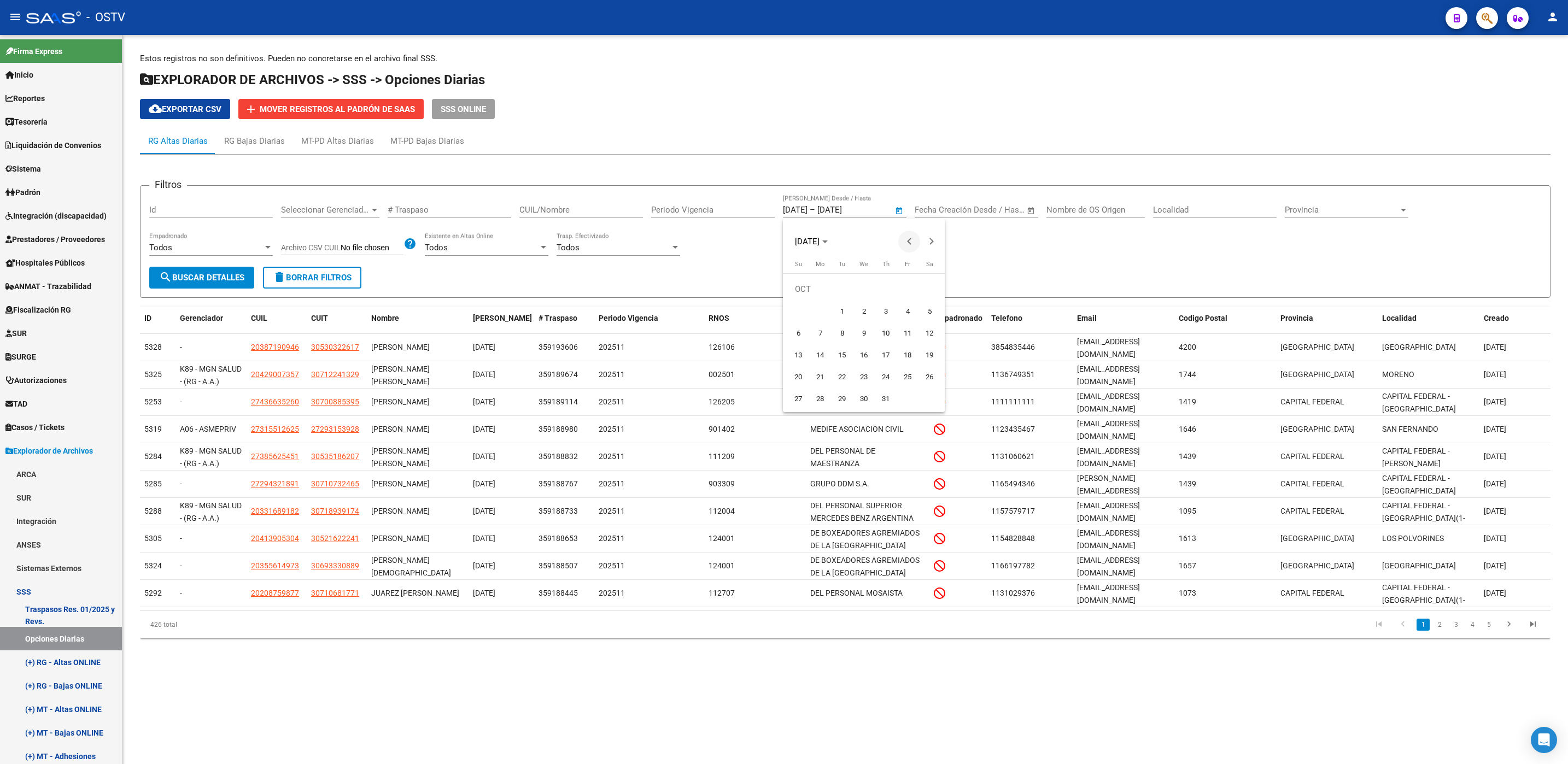
click at [902, 243] on span "Previous month" at bounding box center [909, 242] width 22 height 22
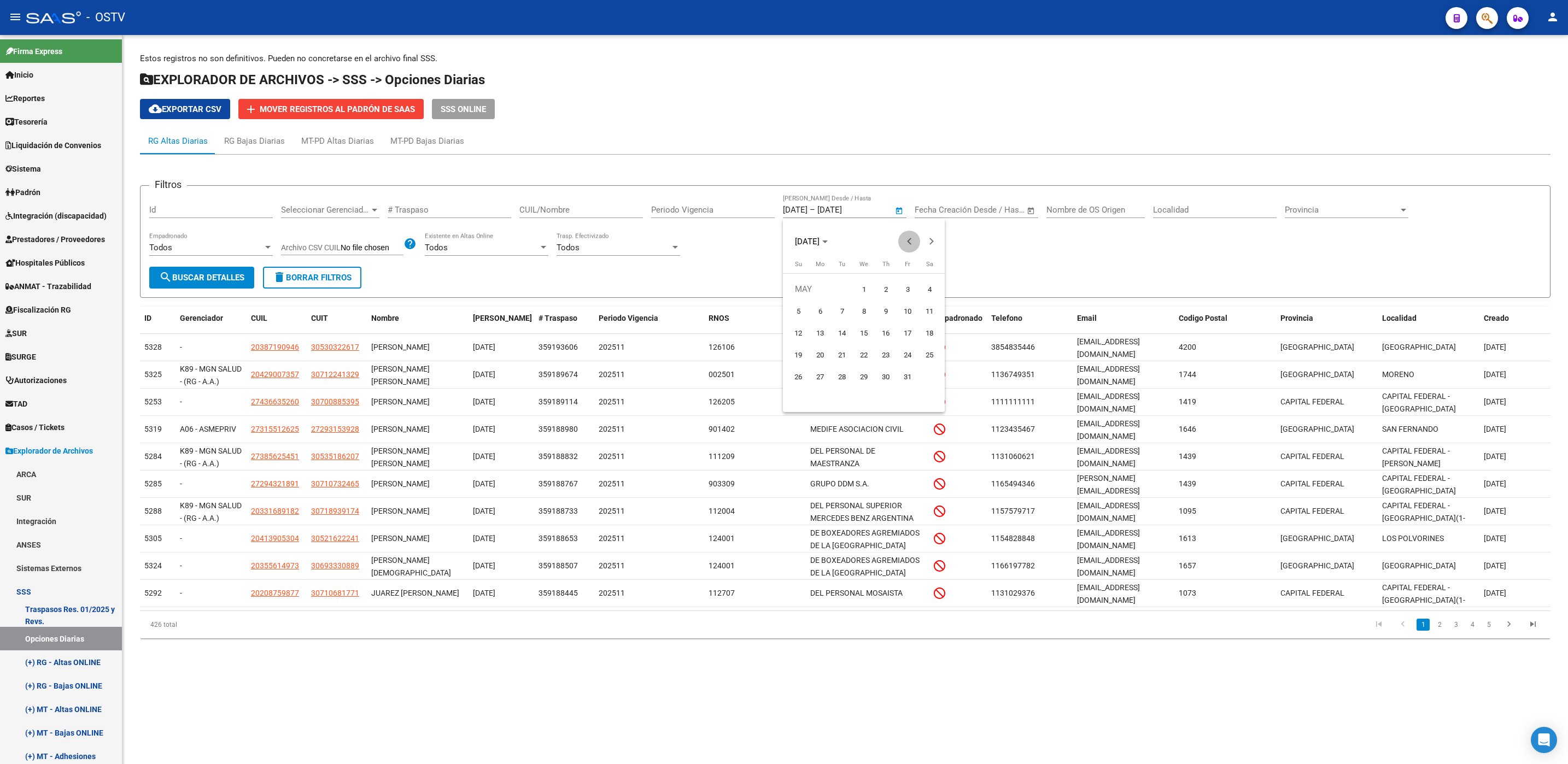
click at [902, 243] on span "Previous month" at bounding box center [909, 242] width 22 height 22
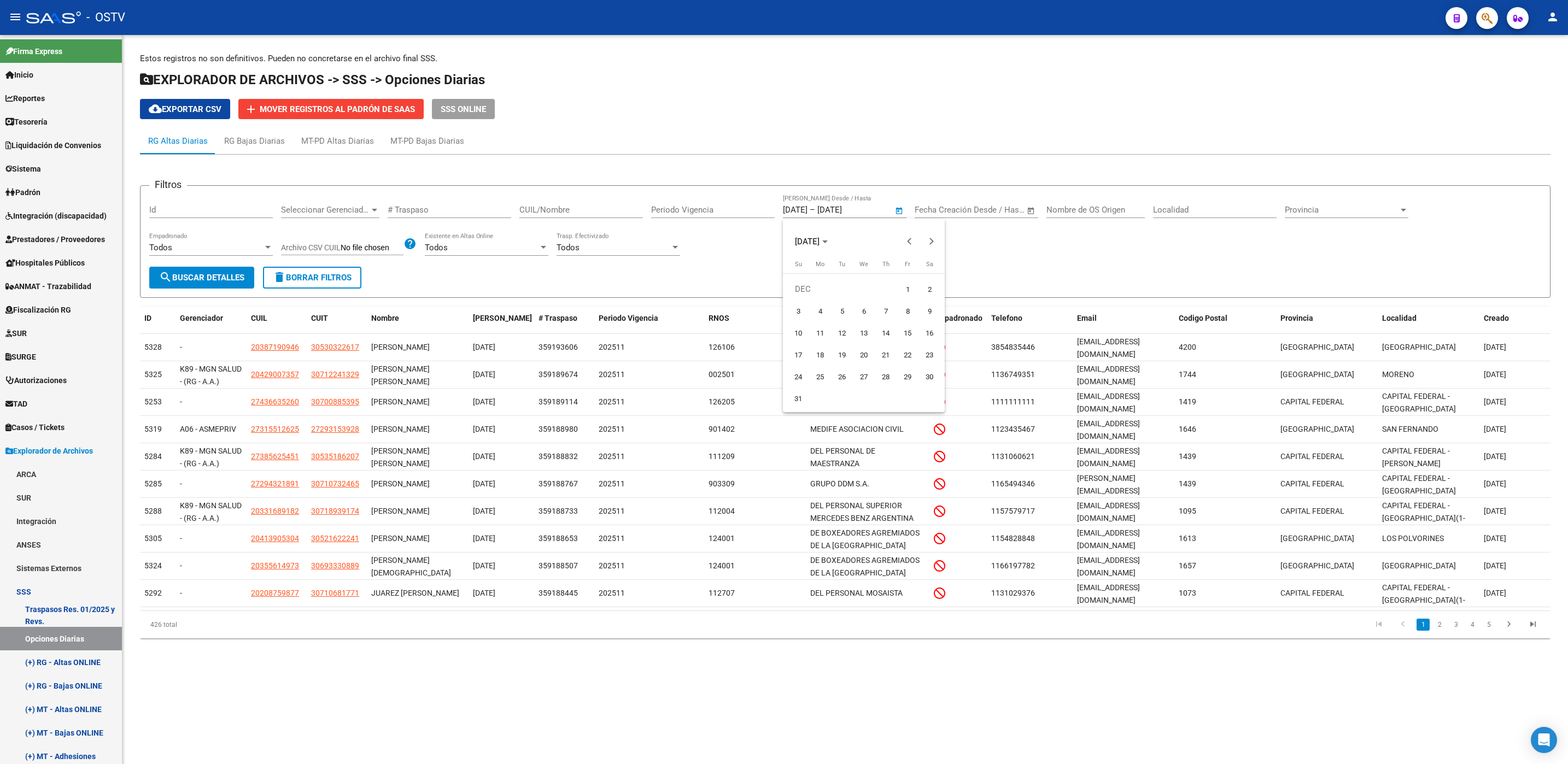
drag, startPoint x: 908, startPoint y: 289, endPoint x: 907, endPoint y: 297, distance: 8.1
click at [907, 289] on span "1" at bounding box center [907, 289] width 20 height 20
type input "[DATE]"
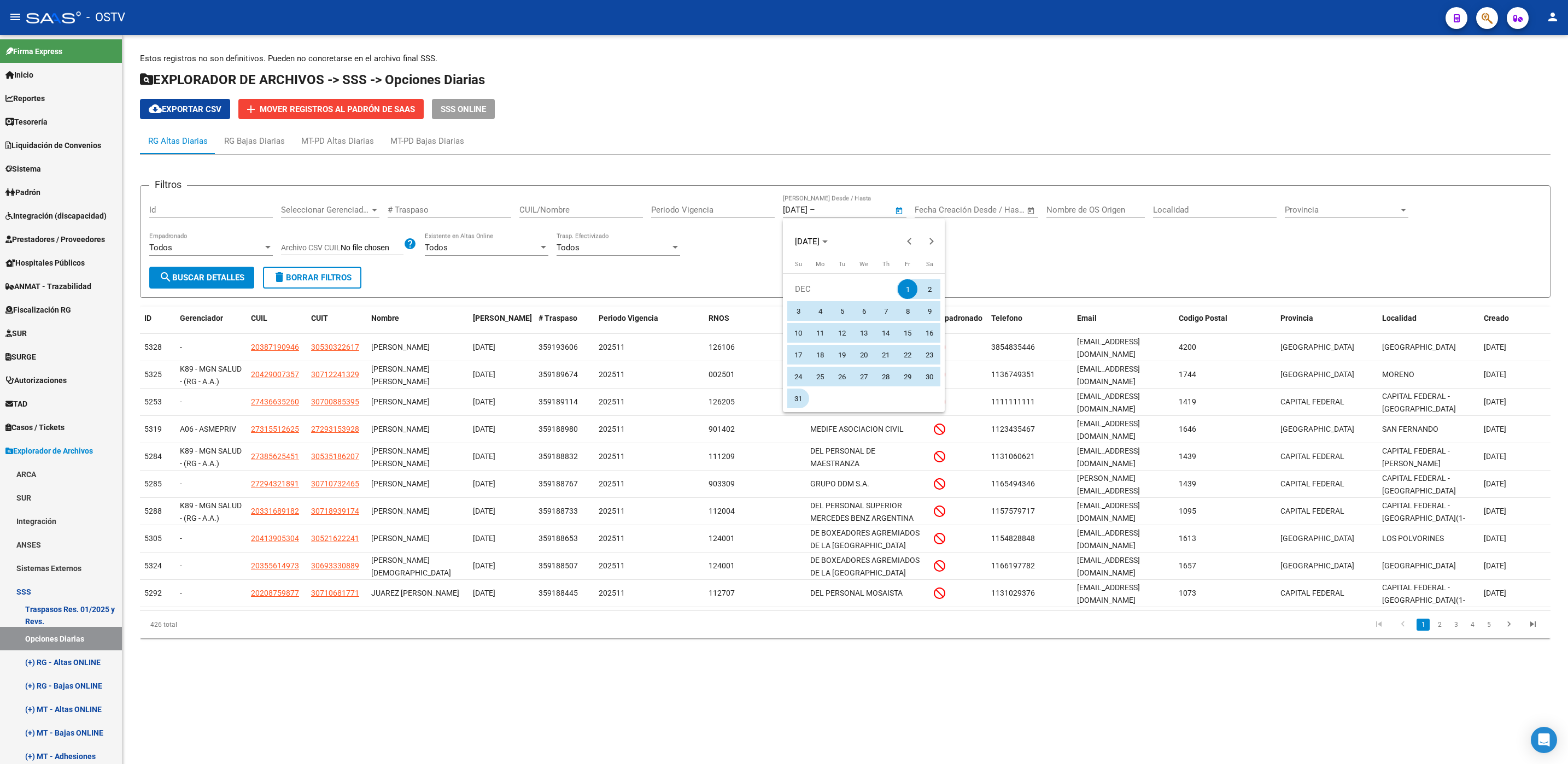
click at [799, 397] on span "31" at bounding box center [798, 398] width 20 height 20
type input "[DATE]"
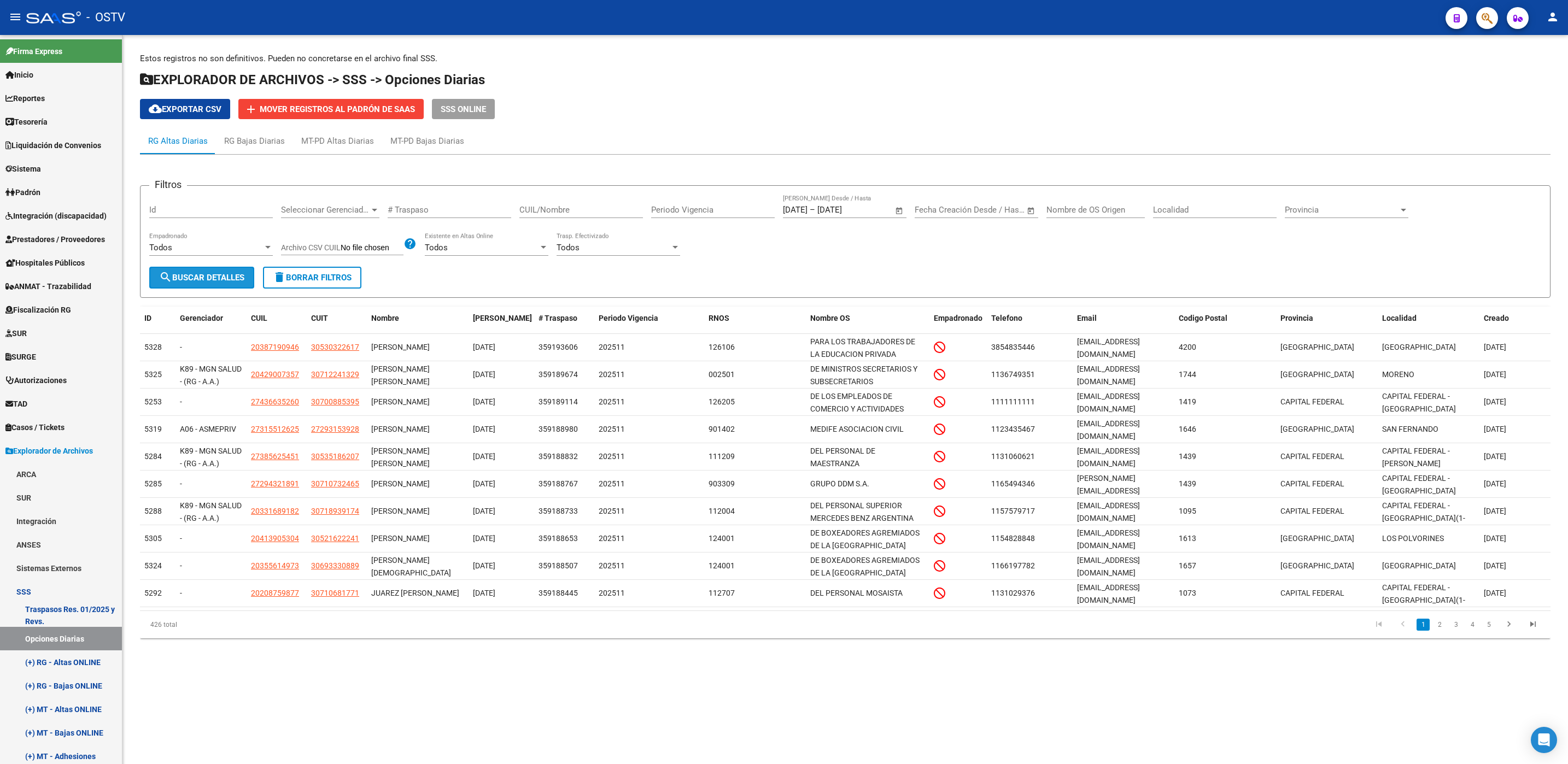
click at [232, 283] on span "search Buscar Detalles" at bounding box center [202, 278] width 86 height 10
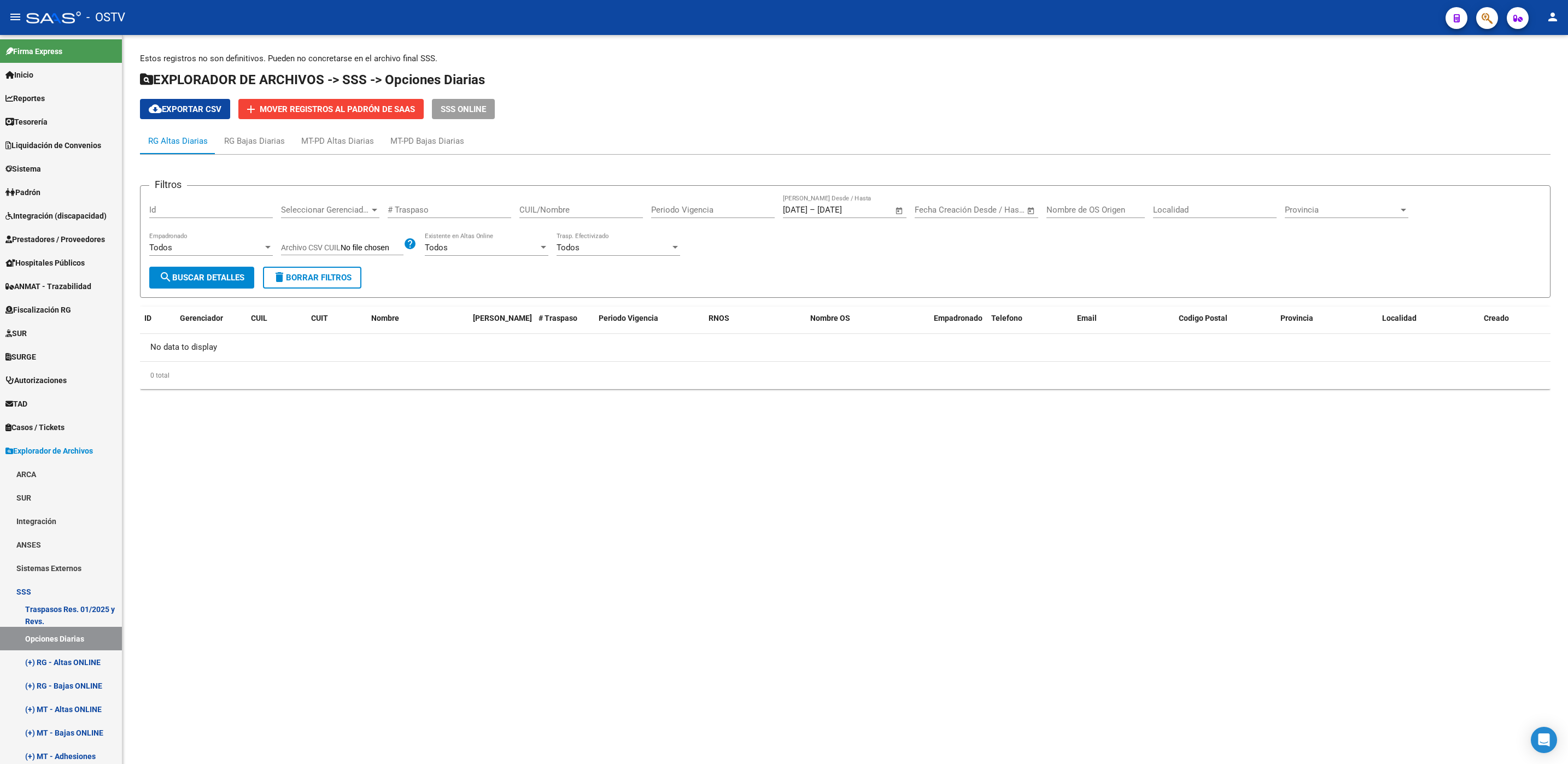
click at [353, 595] on mat-sidenav-content "Estos registros no son definitivos. Pueden no concretarse en el archivo final S…" at bounding box center [844, 399] width 1445 height 729
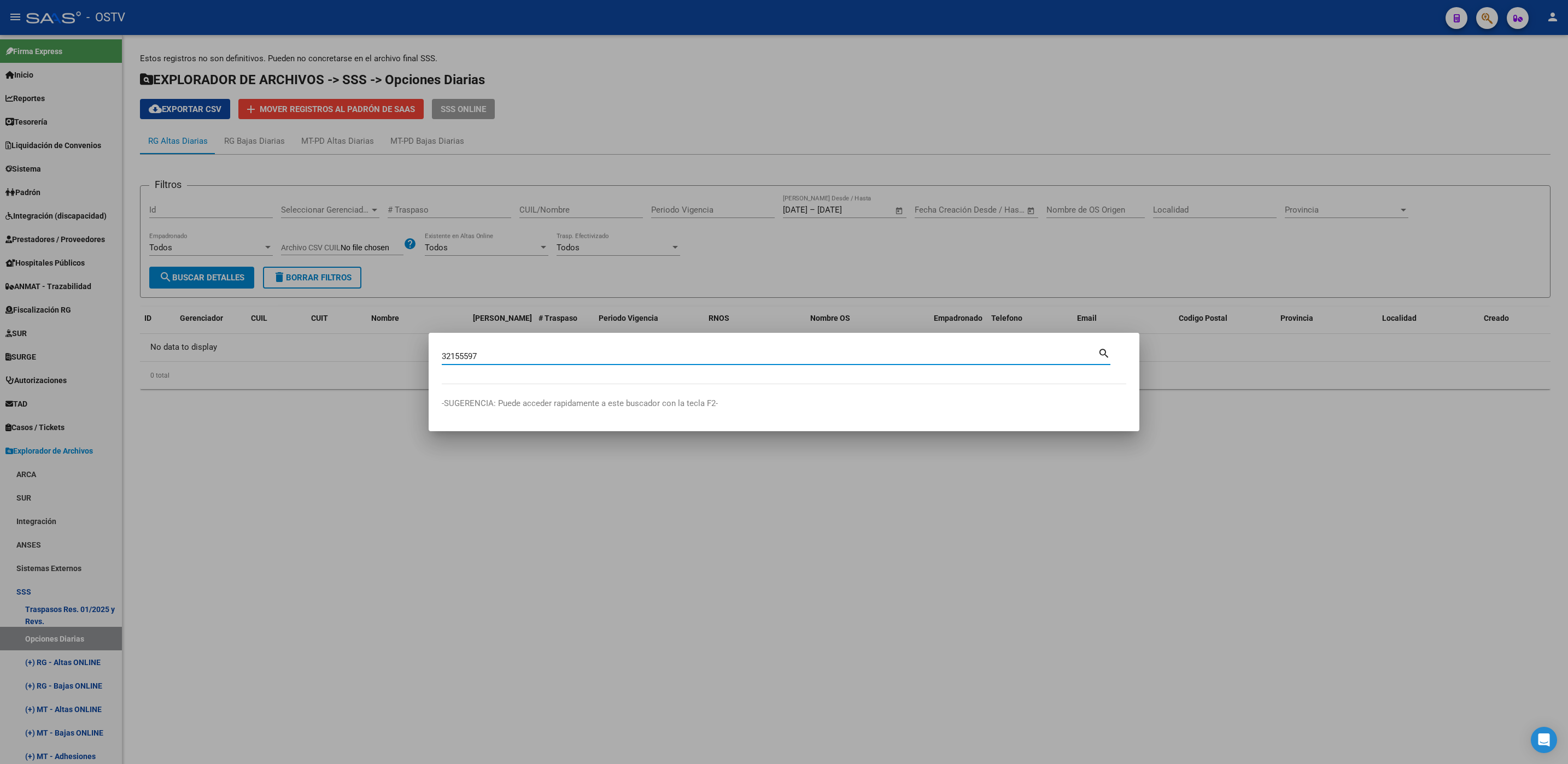
type input "32155597"
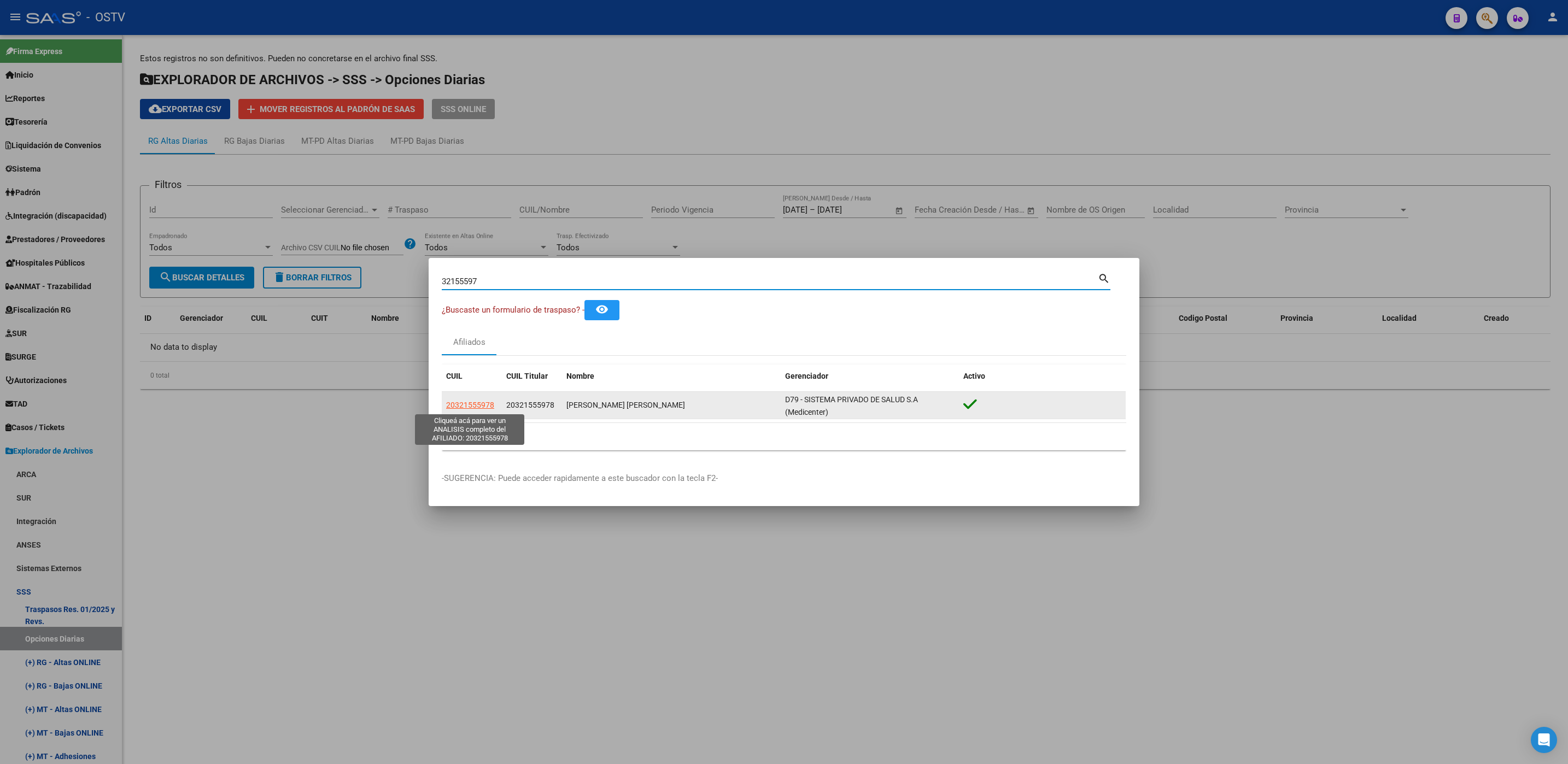
click at [471, 401] on span "20321555978" at bounding box center [470, 405] width 48 height 9
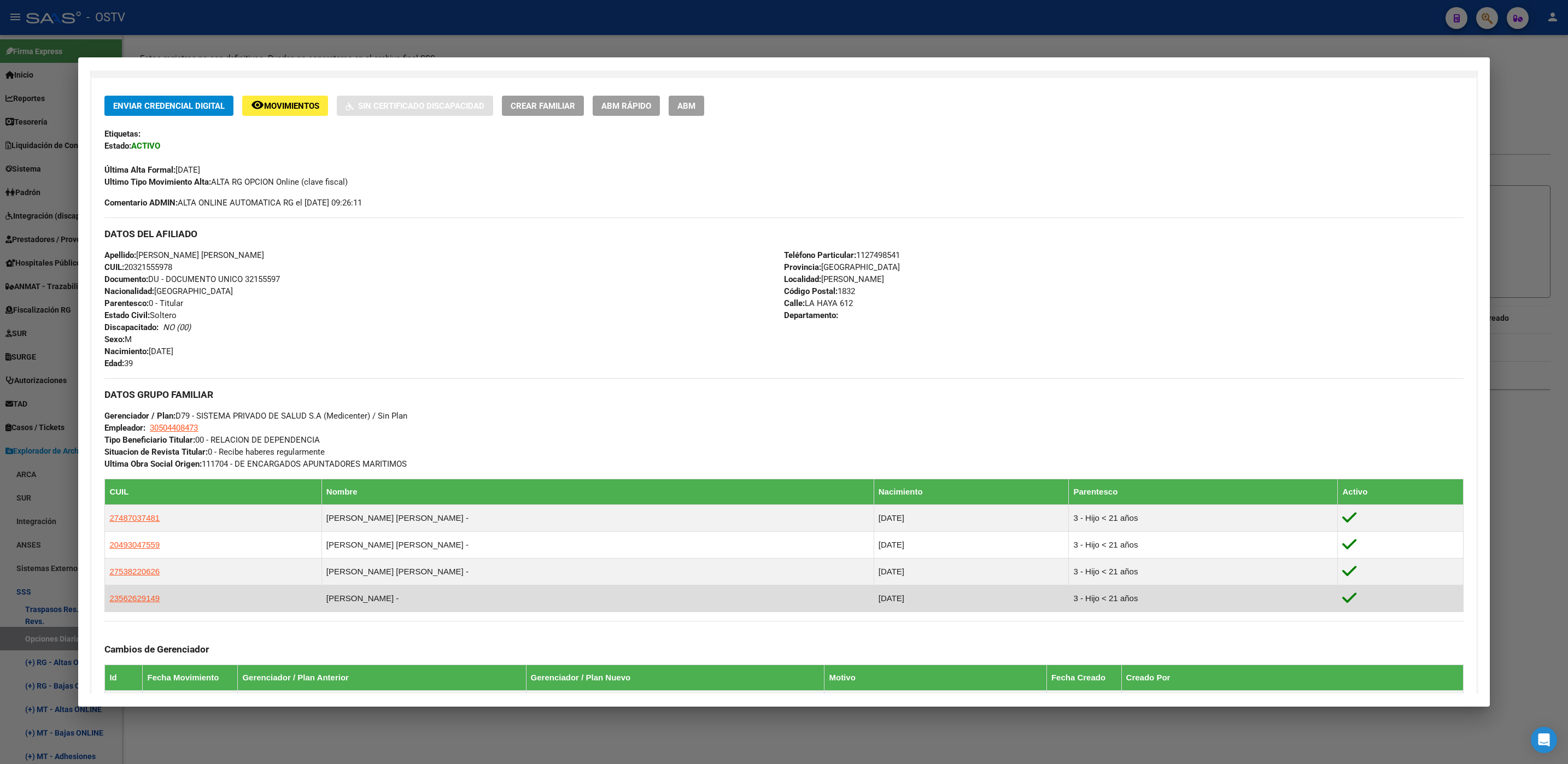
scroll to position [409, 0]
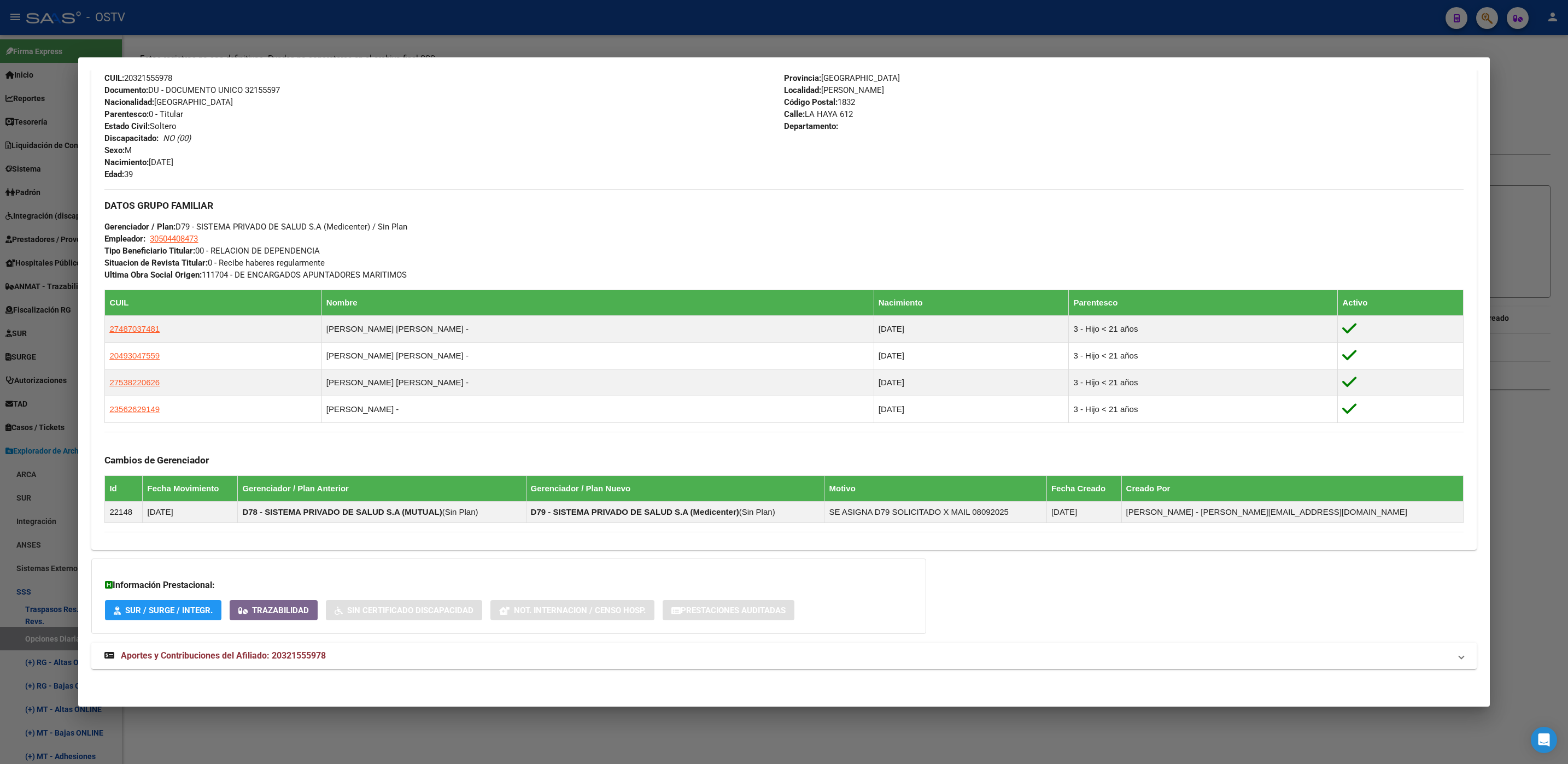
click at [278, 656] on span "Aportes y Contribuciones del Afiliado: 20321555978" at bounding box center [224, 655] width 205 height 10
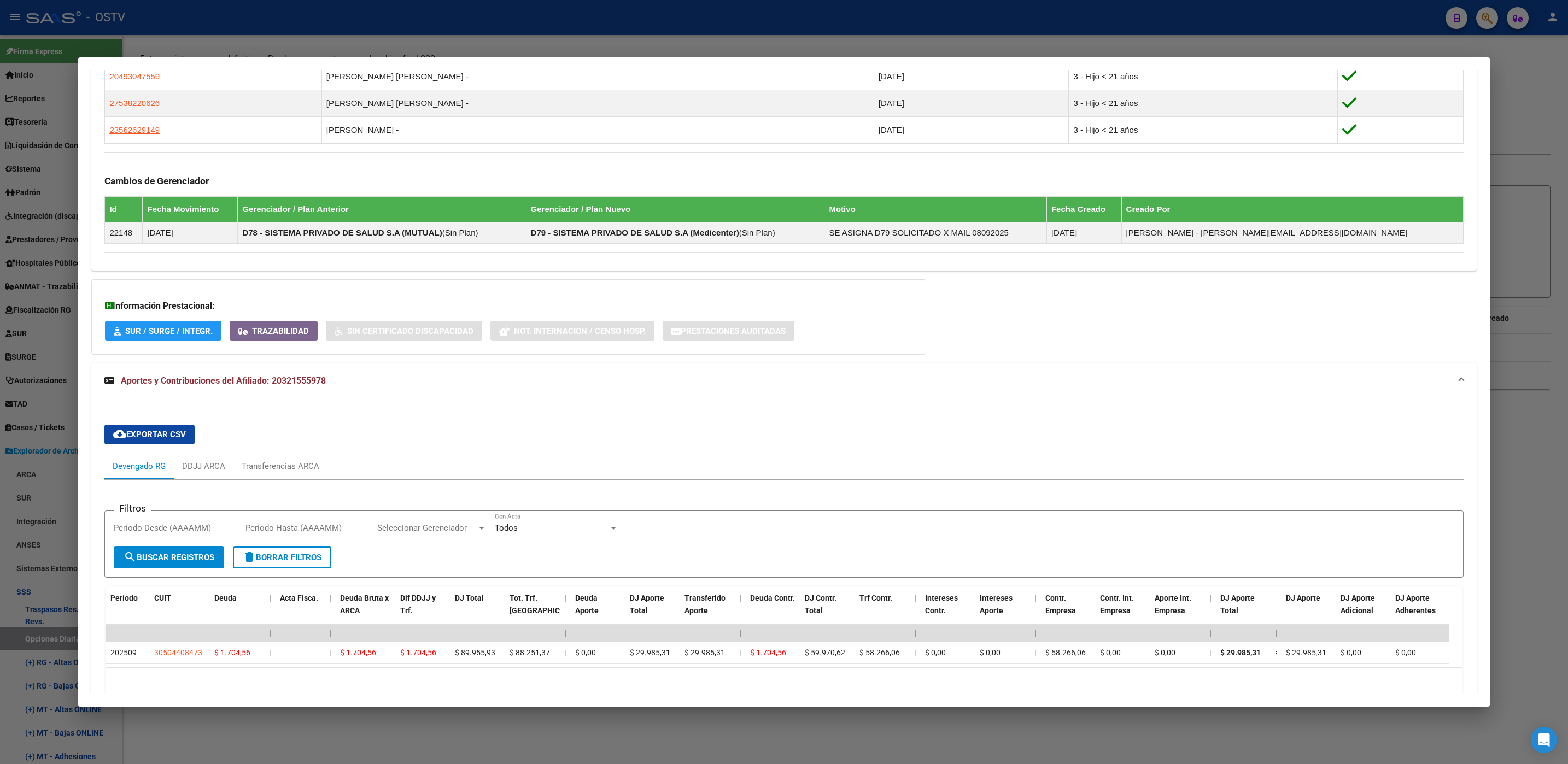
scroll to position [754, 0]
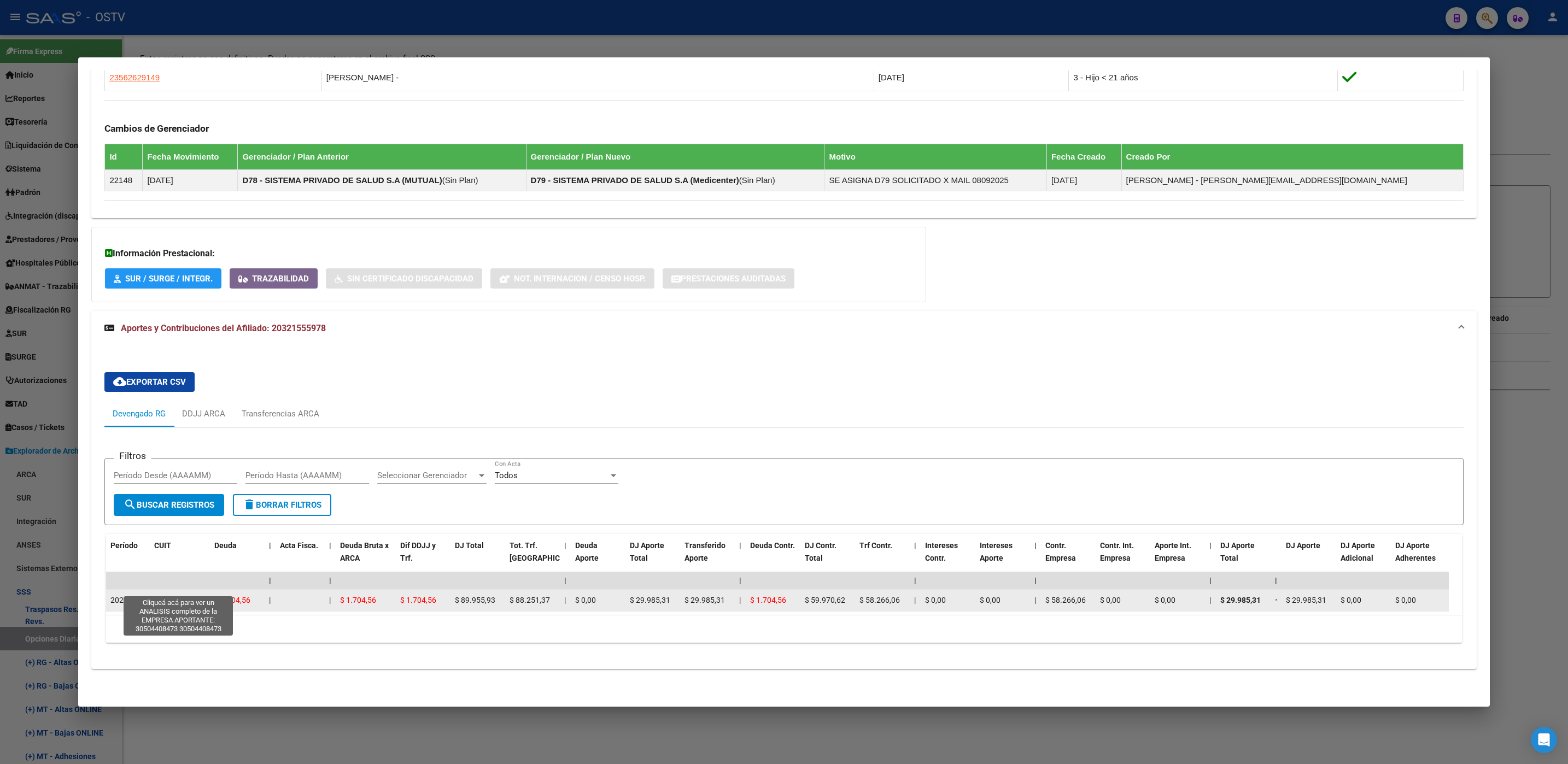
click at [181, 596] on span "30504408473" at bounding box center [178, 600] width 48 height 9
type textarea "30504408473"
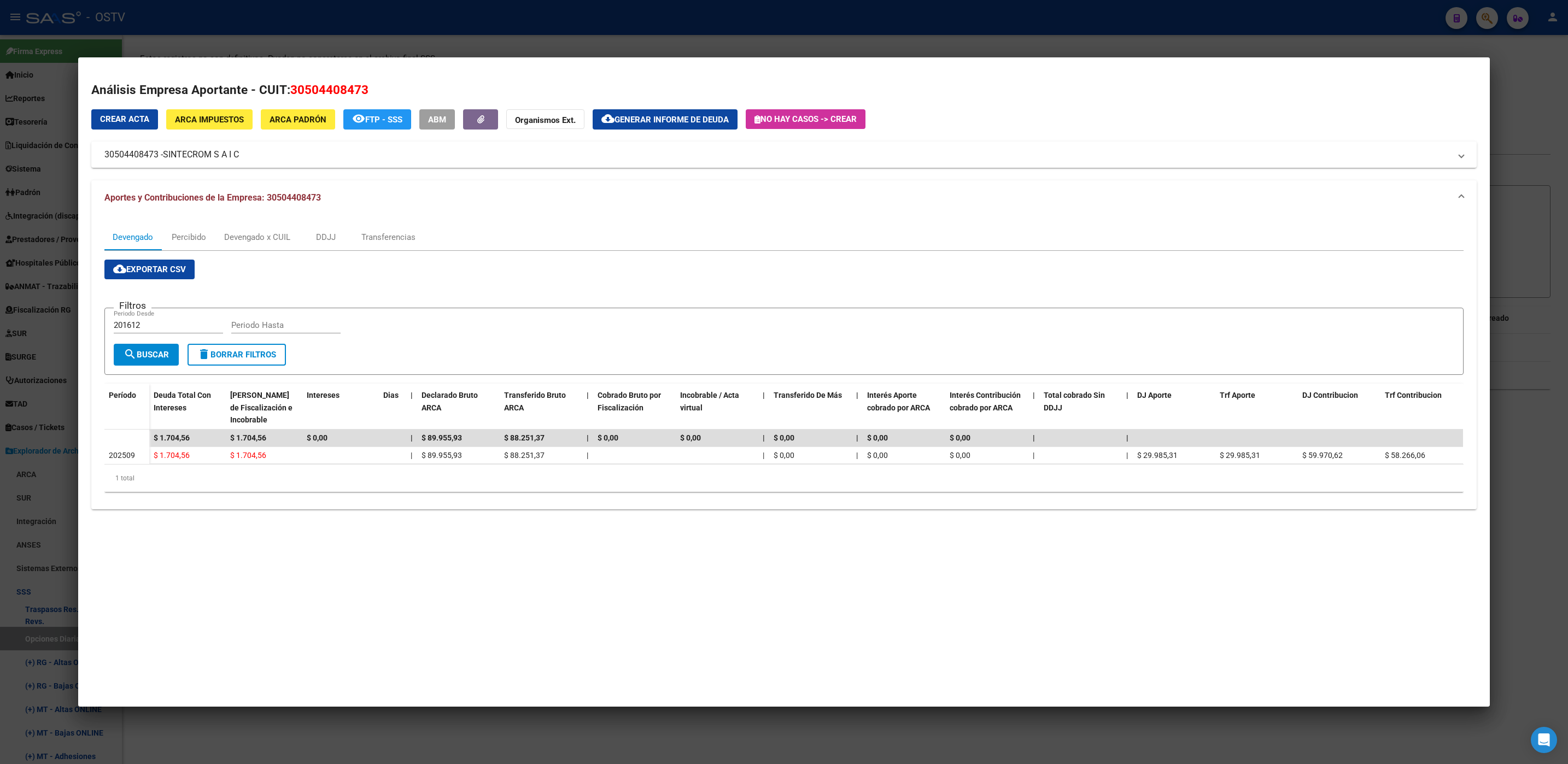
click at [296, 744] on div at bounding box center [784, 382] width 1568 height 764
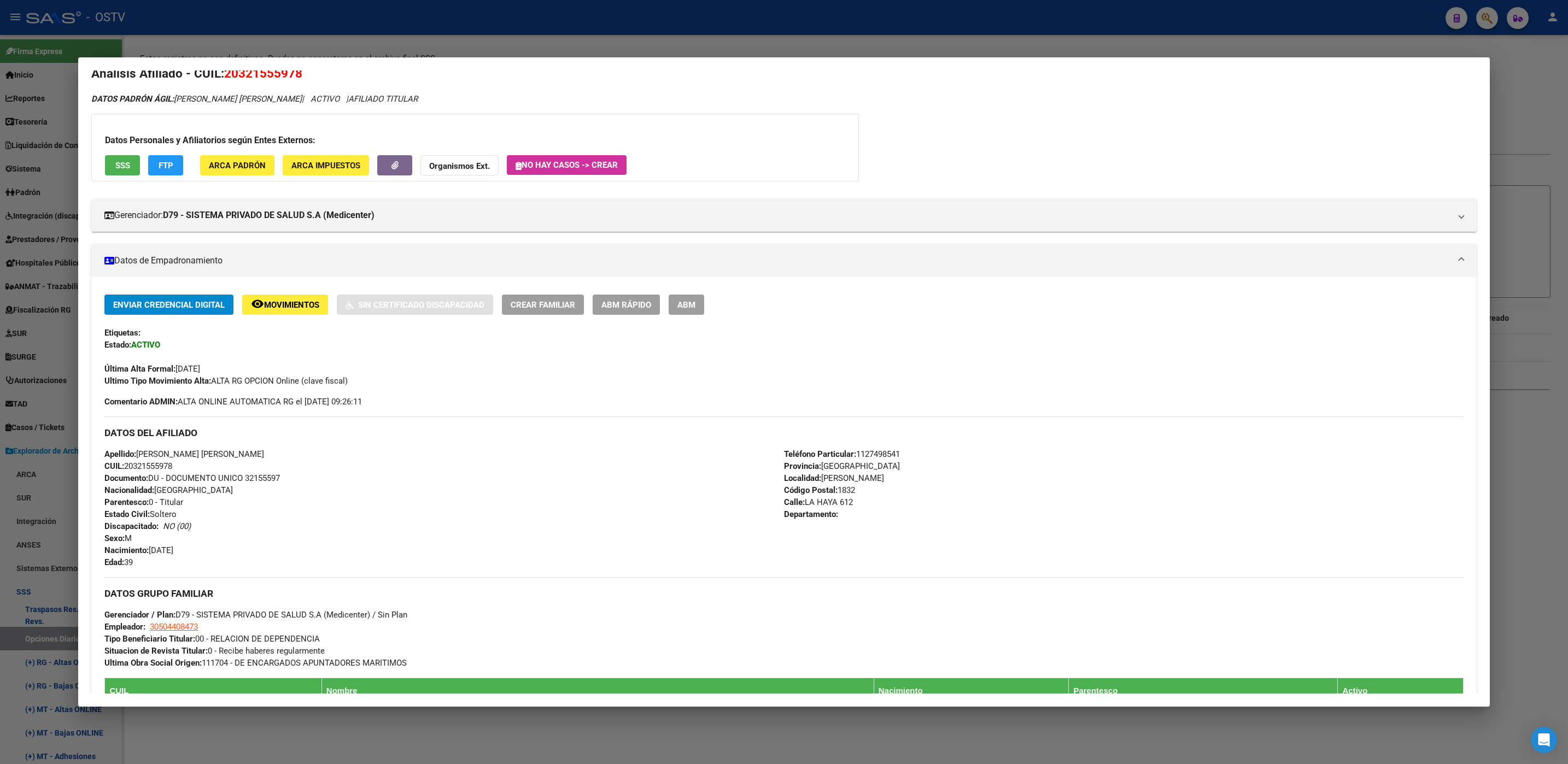
scroll to position [0, 0]
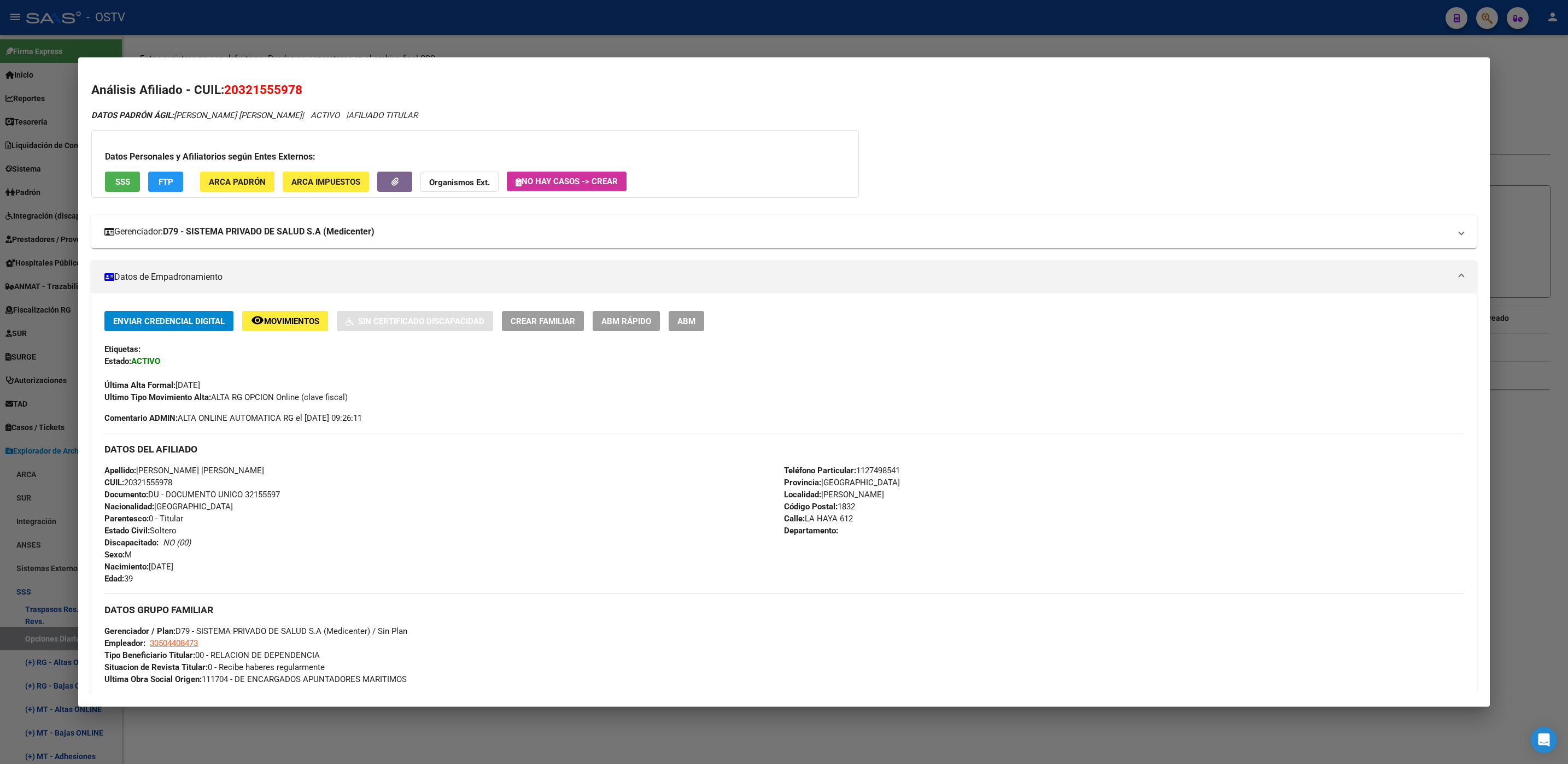
click at [287, 234] on strong "D79 - SISTEMA PRIVADO DE SALUD S.A (Medicenter)" at bounding box center [268, 232] width 211 height 13
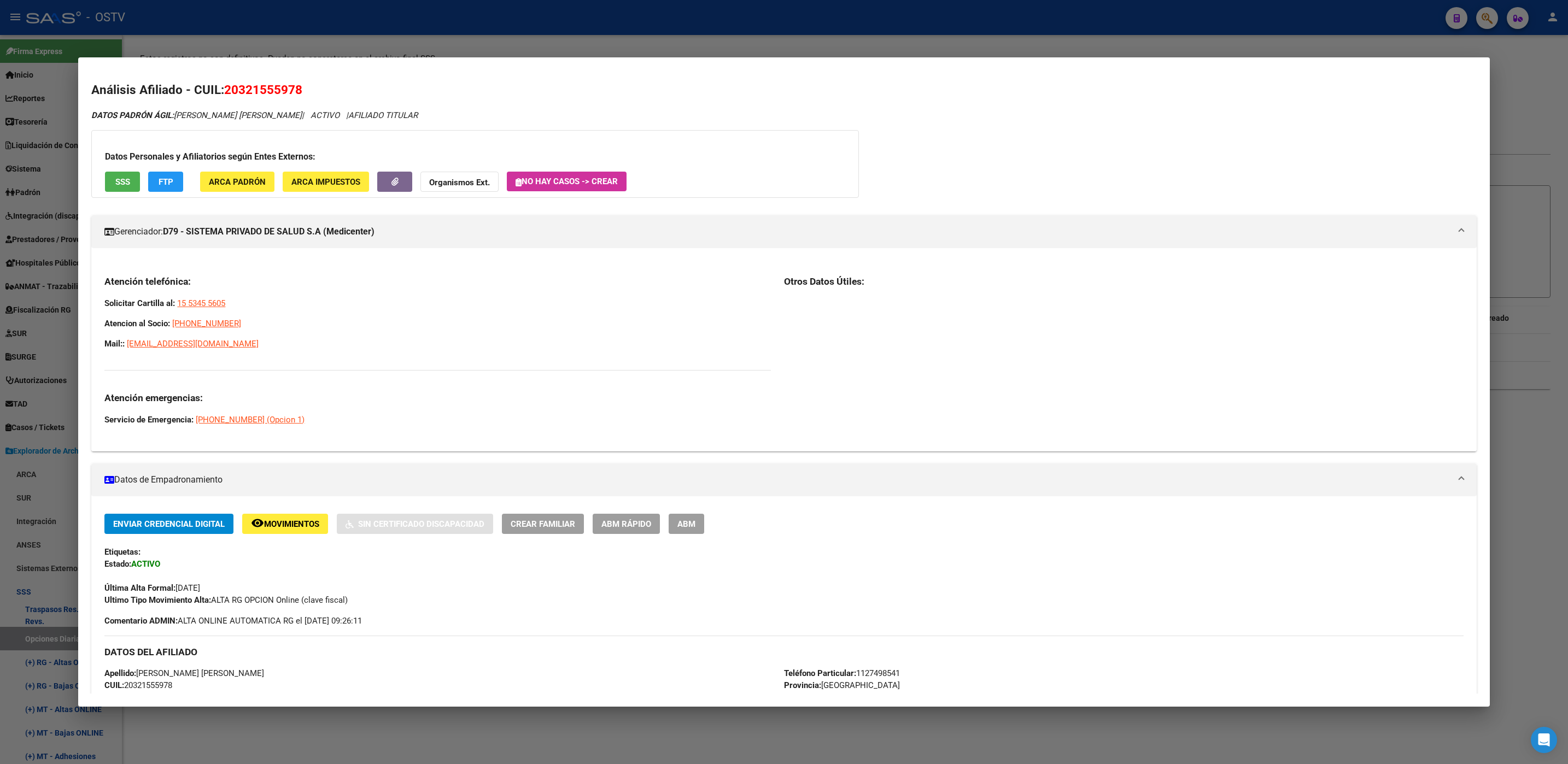
drag, startPoint x: 223, startPoint y: 89, endPoint x: 281, endPoint y: 91, distance: 58.0
click at [281, 91] on h2 "Análisis Afiliado - CUIL: 20321555978" at bounding box center [783, 90] width 1385 height 18
click at [284, 91] on span "20321555978" at bounding box center [263, 89] width 78 height 14
drag, startPoint x: 304, startPoint y: 91, endPoint x: 225, endPoint y: 91, distance: 79.0
click at [225, 91] on h2 "Análisis Afiliado - CUIL: 20321555978" at bounding box center [783, 90] width 1385 height 18
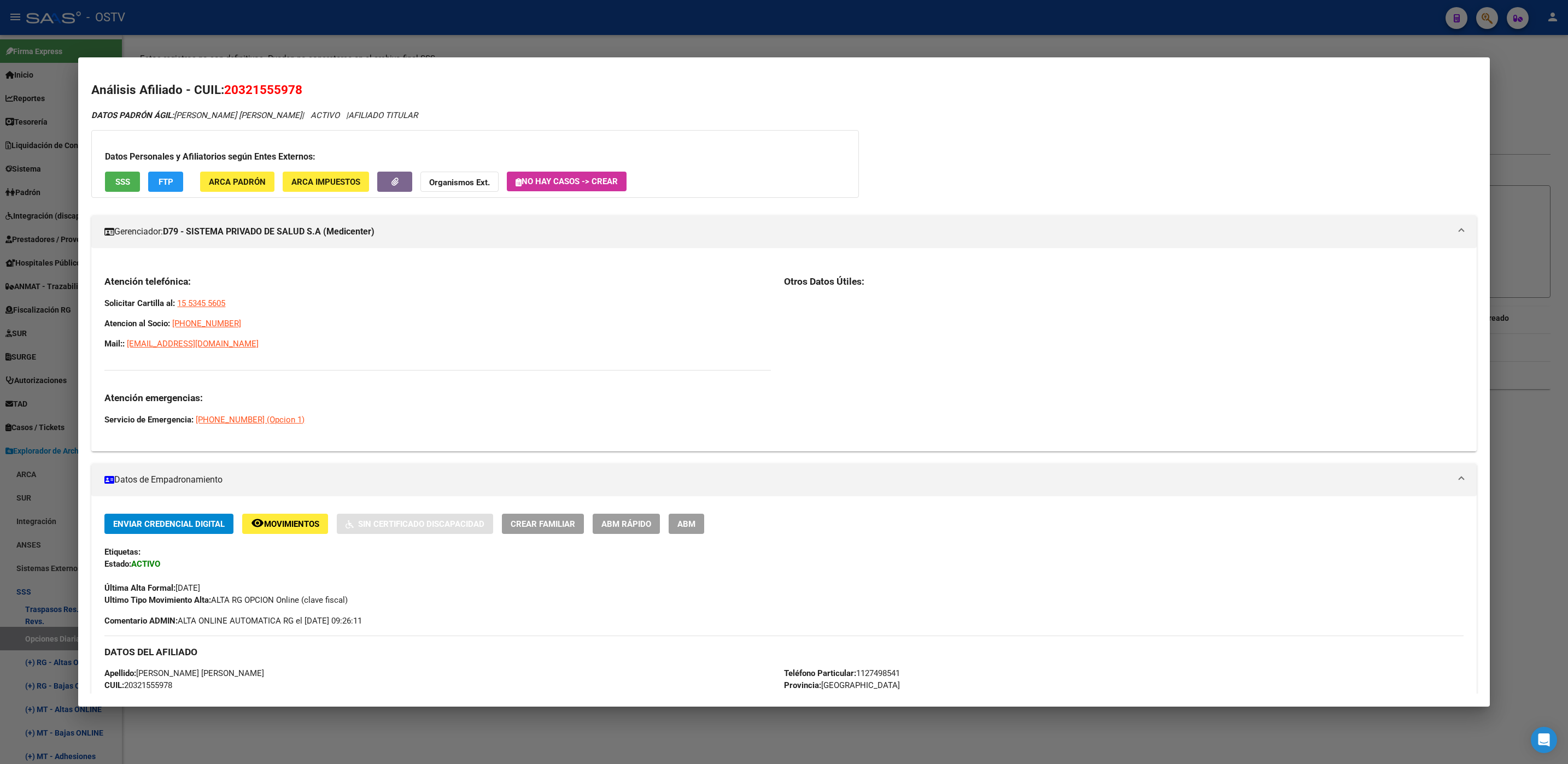
copy span "20321555978"
drag, startPoint x: 107, startPoint y: 278, endPoint x: 285, endPoint y: 340, distance: 188.5
click at [285, 340] on div "Atención telefónica: Solicitar Cartilla al: 15 5345 5605 Atencion al Socio: [PH…" at bounding box center [438, 350] width 666 height 150
drag, startPoint x: 285, startPoint y: 340, endPoint x: 167, endPoint y: 274, distance: 135.2
copy div "Atención telefónica: Solicitar Cartilla al: 15 5345 5605 Atencion al Socio: [PH…"
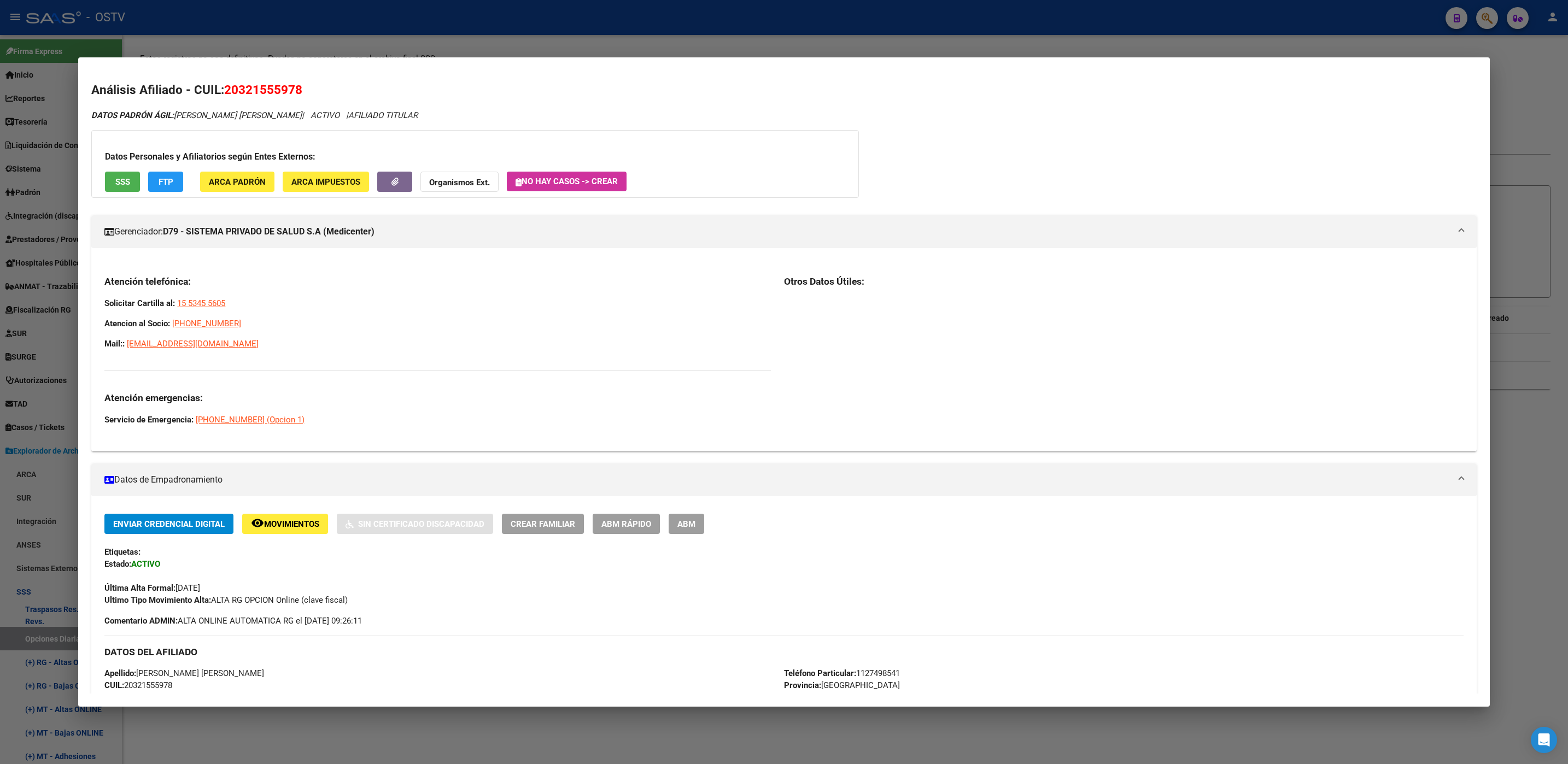
click at [194, 722] on div at bounding box center [784, 382] width 1568 height 764
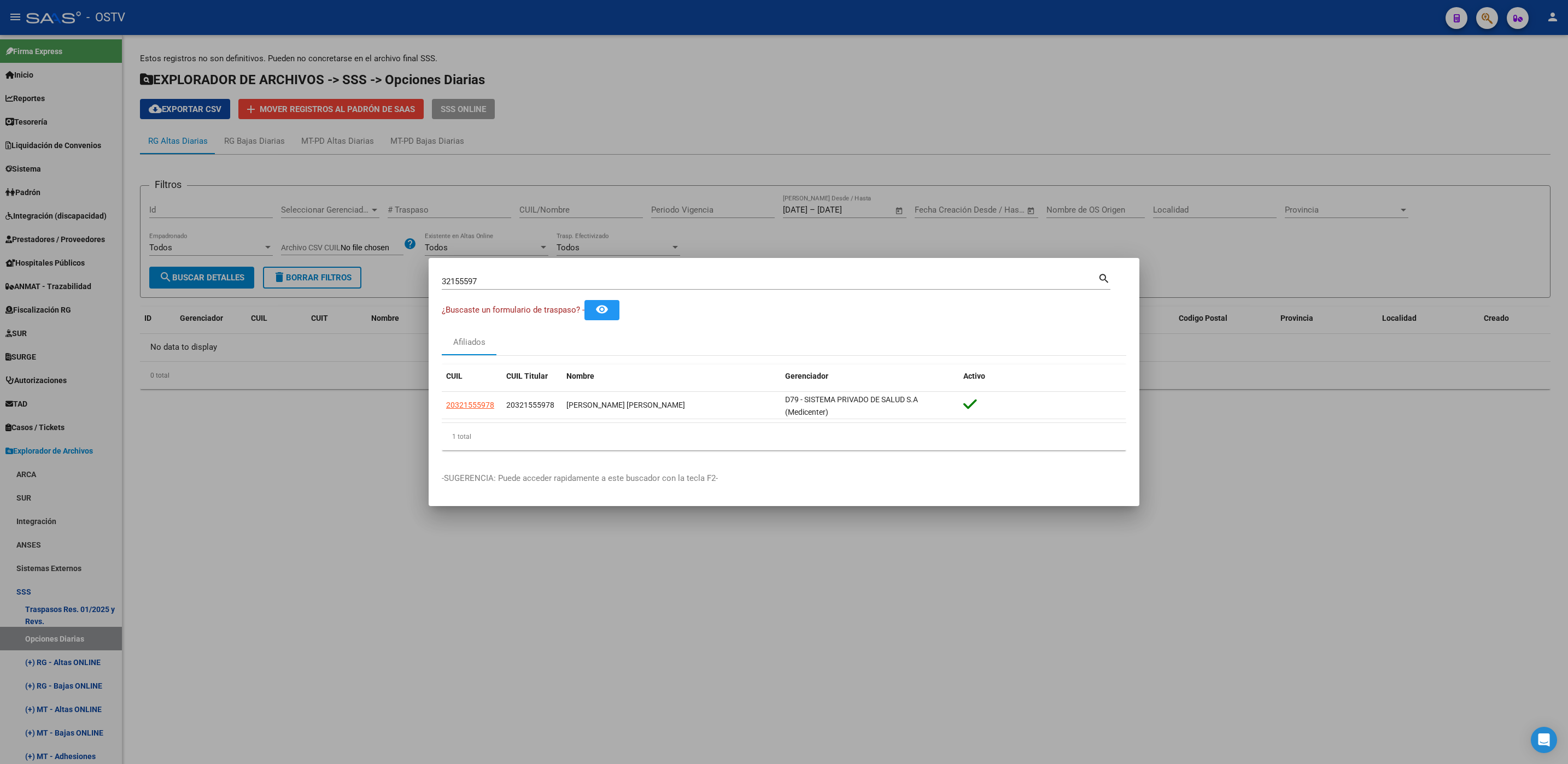
click at [484, 282] on input "32155597" at bounding box center [770, 281] width 656 height 10
click at [329, 479] on div at bounding box center [784, 382] width 1568 height 764
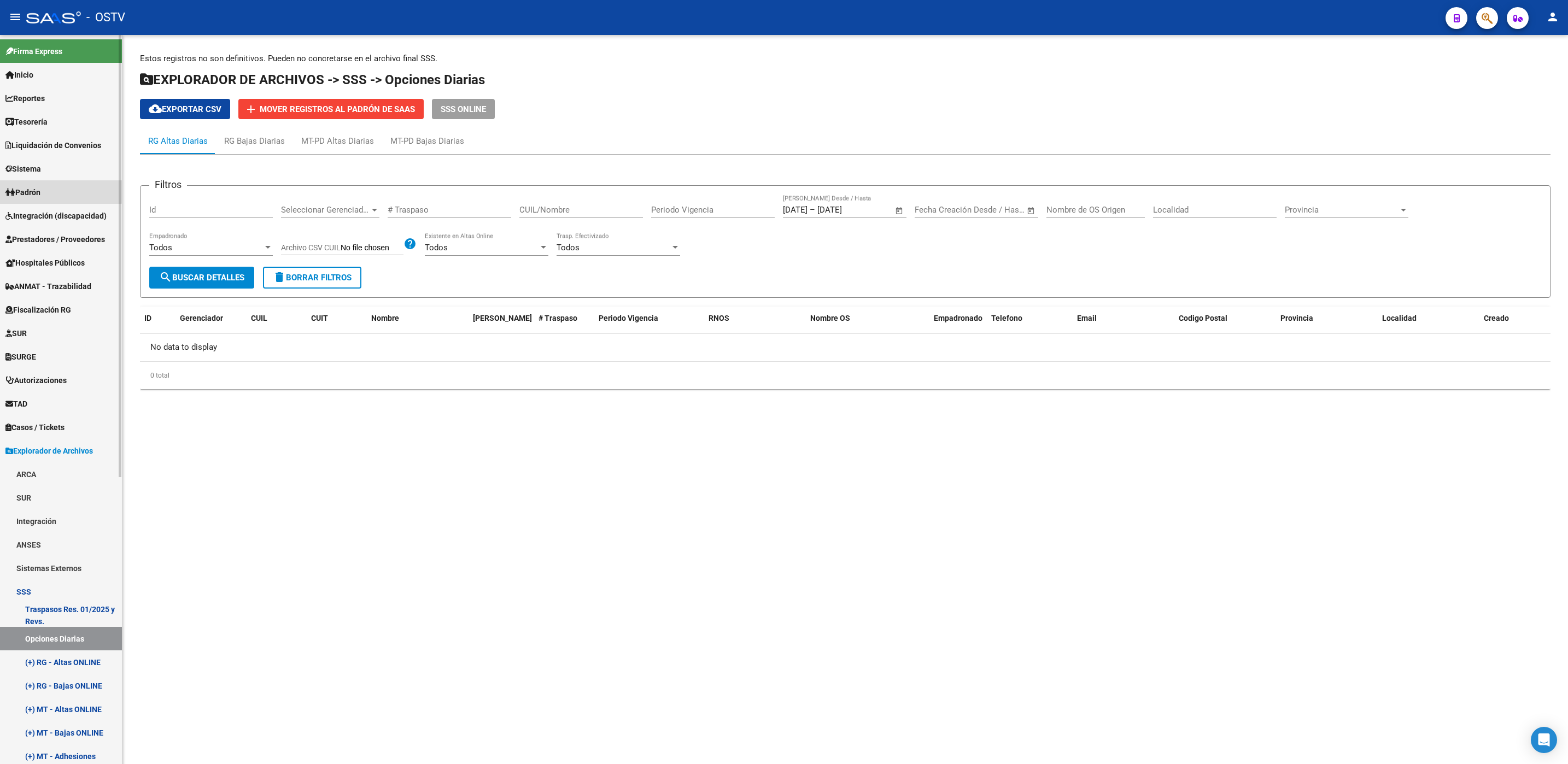
click at [46, 190] on link "Padrón" at bounding box center [60, 192] width 122 height 24
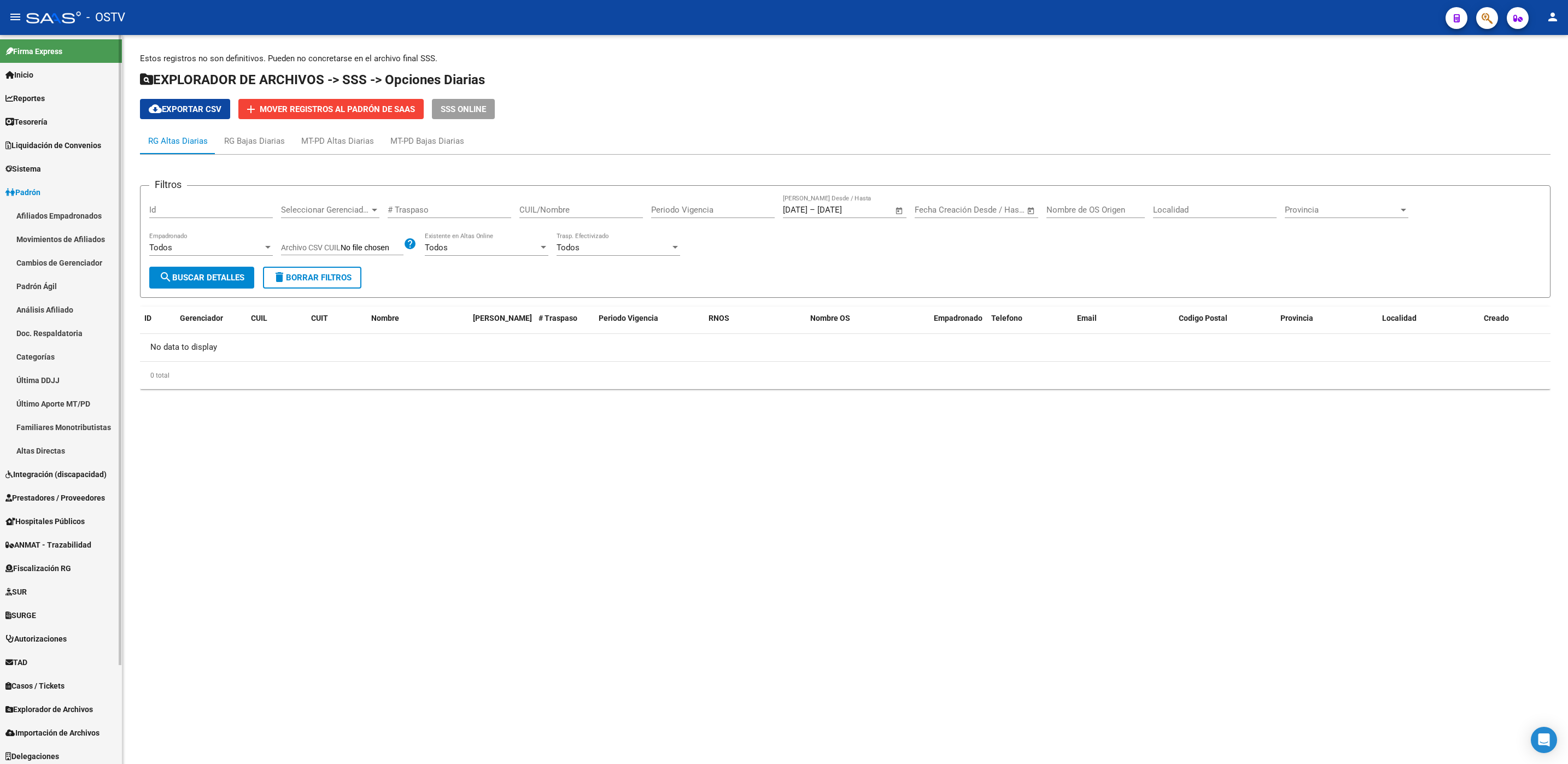
click at [44, 217] on link "Afiliados Empadronados" at bounding box center [60, 215] width 122 height 24
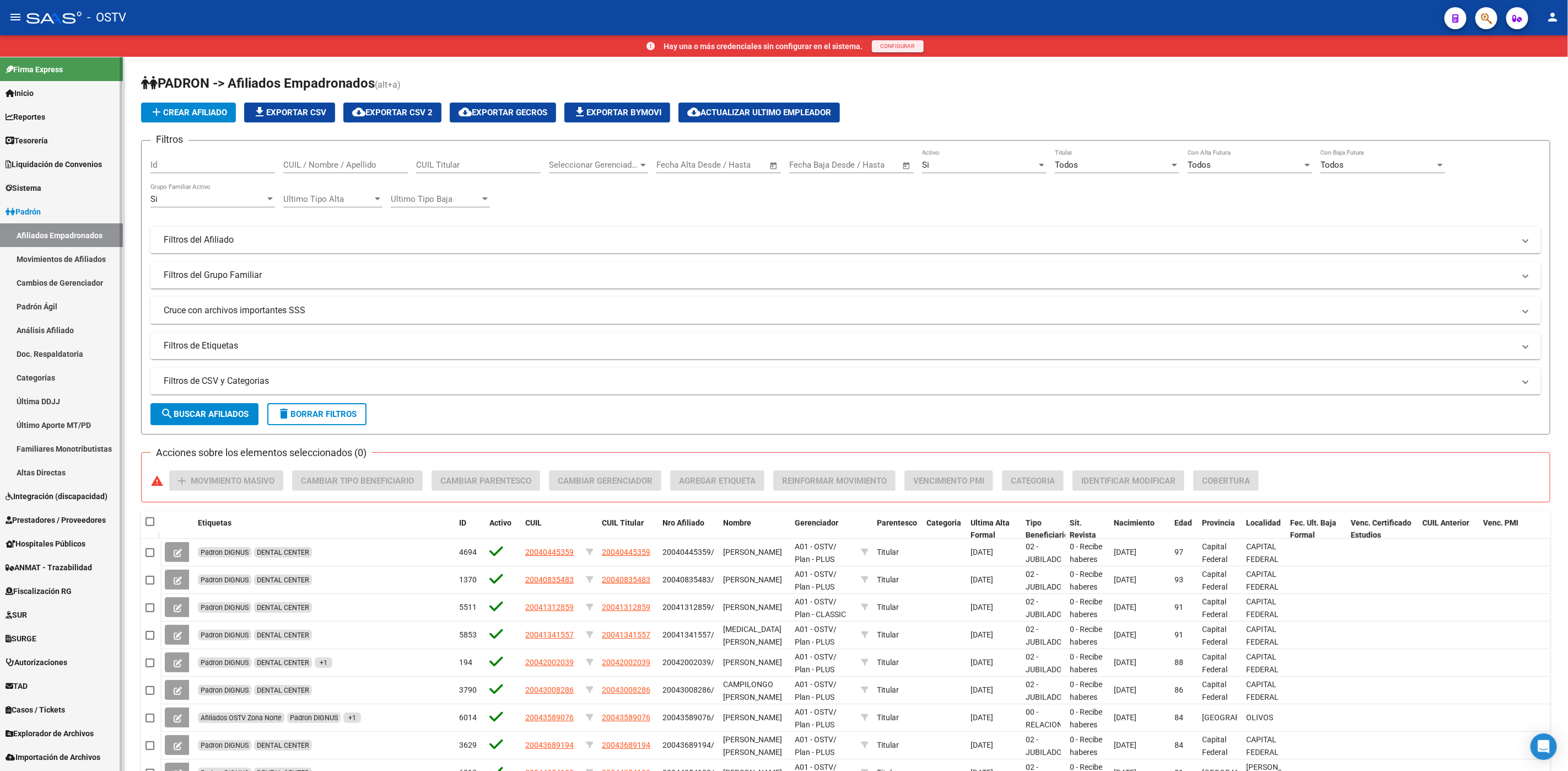
scroll to position [21, 0]
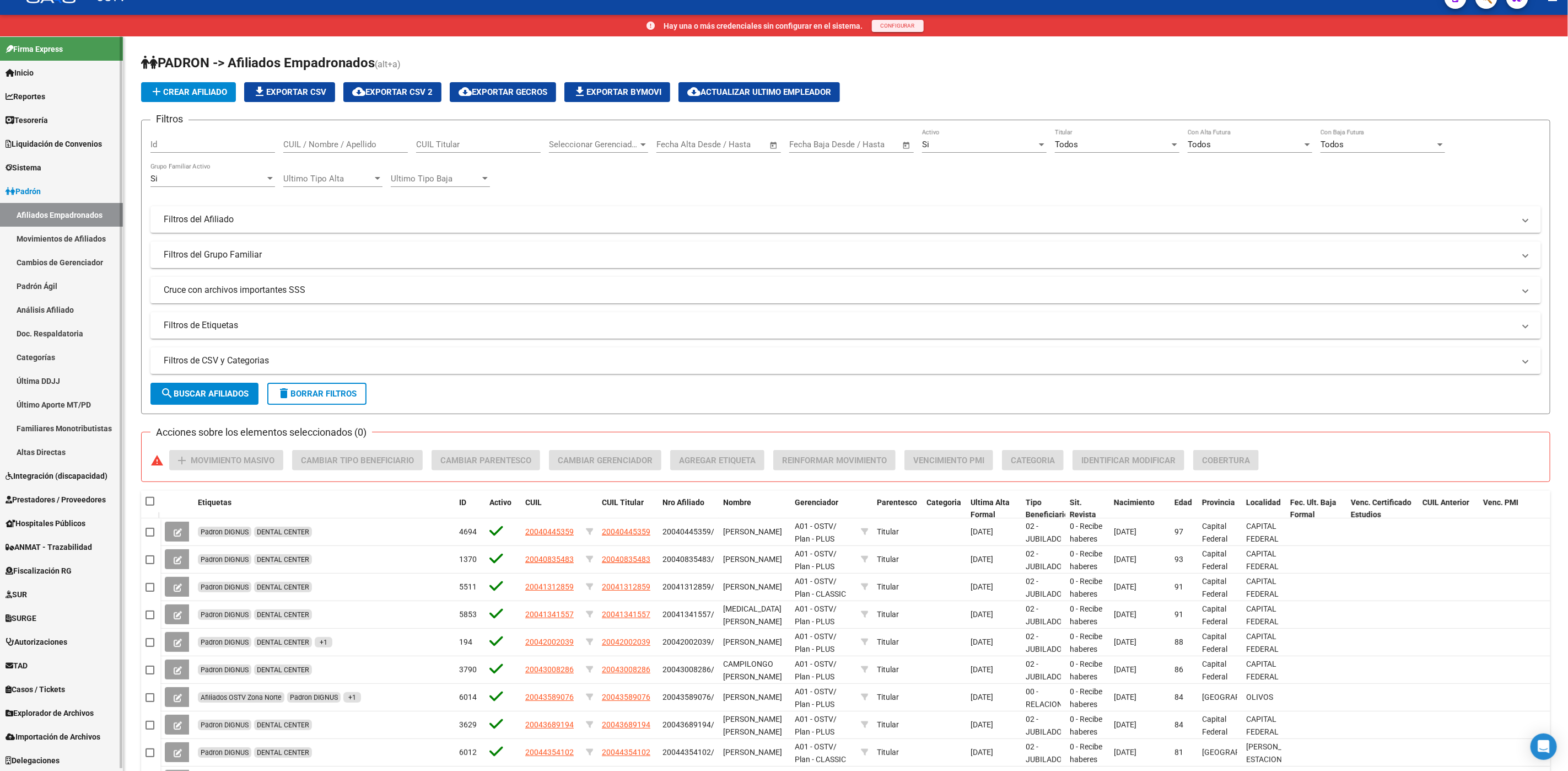
click at [68, 732] on span "Importación de Archivos" at bounding box center [53, 737] width 95 height 12
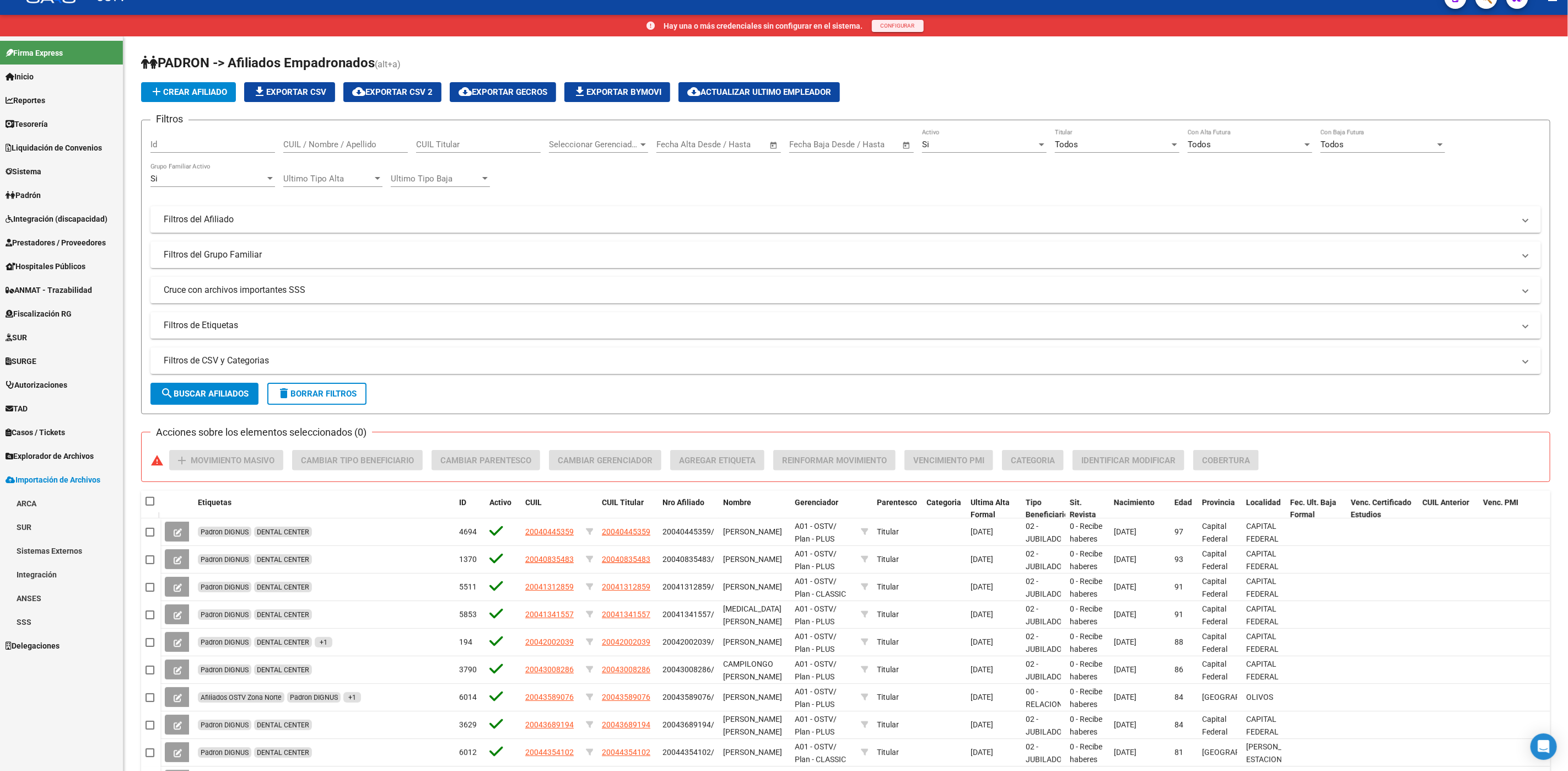
scroll to position [0, 0]
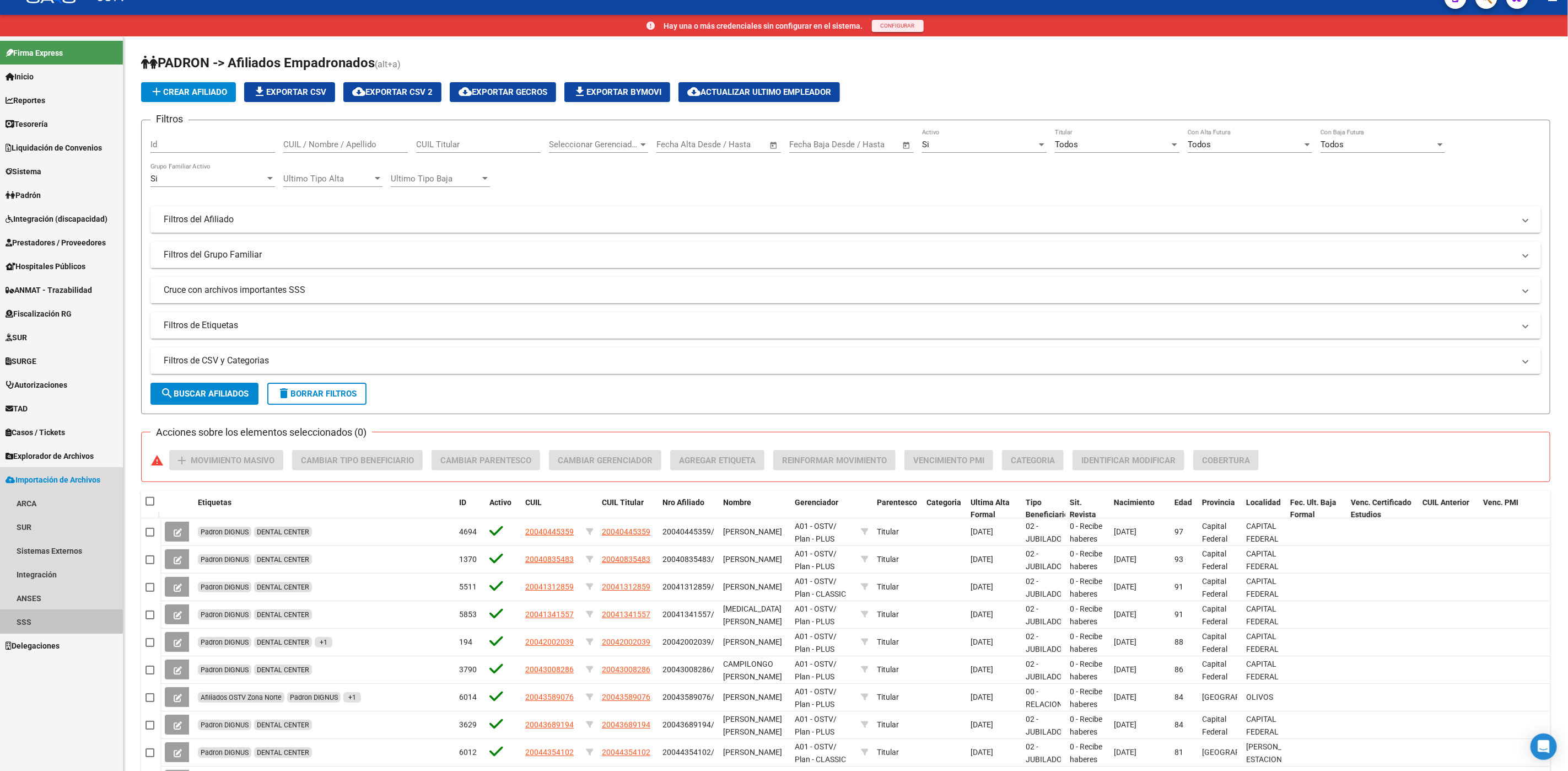
click at [22, 620] on link "SSS" at bounding box center [61, 622] width 123 height 24
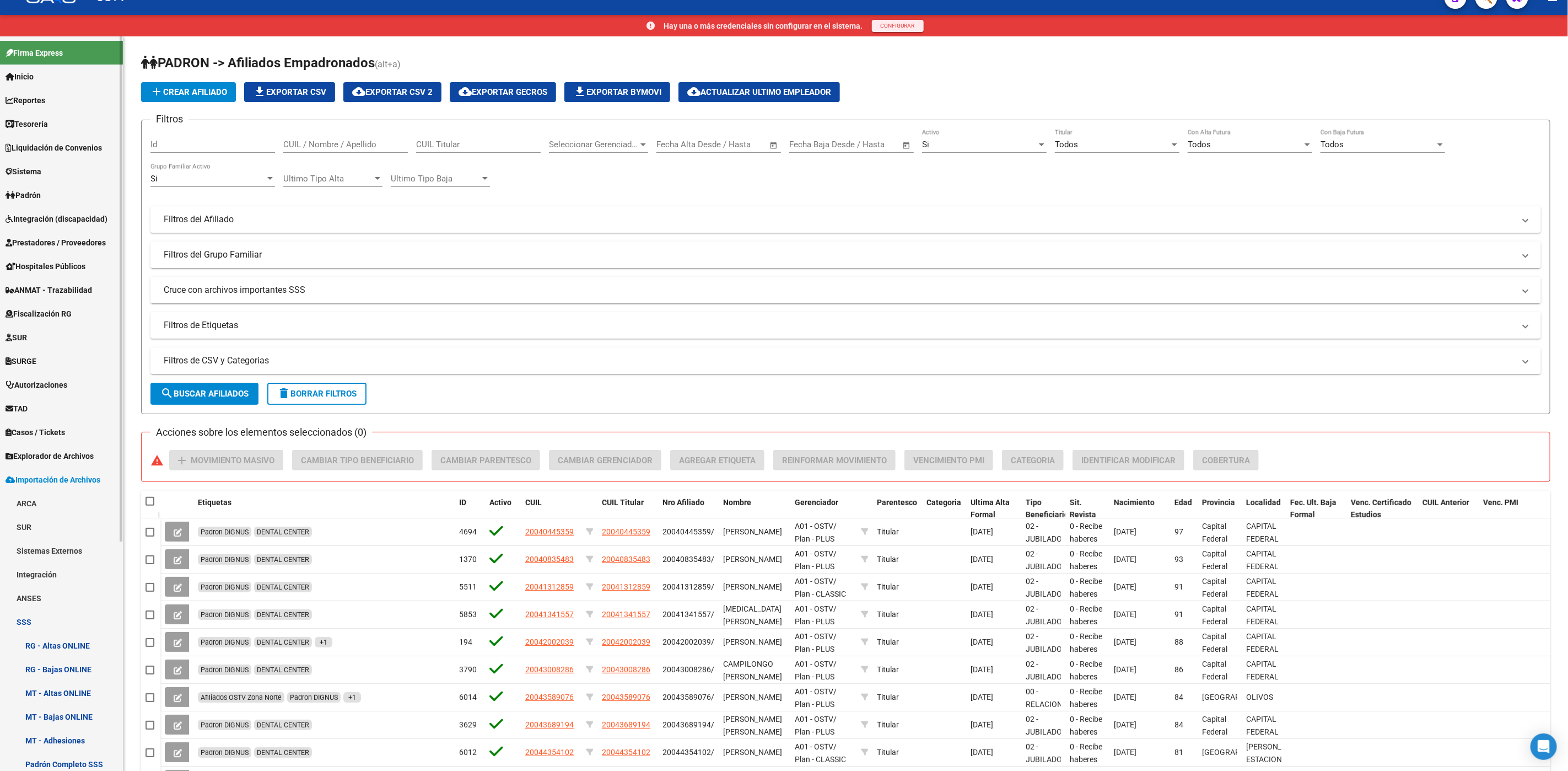
click at [62, 665] on link "RG - Bajas ONLINE" at bounding box center [61, 669] width 123 height 24
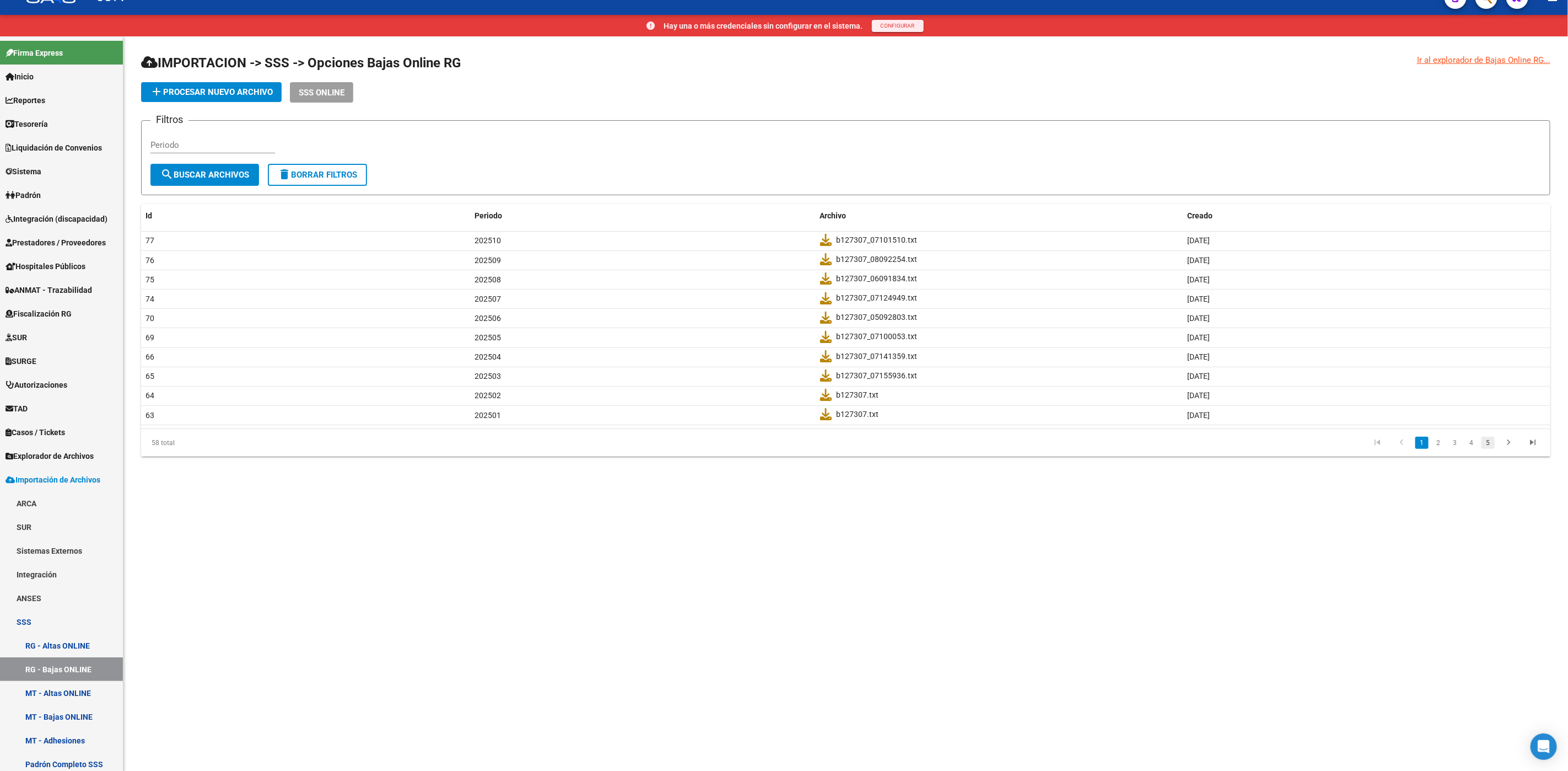
click at [1490, 439] on link "5" at bounding box center [1488, 443] width 13 height 12
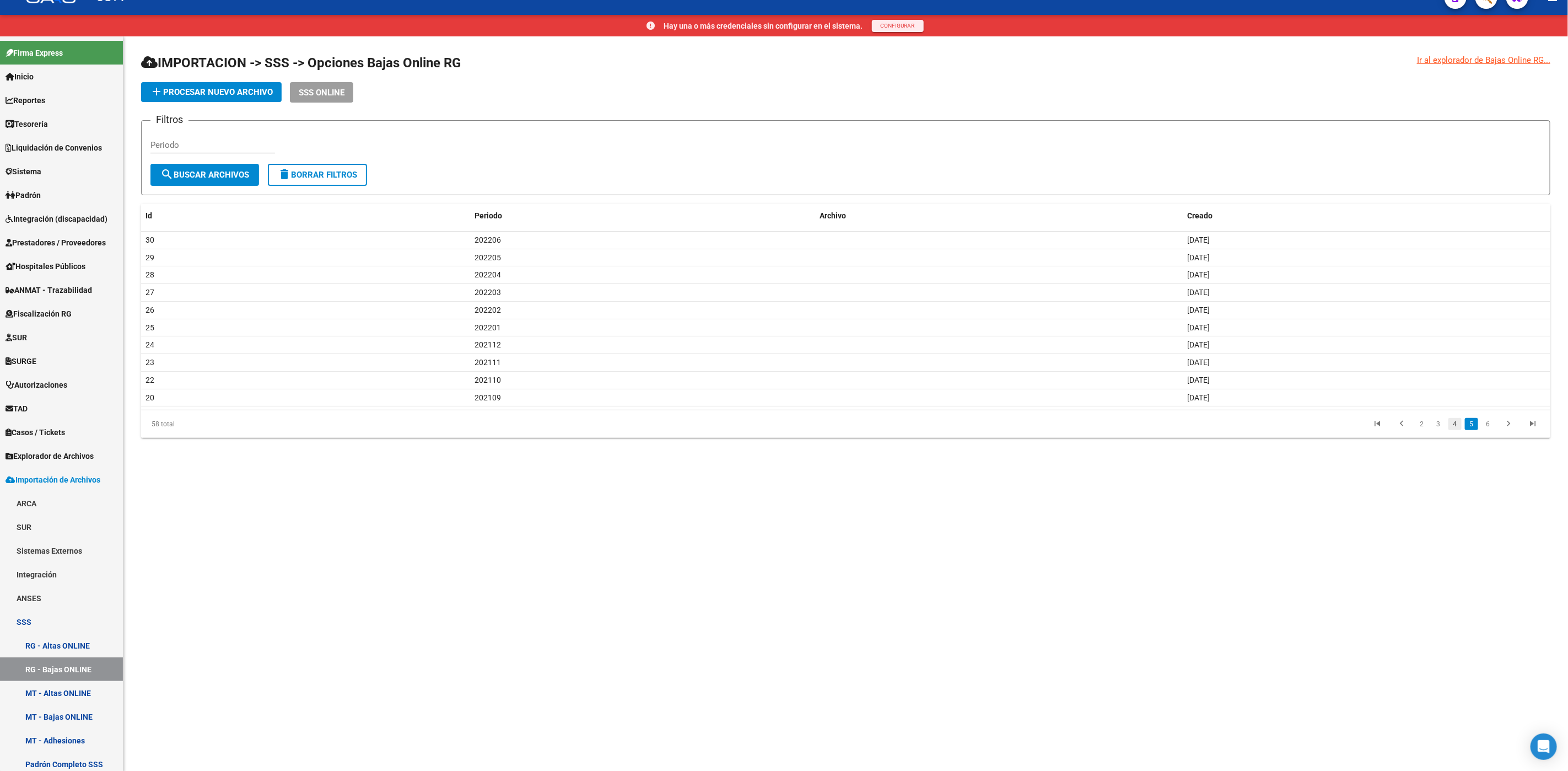
click at [1456, 428] on link "4" at bounding box center [1455, 424] width 13 height 12
click at [1437, 430] on link "3" at bounding box center [1438, 424] width 13 height 12
click at [1441, 428] on link "2" at bounding box center [1438, 424] width 13 height 12
click at [55, 454] on span "Explorador de Archivos" at bounding box center [49, 456] width 88 height 12
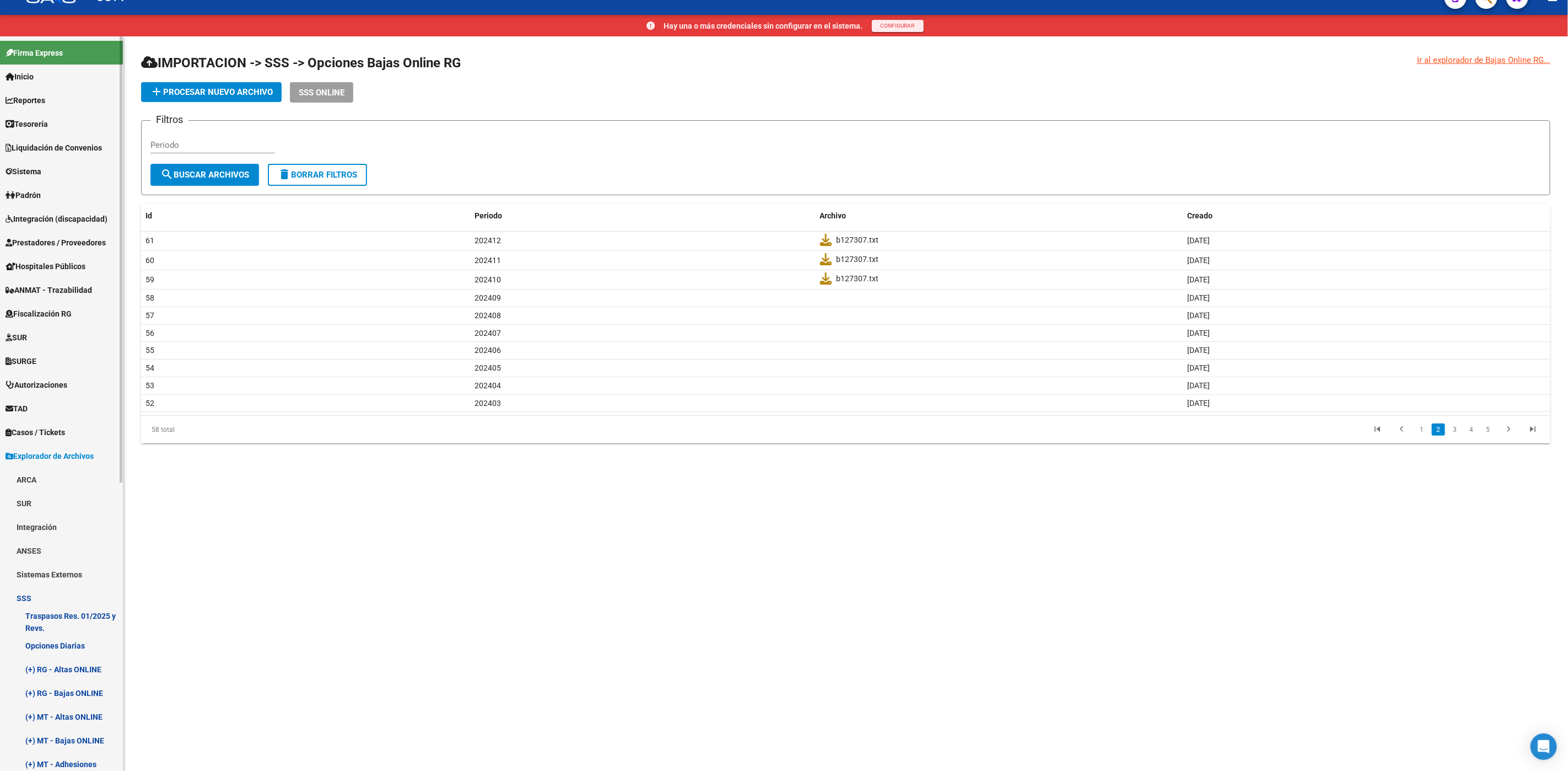
click at [61, 690] on link "(+) RG - Bajas ONLINE" at bounding box center [61, 693] width 123 height 24
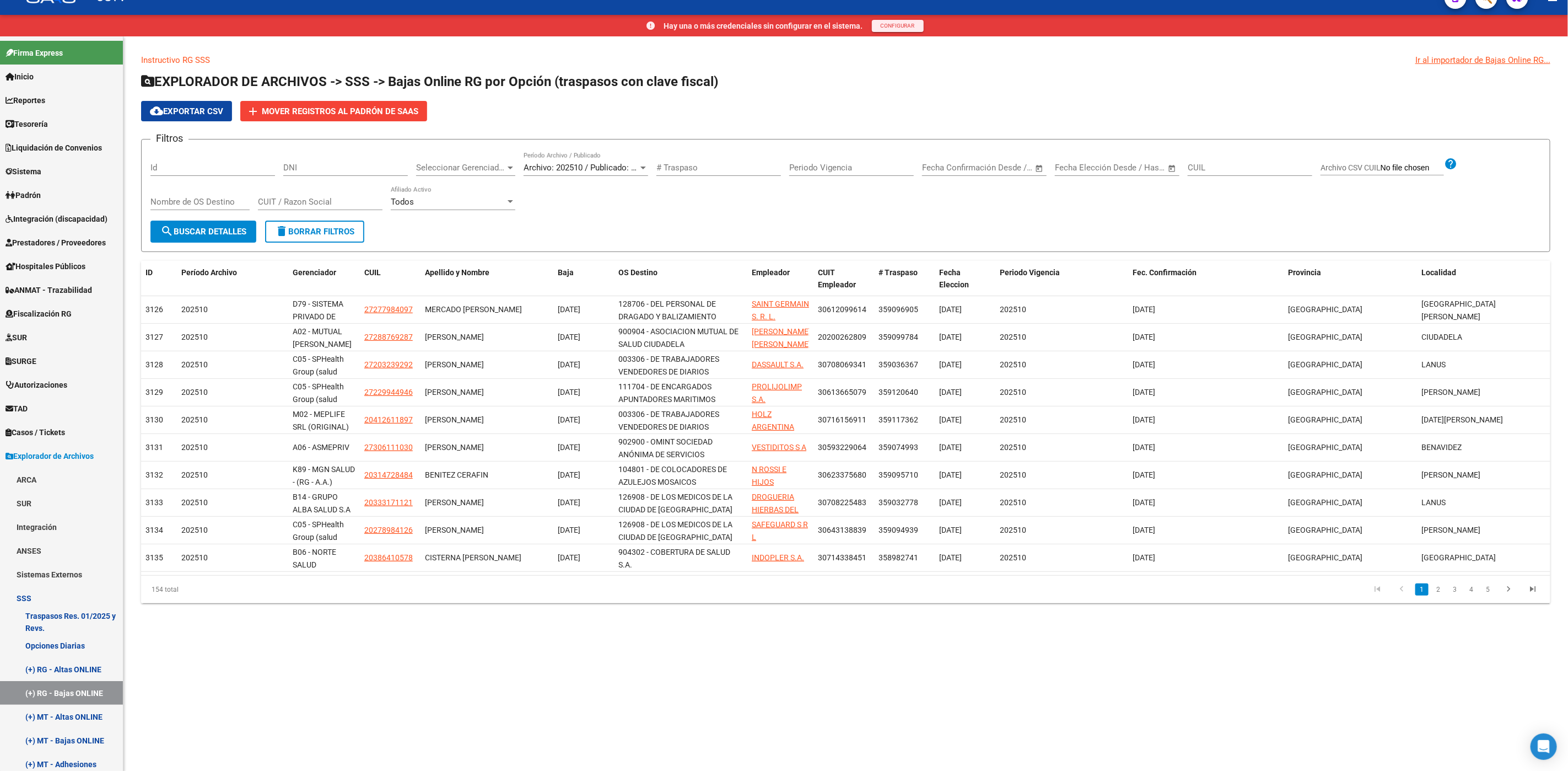
click at [647, 159] on div "Archivo: 202510 / Publicado: 202509 Período Archivo / Publicado" at bounding box center [586, 164] width 125 height 24
click at [649, 256] on span "Archivo: 202101 / Publicado: 202012" at bounding box center [599, 259] width 151 height 25
click at [238, 230] on span "search Buscar Detalles" at bounding box center [203, 232] width 86 height 10
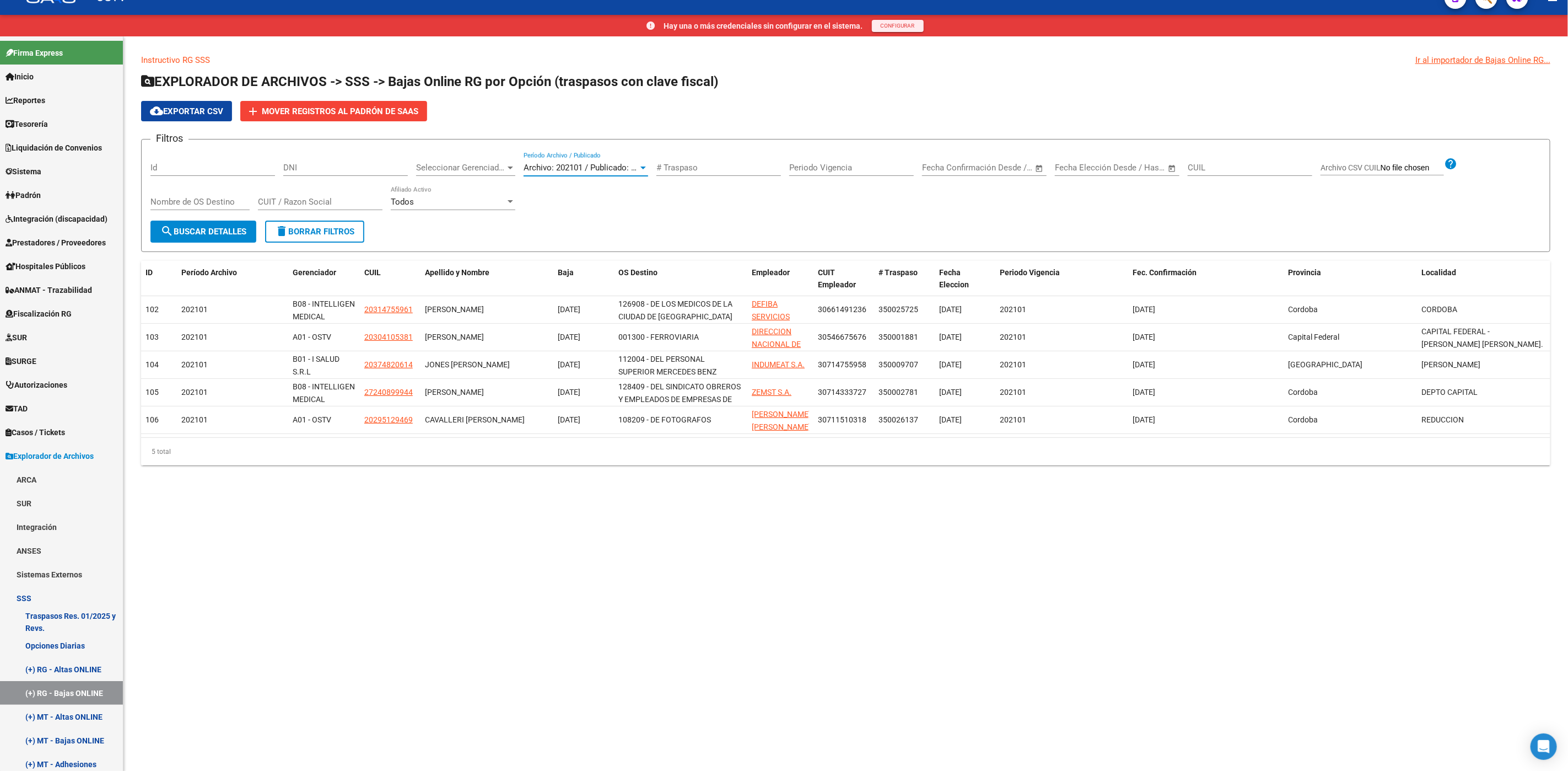
click at [602, 165] on span "Archivo: 202101 / Publicado: 202012" at bounding box center [590, 167] width 134 height 10
click at [612, 51] on span "Todas" at bounding box center [599, 51] width 151 height 25
click at [223, 236] on button "search Buscar Detalles" at bounding box center [203, 232] width 105 height 22
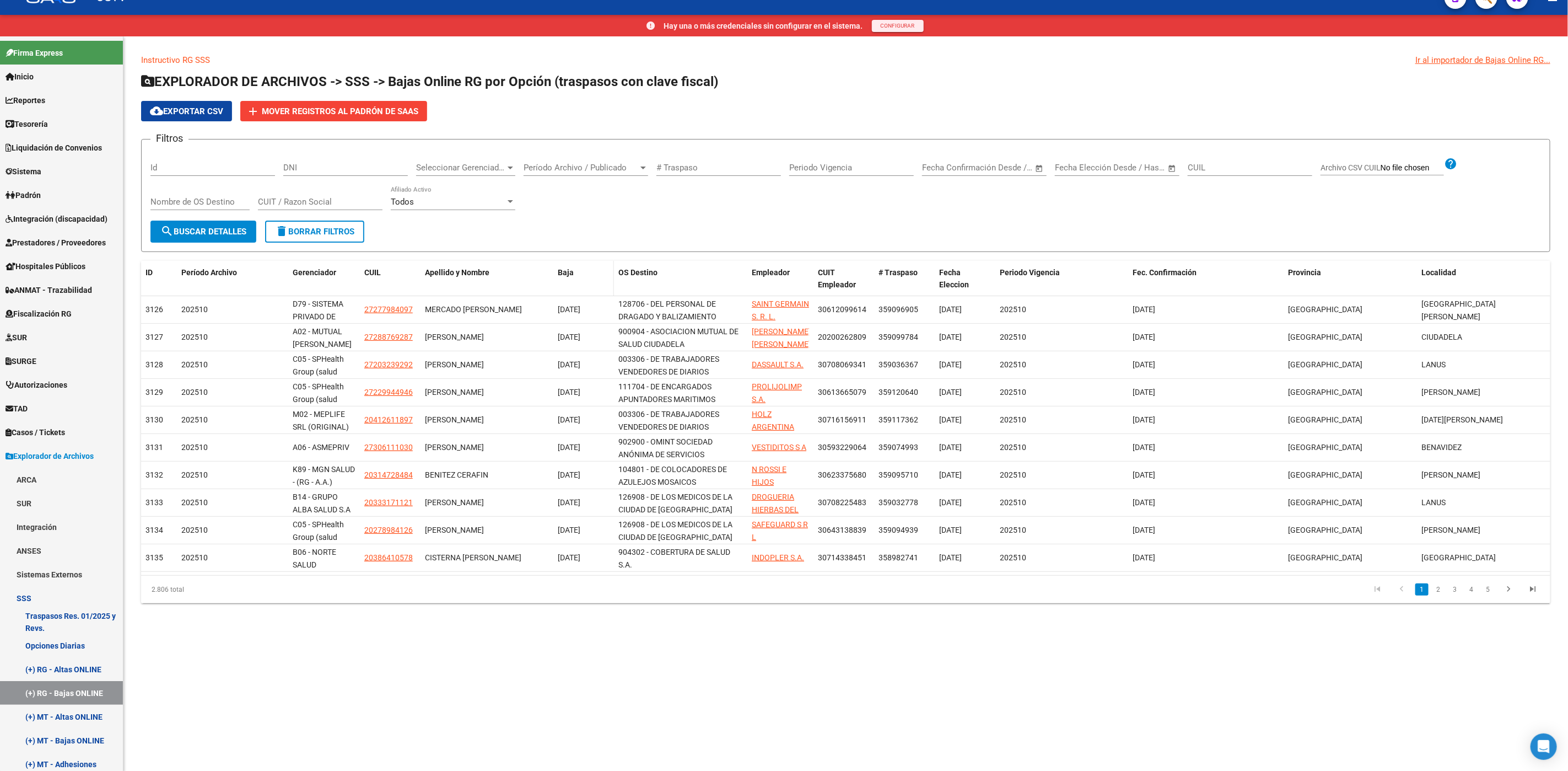
click at [564, 273] on span "Baja" at bounding box center [565, 272] width 16 height 9
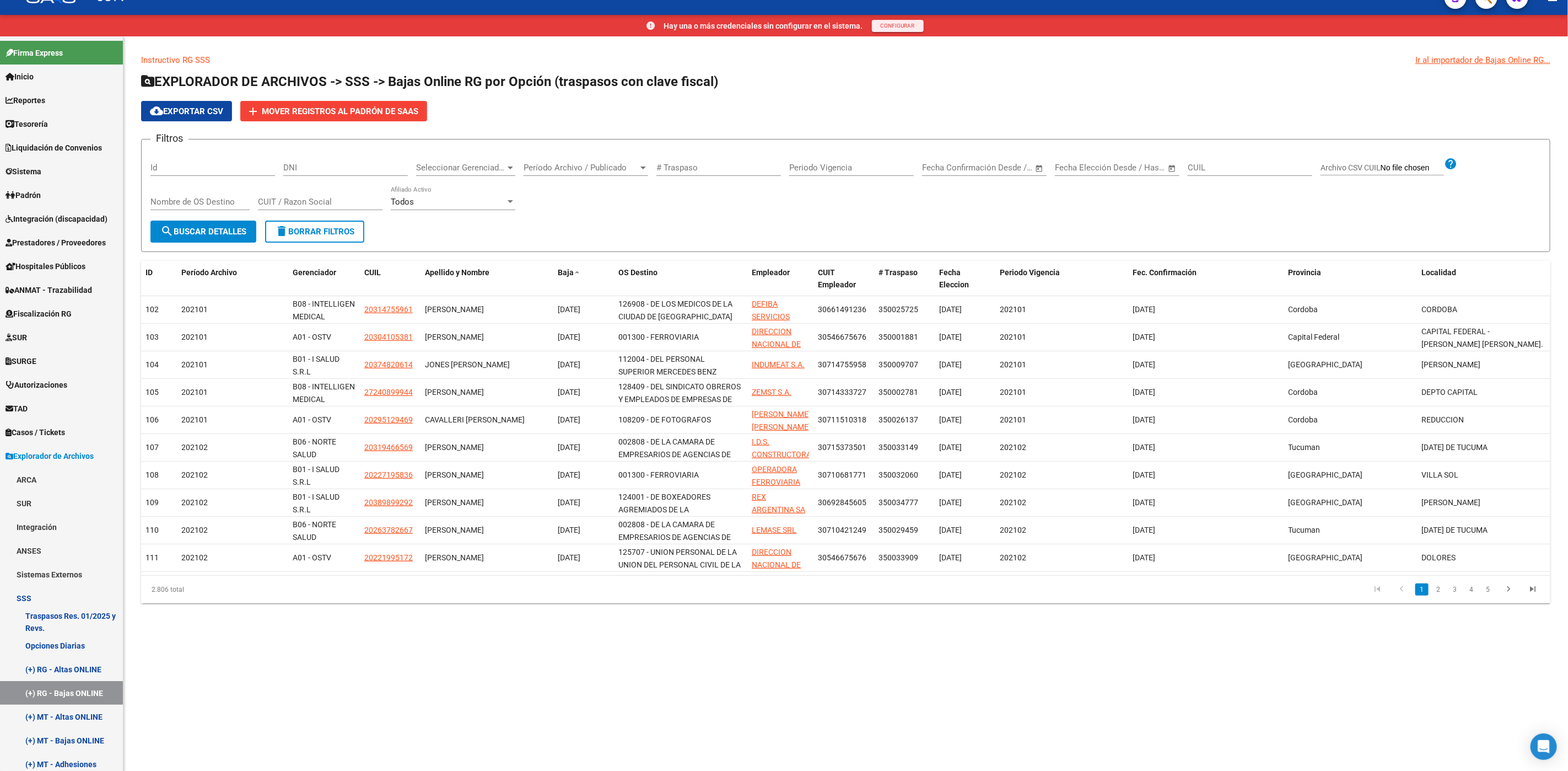
click at [738, 727] on mat-sidenav-content "Instructivo RG SSS Ir al importador de Bajas Online RG... EXPLORADOR DE ARCHIVO…" at bounding box center [845, 404] width 1445 height 735
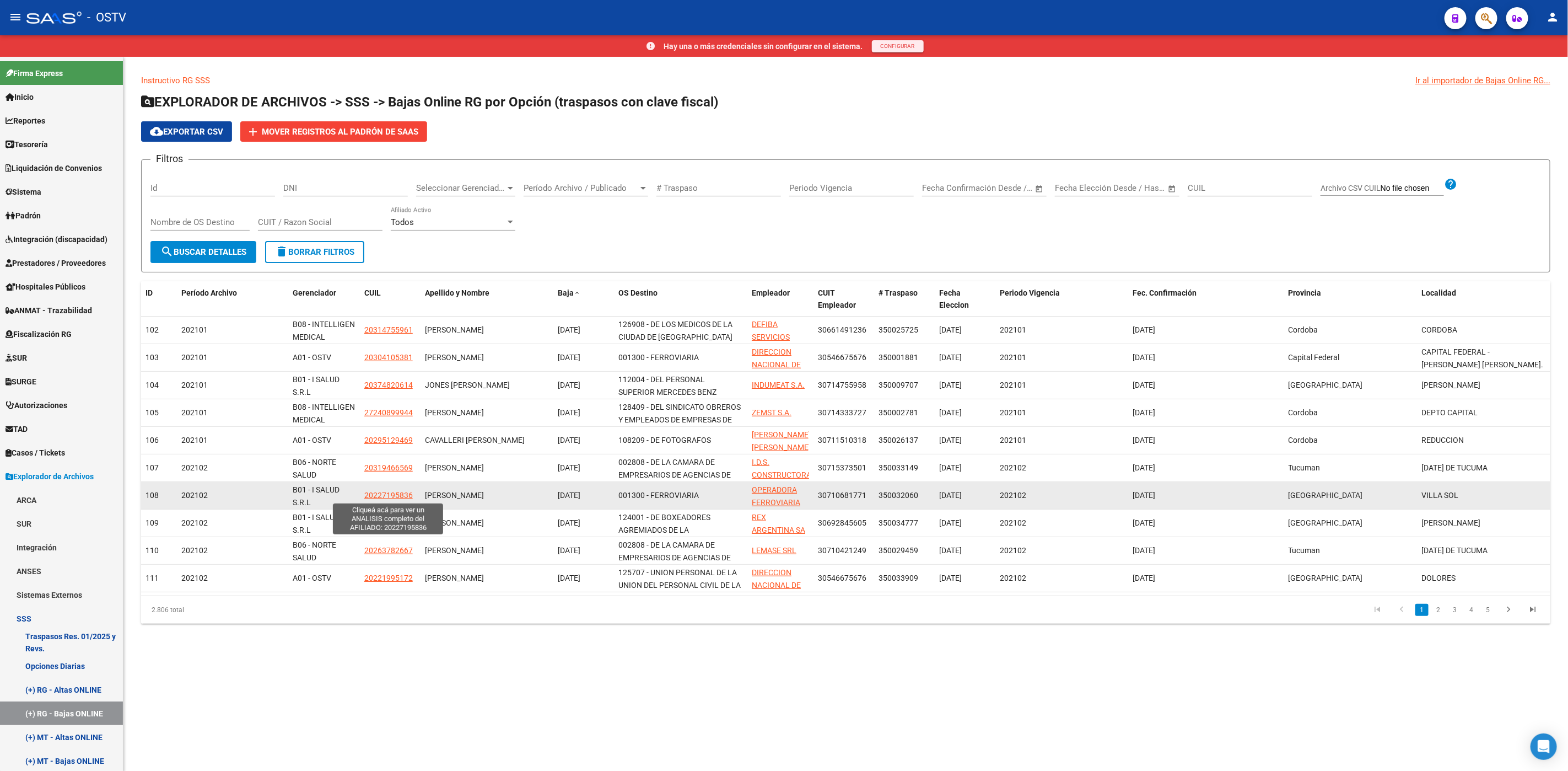
click at [388, 498] on span "20227195836" at bounding box center [388, 495] width 49 height 9
type textarea "20227195836"
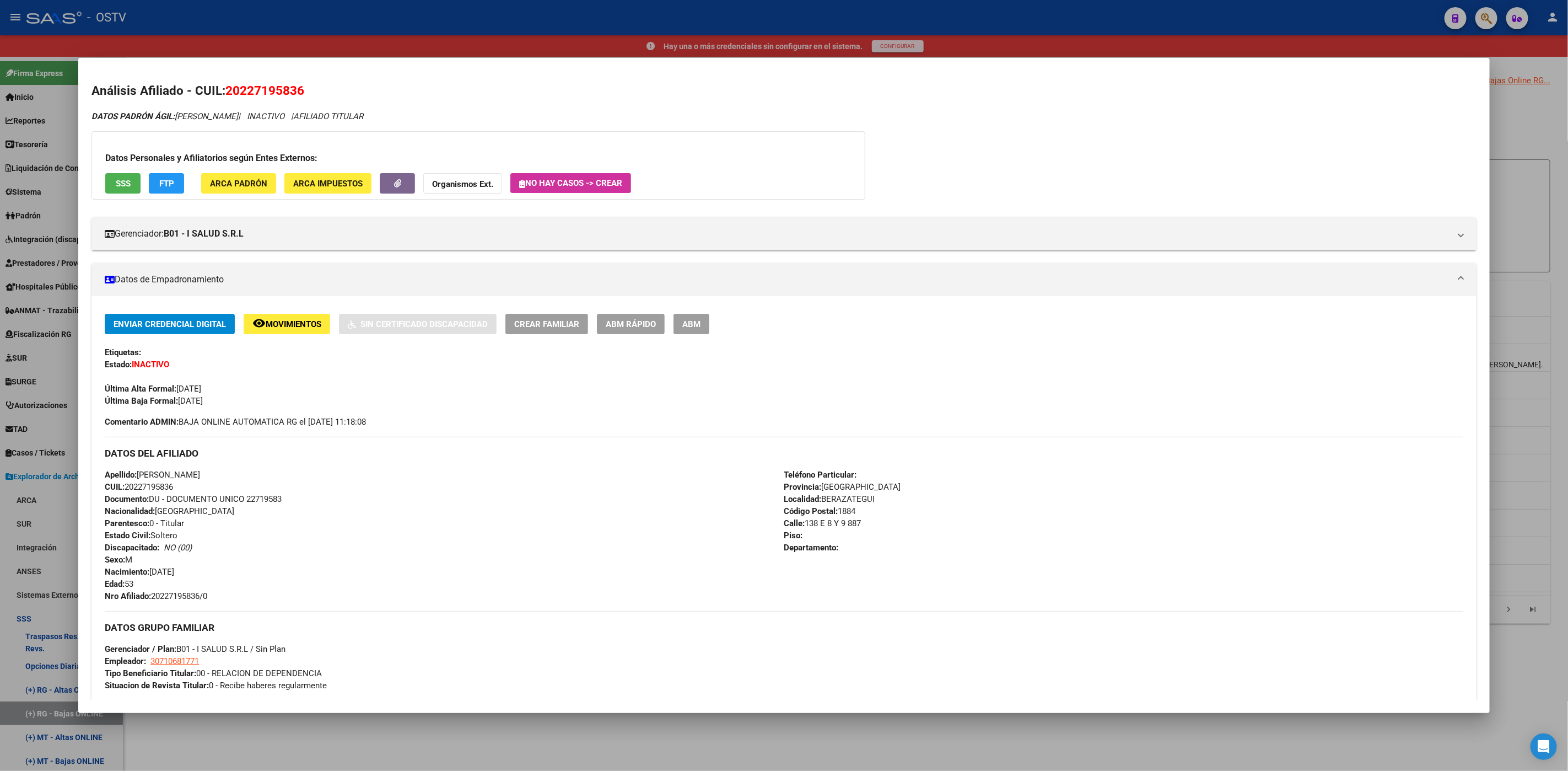
click at [698, 324] on button "ABM" at bounding box center [691, 324] width 36 height 21
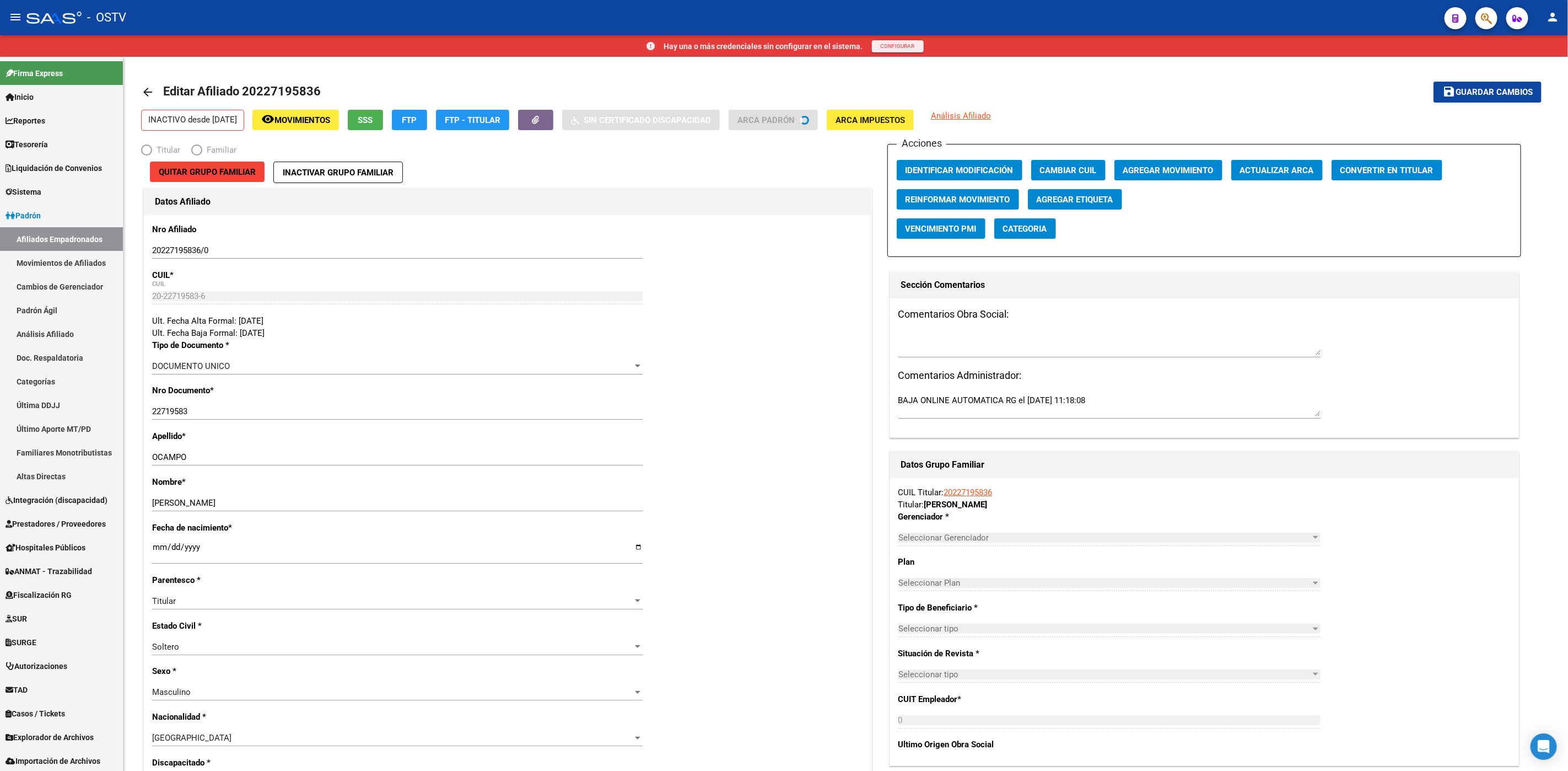
radio input "true"
type input "30-71068177-1"
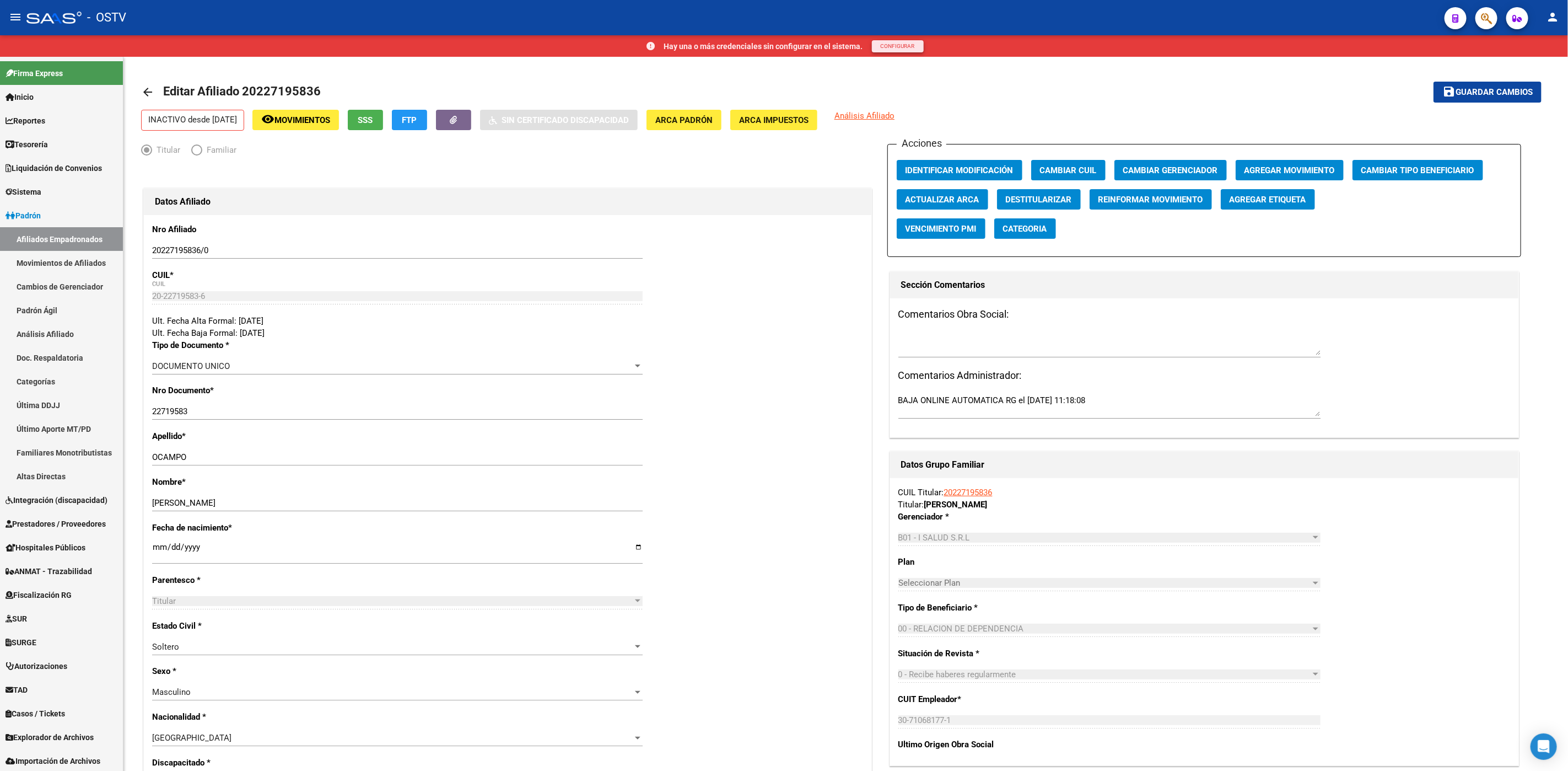
click at [893, 47] on span "CONFIGURAR" at bounding box center [898, 46] width 34 height 6
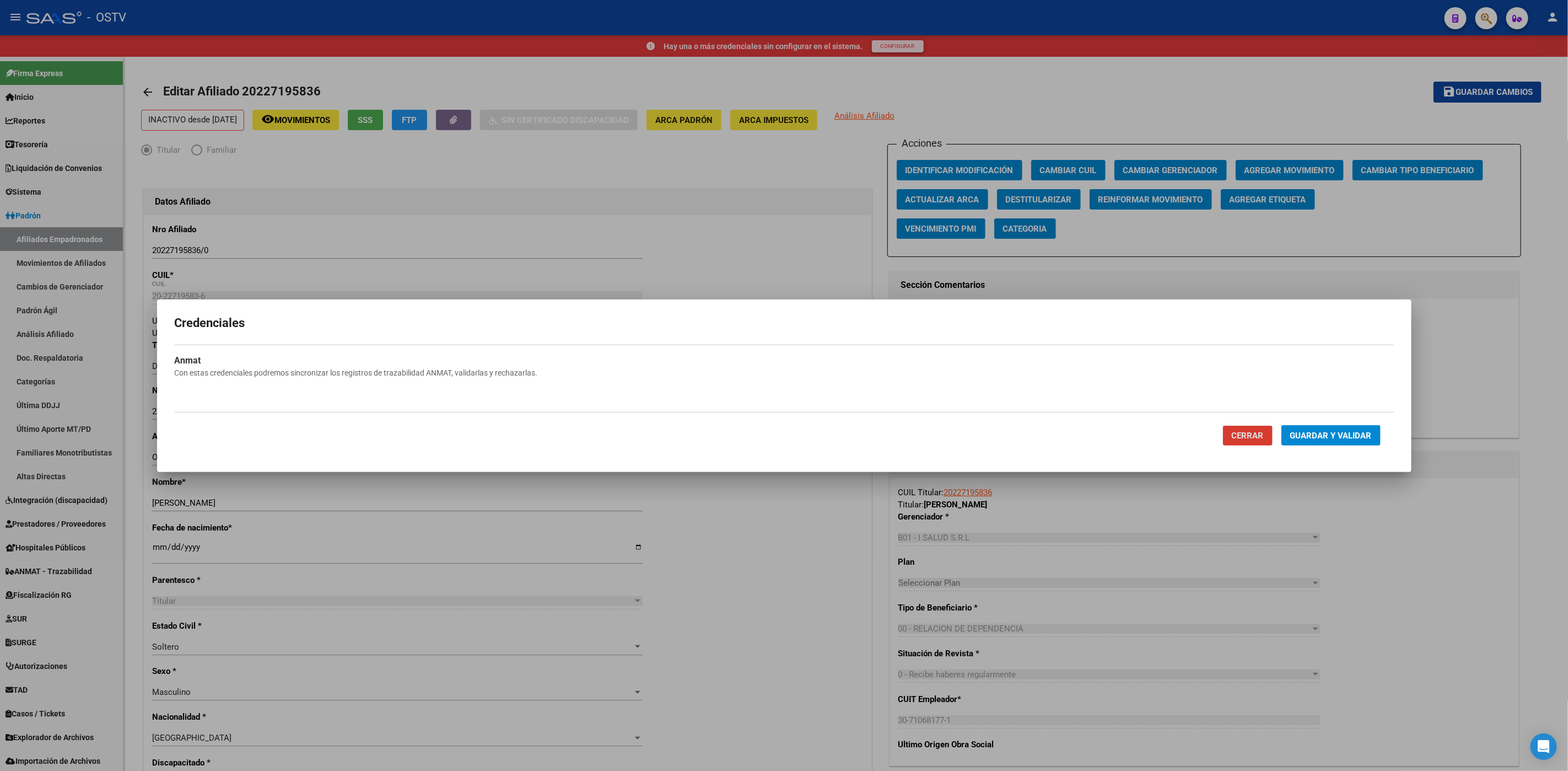
click at [1244, 437] on span "Cerrar" at bounding box center [1247, 435] width 32 height 10
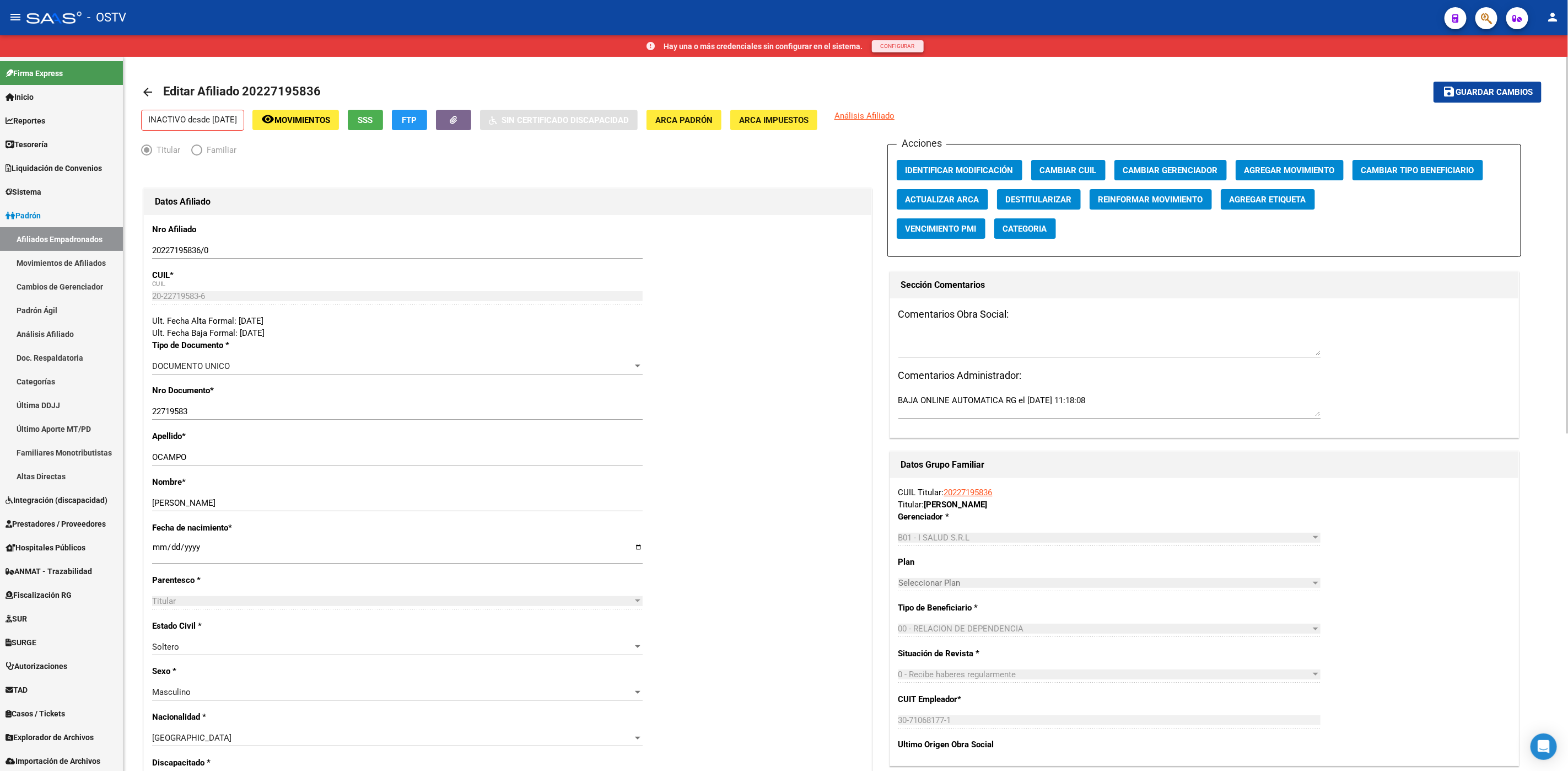
drag, startPoint x: 319, startPoint y: 88, endPoint x: 244, endPoint y: 97, distance: 75.5
click at [244, 97] on h1 "Editar Afiliado 20227195836" at bounding box center [243, 92] width 160 height 22
copy span "20227195836"
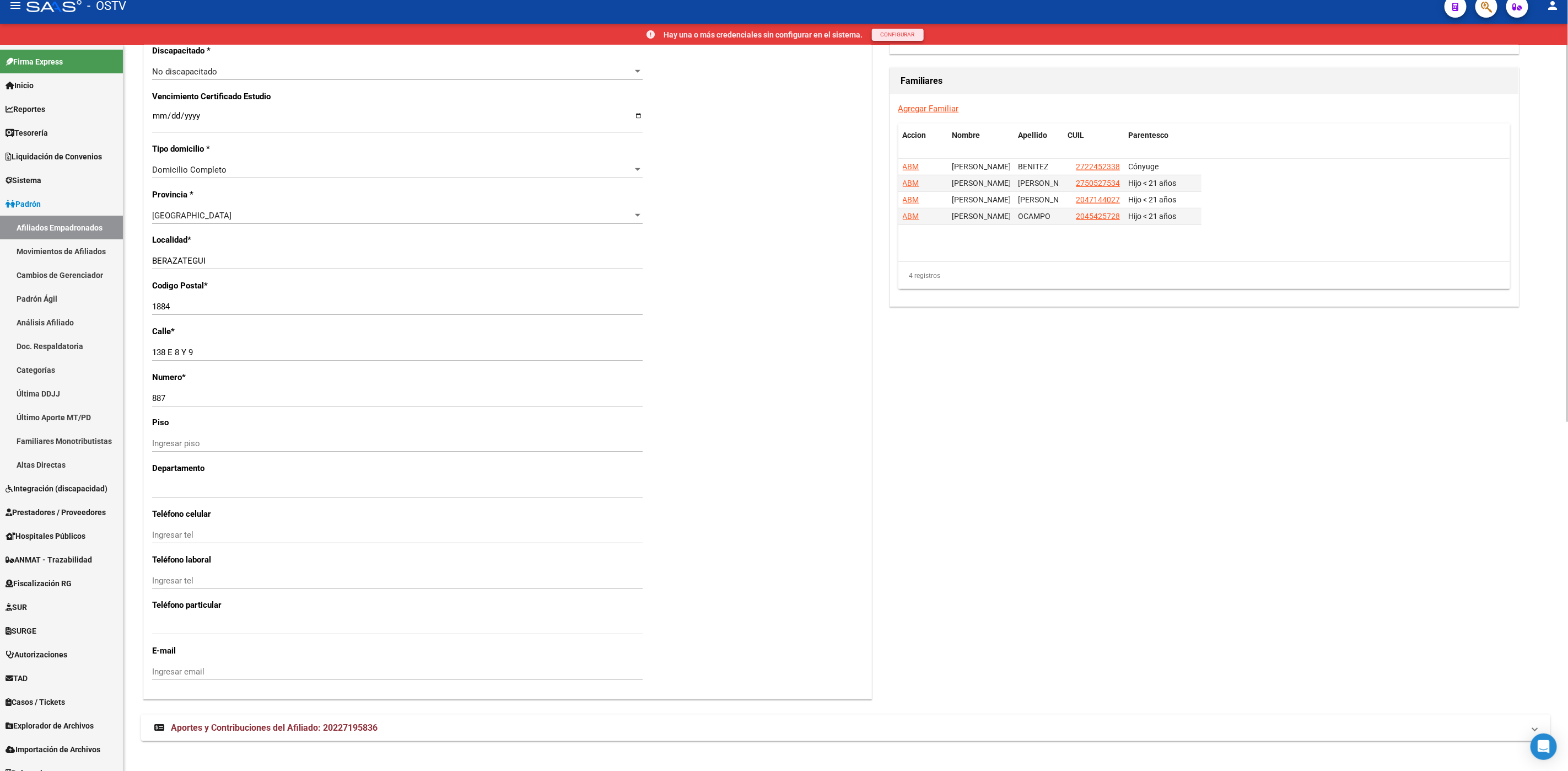
scroll to position [21, 0]
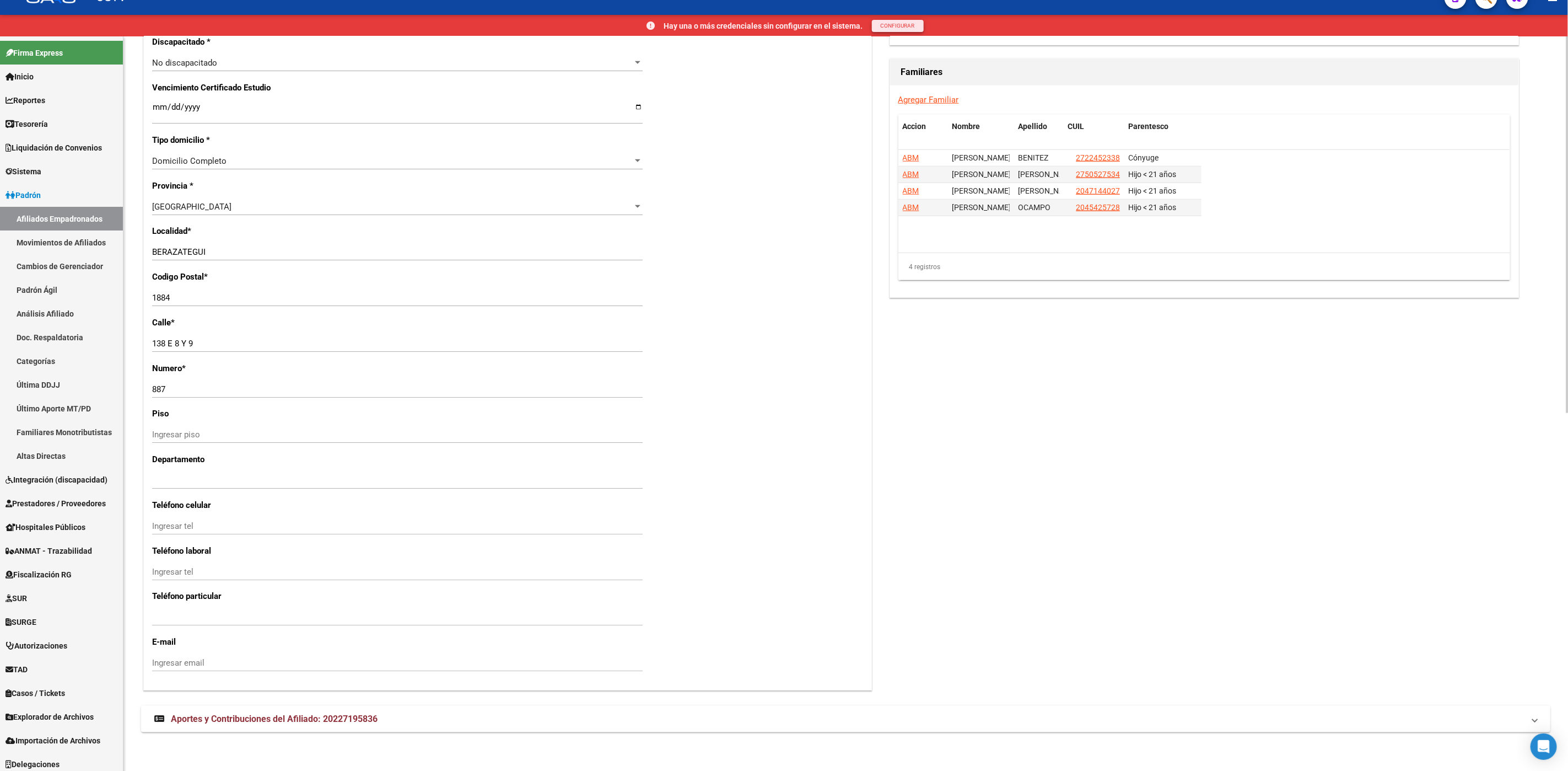
click at [332, 717] on span "Aportes y Contribuciones del Afiliado: 20227195836" at bounding box center [274, 718] width 207 height 10
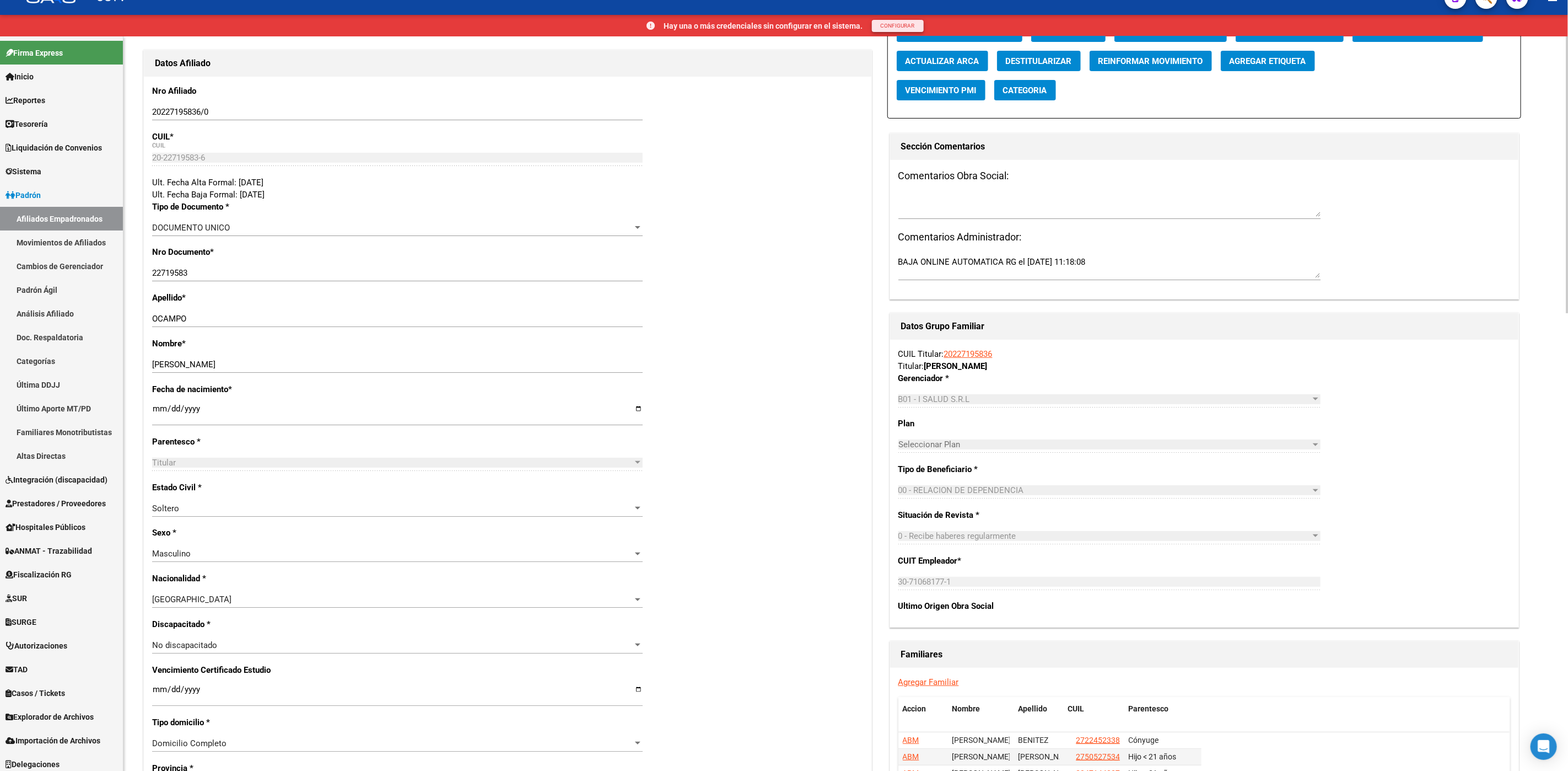
scroll to position [62, 0]
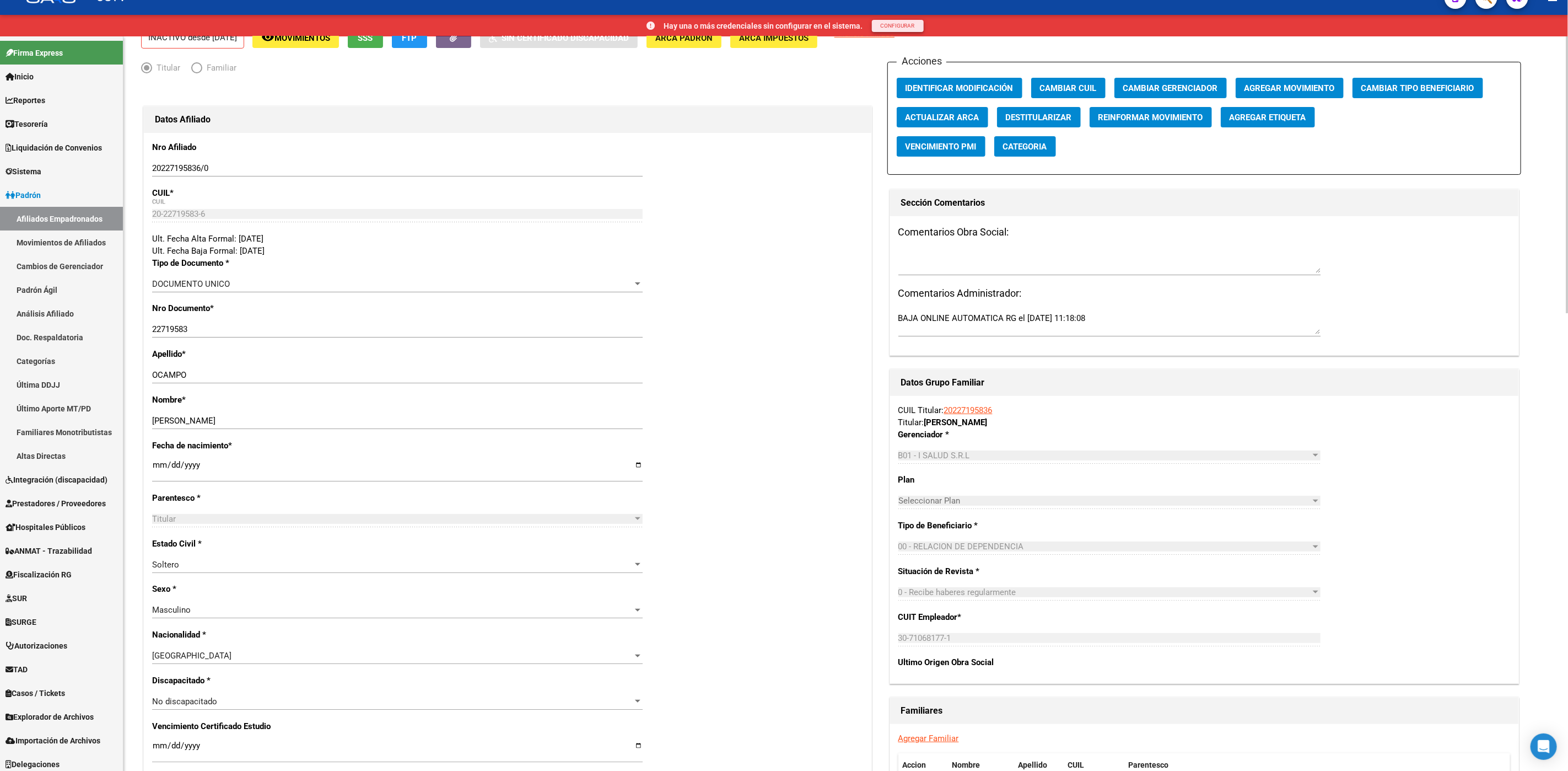
click at [724, 427] on div "Nombre * [PERSON_NAME] nombre" at bounding box center [508, 417] width 711 height 46
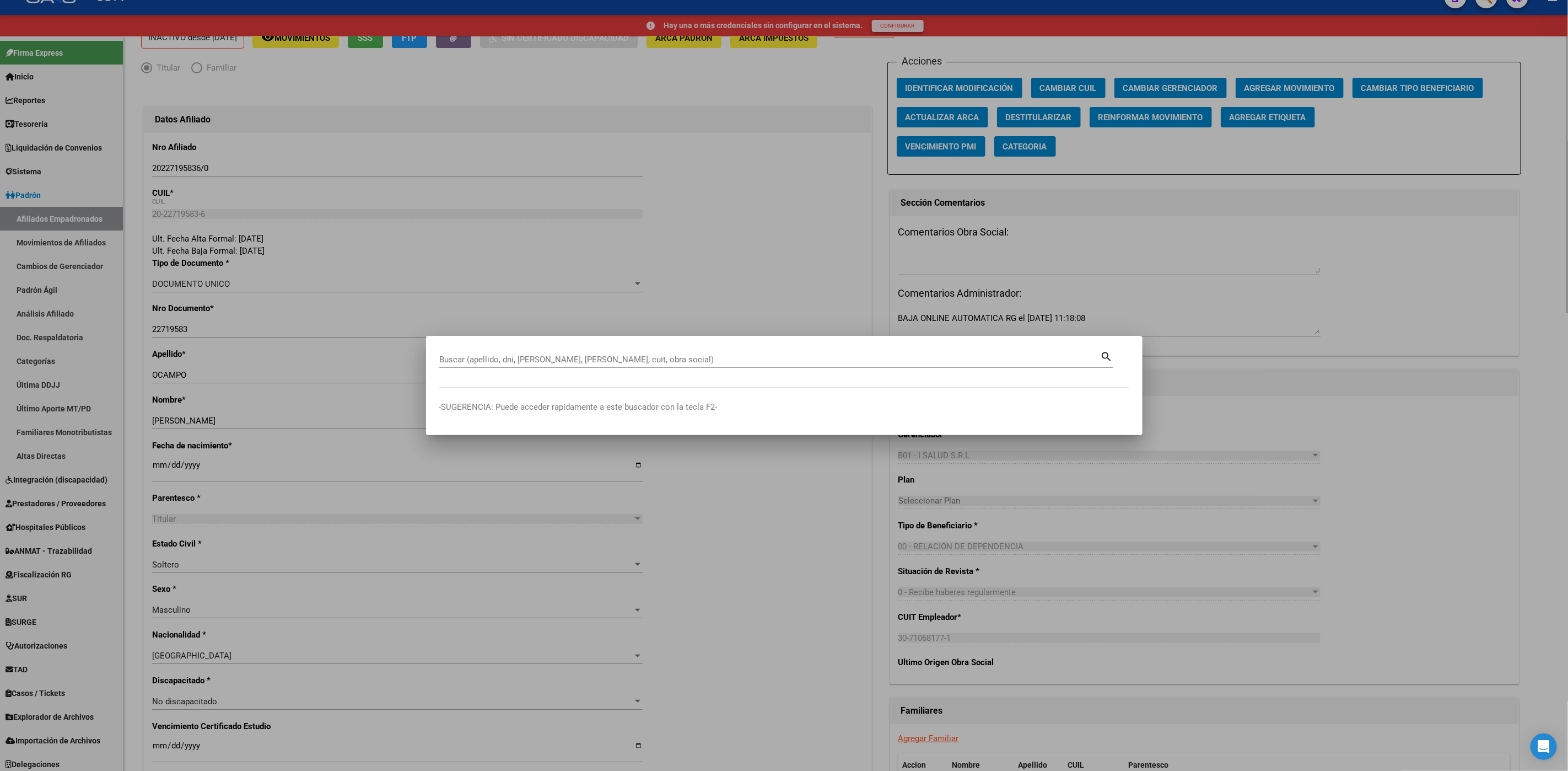
scroll to position [0, 0]
paste input "27429140876"
type input "27429140876"
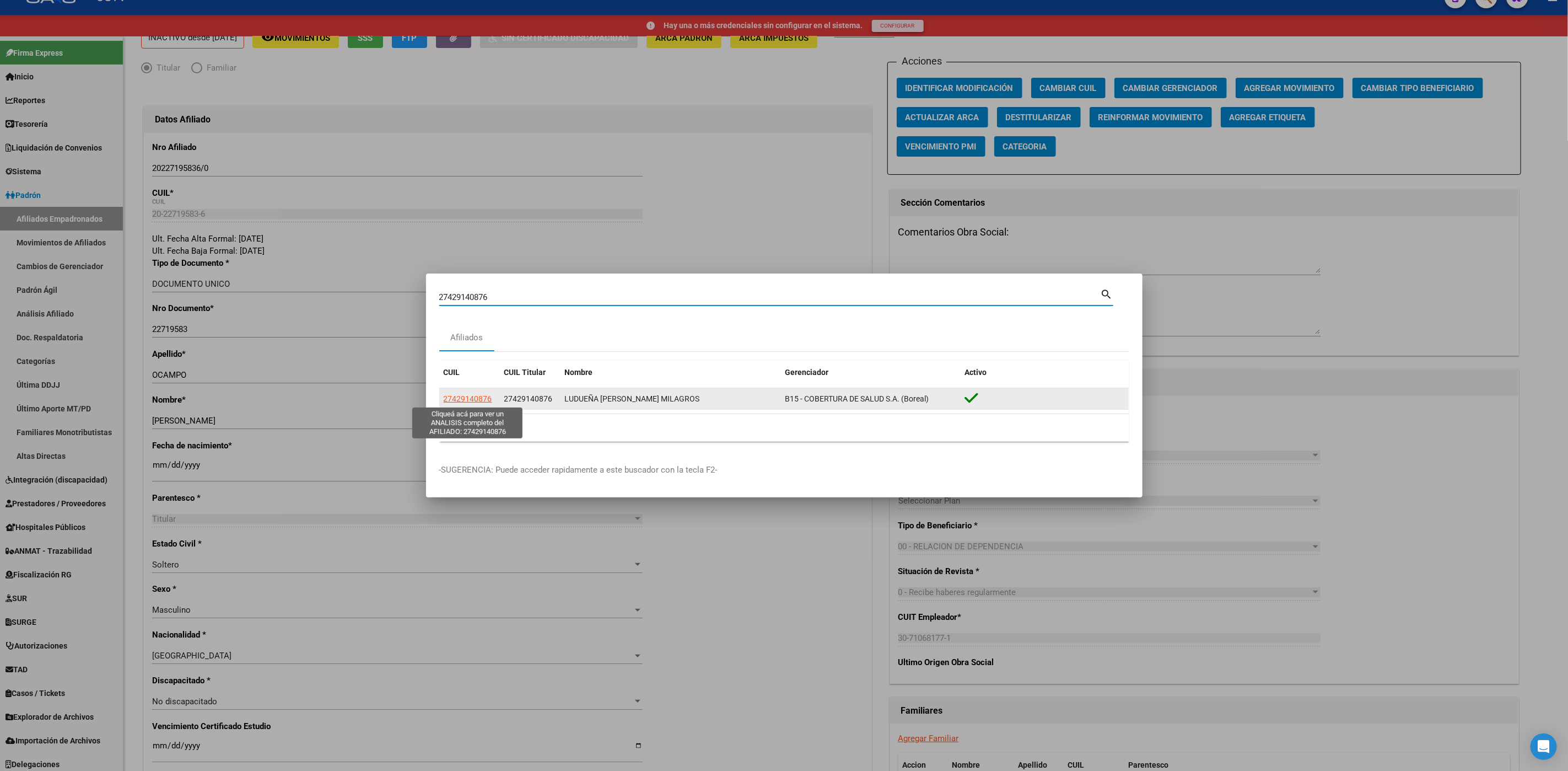
click at [461, 400] on span "27429140876" at bounding box center [468, 398] width 49 height 9
type textarea "27429140876"
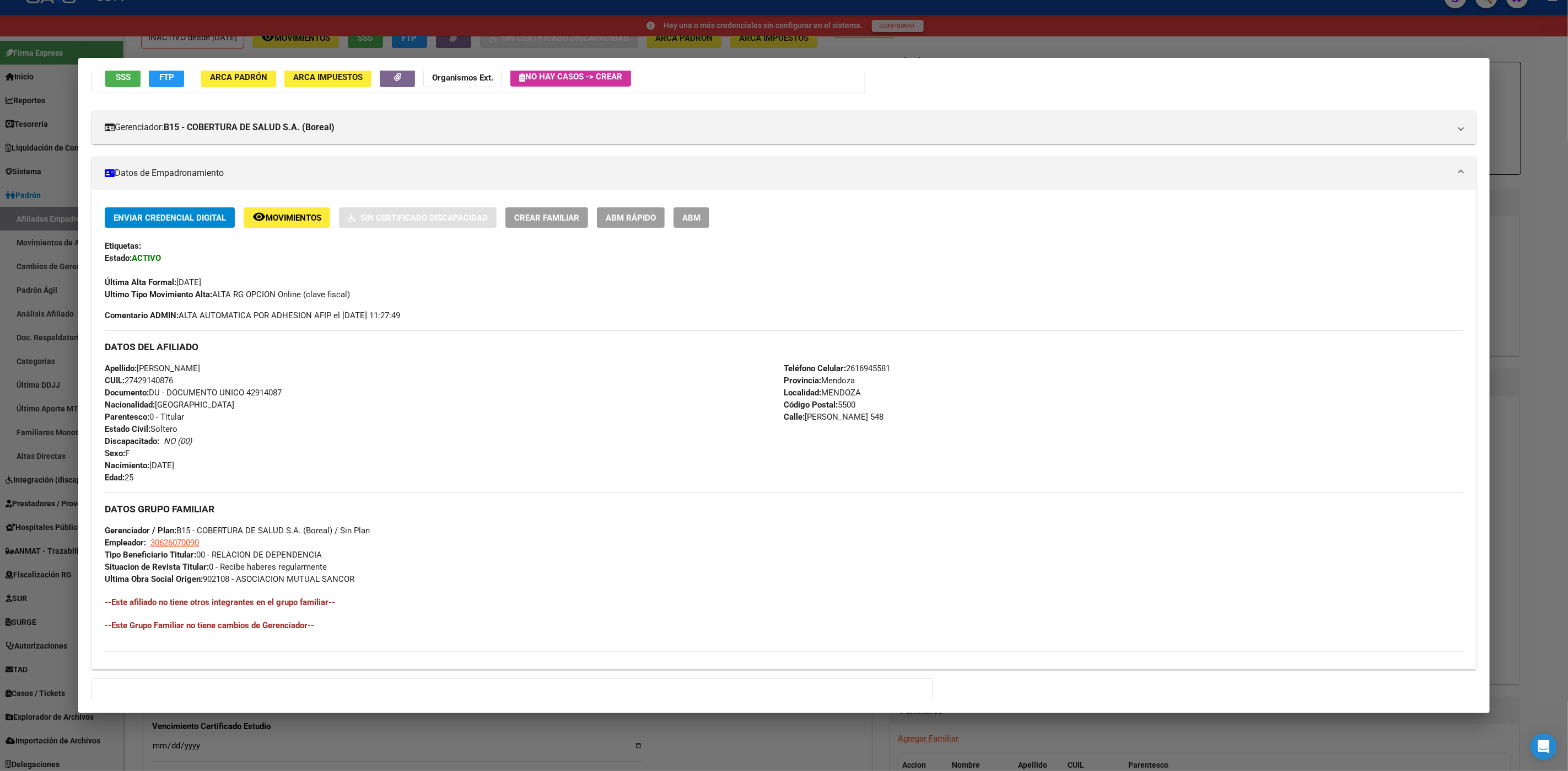
scroll to position [222, 0]
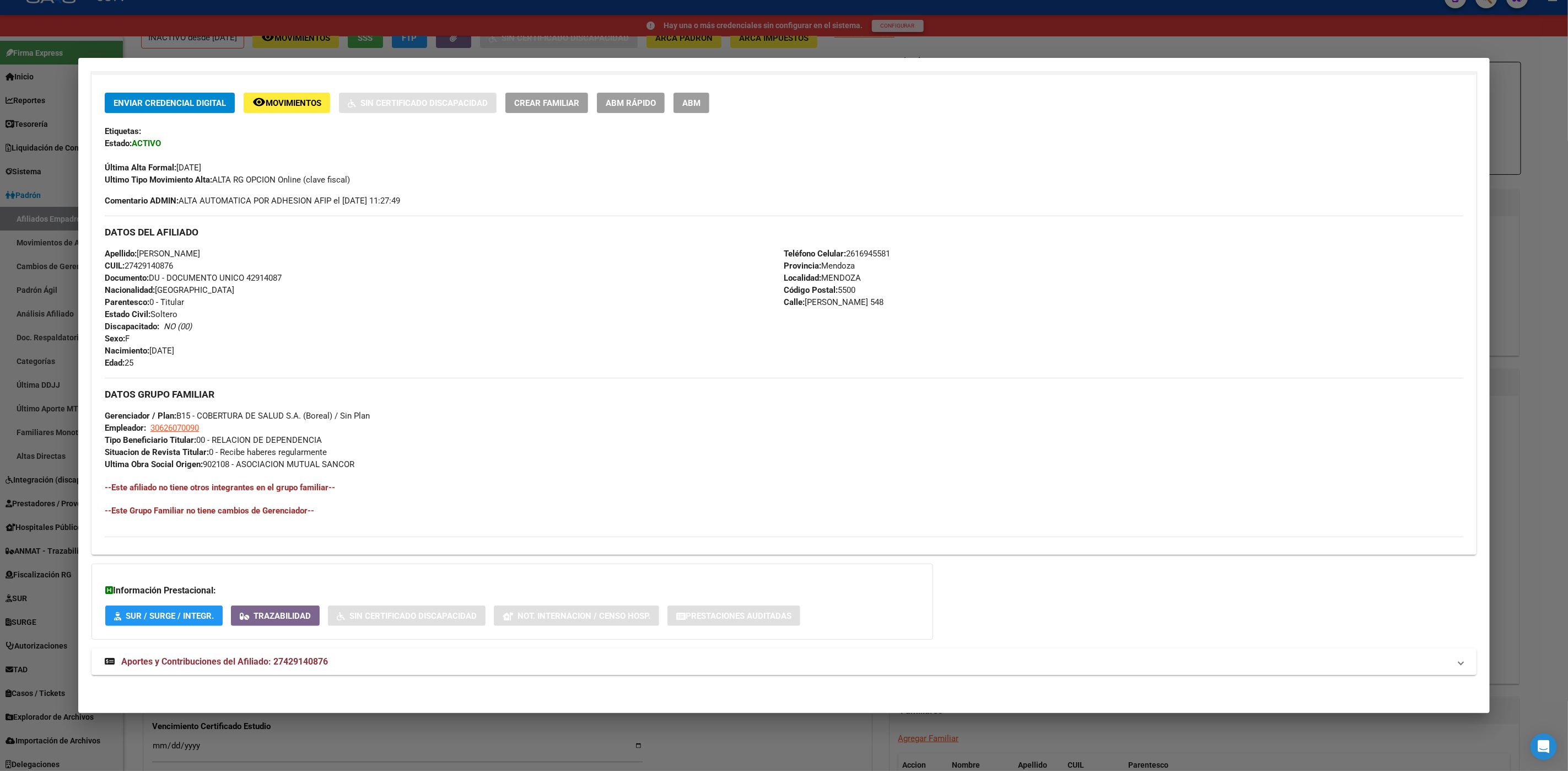
click at [290, 669] on mat-expansion-panel-header "Aportes y Contribuciones del Afiliado: 27429140876" at bounding box center [784, 661] width 1385 height 27
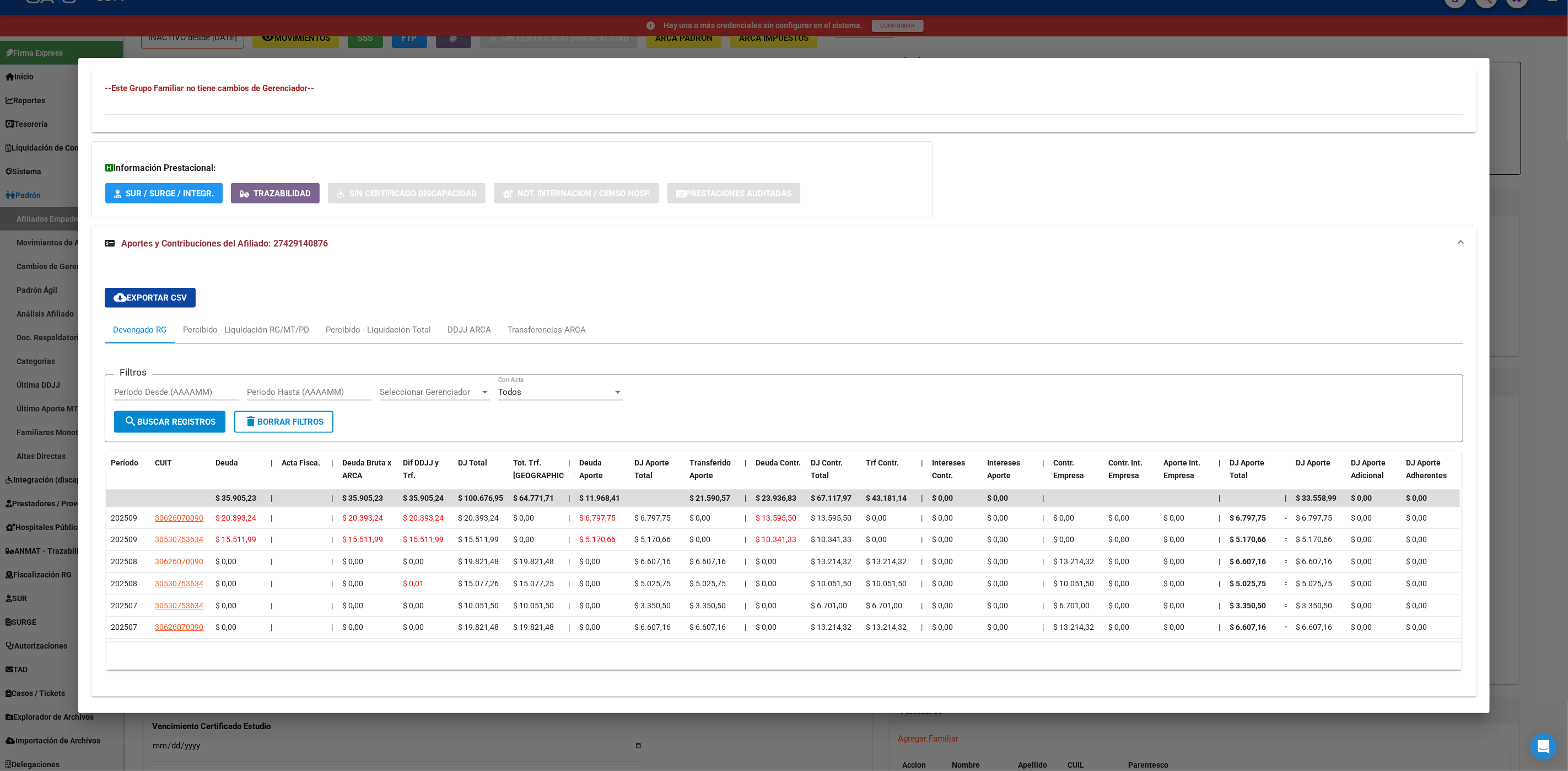
scroll to position [680, 0]
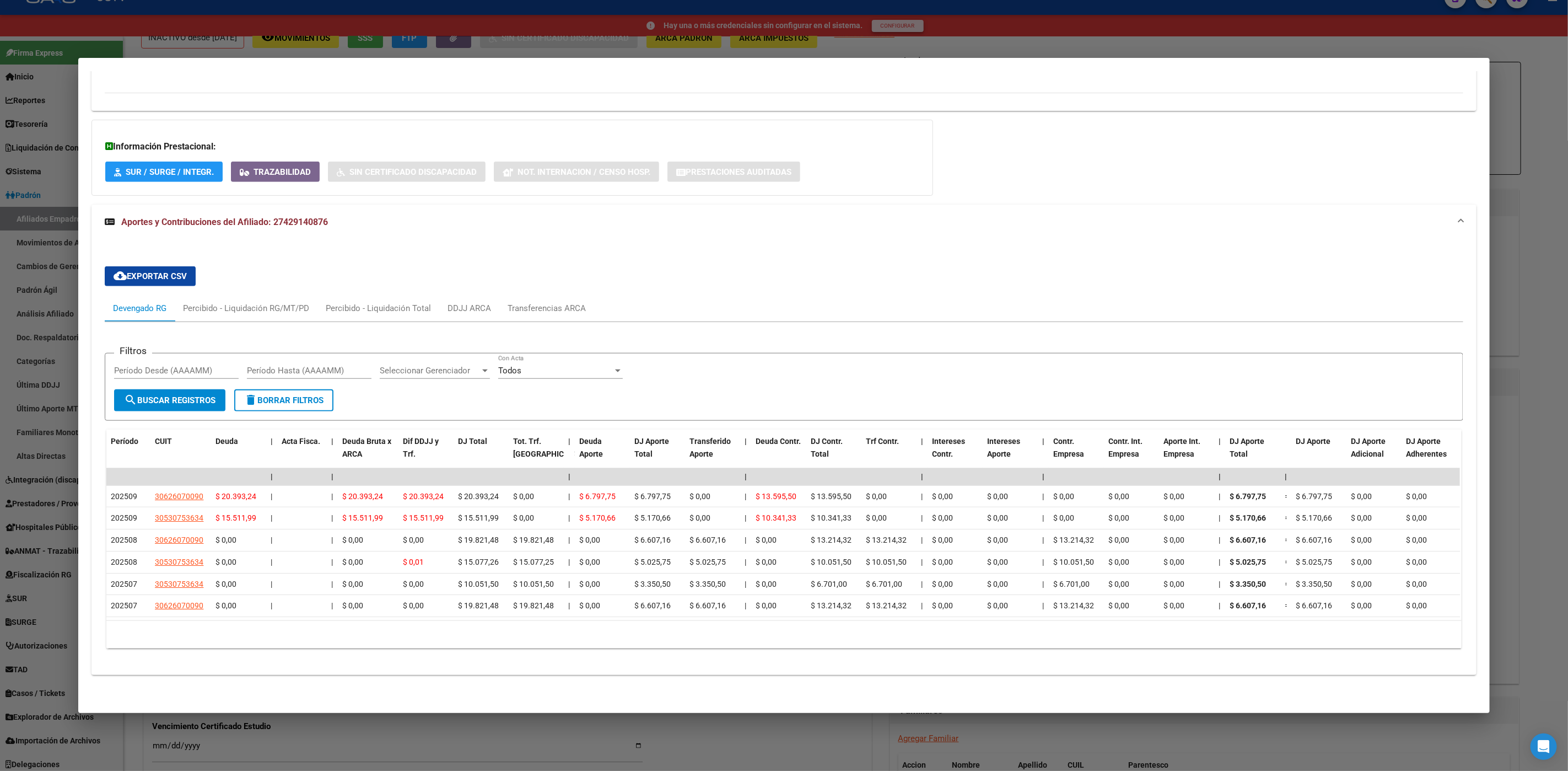
click at [708, 731] on div at bounding box center [784, 385] width 1568 height 771
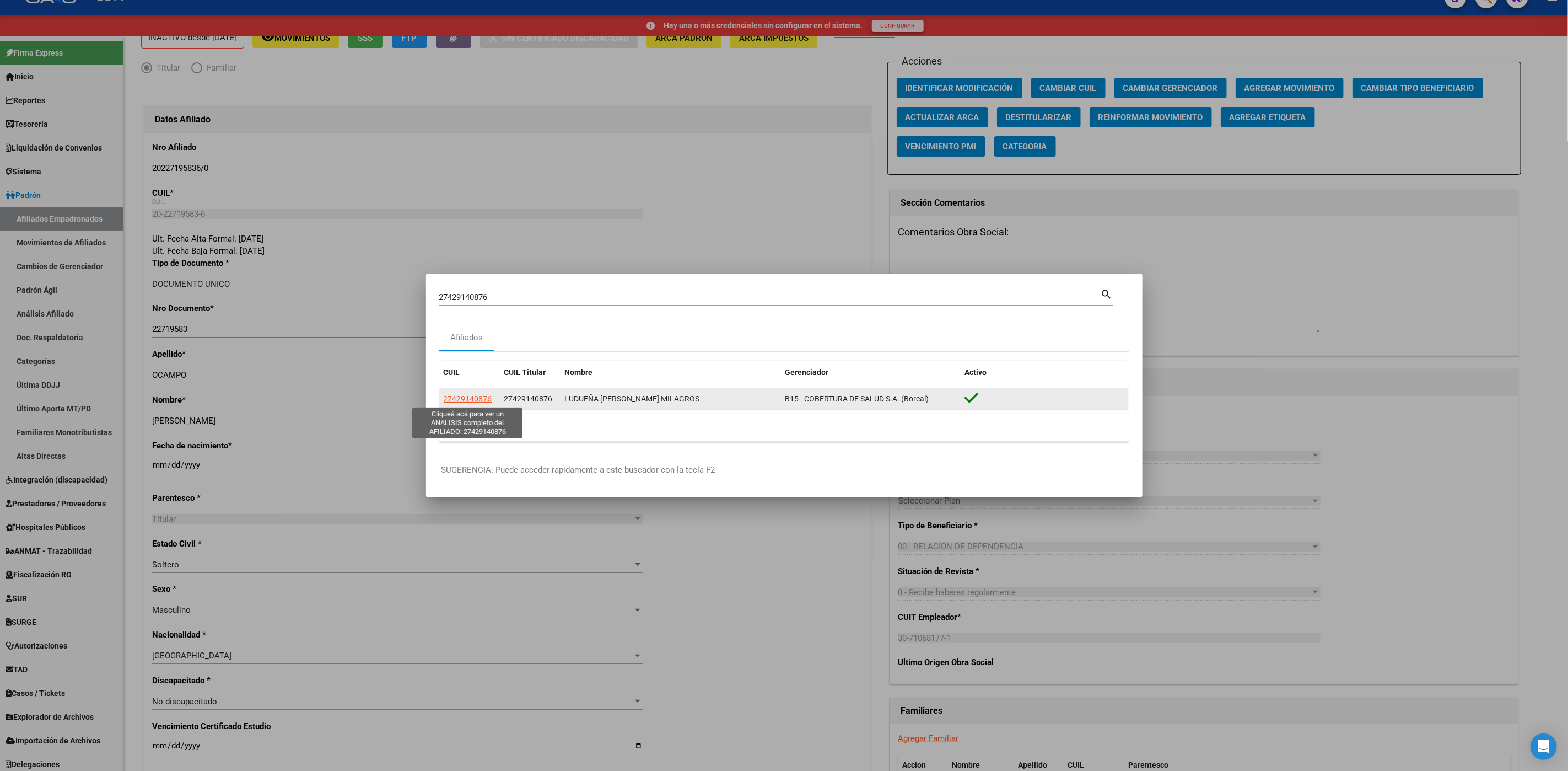
click at [480, 397] on span "27429140876" at bounding box center [468, 398] width 49 height 9
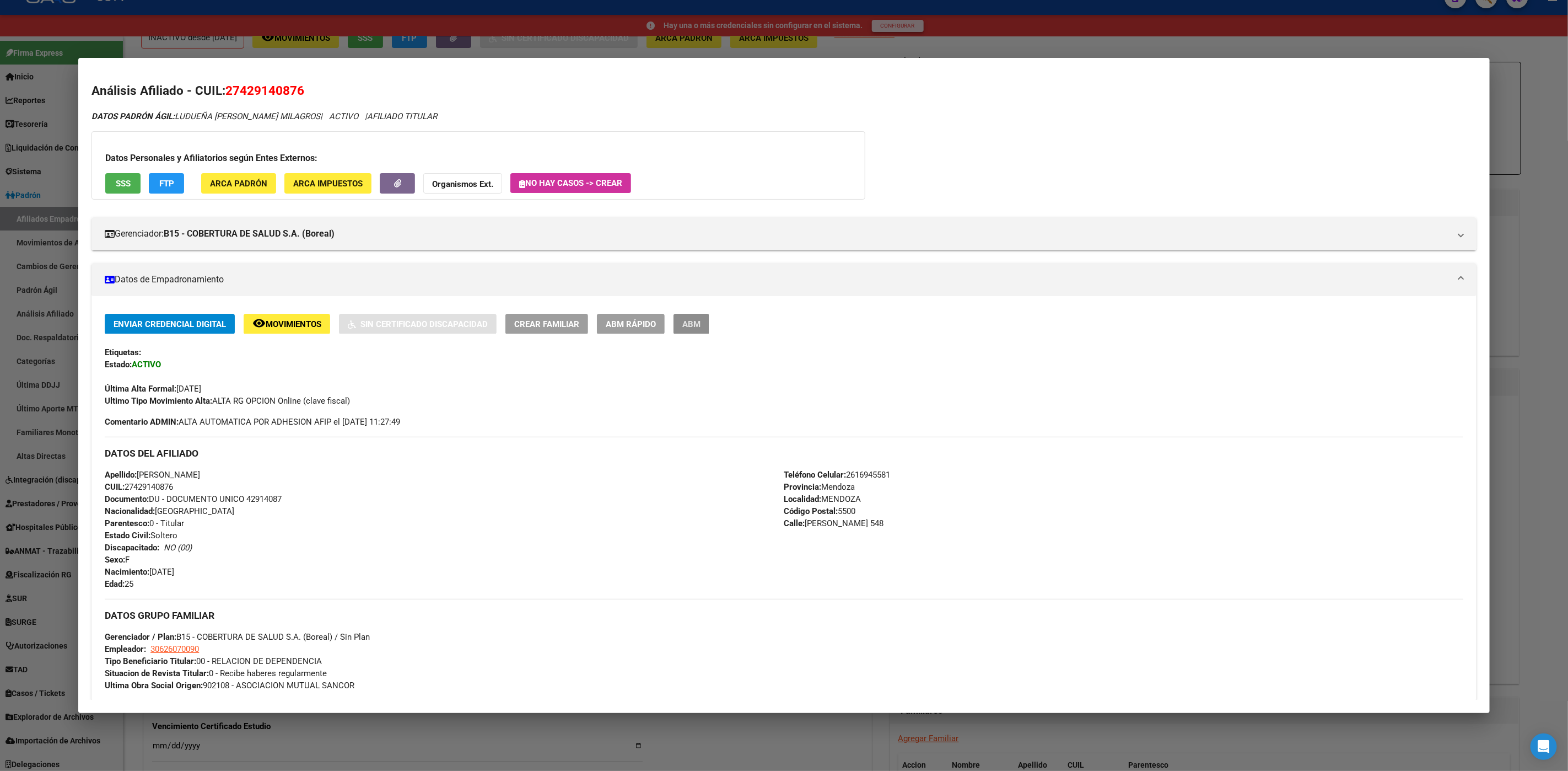
click at [682, 321] on span "ABM" at bounding box center [691, 324] width 18 height 10
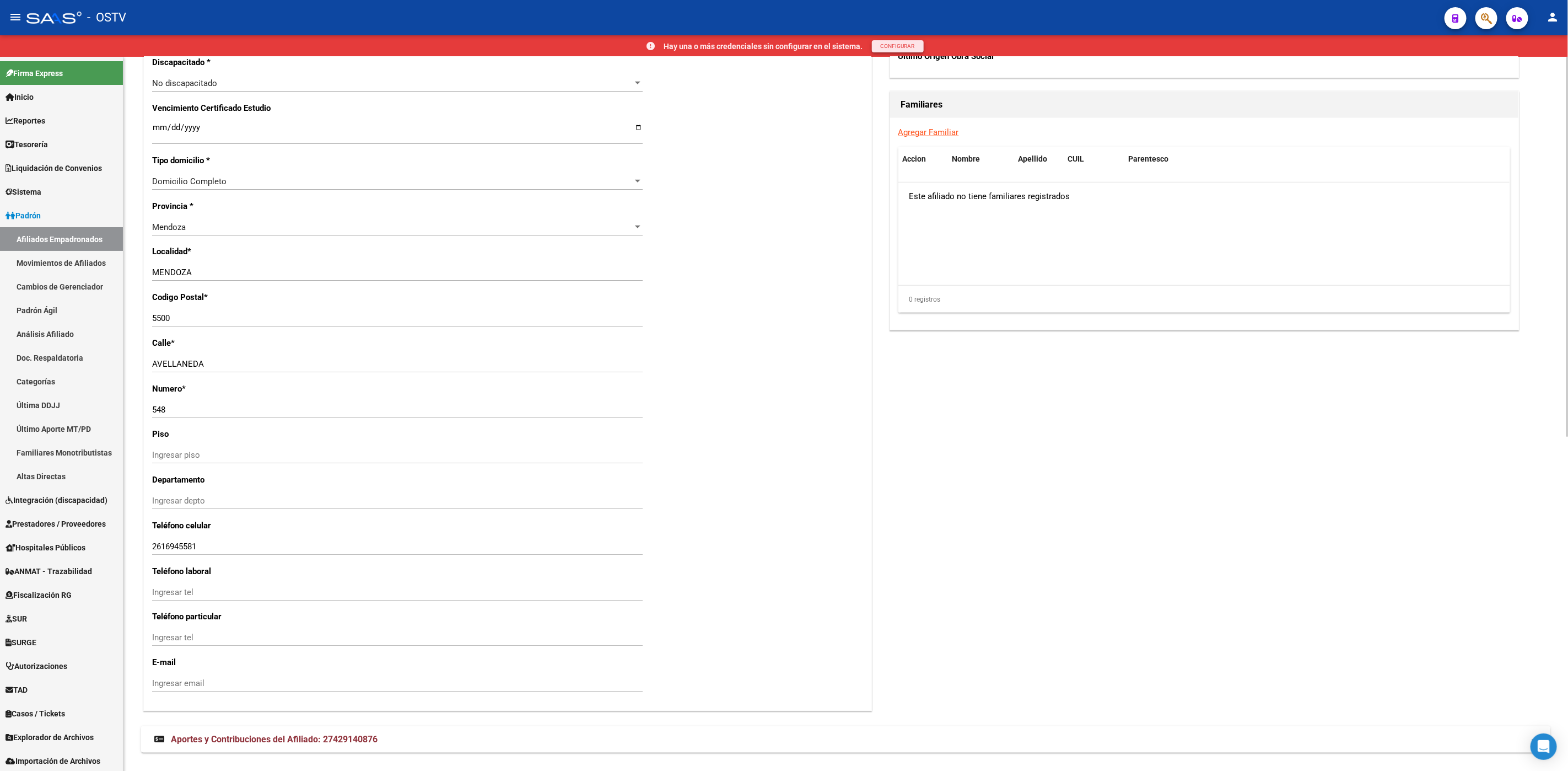
drag, startPoint x: 312, startPoint y: 742, endPoint x: 354, endPoint y: 682, distance: 73.2
click at [313, 741] on span "Aportes y Contribuciones del Afiliado: 27429140876" at bounding box center [274, 739] width 207 height 10
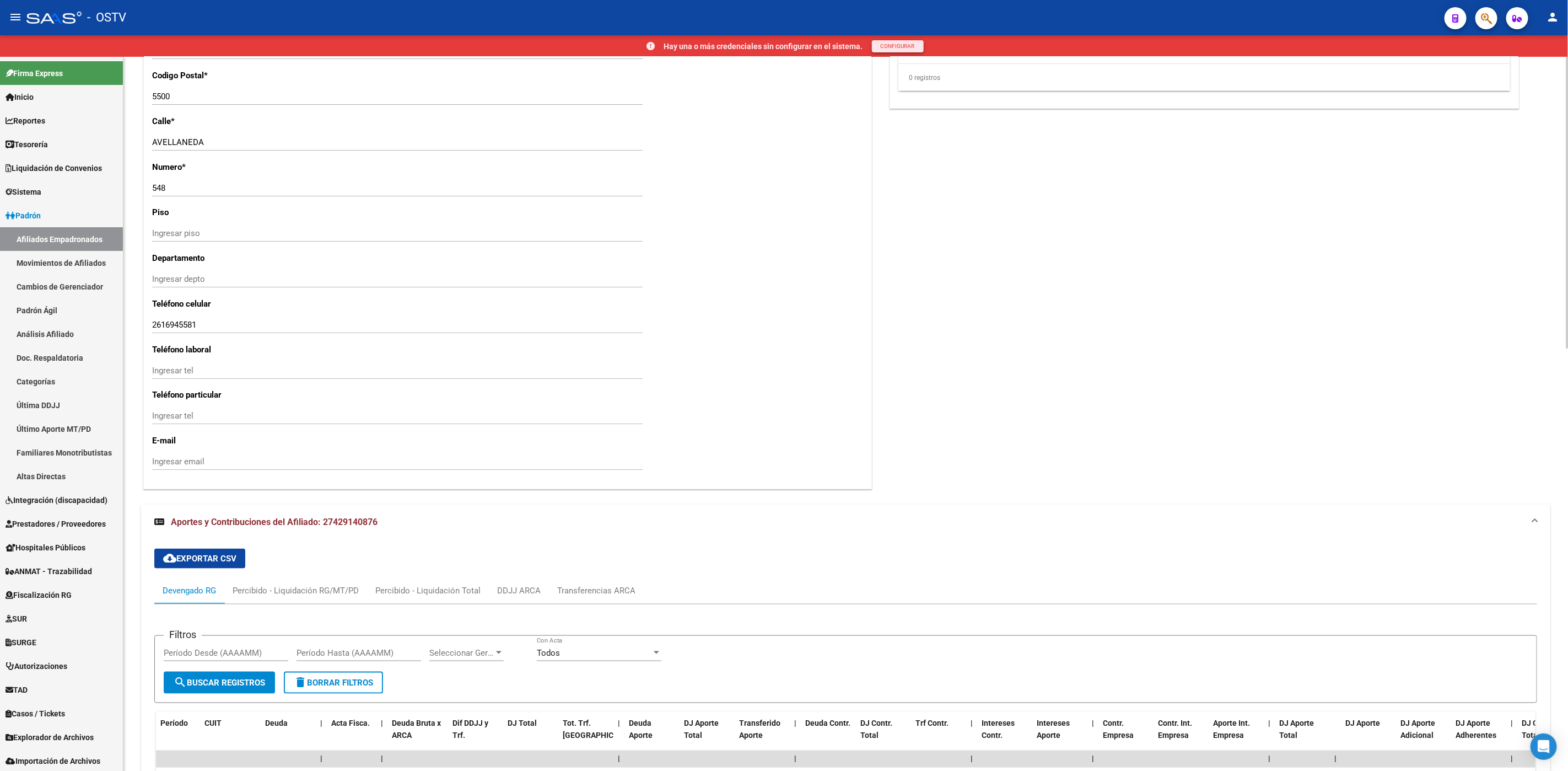
scroll to position [1121, 0]
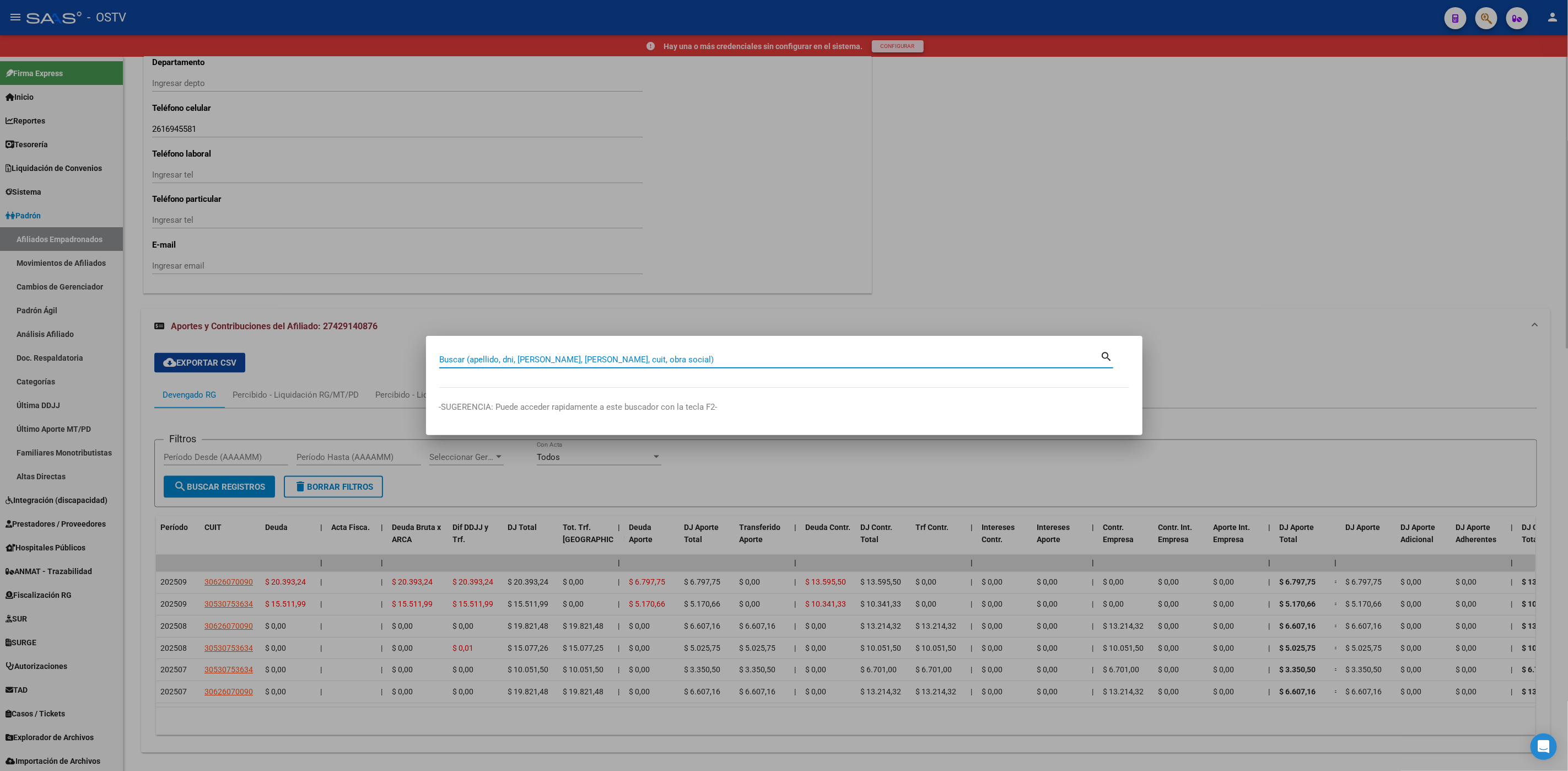
paste input "27309877611"
type input "27309877611"
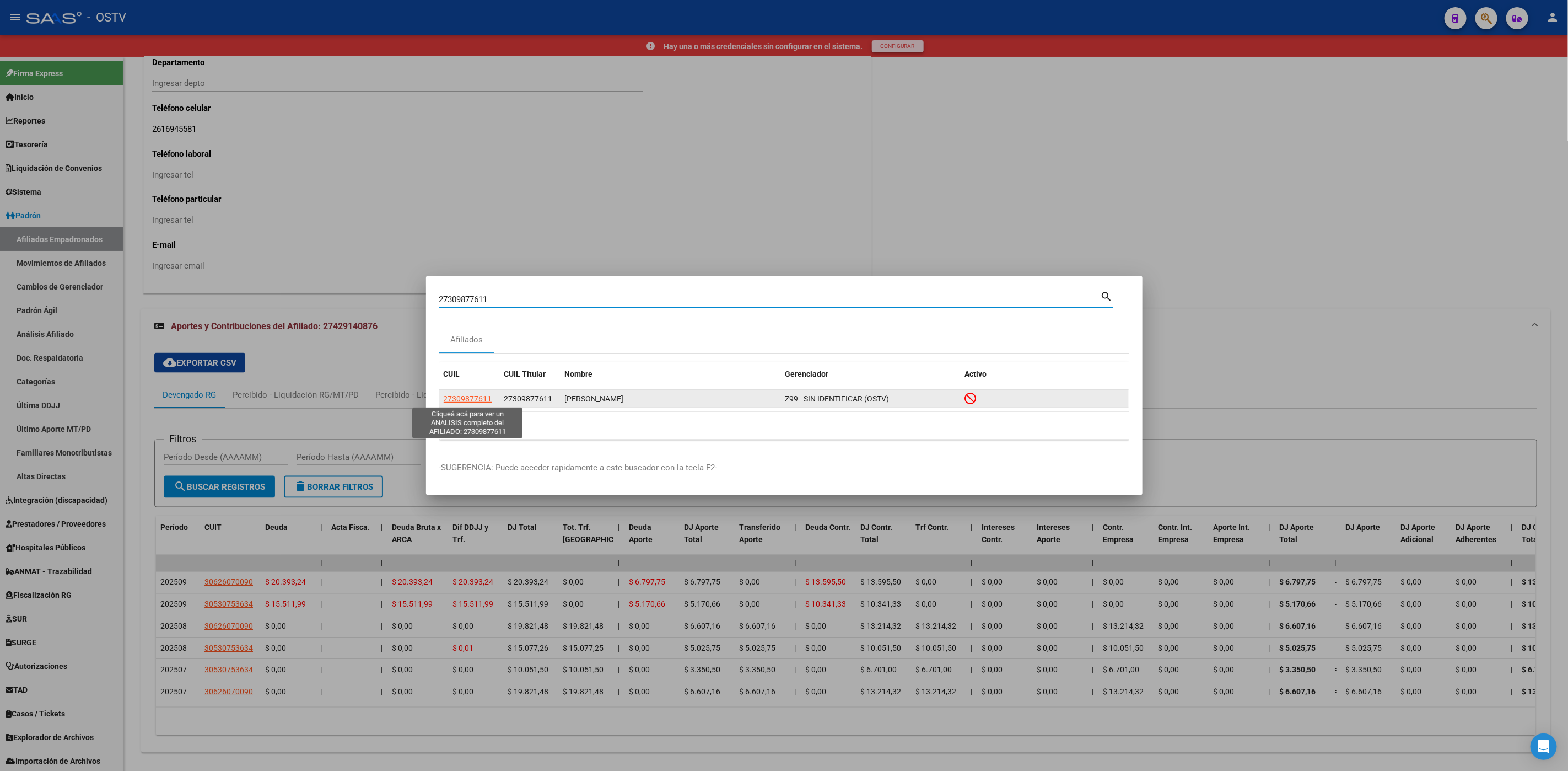
click at [478, 400] on span "27309877611" at bounding box center [468, 398] width 49 height 9
type textarea "27309877611"
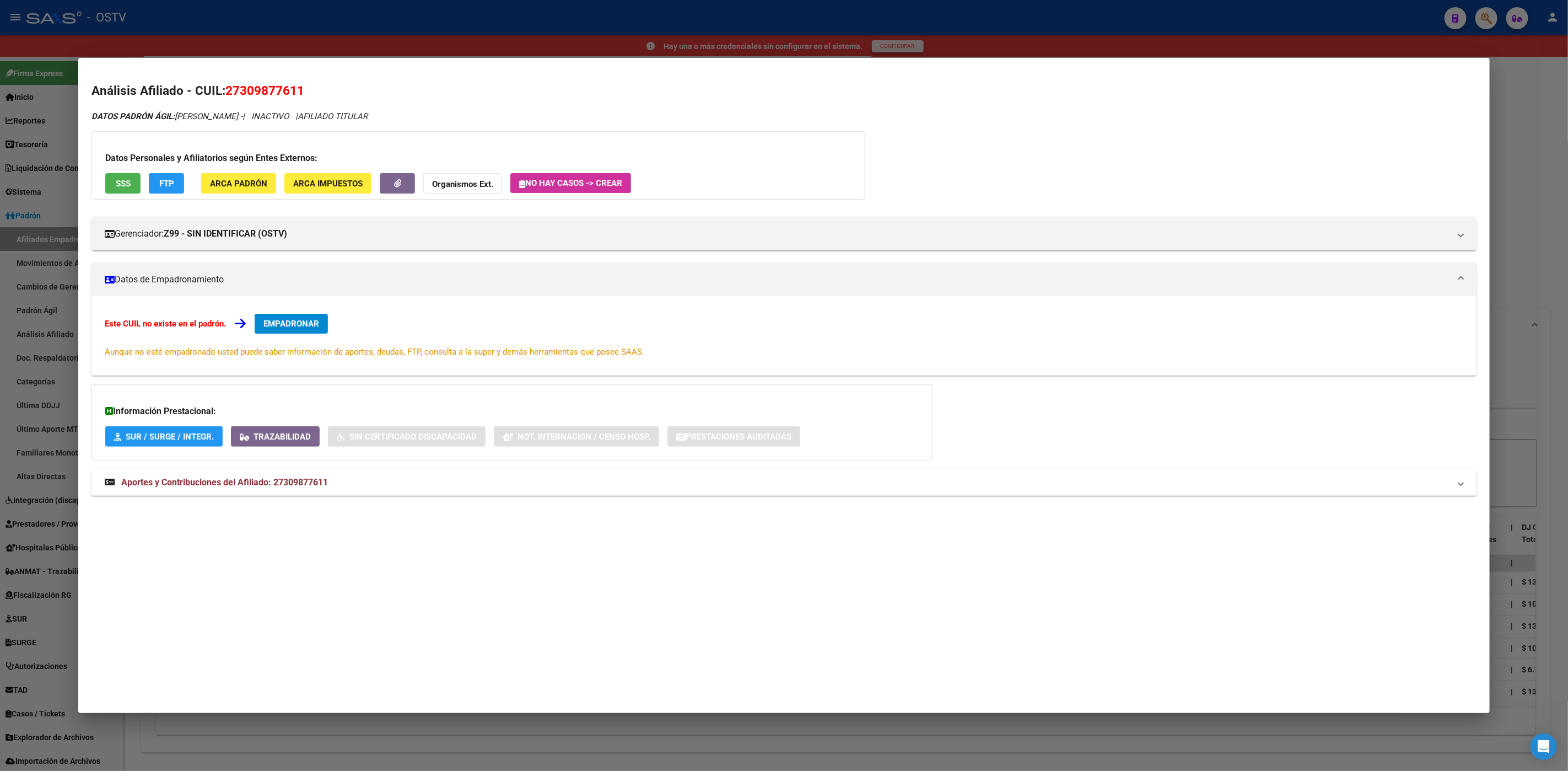
click at [160, 180] on span "FTP" at bounding box center [167, 184] width 15 height 10
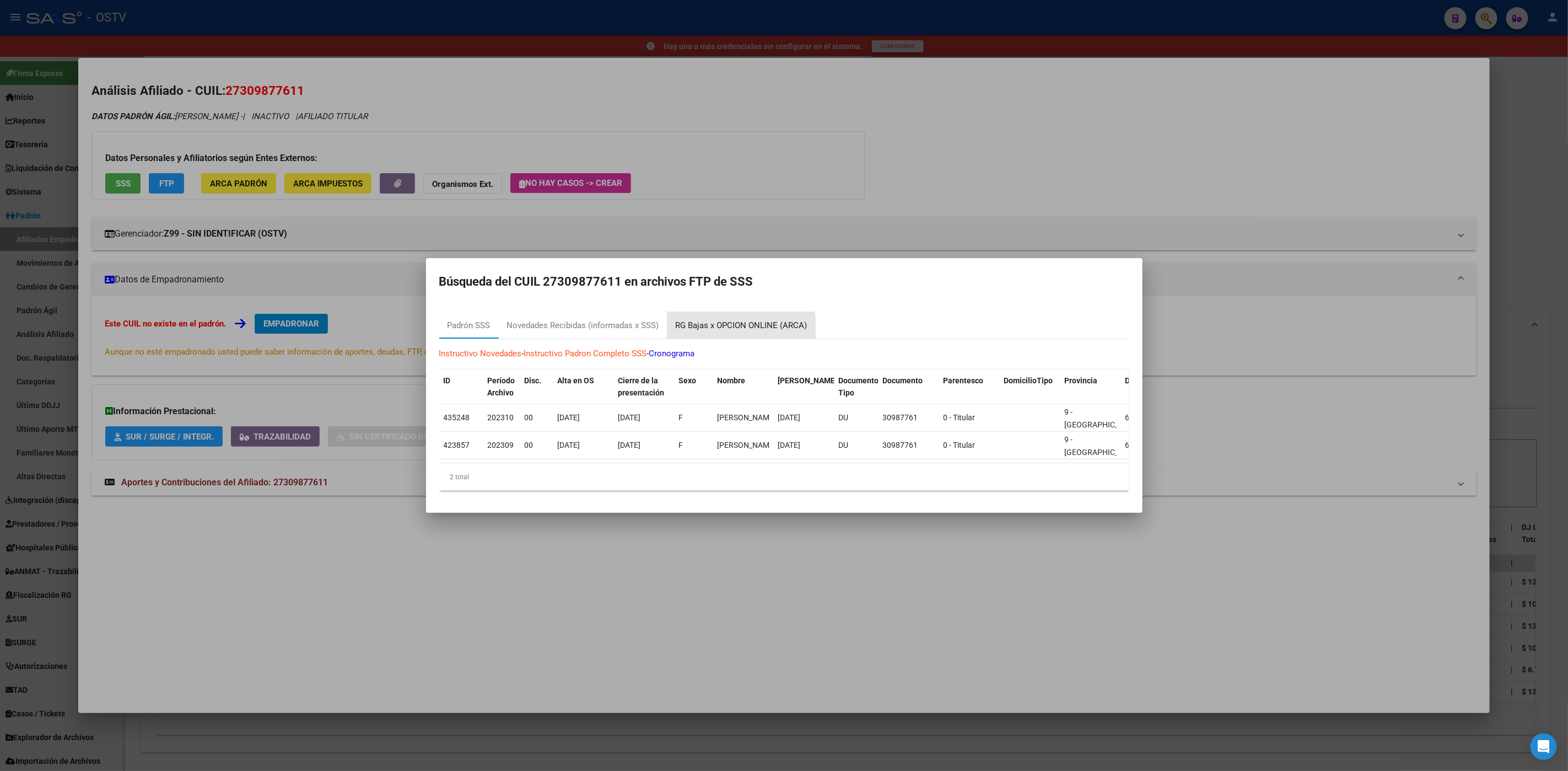
drag, startPoint x: 710, startPoint y: 321, endPoint x: 714, endPoint y: 332, distance: 11.7
click at [710, 321] on div "RG Bajas x OPCION ONLINE (ARCA)" at bounding box center [741, 326] width 132 height 13
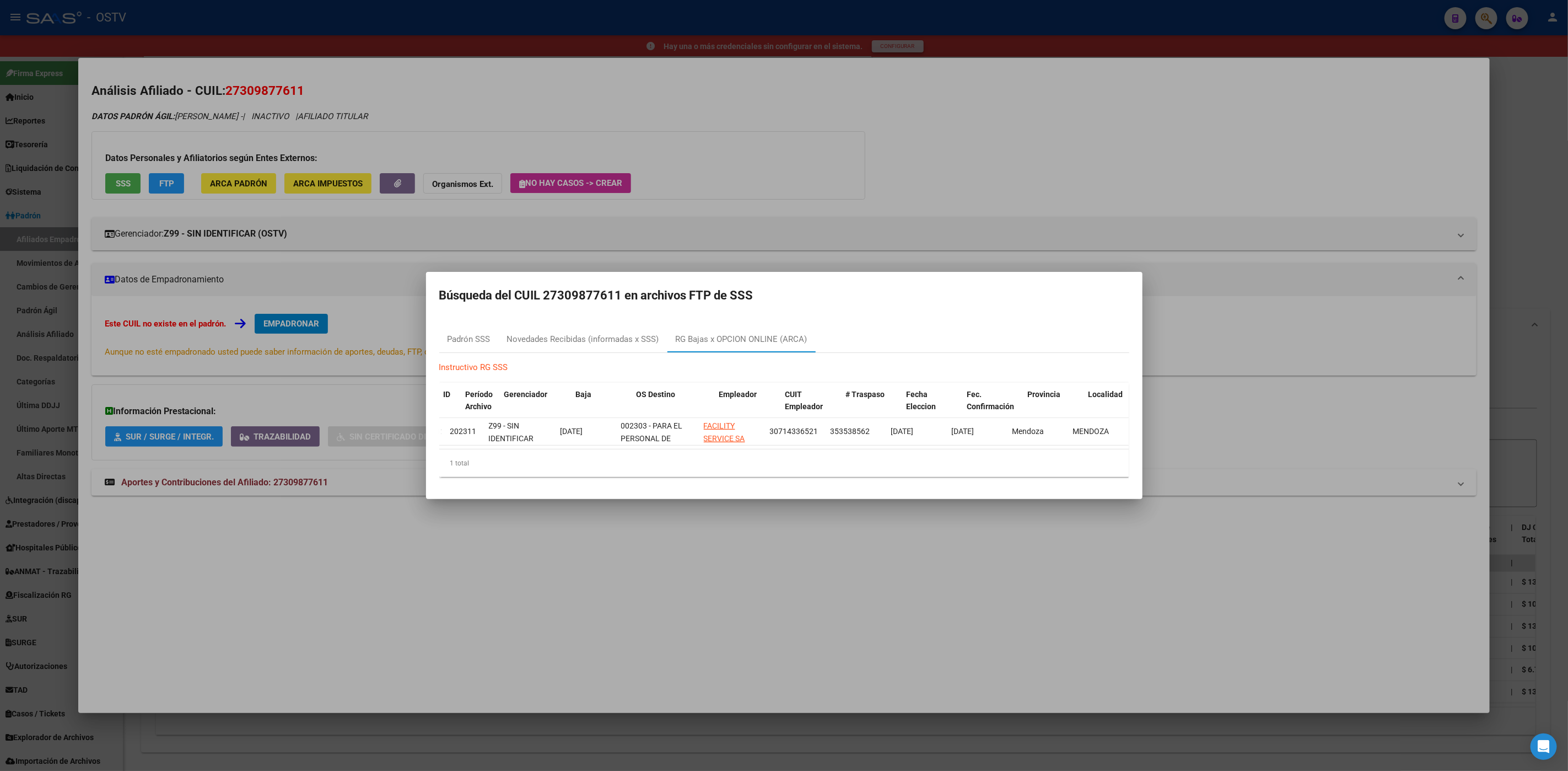
scroll to position [0, 0]
click at [419, 650] on div at bounding box center [784, 385] width 1568 height 771
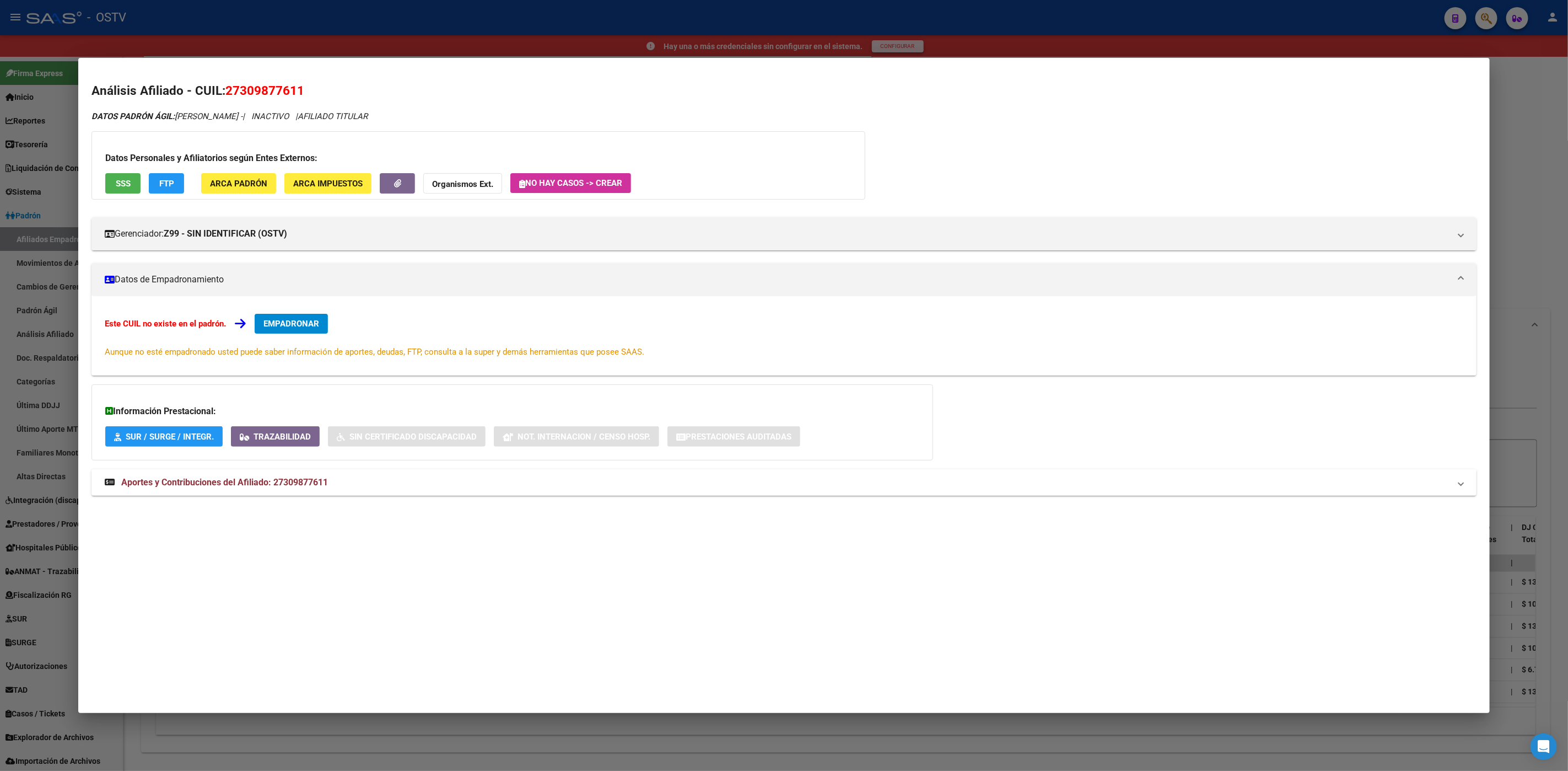
drag, startPoint x: 123, startPoint y: 735, endPoint x: 134, endPoint y: 735, distance: 11.0
click at [123, 735] on div at bounding box center [784, 385] width 1568 height 771
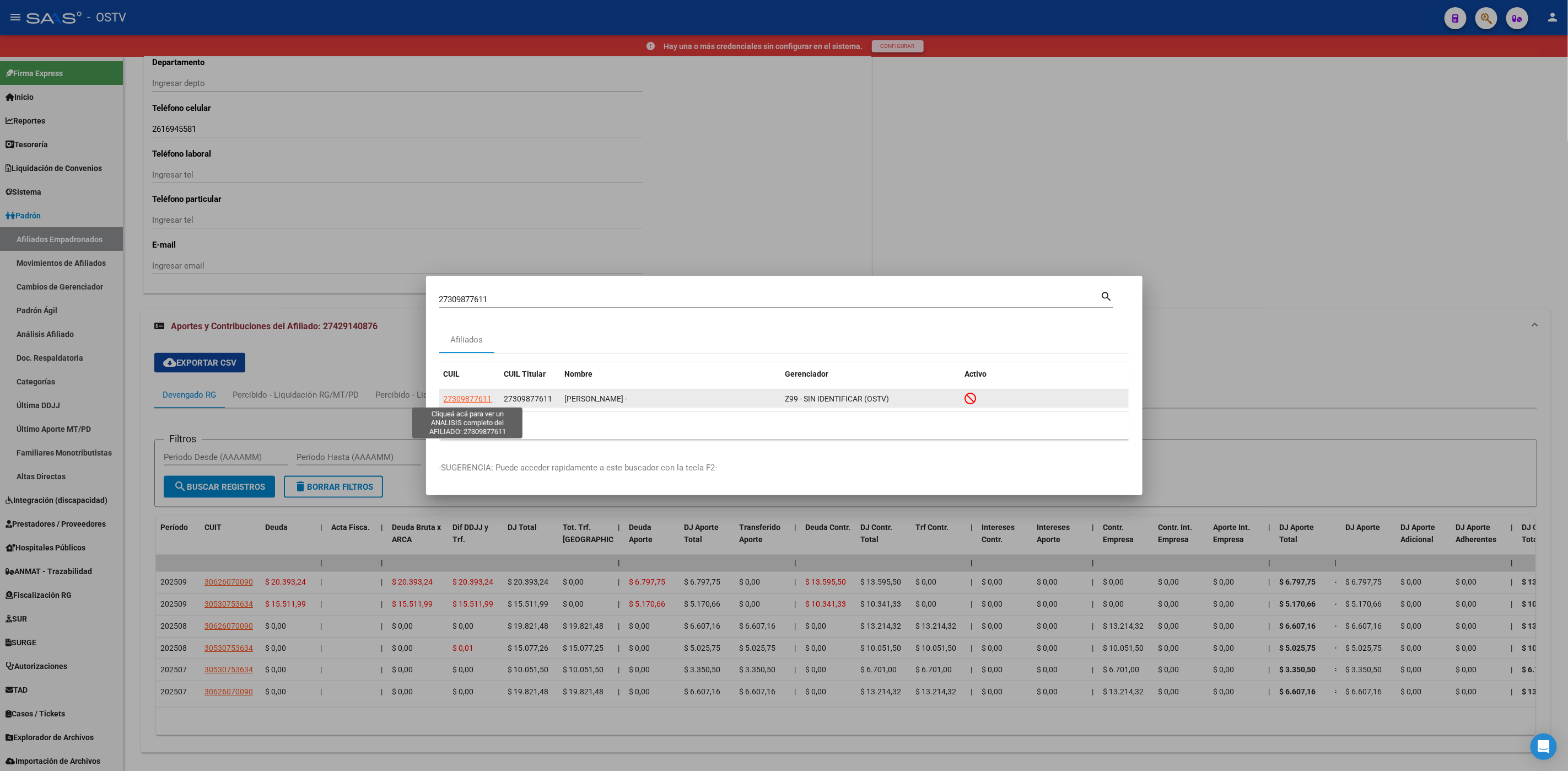
click at [478, 396] on span "27309877611" at bounding box center [468, 398] width 49 height 9
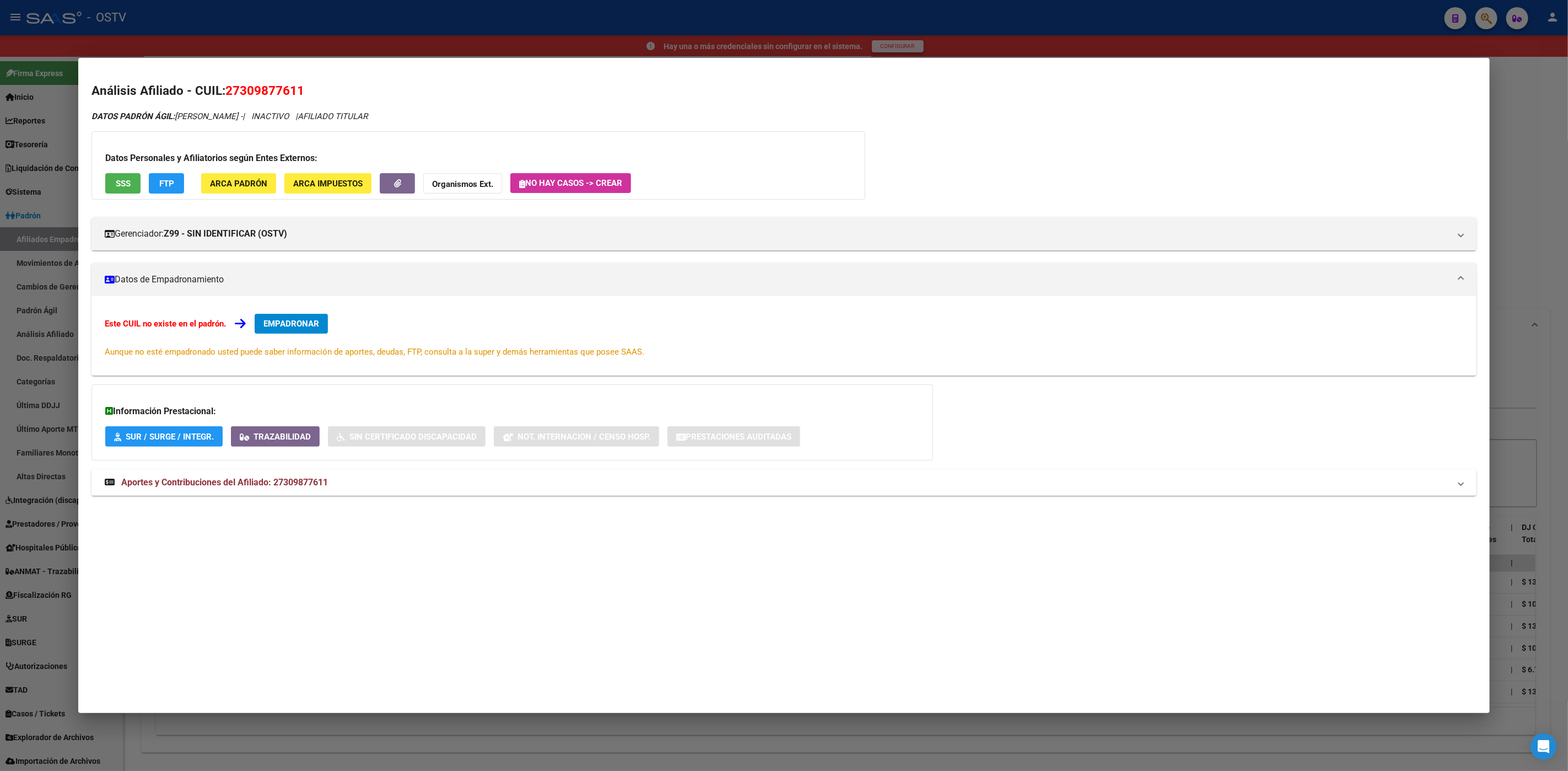
click at [141, 741] on div at bounding box center [784, 385] width 1568 height 771
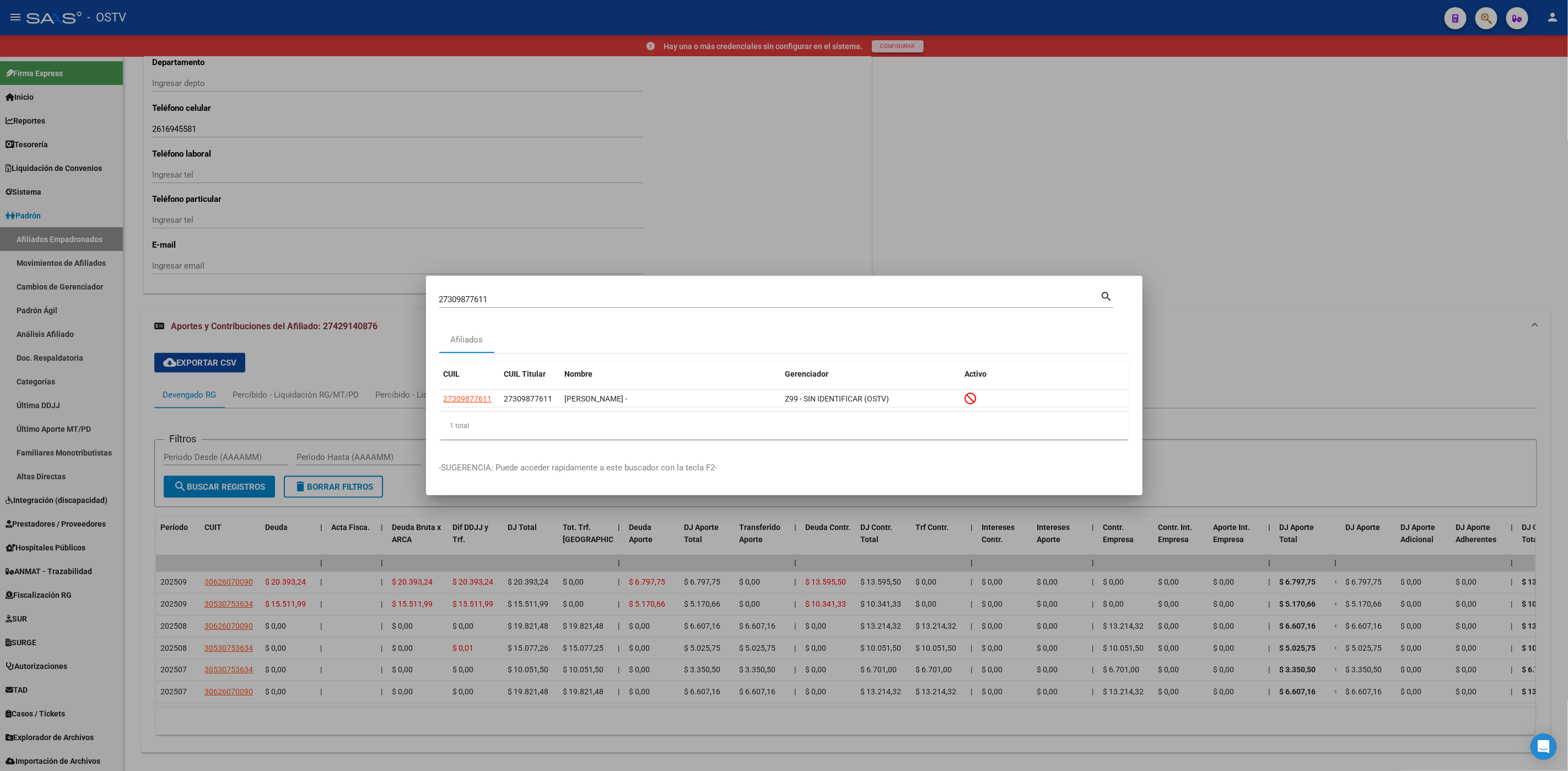
click at [362, 733] on div at bounding box center [784, 385] width 1568 height 771
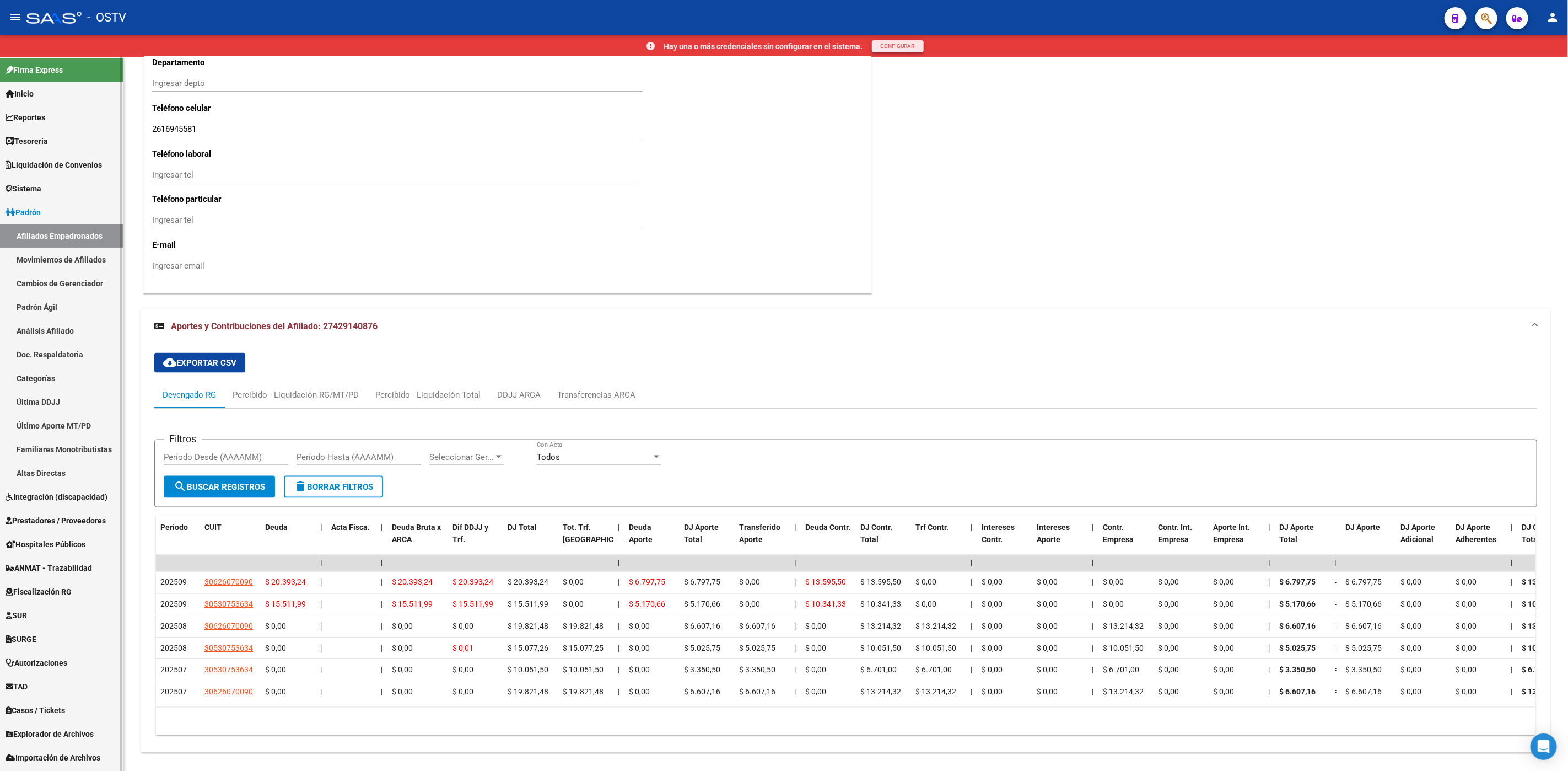
scroll to position [4, 0]
click at [45, 737] on span "Explorador de Archivos" at bounding box center [49, 733] width 88 height 12
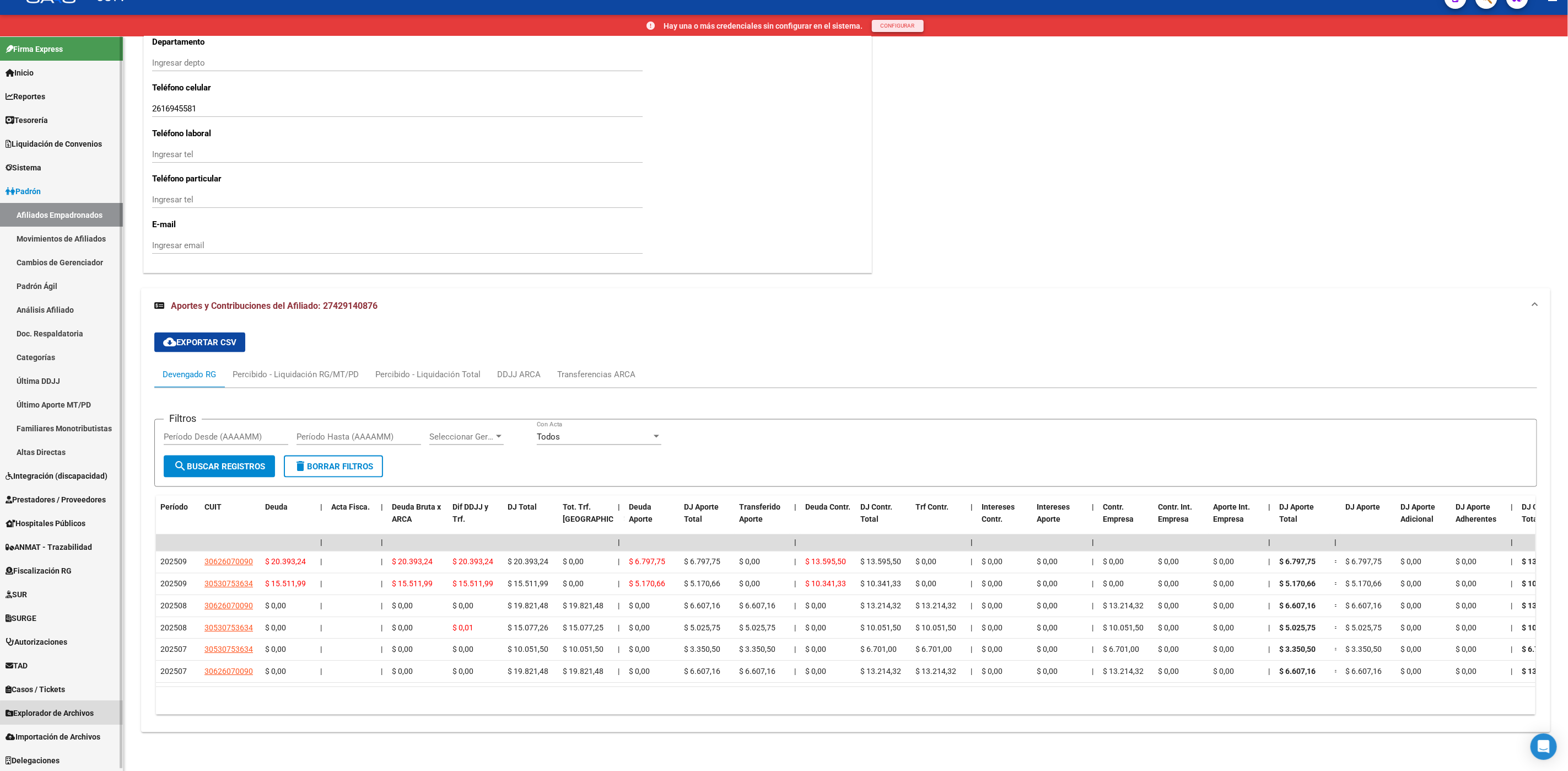
click at [73, 715] on span "Explorador de Archivos" at bounding box center [49, 713] width 88 height 12
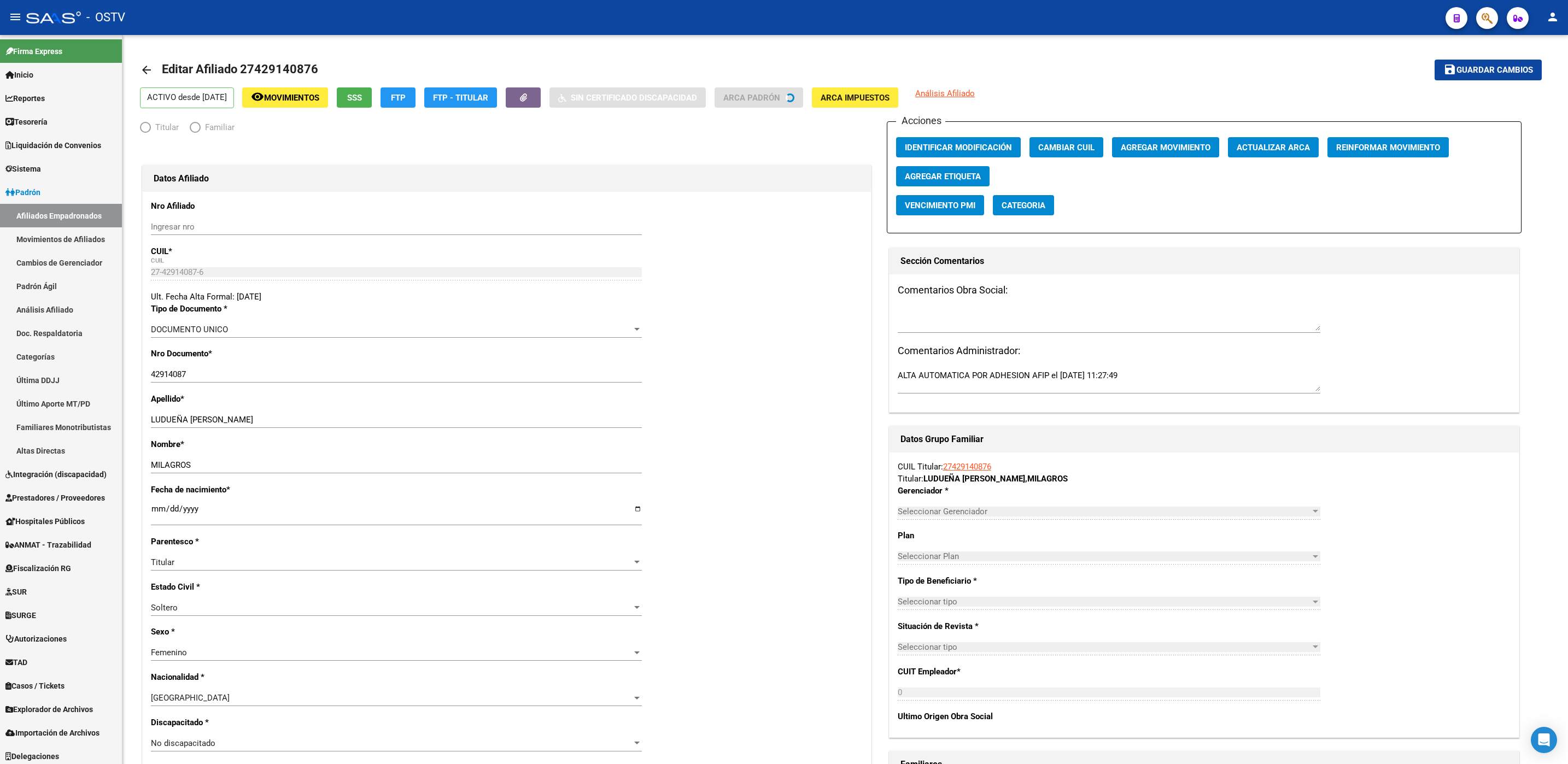
radio input "true"
type input "30-62607009-0"
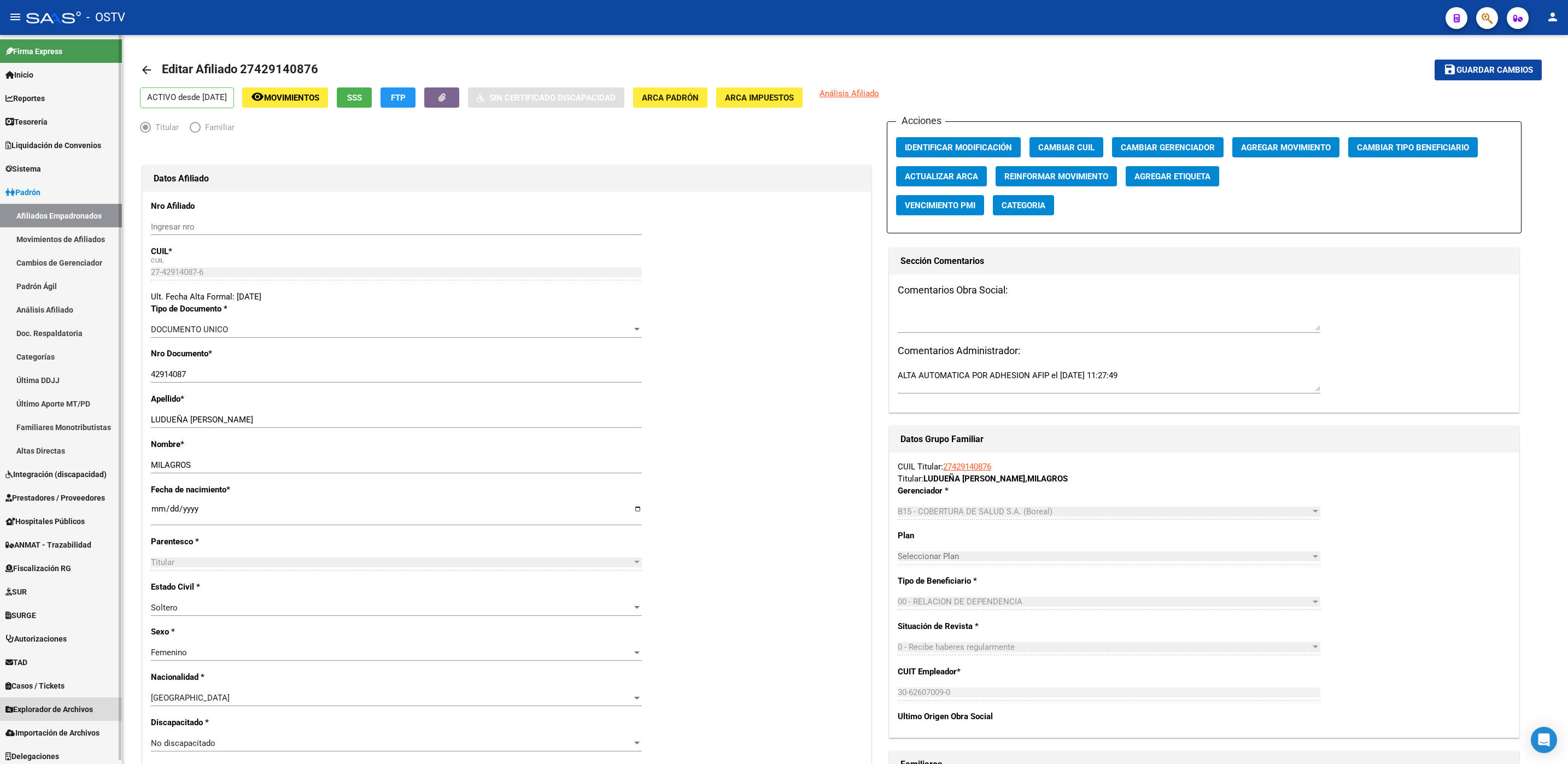
click at [65, 714] on span "Explorador de Archivos" at bounding box center [49, 710] width 88 height 12
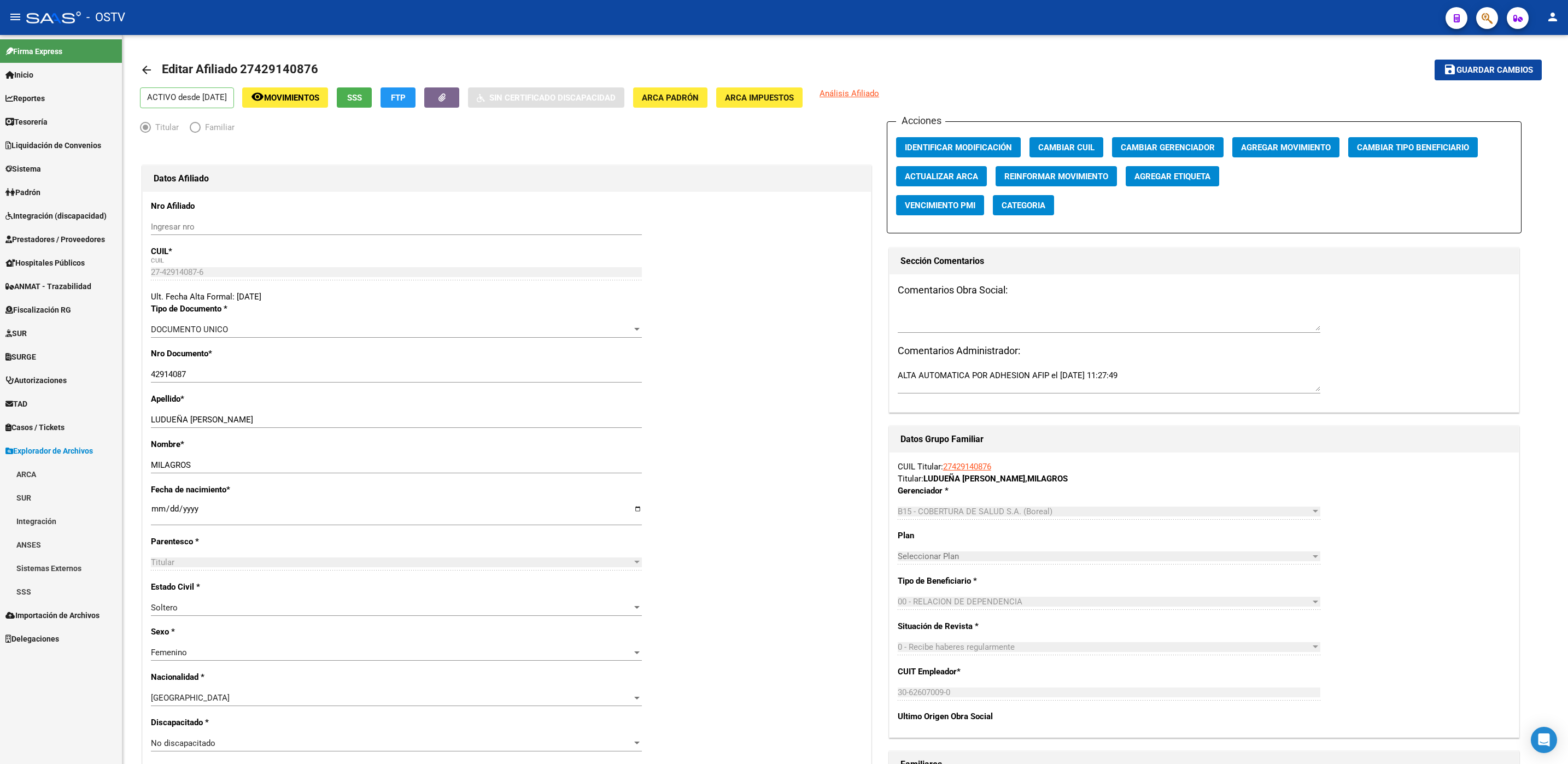
click at [25, 597] on link "SSS" at bounding box center [60, 592] width 122 height 24
click at [130, 372] on div "arrow_back Editar Afiliado 27429140876 save Guardar cambios ACTIVO desde [DATE]…" at bounding box center [844, 740] width 1445 height 1411
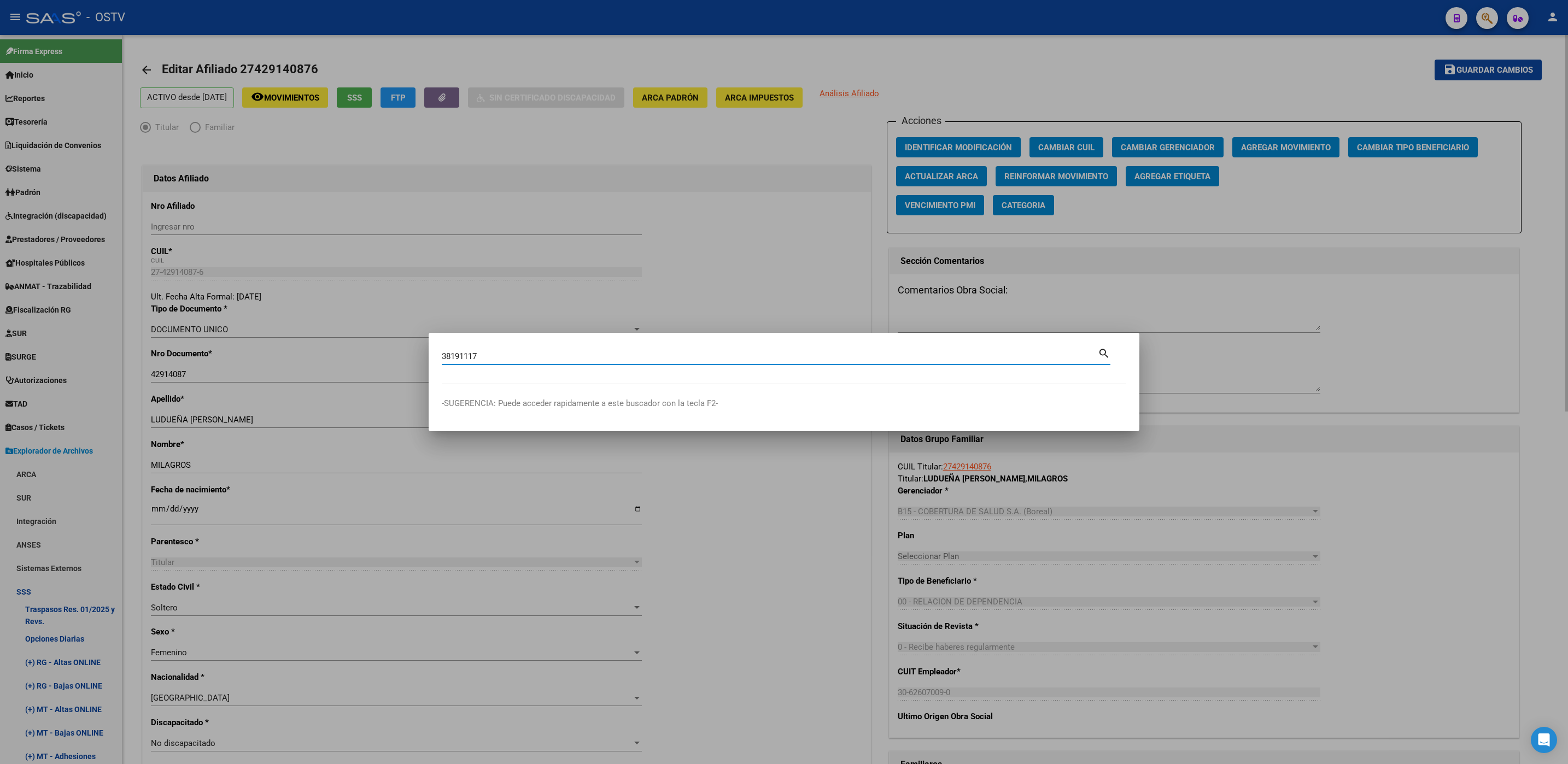
type input "38191117"
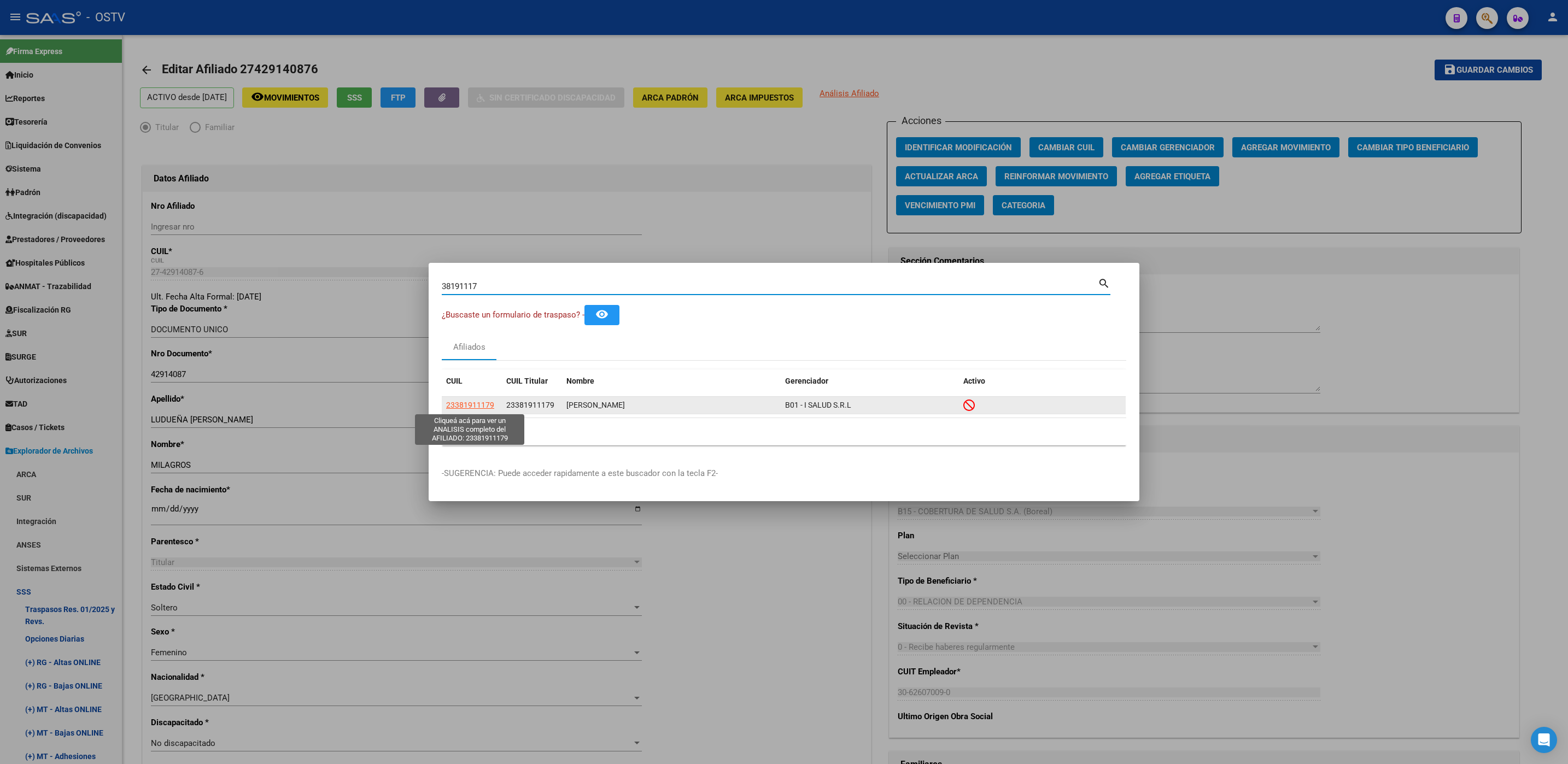
click at [465, 407] on span "23381911179" at bounding box center [470, 405] width 48 height 9
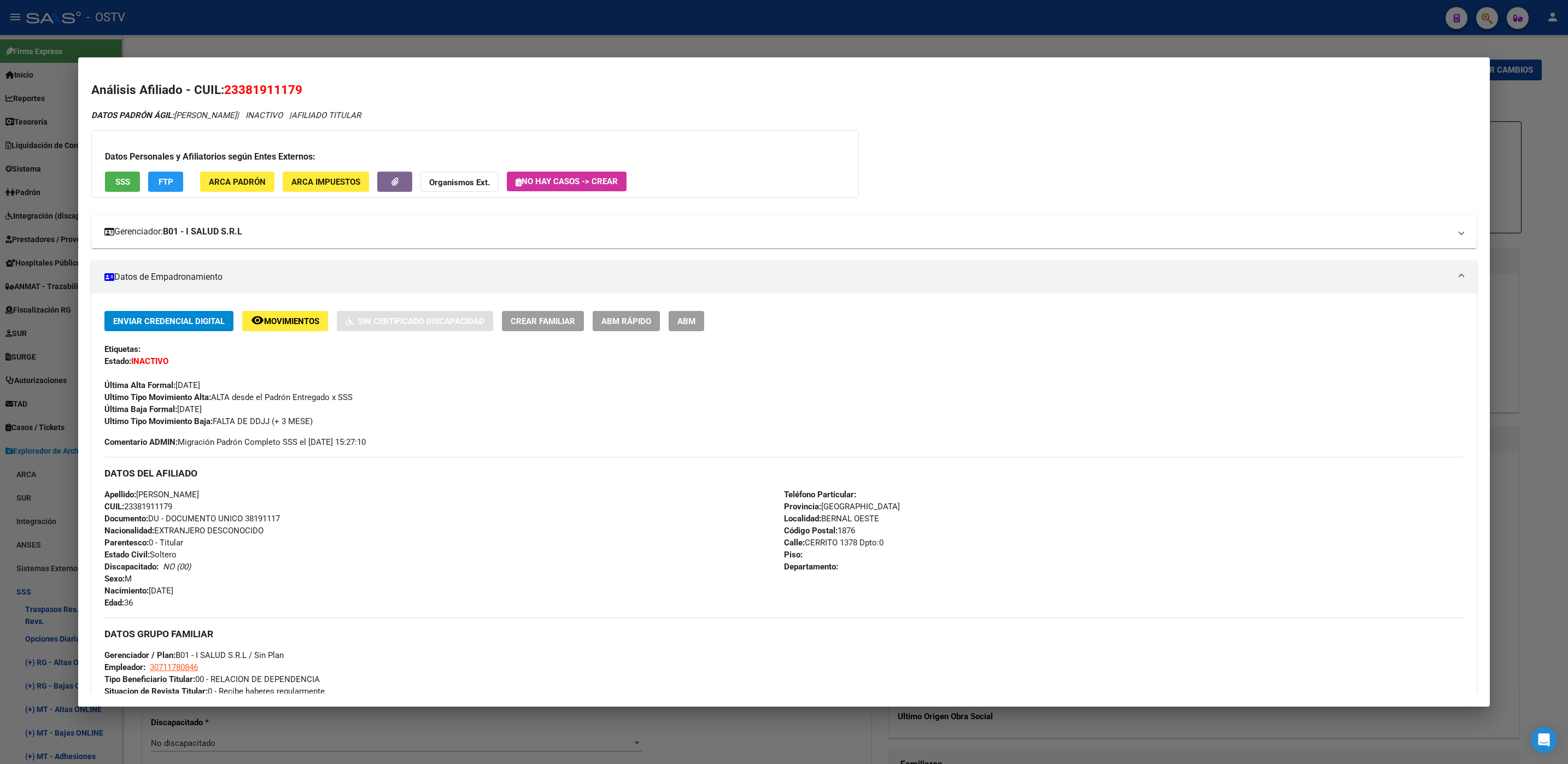
click at [236, 227] on strong "B01 - I SALUD S.R.L" at bounding box center [202, 232] width 79 height 13
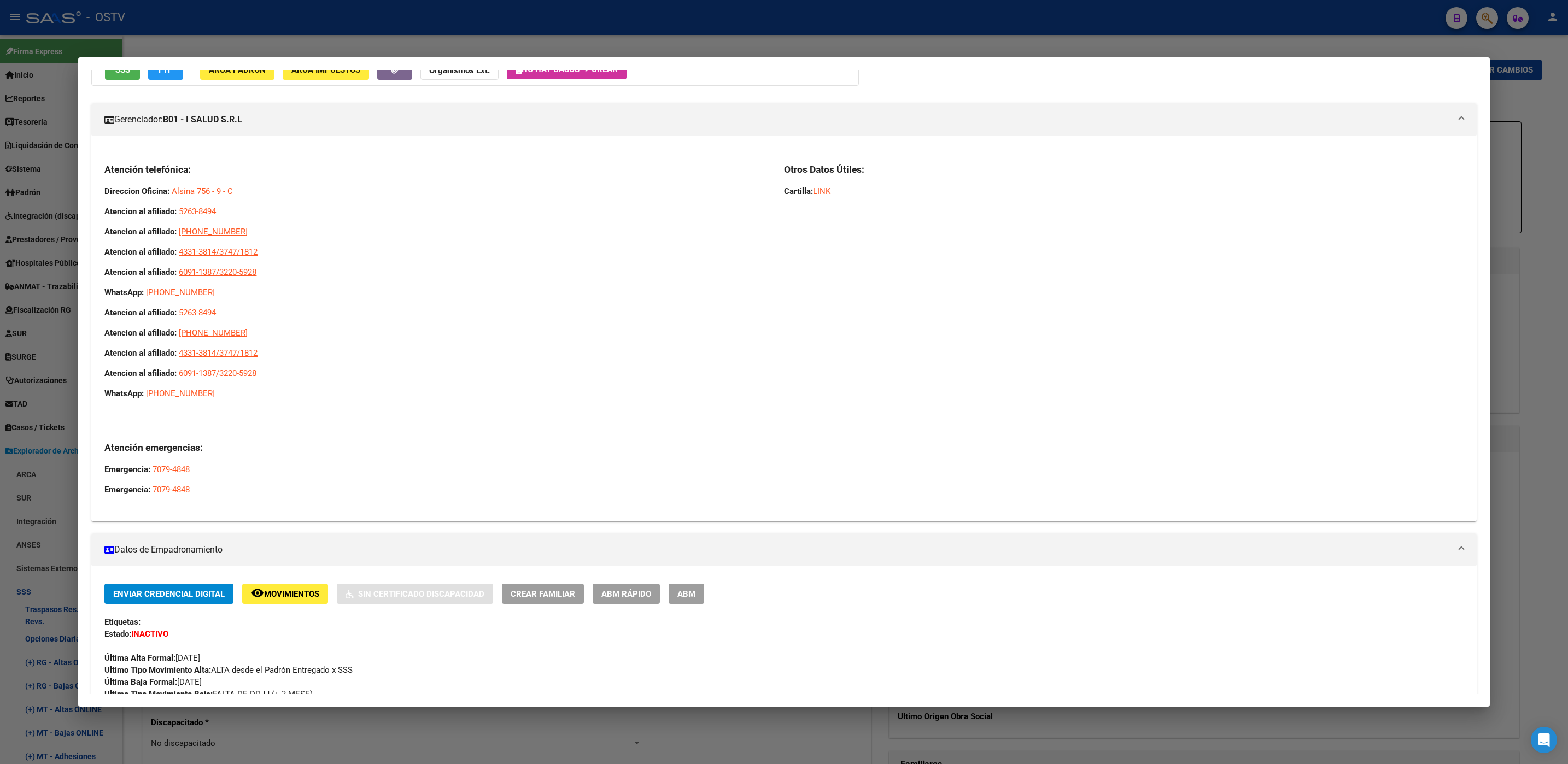
scroll to position [410, 0]
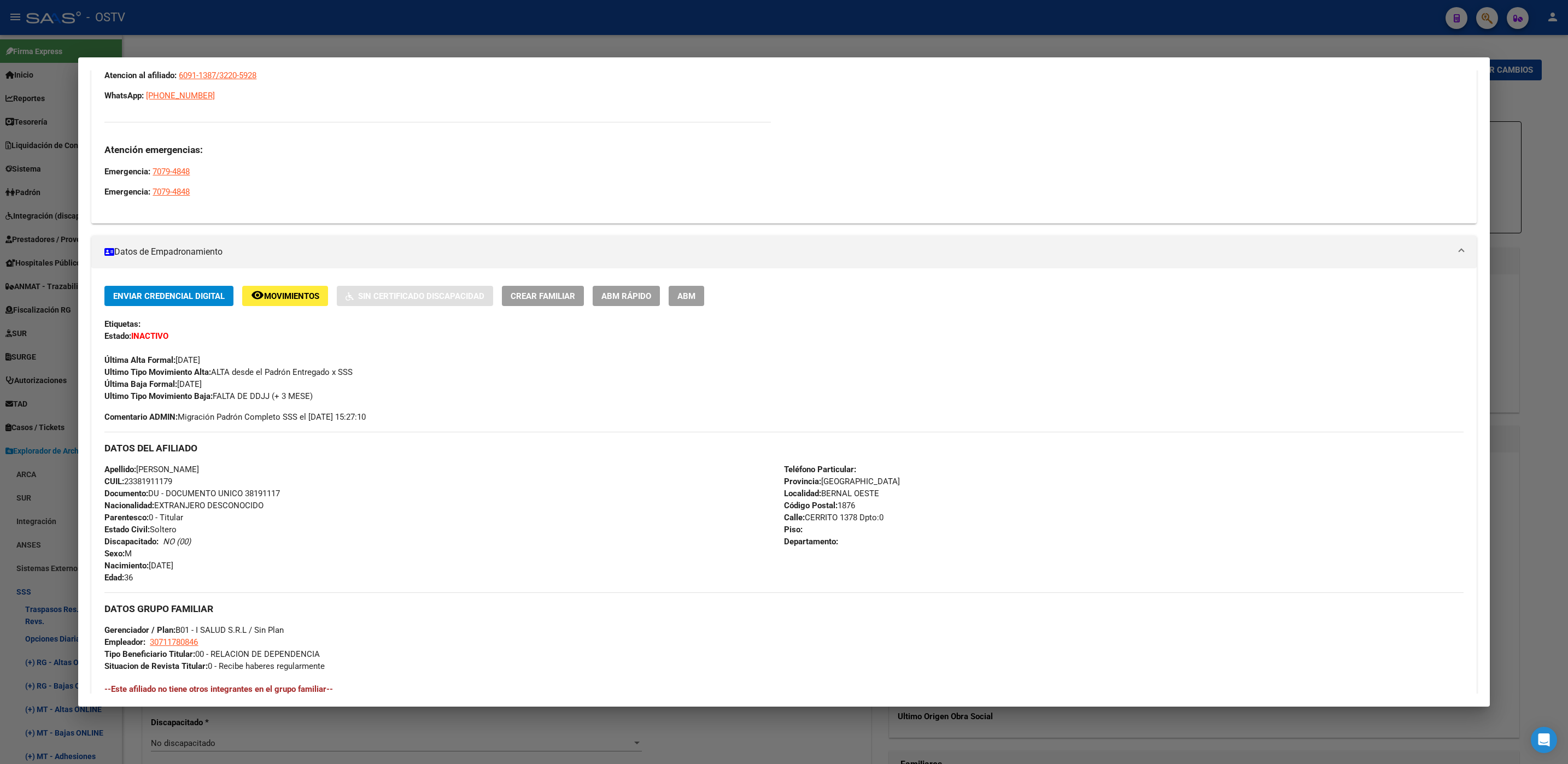
click at [683, 287] on button "ABM" at bounding box center [686, 296] width 35 height 20
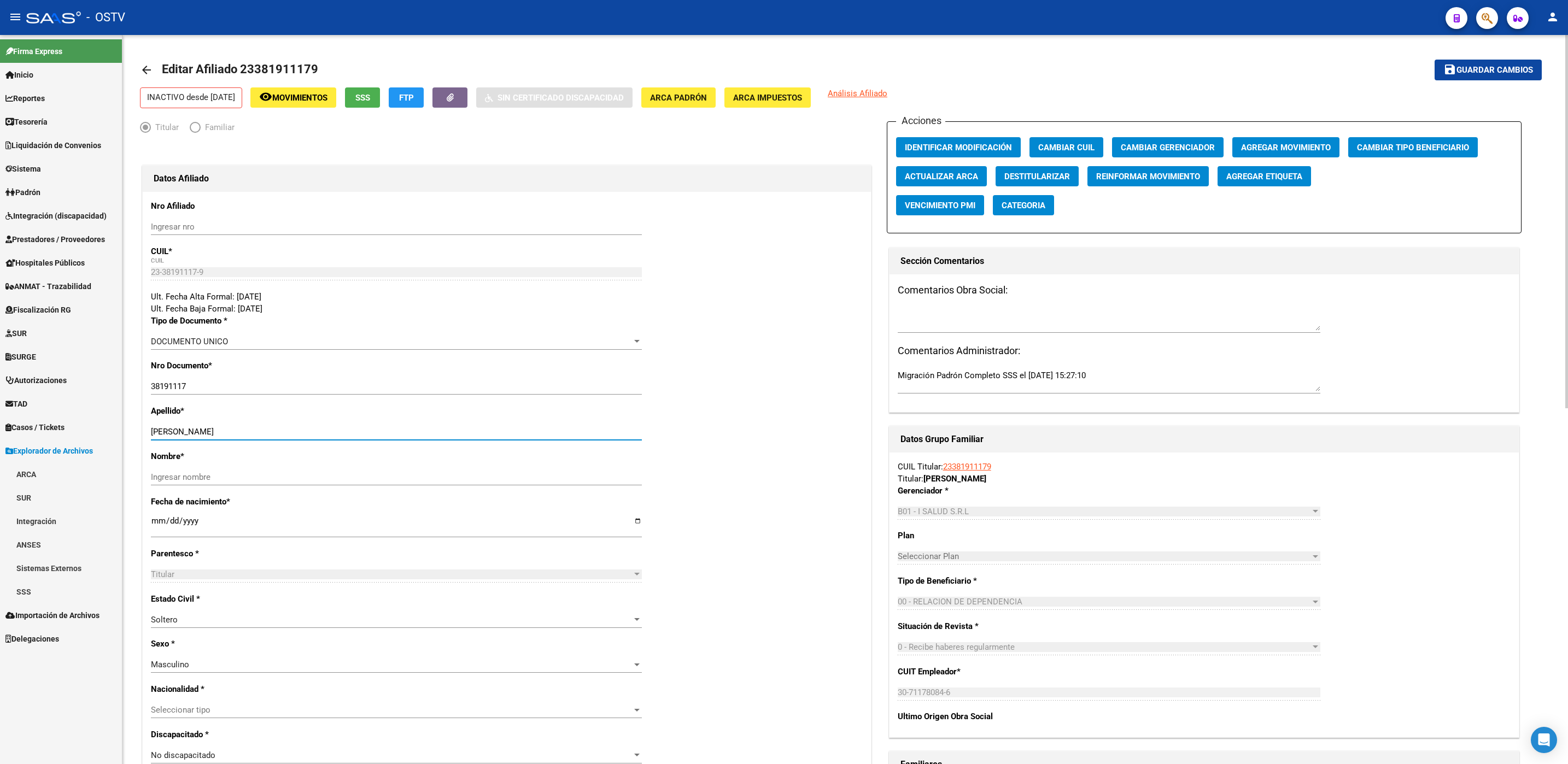
drag, startPoint x: 192, startPoint y: 430, endPoint x: 281, endPoint y: 430, distance: 89.0
click at [281, 430] on input "[PERSON_NAME]" at bounding box center [396, 431] width 491 height 10
click at [140, 452] on div "Datos Afiliado Nro Afiliado Ingresar nro CUIL * 23-38191117-9 CUIL ARCA Padrón …" at bounding box center [507, 757] width 734 height 1238
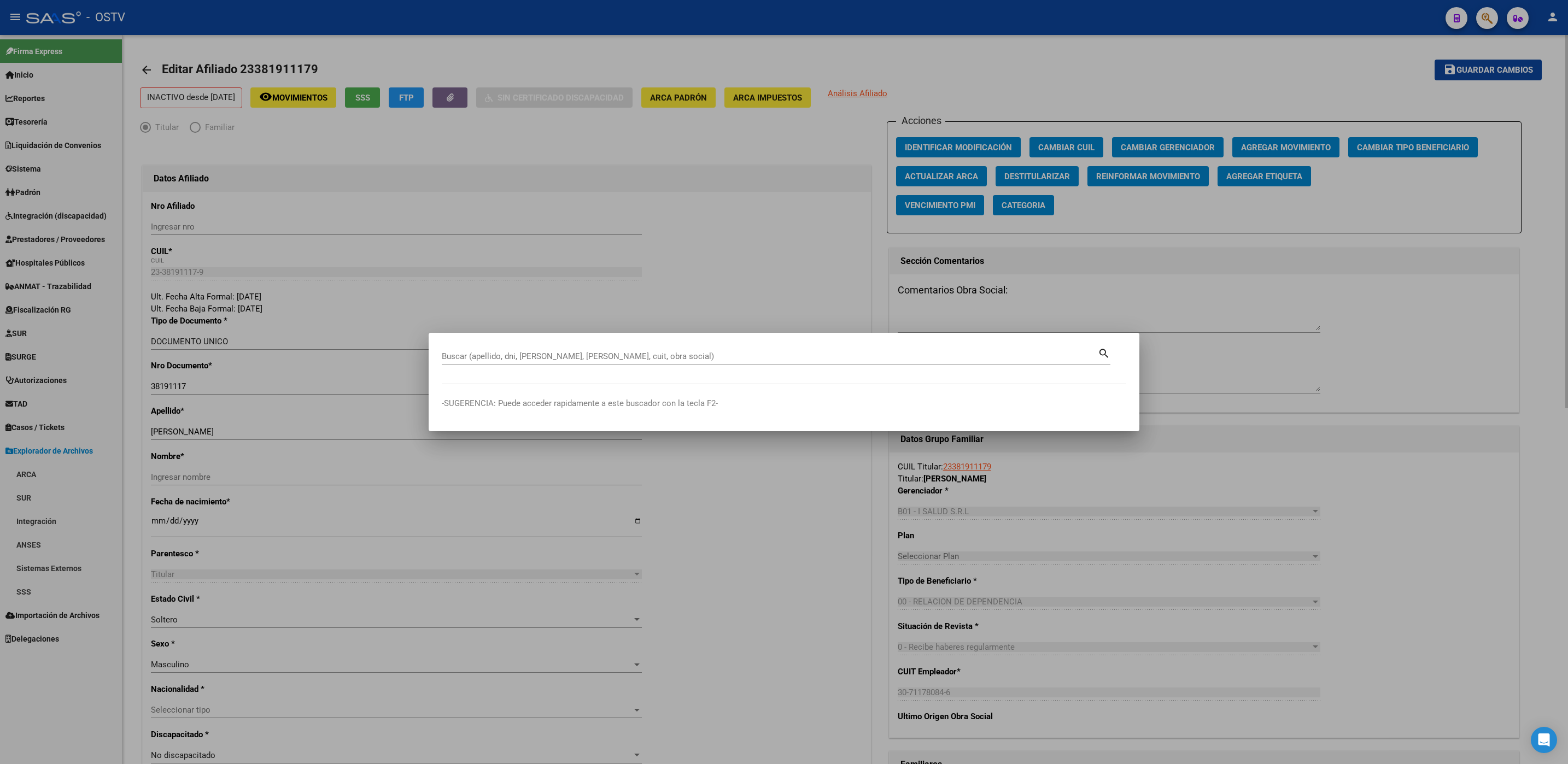
click at [139, 452] on div at bounding box center [784, 382] width 1568 height 764
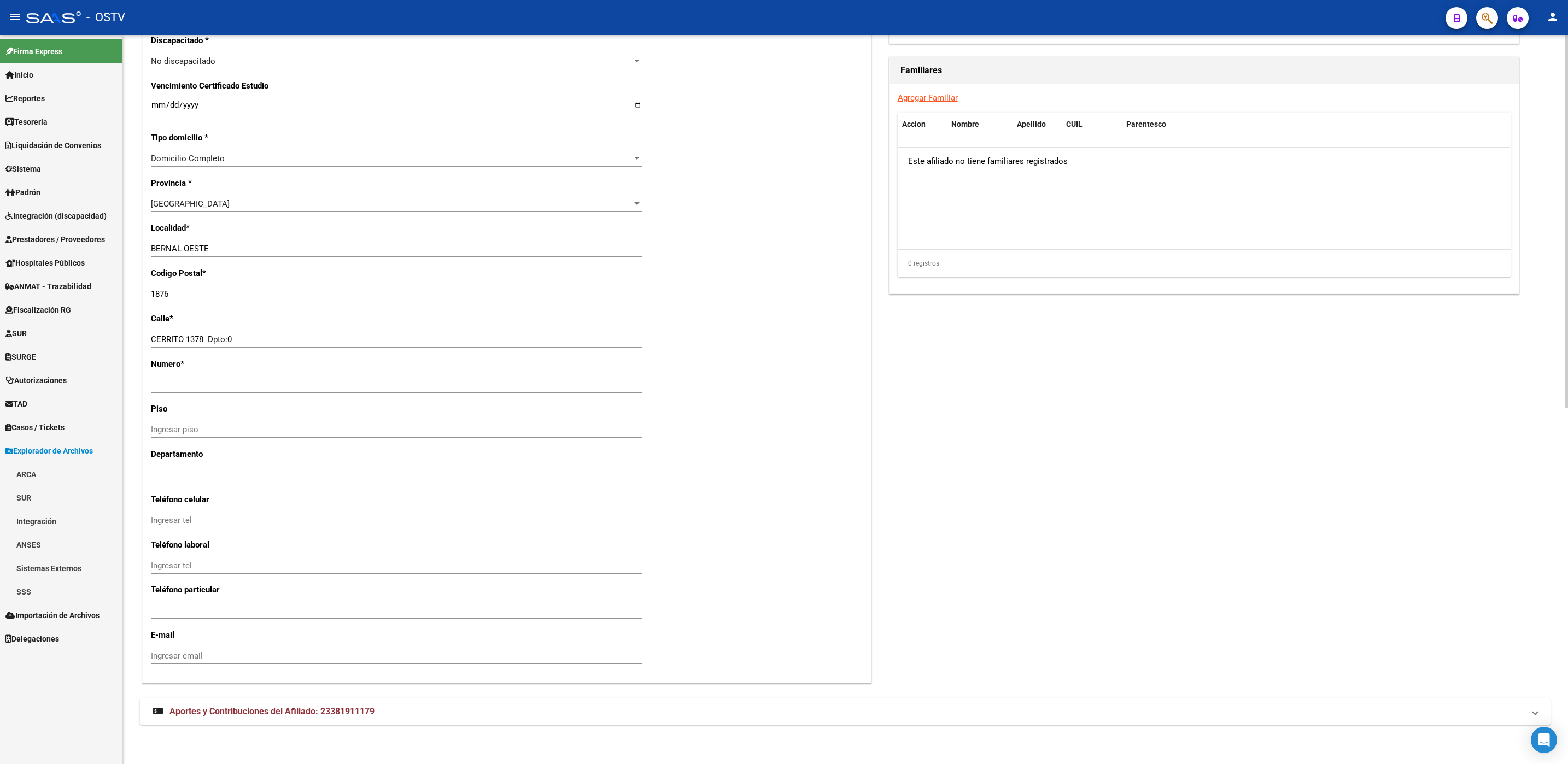
click at [317, 709] on span "Aportes y Contribuciones del Afiliado: 23381911179" at bounding box center [272, 711] width 205 height 10
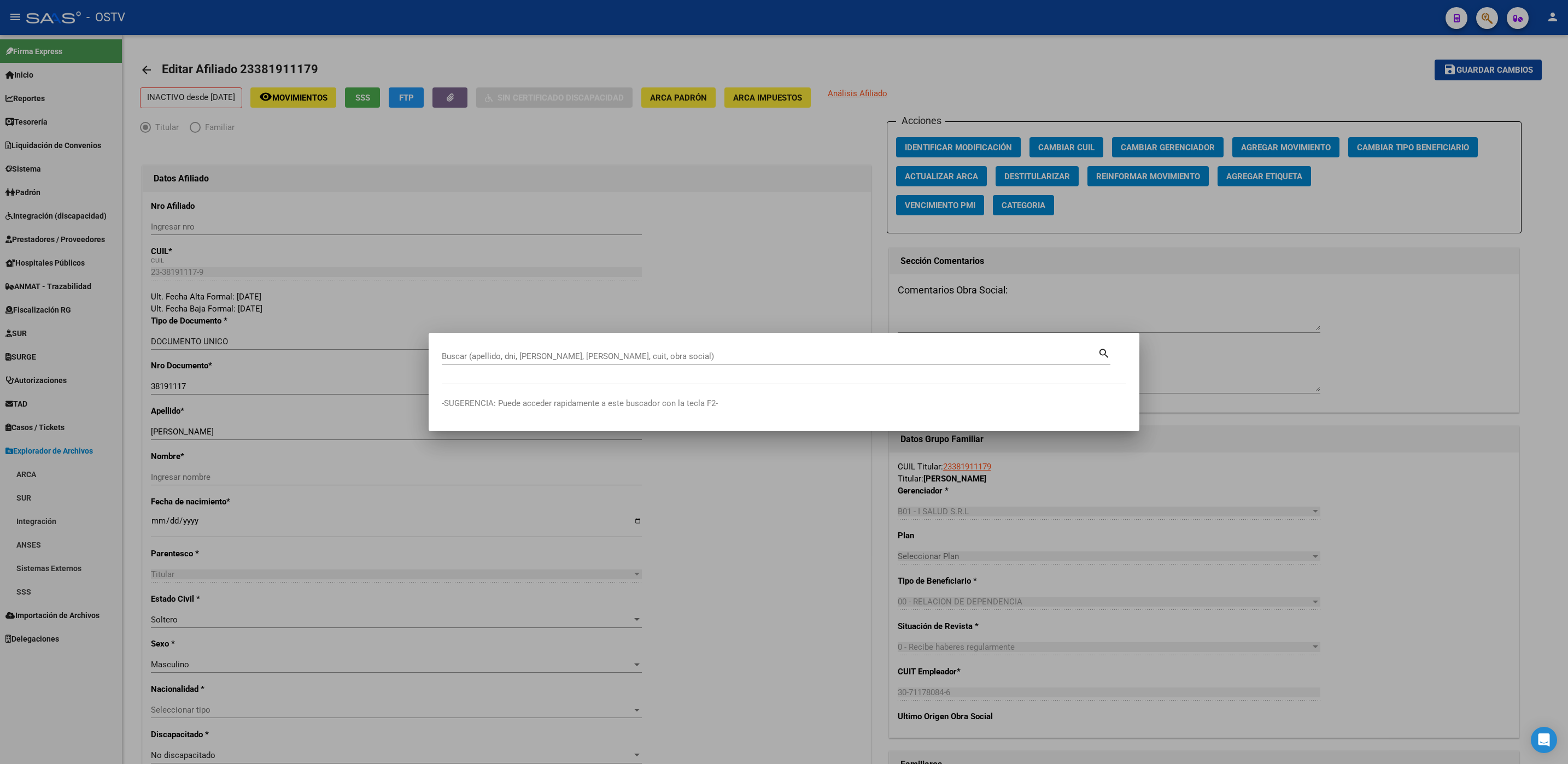
drag, startPoint x: 148, startPoint y: 200, endPoint x: 177, endPoint y: 257, distance: 64.0
click at [147, 202] on body "menu - OSTV person Firma Express Inicio Calendario SSS Instructivos Contacto OS…" at bounding box center [784, 382] width 1568 height 764
paste input "20327650794"
type input "20327650794"
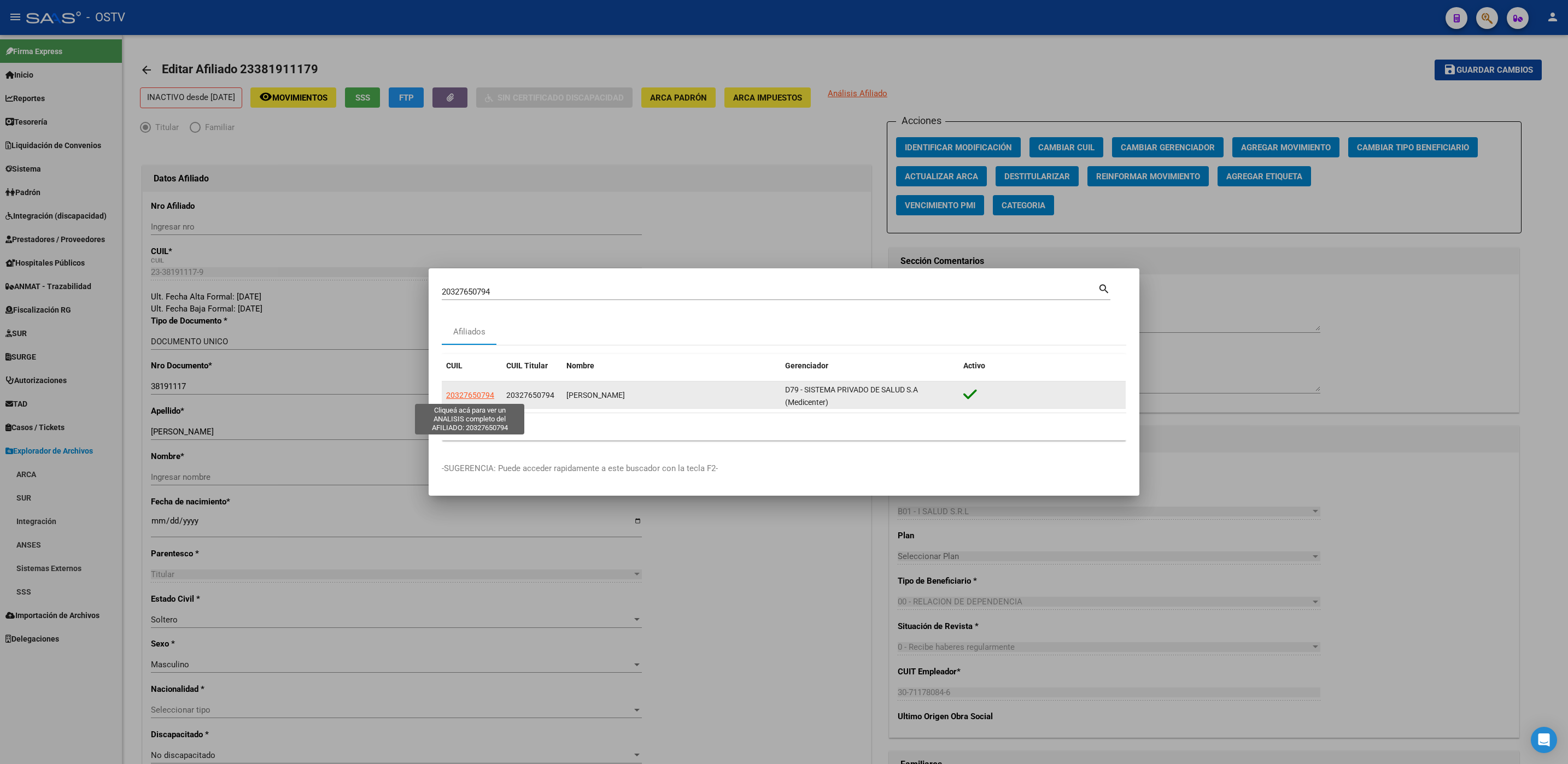
click at [468, 395] on span "20327650794" at bounding box center [470, 395] width 48 height 9
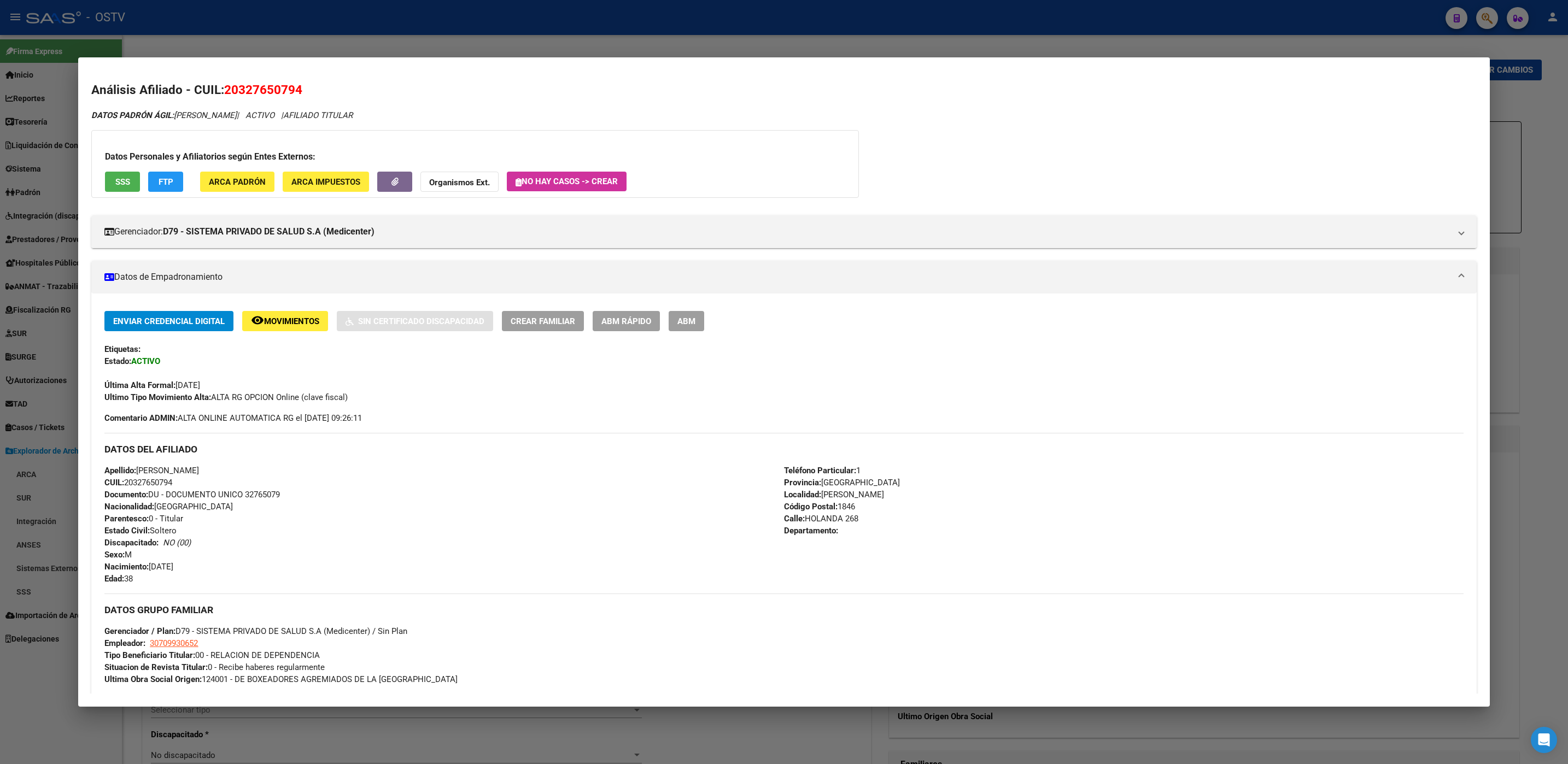
scroll to position [289, 0]
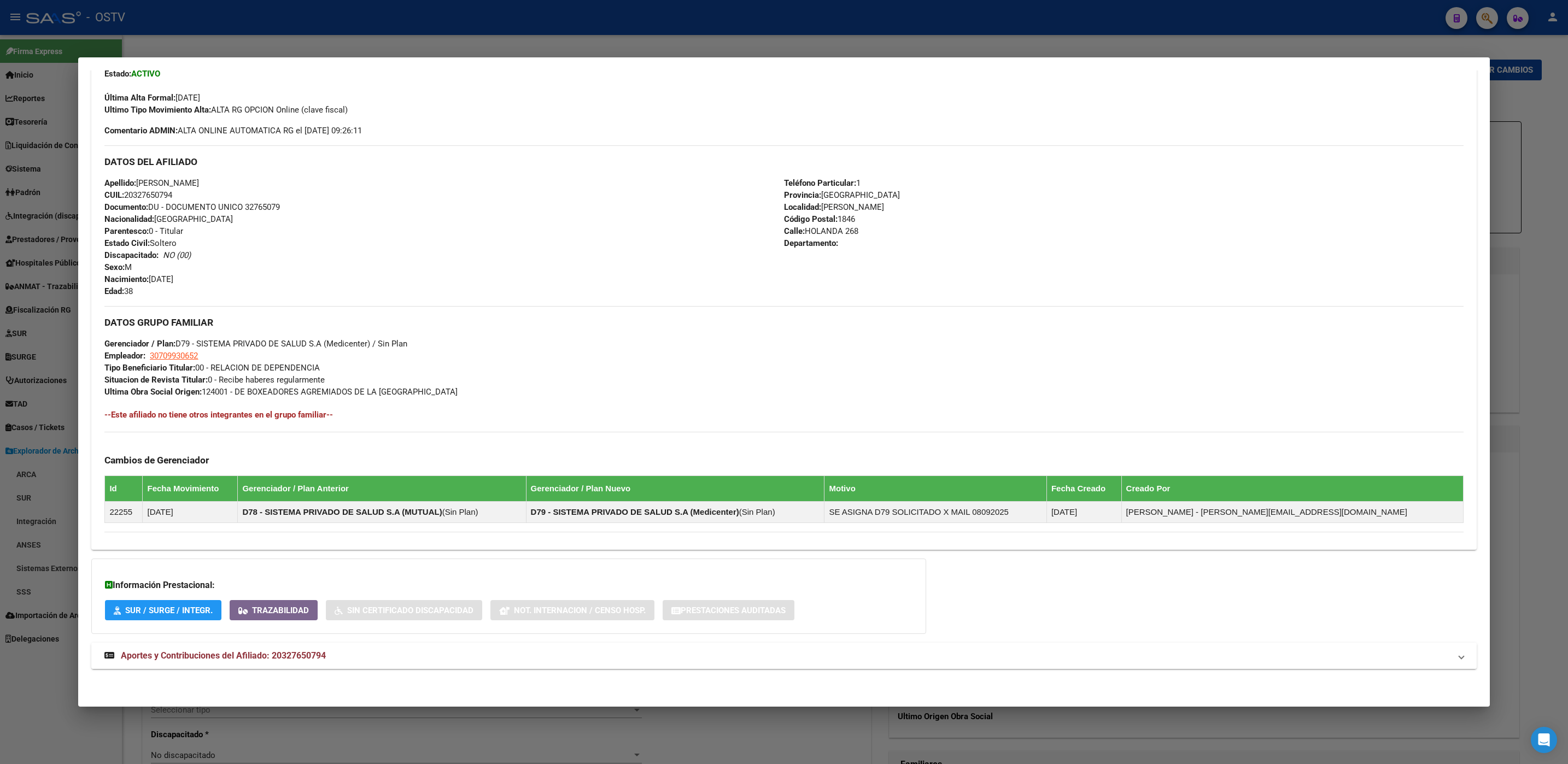
click at [264, 656] on span "Aportes y Contribuciones del Afiliado: 20327650794" at bounding box center [224, 655] width 205 height 10
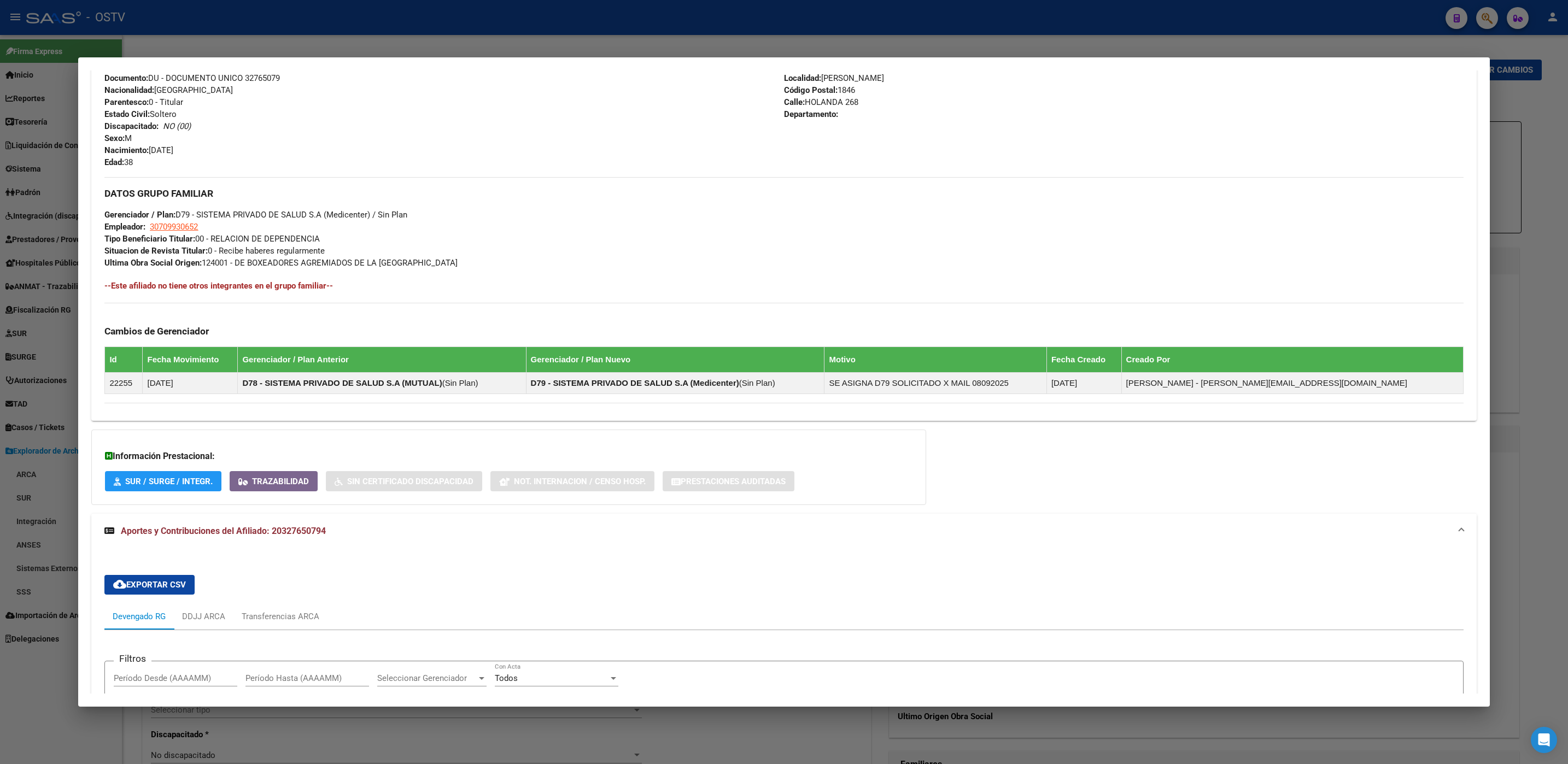
scroll to position [634, 0]
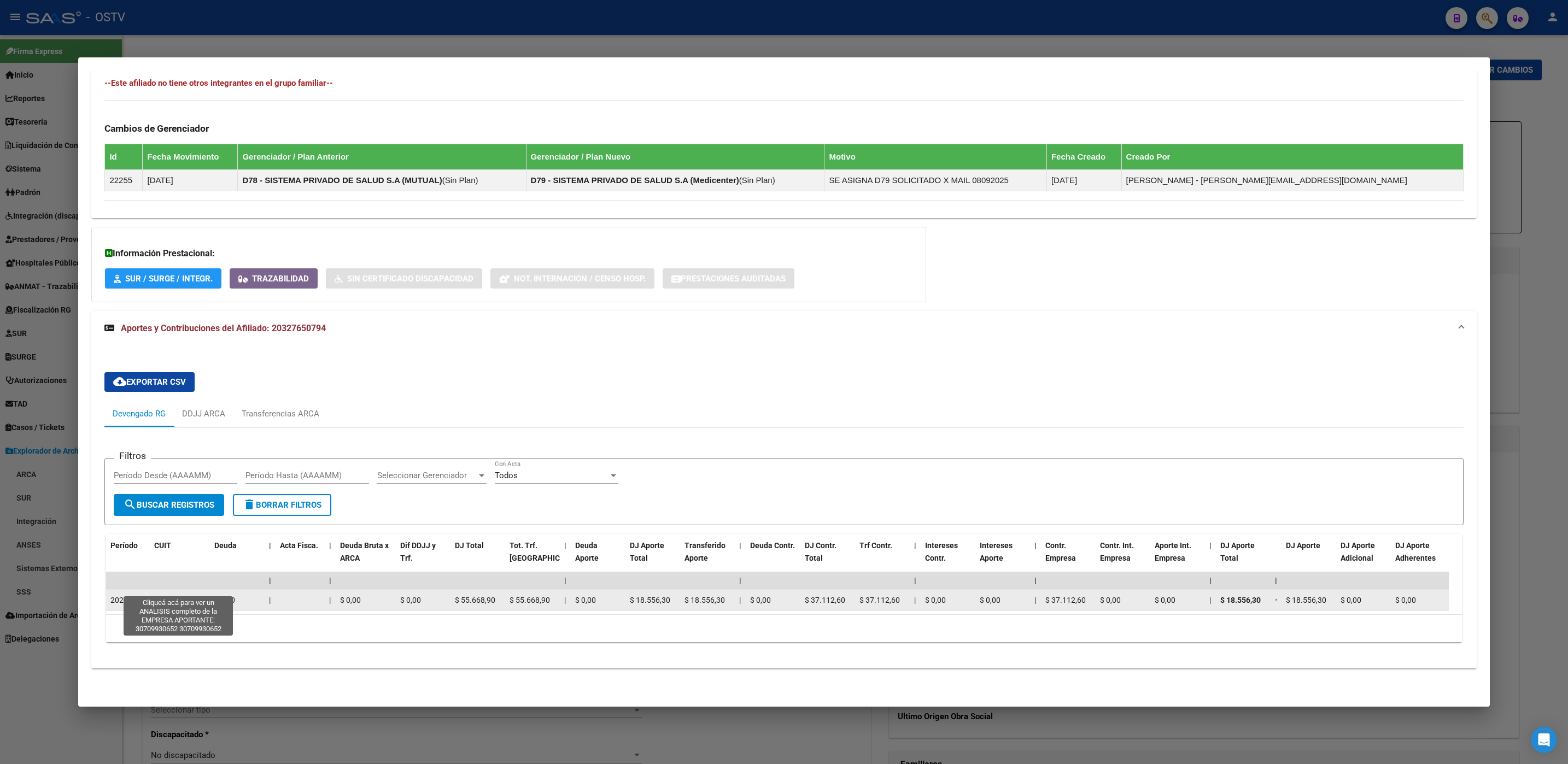
click at [194, 596] on span "30709930652" at bounding box center [178, 600] width 48 height 9
type textarea "30709930652"
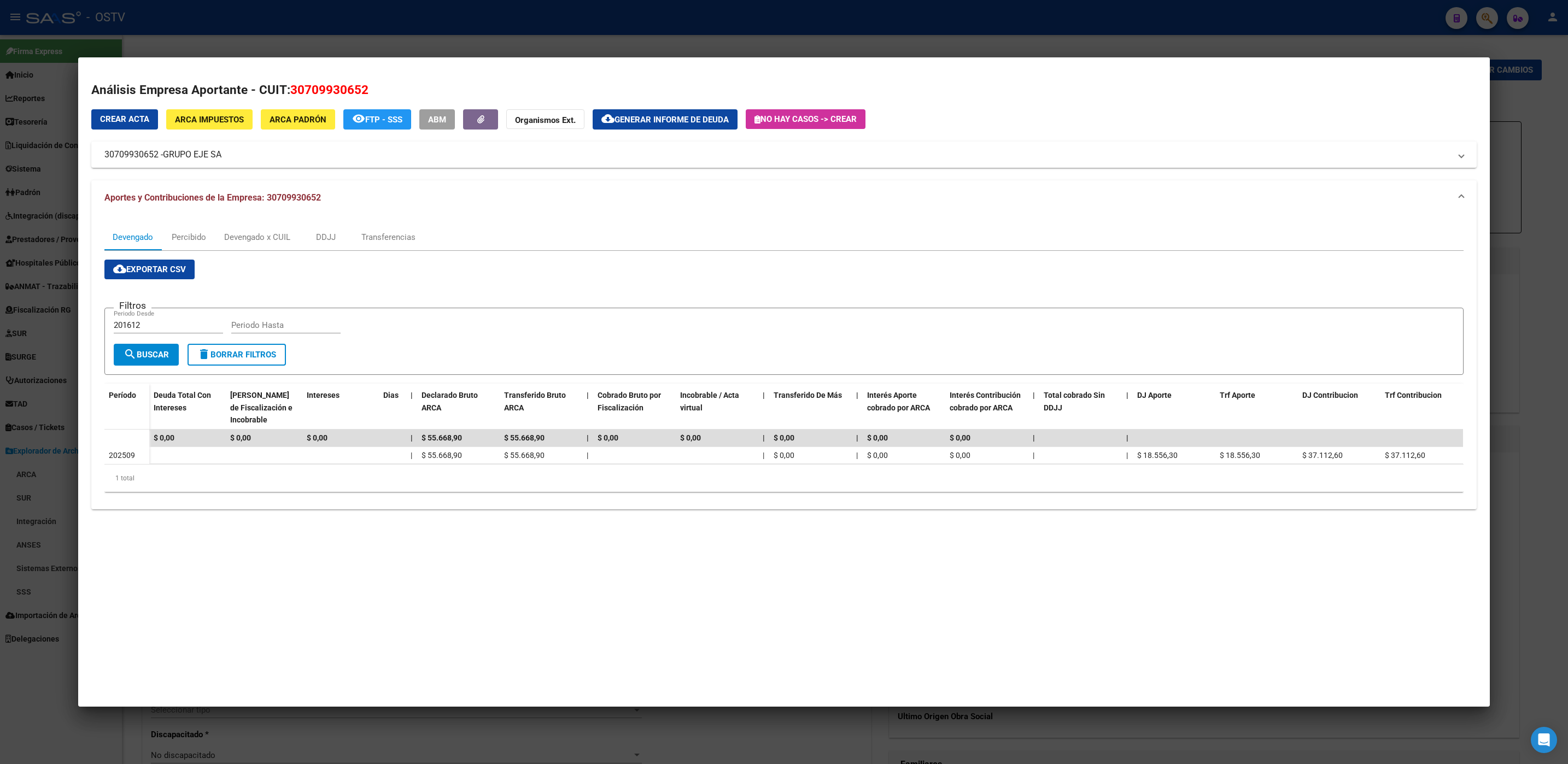
click at [304, 735] on div at bounding box center [784, 382] width 1568 height 764
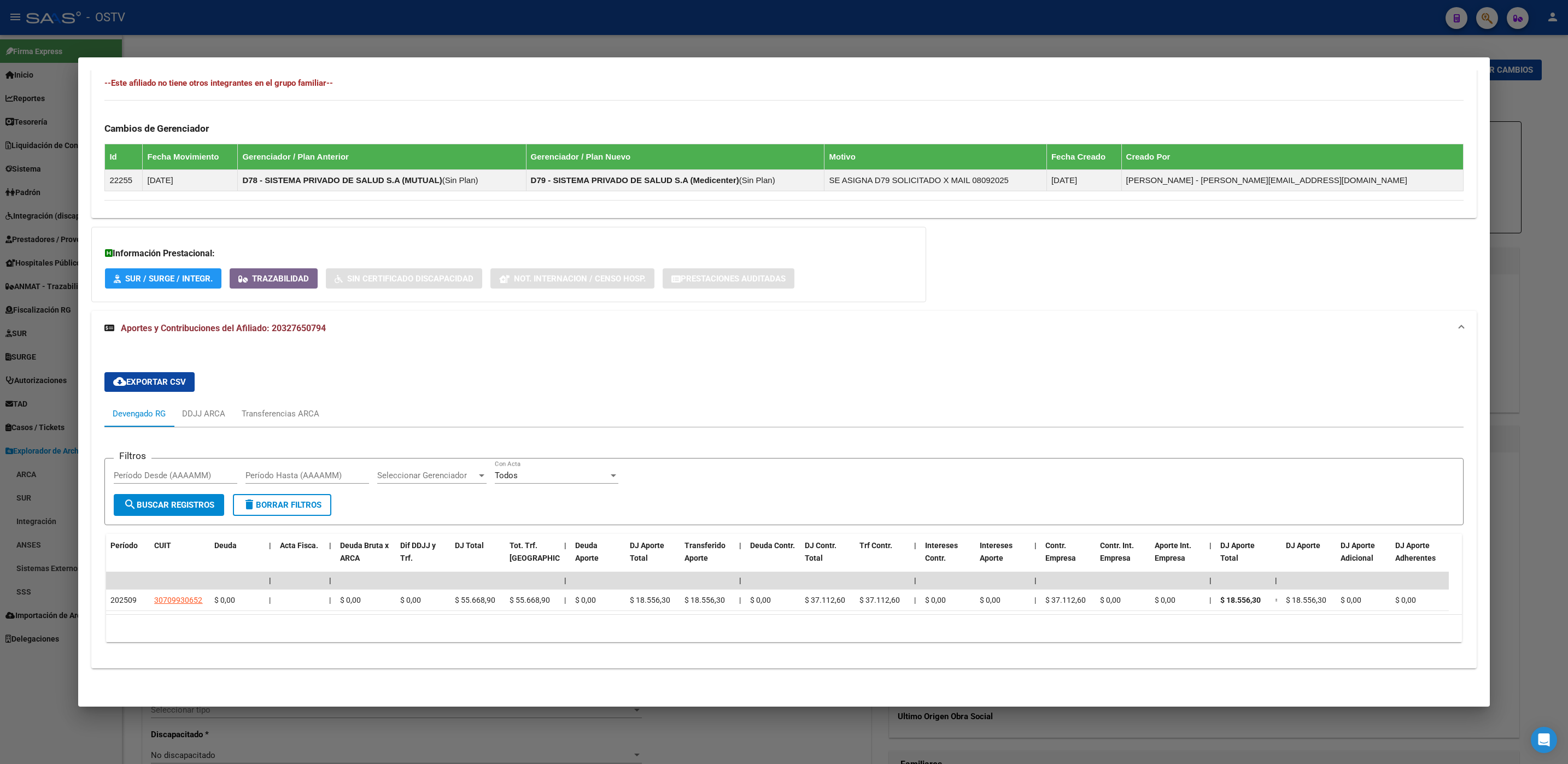
click at [130, 738] on div at bounding box center [784, 382] width 1568 height 764
